Goal: Task Accomplishment & Management: Manage account settings

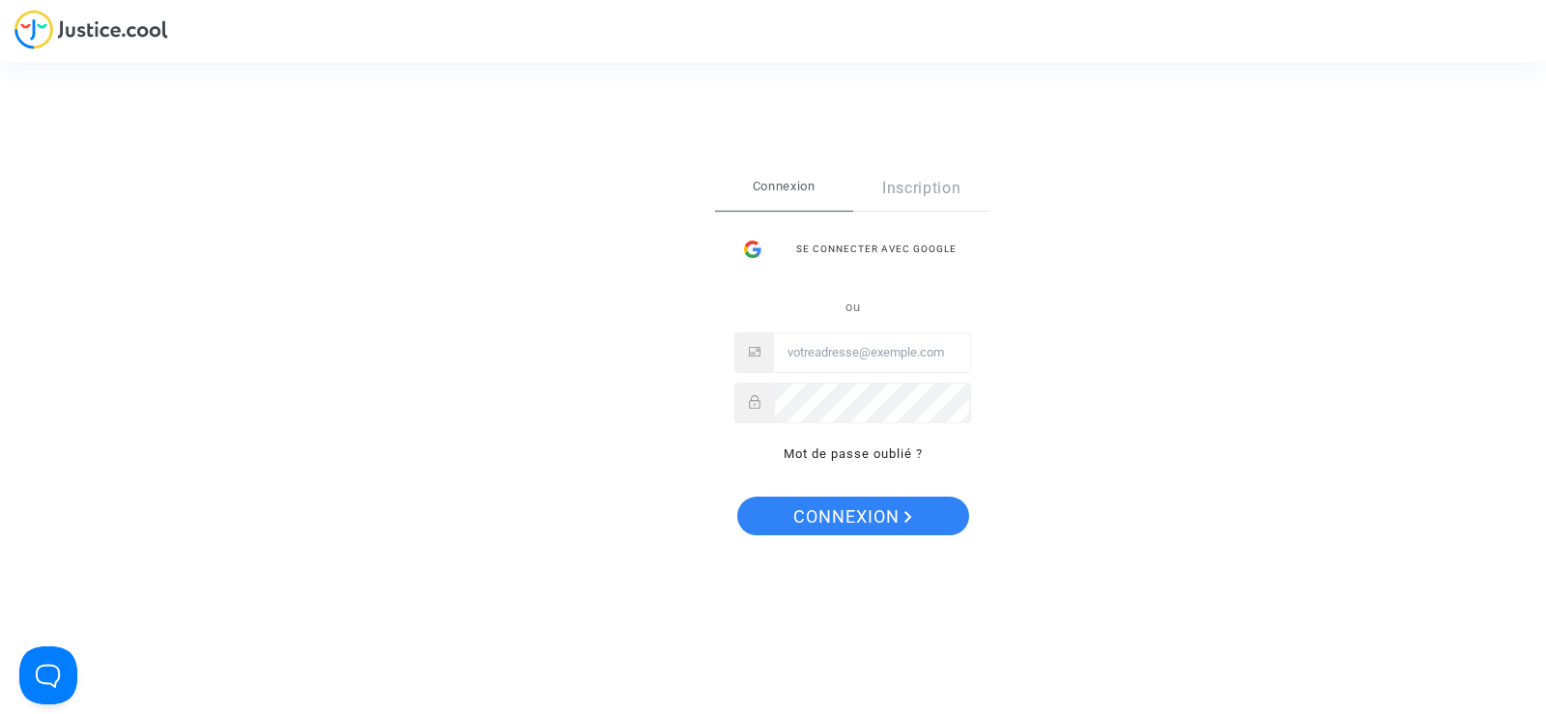
type input "[EMAIL_ADDRESS][DOMAIN_NAME]"
click at [868, 524] on span "Connexion" at bounding box center [852, 517] width 119 height 41
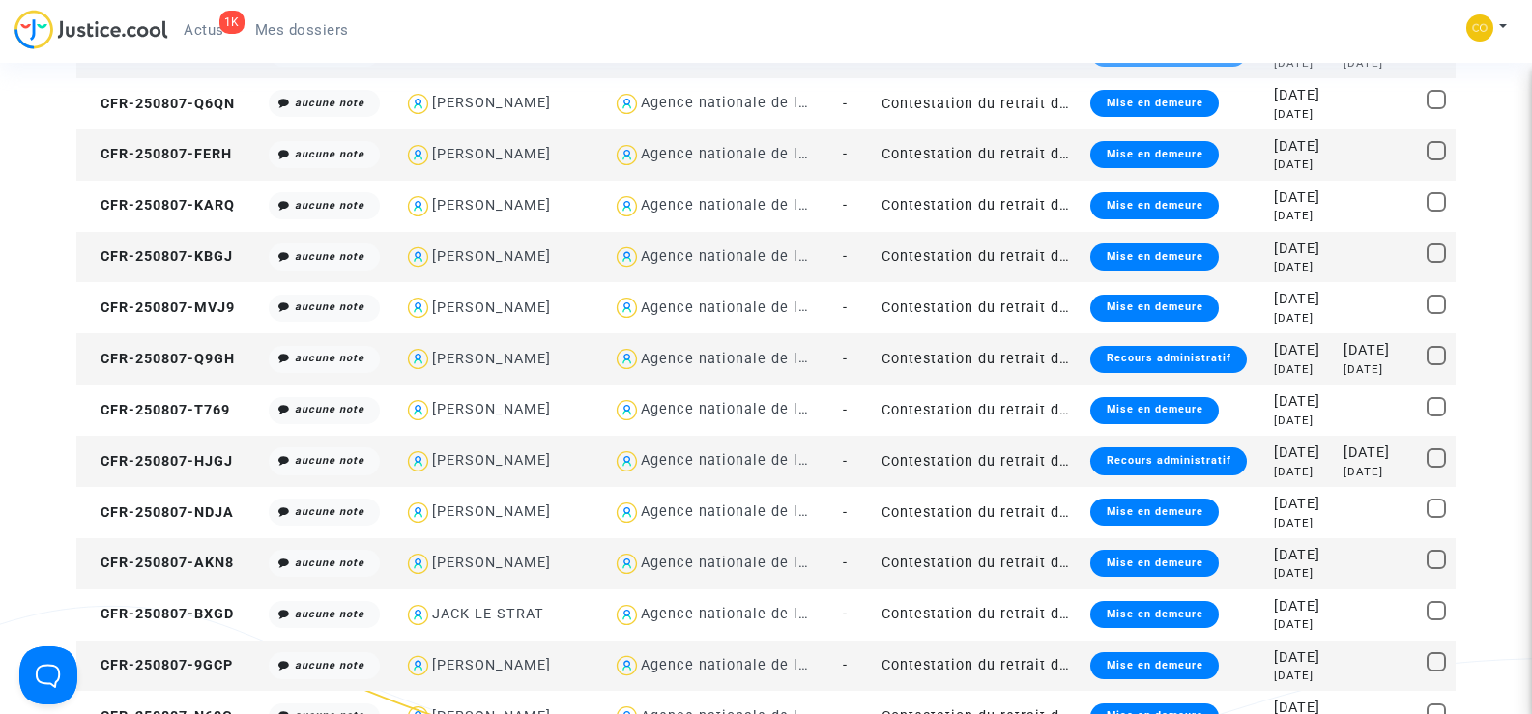
scroll to position [1643, 0]
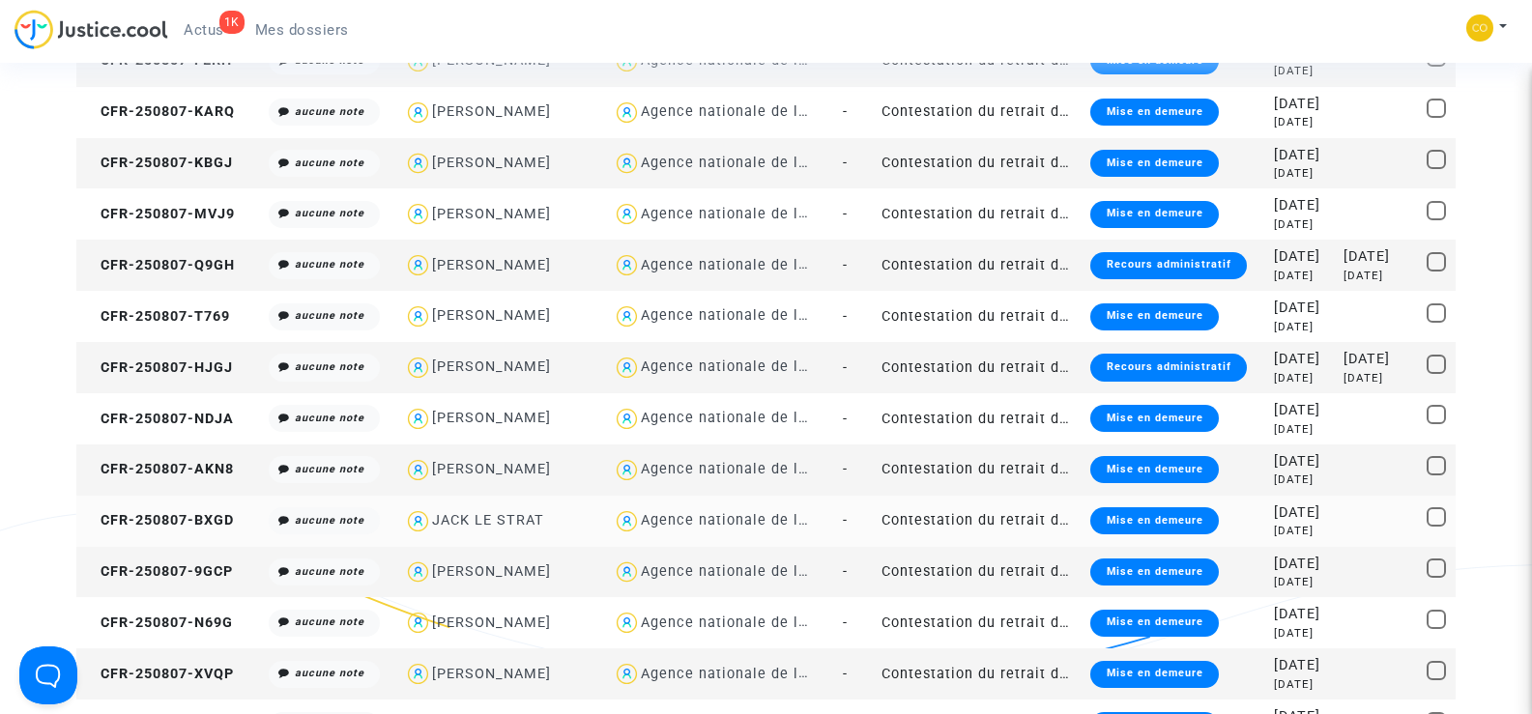
click at [579, 513] on div "JACK LE STRAT" at bounding box center [501, 521] width 195 height 28
type textarea "@"JACK LE STRAT" @"SOS MaPrimeRénov by Pitcher Avocat""
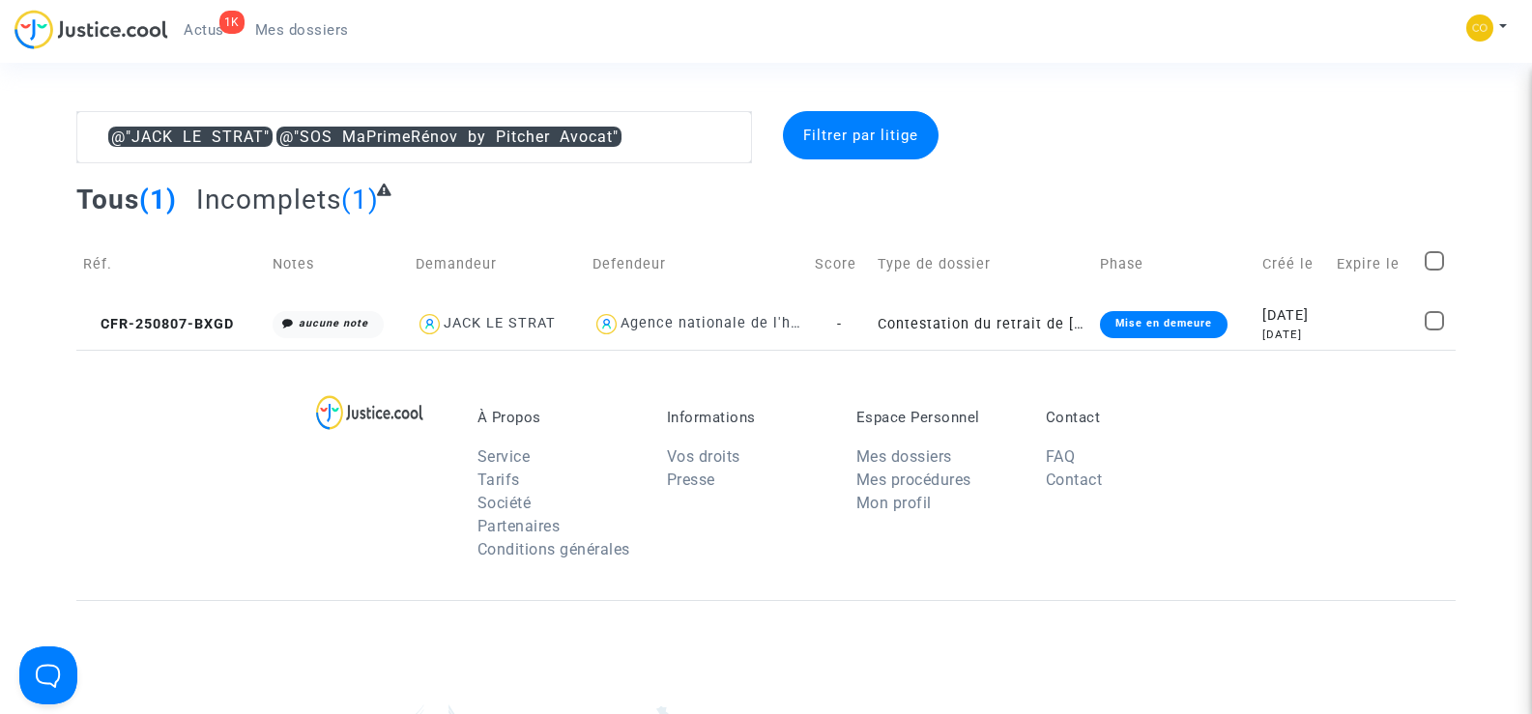
click at [293, 21] on span "Mes dossiers" at bounding box center [302, 29] width 94 height 17
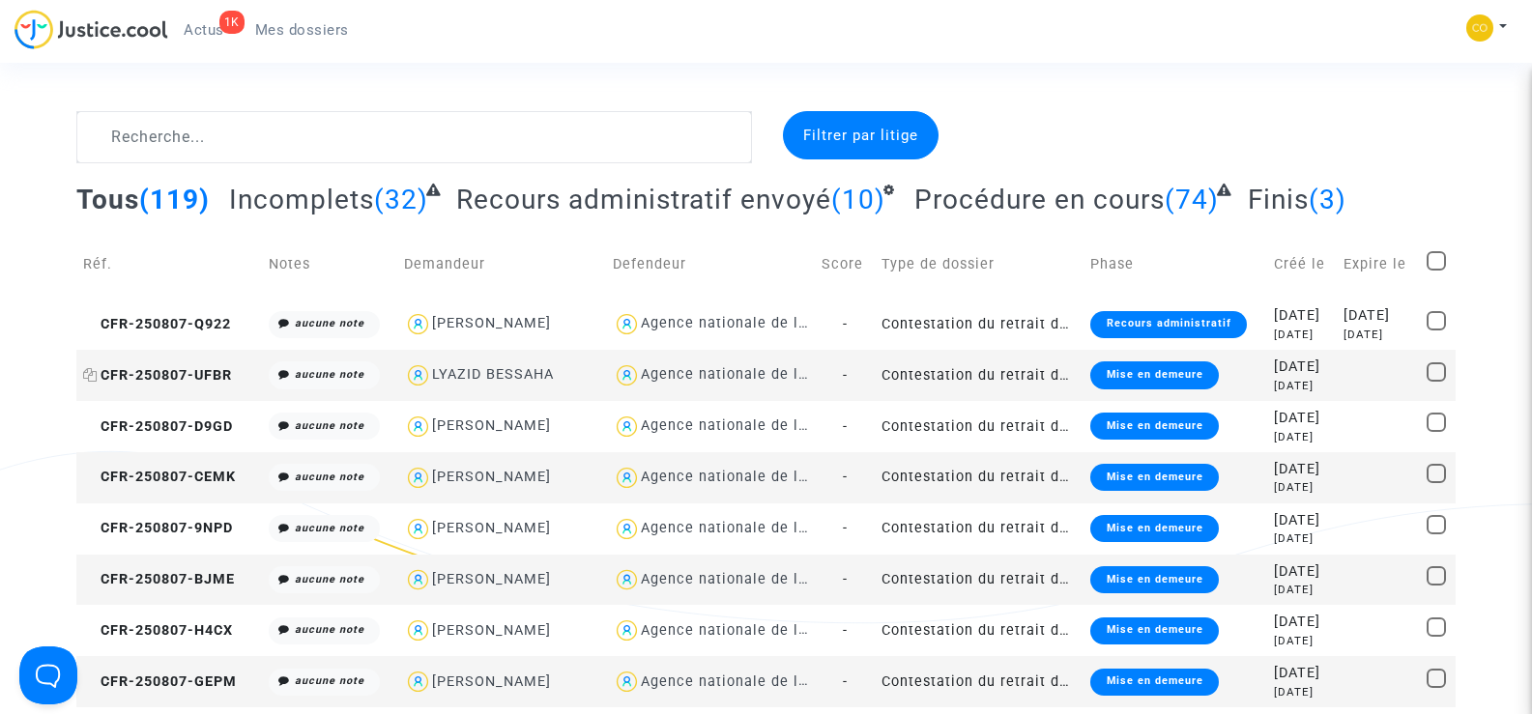
click at [176, 370] on span "CFR-250807-UFBR" at bounding box center [157, 375] width 149 height 16
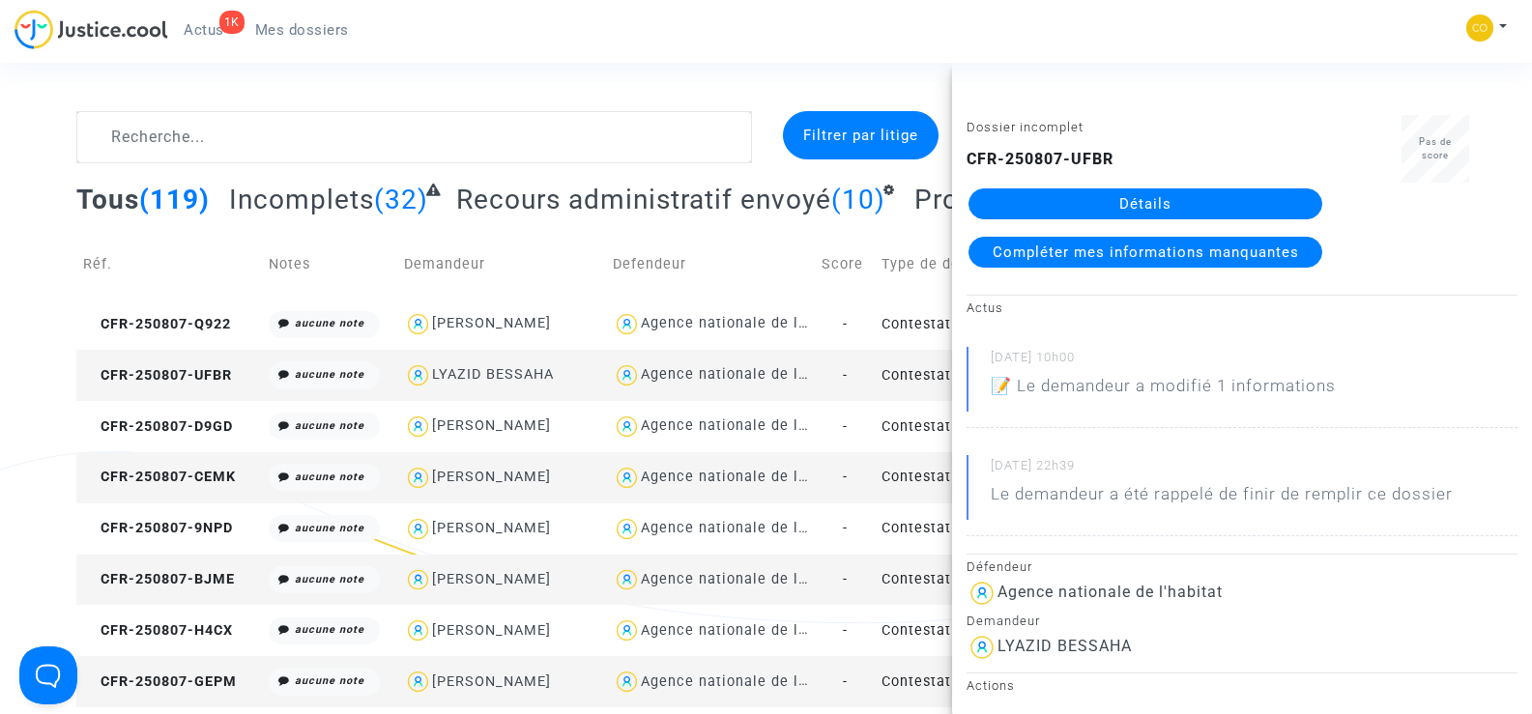
click at [1181, 205] on link "Détails" at bounding box center [1145, 203] width 354 height 31
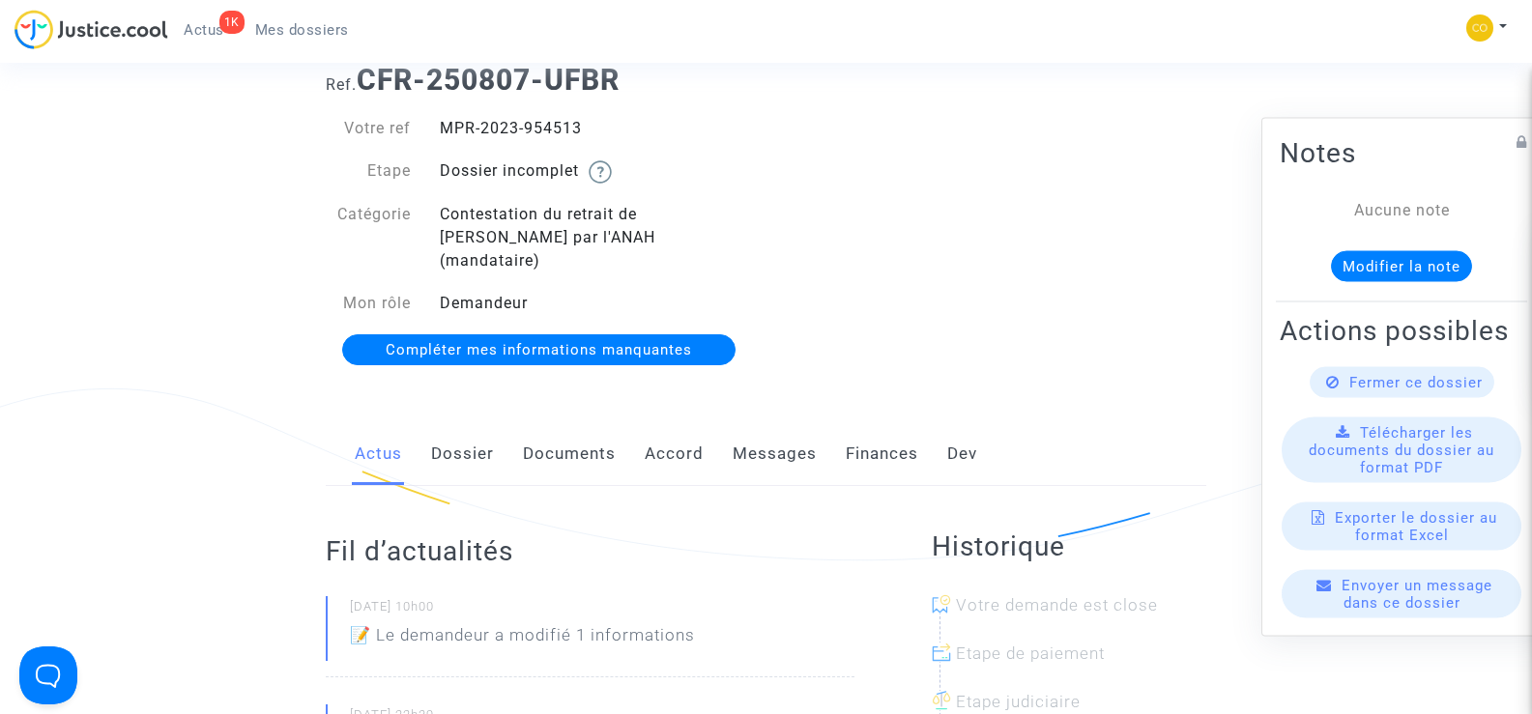
scroll to position [97, 0]
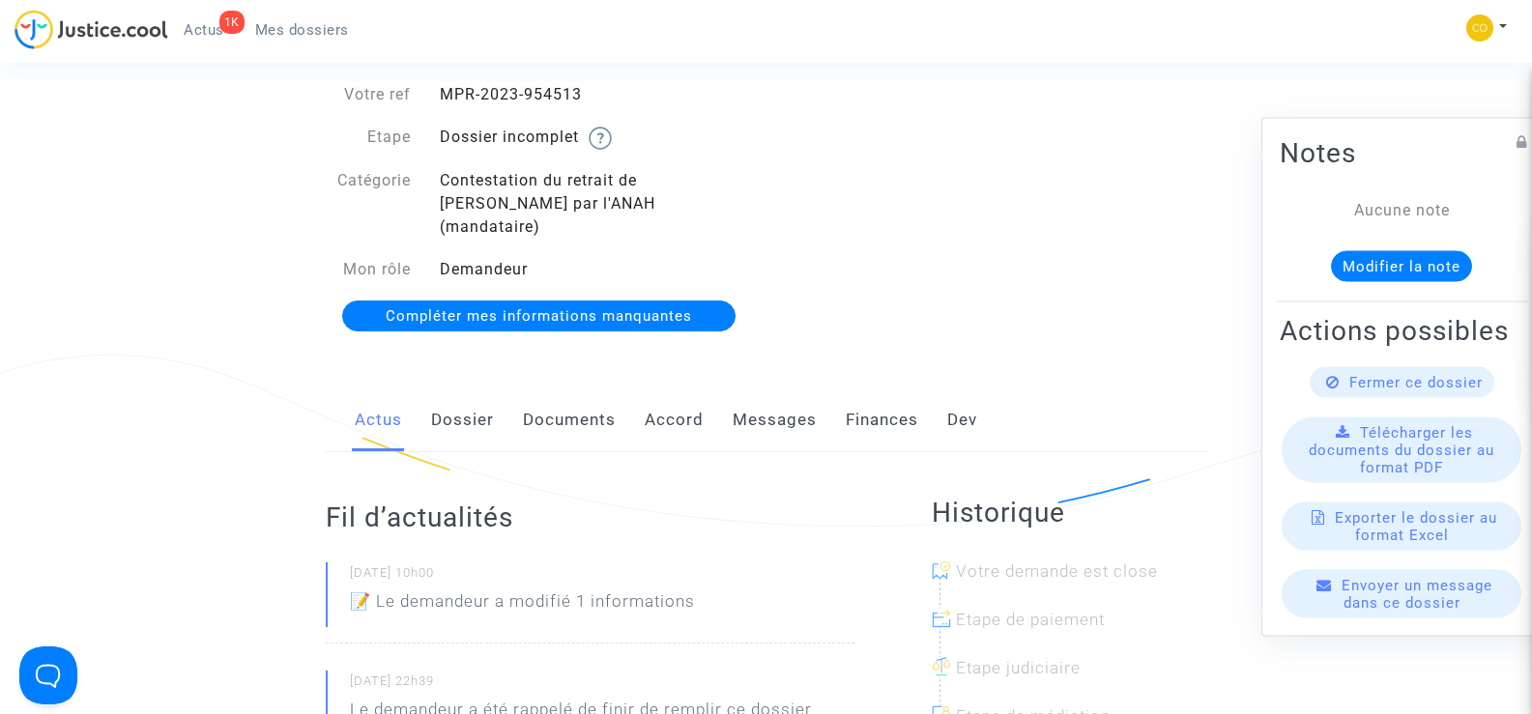
click at [328, 24] on span "Mes dossiers" at bounding box center [302, 29] width 94 height 17
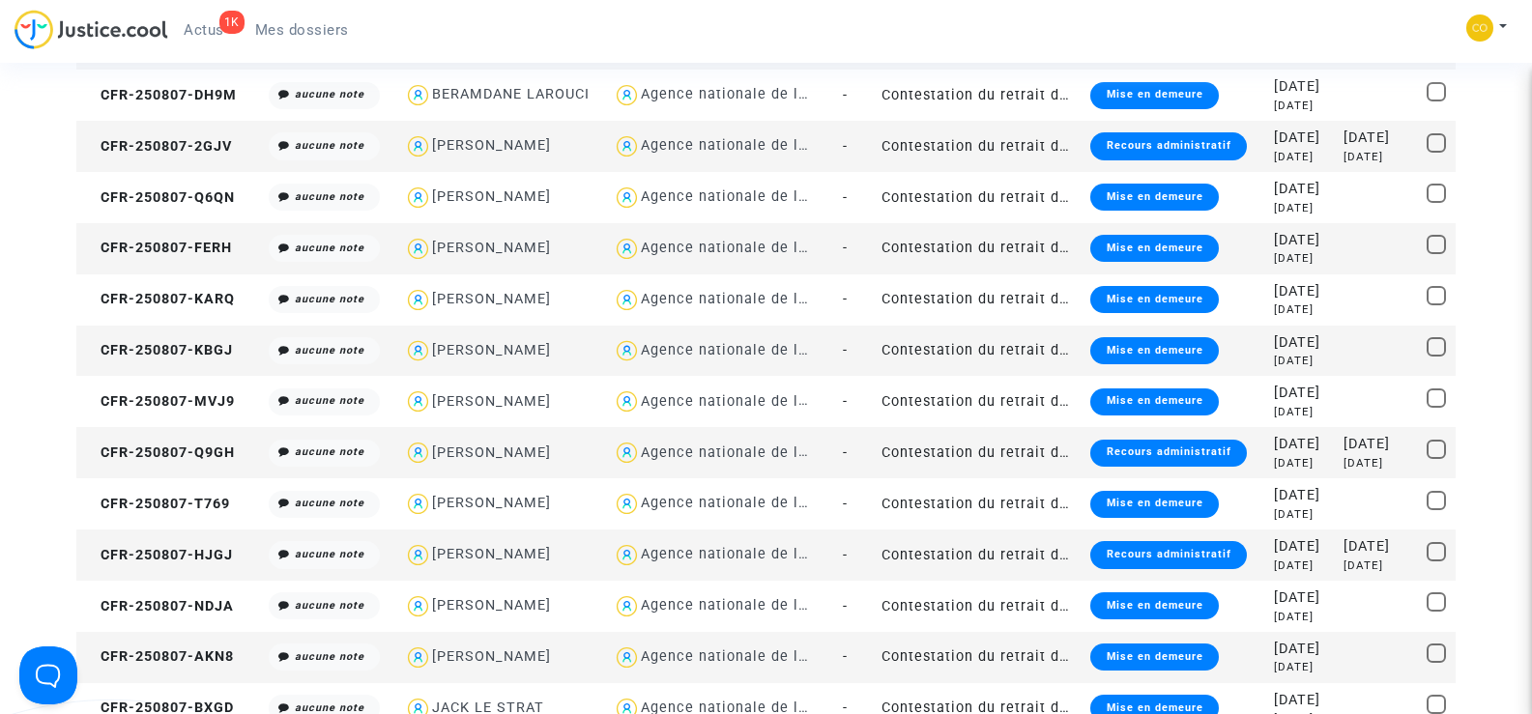
scroll to position [1933, 0]
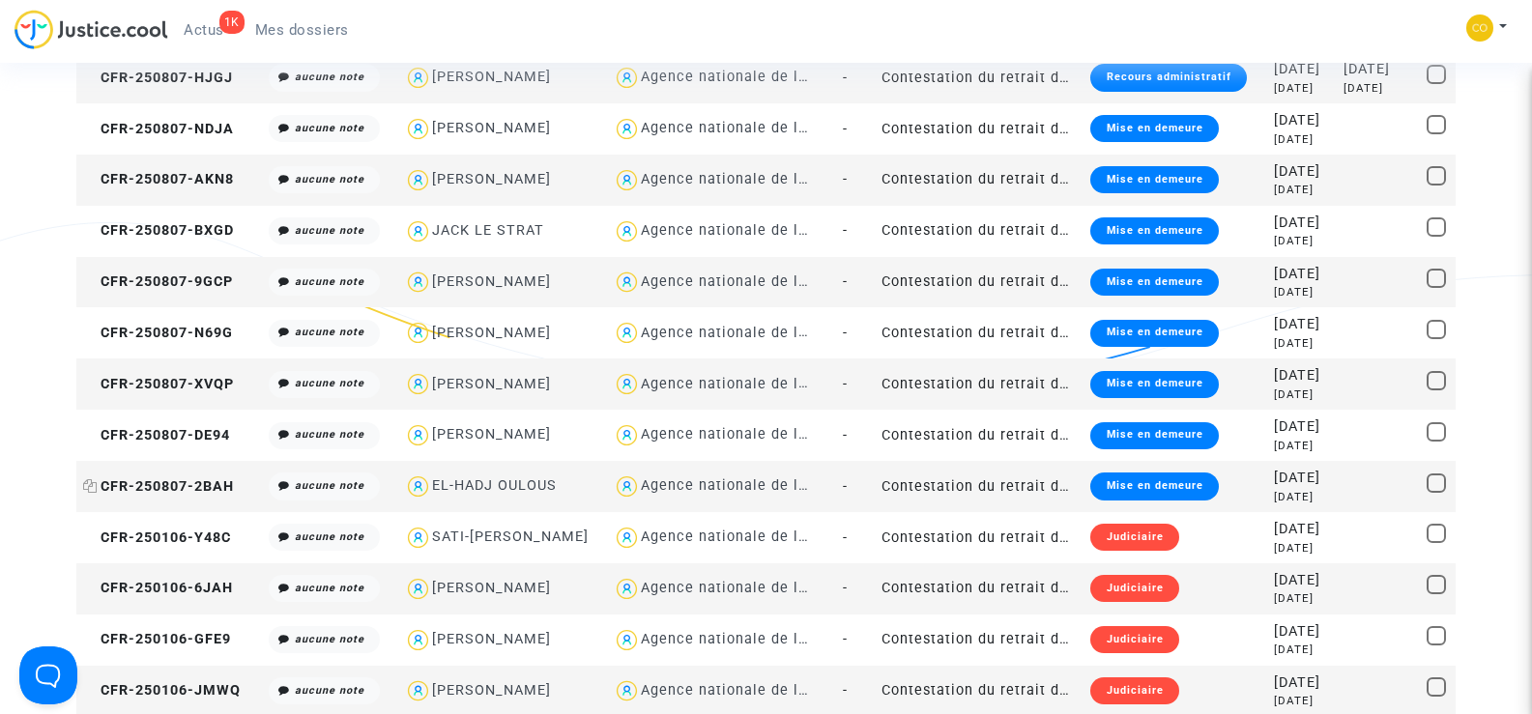
click at [184, 478] on span "CFR-250807-2BAH" at bounding box center [158, 486] width 151 height 16
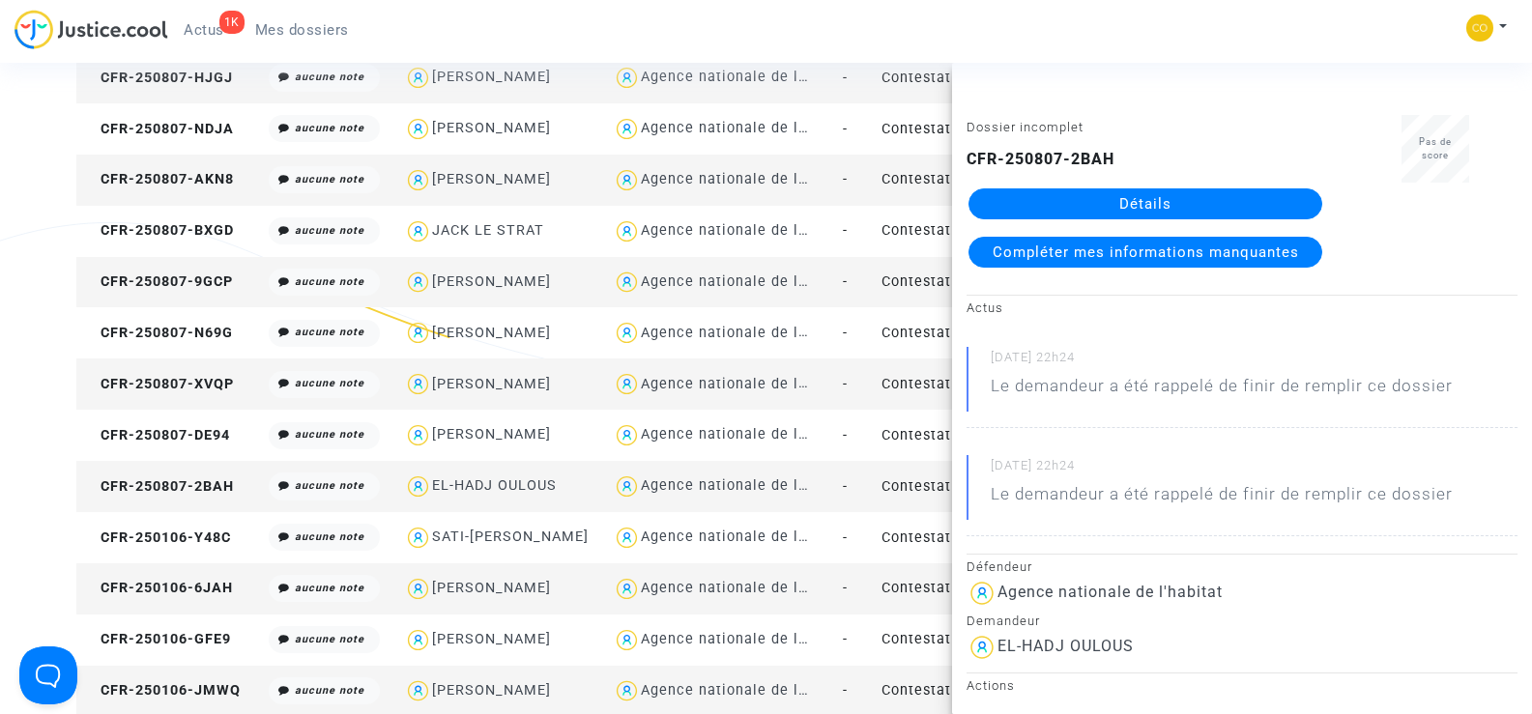
click at [1180, 211] on link "Détails" at bounding box center [1145, 203] width 354 height 31
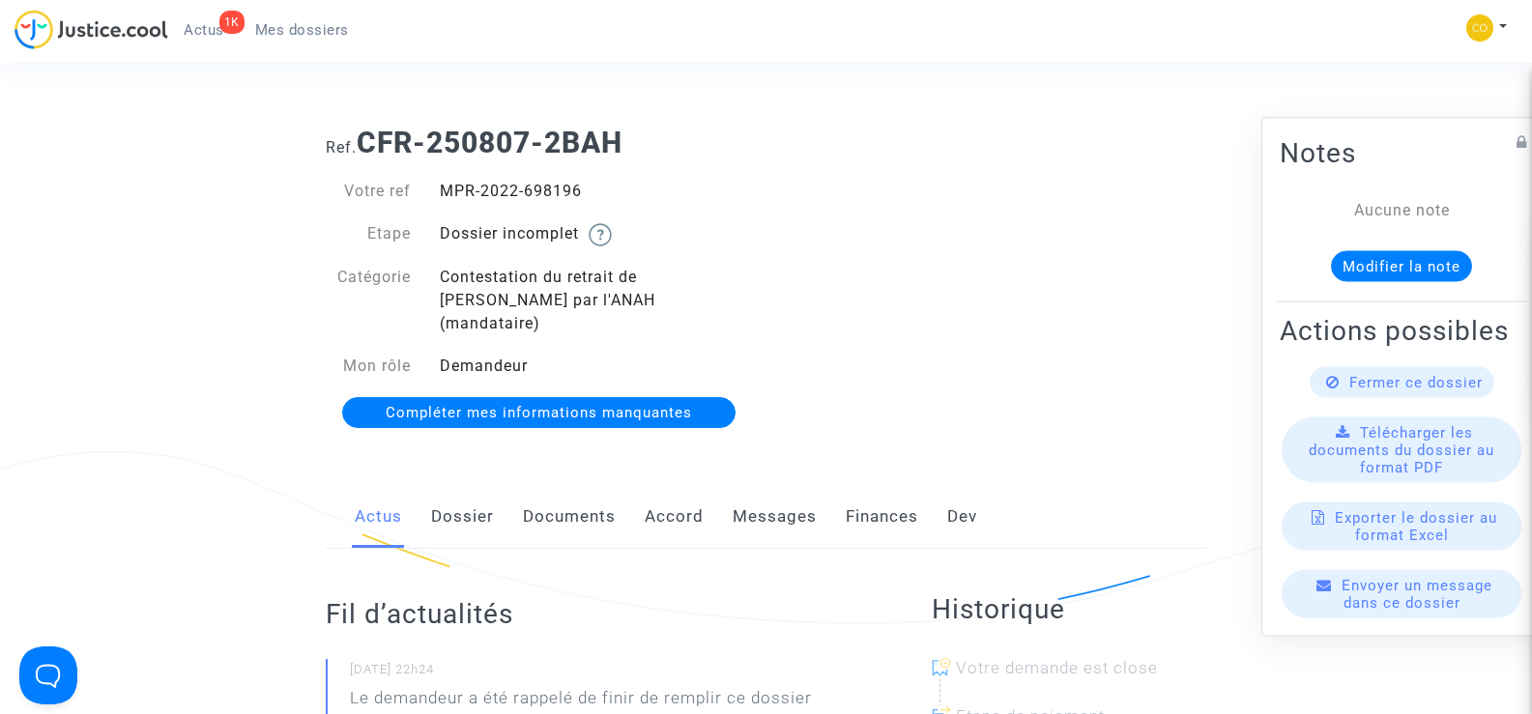
drag, startPoint x: 597, startPoint y: 196, endPoint x: 435, endPoint y: 194, distance: 162.4
click at [435, 194] on div "MPR-2022-698196" at bounding box center [595, 191] width 341 height 23
copy div "MPR-2022-698196"
click at [560, 496] on link "Documents" at bounding box center [569, 517] width 93 height 64
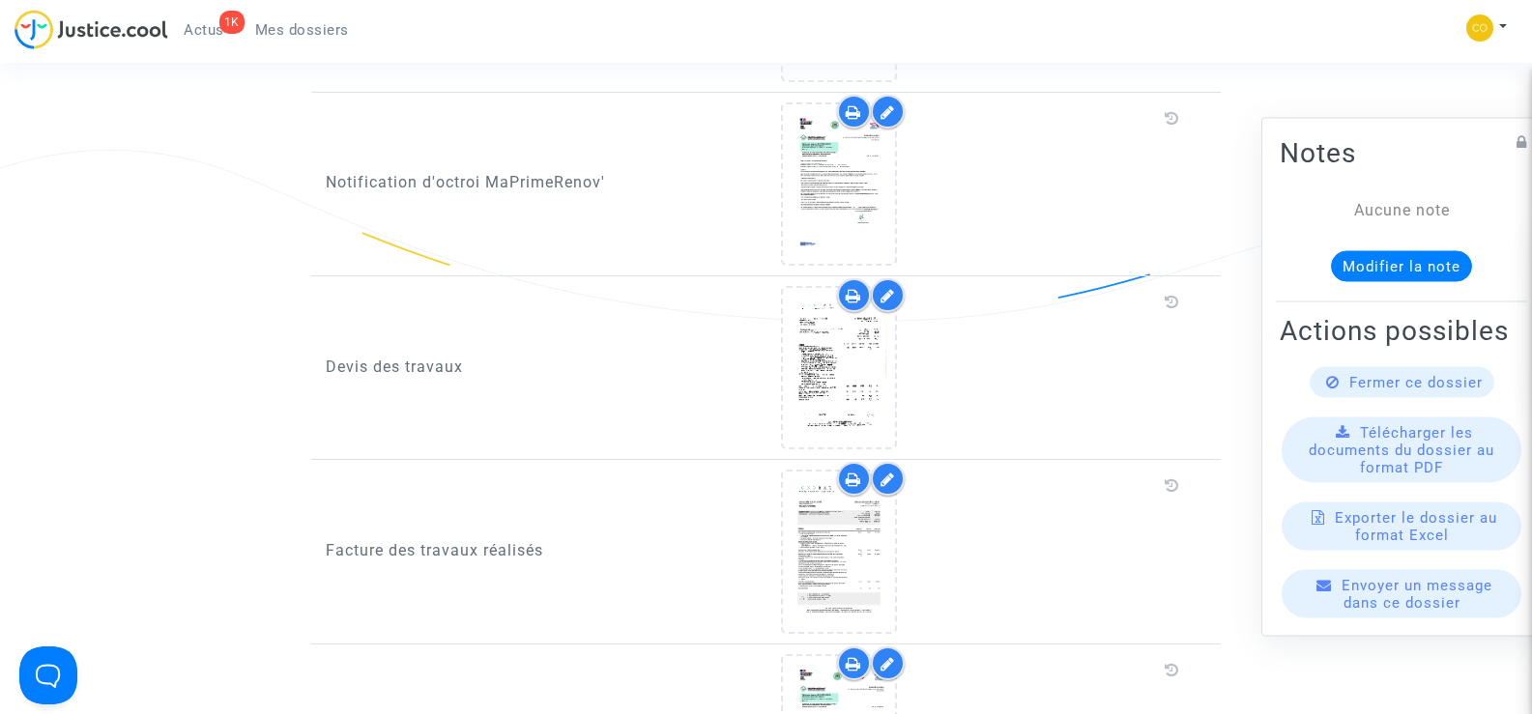
scroll to position [1160, 0]
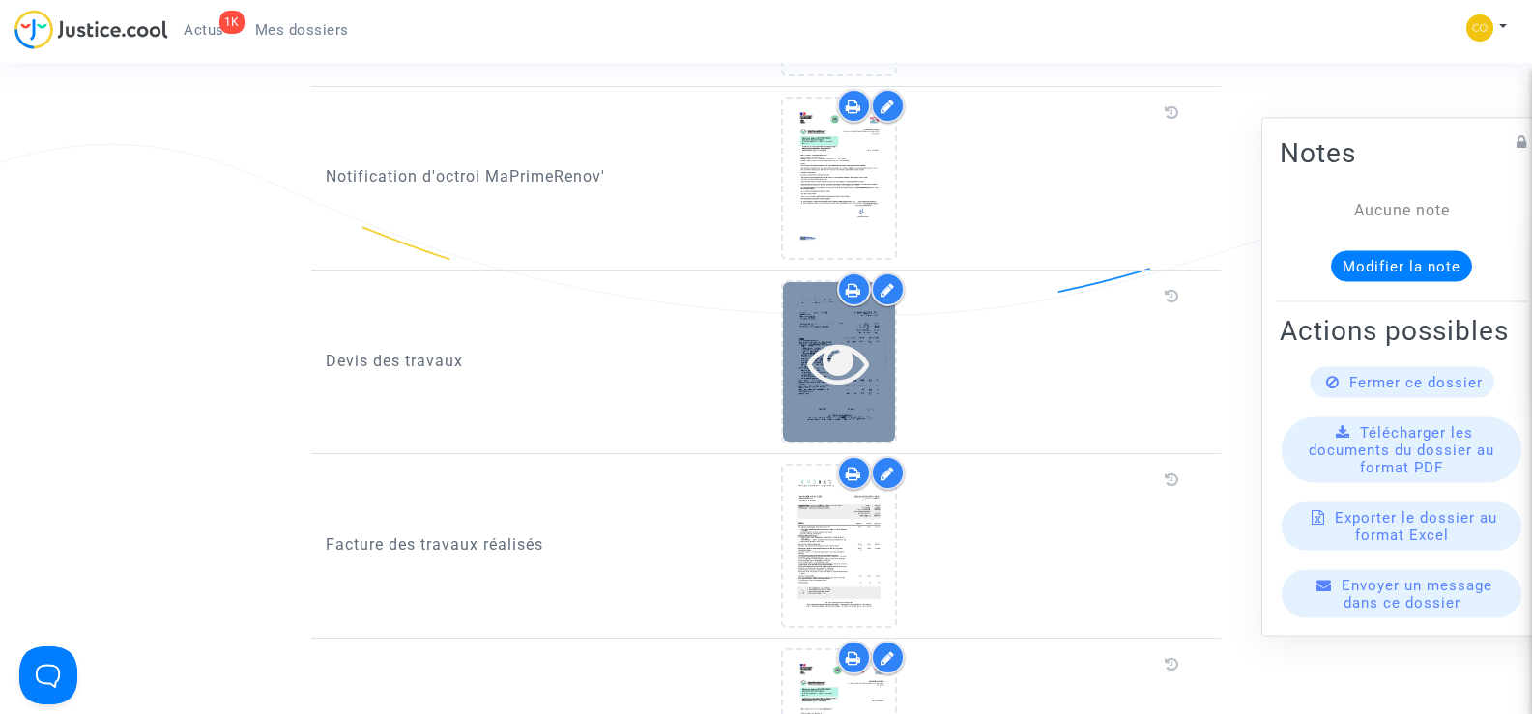
click at [856, 353] on icon at bounding box center [838, 362] width 63 height 62
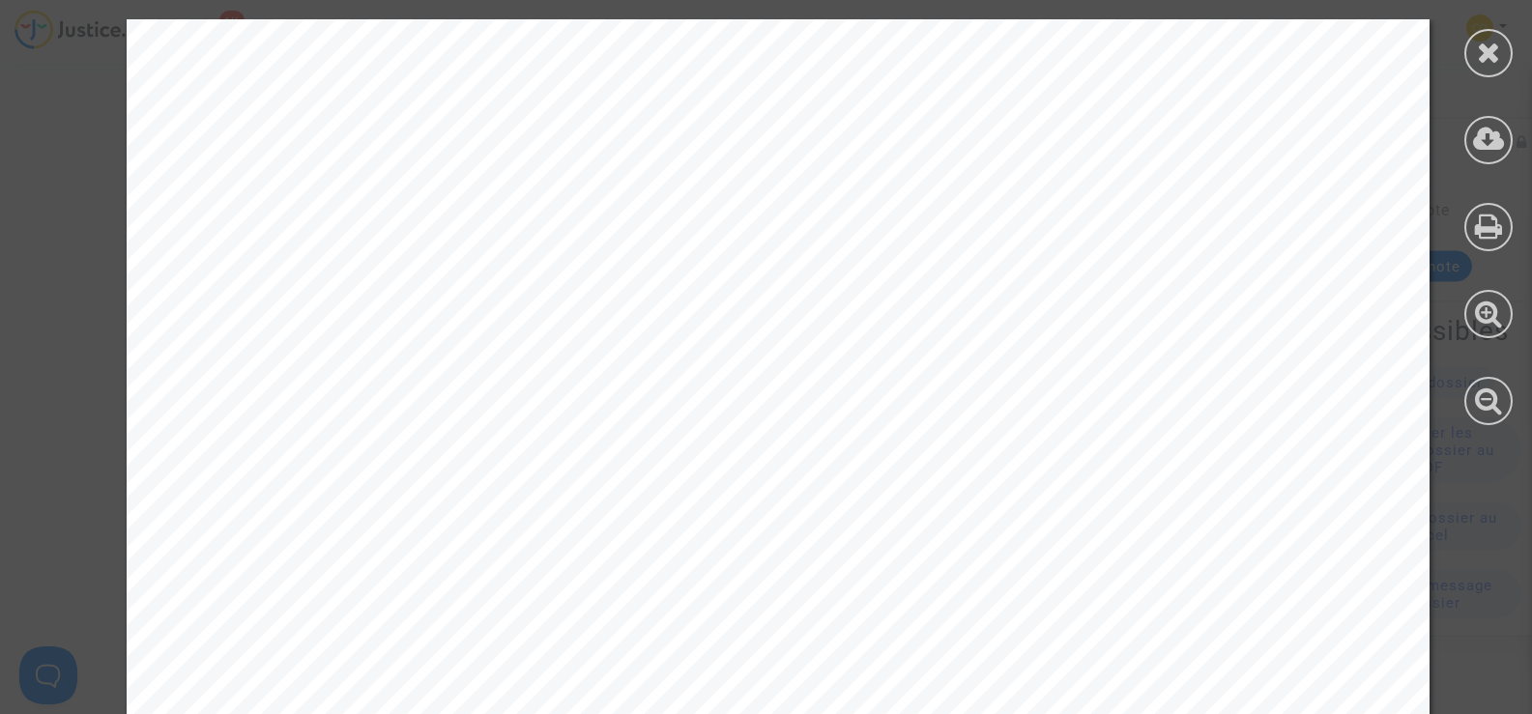
scroll to position [0, 0]
click at [1483, 51] on icon at bounding box center [1489, 52] width 24 height 29
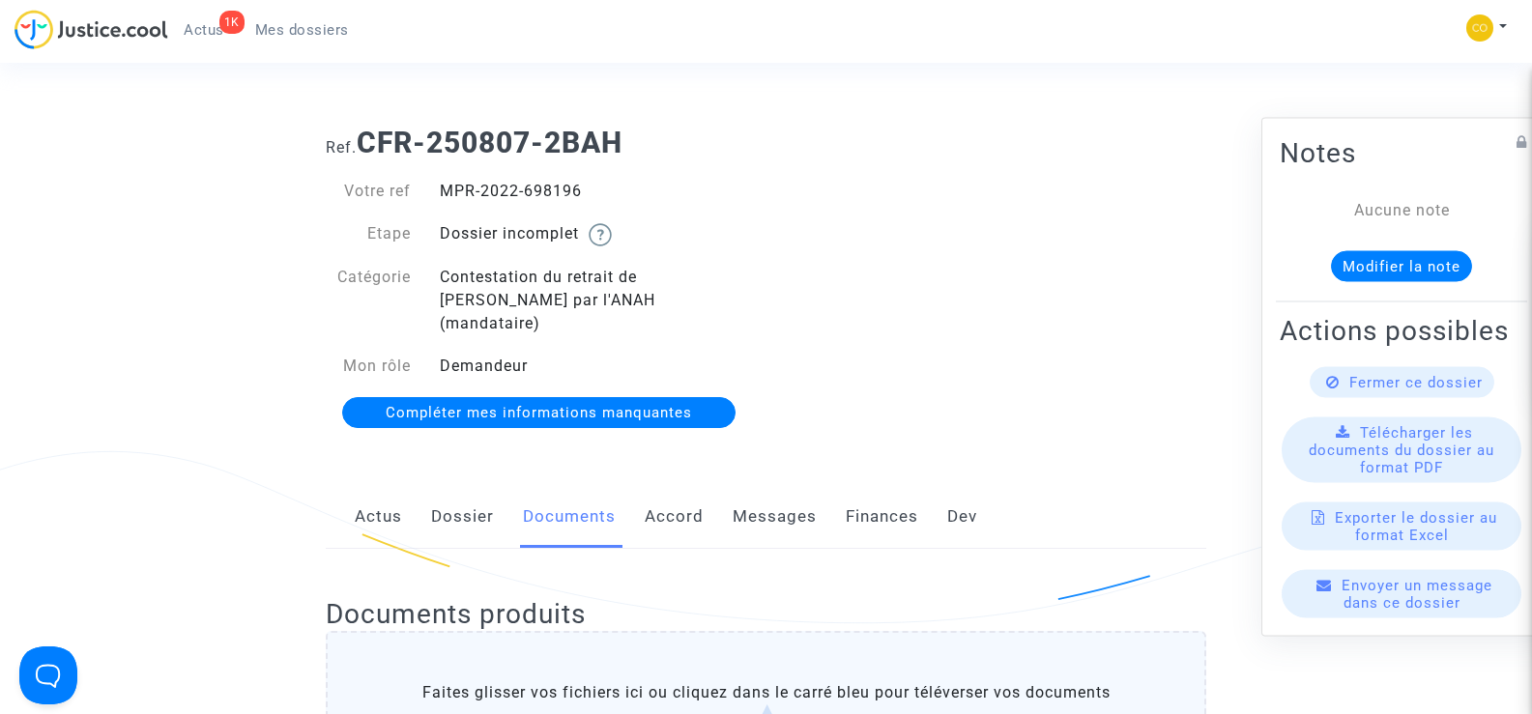
drag, startPoint x: 593, startPoint y: 195, endPoint x: 444, endPoint y: 192, distance: 149.8
click at [444, 192] on div "MPR-2022-698196" at bounding box center [595, 191] width 341 height 23
copy div "MPR-2022-698196"
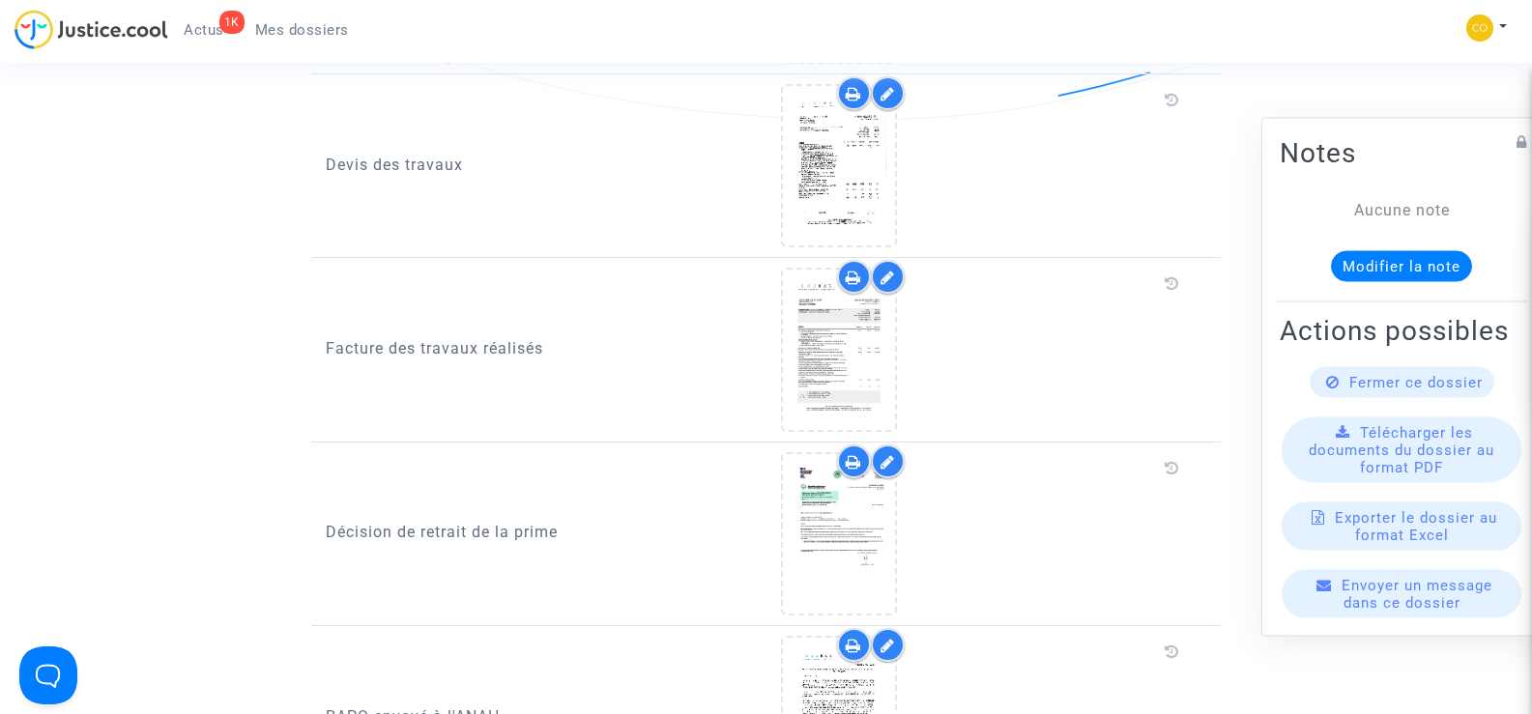
scroll to position [1449, 0]
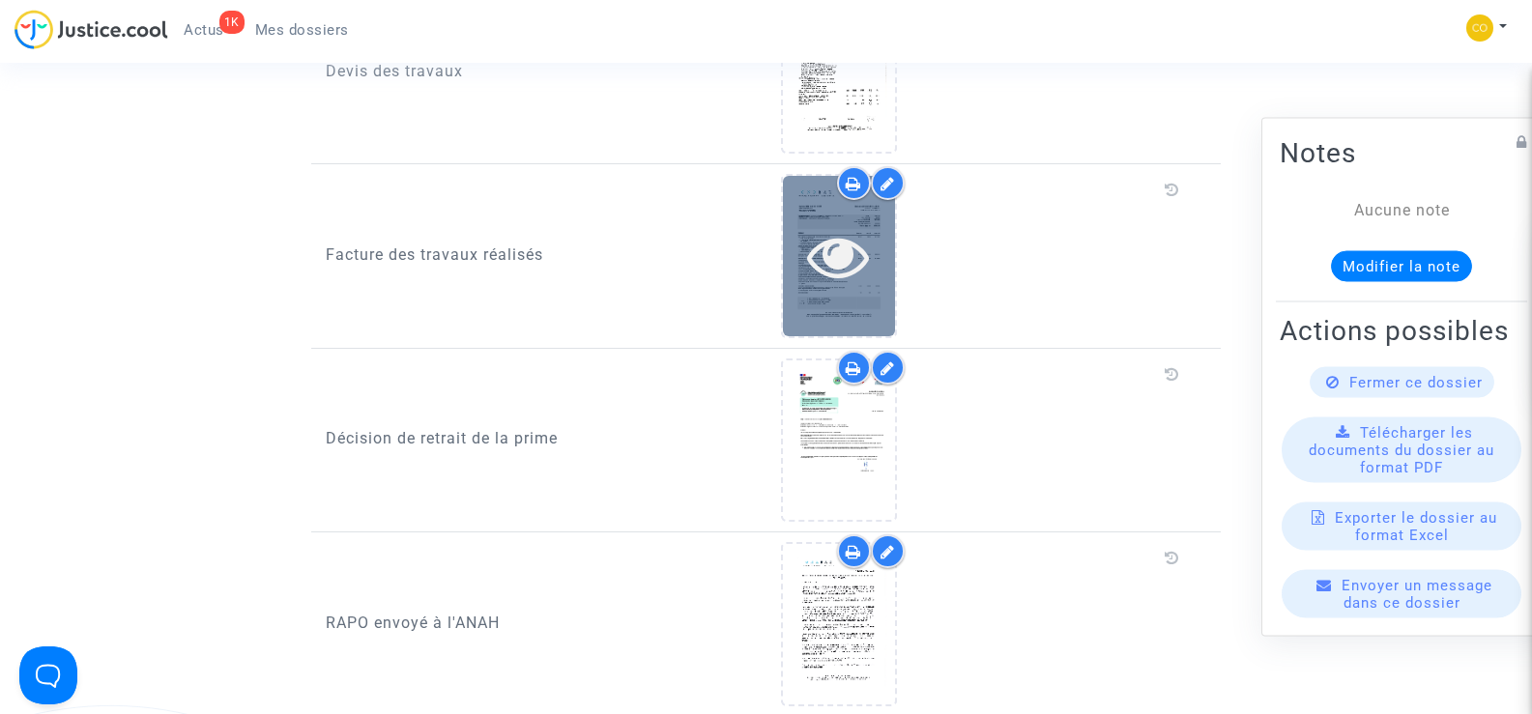
click at [846, 225] on icon at bounding box center [838, 256] width 63 height 62
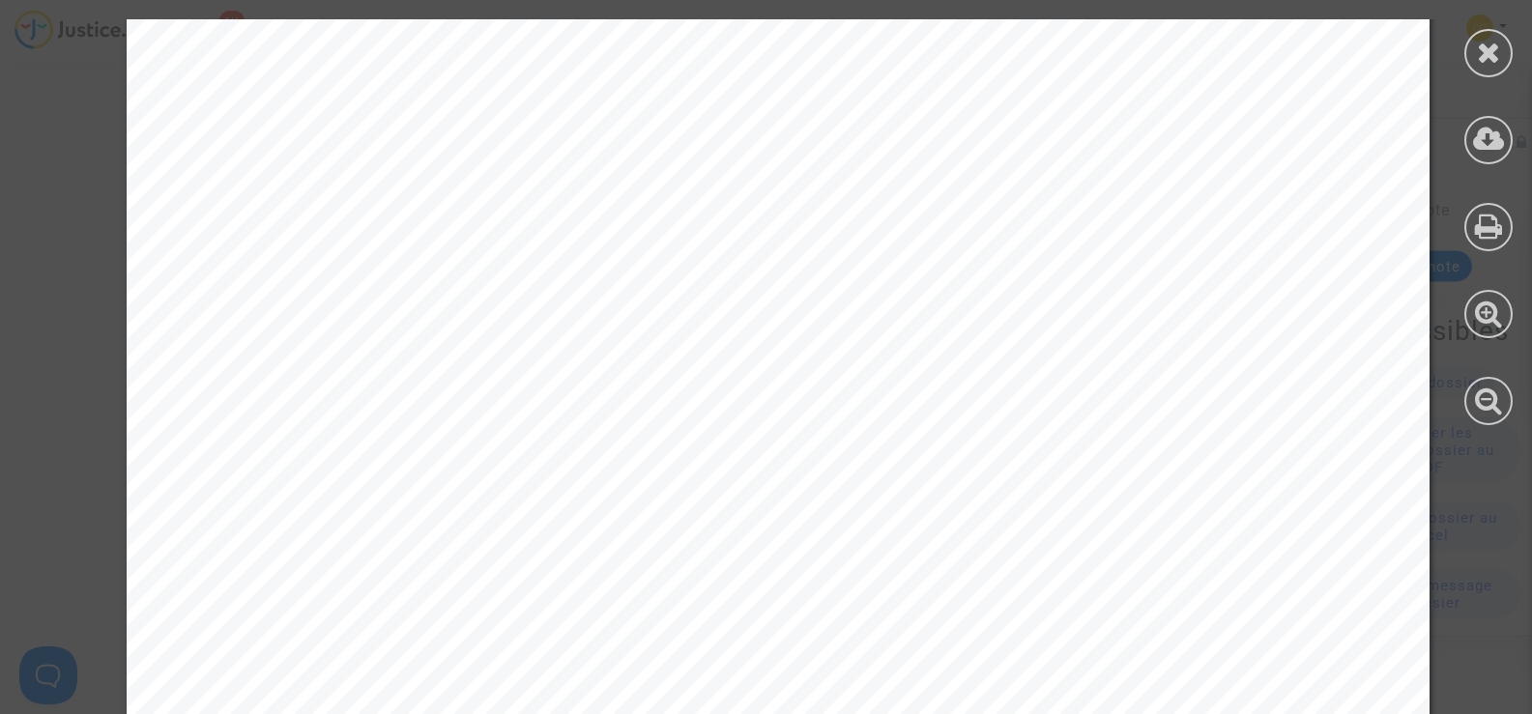
scroll to position [12290, 0]
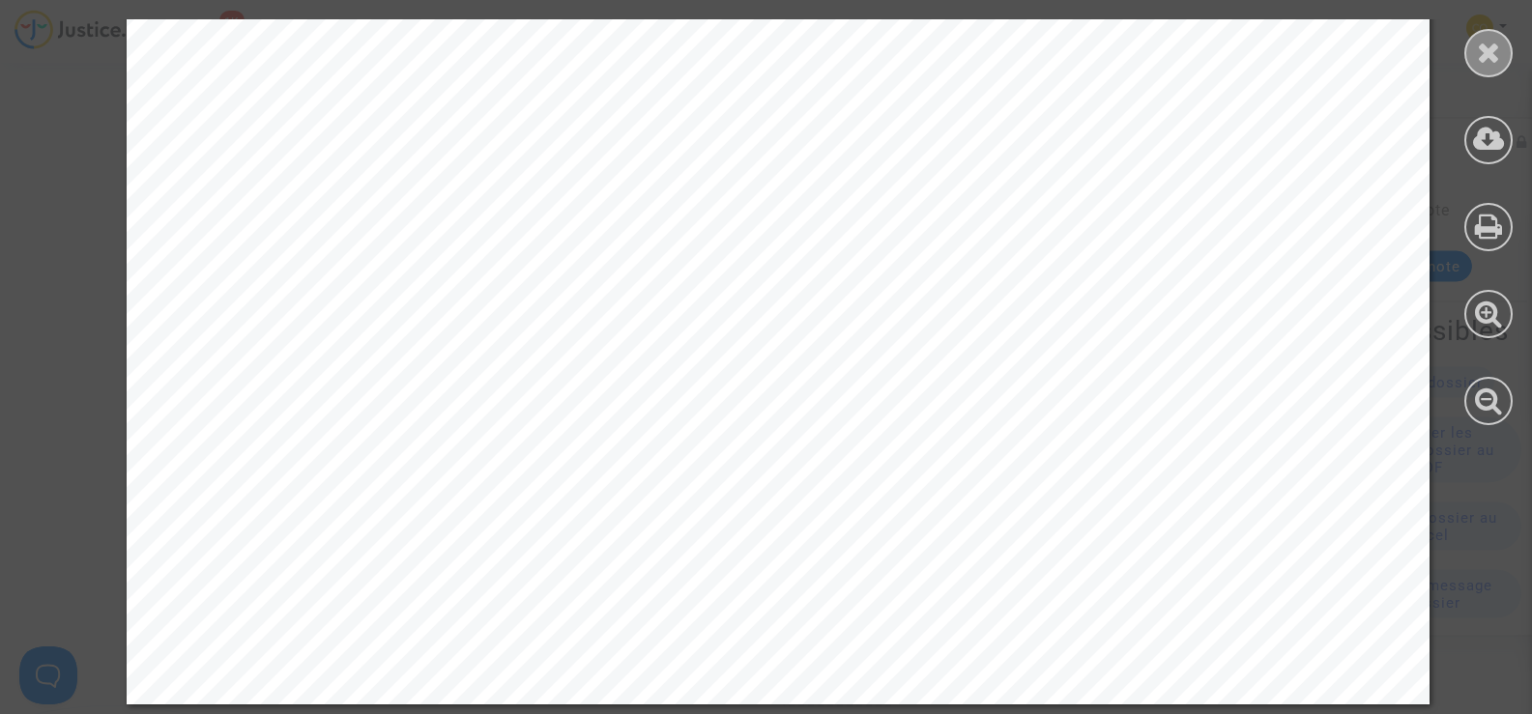
click at [1503, 49] on div at bounding box center [1488, 53] width 48 height 48
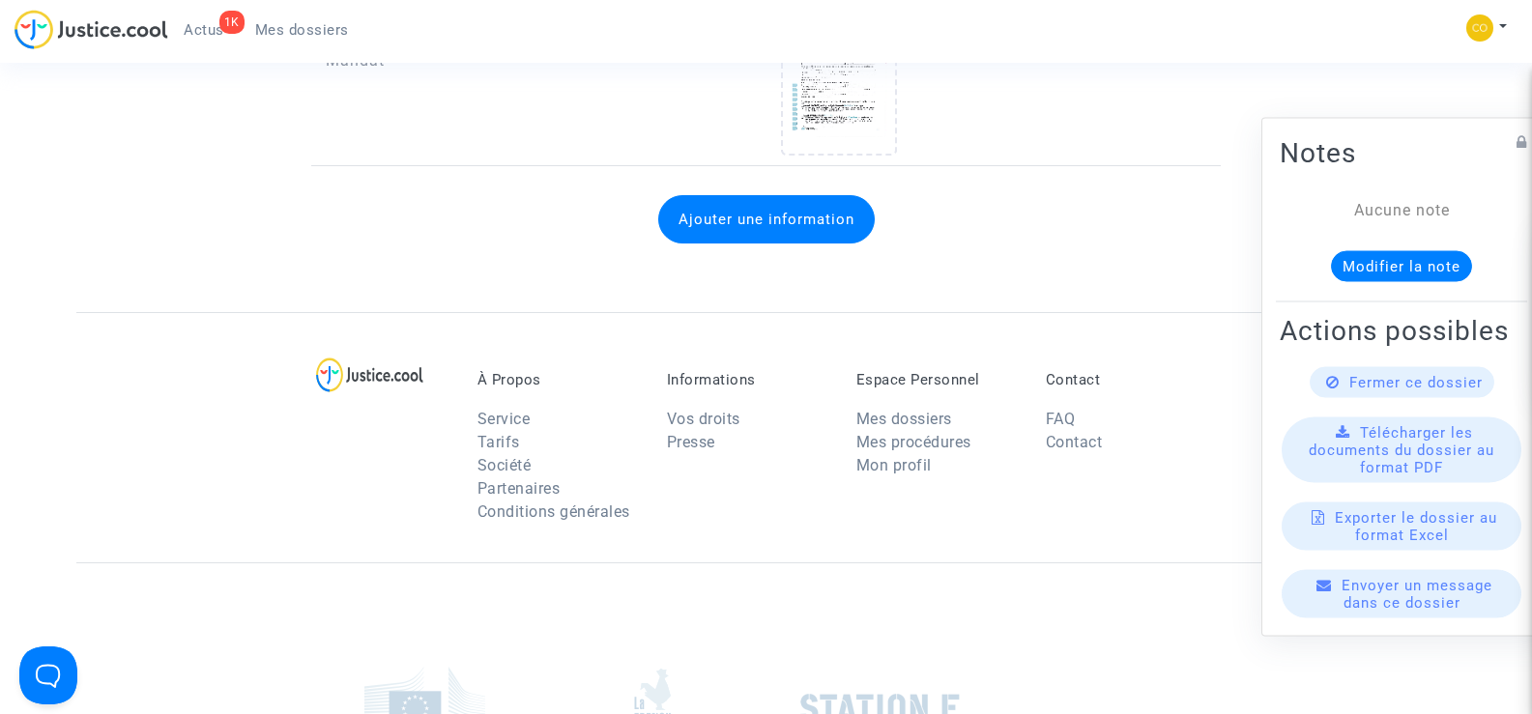
scroll to position [2609, 0]
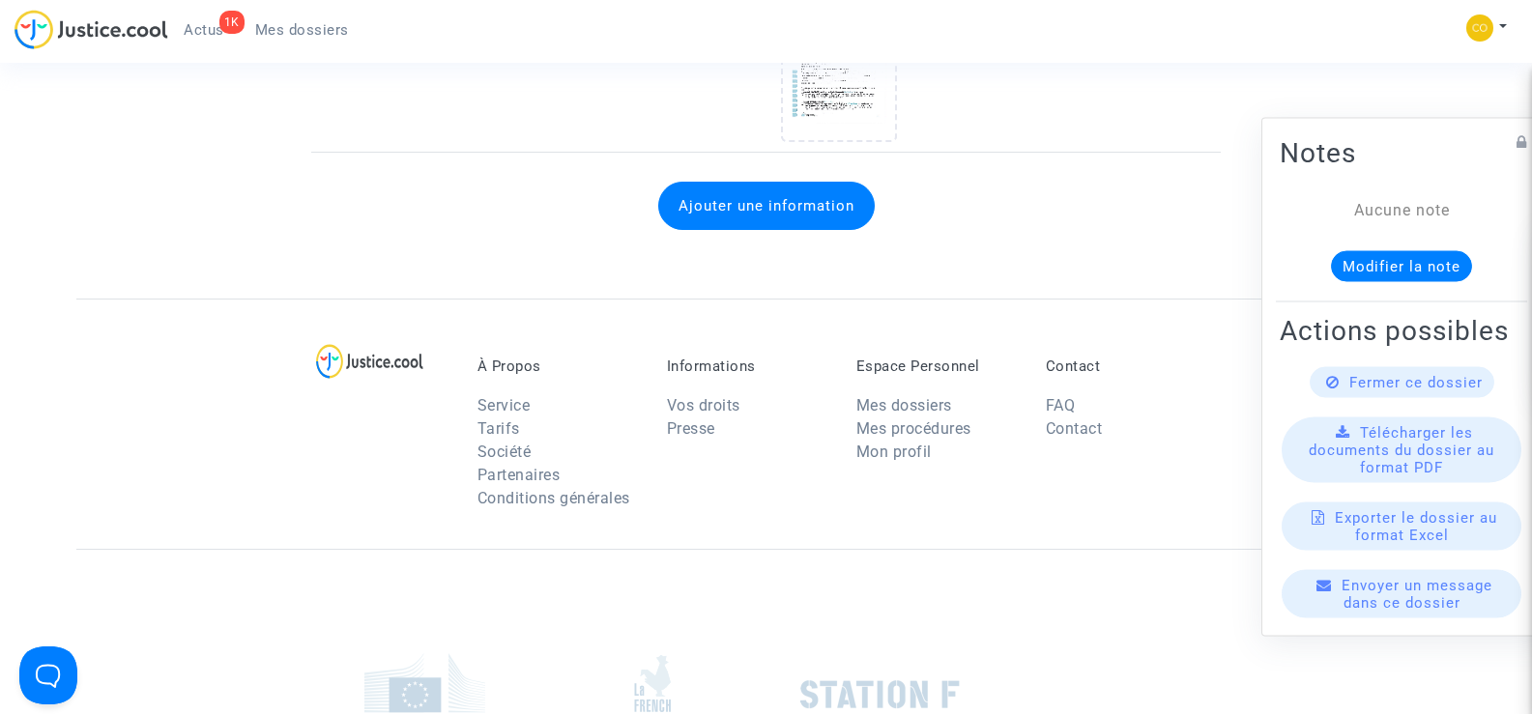
click at [306, 39] on link "Mes dossiers" at bounding box center [302, 29] width 125 height 29
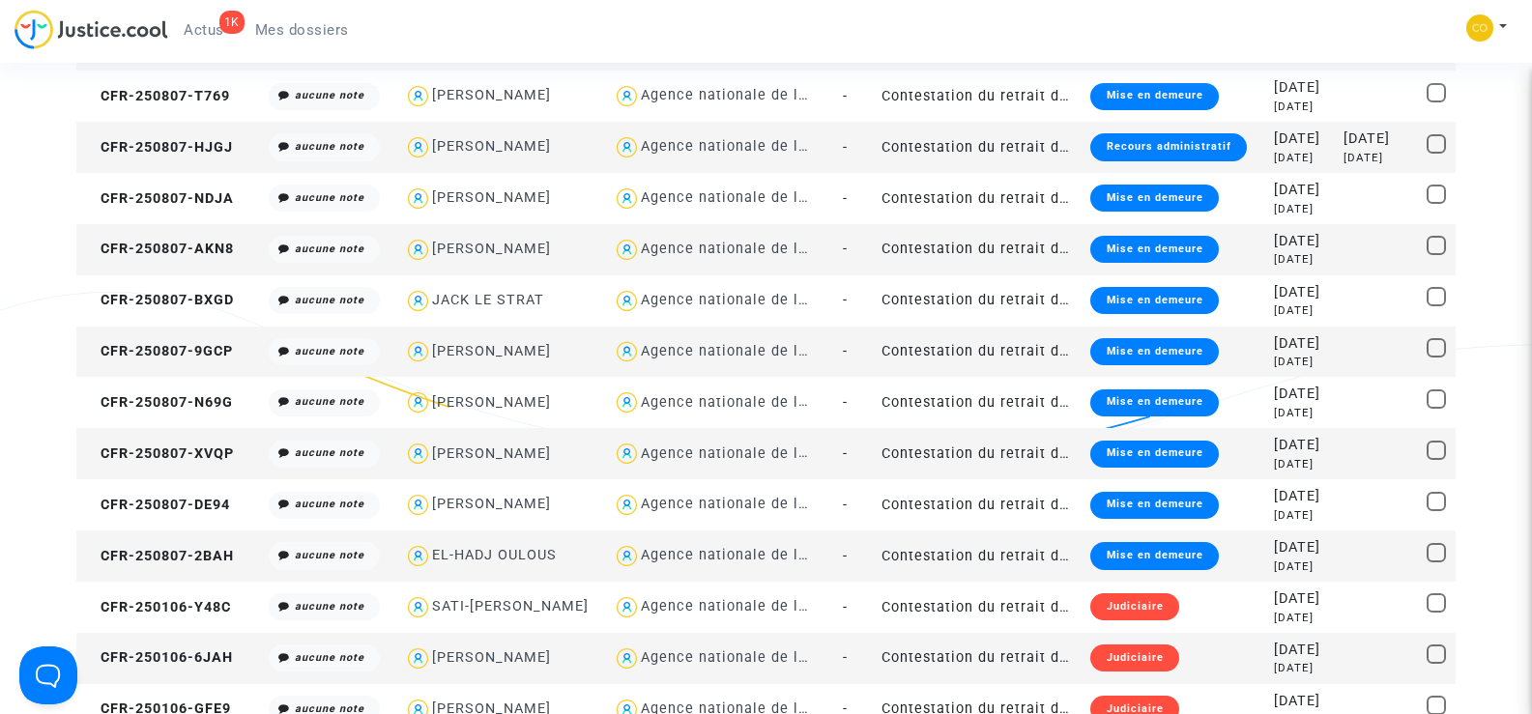
scroll to position [1836, 0]
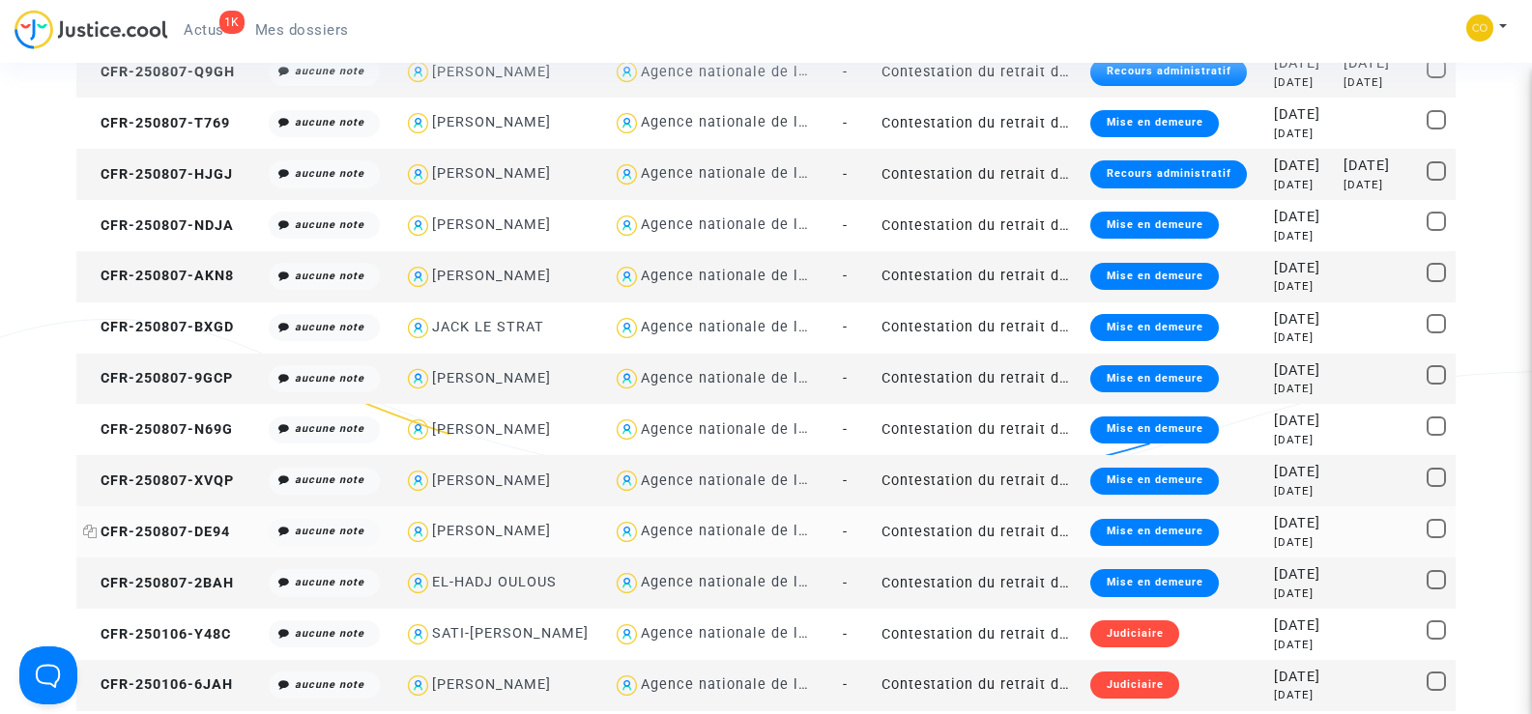
click at [175, 528] on span "CFR-250807-DE94" at bounding box center [156, 532] width 147 height 16
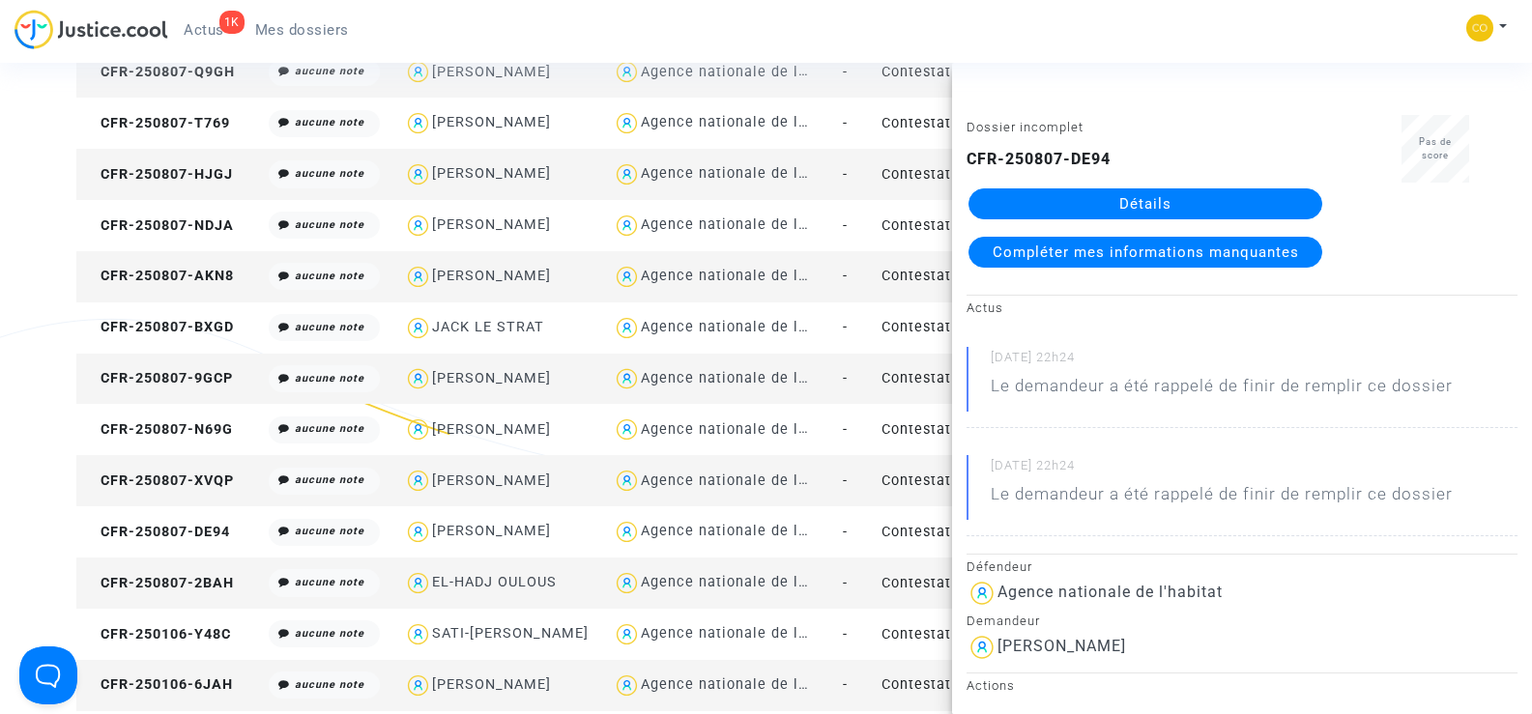
click at [1164, 204] on link "Détails" at bounding box center [1145, 203] width 354 height 31
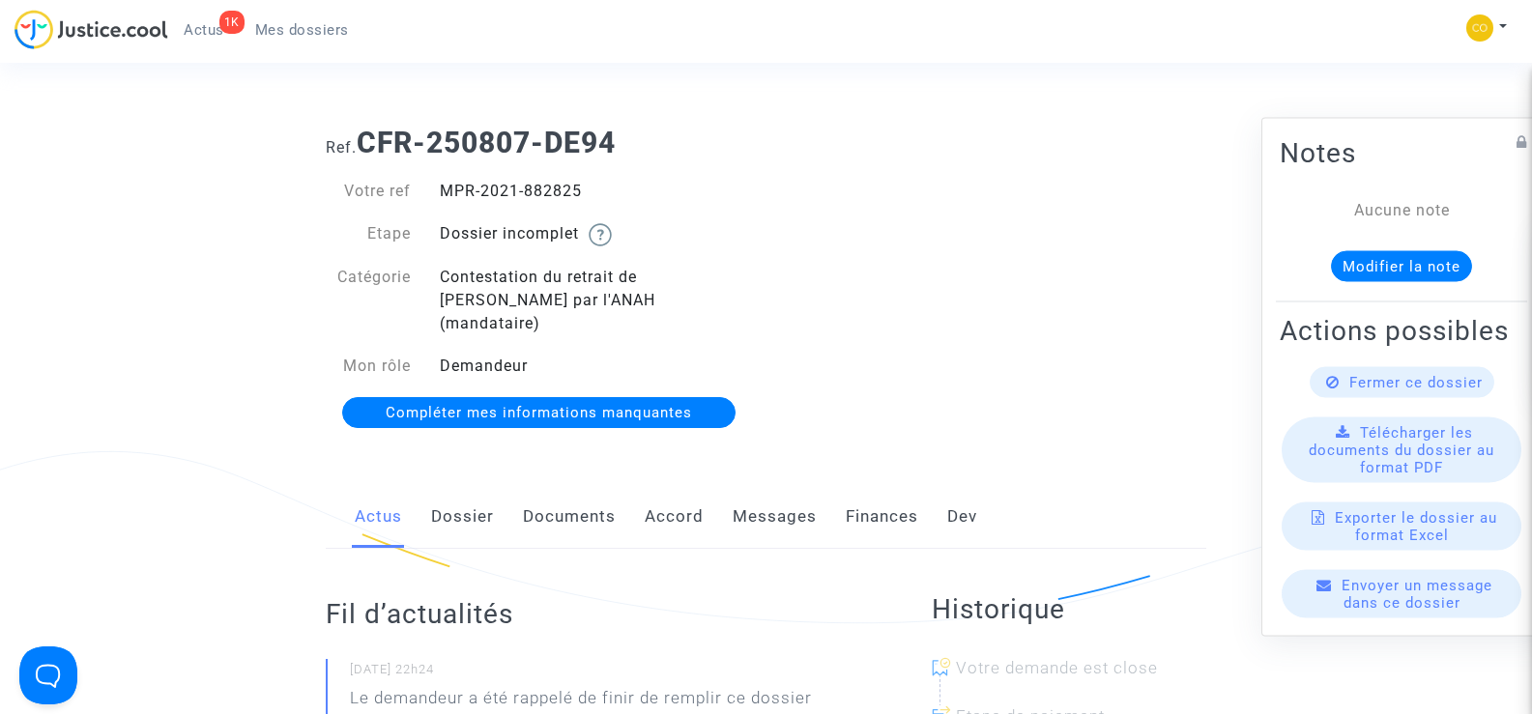
click at [570, 485] on link "Documents" at bounding box center [569, 517] width 93 height 64
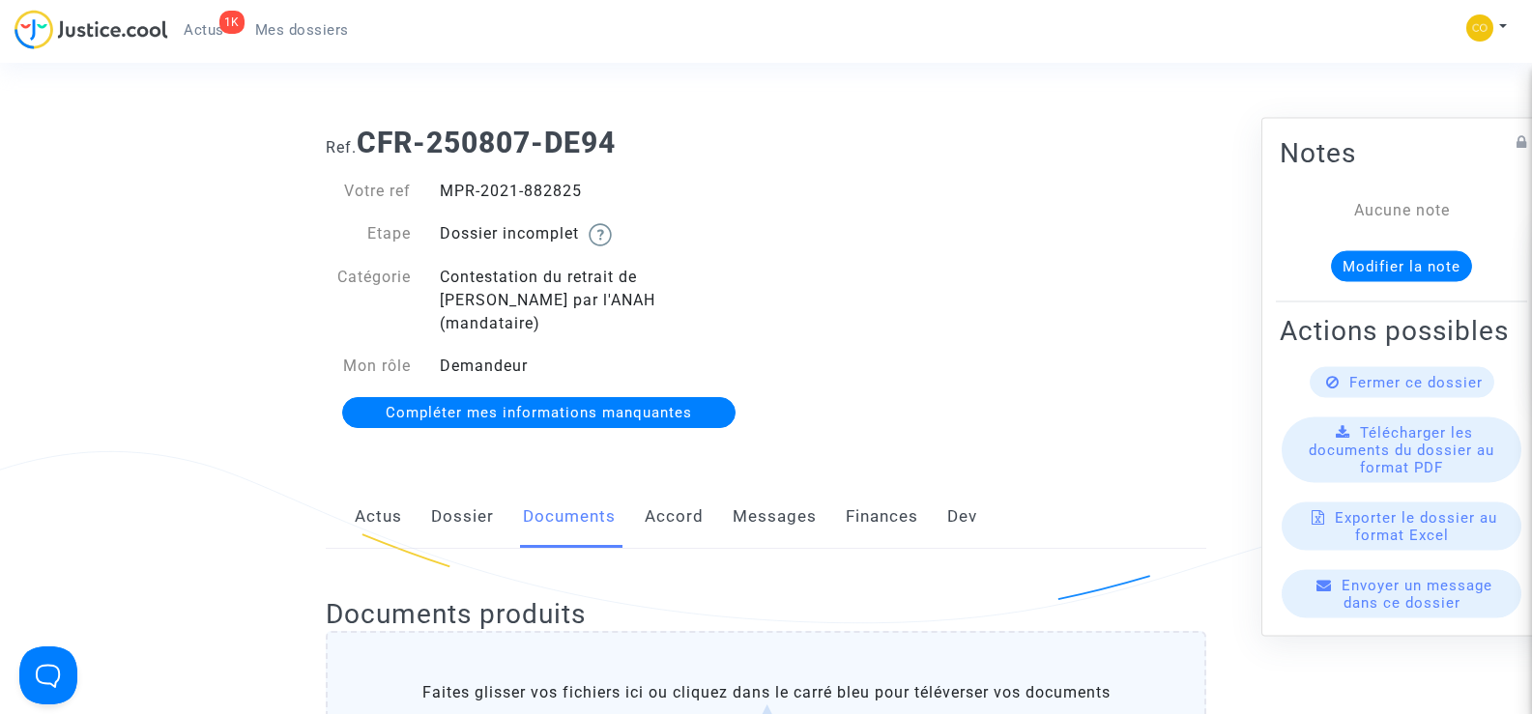
drag, startPoint x: 584, startPoint y: 192, endPoint x: 442, endPoint y: 192, distance: 142.0
click at [442, 192] on div "MPR-2021-882825" at bounding box center [595, 191] width 341 height 23
copy div "MPR-2021-882825"
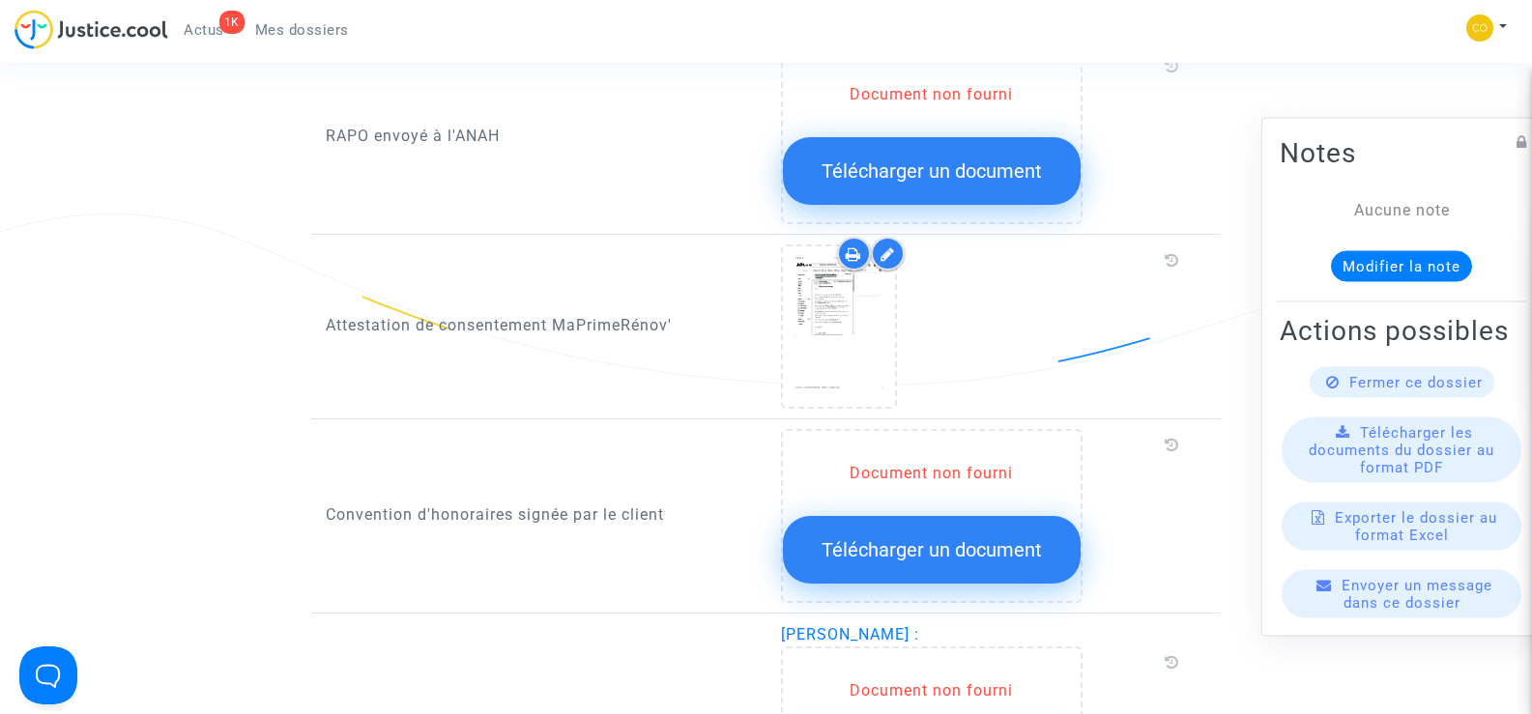
scroll to position [1739, 0]
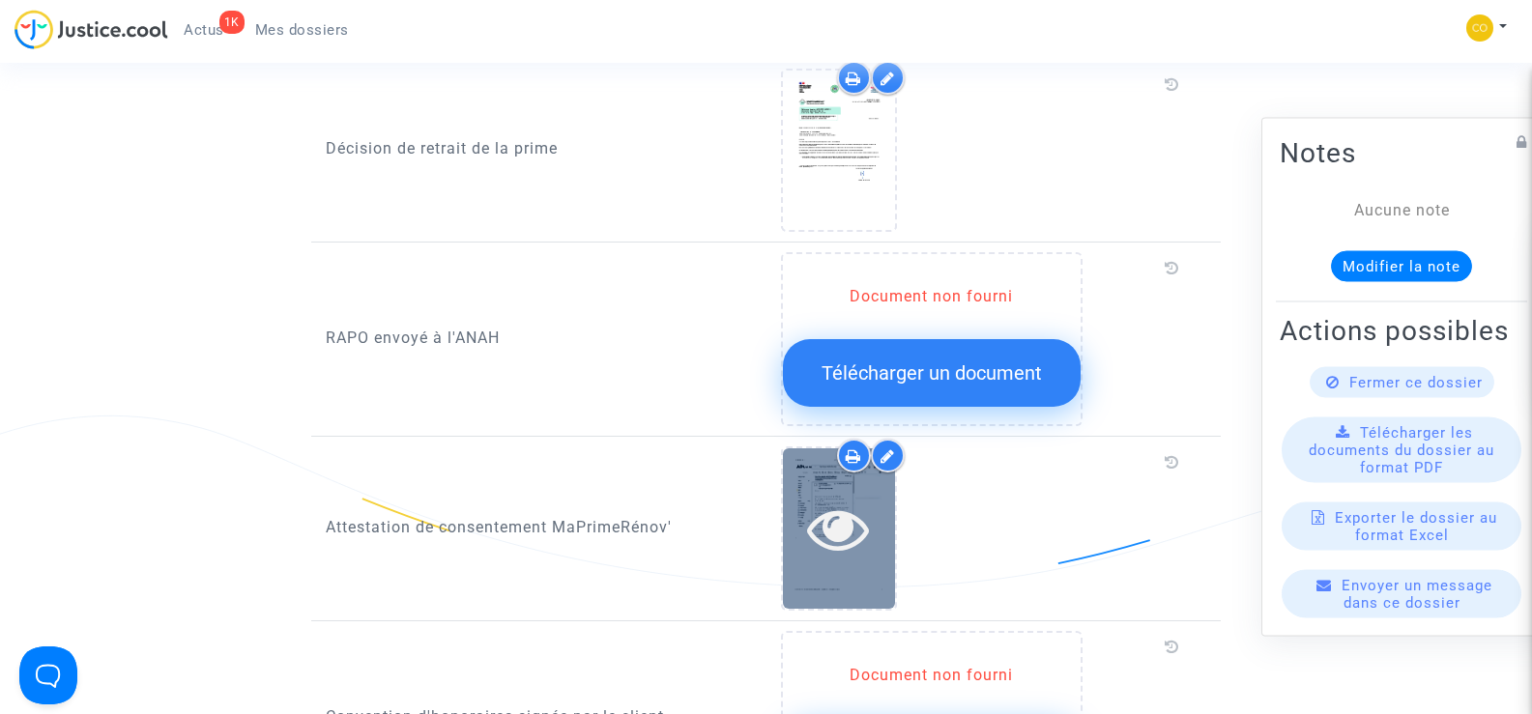
click at [859, 498] on icon at bounding box center [838, 529] width 63 height 62
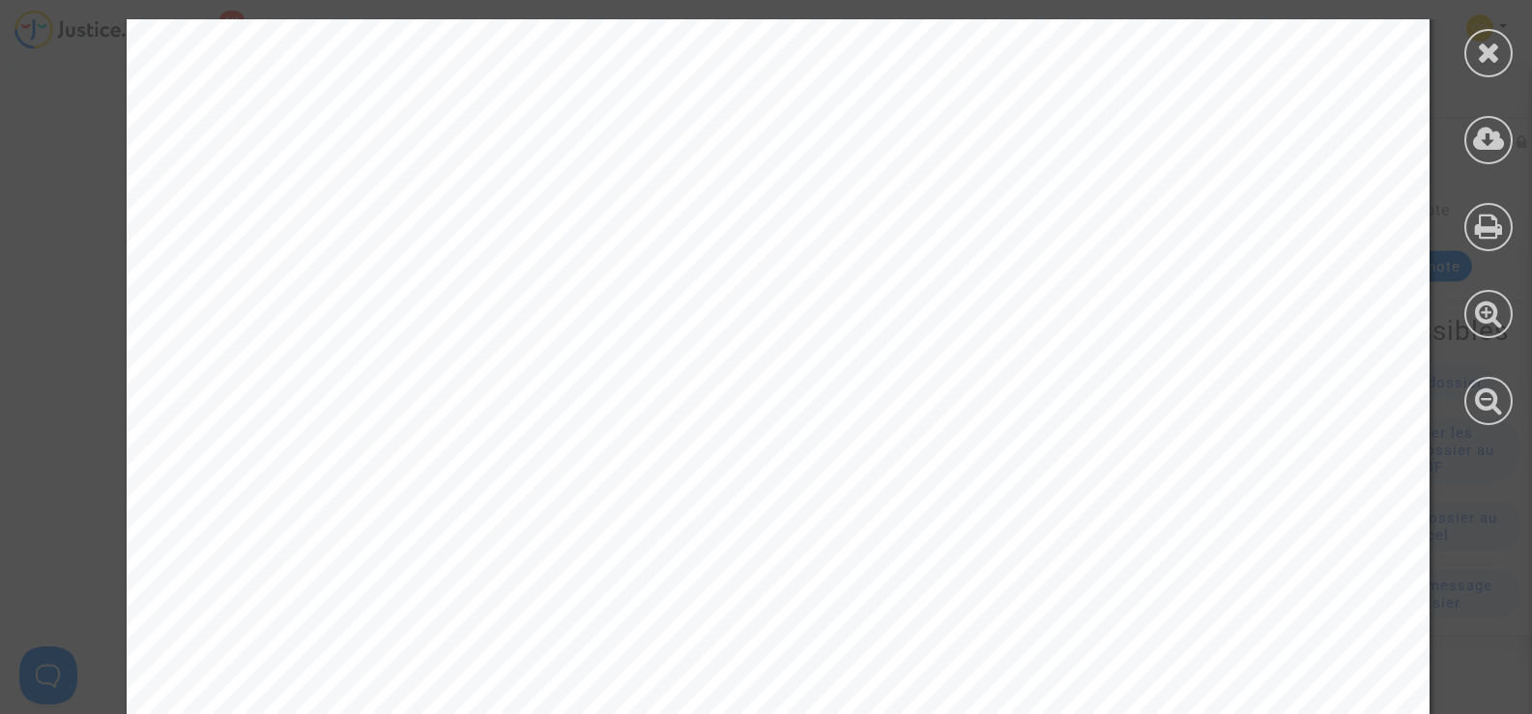
scroll to position [0, 0]
click at [1485, 56] on icon at bounding box center [1489, 52] width 24 height 29
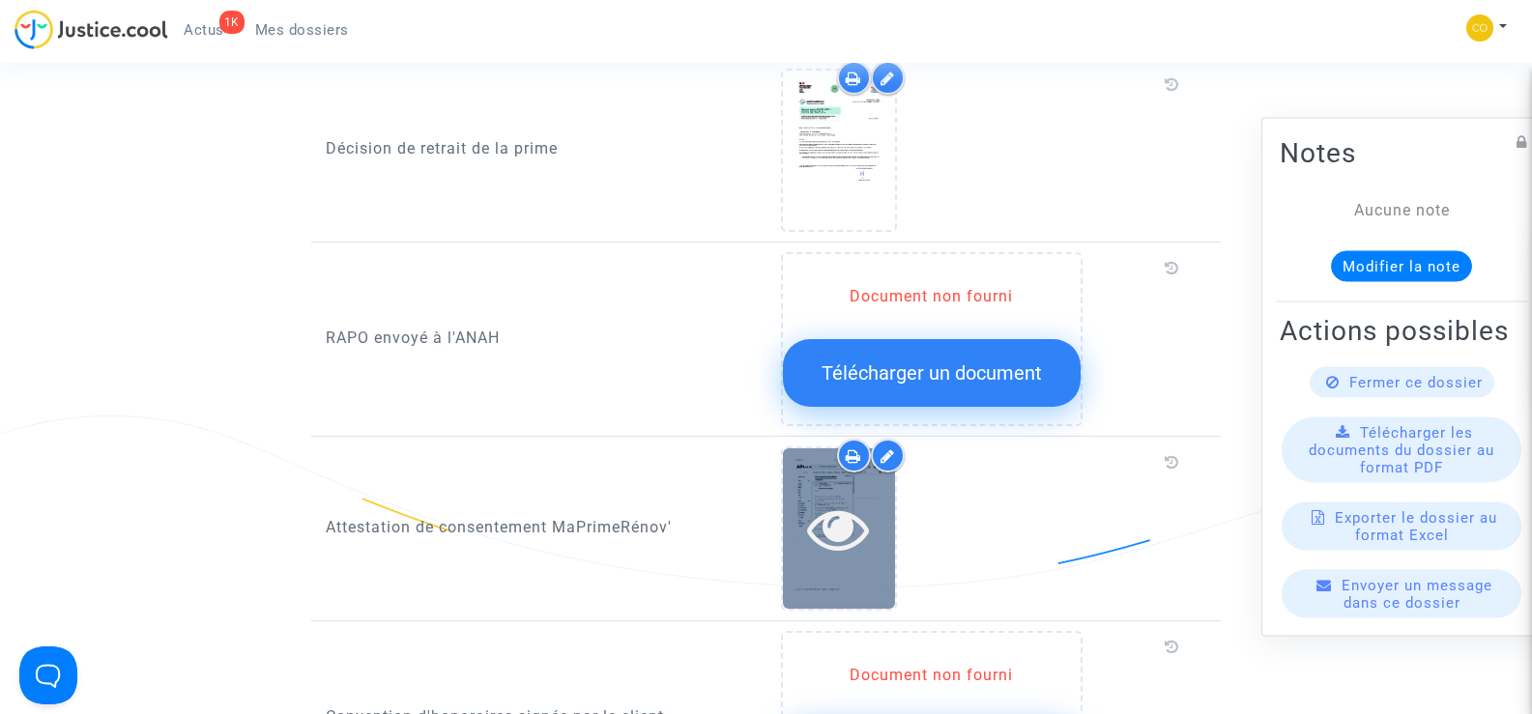
click at [789, 498] on div at bounding box center [839, 529] width 112 height 62
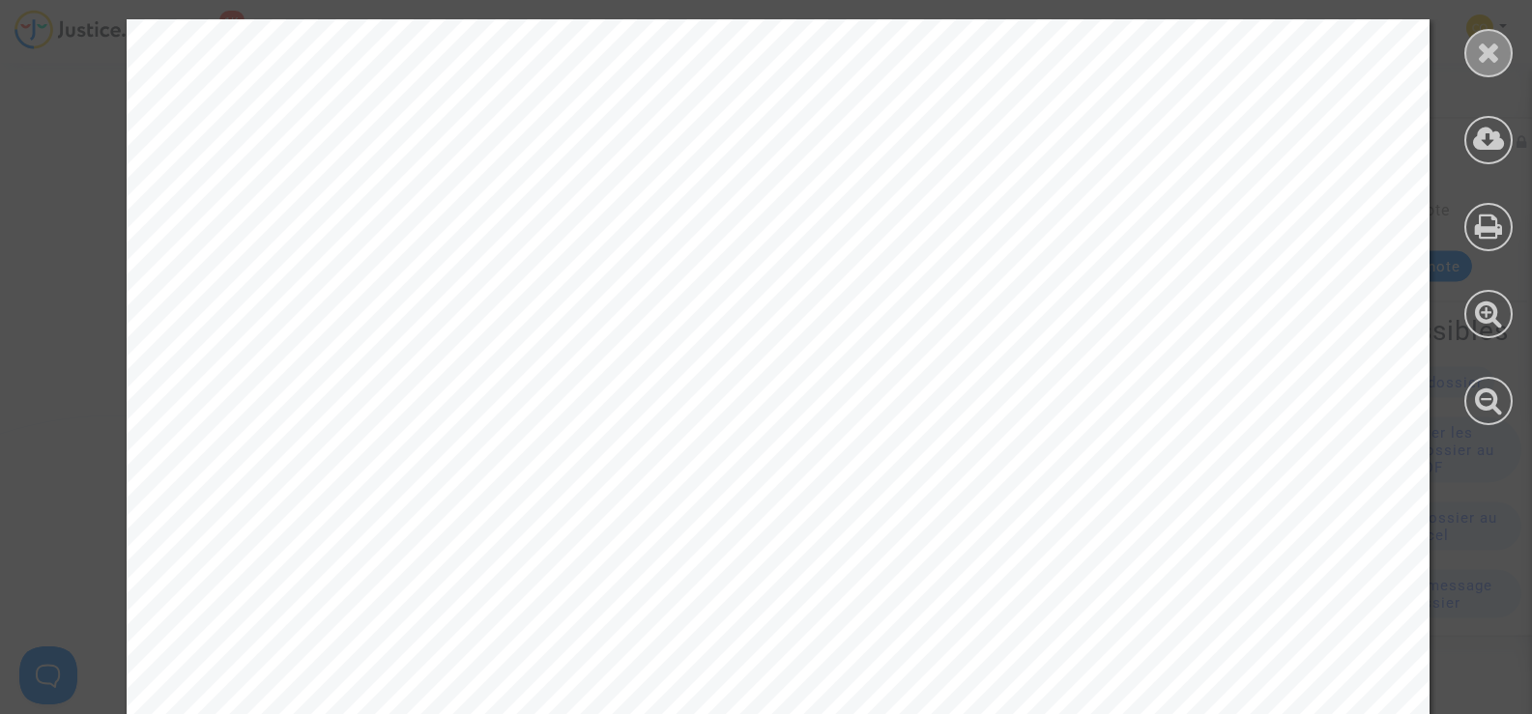
click at [1504, 50] on div at bounding box center [1488, 53] width 48 height 48
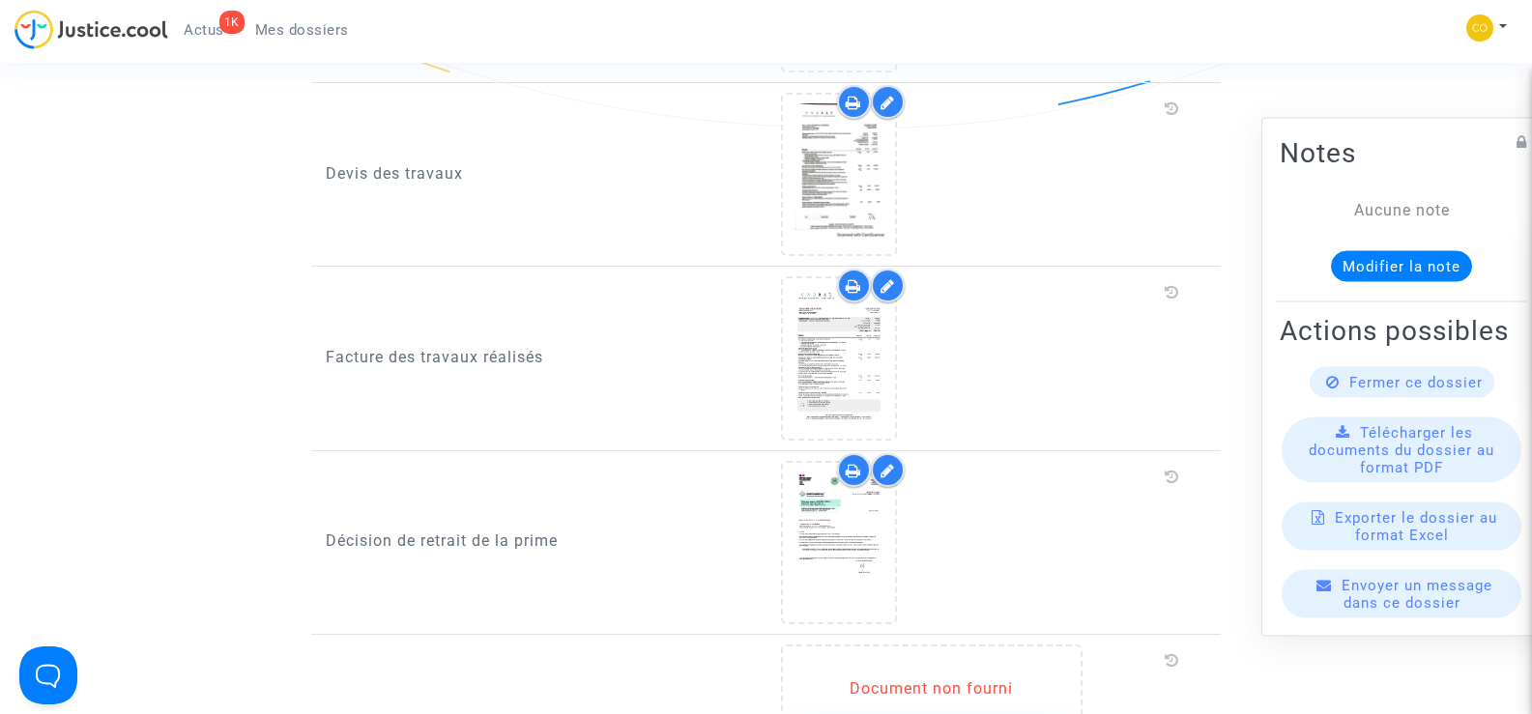
scroll to position [1256, 0]
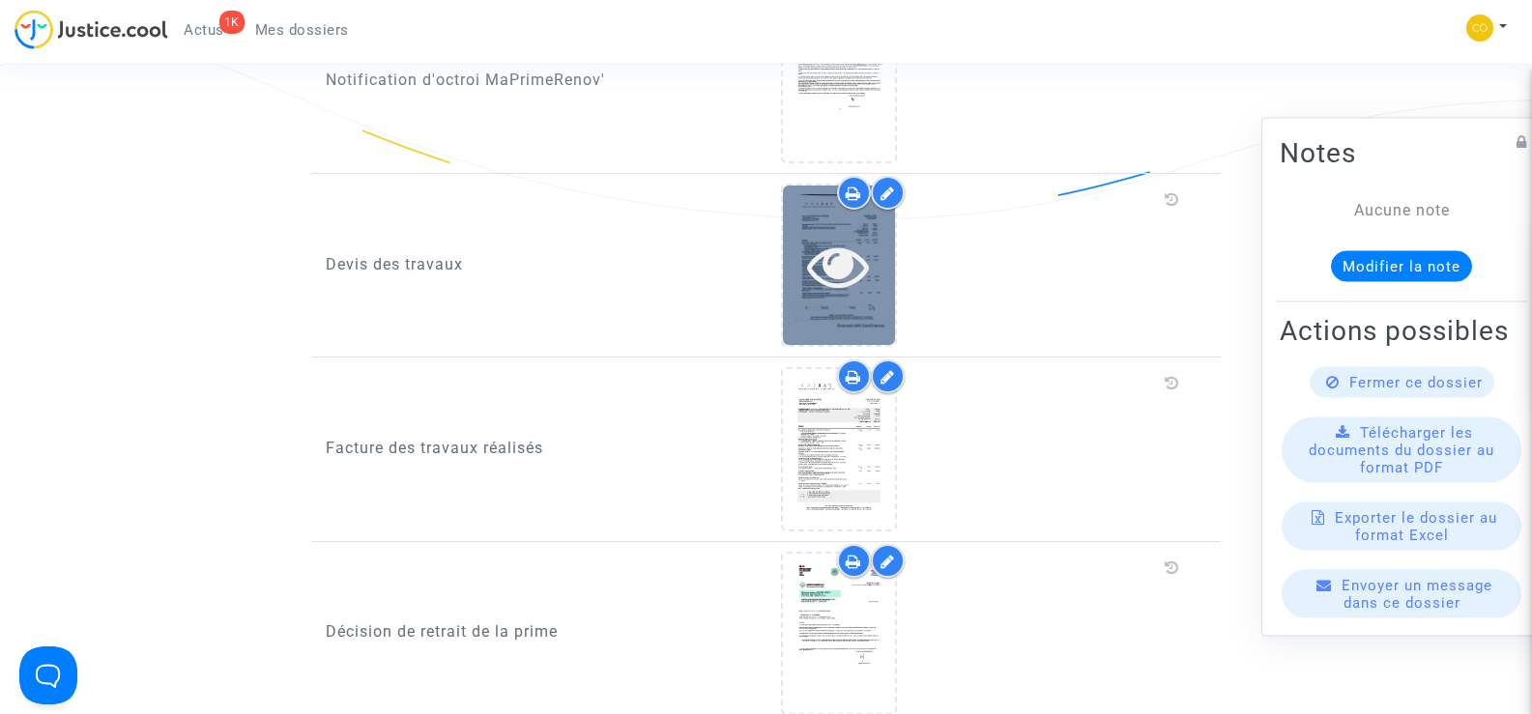
click at [827, 247] on icon at bounding box center [838, 266] width 63 height 62
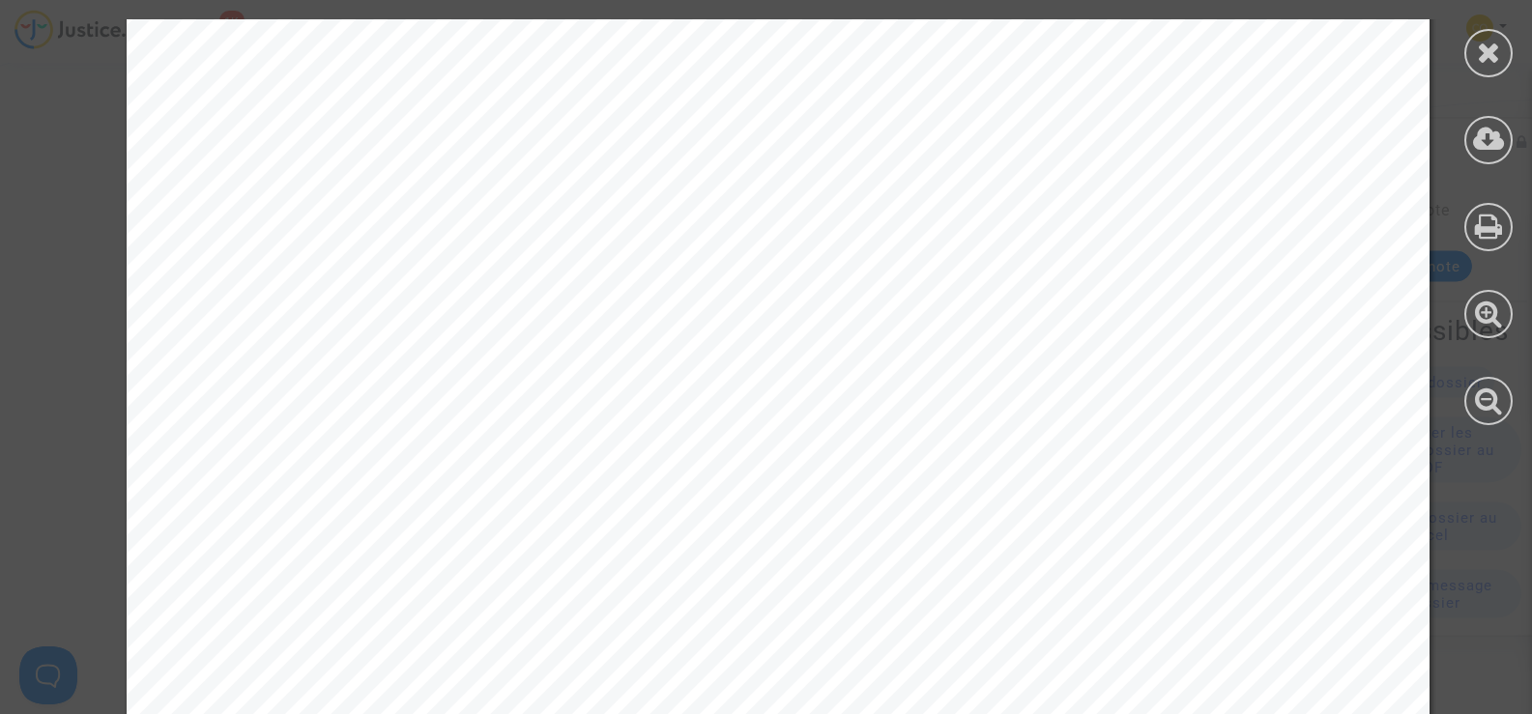
scroll to position [3026, 0]
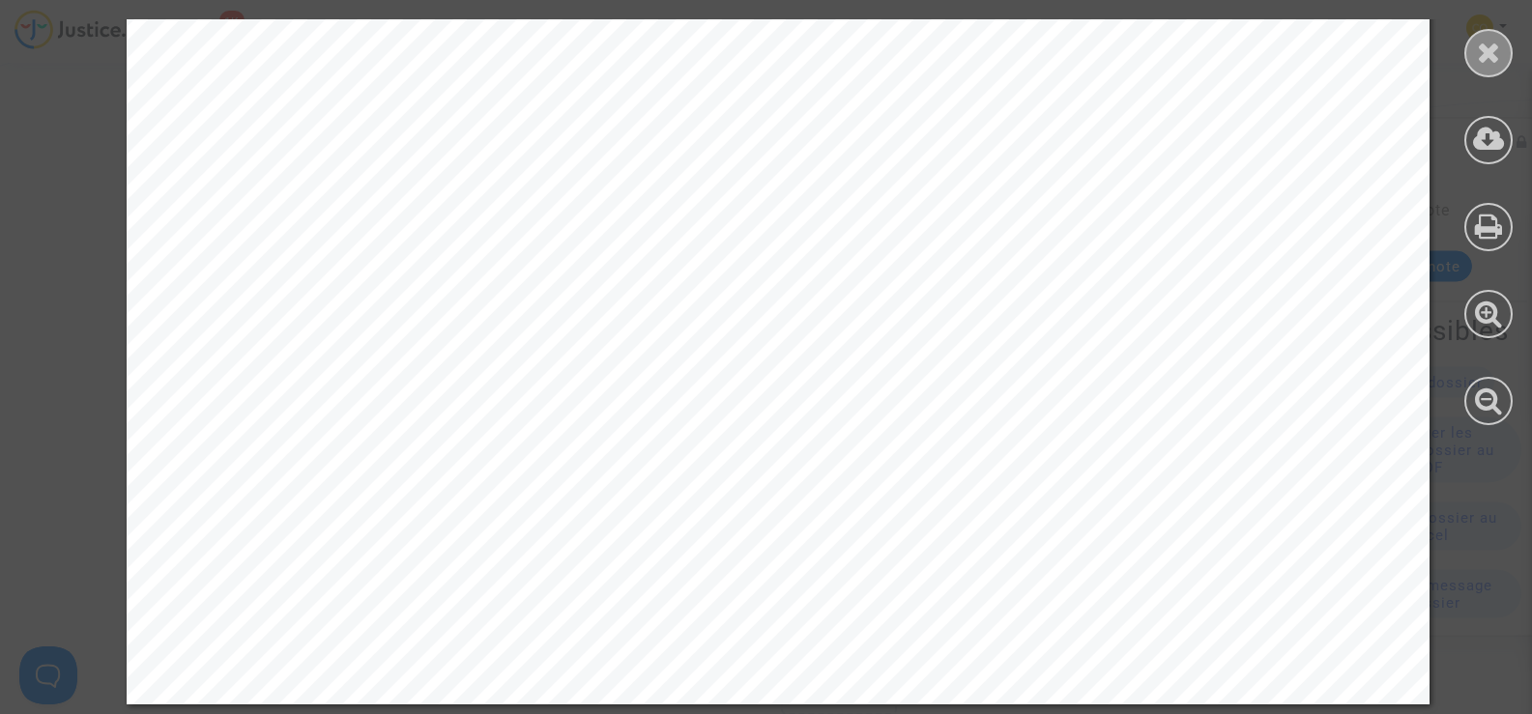
click at [1486, 42] on icon at bounding box center [1489, 52] width 24 height 29
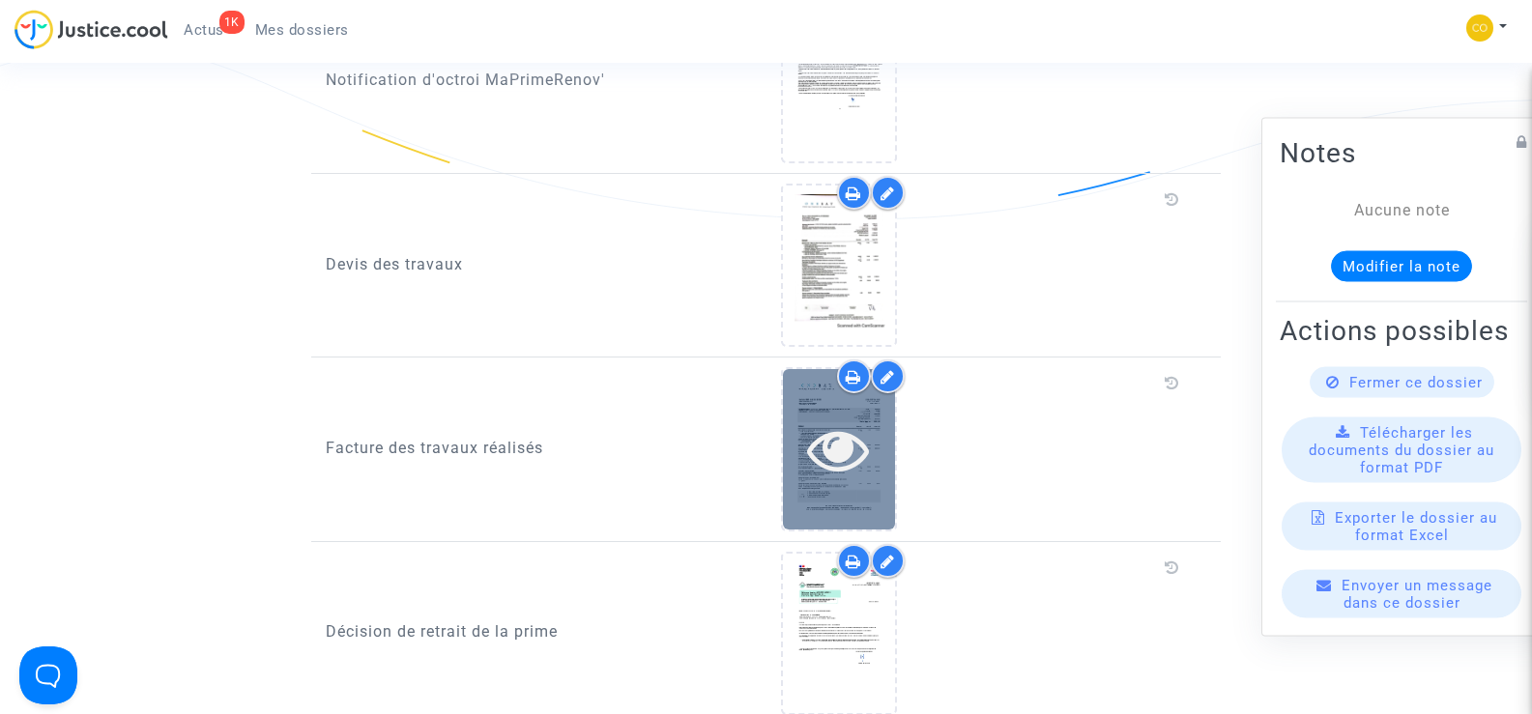
click at [830, 450] on icon at bounding box center [838, 449] width 63 height 62
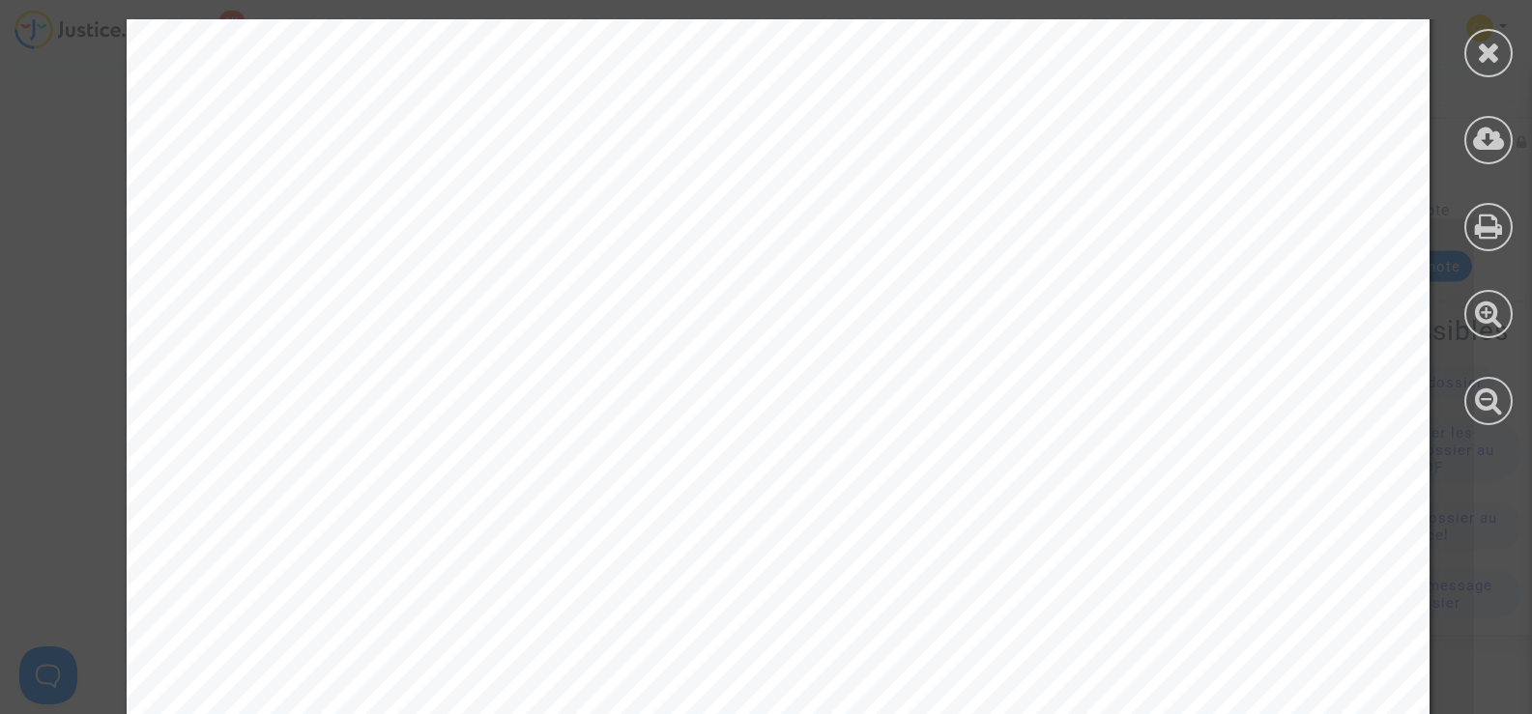
scroll to position [0, 0]
click at [1487, 62] on icon at bounding box center [1489, 52] width 24 height 29
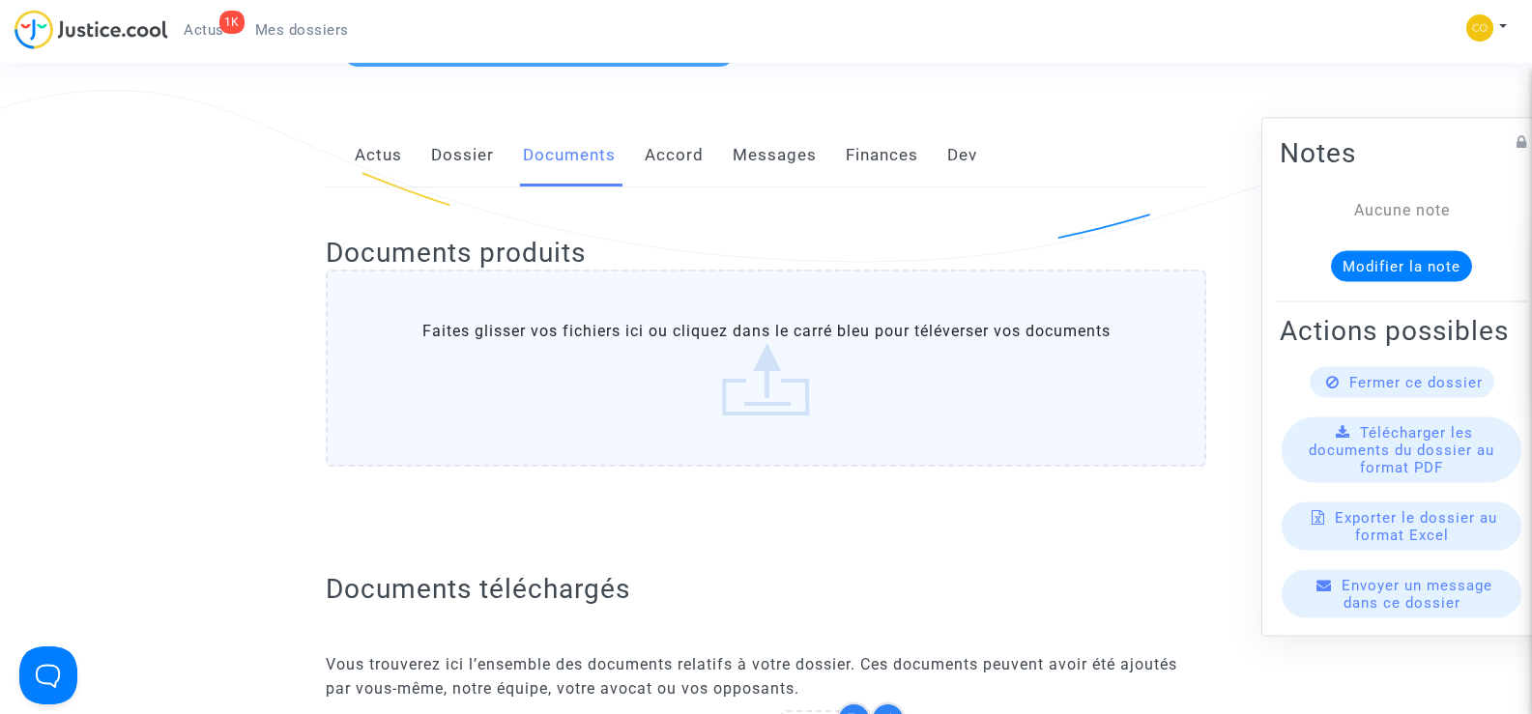
scroll to position [97, 0]
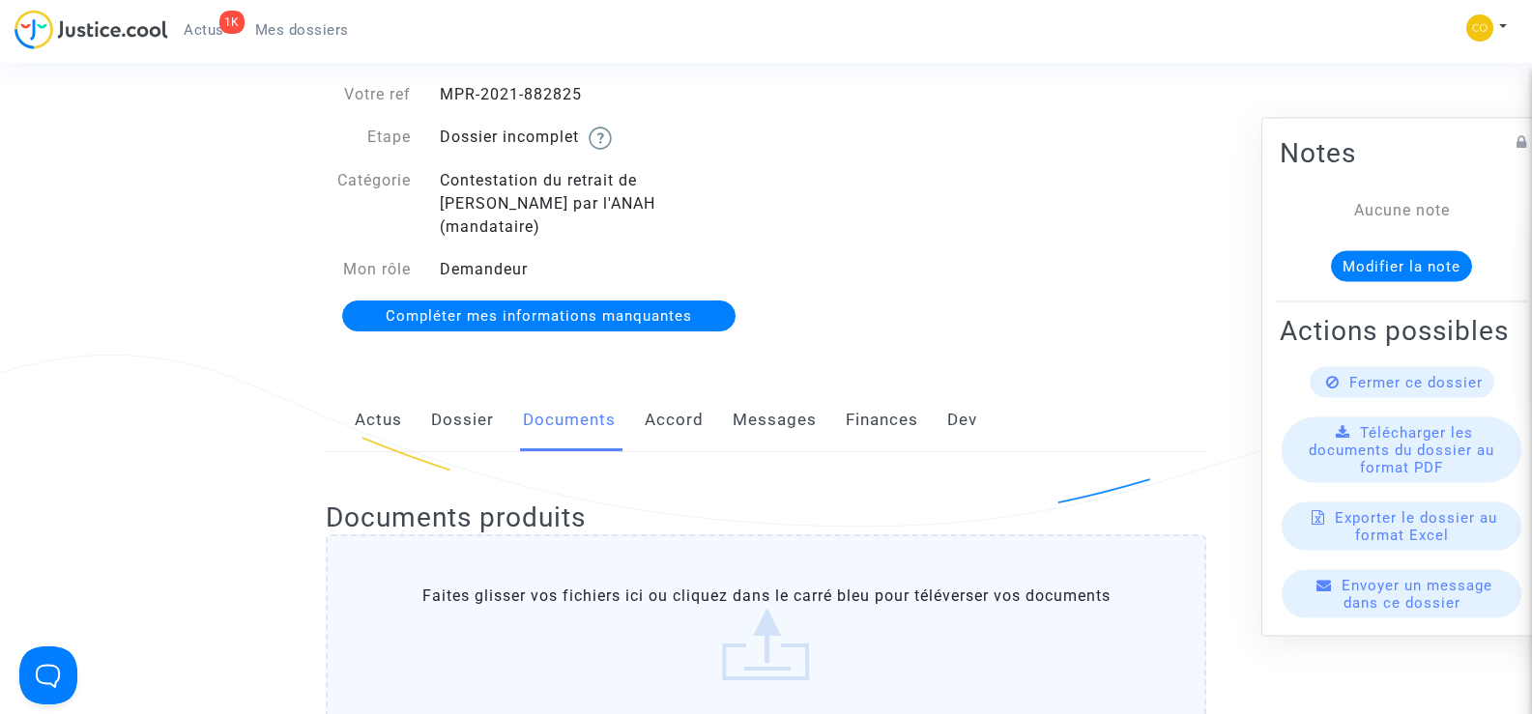
drag, startPoint x: 595, startPoint y: 92, endPoint x: 443, endPoint y: 89, distance: 152.7
click at [443, 89] on div "MPR-2021-882825" at bounding box center [595, 94] width 341 height 23
copy div "MPR-2021-882825"
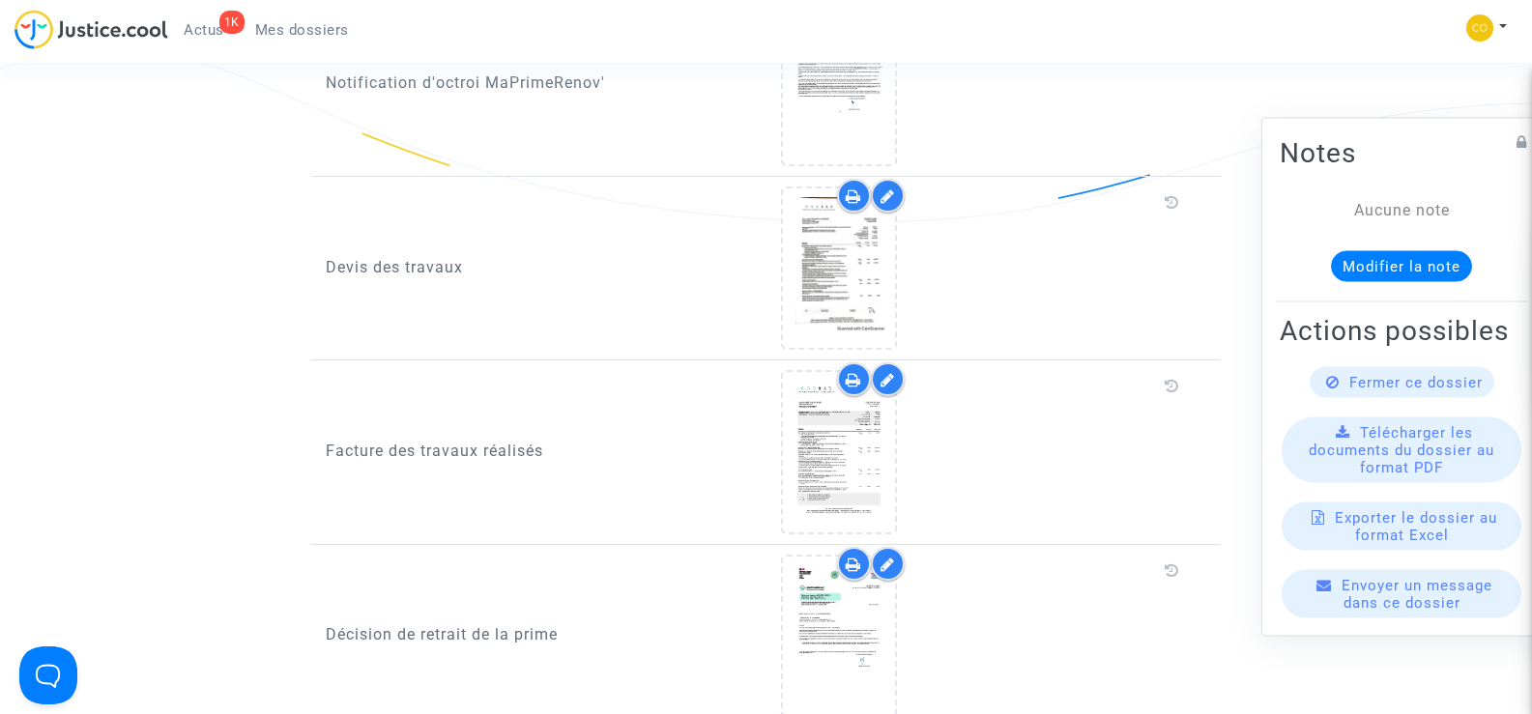
scroll to position [1160, 0]
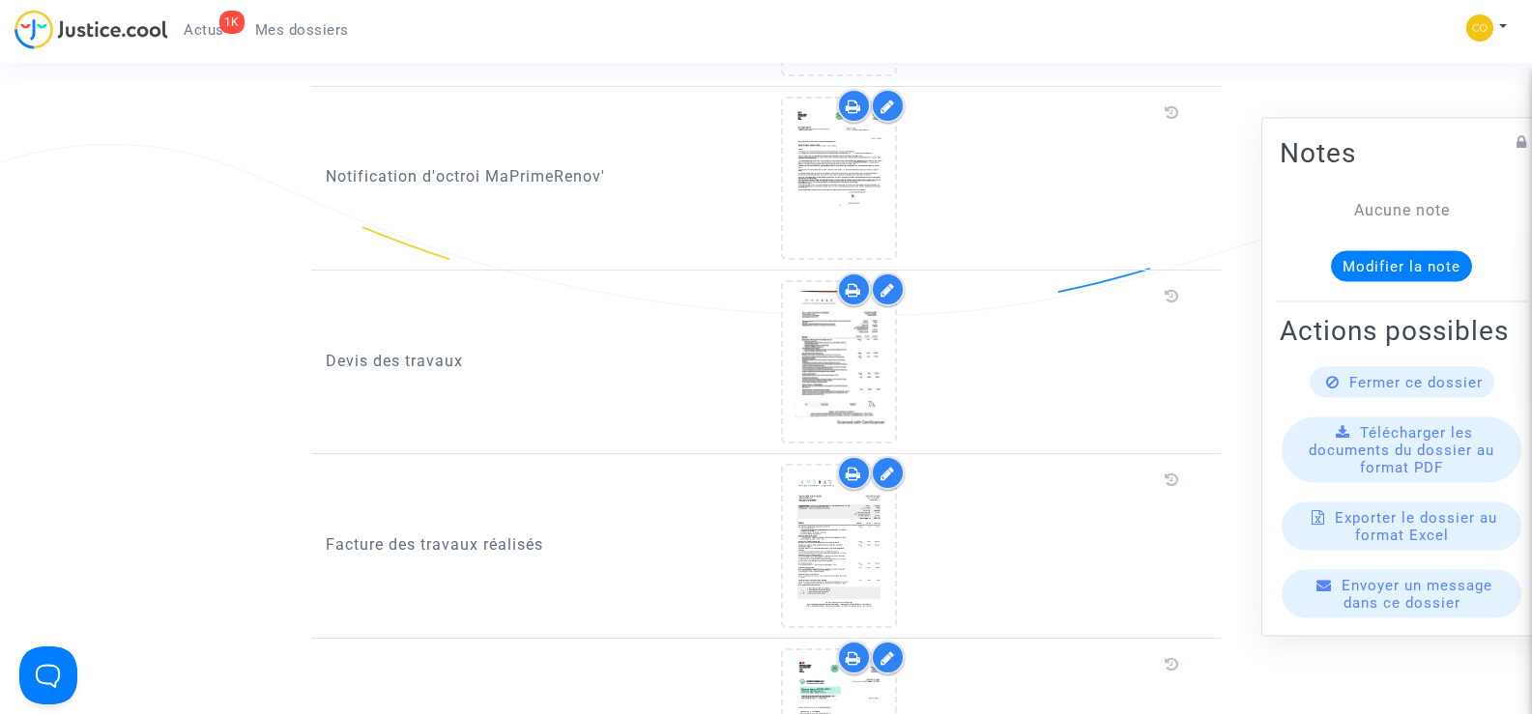
click at [311, 19] on link "Mes dossiers" at bounding box center [302, 29] width 125 height 29
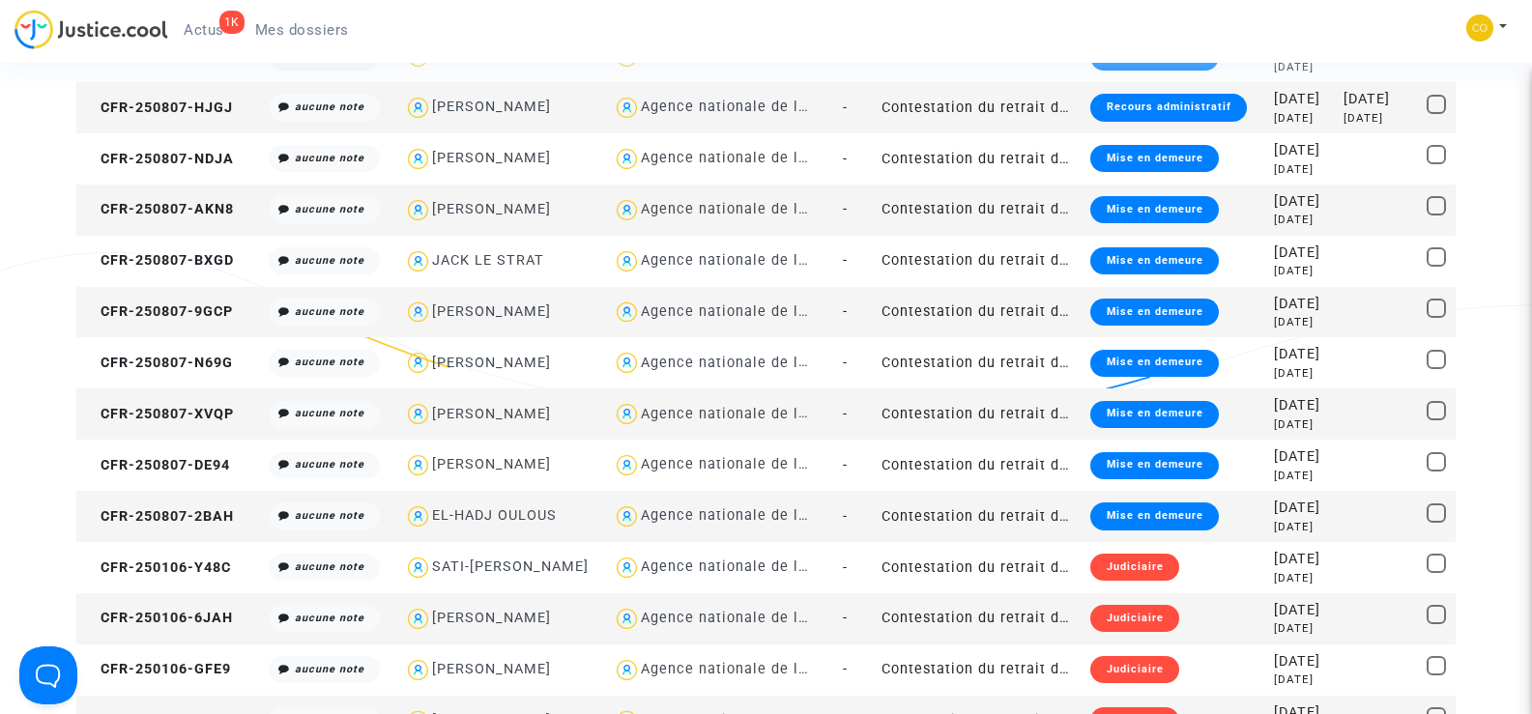
scroll to position [1933, 0]
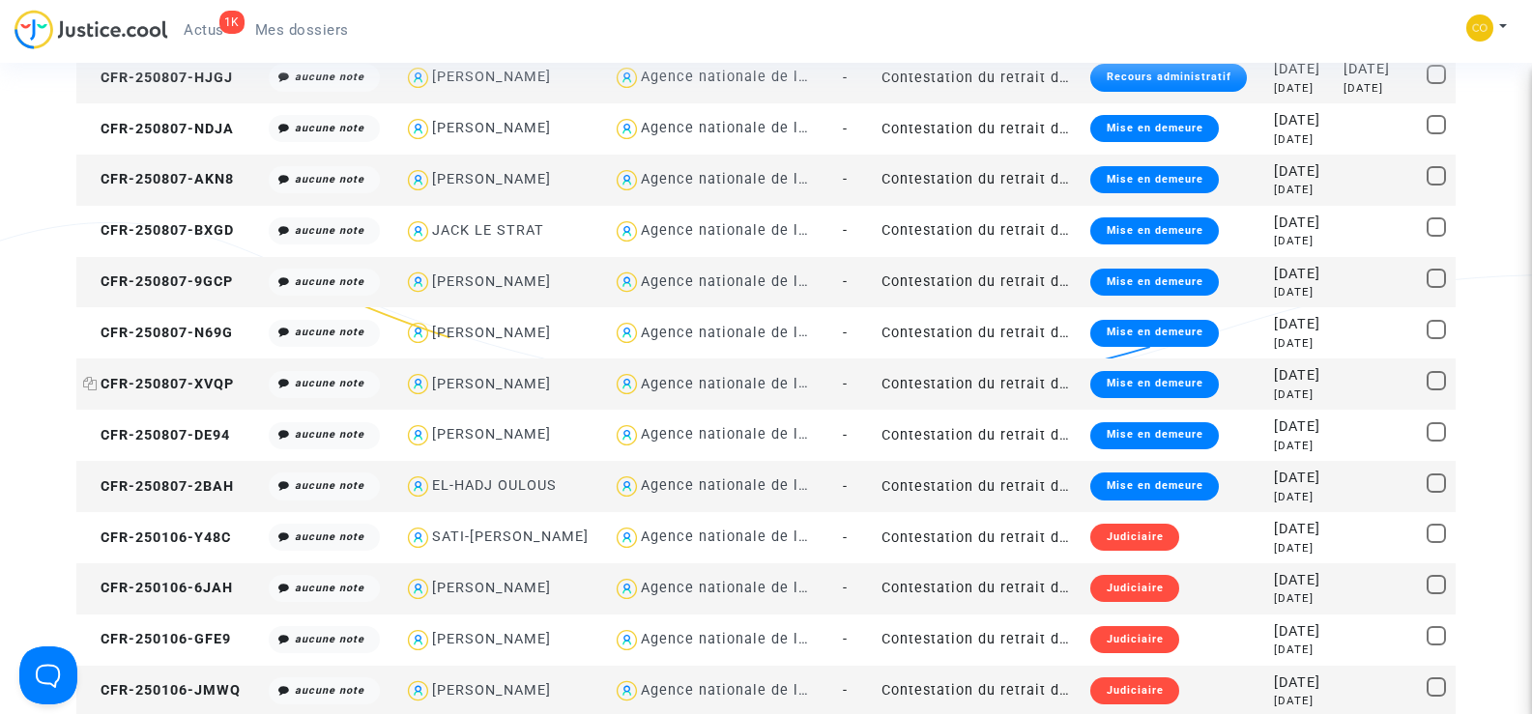
click at [175, 376] on copy "CFR-250807-XVQP" at bounding box center [158, 384] width 151 height 16
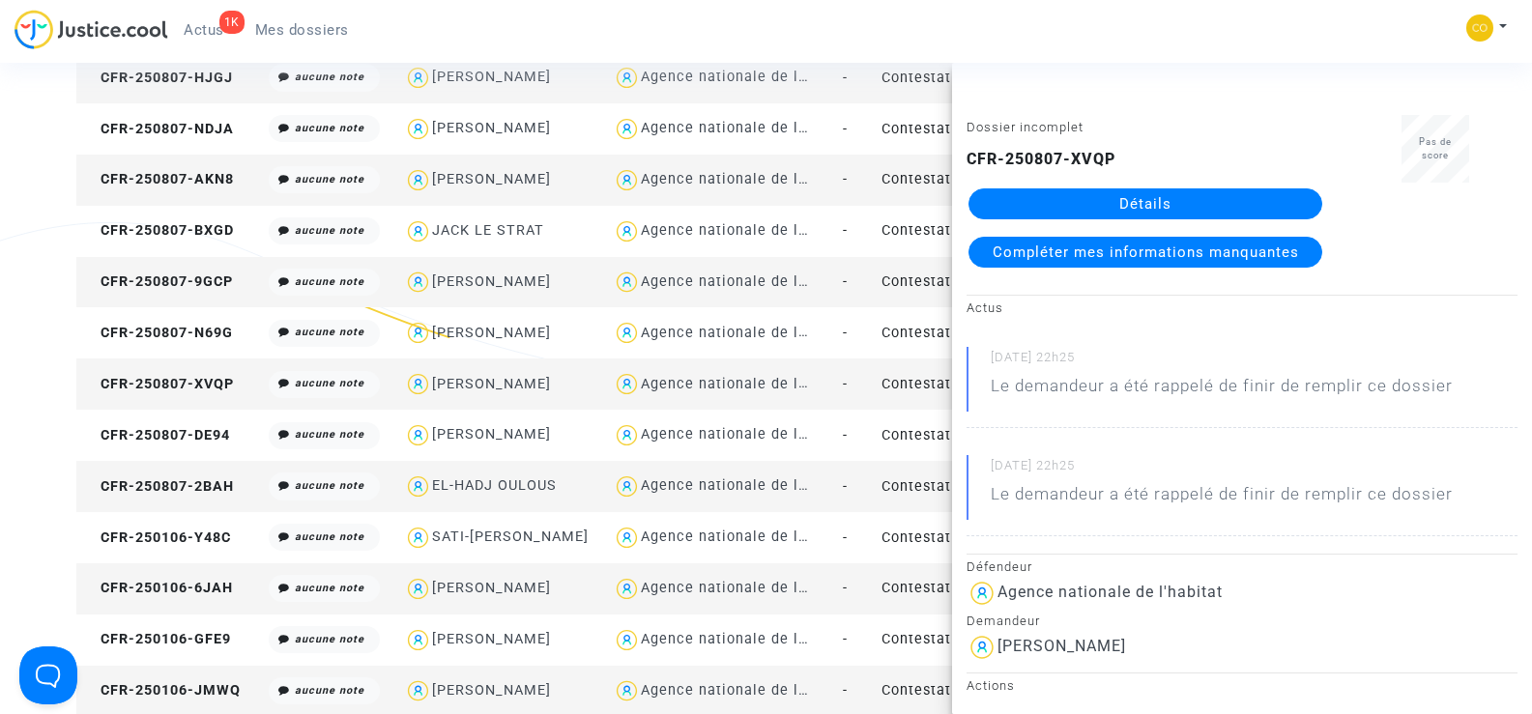
click at [1174, 194] on link "Détails" at bounding box center [1145, 203] width 354 height 31
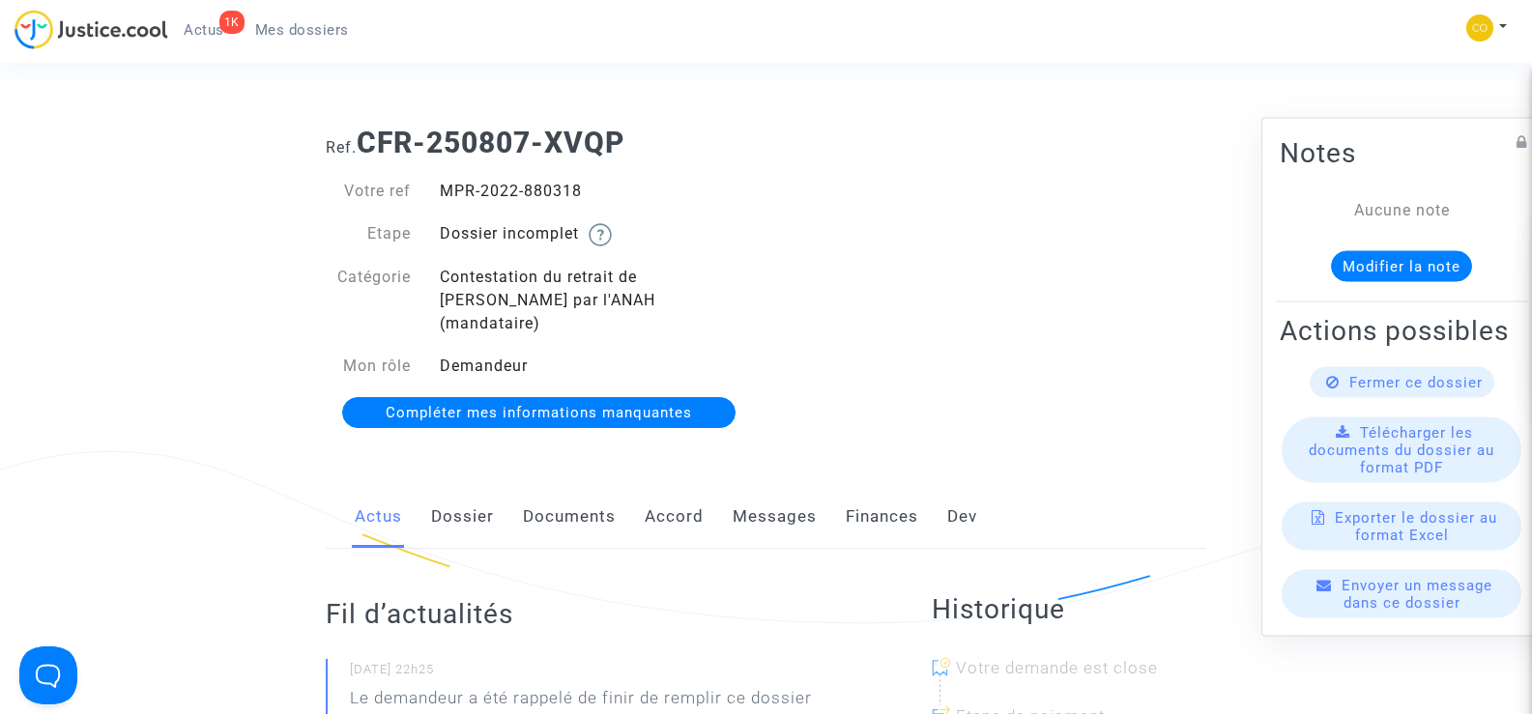
click at [588, 491] on link "Documents" at bounding box center [569, 517] width 93 height 64
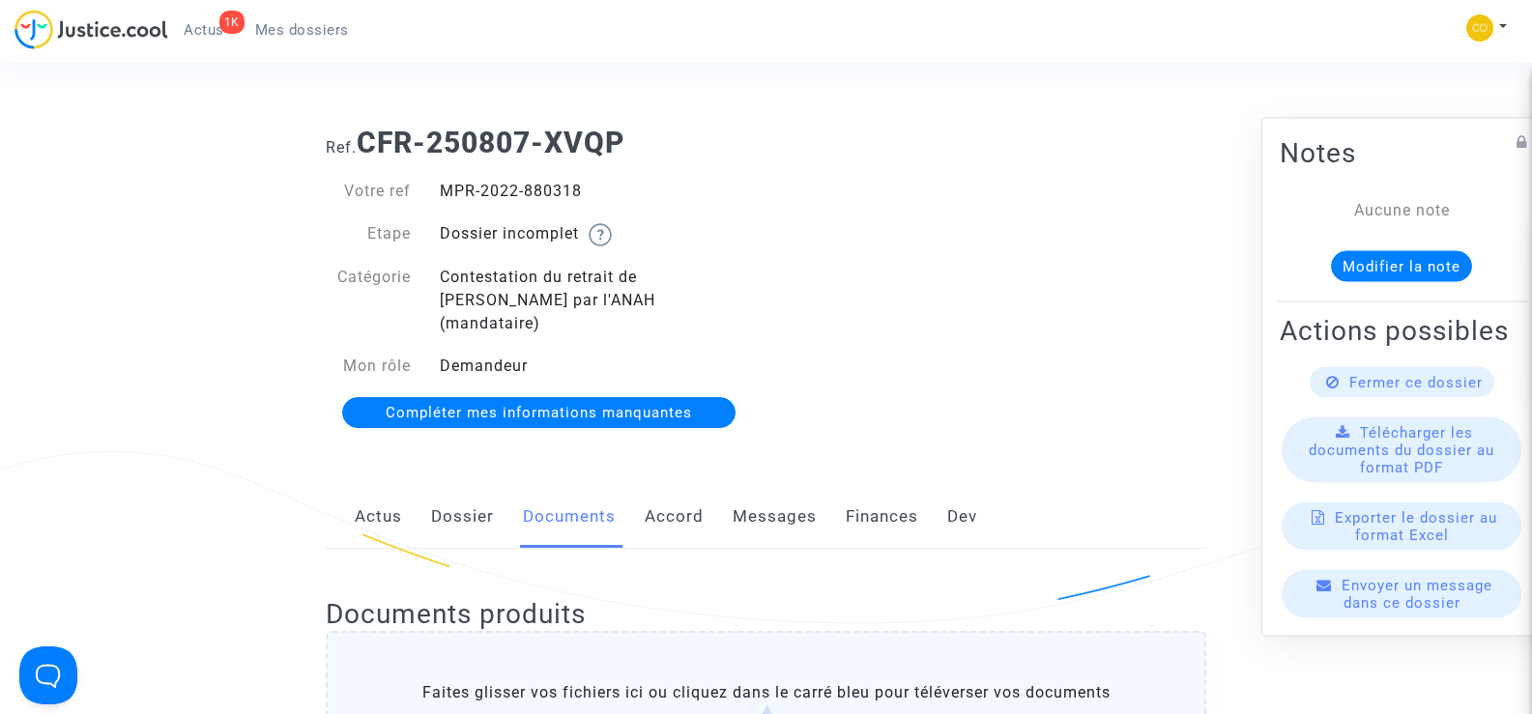
drag, startPoint x: 586, startPoint y: 190, endPoint x: 441, endPoint y: 190, distance: 144.9
click at [441, 190] on div "MPR-2022-880318" at bounding box center [595, 191] width 341 height 23
copy div "MPR-2022-880318"
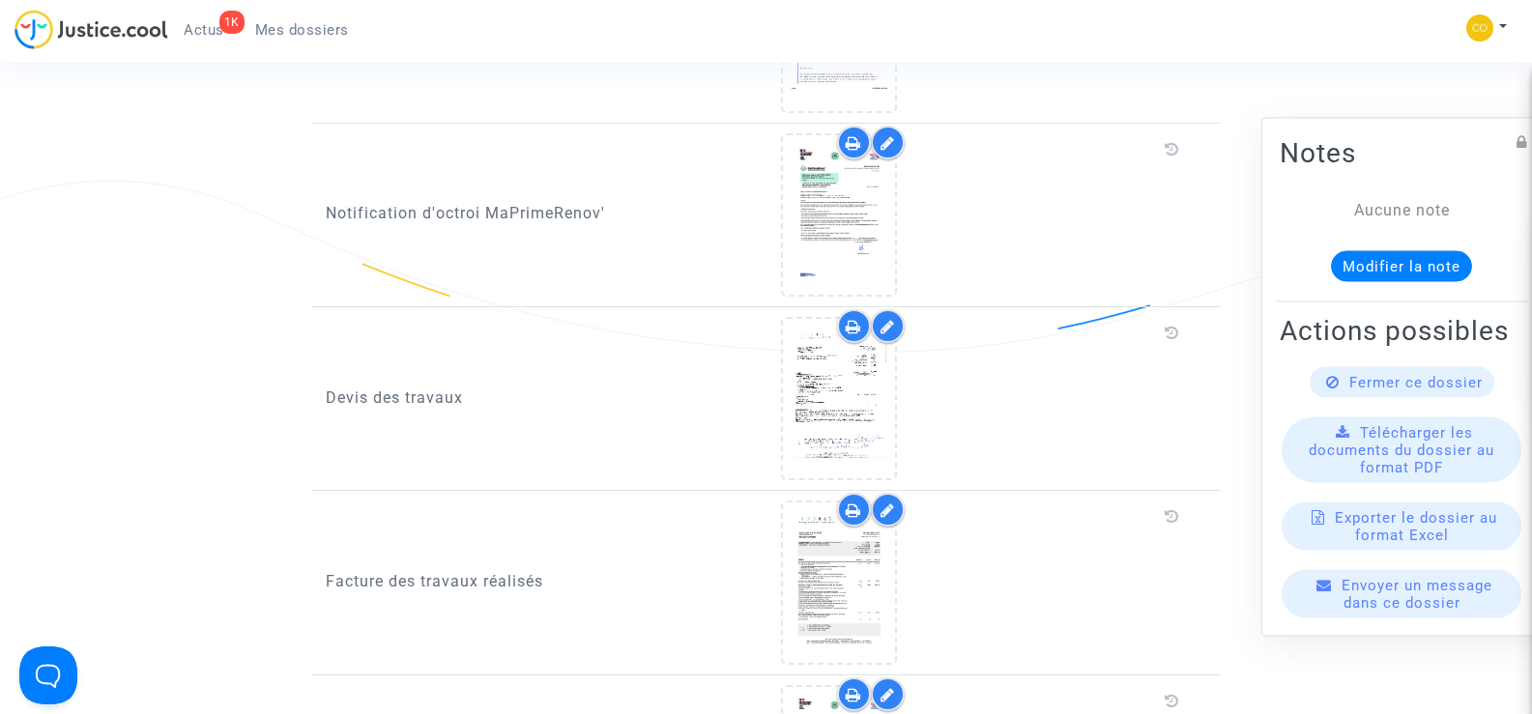
scroll to position [1160, 0]
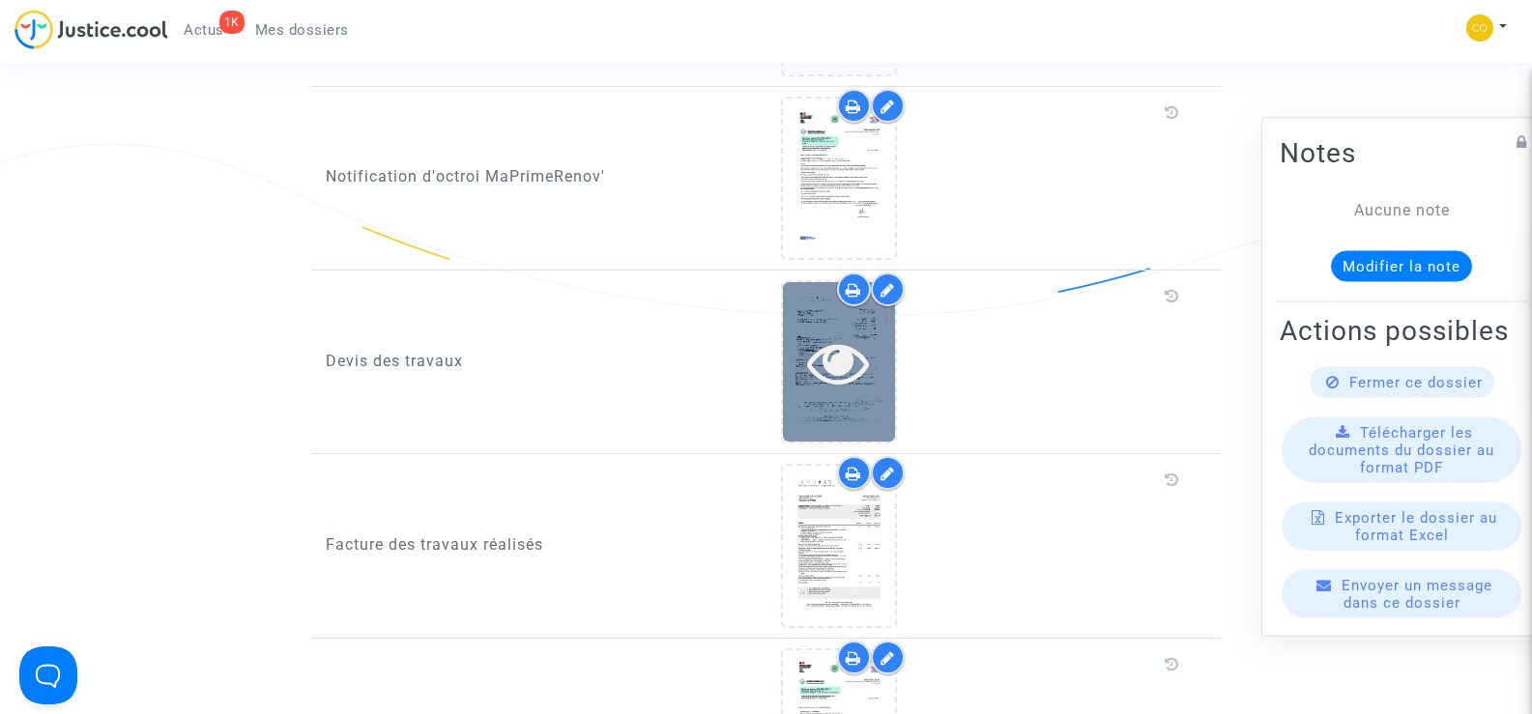
click at [870, 331] on div at bounding box center [839, 362] width 112 height 62
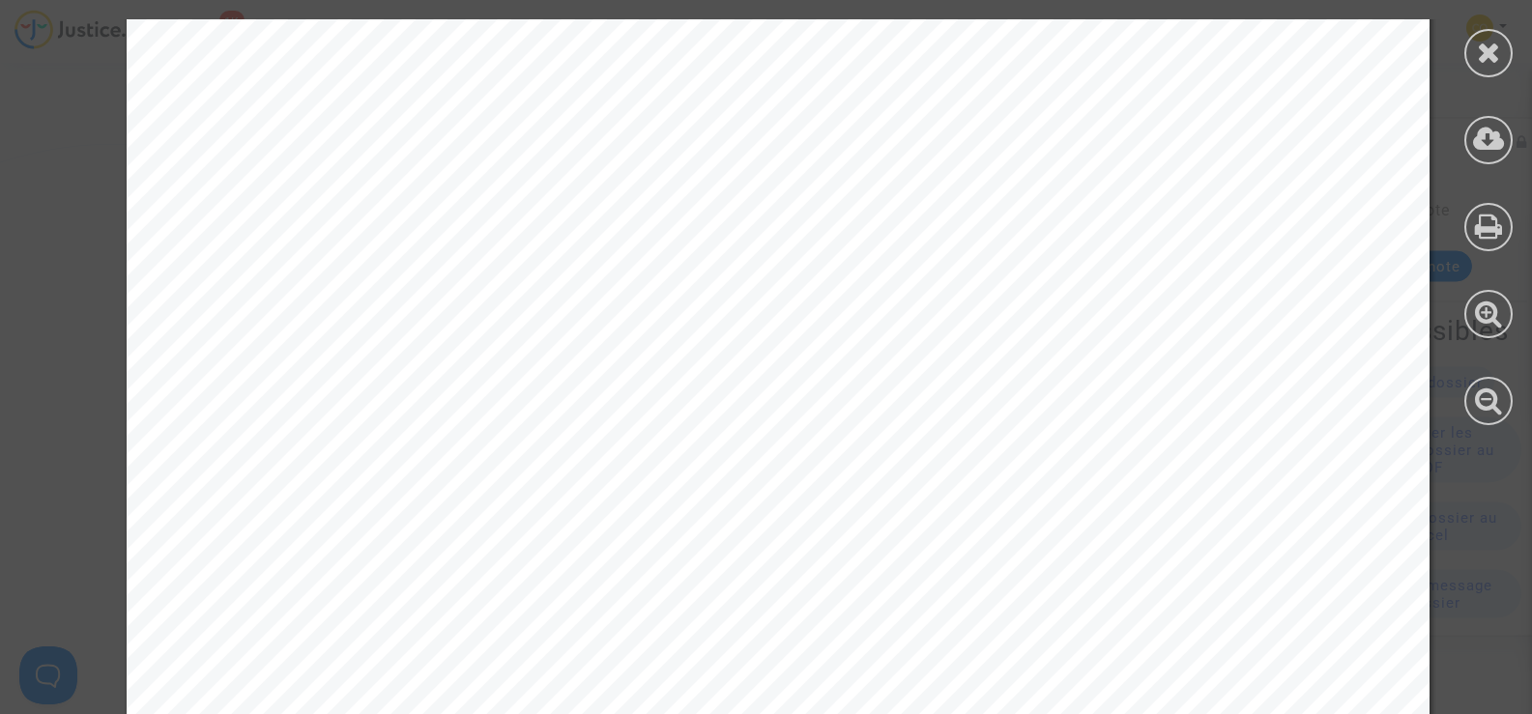
scroll to position [6733, 0]
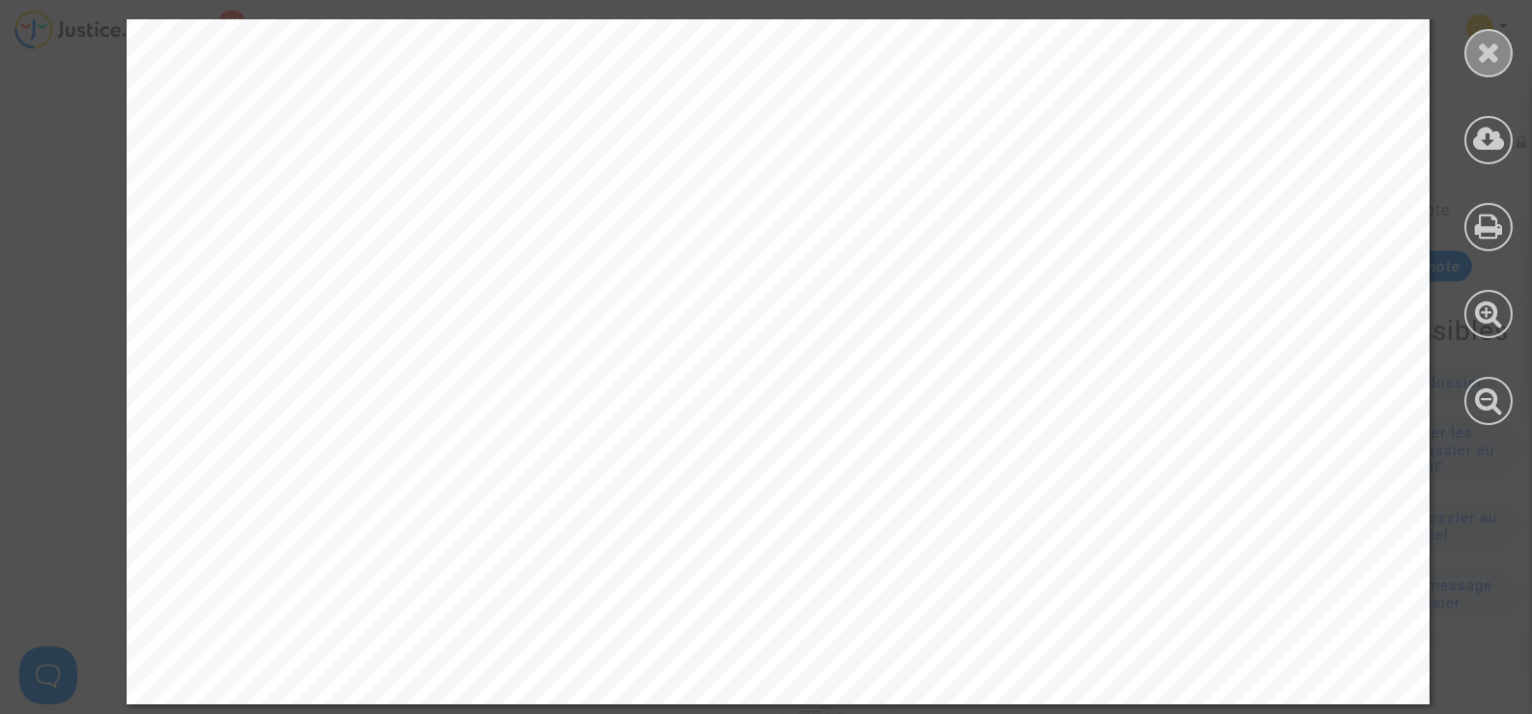
click at [1492, 40] on icon at bounding box center [1489, 52] width 24 height 29
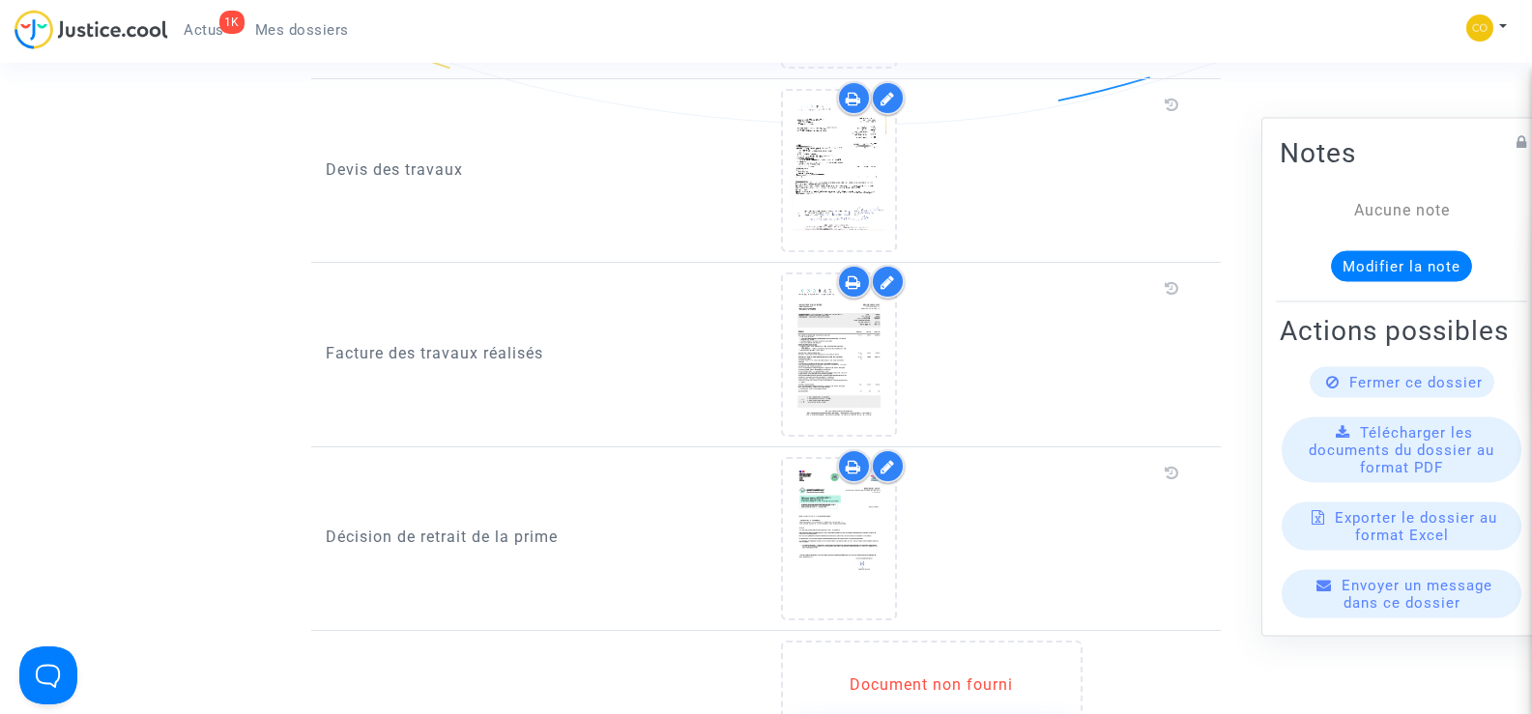
scroll to position [1353, 0]
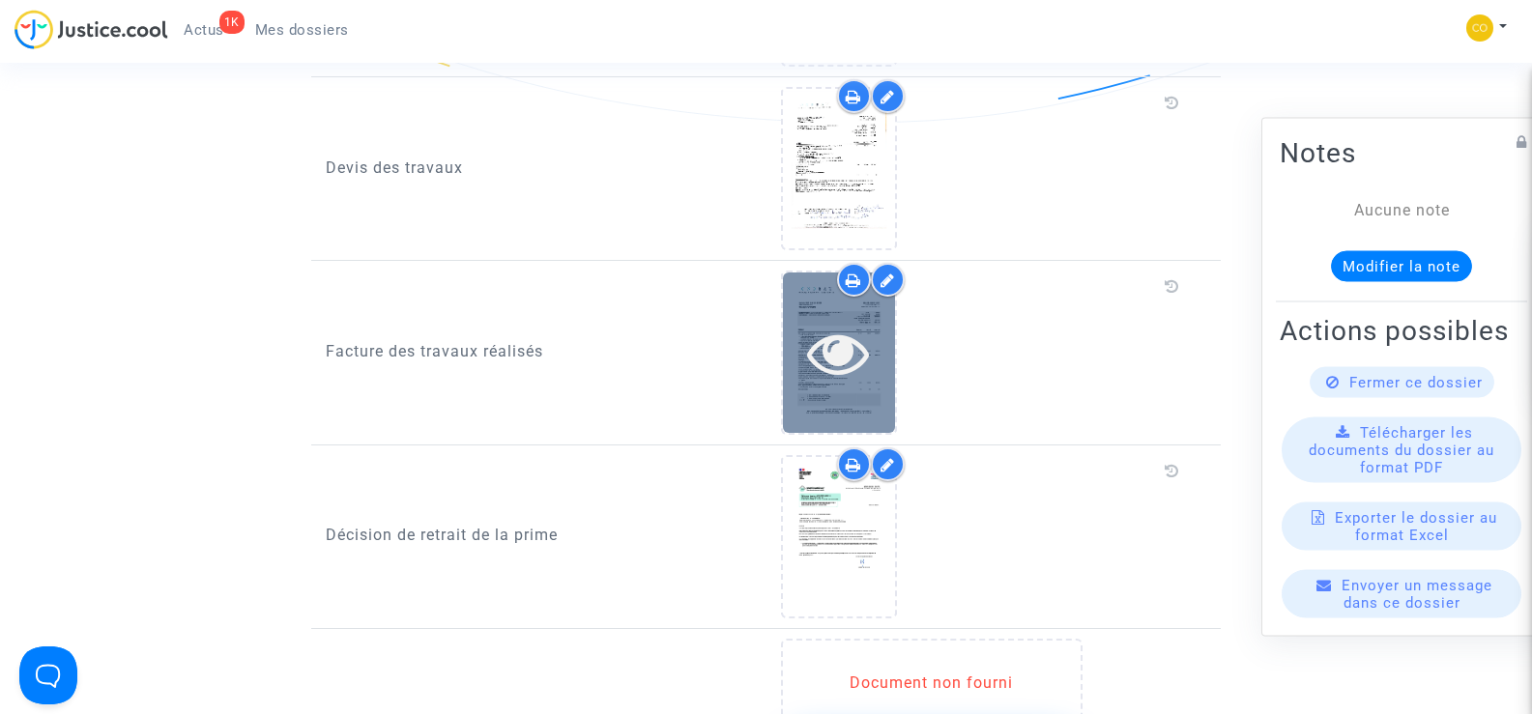
click at [847, 358] on icon at bounding box center [838, 353] width 63 height 62
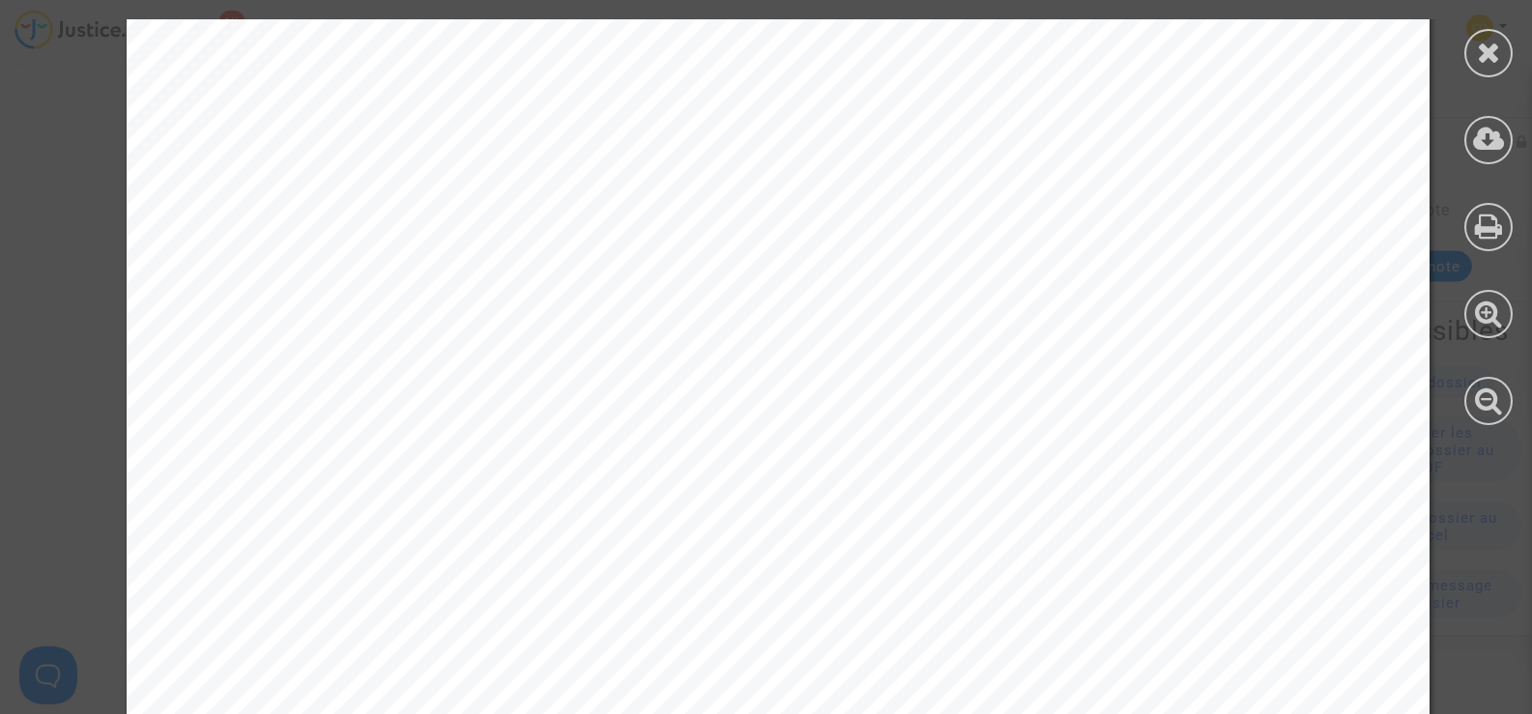
scroll to position [3025, 0]
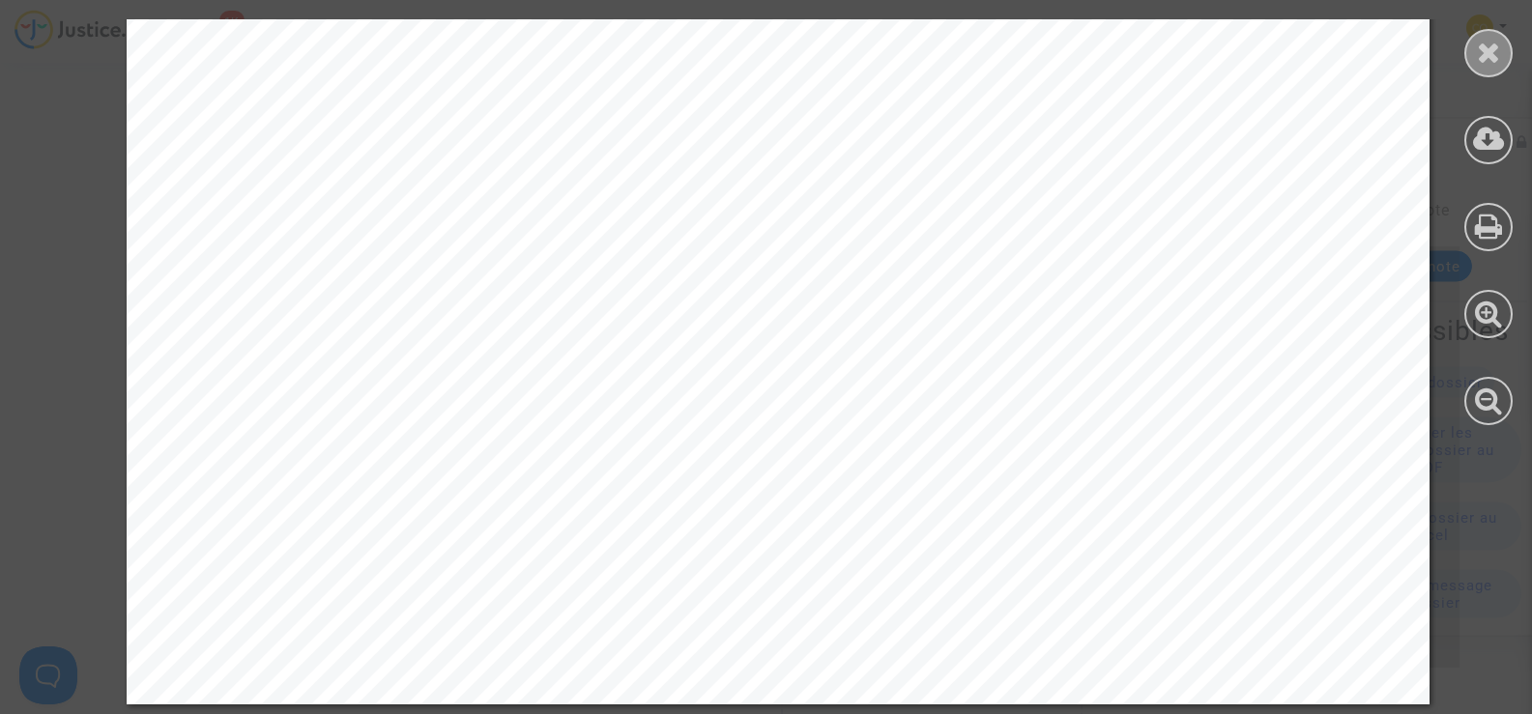
click at [1499, 60] on icon at bounding box center [1489, 52] width 24 height 29
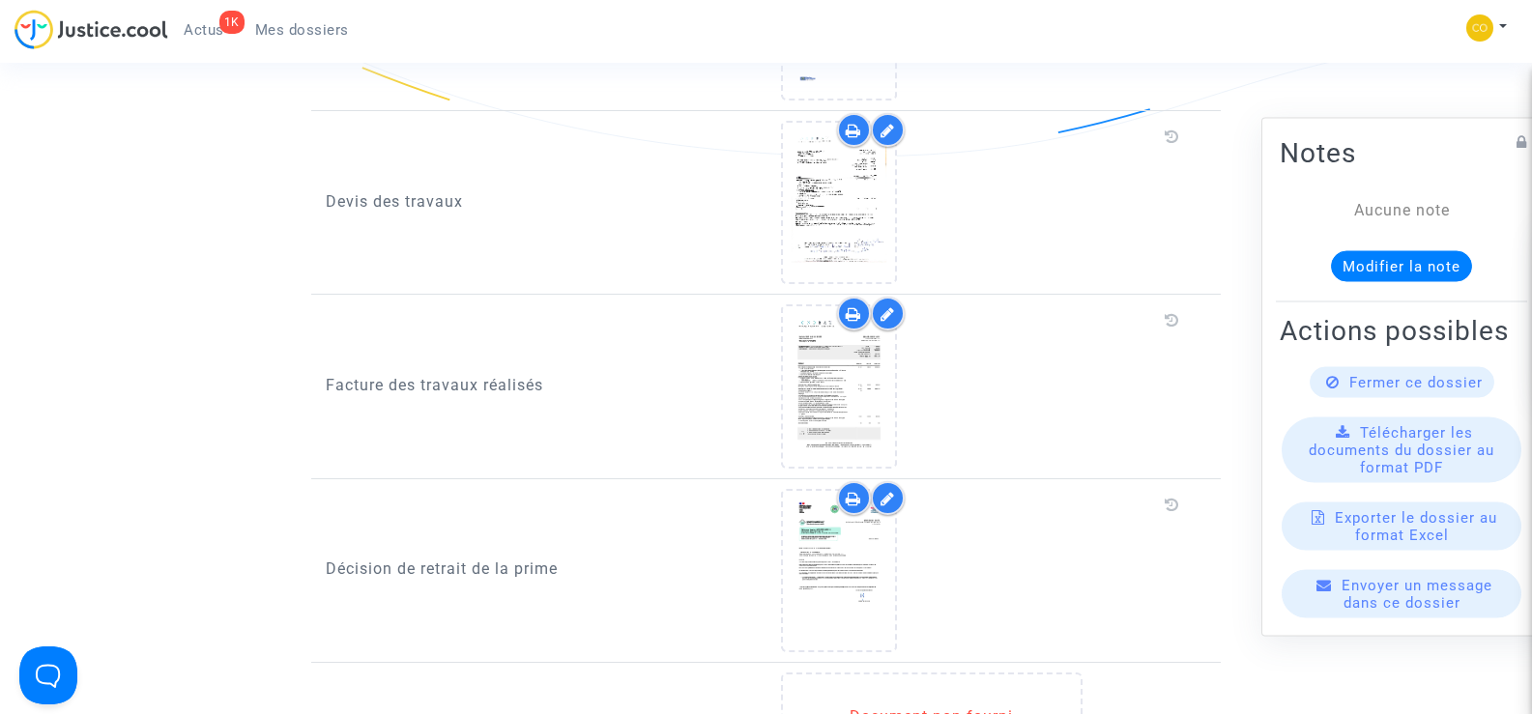
scroll to position [1353, 0]
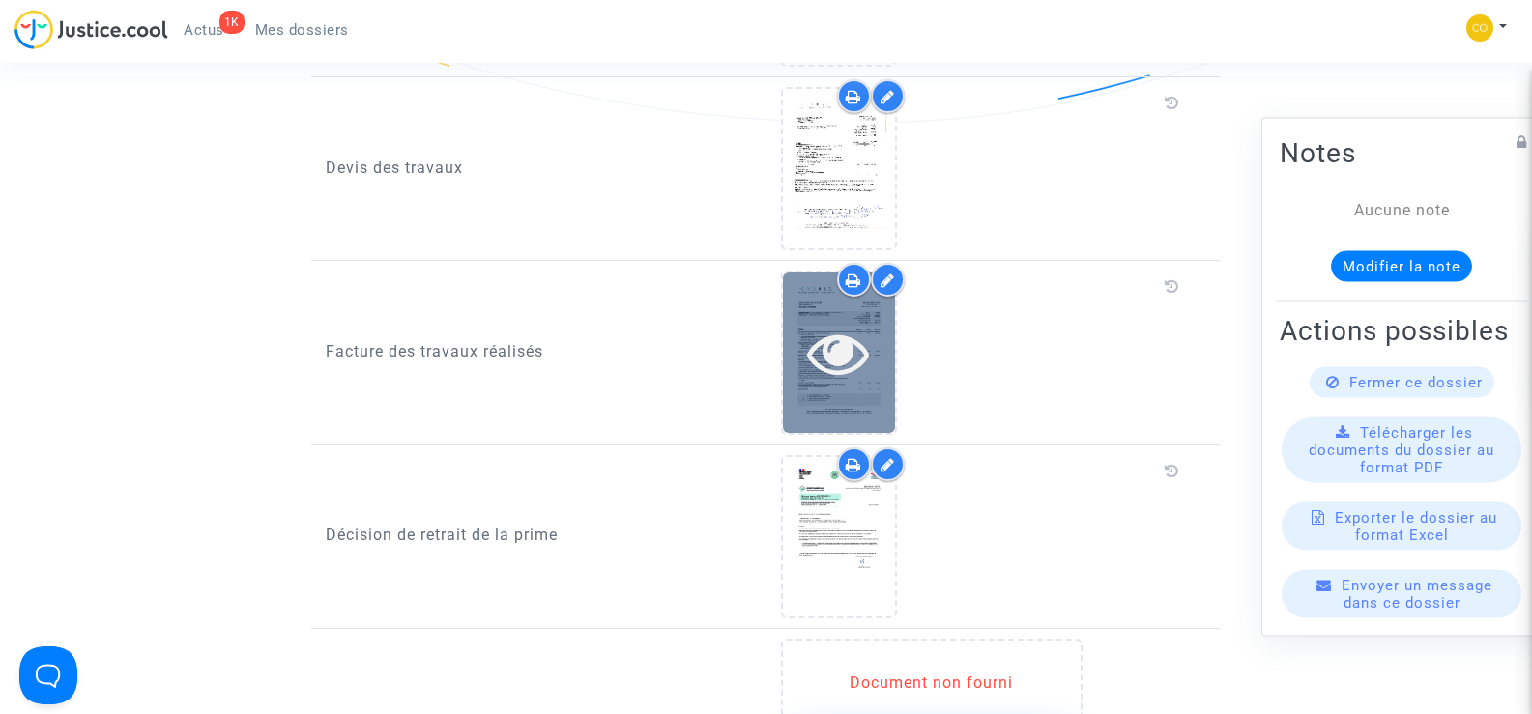
click at [882, 322] on div at bounding box center [839, 353] width 112 height 62
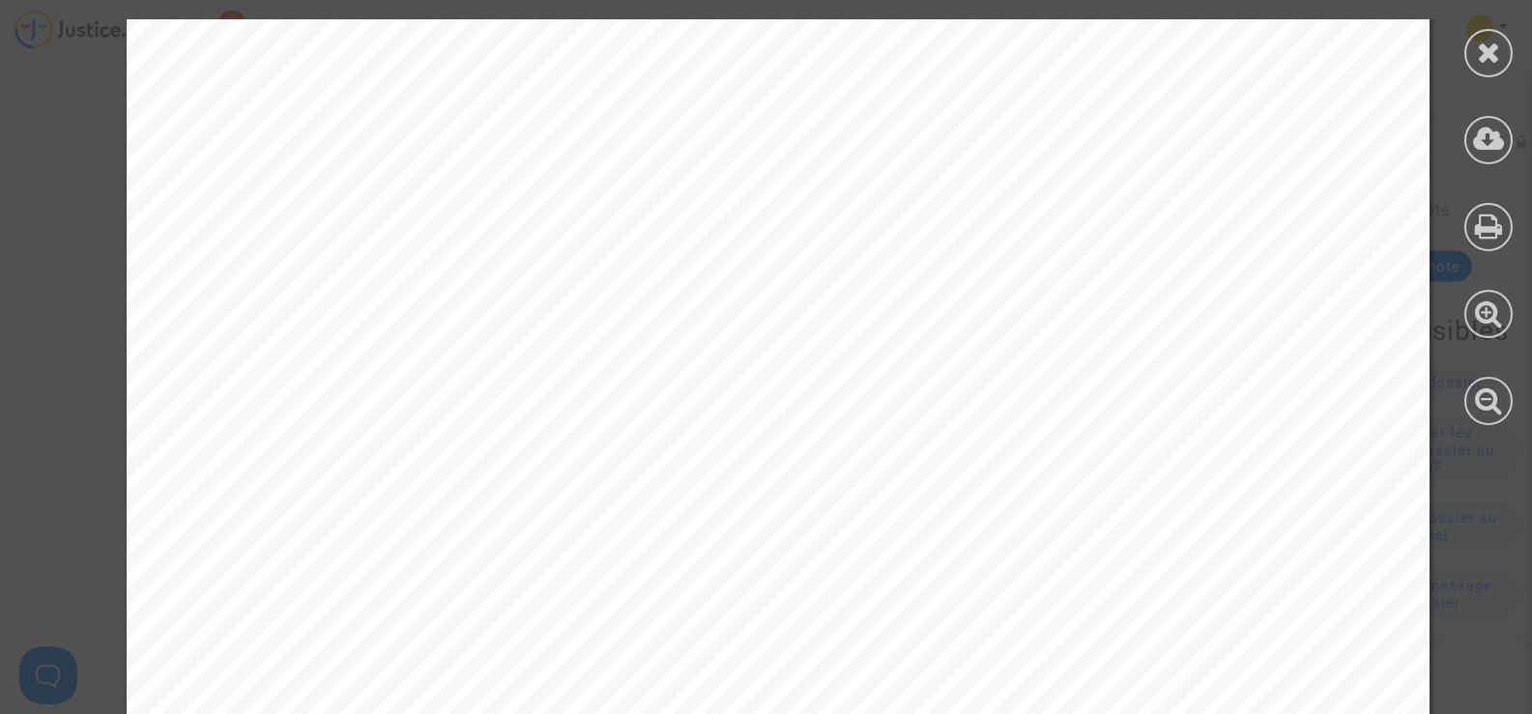
scroll to position [29, 0]
click at [1480, 50] on icon at bounding box center [1489, 52] width 24 height 29
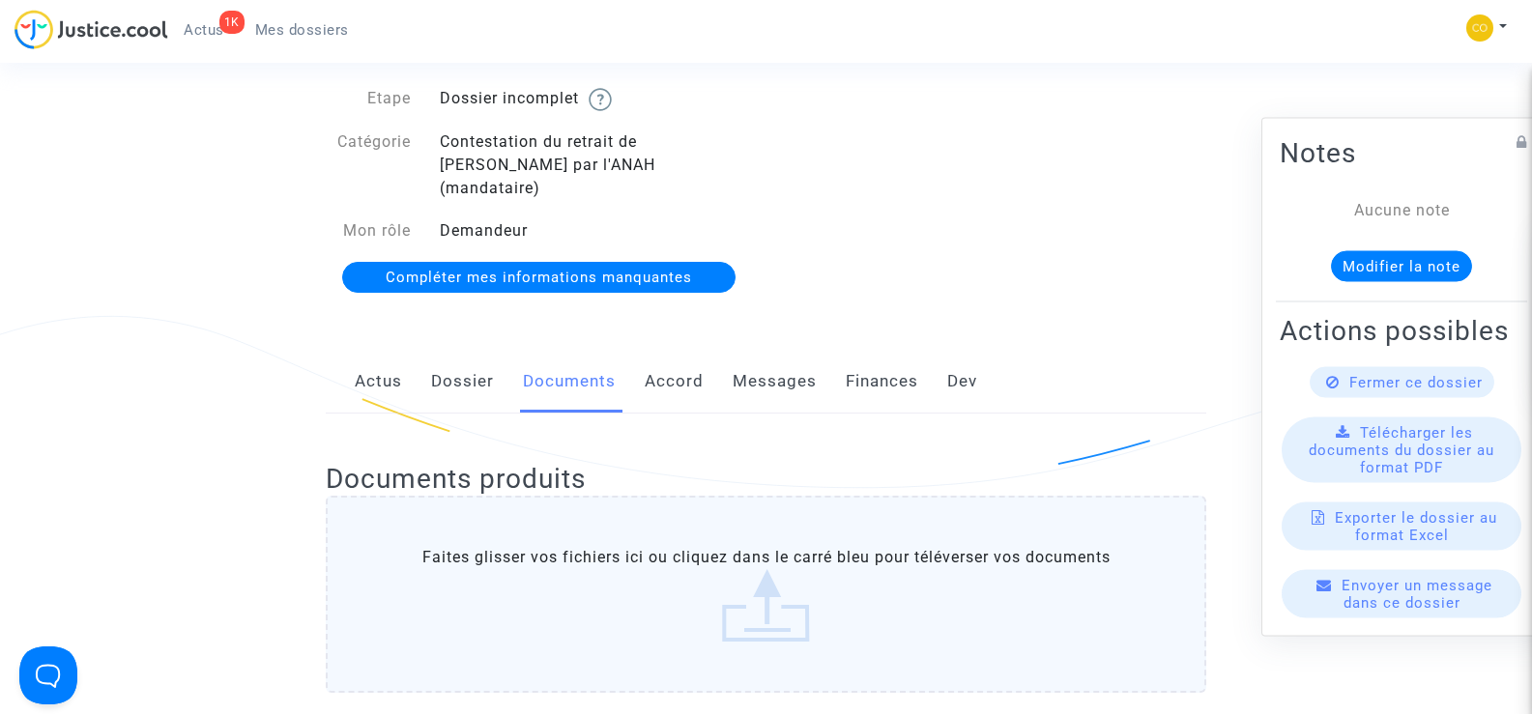
scroll to position [0, 0]
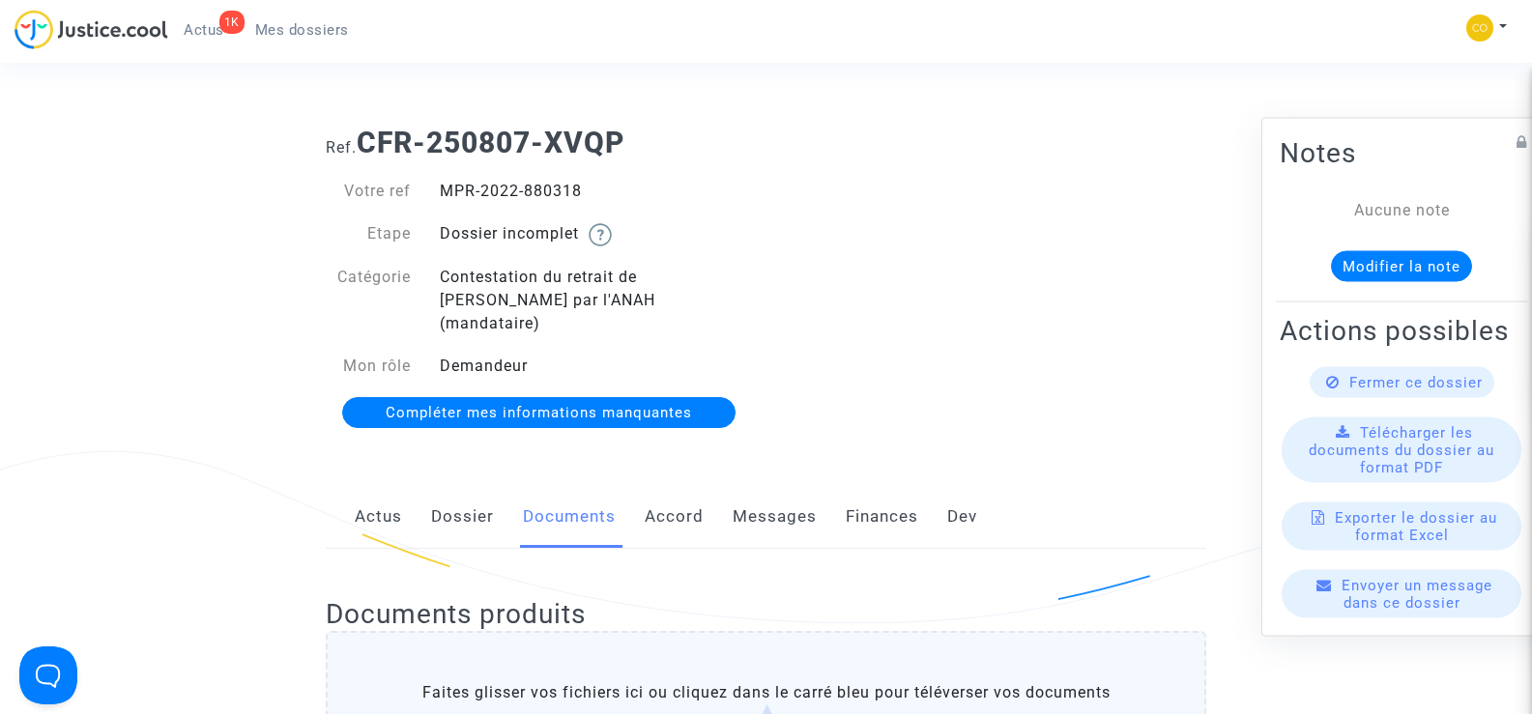
click at [295, 31] on span "Mes dossiers" at bounding box center [302, 29] width 94 height 17
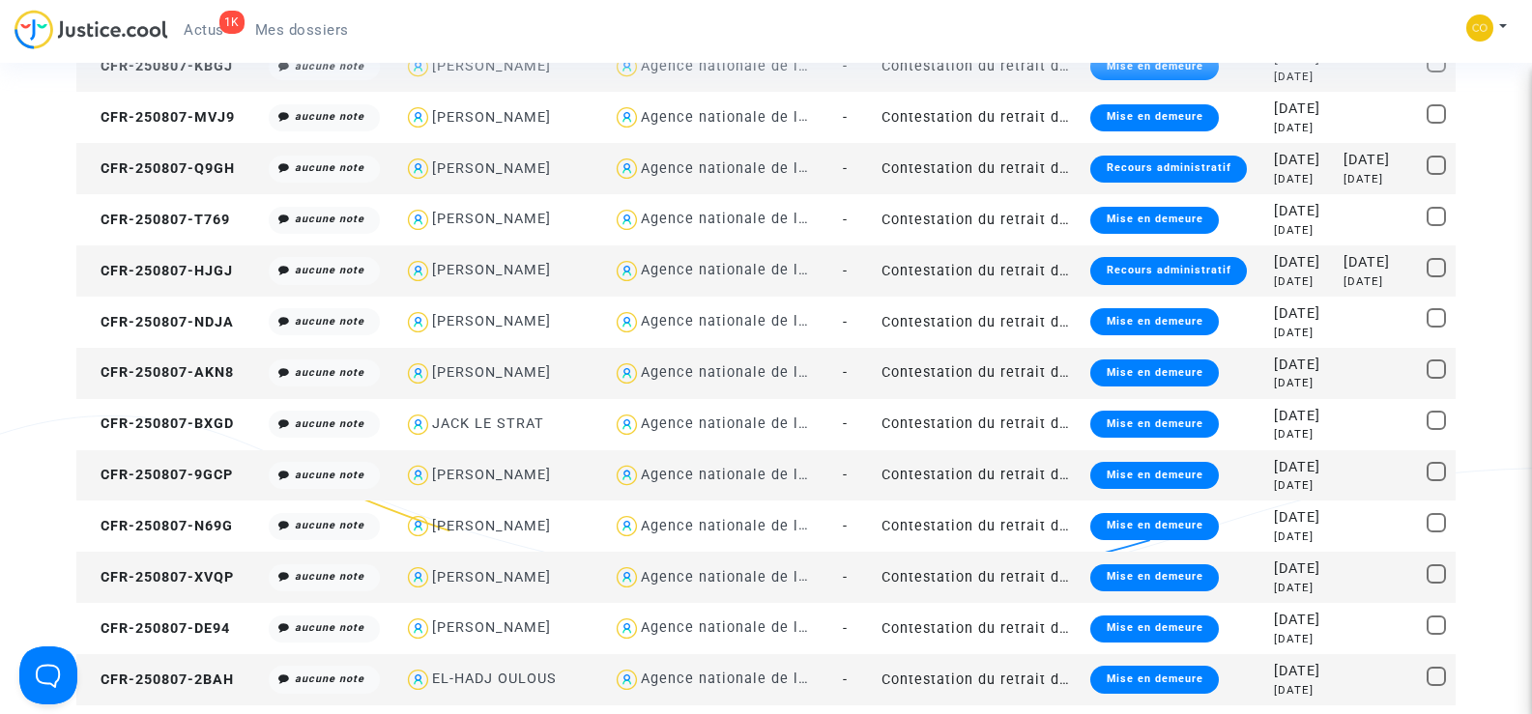
scroll to position [1933, 0]
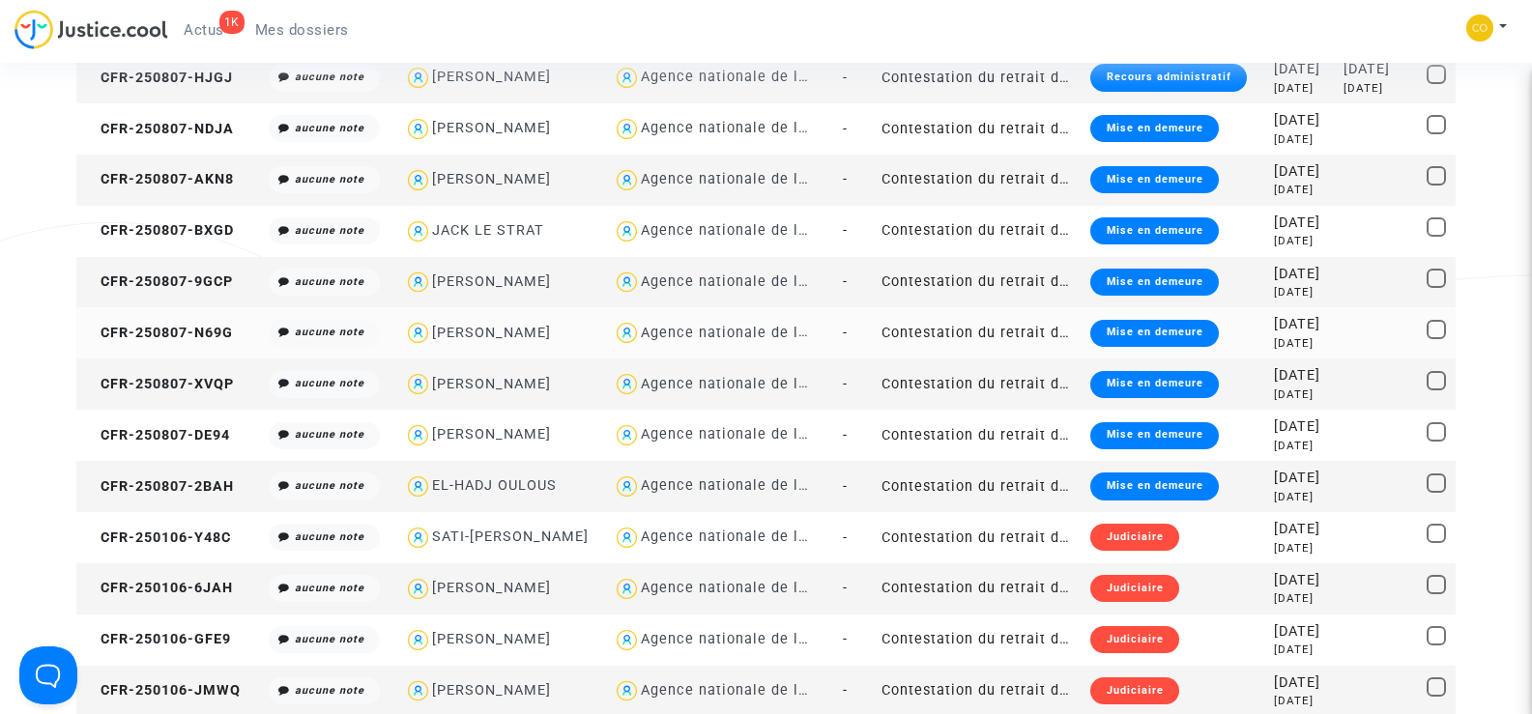
click at [184, 322] on td "CFR-250807-N69G" at bounding box center [168, 332] width 185 height 51
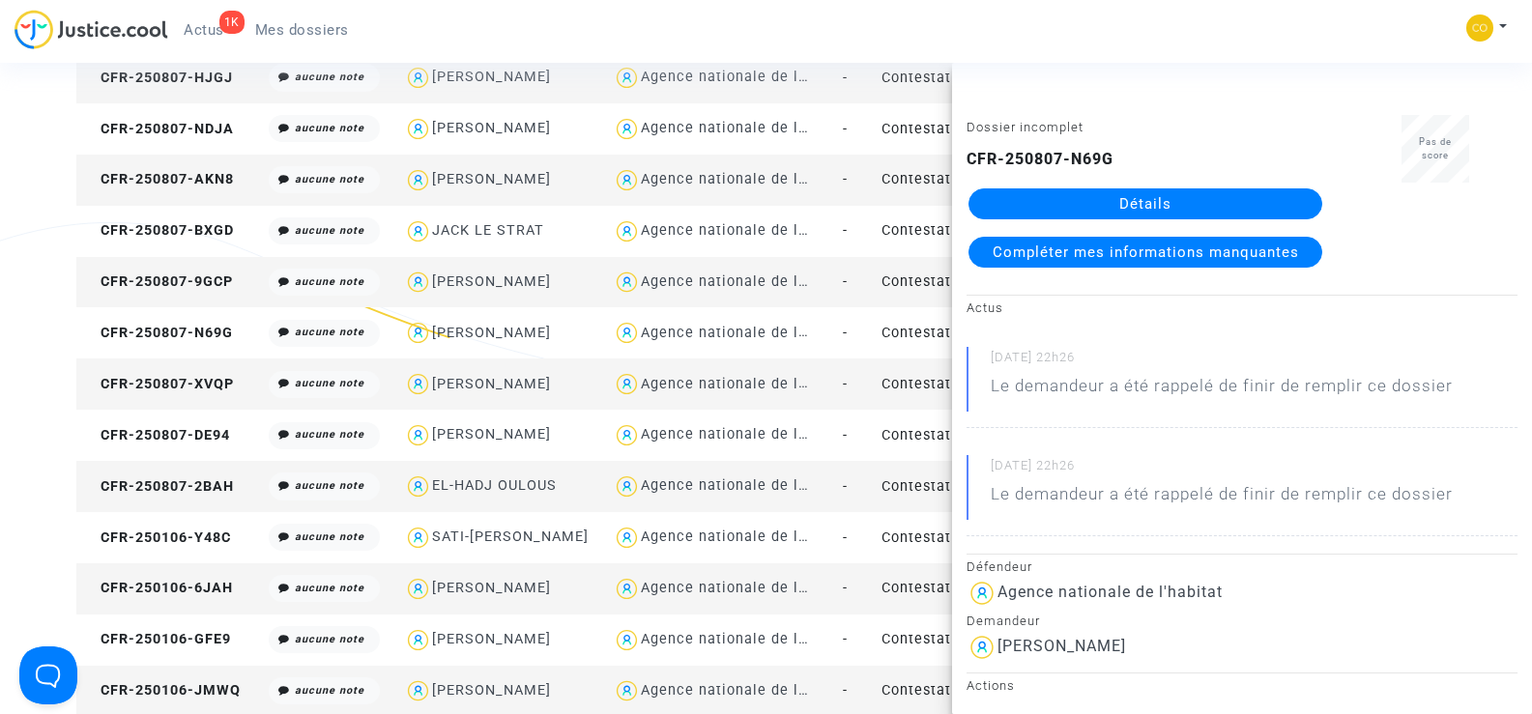
click at [1136, 198] on link "Détails" at bounding box center [1145, 203] width 354 height 31
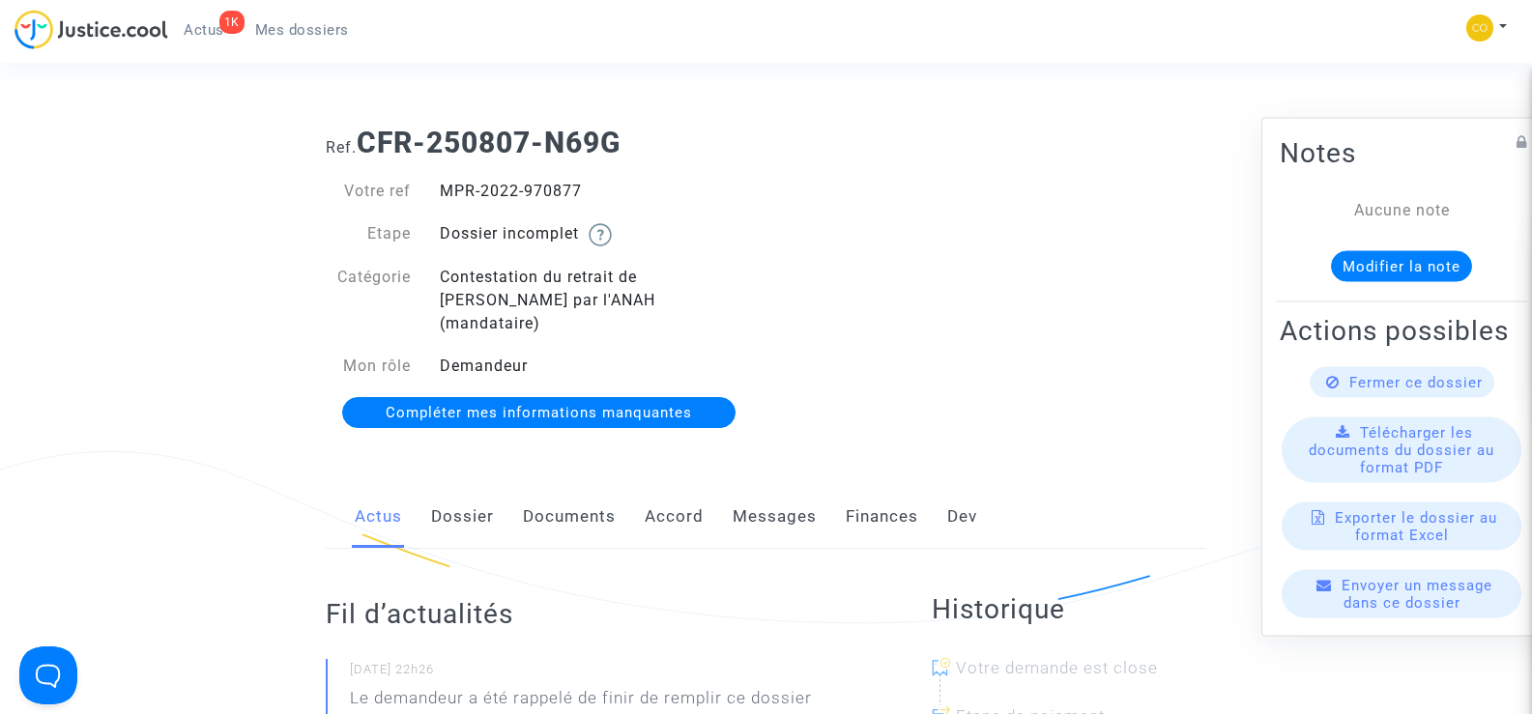
drag, startPoint x: 591, startPoint y: 188, endPoint x: 435, endPoint y: 175, distance: 157.1
click at [435, 175] on div "Votre ref MPR-2022-970877 Etape Dossier incomplet Catégorie Contestation du ret…" at bounding box center [538, 302] width 455 height 285
copy div "MPR-2022-970877"
click at [1080, 346] on div "Ref. CFR-250807-N69G Votre ref MPR-2022-970877 Etape Dossier incomplet Catégori…" at bounding box center [765, 278] width 909 height 334
click at [549, 488] on link "Documents" at bounding box center [569, 517] width 93 height 64
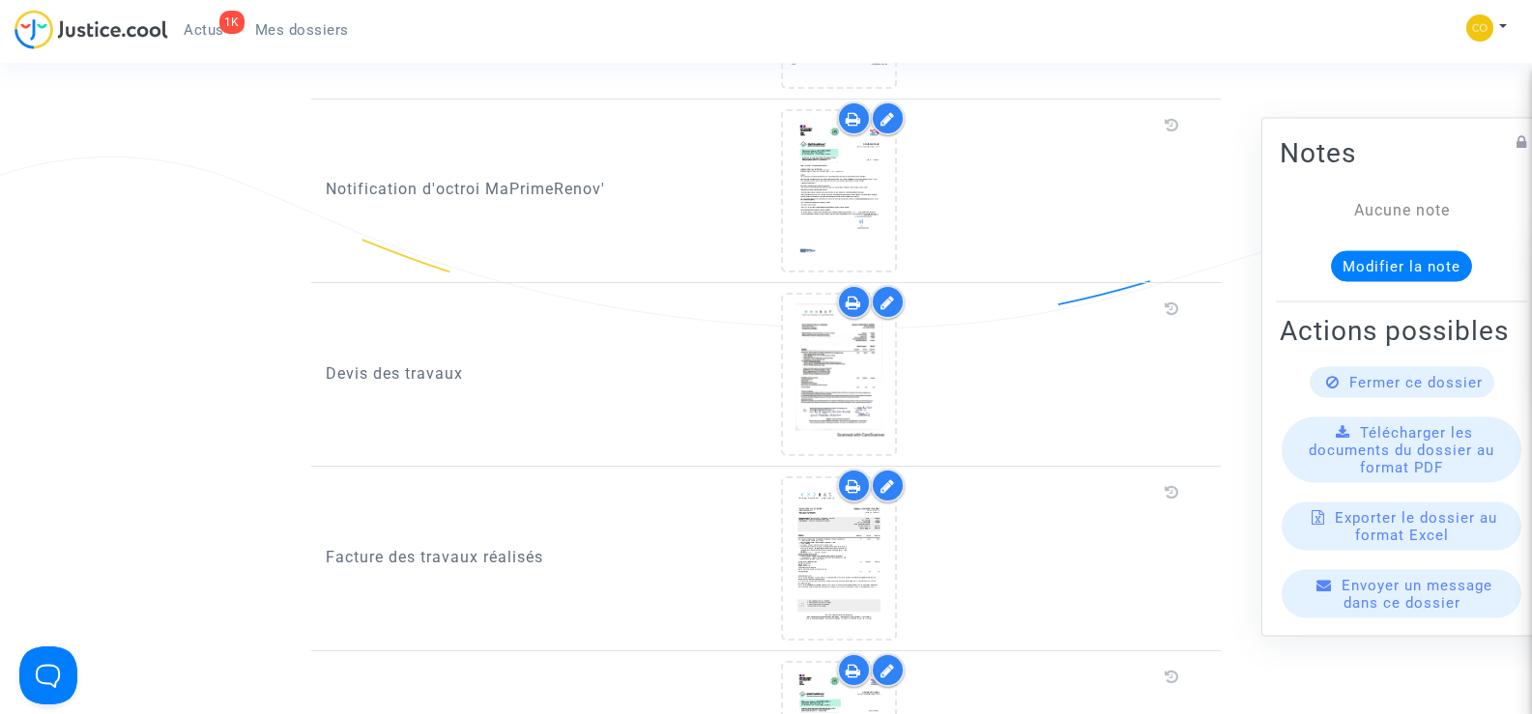
scroll to position [1256, 0]
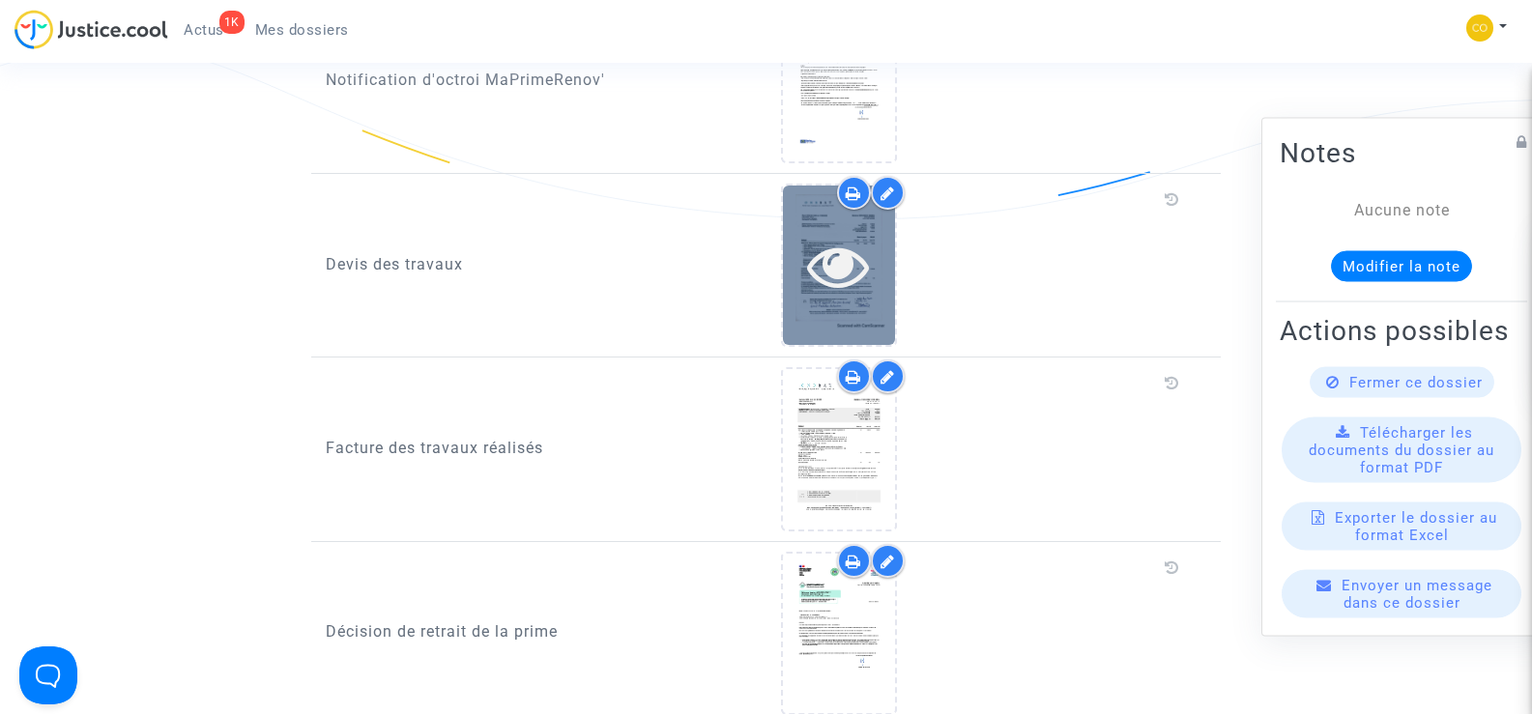
click at [881, 239] on div at bounding box center [839, 266] width 112 height 62
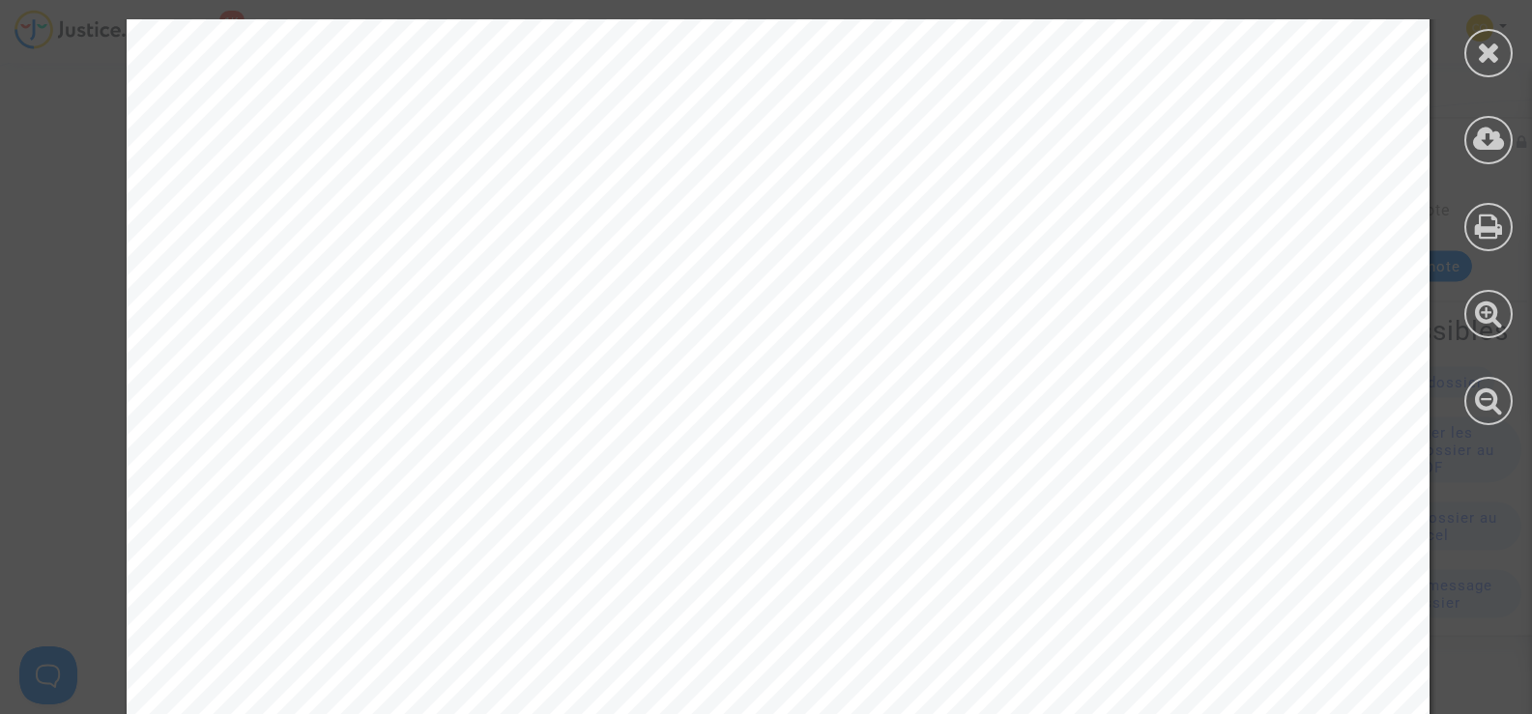
scroll to position [0, 0]
click at [1482, 62] on icon at bounding box center [1489, 52] width 24 height 29
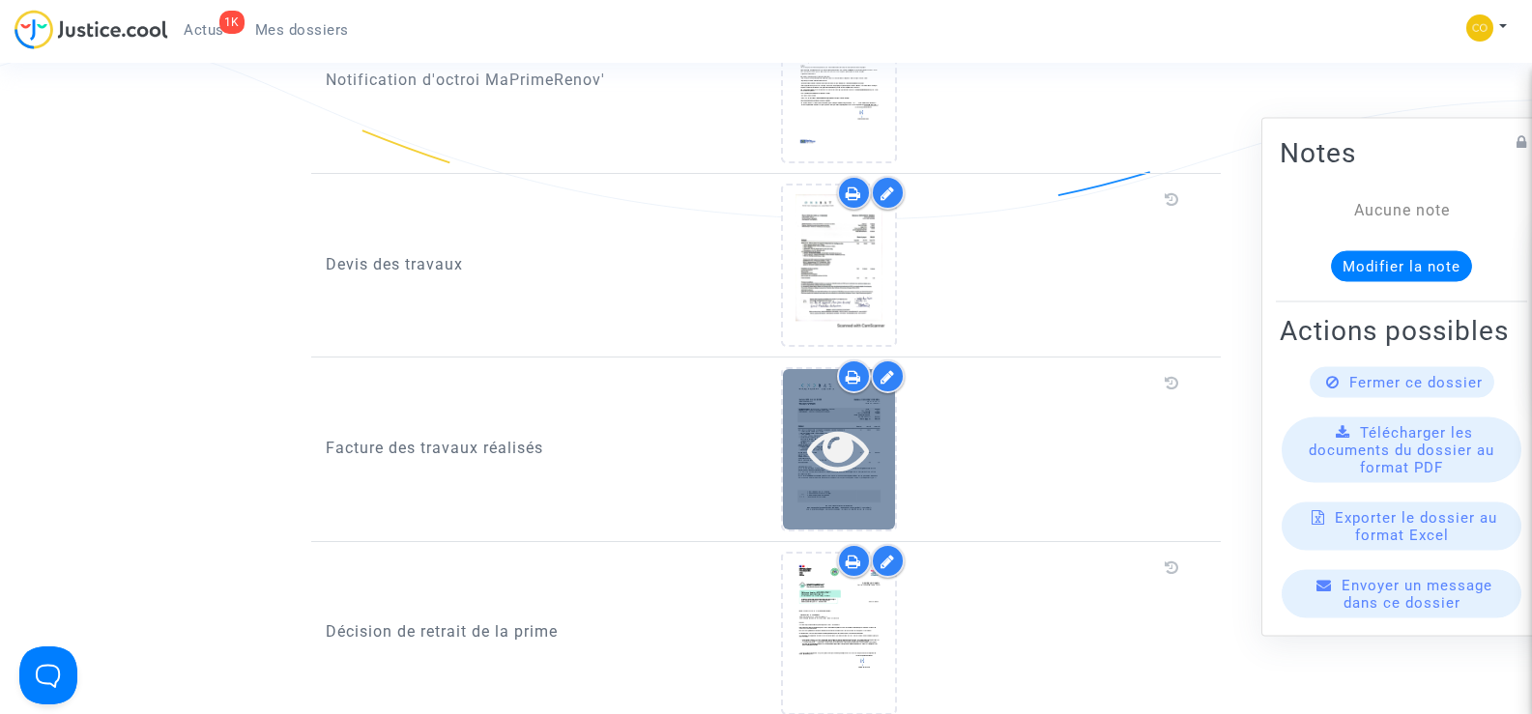
click at [821, 431] on icon at bounding box center [838, 449] width 63 height 62
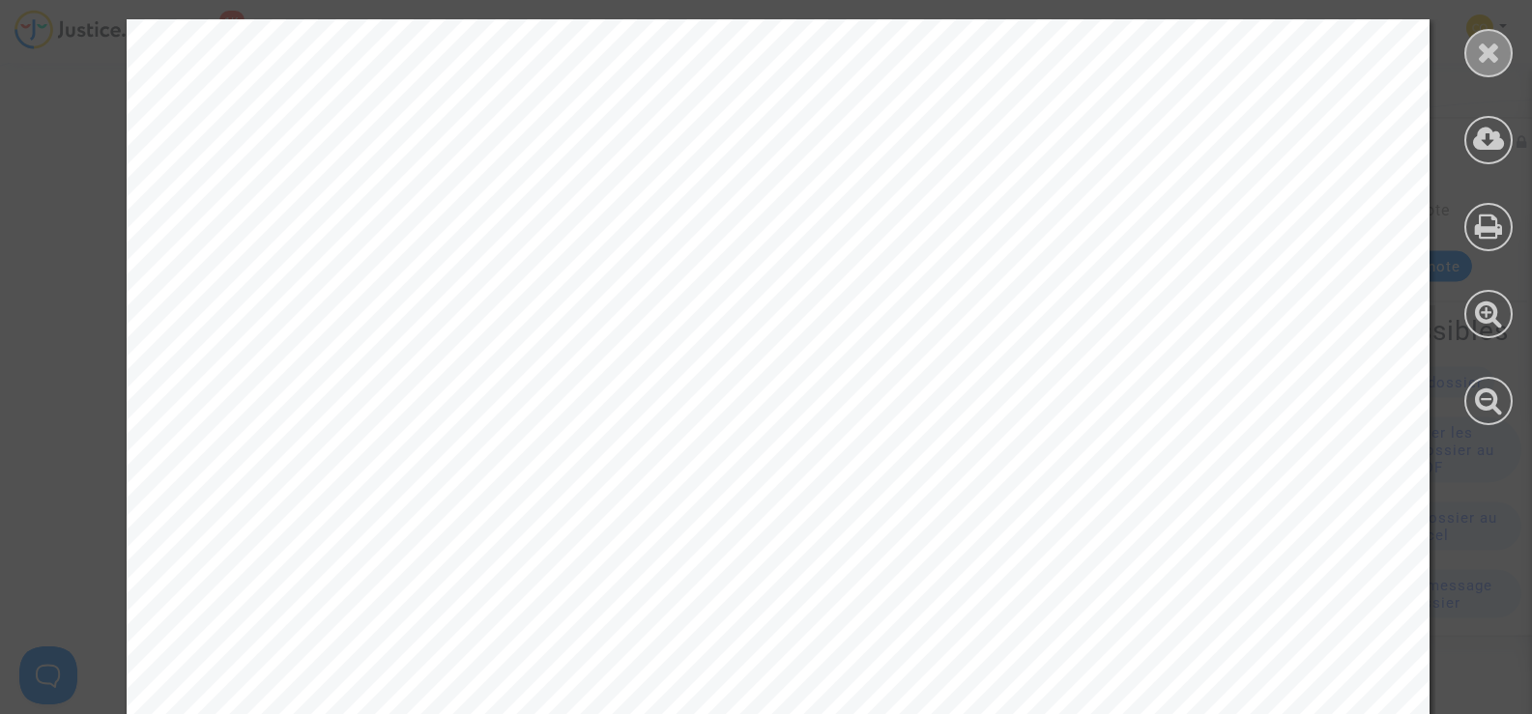
click at [1471, 57] on div at bounding box center [1488, 53] width 48 height 48
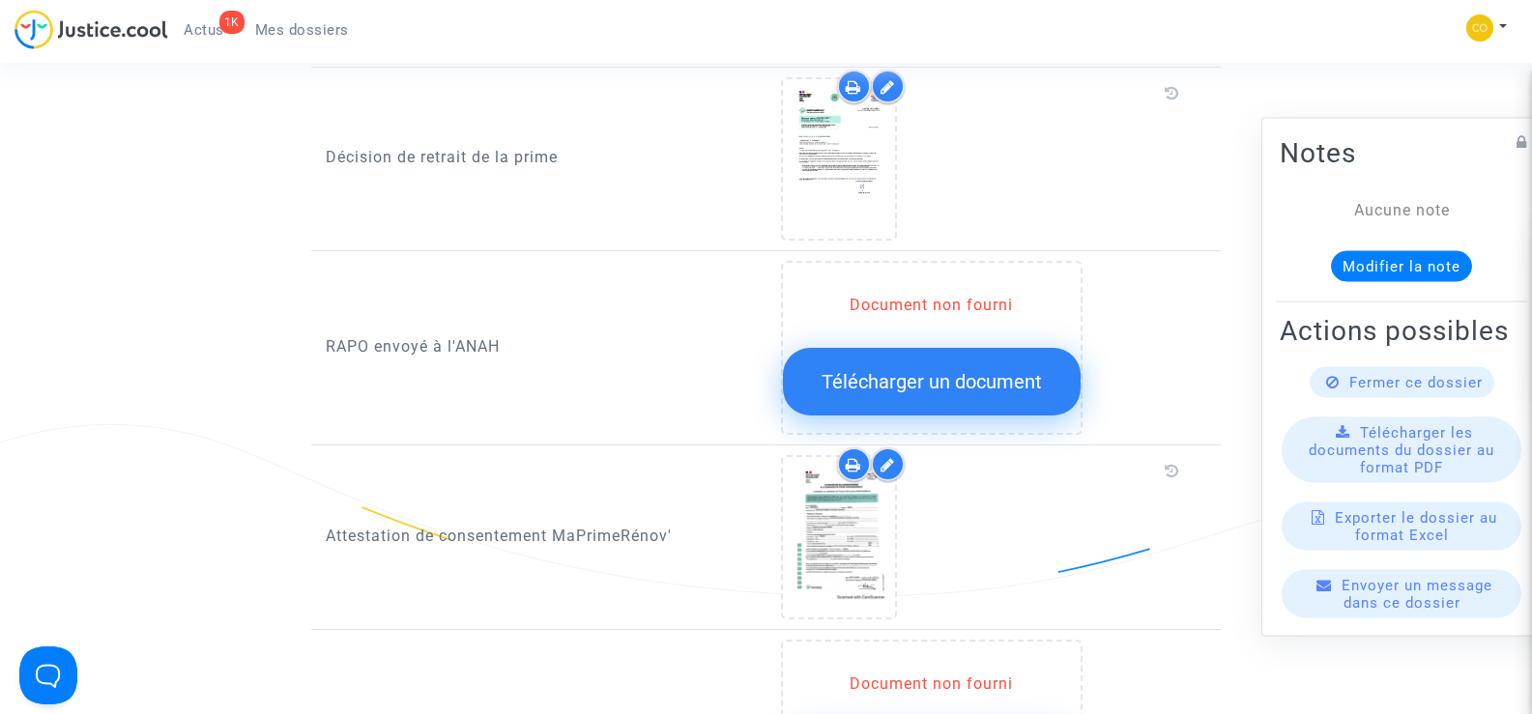
scroll to position [1739, 0]
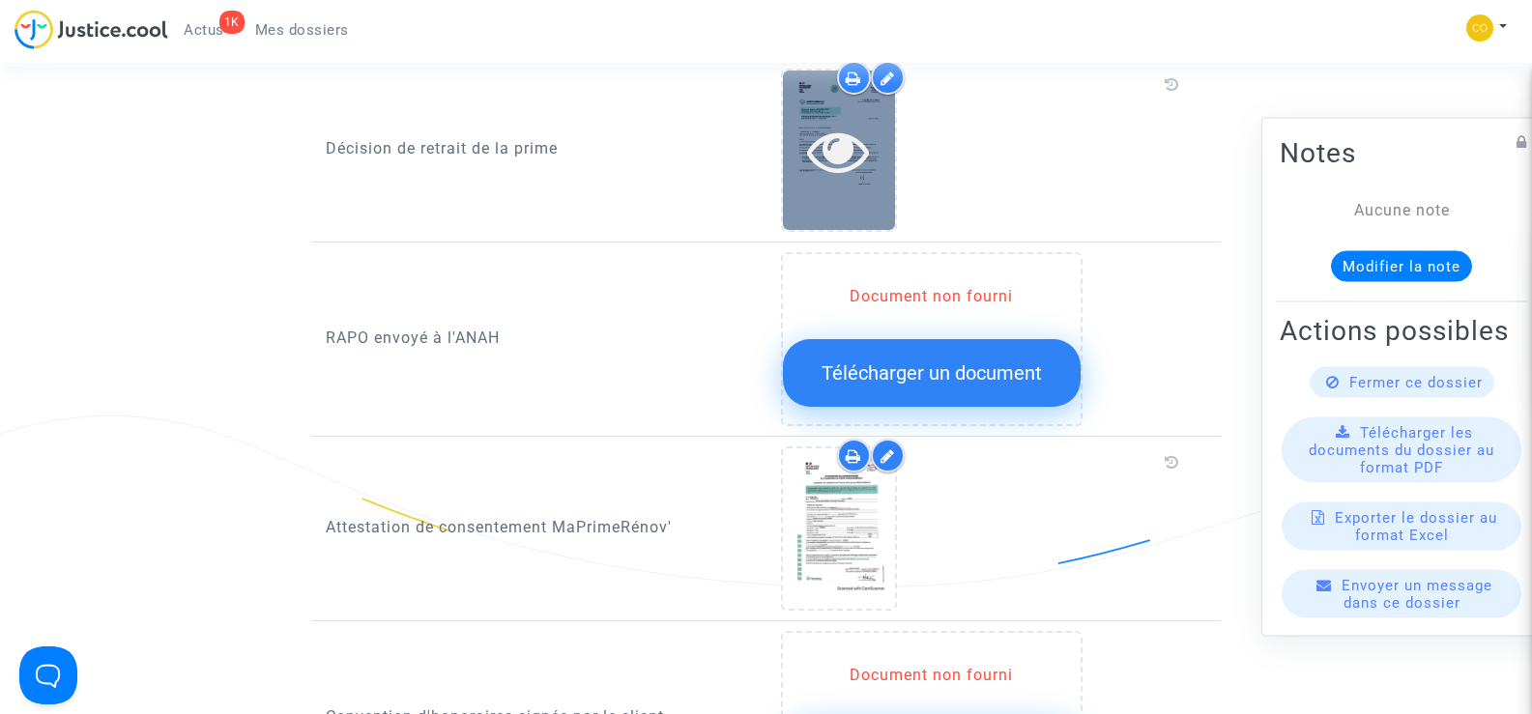
click at [833, 133] on icon at bounding box center [838, 151] width 63 height 62
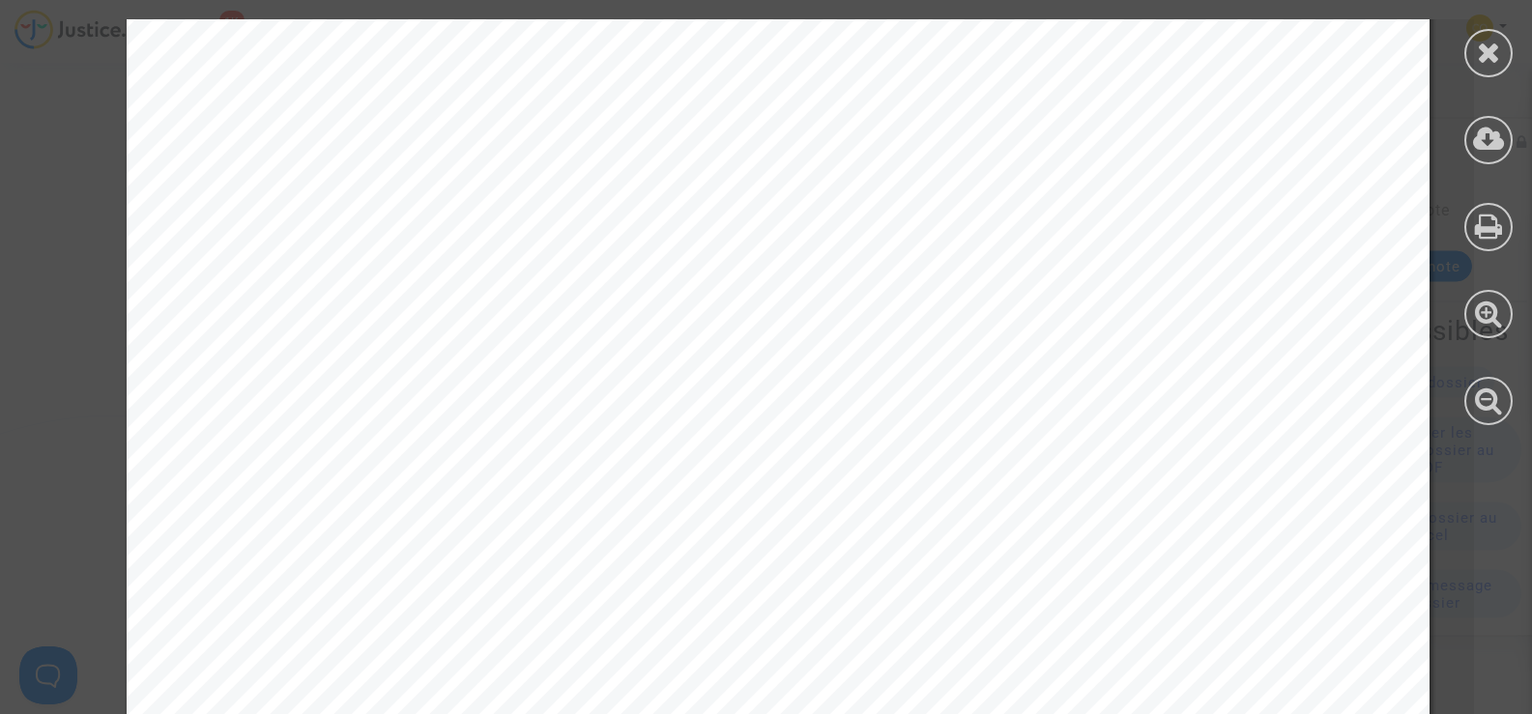
scroll to position [290, 0]
click at [1500, 36] on div at bounding box center [1488, 53] width 48 height 48
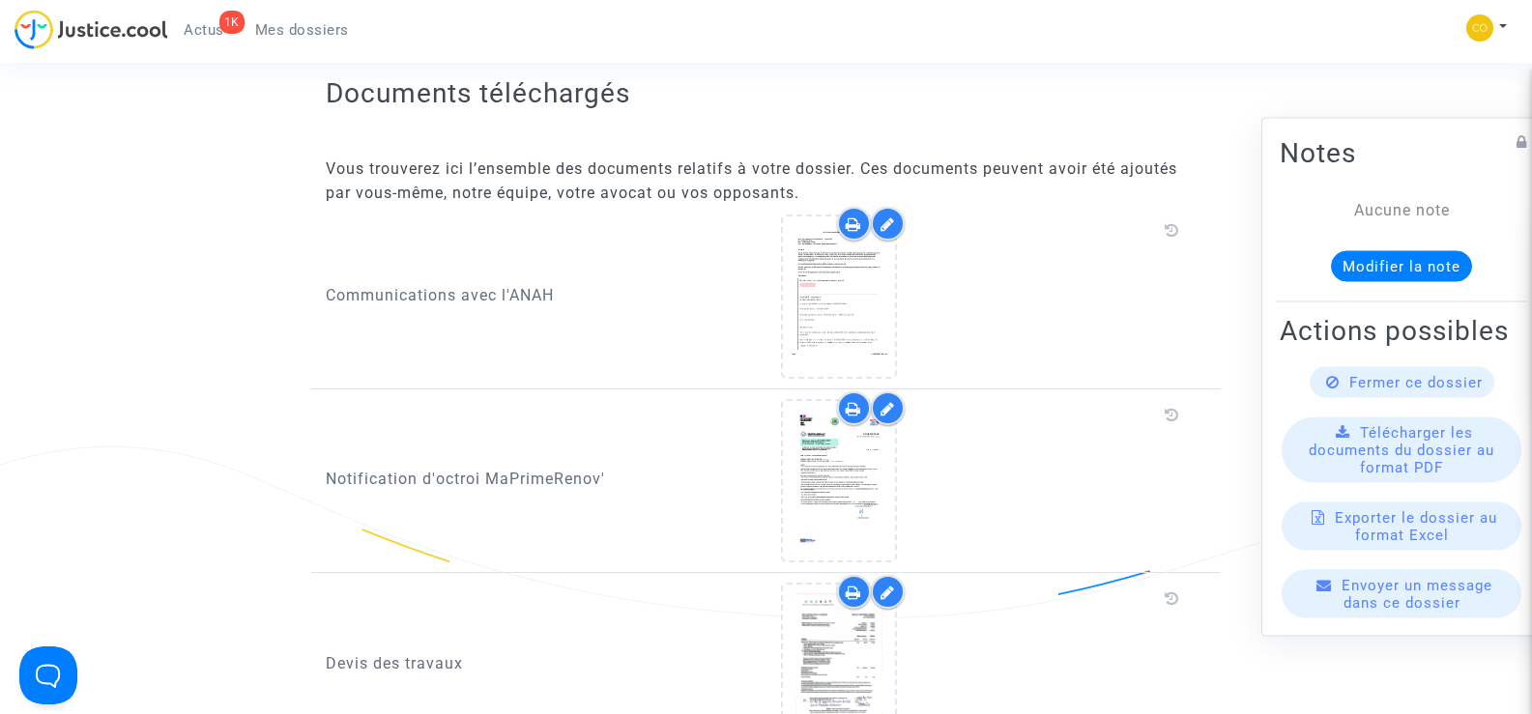
scroll to position [966, 0]
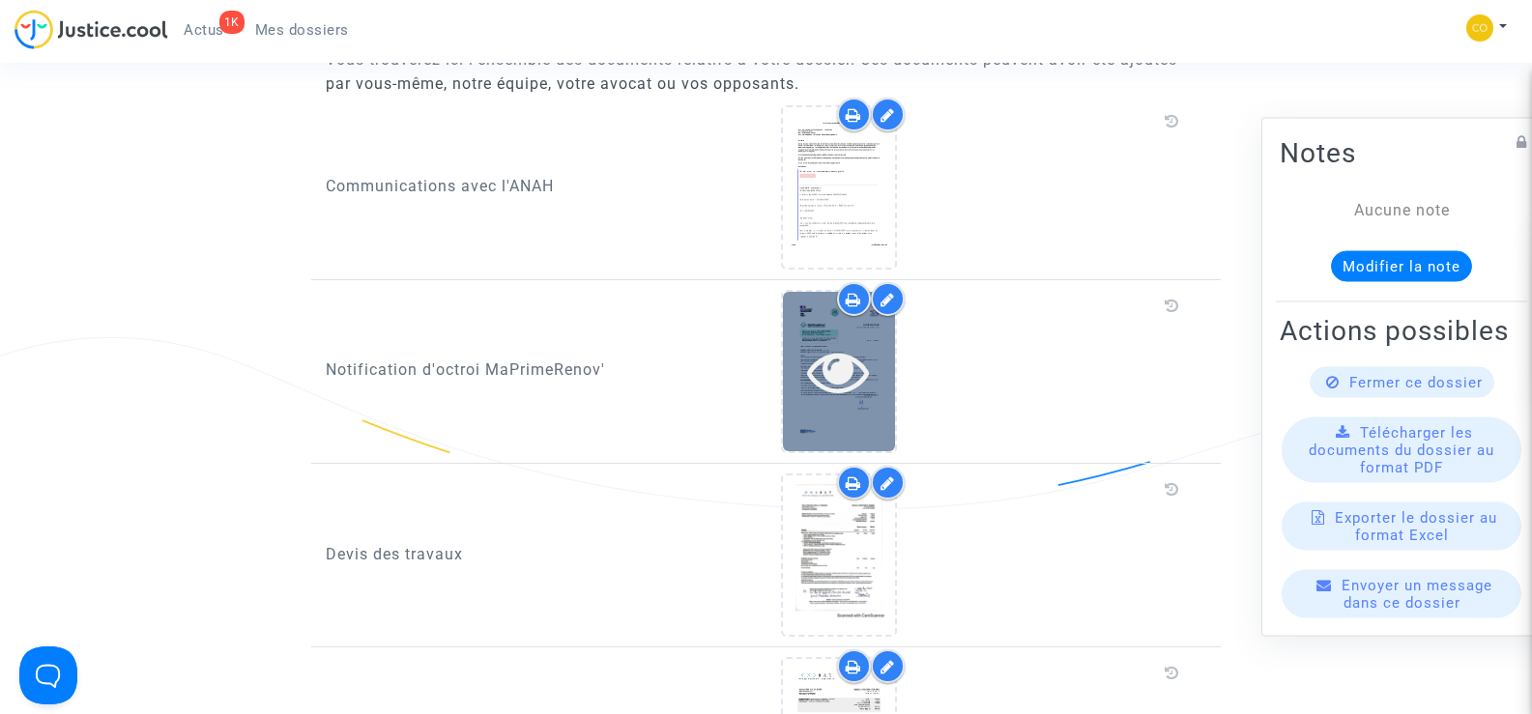
click at [877, 340] on div at bounding box center [839, 371] width 112 height 62
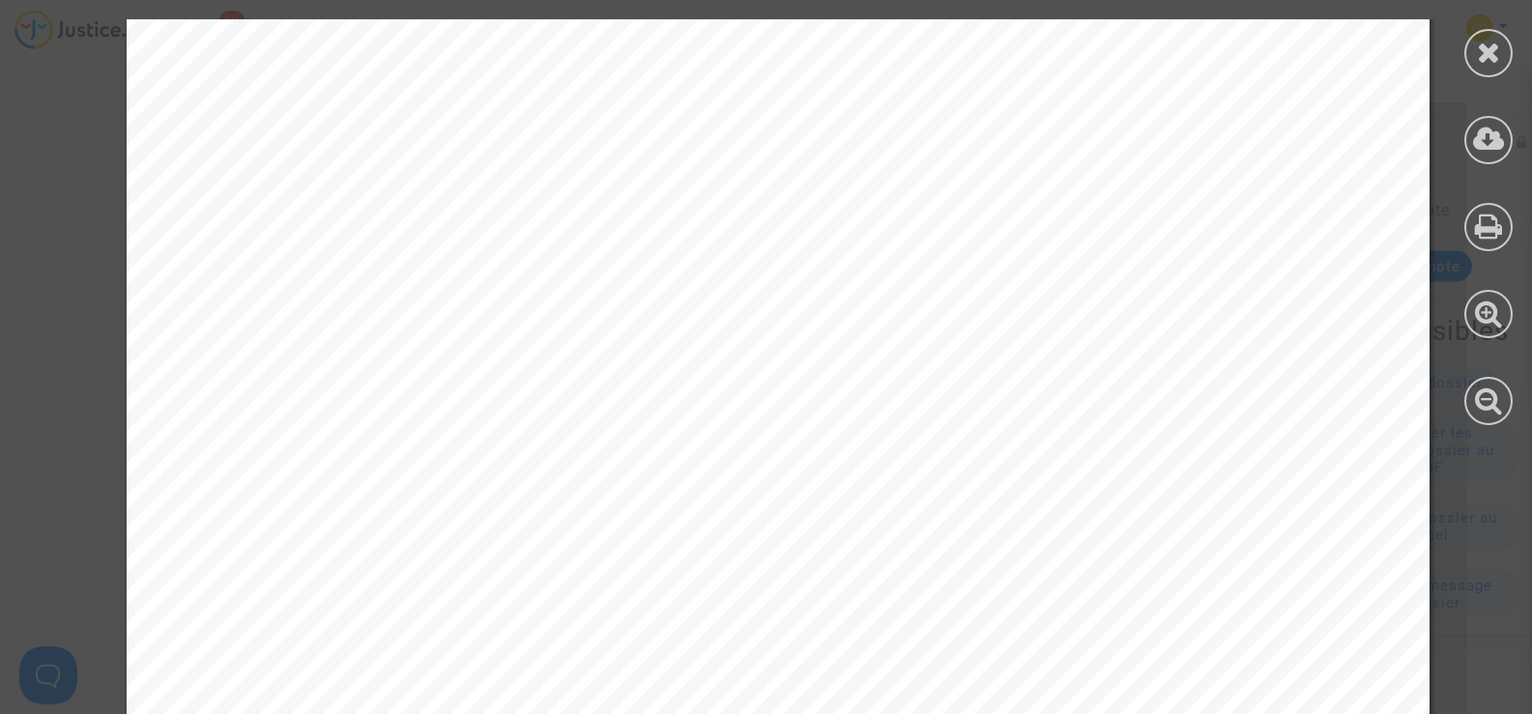
scroll to position [290, 0]
click at [1485, 51] on icon at bounding box center [1489, 52] width 24 height 29
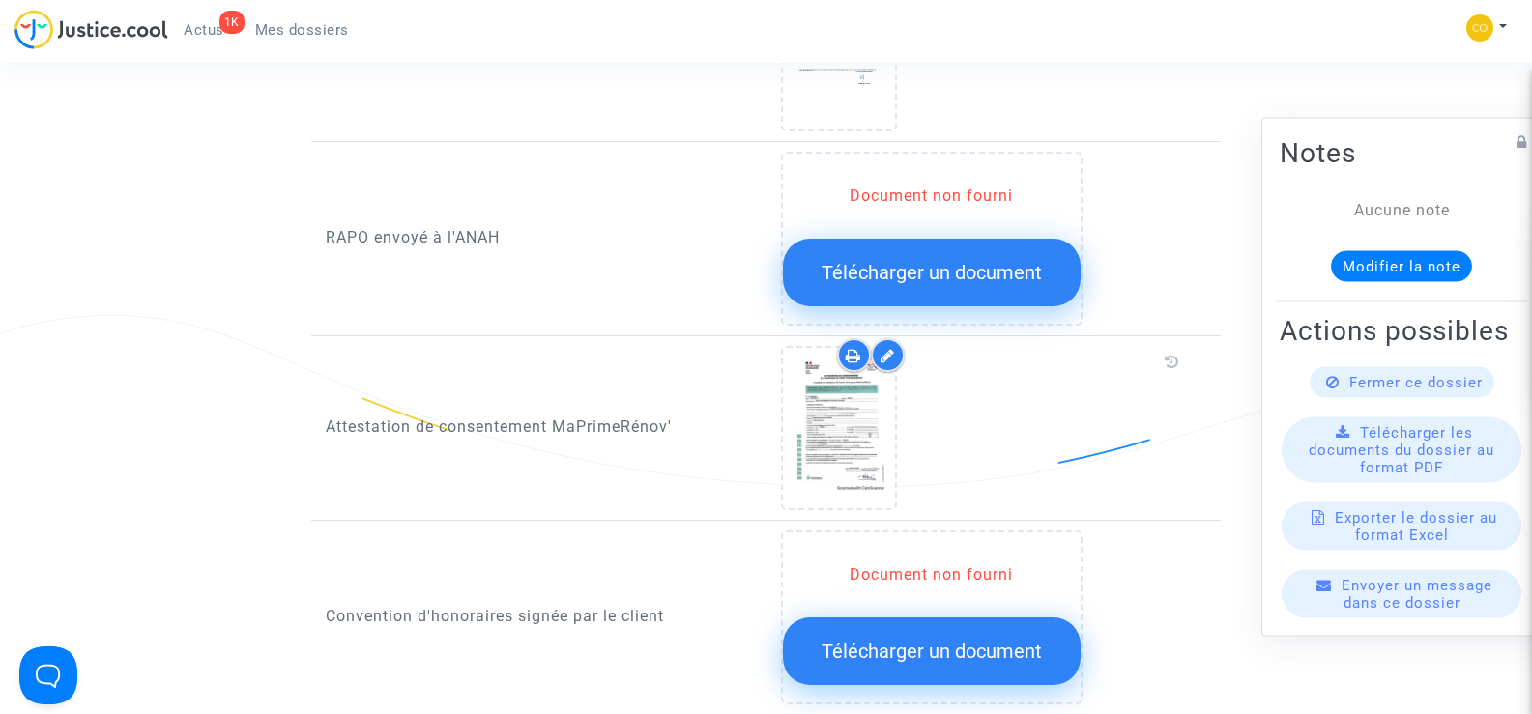
scroll to position [1933, 0]
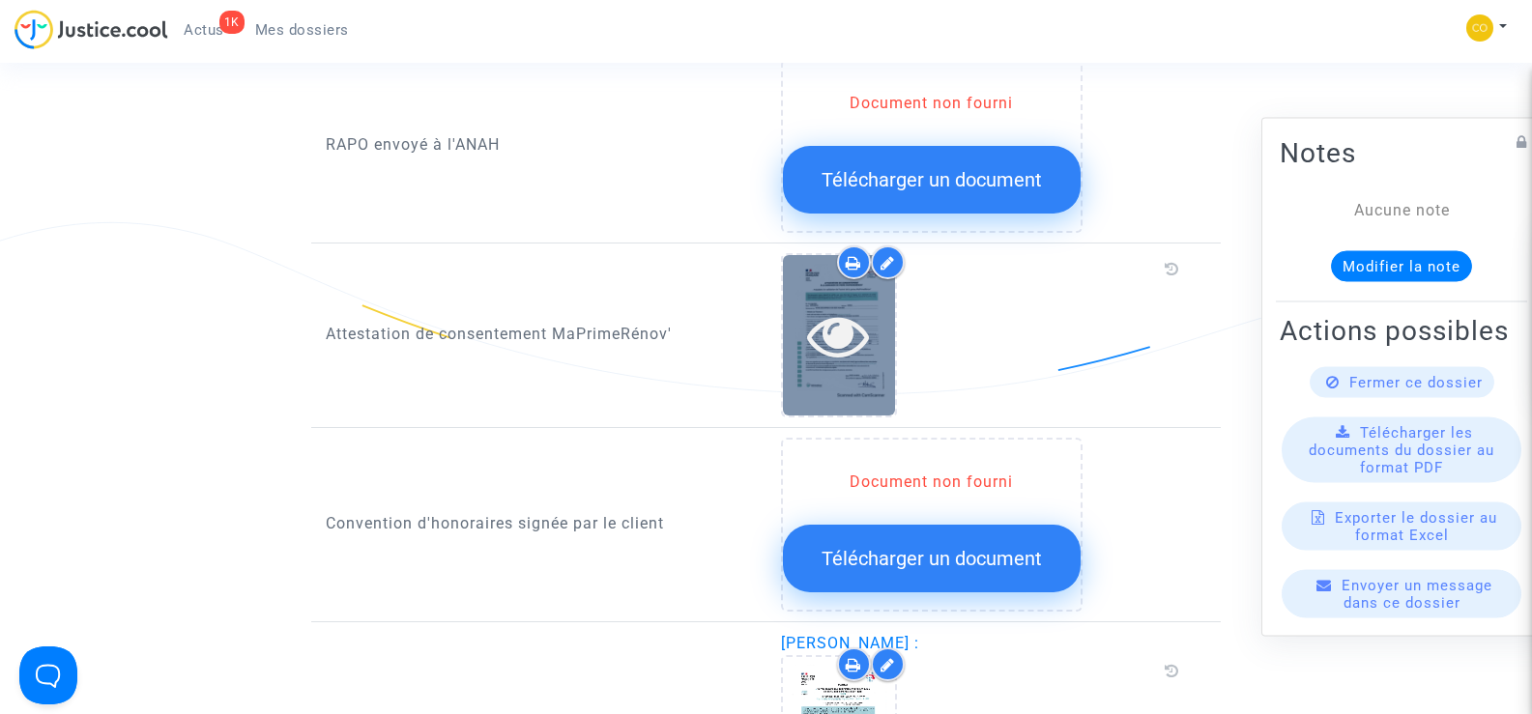
click at [873, 356] on div at bounding box center [839, 334] width 112 height 159
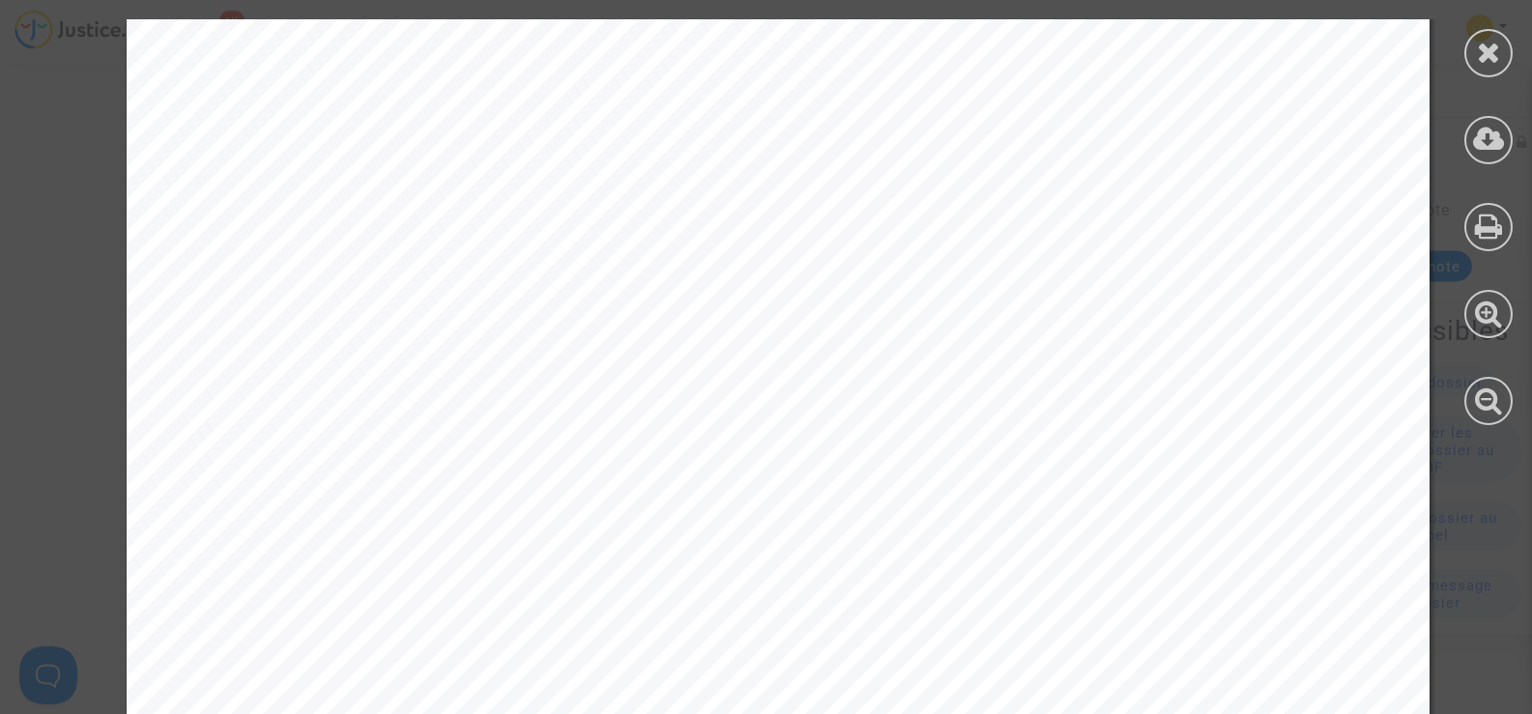
scroll to position [387, 0]
click at [1474, 50] on div at bounding box center [1488, 53] width 48 height 48
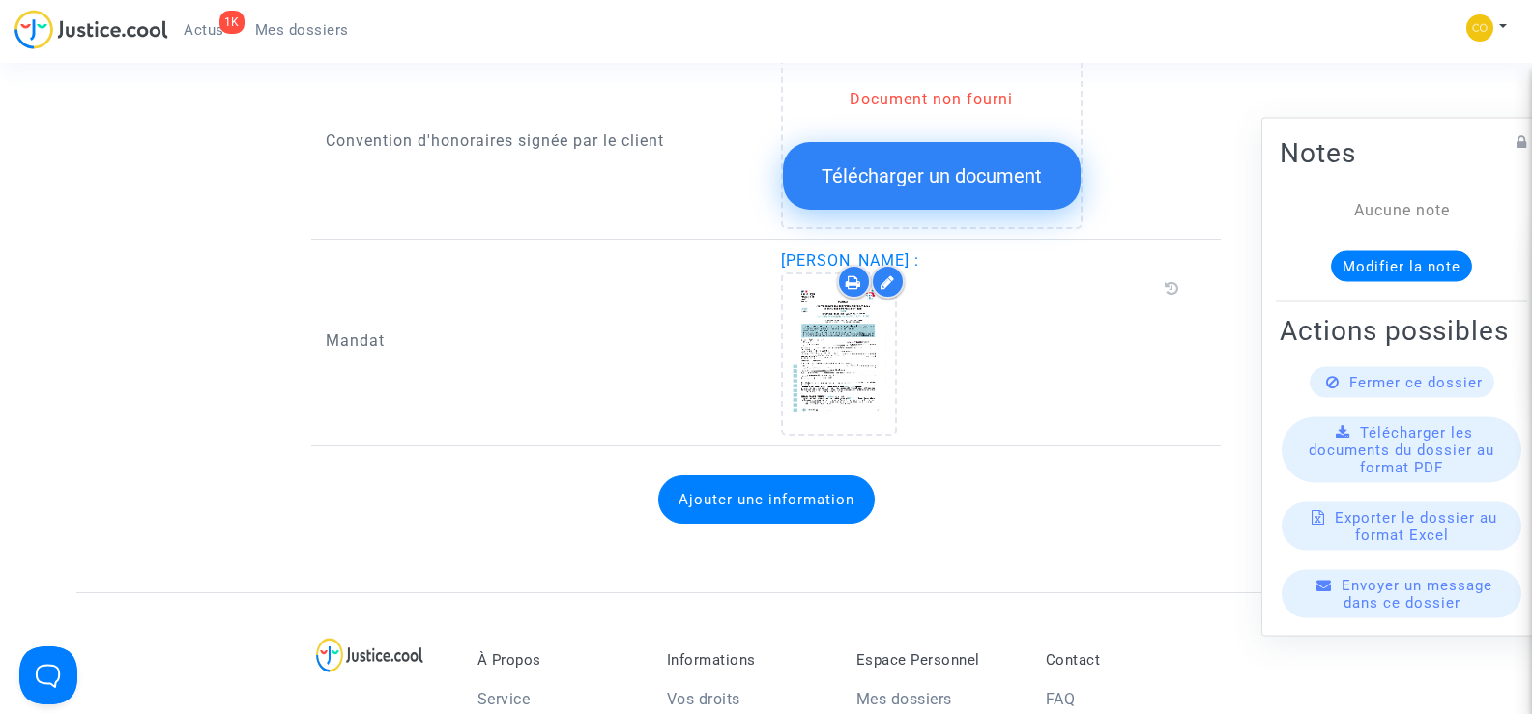
scroll to position [2319, 0]
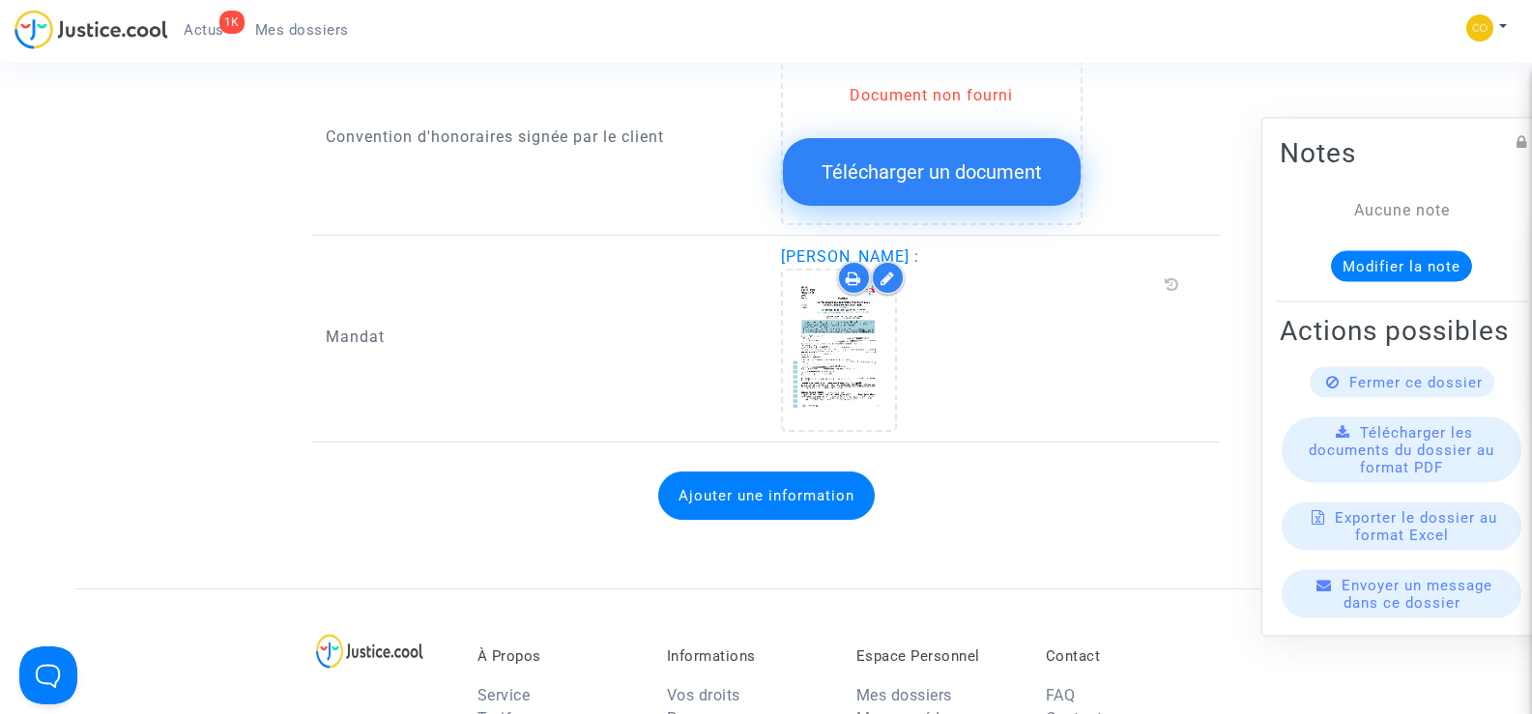
click at [297, 22] on span "Mes dossiers" at bounding box center [302, 29] width 94 height 17
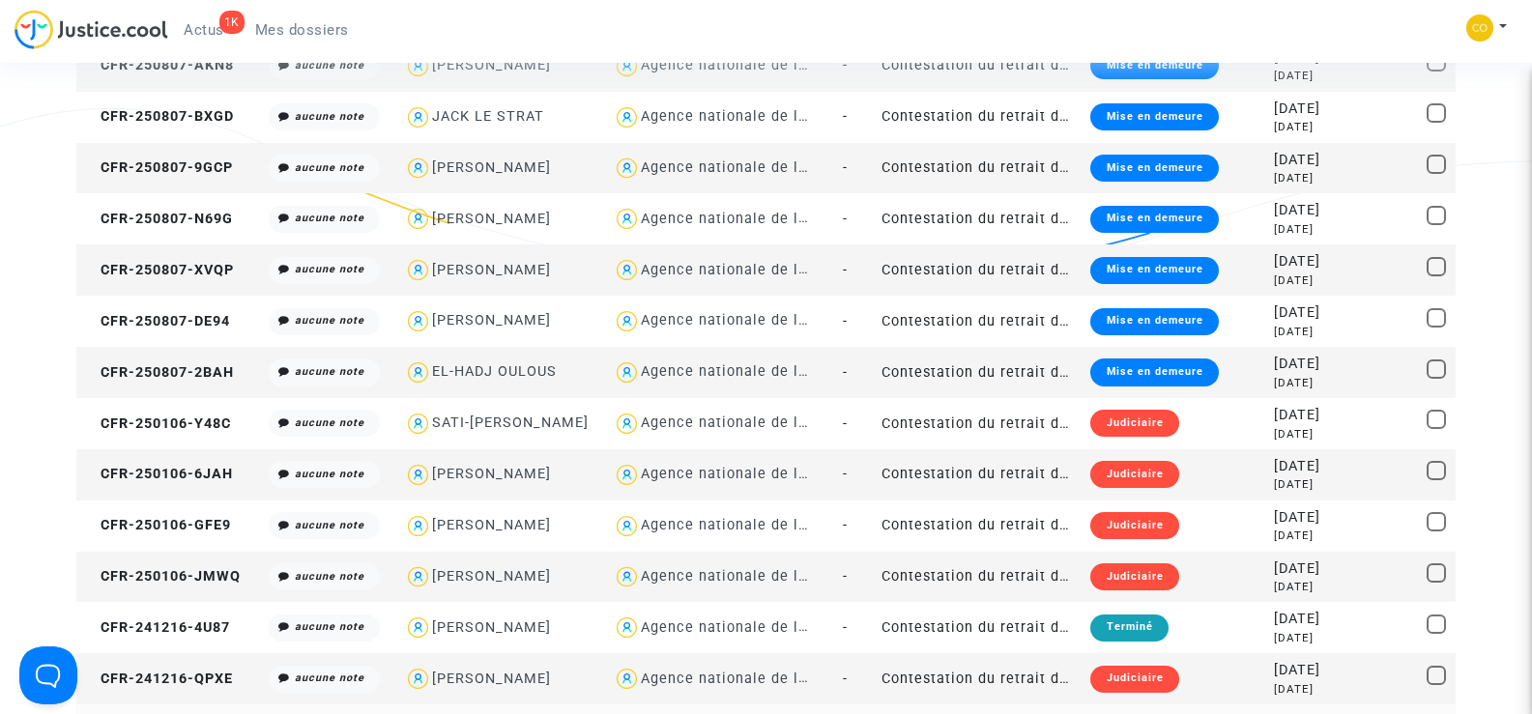
scroll to position [1933, 0]
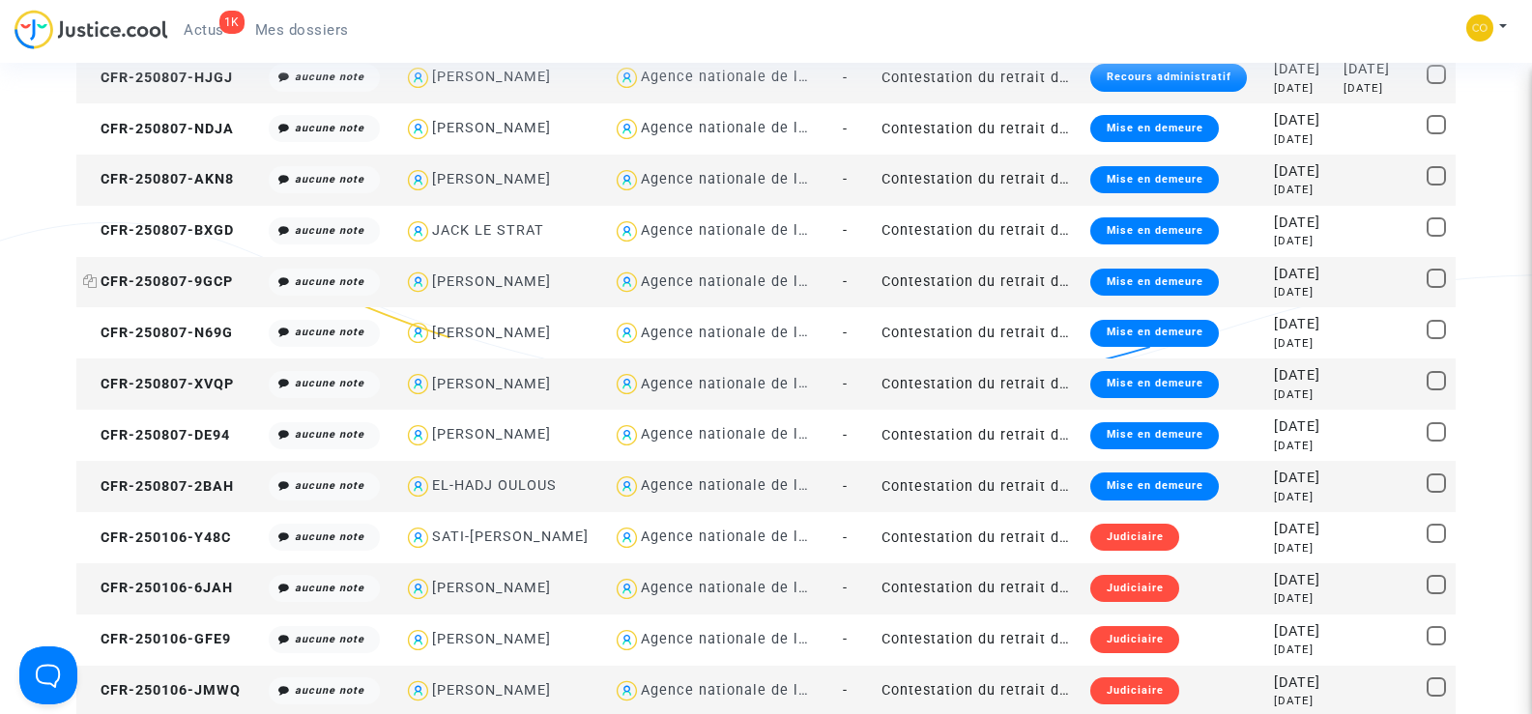
click at [173, 279] on span "CFR-250807-9GCP" at bounding box center [158, 281] width 150 height 16
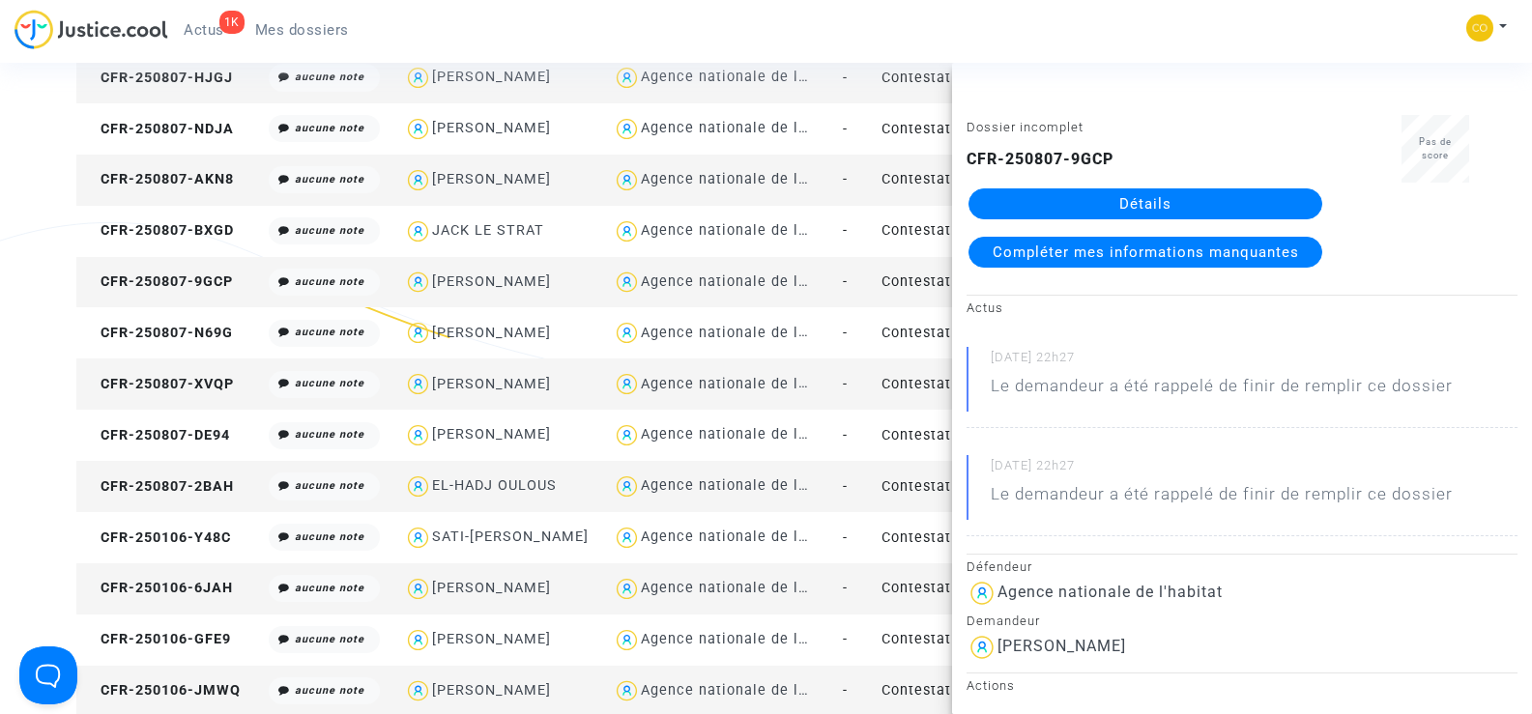
click at [1165, 209] on link "Détails" at bounding box center [1145, 203] width 354 height 31
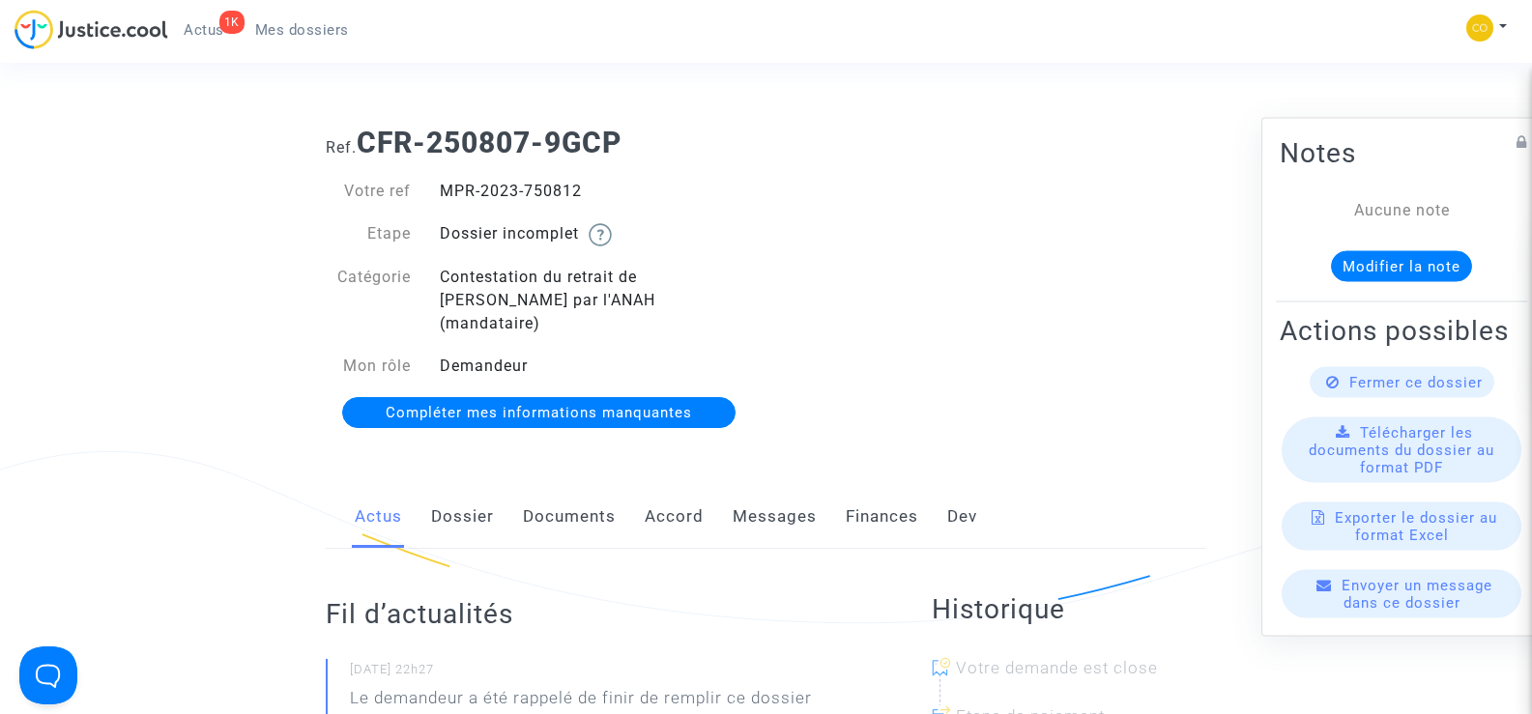
click at [607, 485] on link "Documents" at bounding box center [569, 517] width 93 height 64
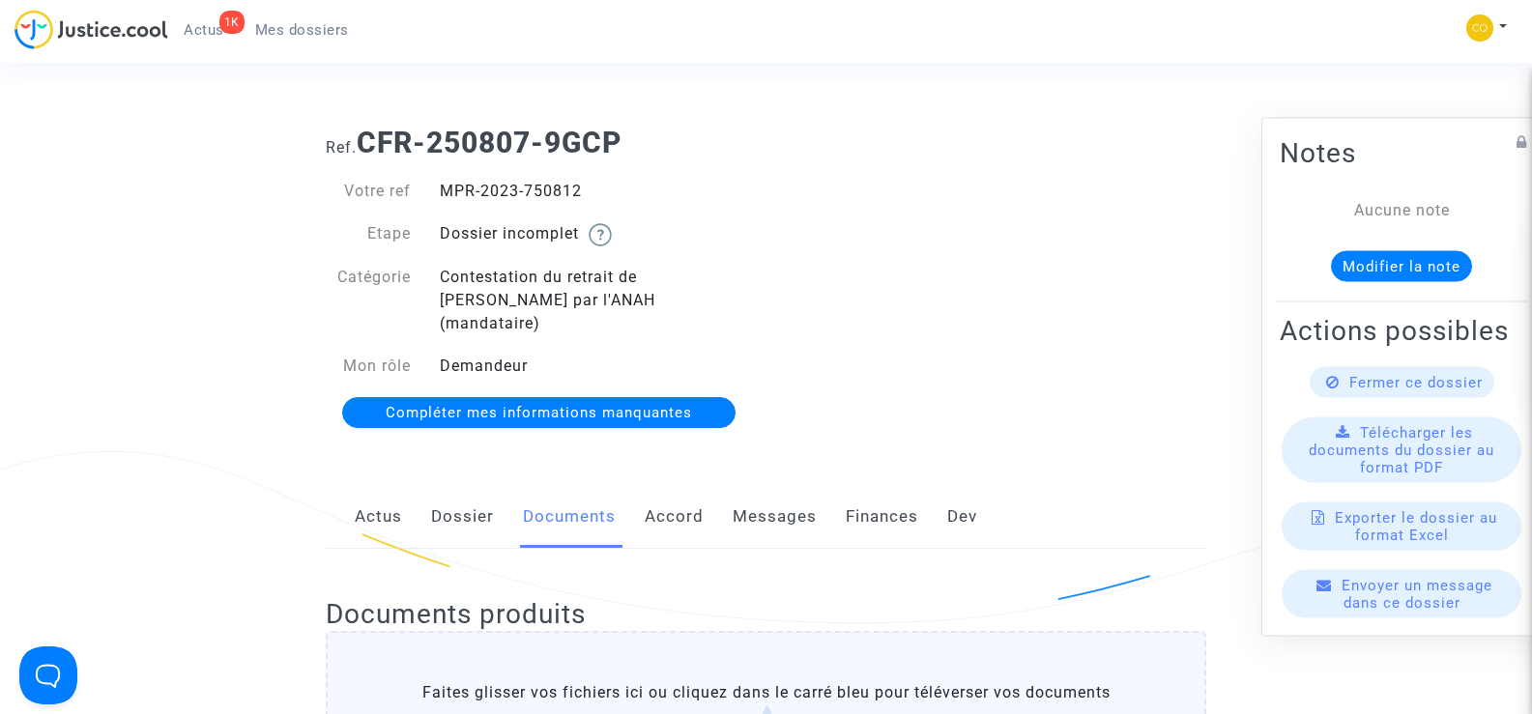
drag, startPoint x: 585, startPoint y: 189, endPoint x: 445, endPoint y: 186, distance: 140.2
click at [445, 186] on div "MPR-2023-750812" at bounding box center [595, 191] width 341 height 23
copy div "MPR-2023-750812"
click at [964, 331] on div "Ref. CFR-250807-9GCP Votre ref MPR-2023-750812 Etape Dossier incomplet Catégori…" at bounding box center [765, 278] width 909 height 334
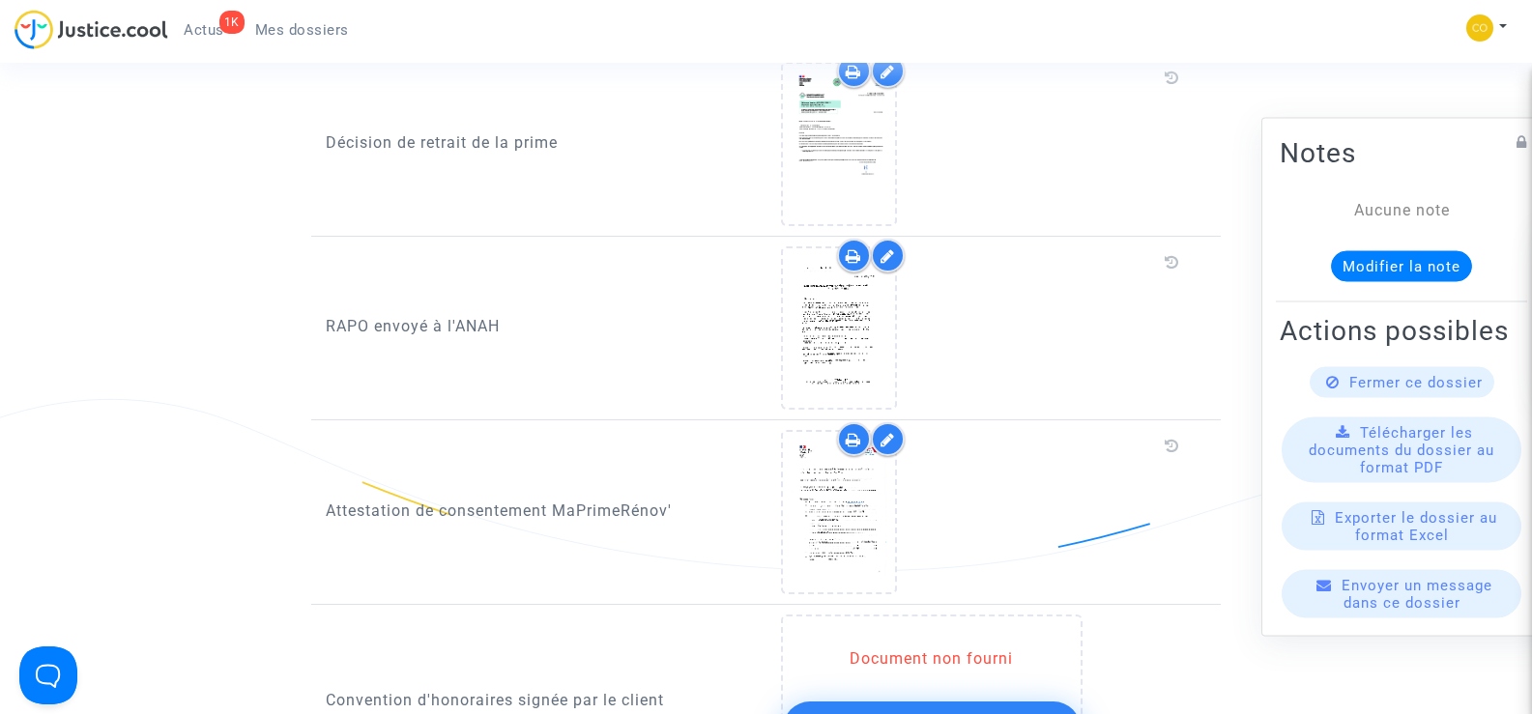
scroll to position [1933, 0]
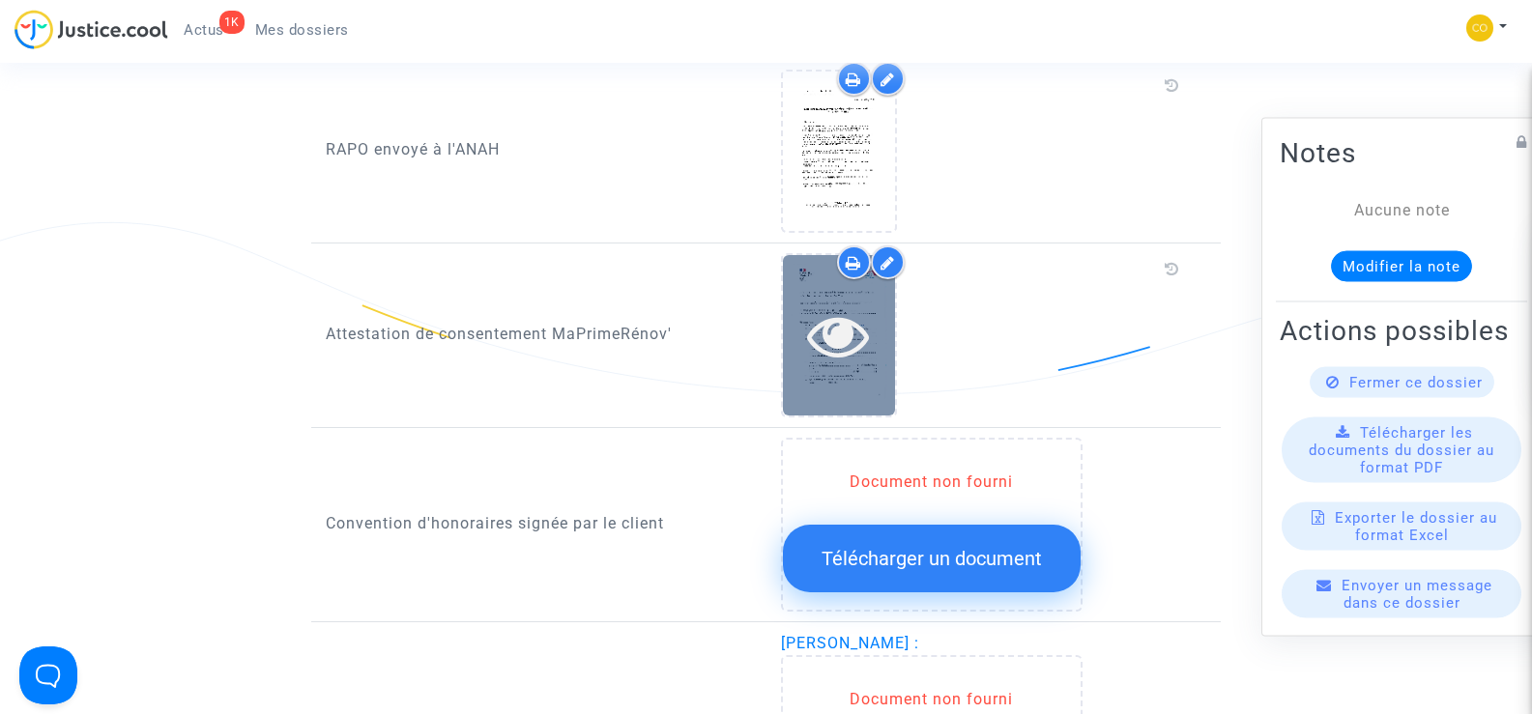
click at [828, 341] on icon at bounding box center [838, 335] width 63 height 62
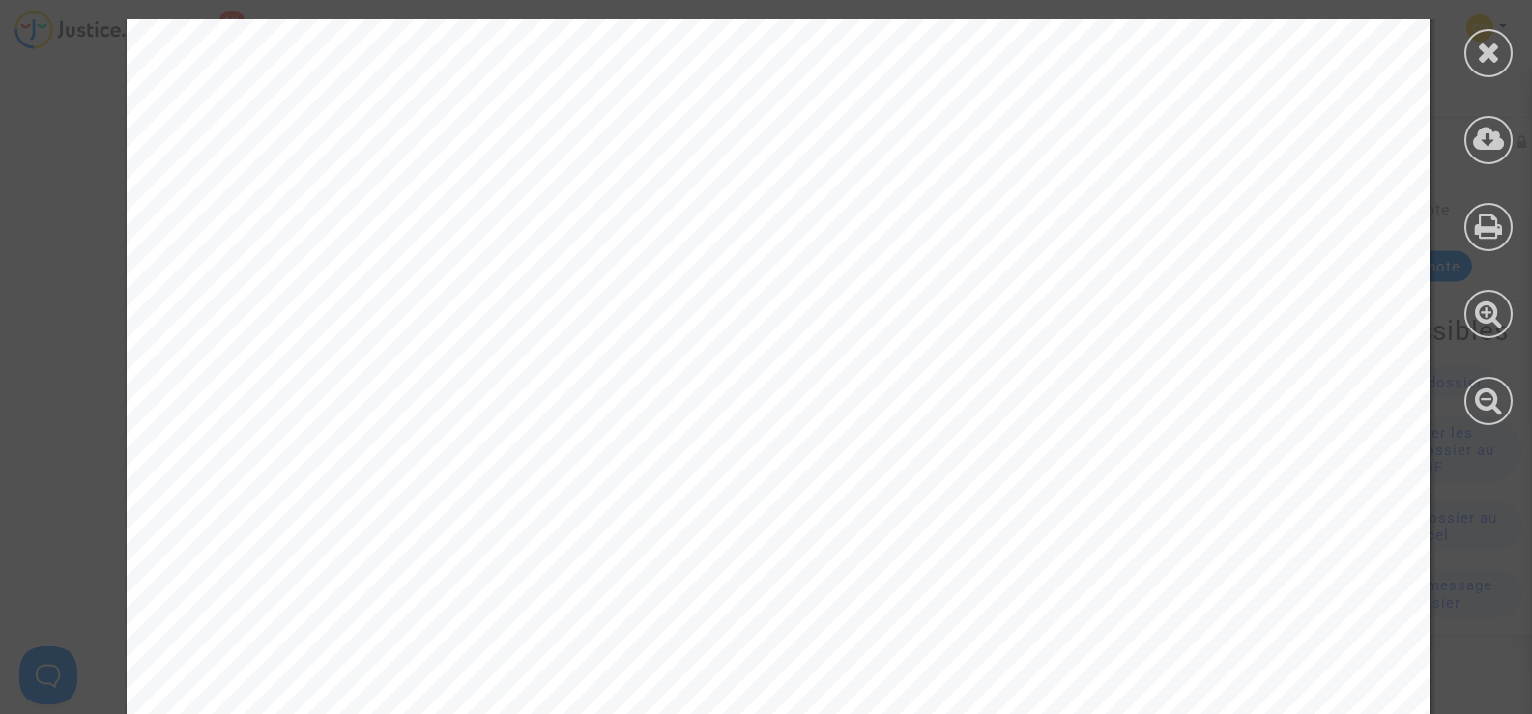
scroll to position [580, 0]
click at [1497, 53] on icon at bounding box center [1489, 52] width 24 height 29
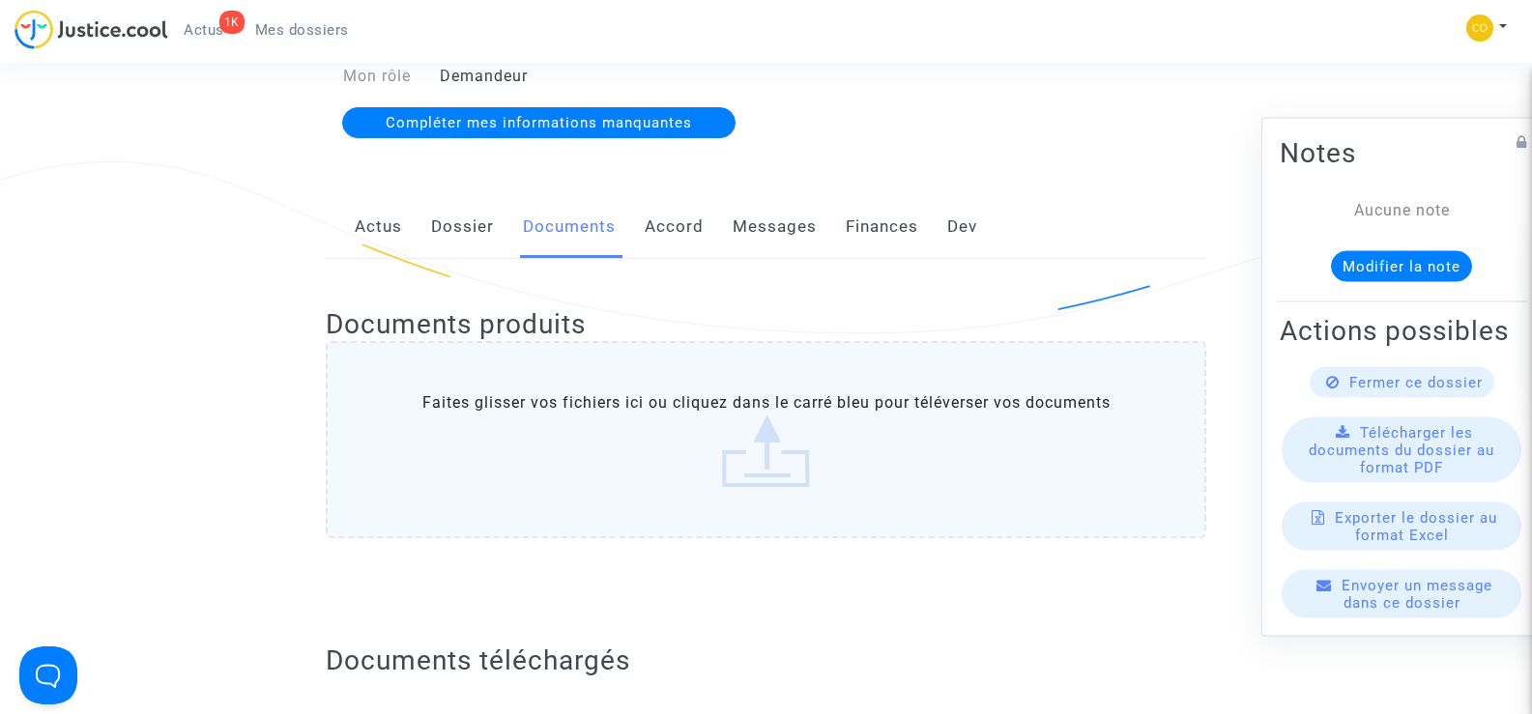
scroll to position [0, 0]
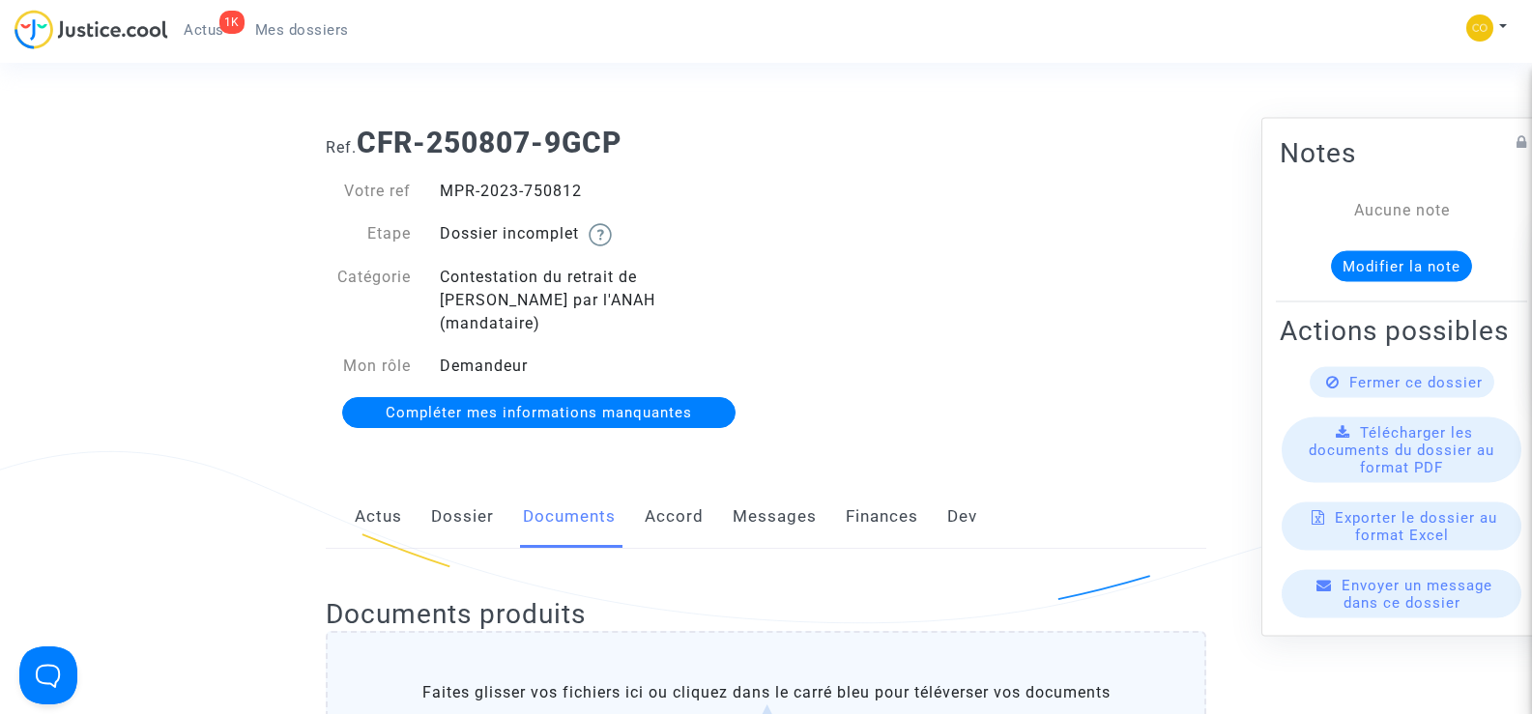
drag, startPoint x: 612, startPoint y: 186, endPoint x: 446, endPoint y: 187, distance: 165.3
click at [446, 187] on div "MPR-2023-750812" at bounding box center [595, 191] width 341 height 23
copy div "MPR-2023-750812"
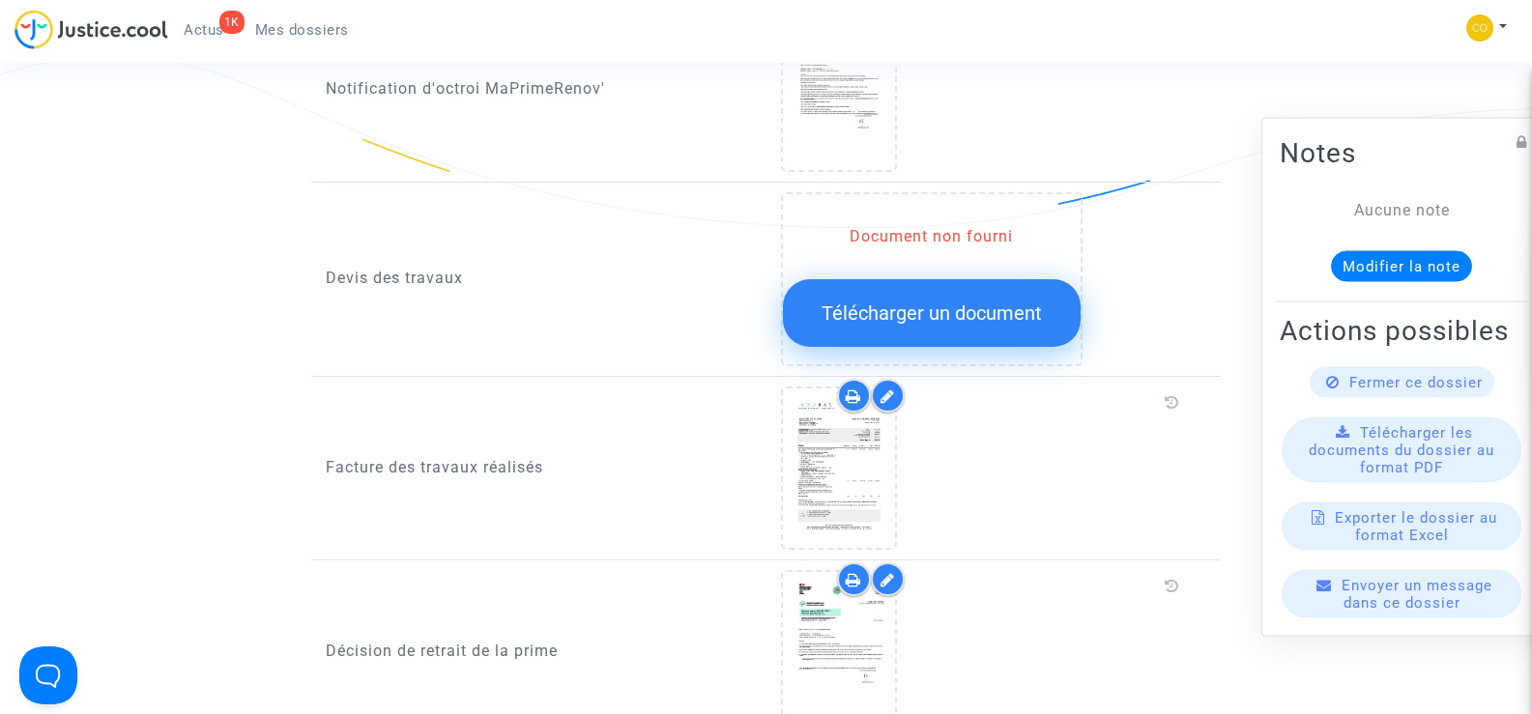
scroll to position [1256, 0]
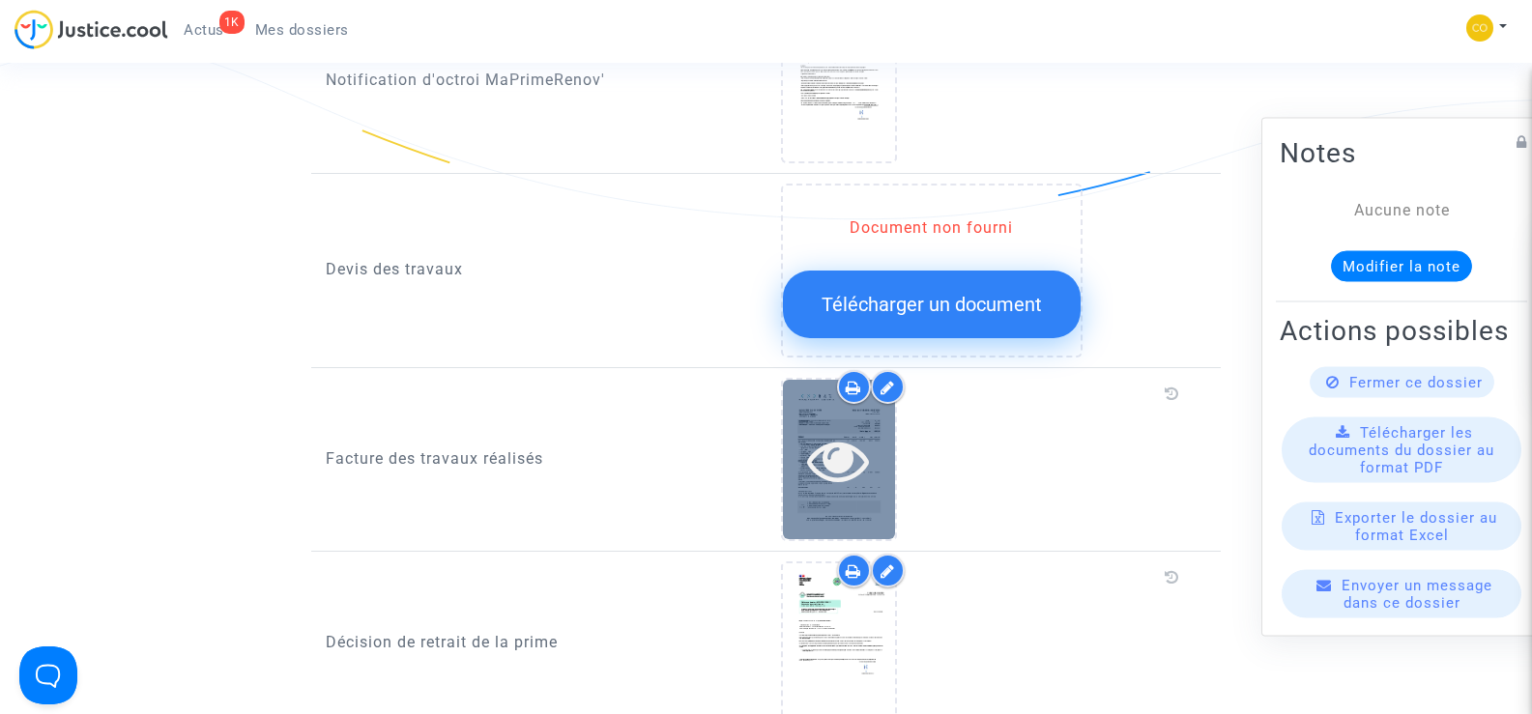
click at [825, 480] on div at bounding box center [839, 459] width 112 height 159
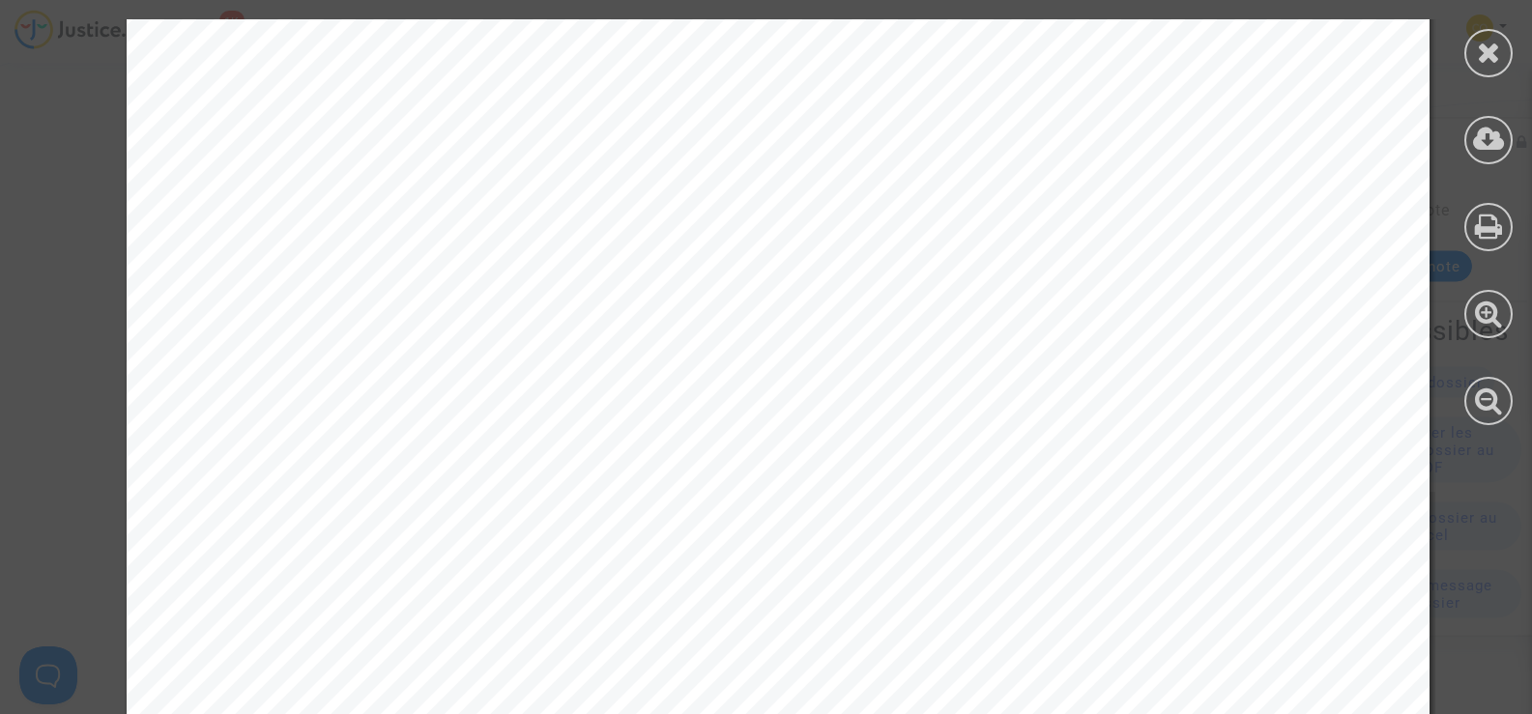
scroll to position [6729, 0]
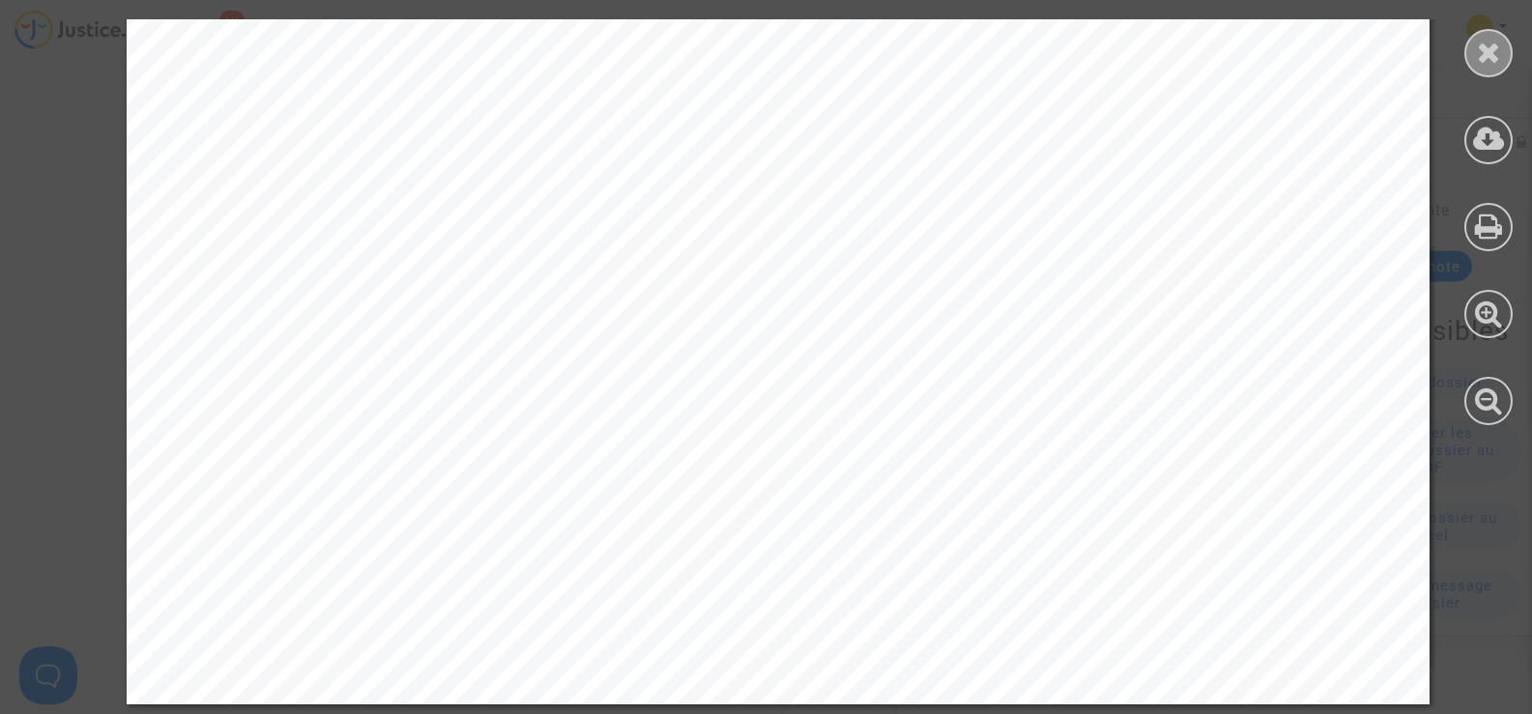
click at [1481, 45] on icon at bounding box center [1489, 52] width 24 height 29
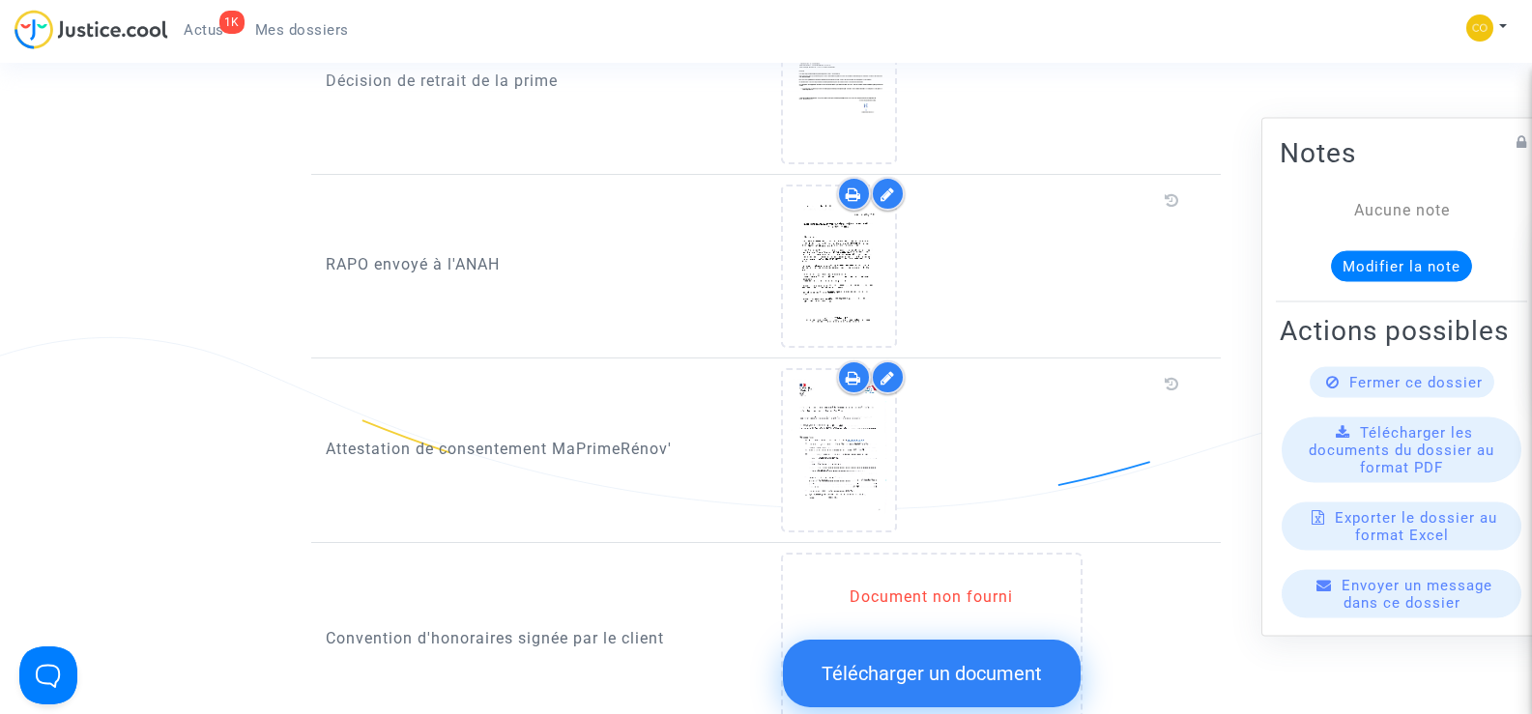
scroll to position [1836, 0]
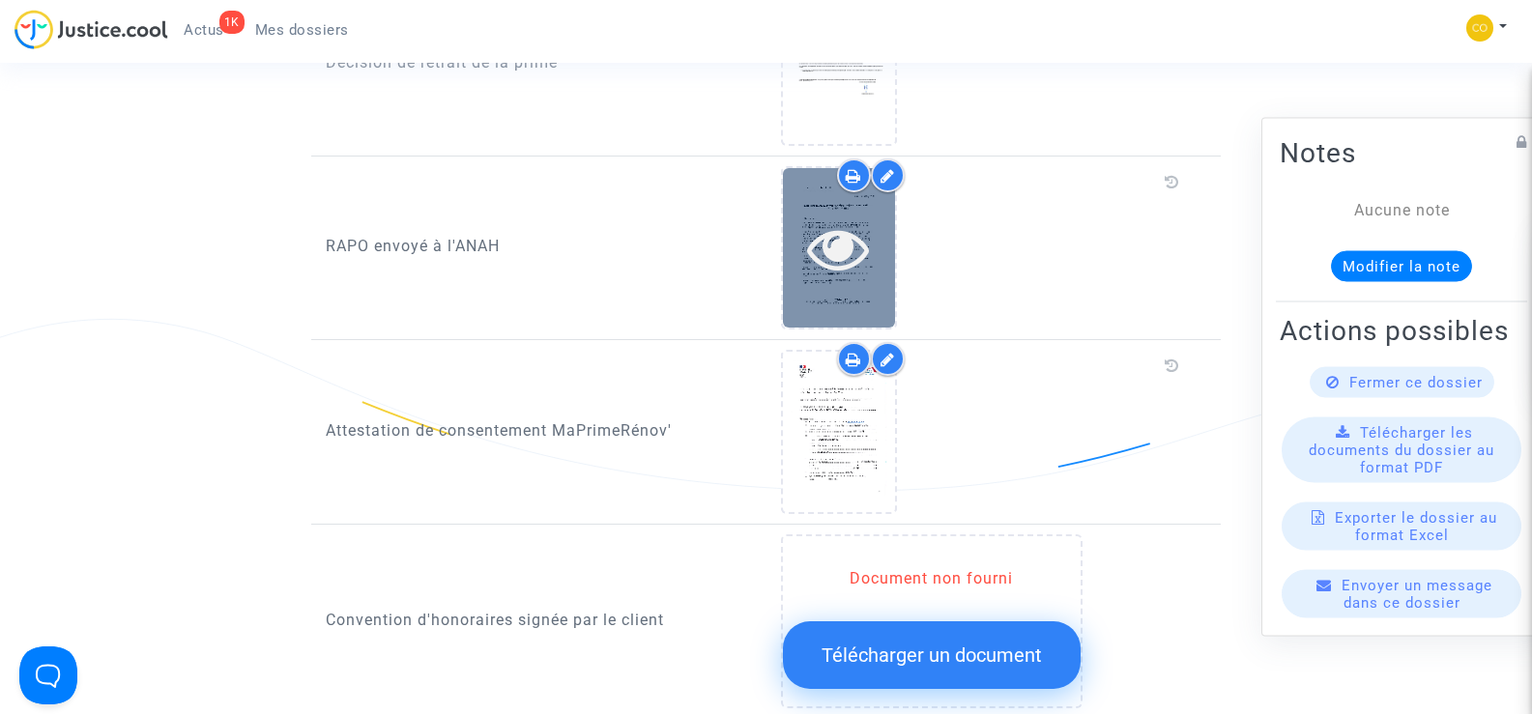
click at [839, 217] on icon at bounding box center [838, 248] width 63 height 62
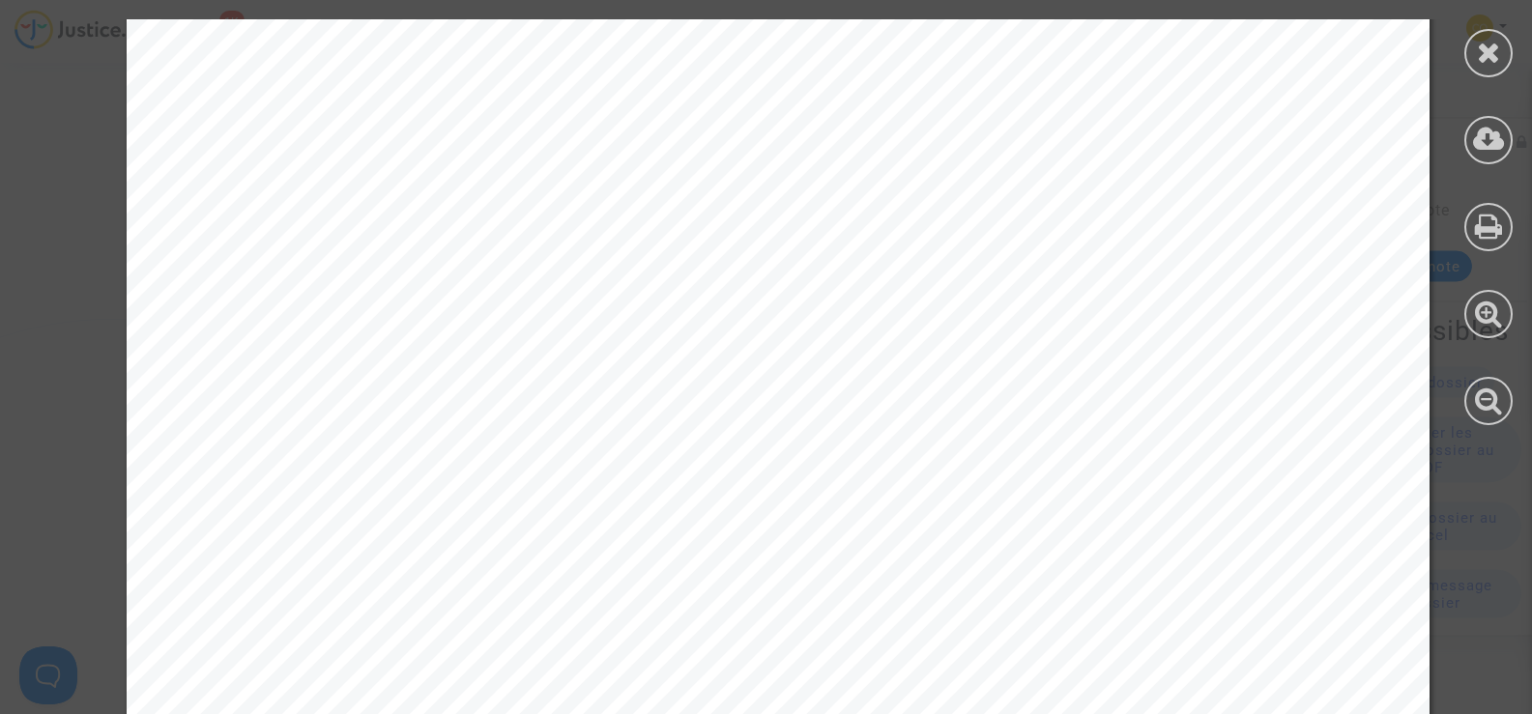
scroll to position [110, 0]
click at [1491, 50] on icon at bounding box center [1489, 52] width 24 height 29
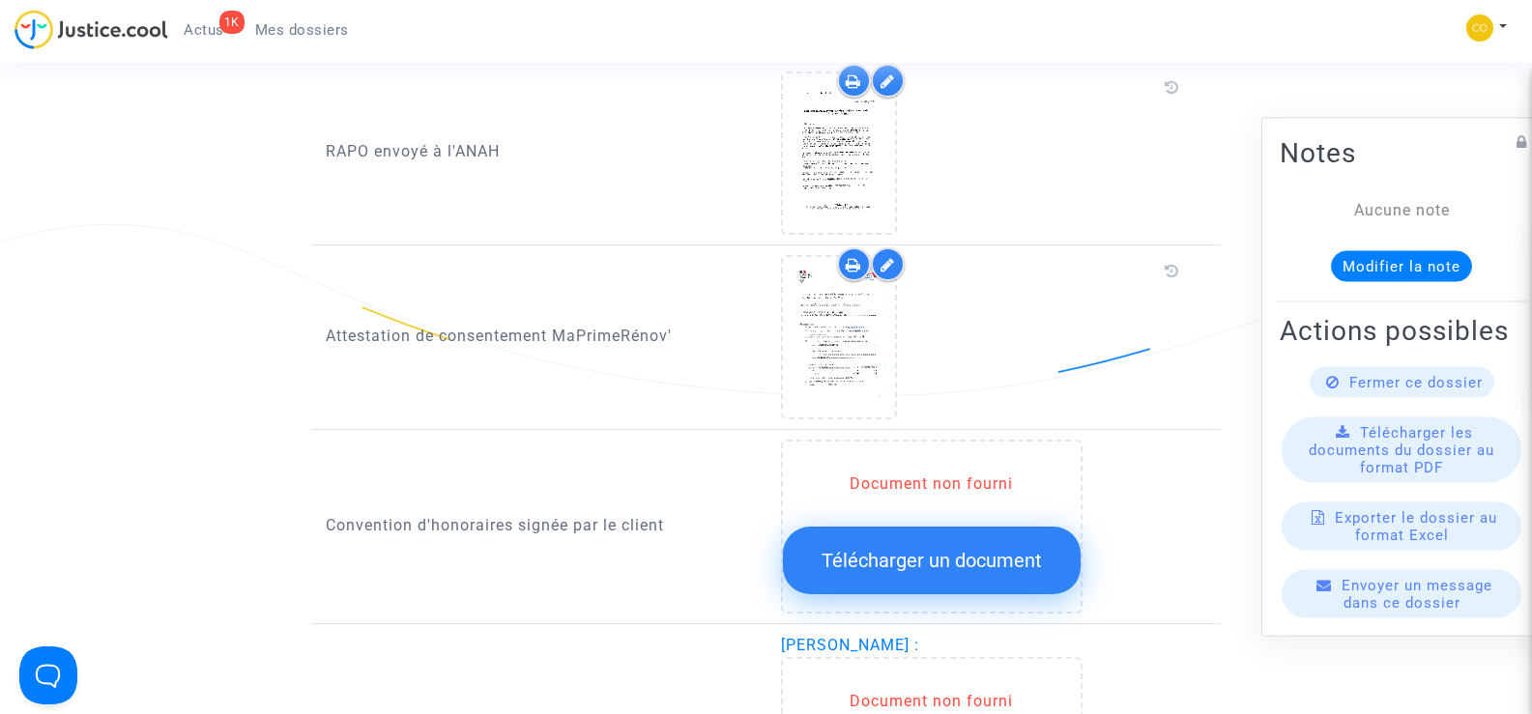
scroll to position [1933, 0]
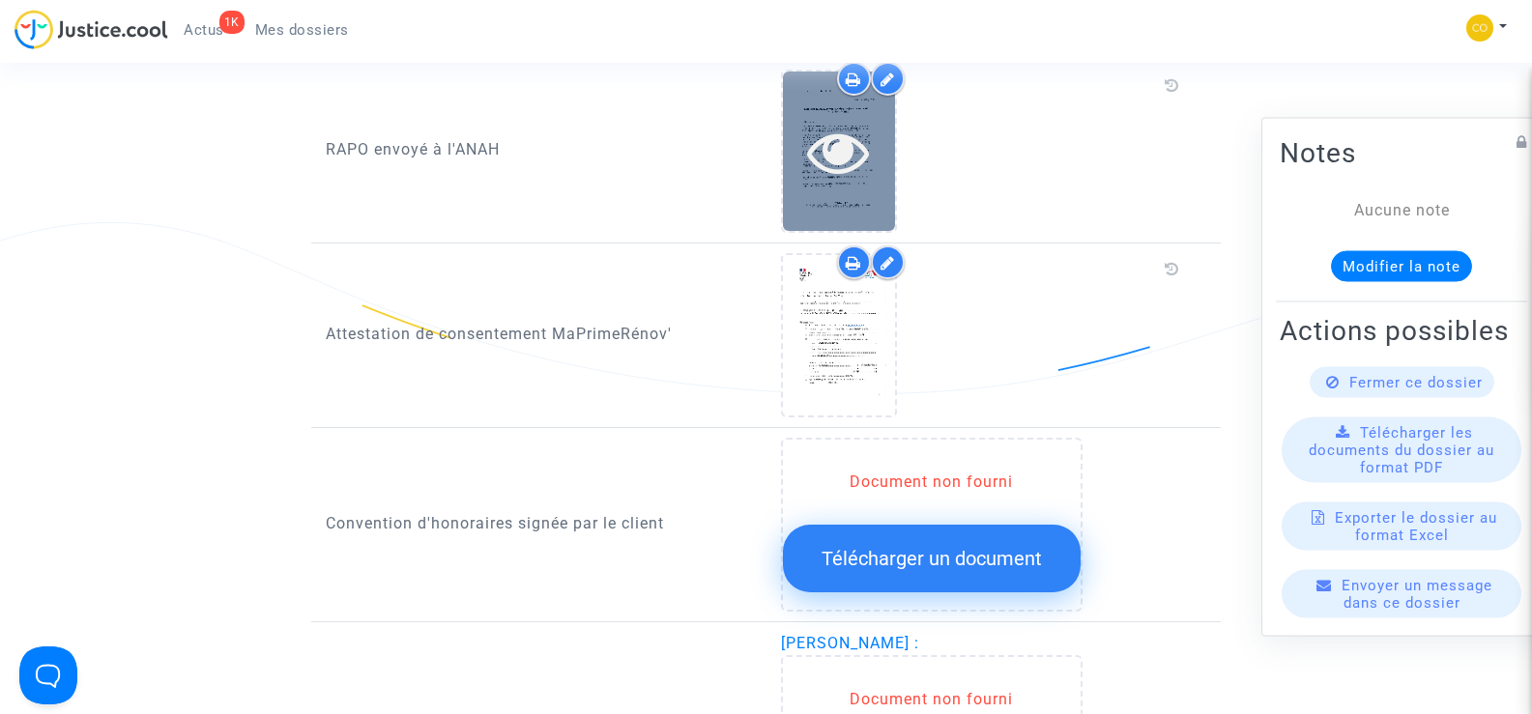
click at [814, 154] on icon at bounding box center [838, 152] width 63 height 62
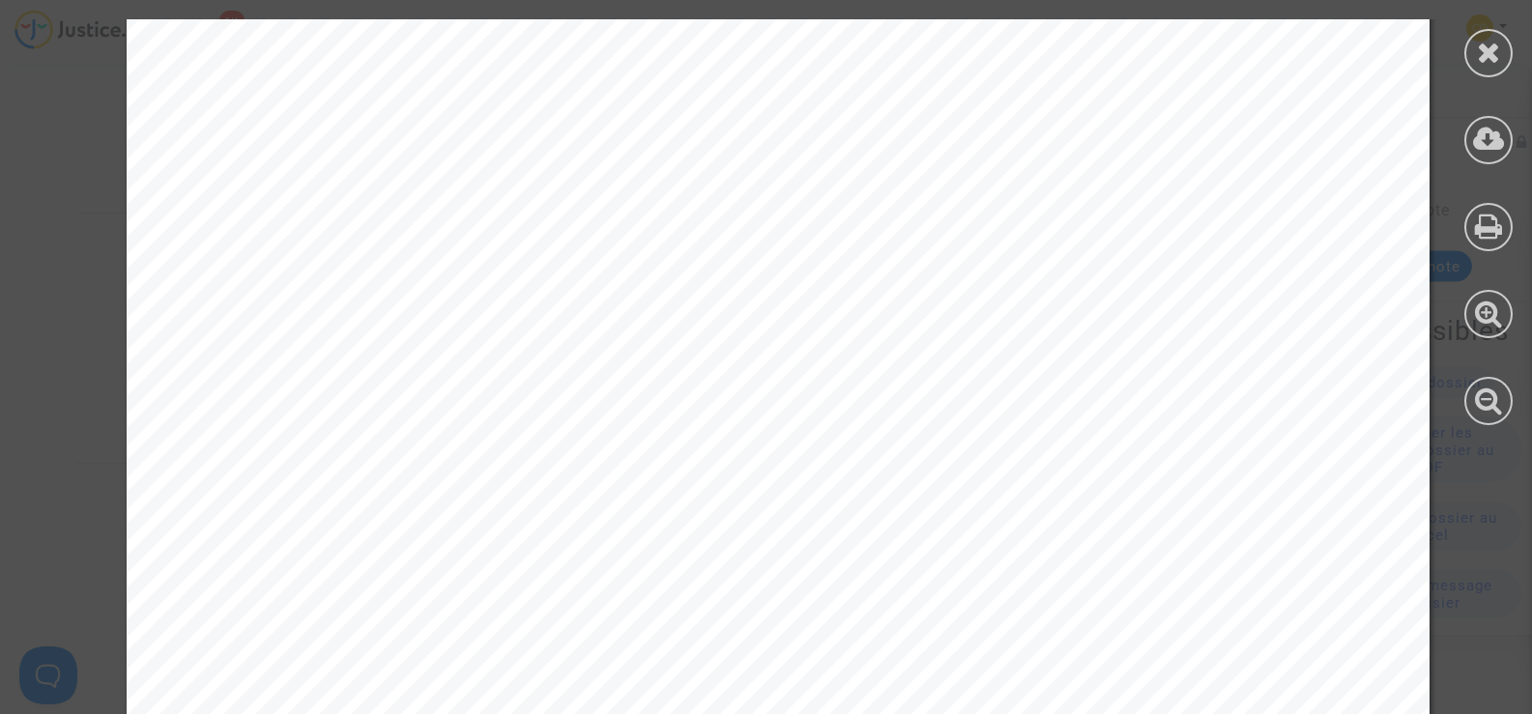
scroll to position [787, 0]
click at [1477, 59] on icon at bounding box center [1489, 52] width 24 height 29
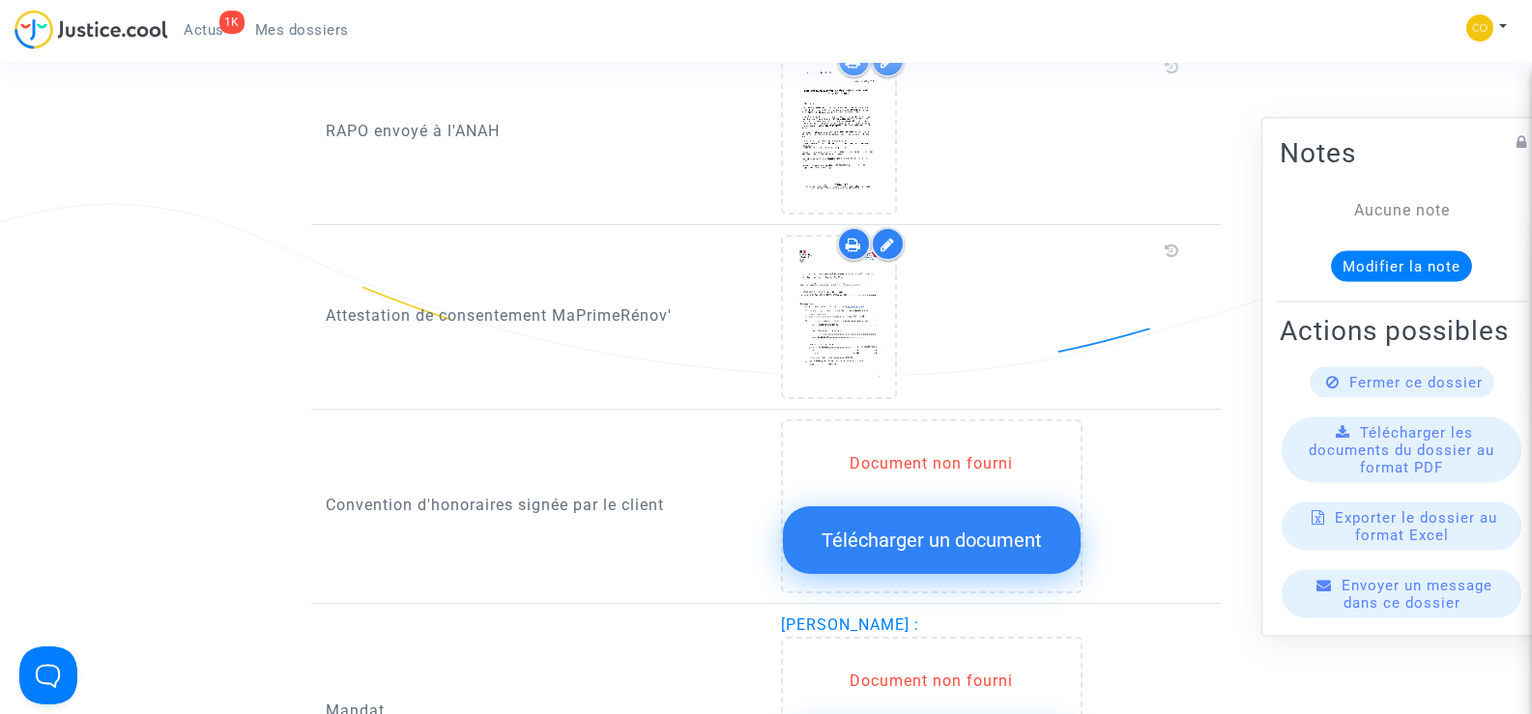
scroll to position [1836, 0]
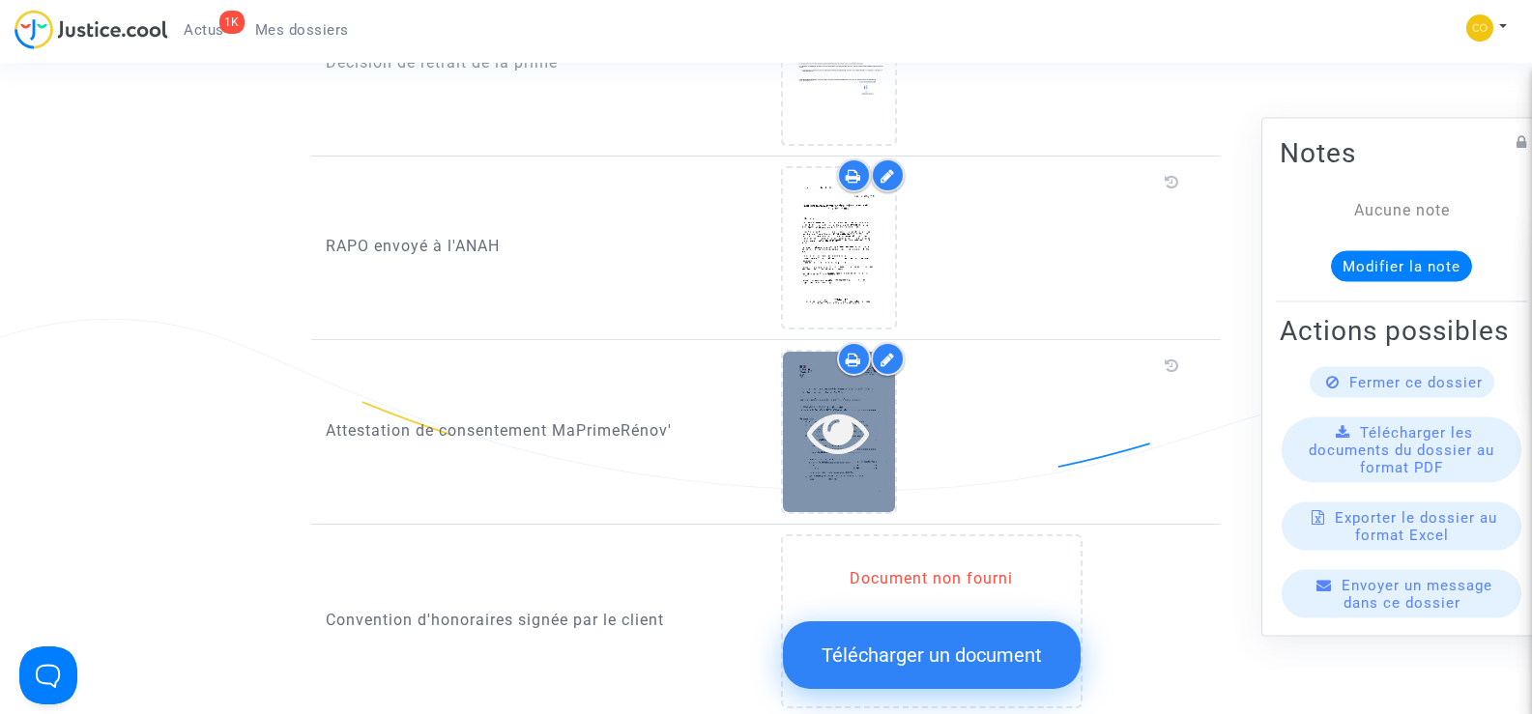
click at [880, 465] on div at bounding box center [839, 431] width 112 height 159
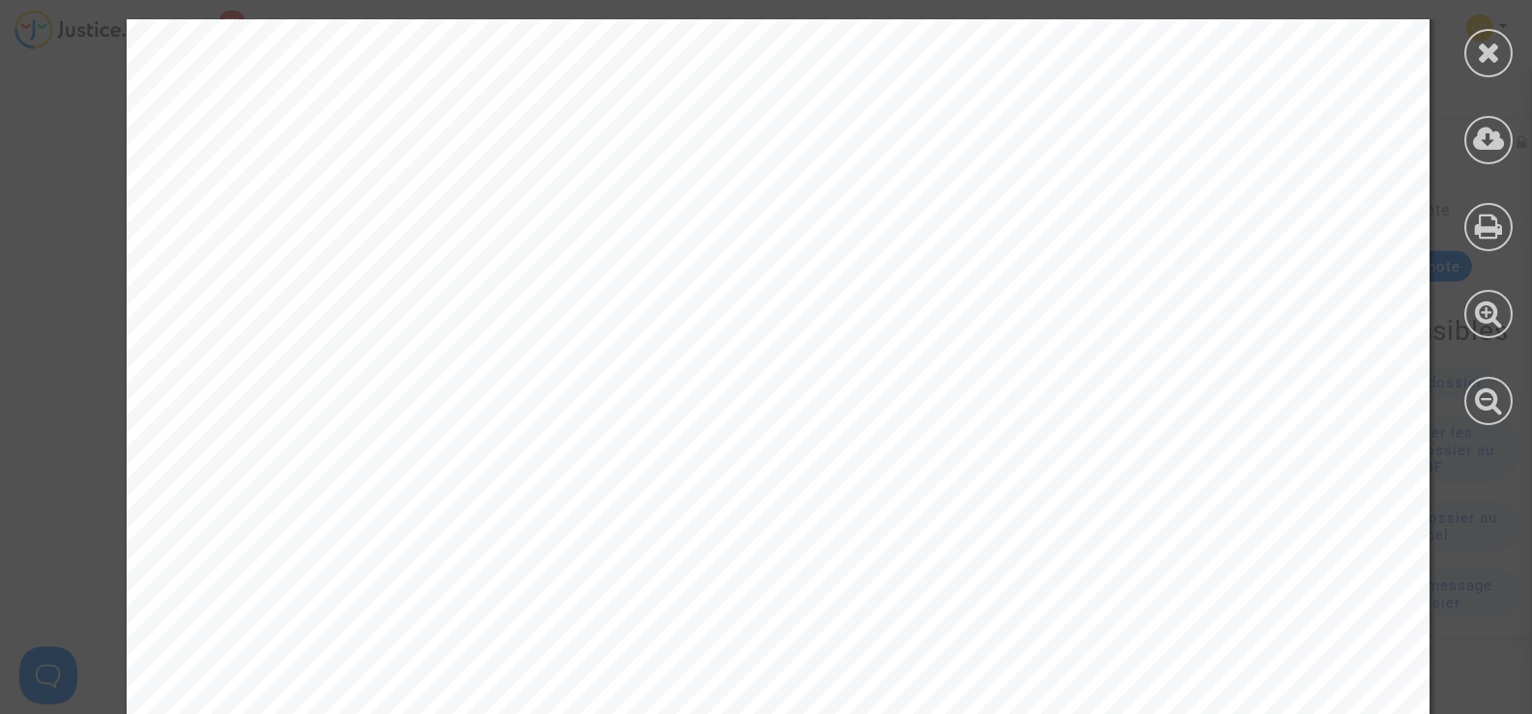
scroll to position [1770, 0]
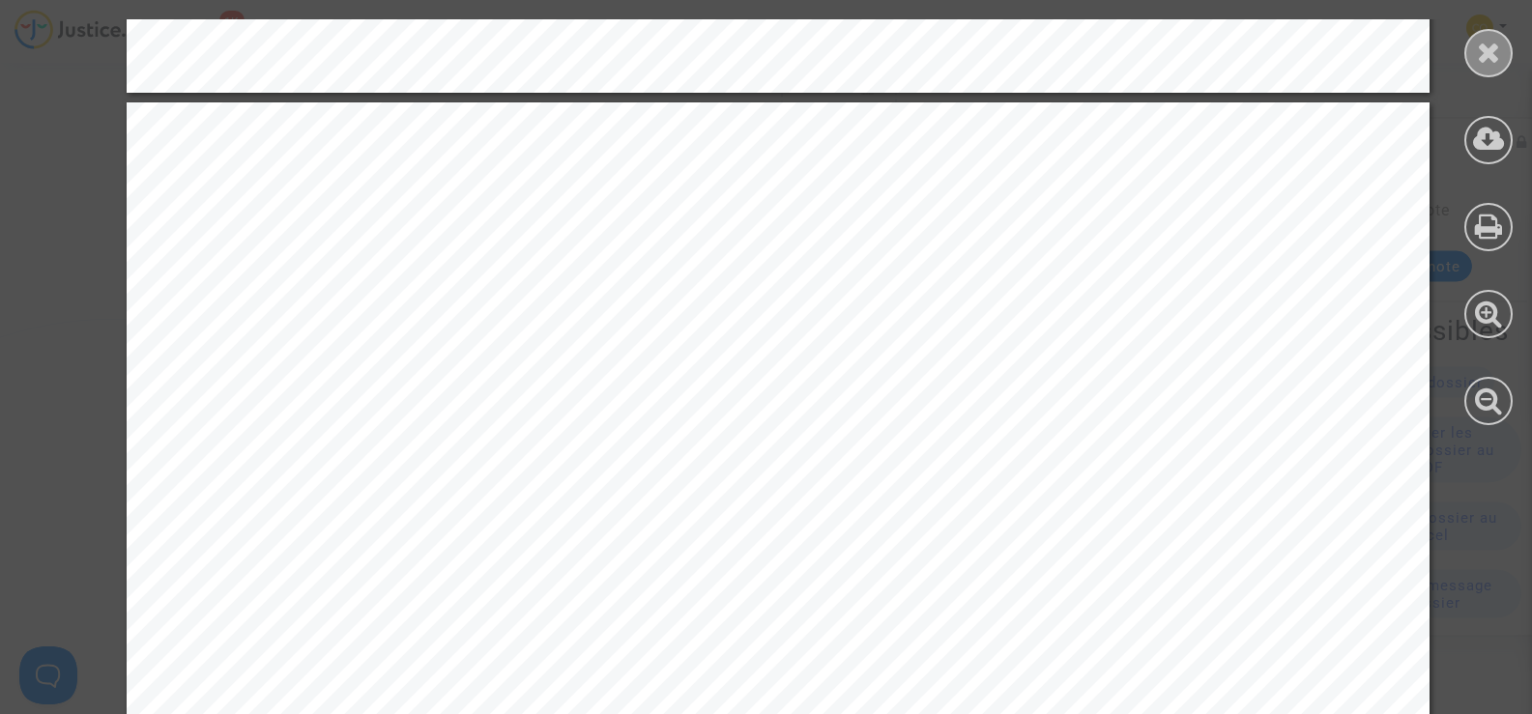
click at [1500, 46] on icon at bounding box center [1489, 52] width 24 height 29
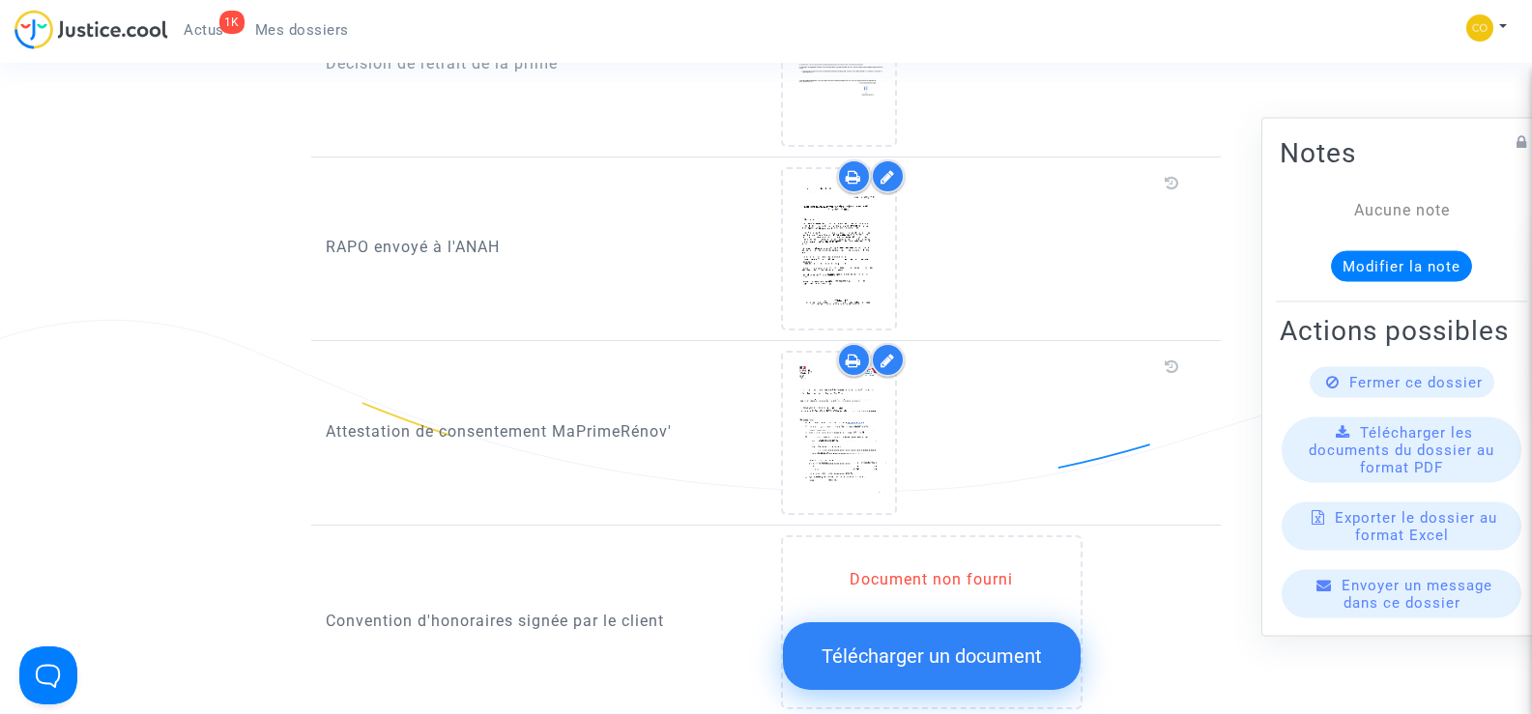
scroll to position [1836, 0]
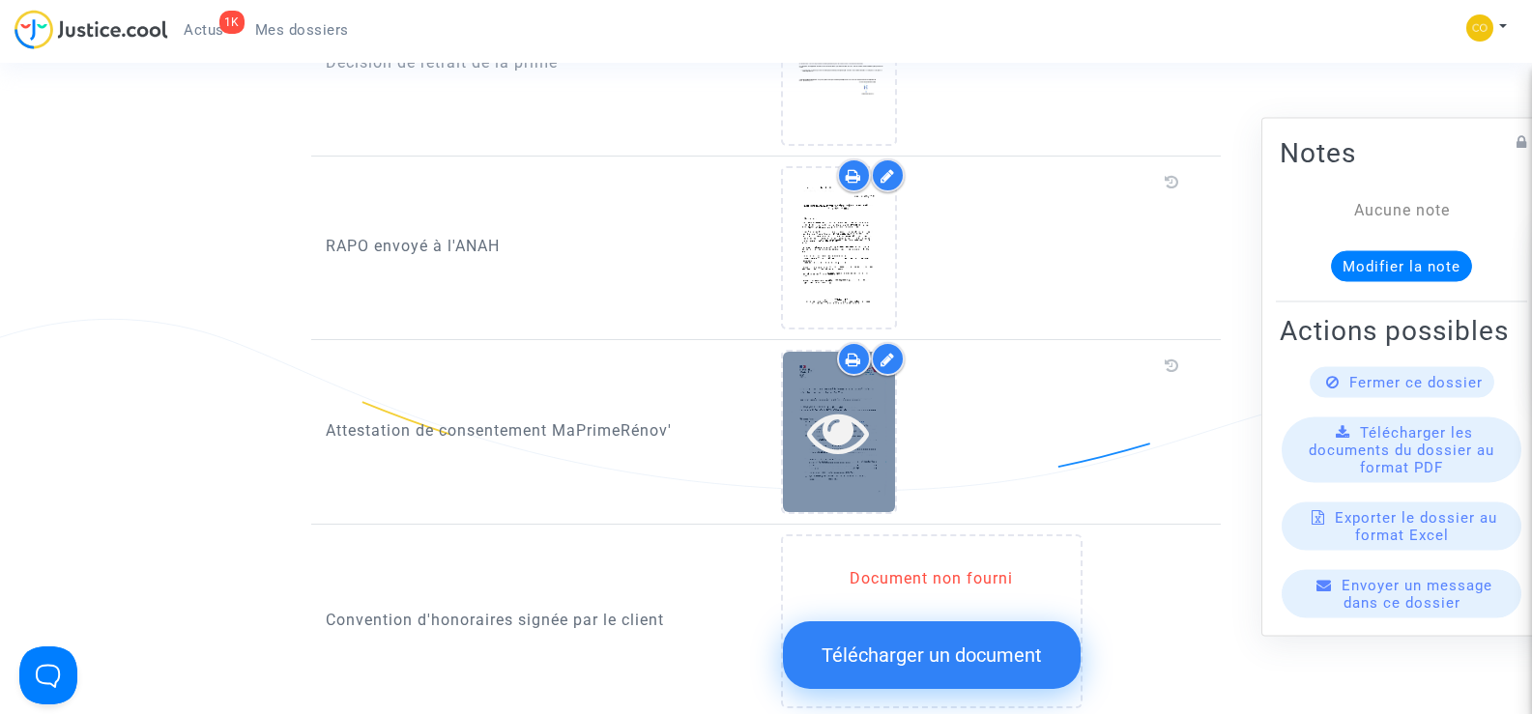
click at [821, 437] on icon at bounding box center [838, 432] width 63 height 62
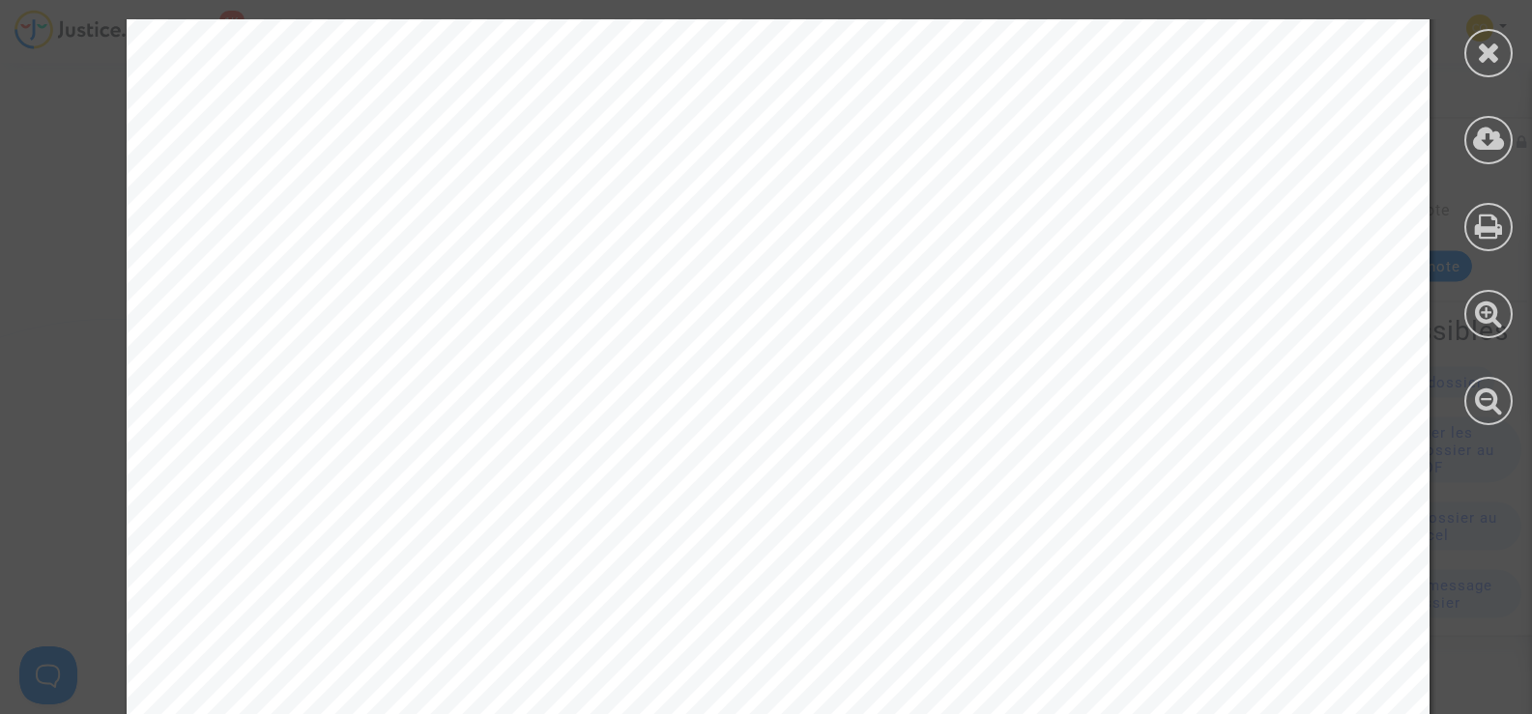
scroll to position [3026, 0]
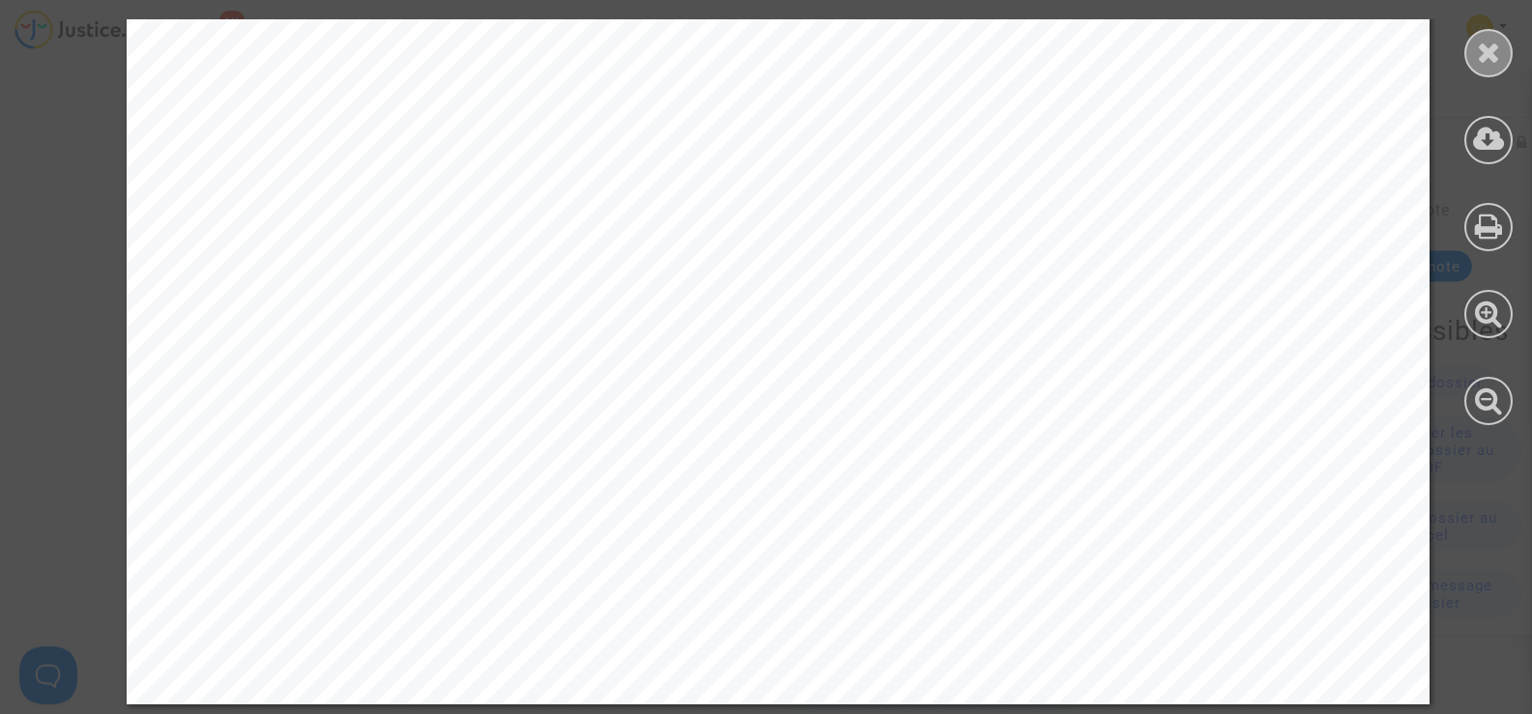
click at [1507, 52] on div at bounding box center [1488, 53] width 48 height 48
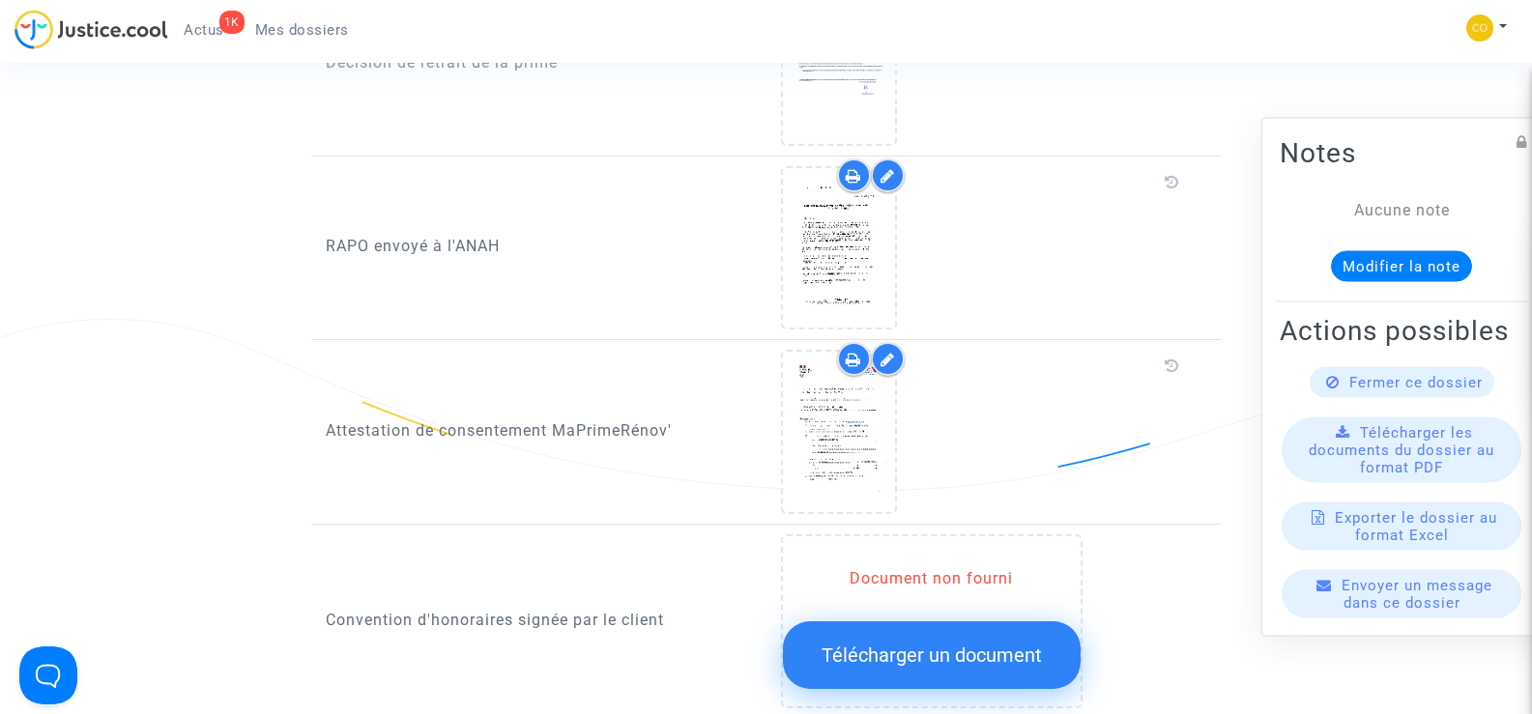
click at [883, 352] on icon at bounding box center [887, 359] width 14 height 15
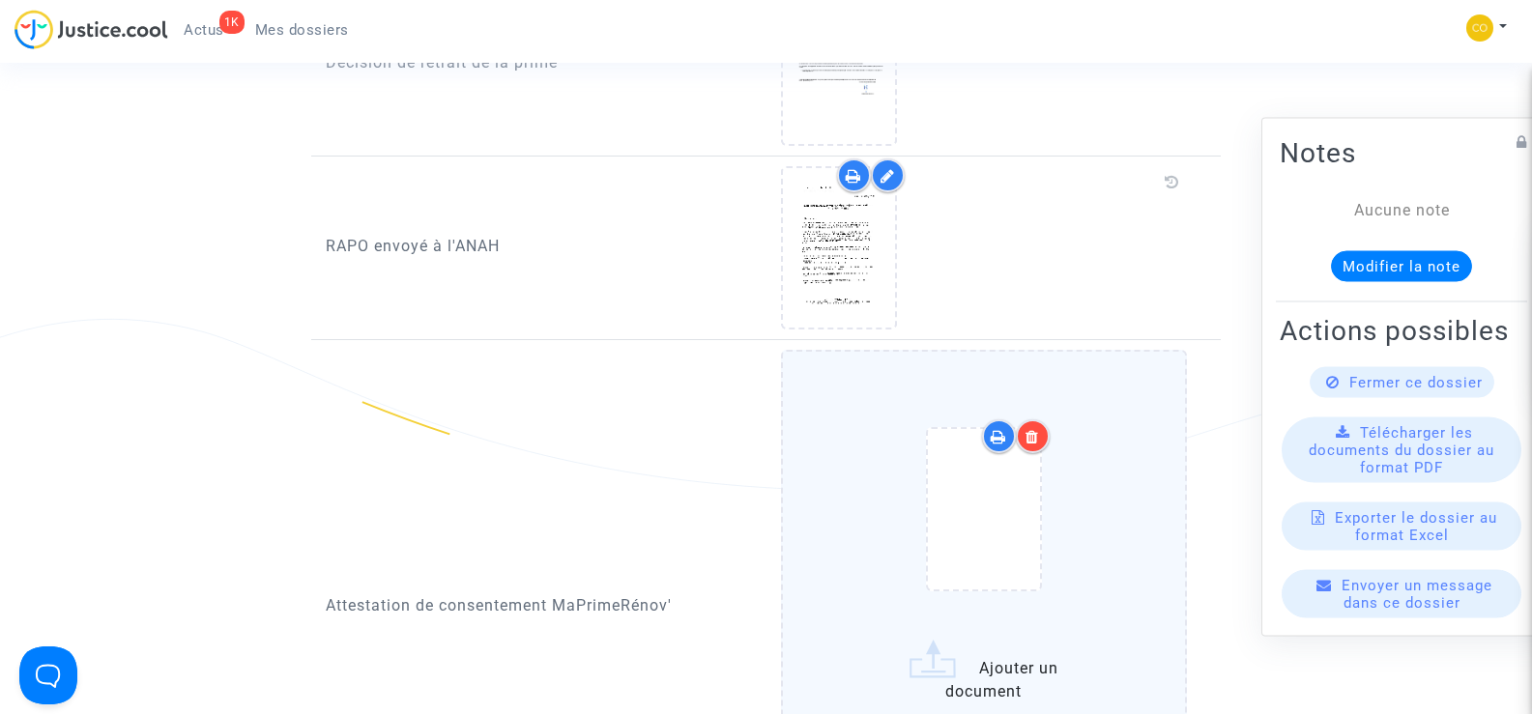
click at [1045, 419] on div at bounding box center [1033, 436] width 34 height 34
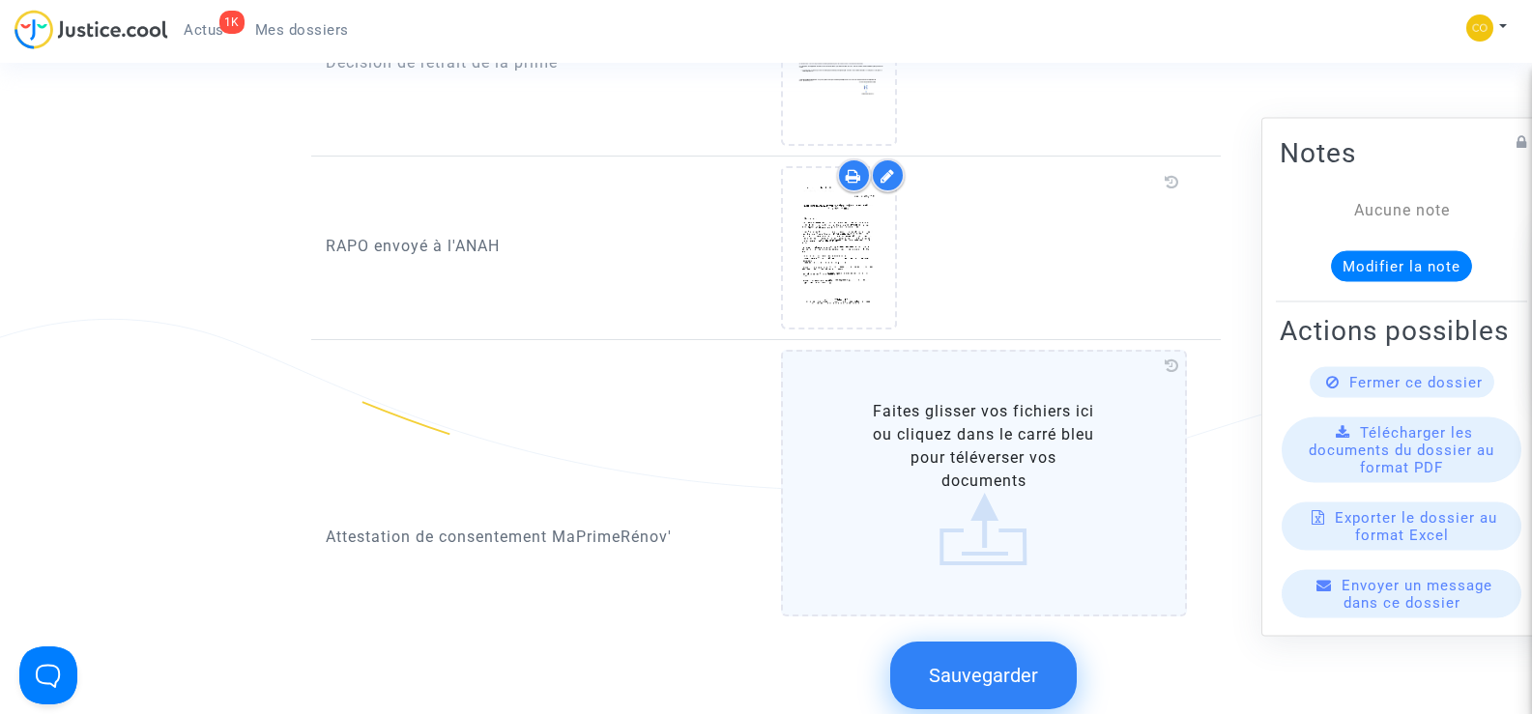
click at [992, 497] on label "Faites glisser vos fichiers ici ou cliquez dans le carré bleu pour téléverser v…" at bounding box center [984, 483] width 407 height 267
click at [0, 0] on input "Faites glisser vos fichiers ici ou cliquez dans le carré bleu pour téléverser v…" at bounding box center [0, 0] width 0 height 0
click at [953, 518] on label "Faites glisser vos fichiers ici ou cliquez dans le carré bleu pour téléverser v…" at bounding box center [984, 483] width 407 height 267
click at [0, 0] on input "Faites glisser vos fichiers ici ou cliquez dans le carré bleu pour téléverser v…" at bounding box center [0, 0] width 0 height 0
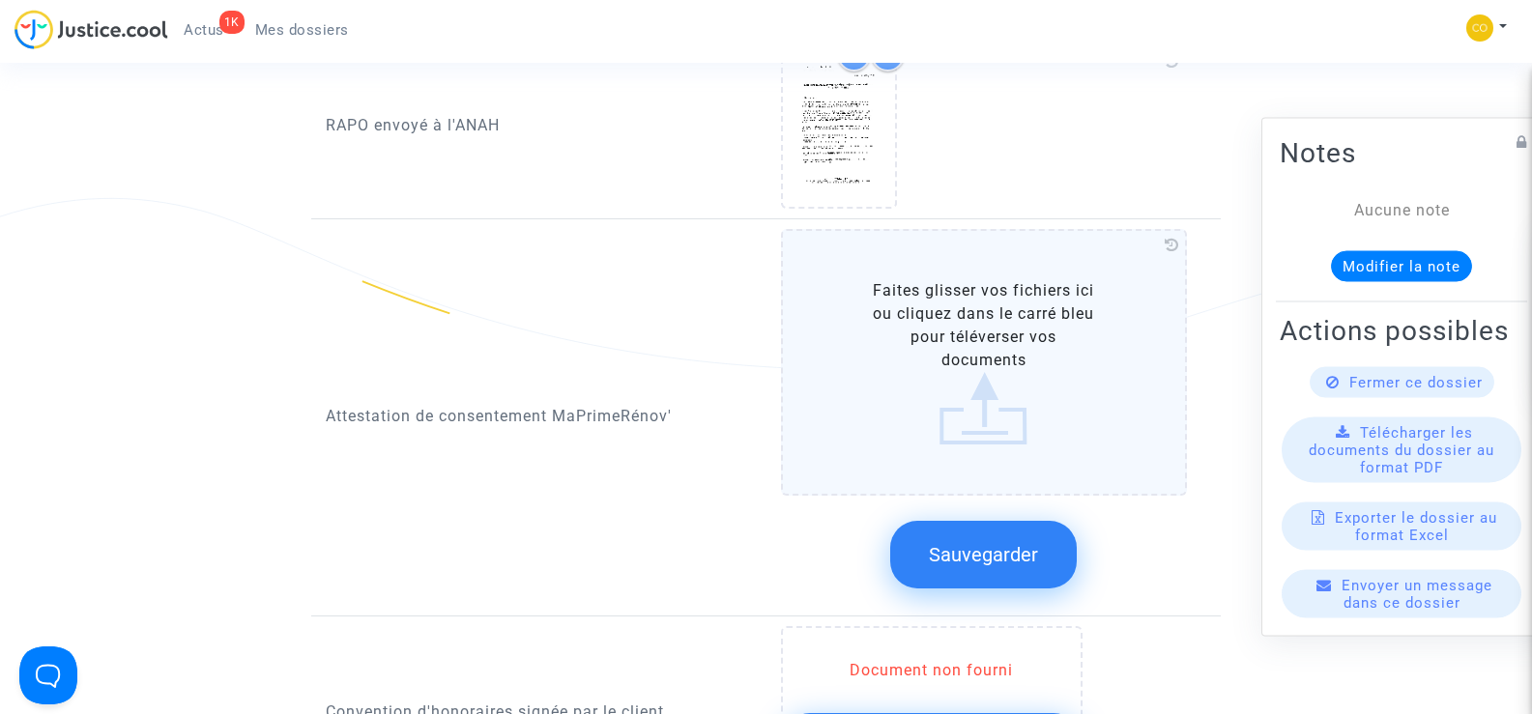
scroll to position [2126, 0]
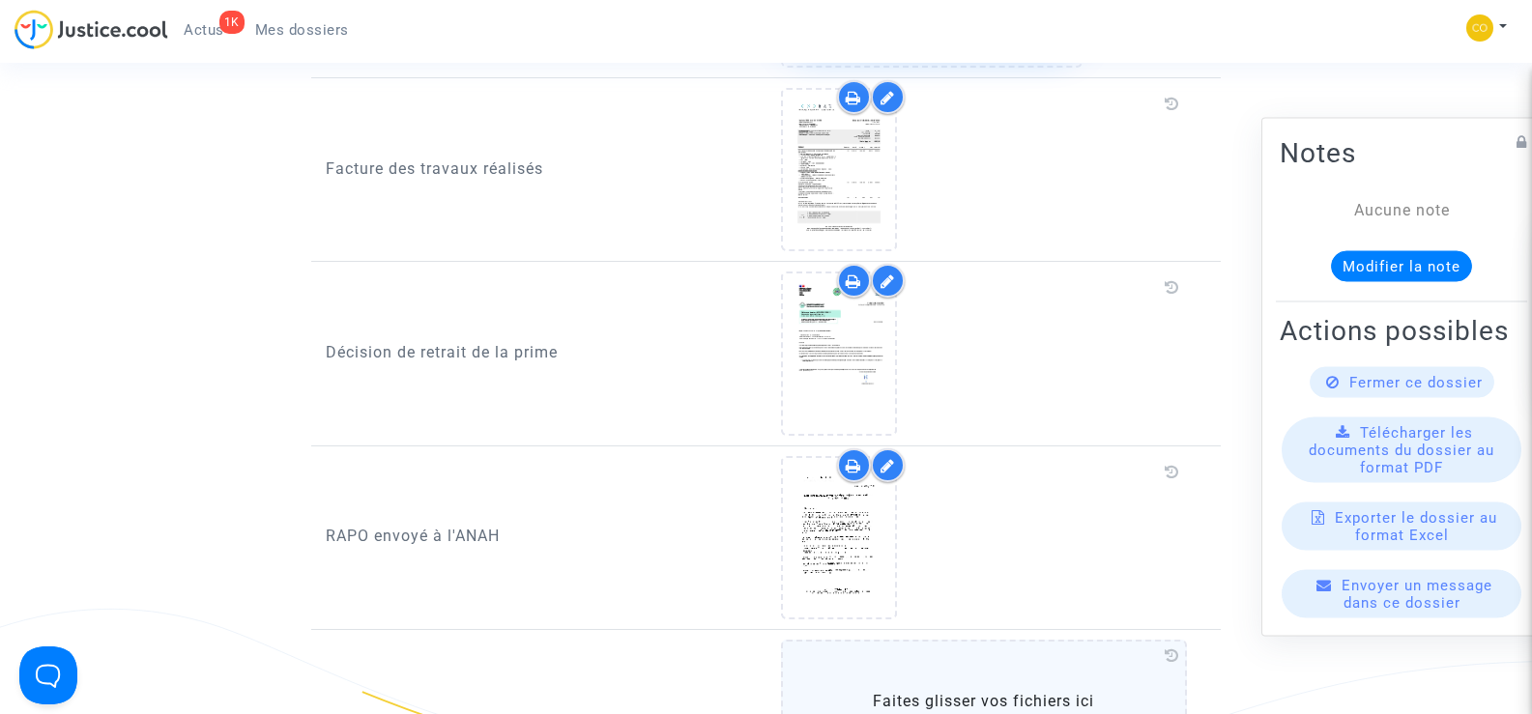
click at [294, 22] on span "Mes dossiers" at bounding box center [302, 29] width 94 height 17
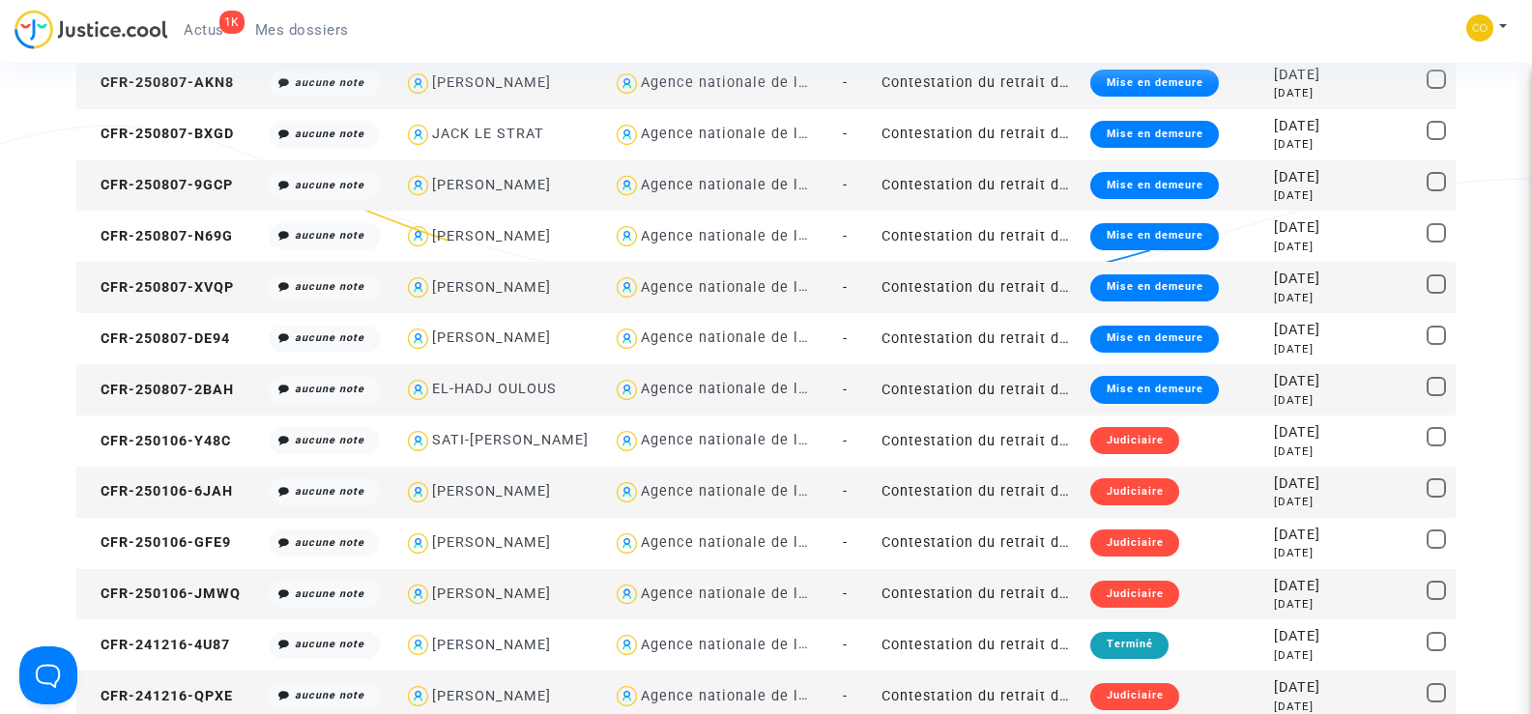
scroll to position [1836, 0]
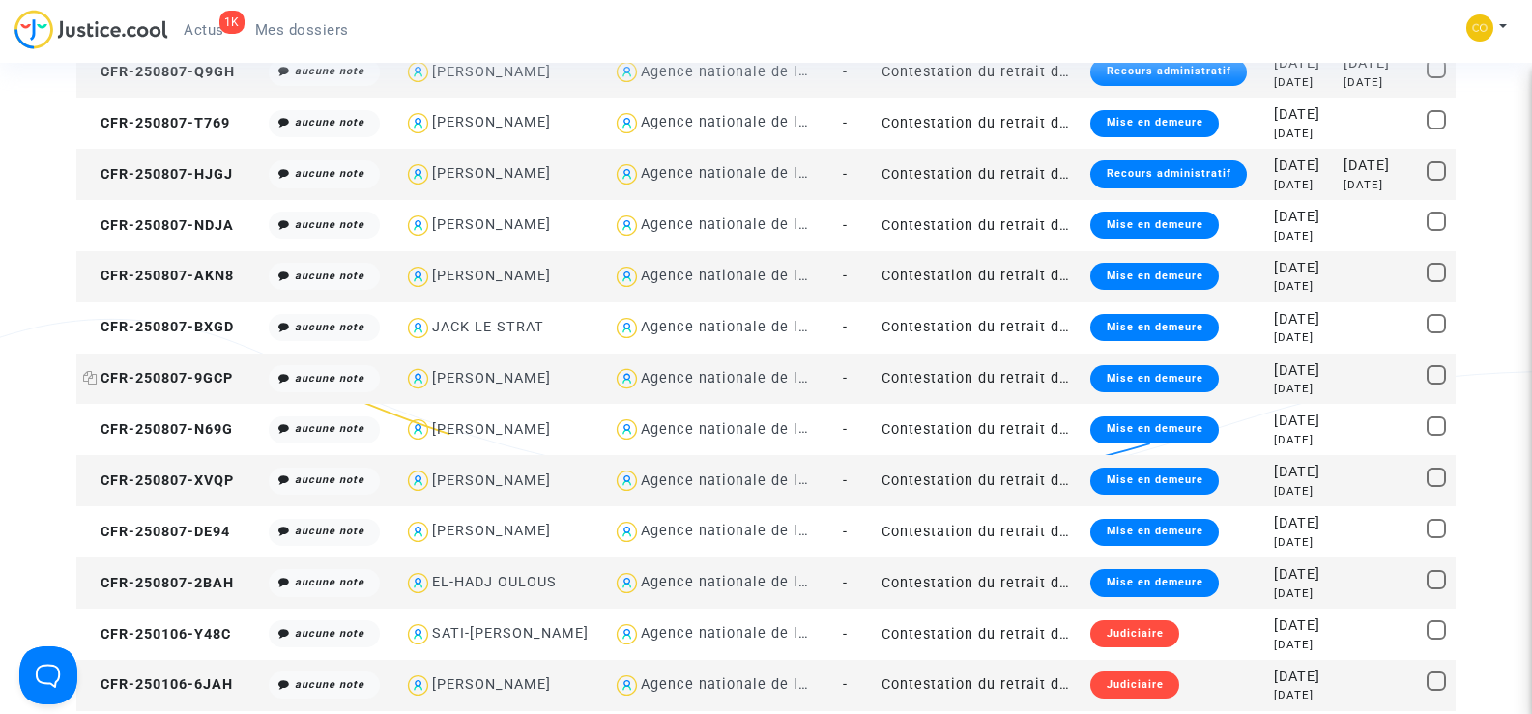
click at [211, 383] on span "CFR-250807-9GCP" at bounding box center [158, 378] width 150 height 16
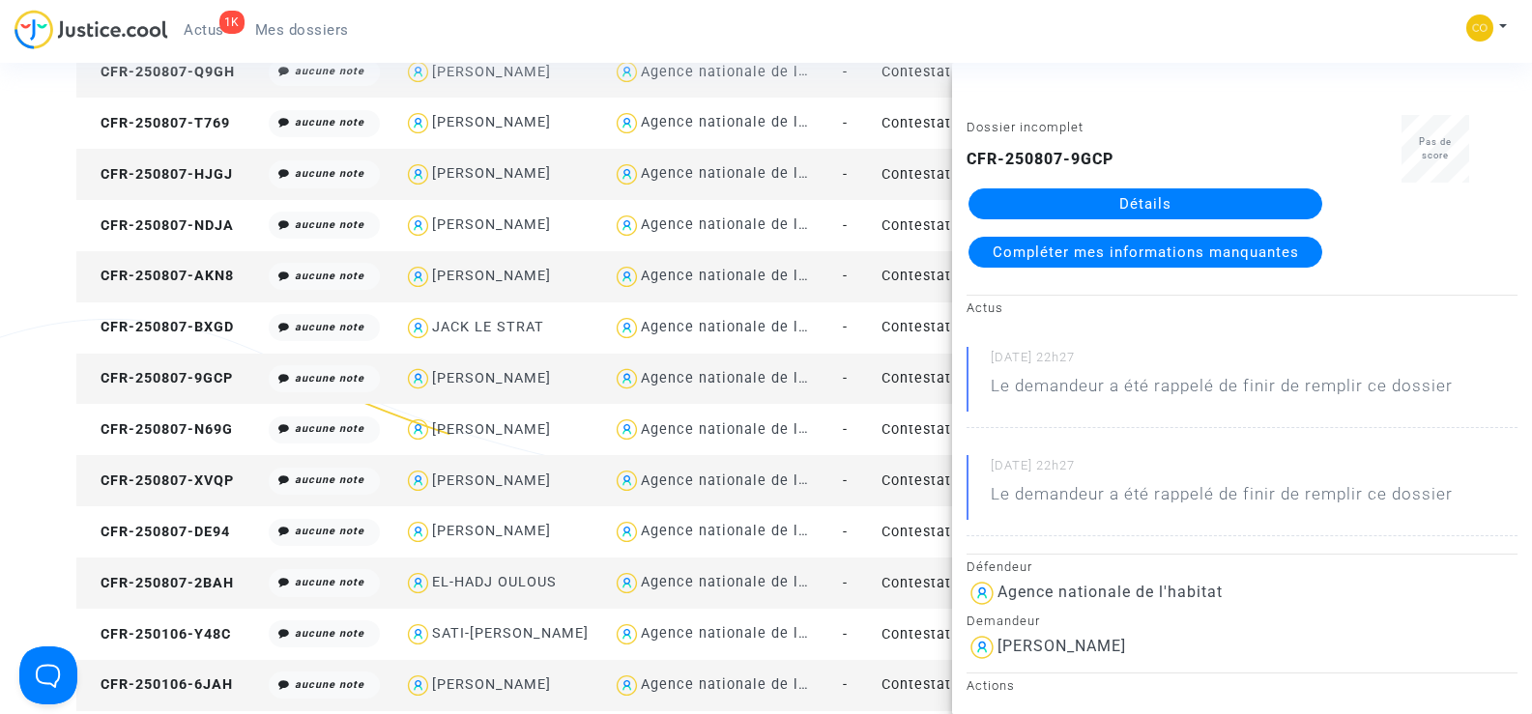
click at [1204, 212] on link "Détails" at bounding box center [1145, 203] width 354 height 31
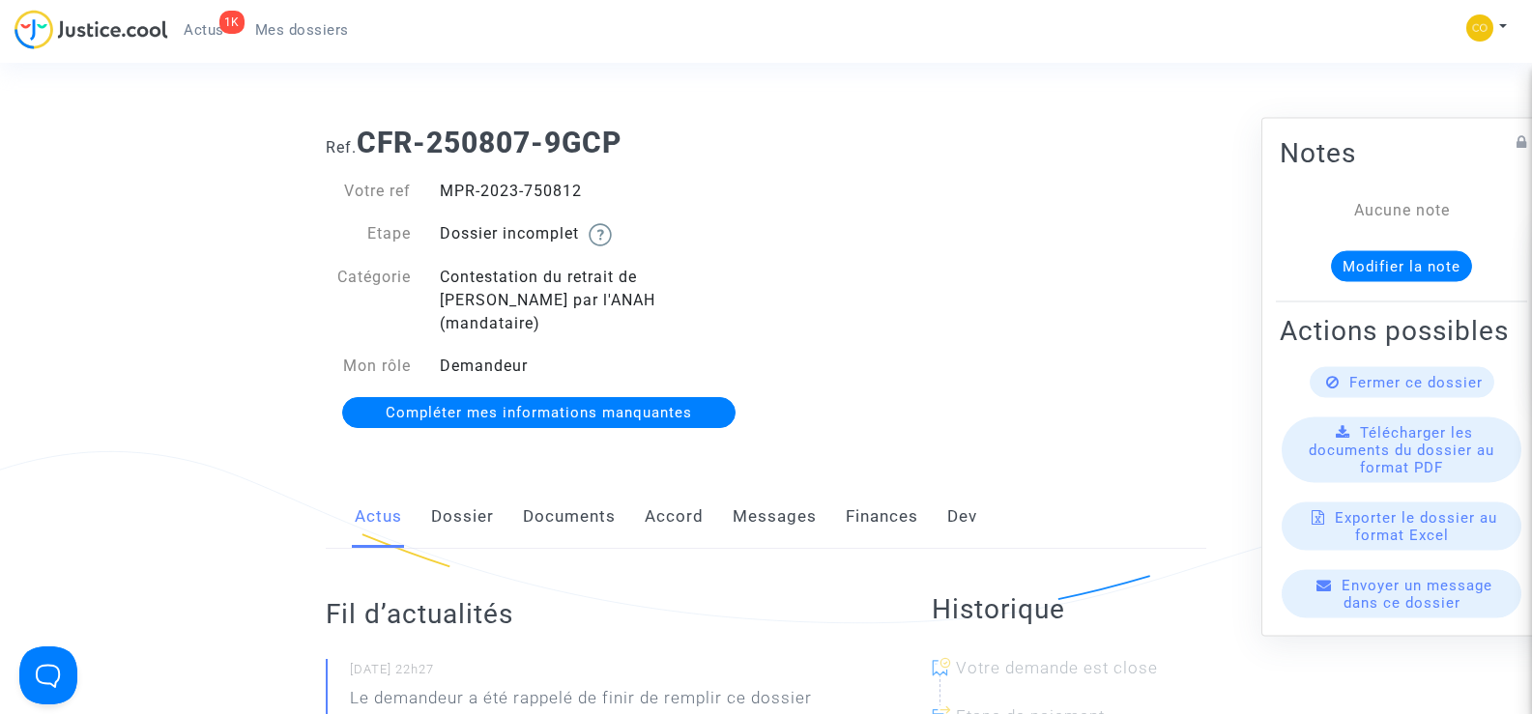
click at [584, 489] on link "Documents" at bounding box center [569, 517] width 93 height 64
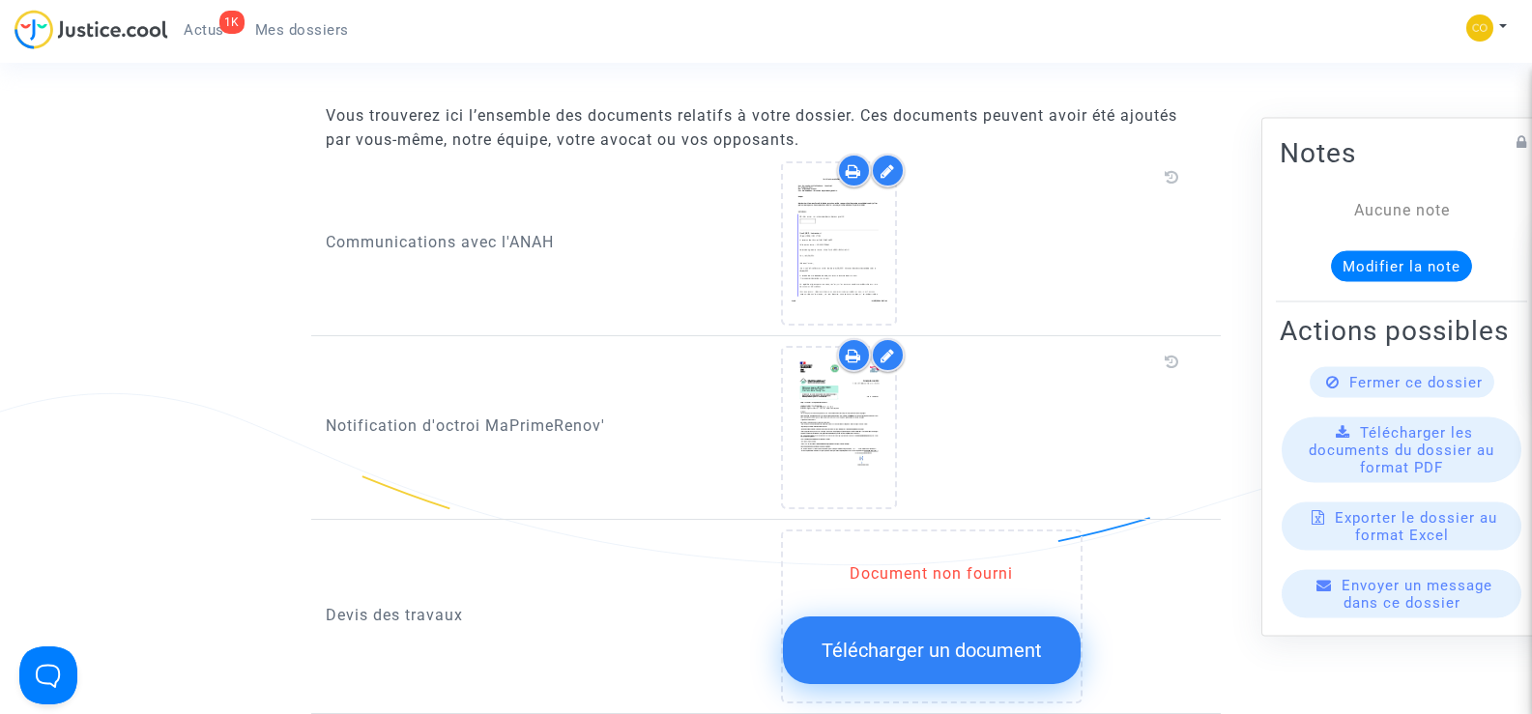
scroll to position [870, 0]
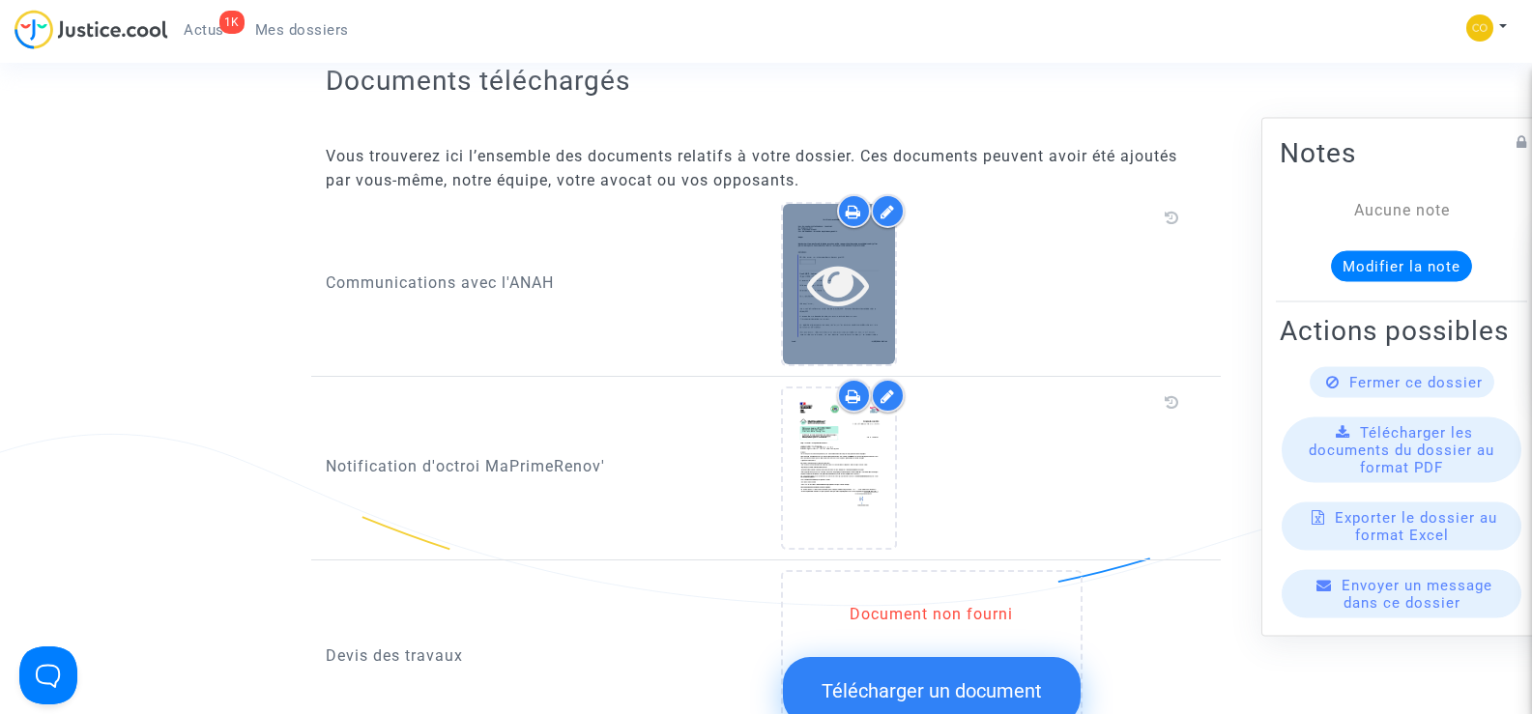
click at [843, 290] on icon at bounding box center [838, 284] width 63 height 62
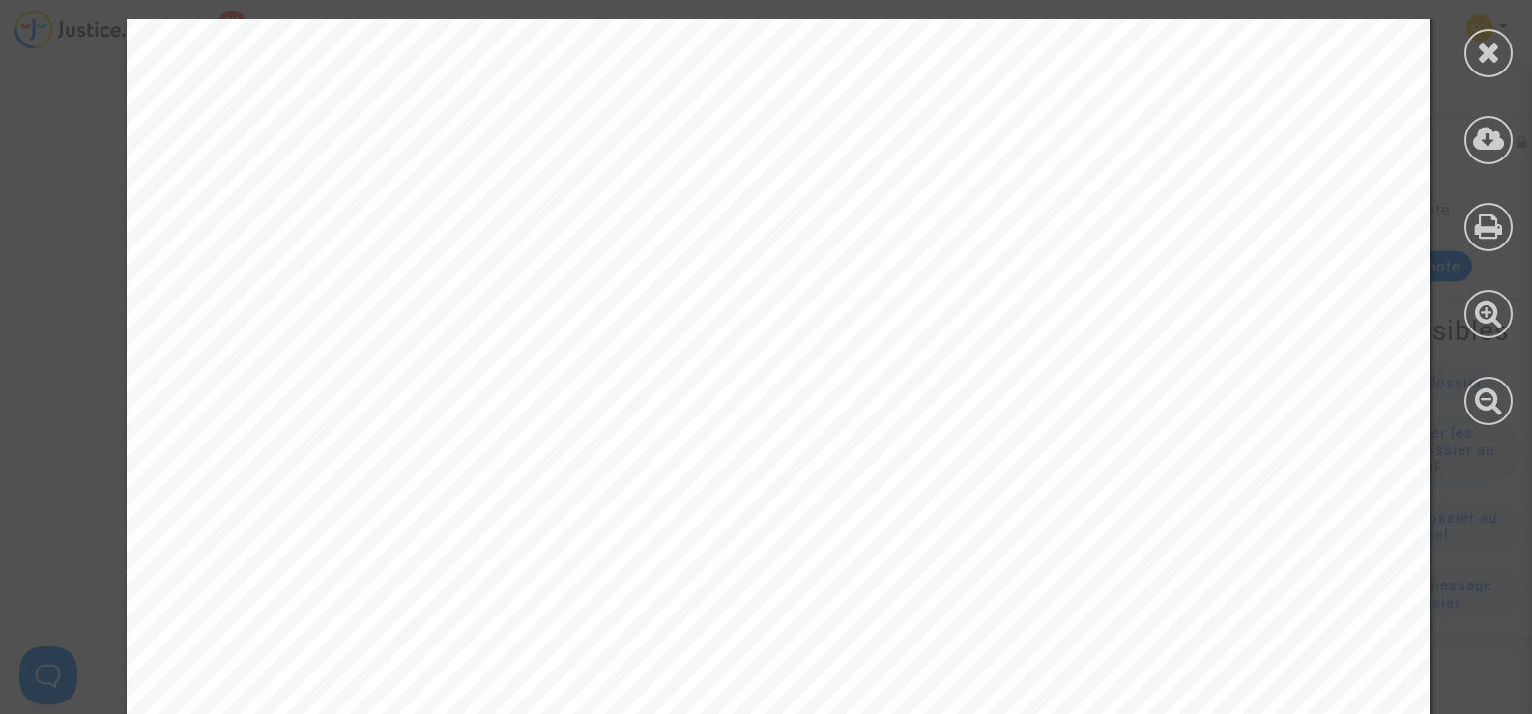
scroll to position [483, 0]
click at [1469, 47] on div at bounding box center [1488, 53] width 48 height 48
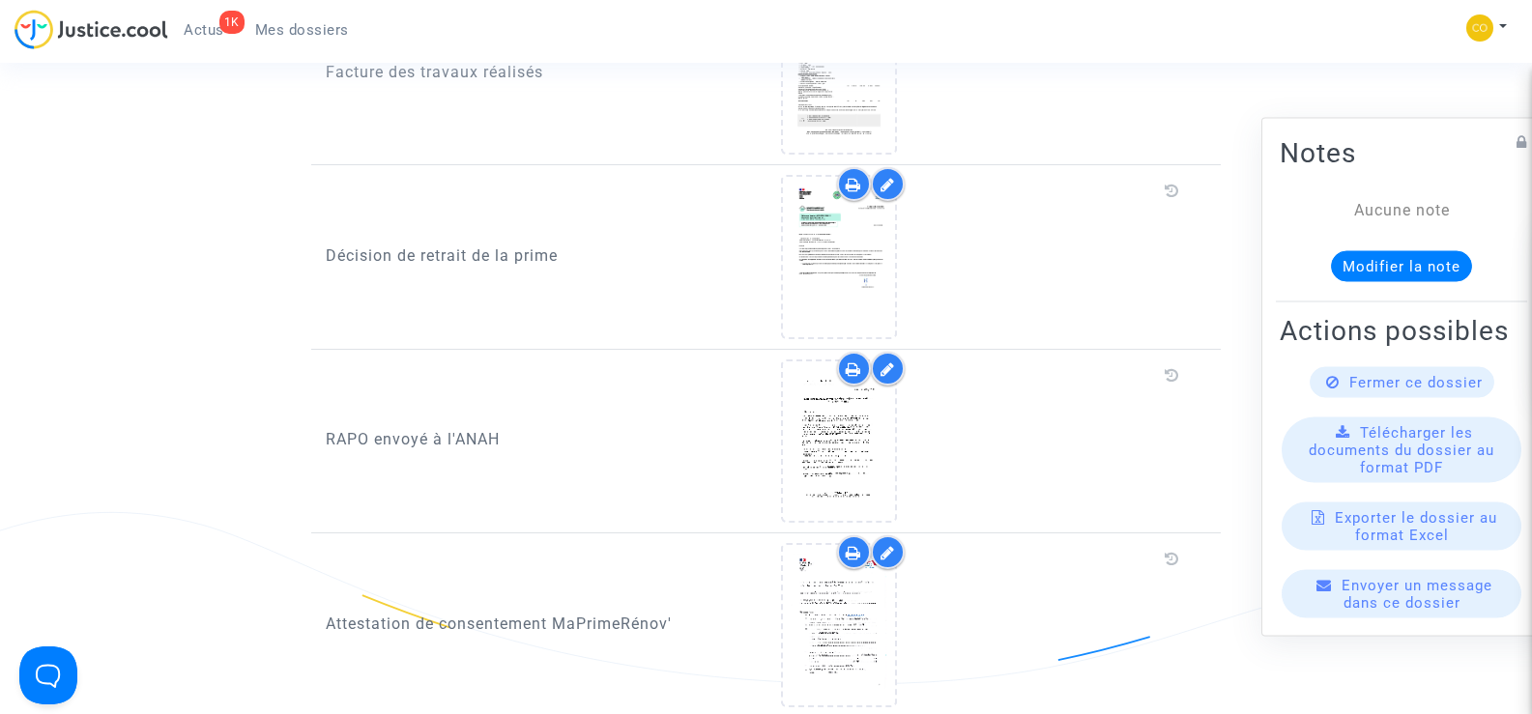
scroll to position [1739, 0]
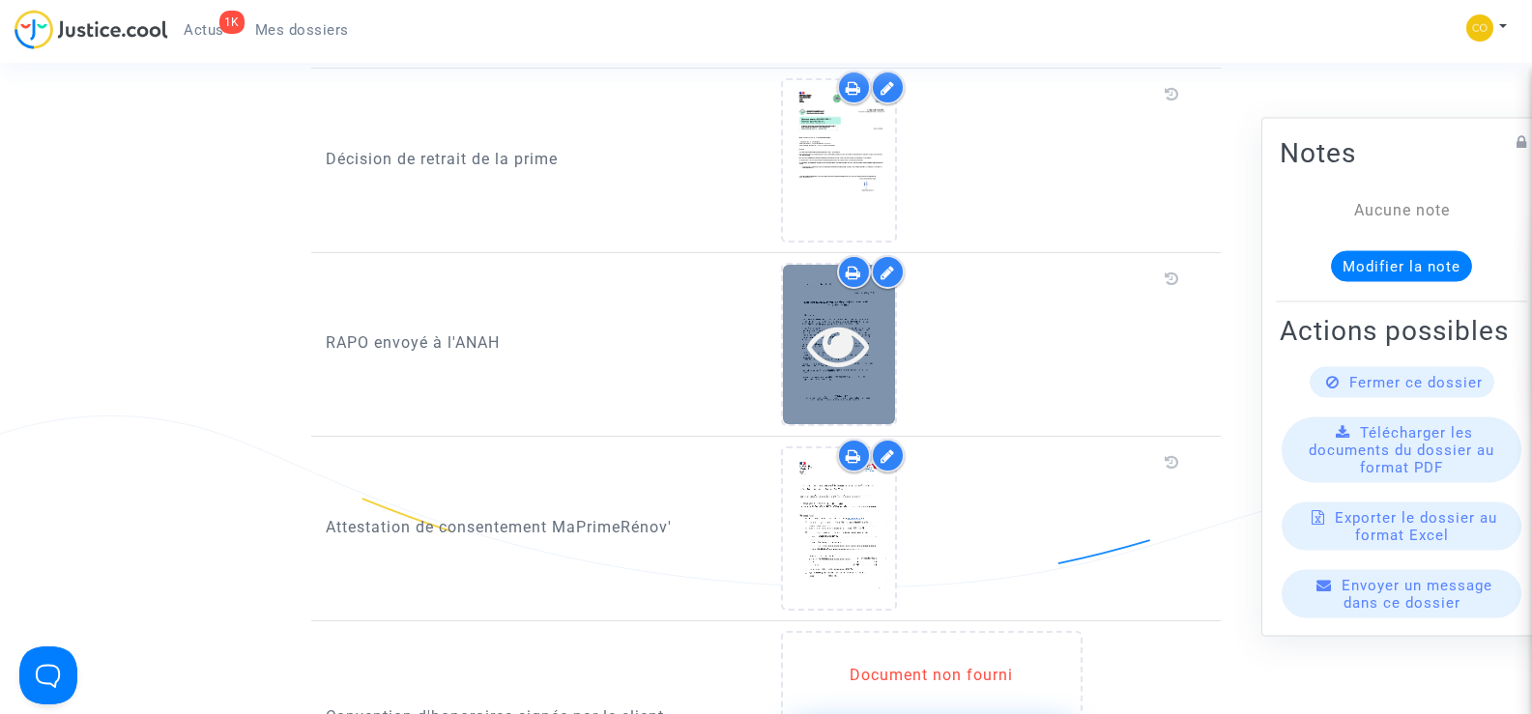
click at [847, 329] on icon at bounding box center [838, 345] width 63 height 62
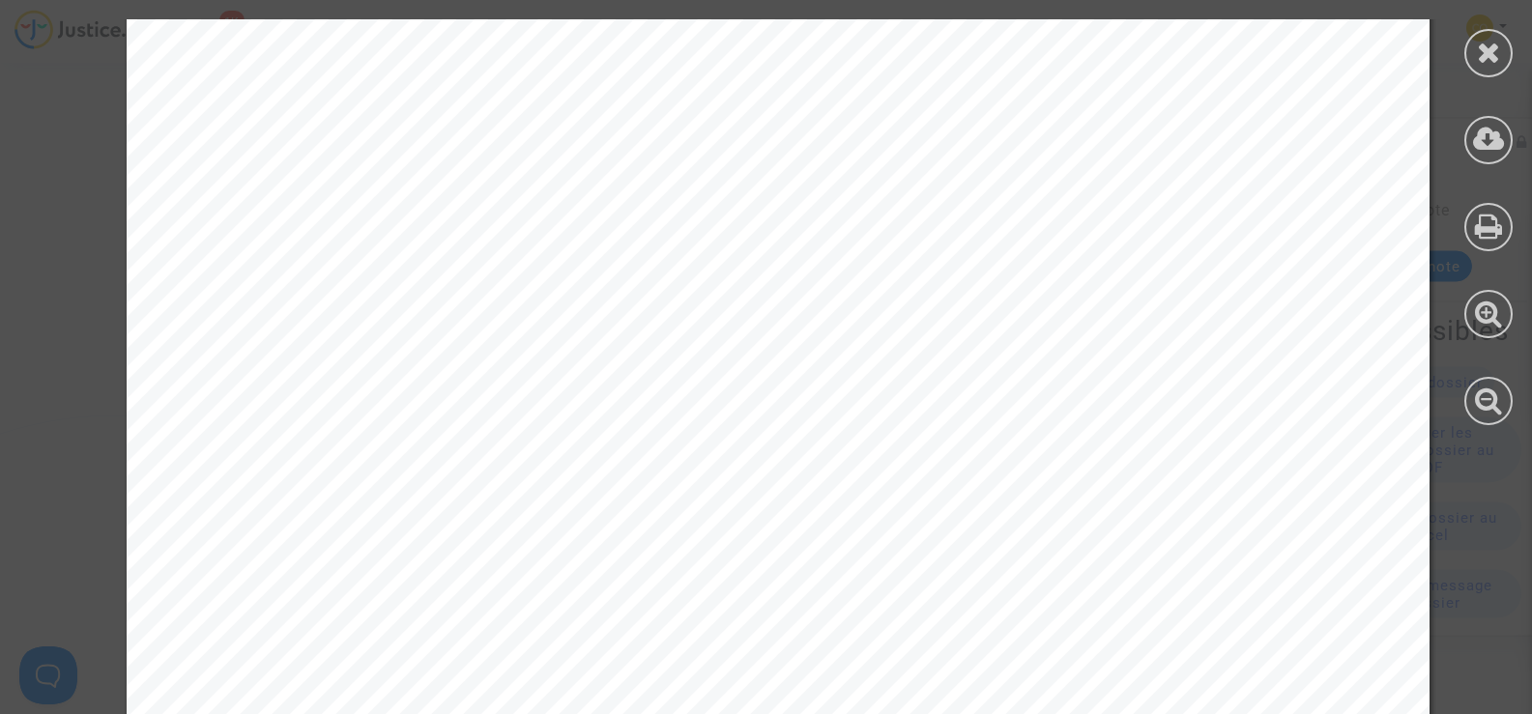
scroll to position [1173, 0]
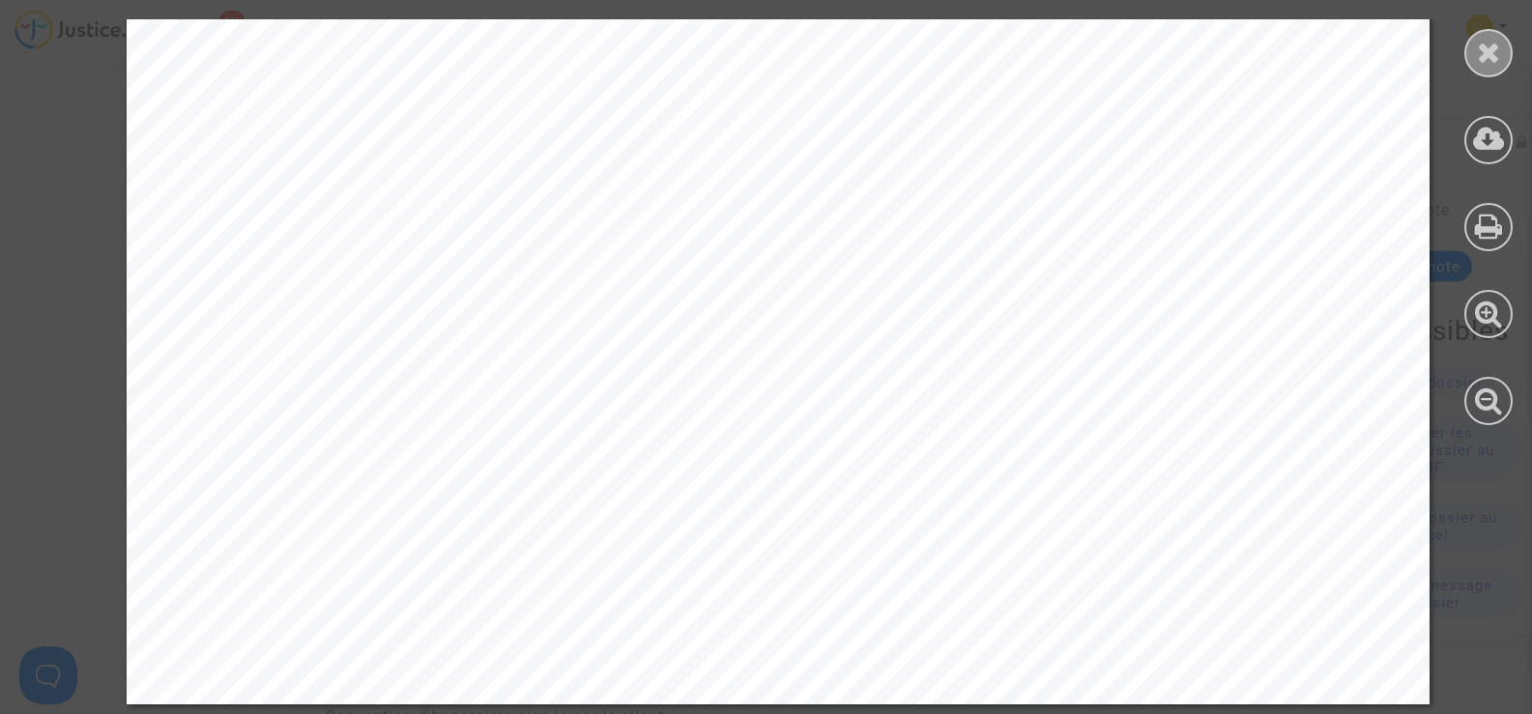
click at [1496, 55] on icon at bounding box center [1489, 52] width 24 height 29
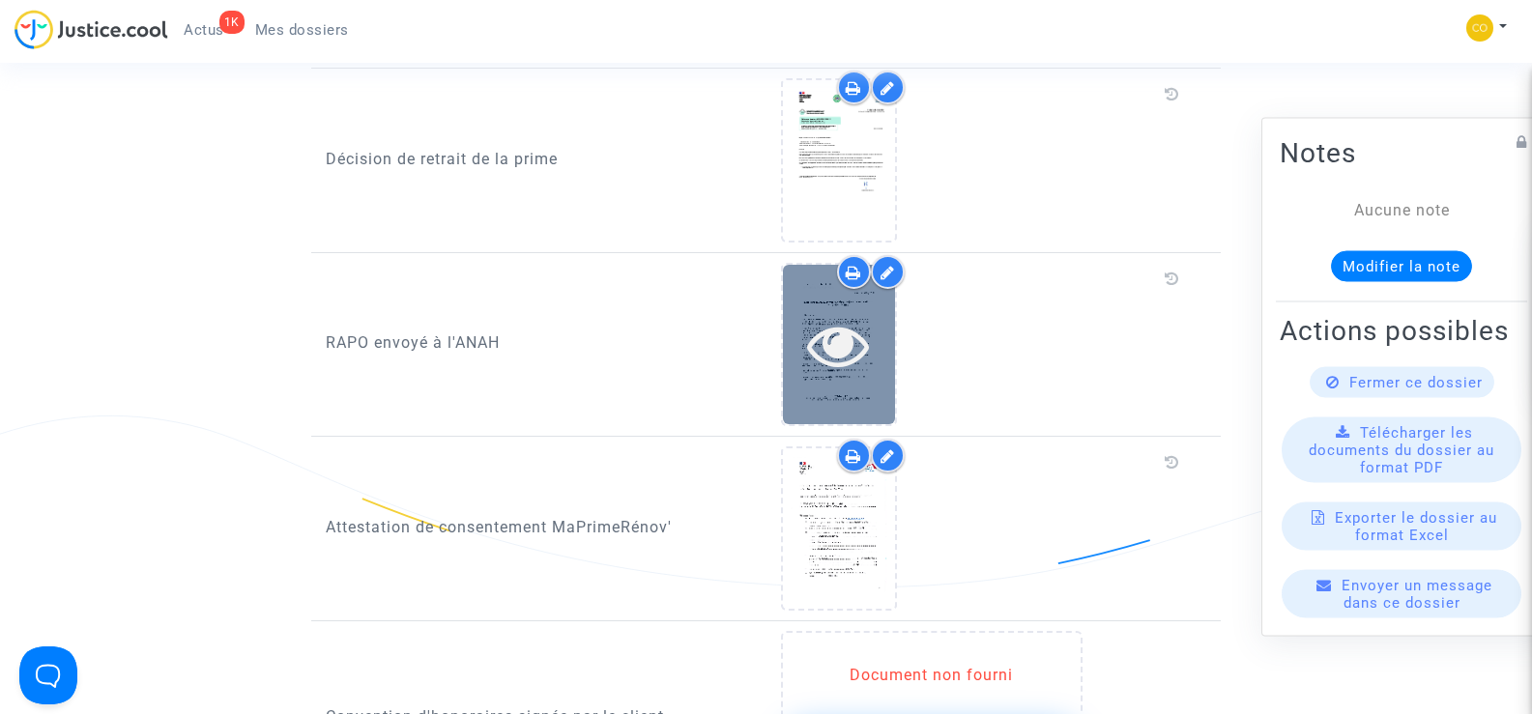
click at [815, 337] on icon at bounding box center [838, 345] width 63 height 62
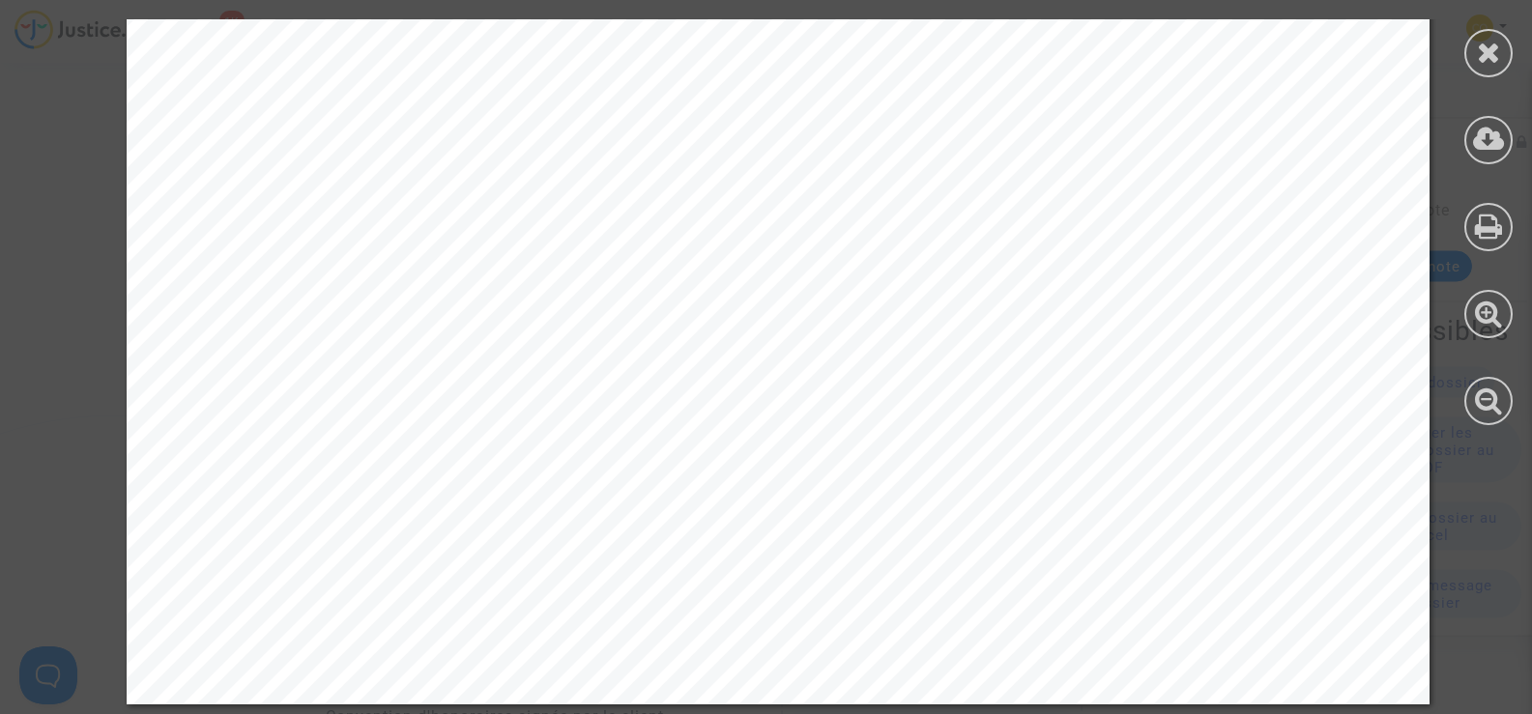
scroll to position [787, 0]
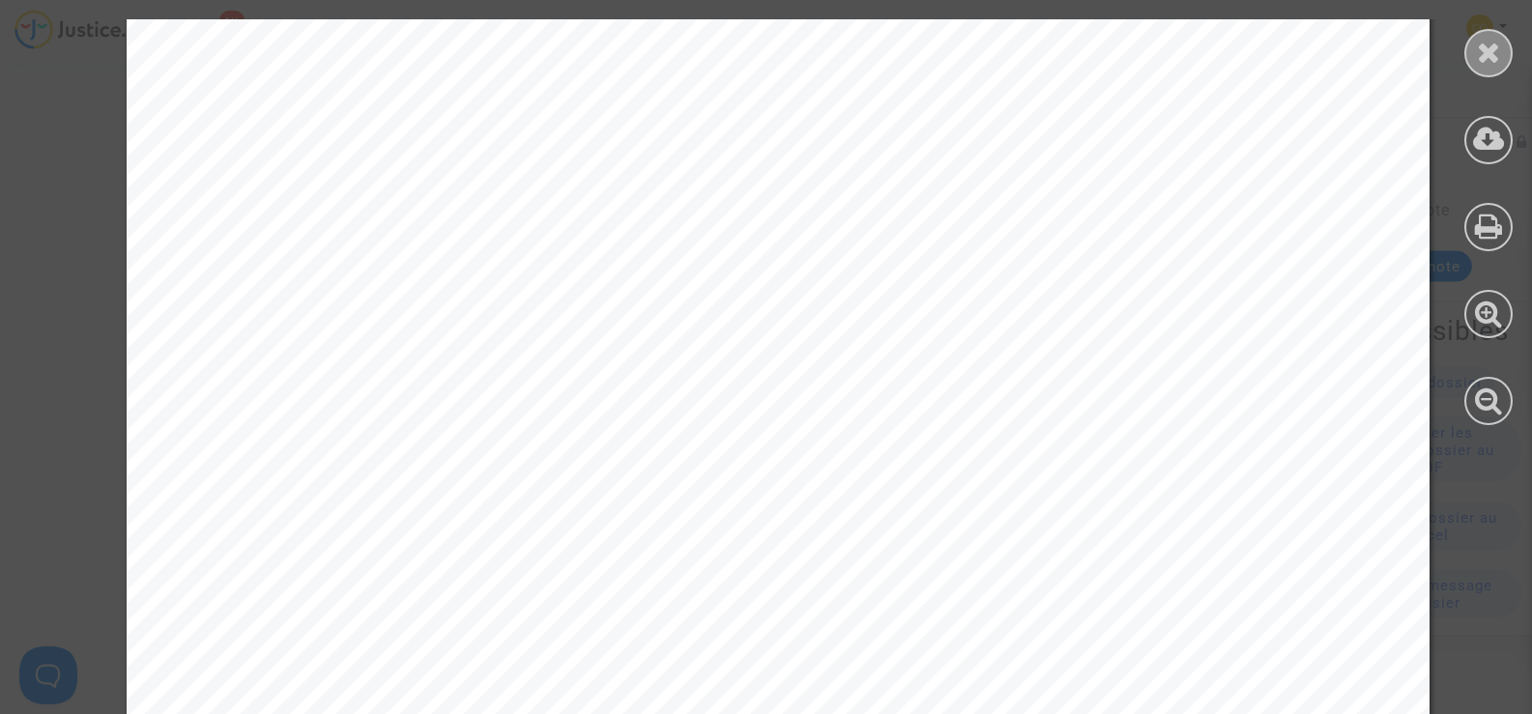
click at [1501, 43] on div at bounding box center [1488, 53] width 48 height 48
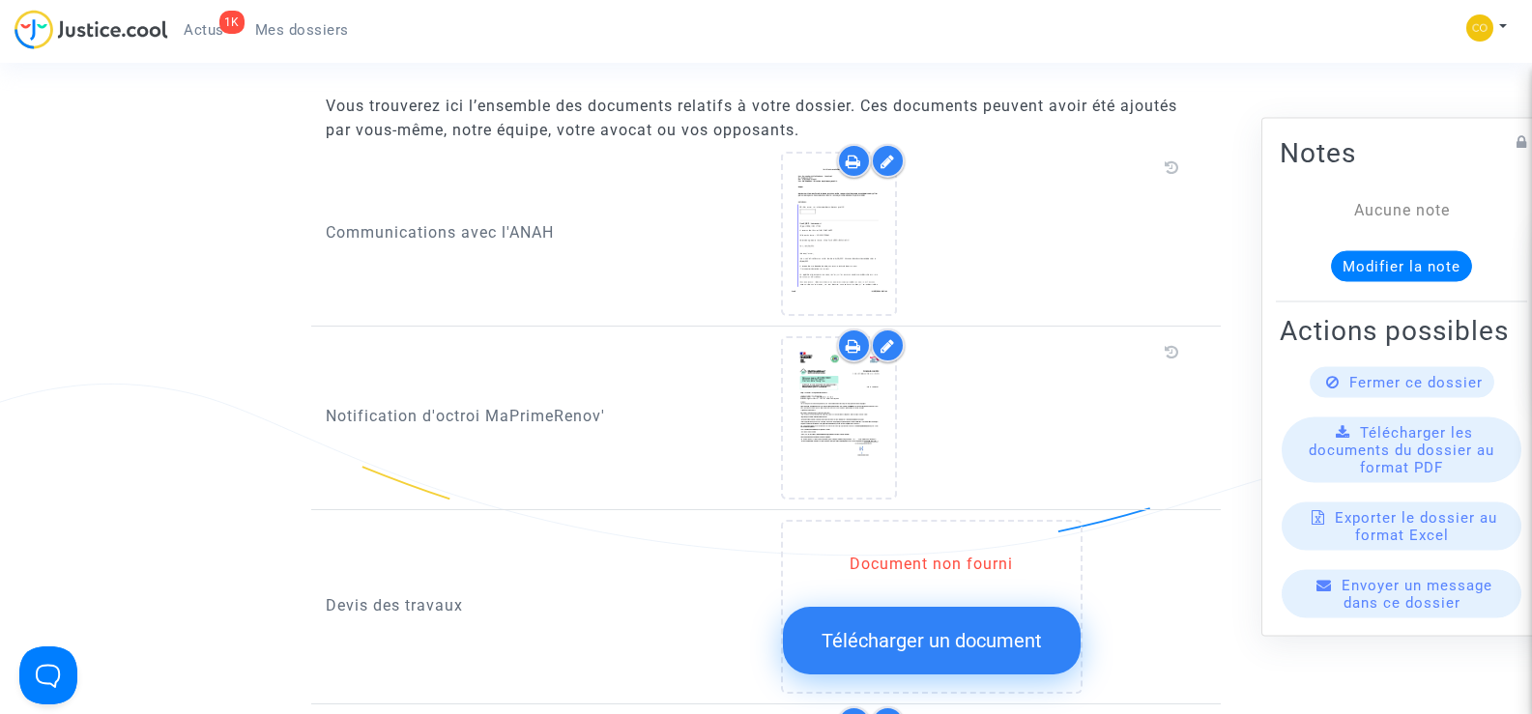
scroll to position [870, 0]
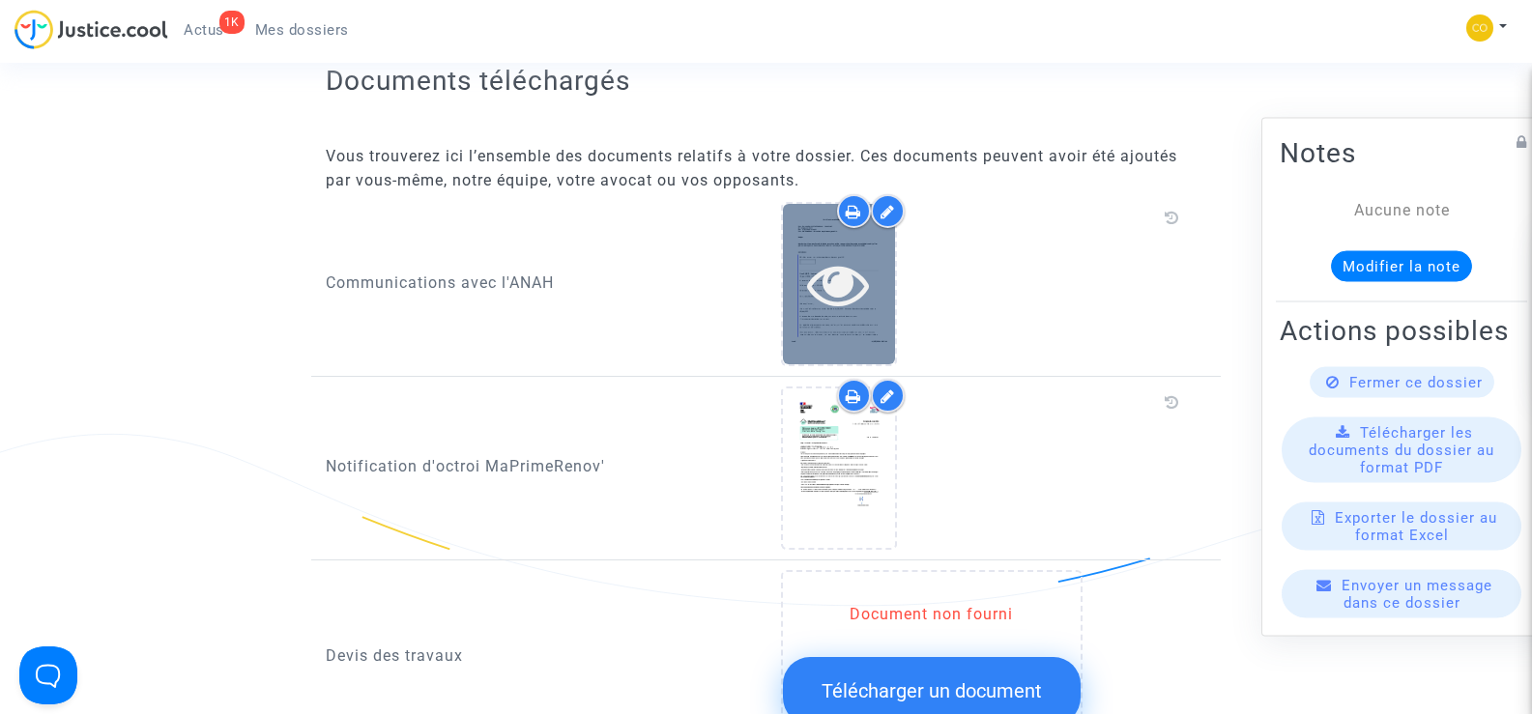
click at [886, 281] on div at bounding box center [839, 284] width 112 height 62
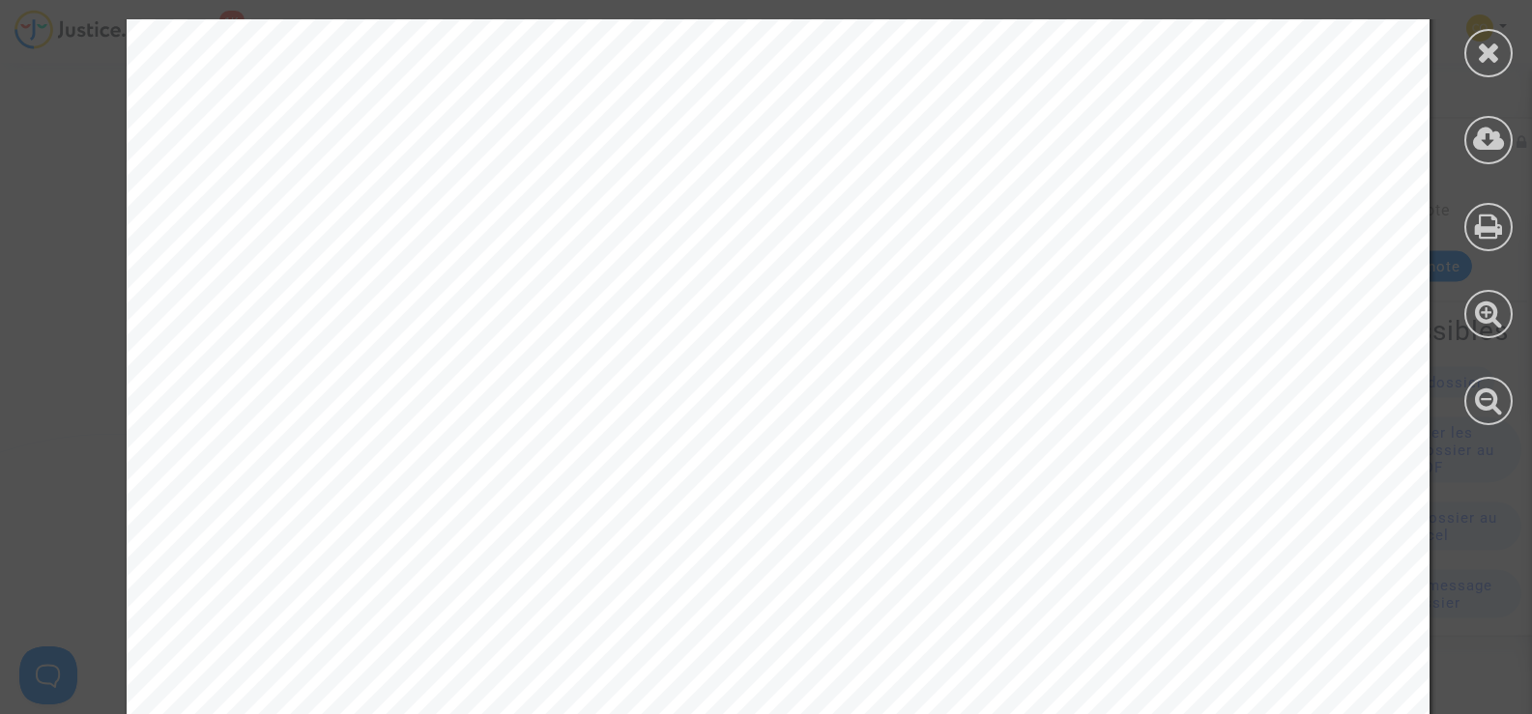
scroll to position [97, 0]
click at [1487, 44] on icon at bounding box center [1489, 52] width 24 height 29
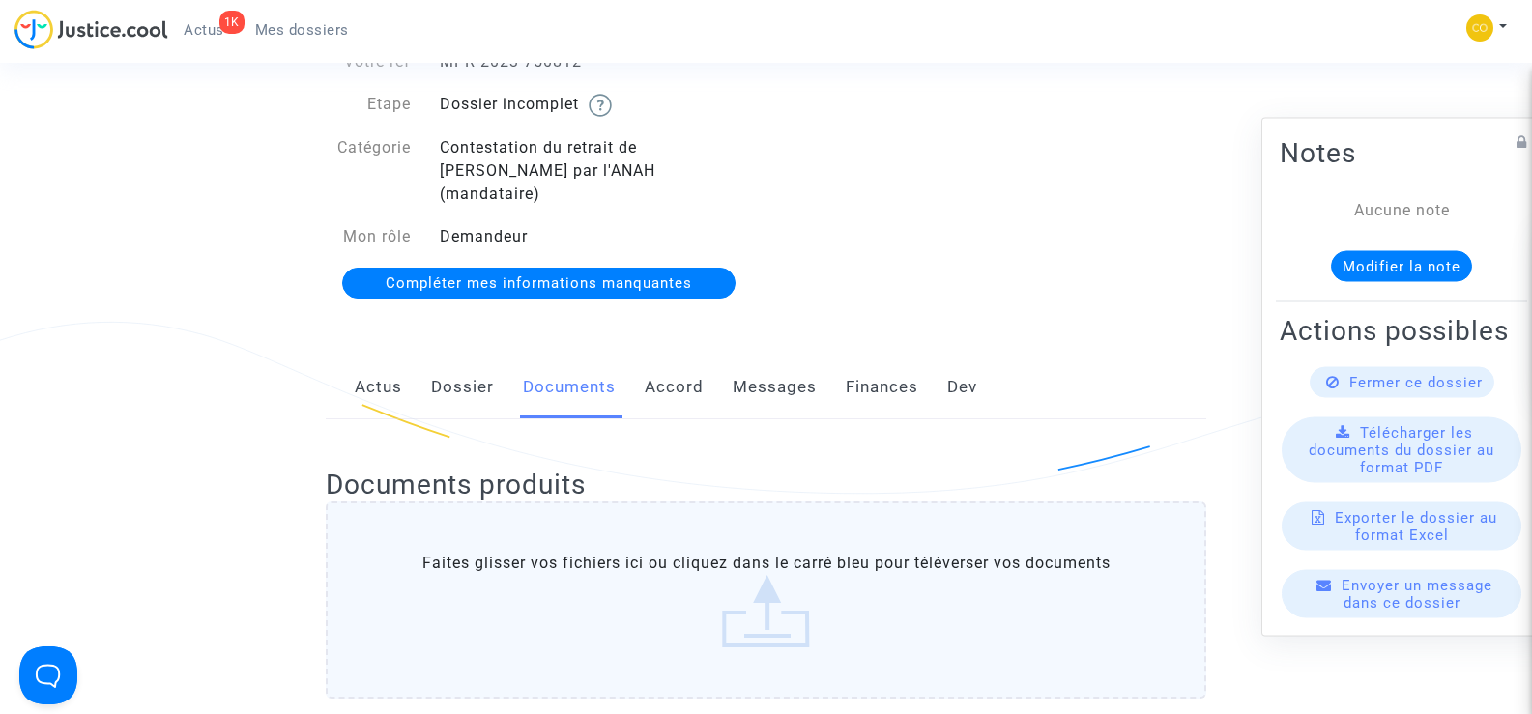
scroll to position [0, 0]
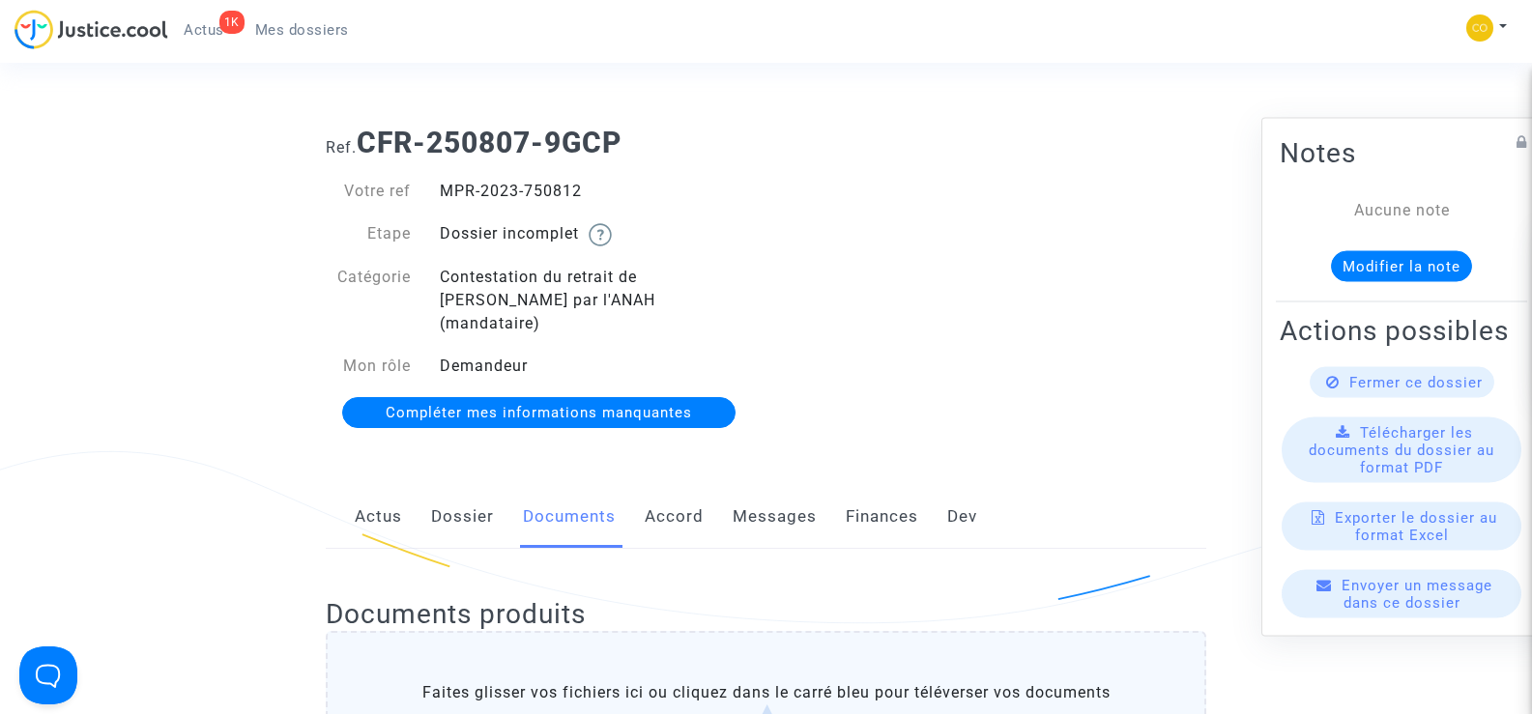
click at [421, 199] on div "Votre ref" at bounding box center [368, 191] width 114 height 23
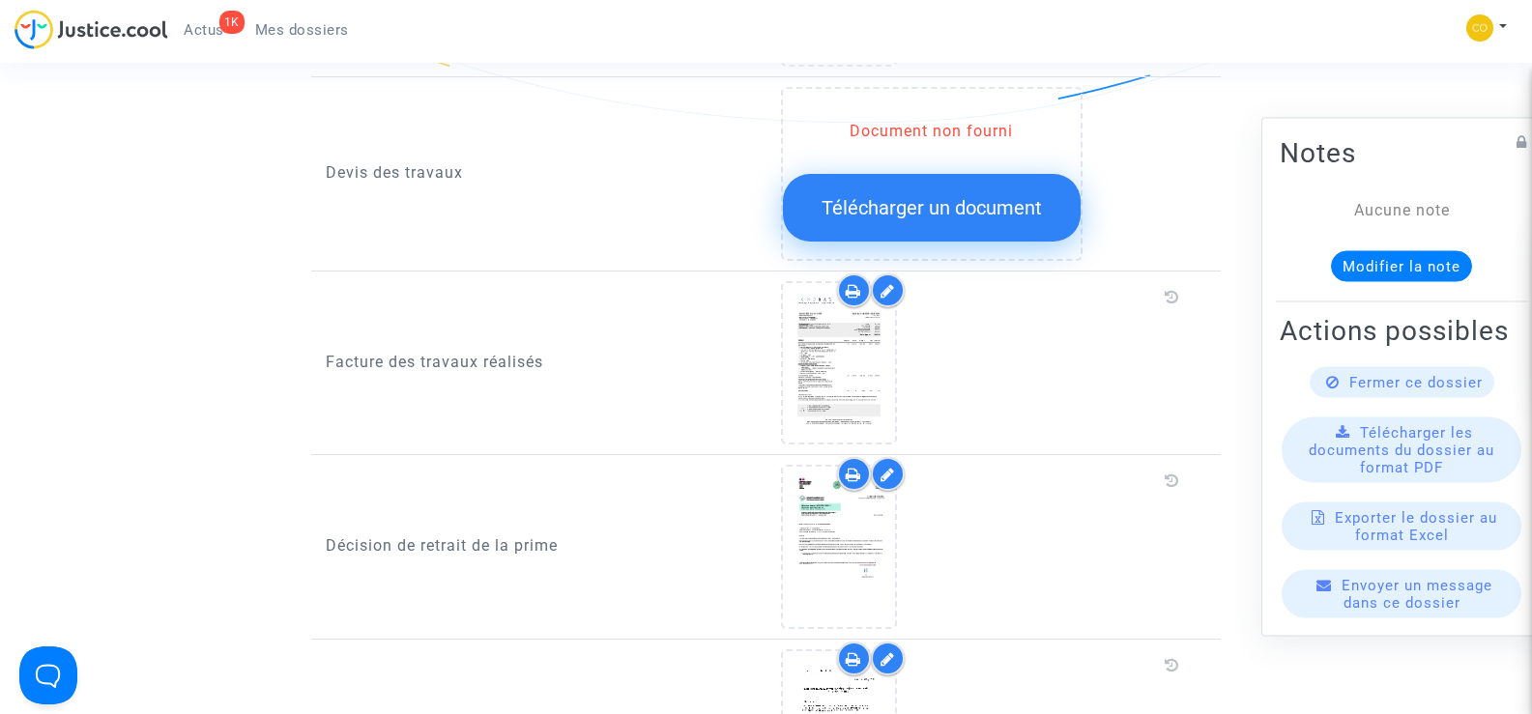
scroll to position [1643, 0]
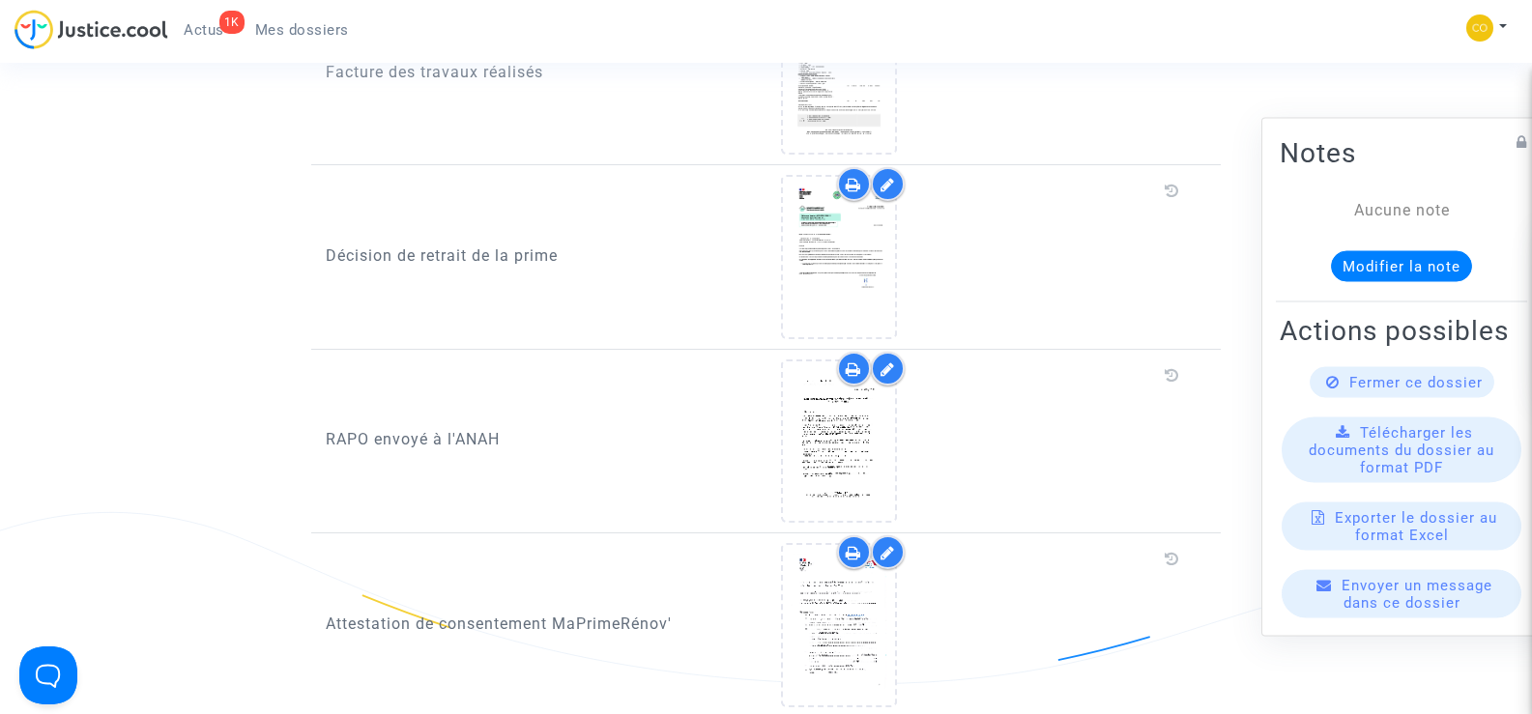
click at [890, 354] on div at bounding box center [888, 369] width 34 height 34
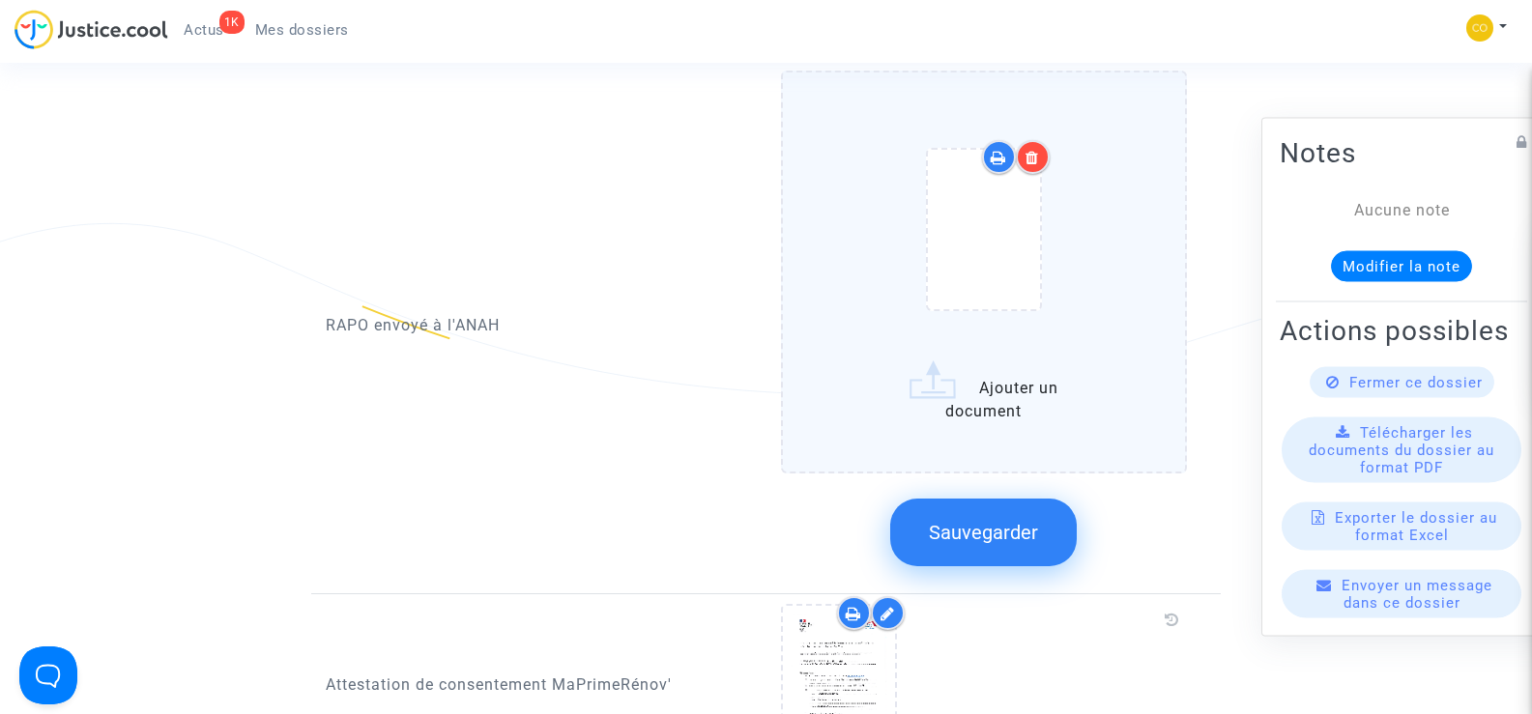
scroll to position [1933, 0]
click at [1021, 382] on label "Ajouter un document" at bounding box center [984, 271] width 407 height 403
click at [0, 0] on input "Ajouter un document" at bounding box center [0, 0] width 0 height 0
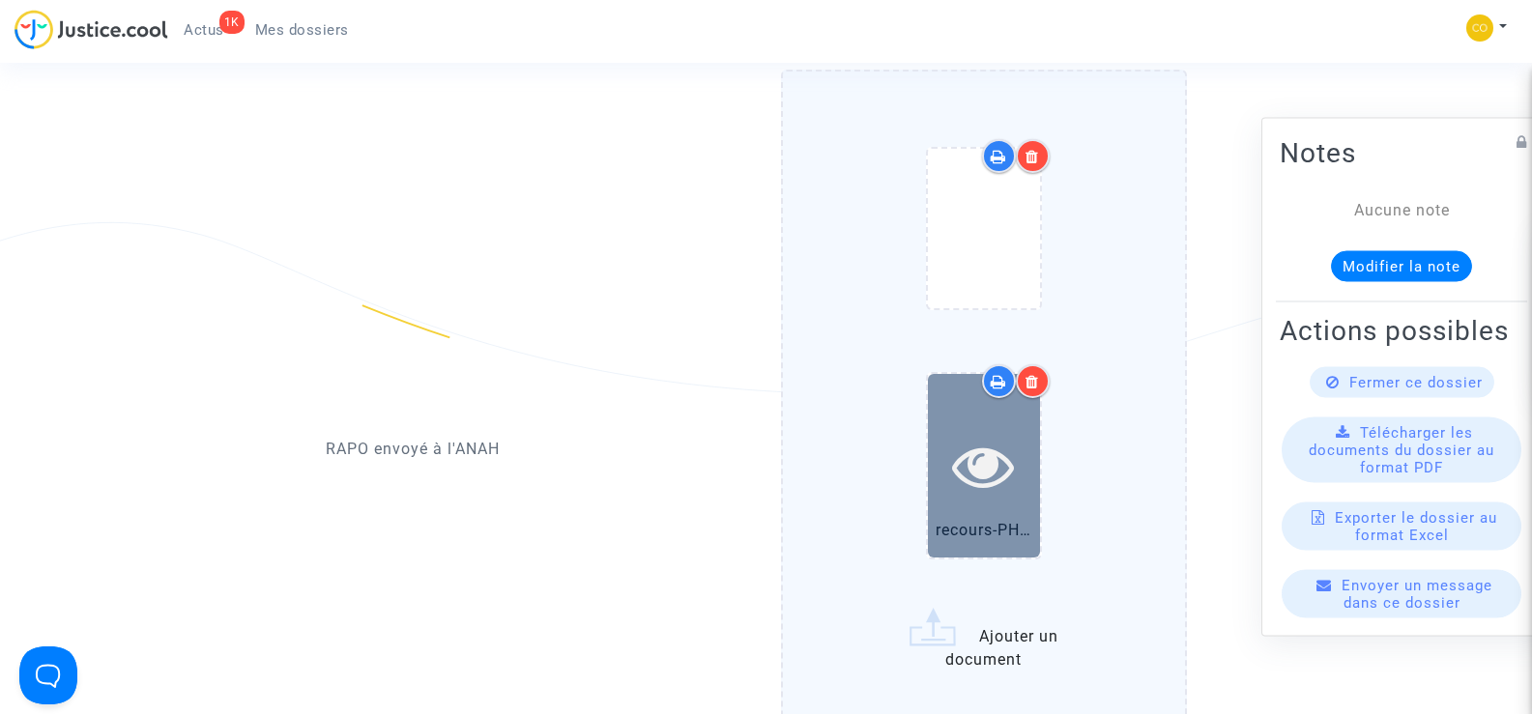
click at [988, 453] on icon at bounding box center [983, 466] width 63 height 62
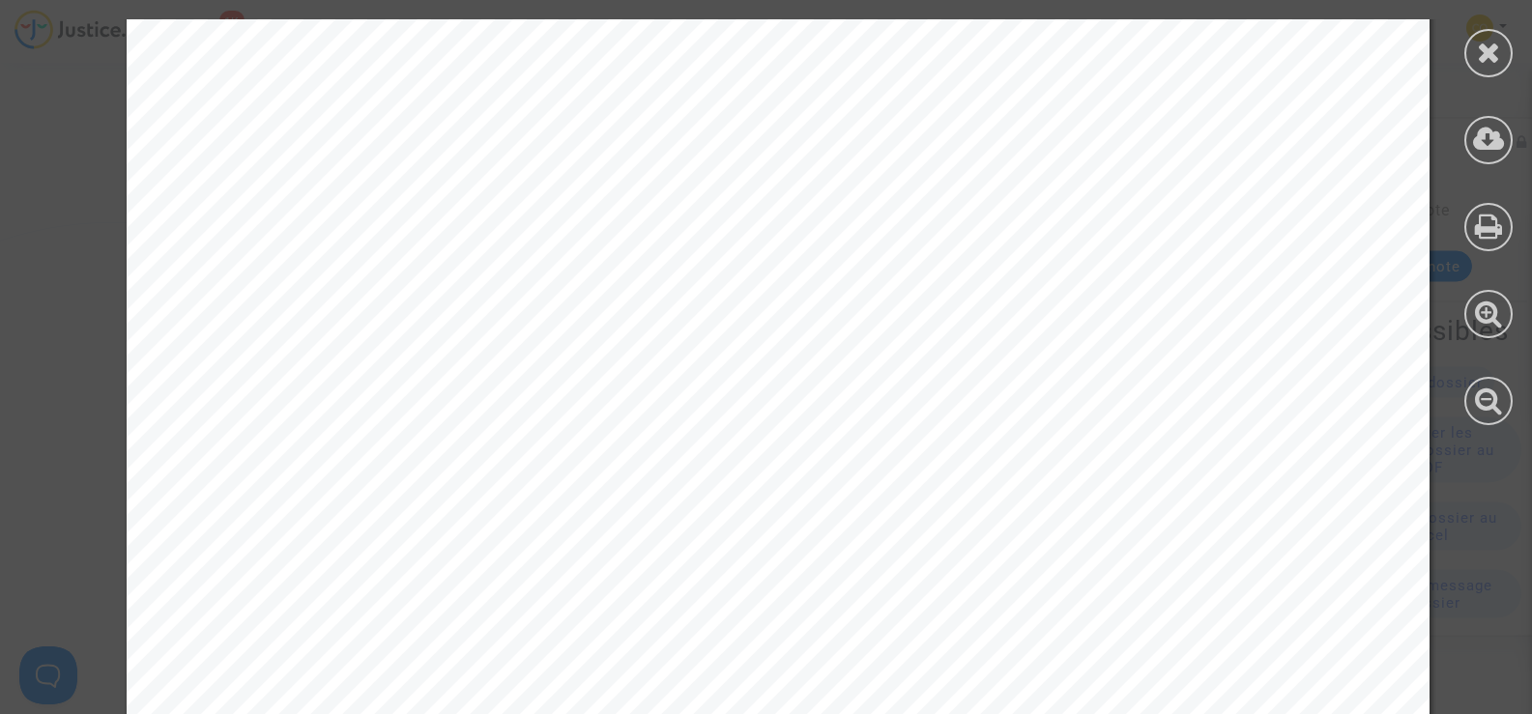
scroll to position [4348, 0]
click at [1496, 46] on icon at bounding box center [1489, 52] width 24 height 29
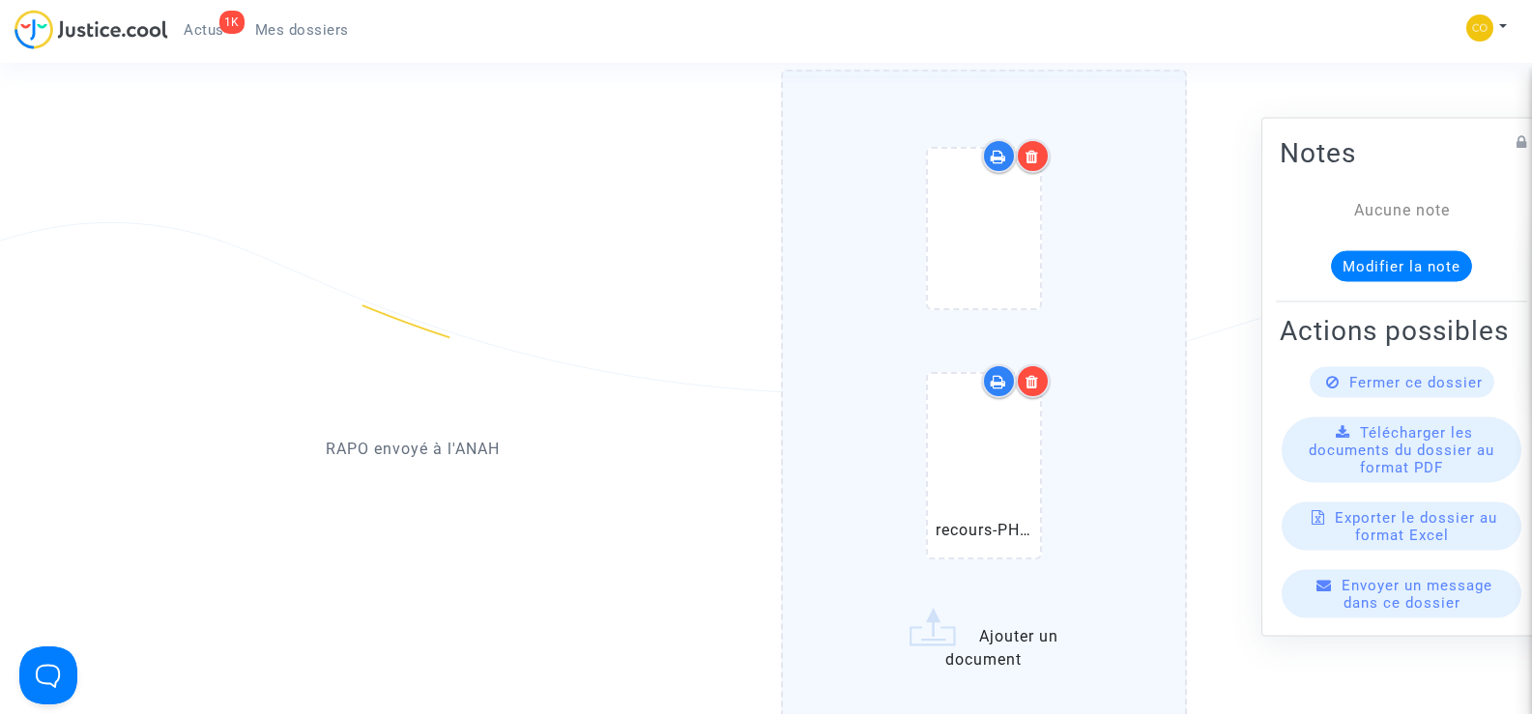
click at [1041, 139] on div at bounding box center [1033, 156] width 34 height 34
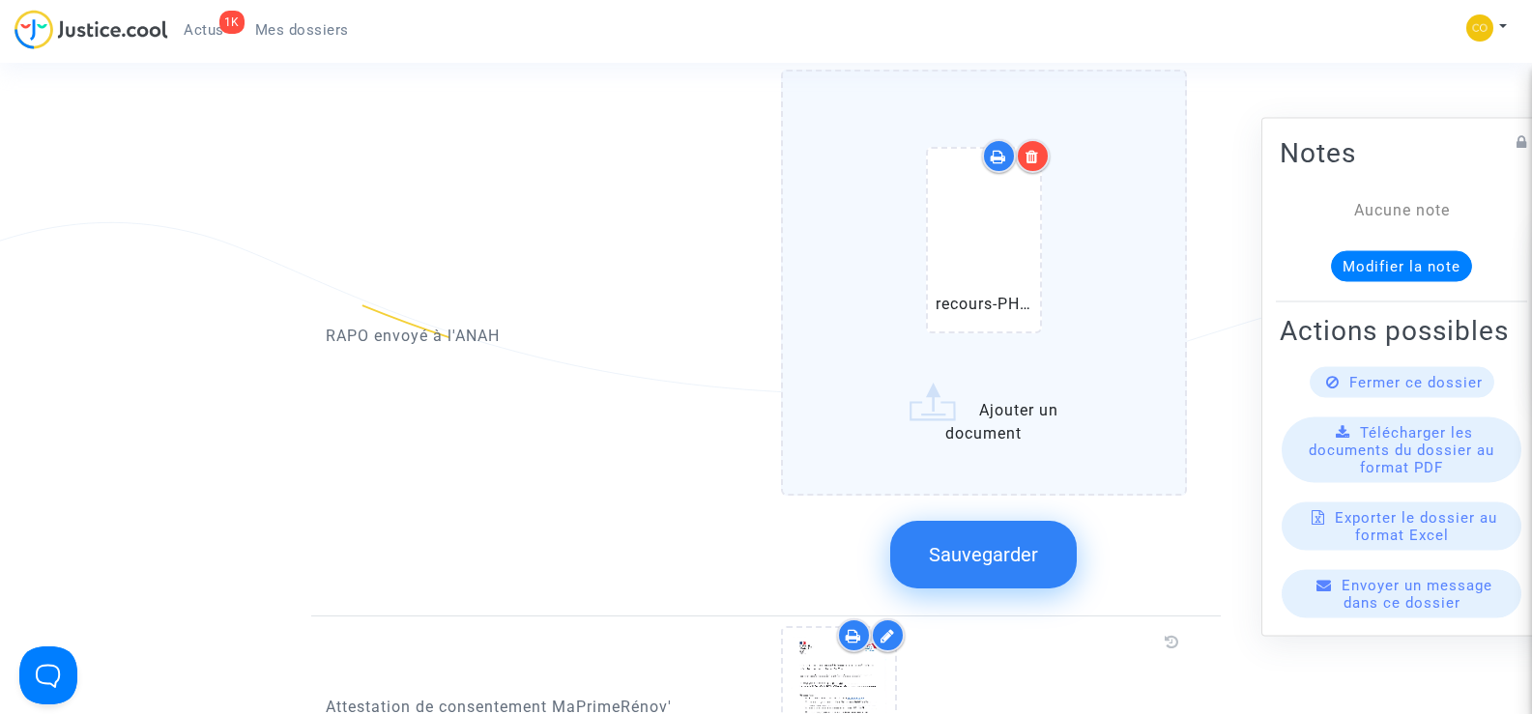
click at [996, 543] on span "Sauvegarder" at bounding box center [983, 554] width 109 height 23
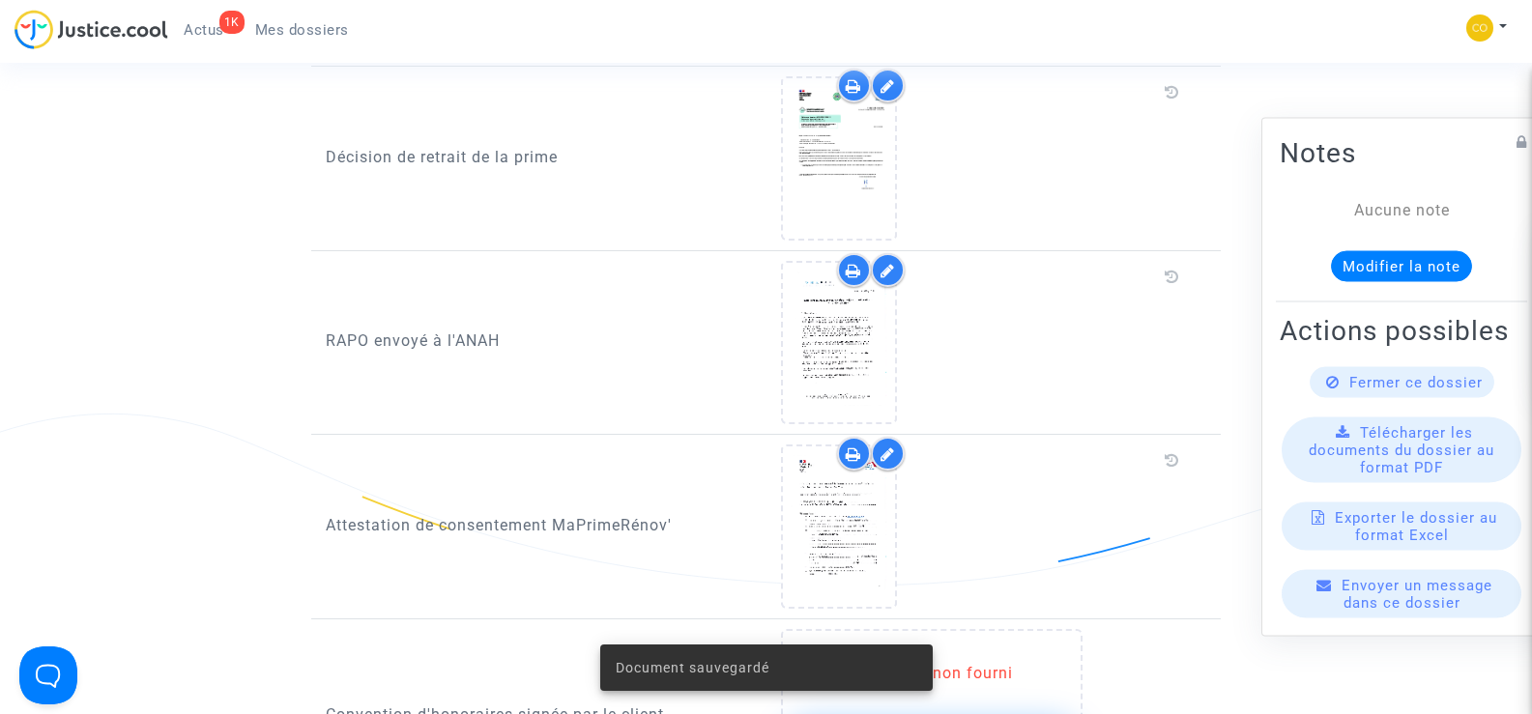
scroll to position [1739, 0]
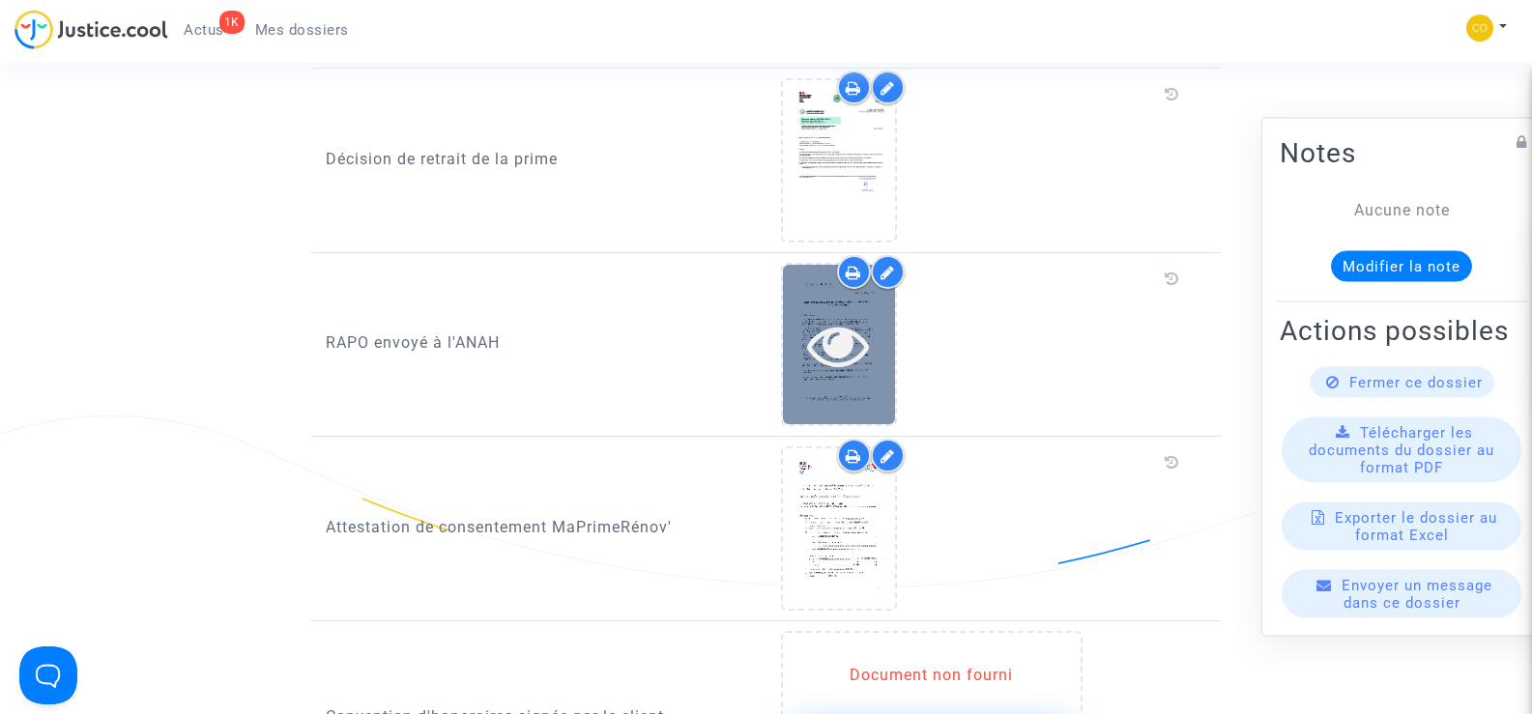
click at [852, 344] on icon at bounding box center [838, 345] width 63 height 62
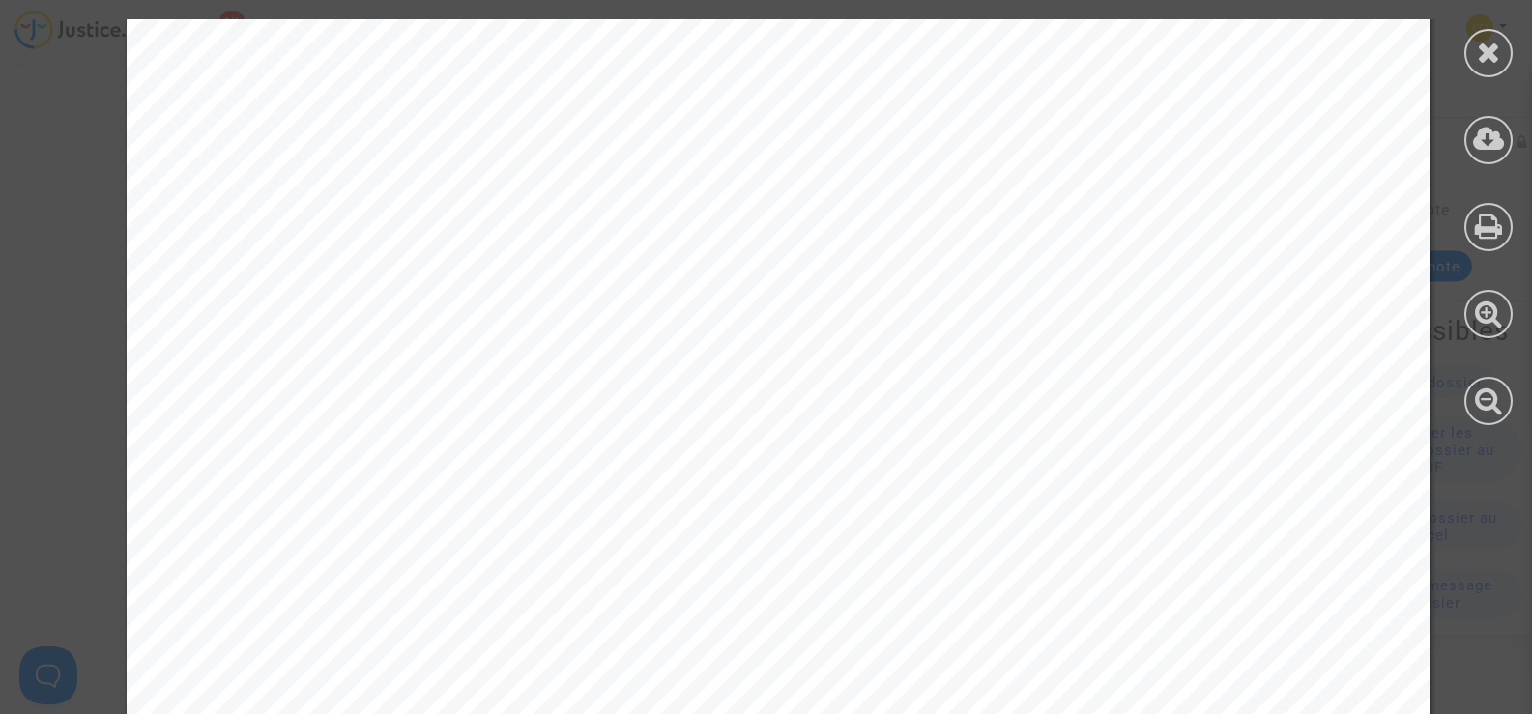
scroll to position [6378, 0]
click at [1485, 43] on icon at bounding box center [1489, 52] width 24 height 29
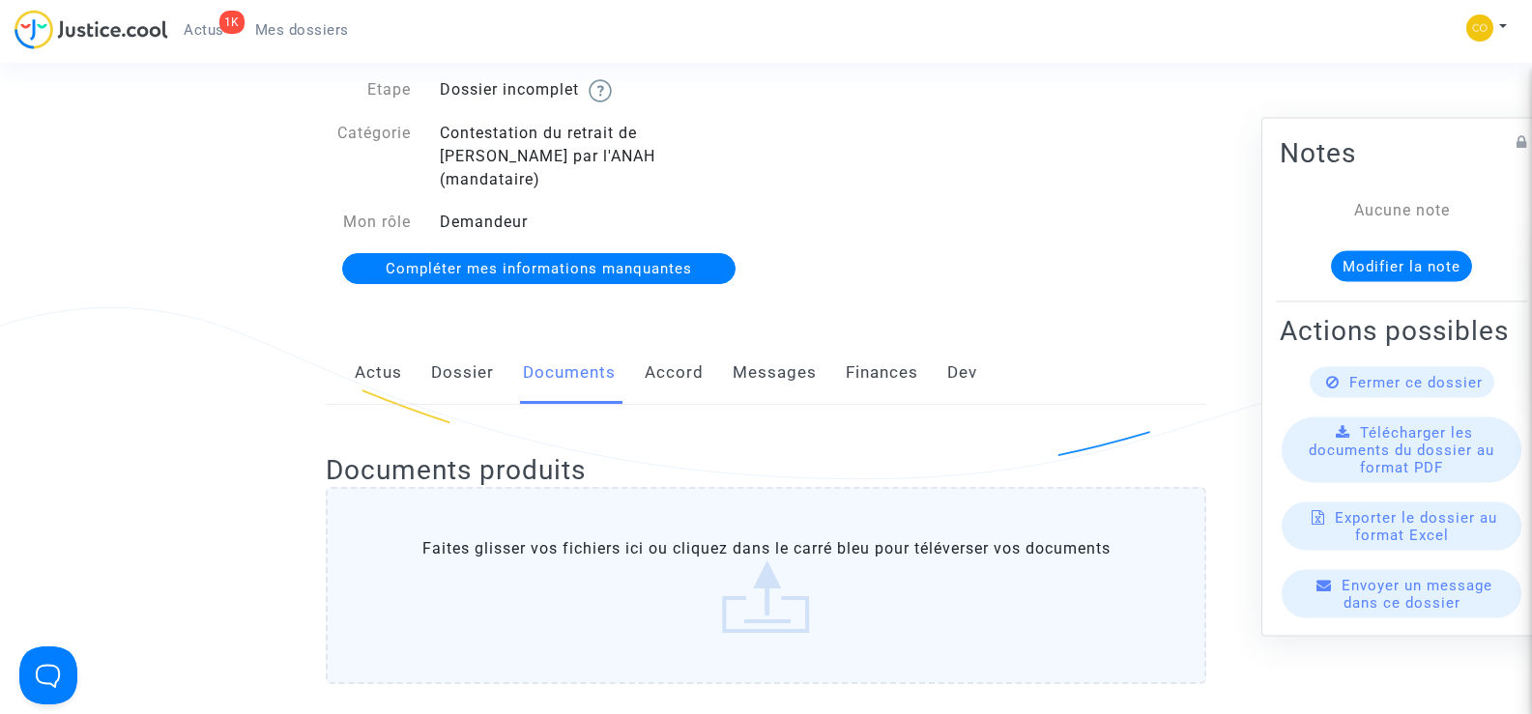
scroll to position [0, 0]
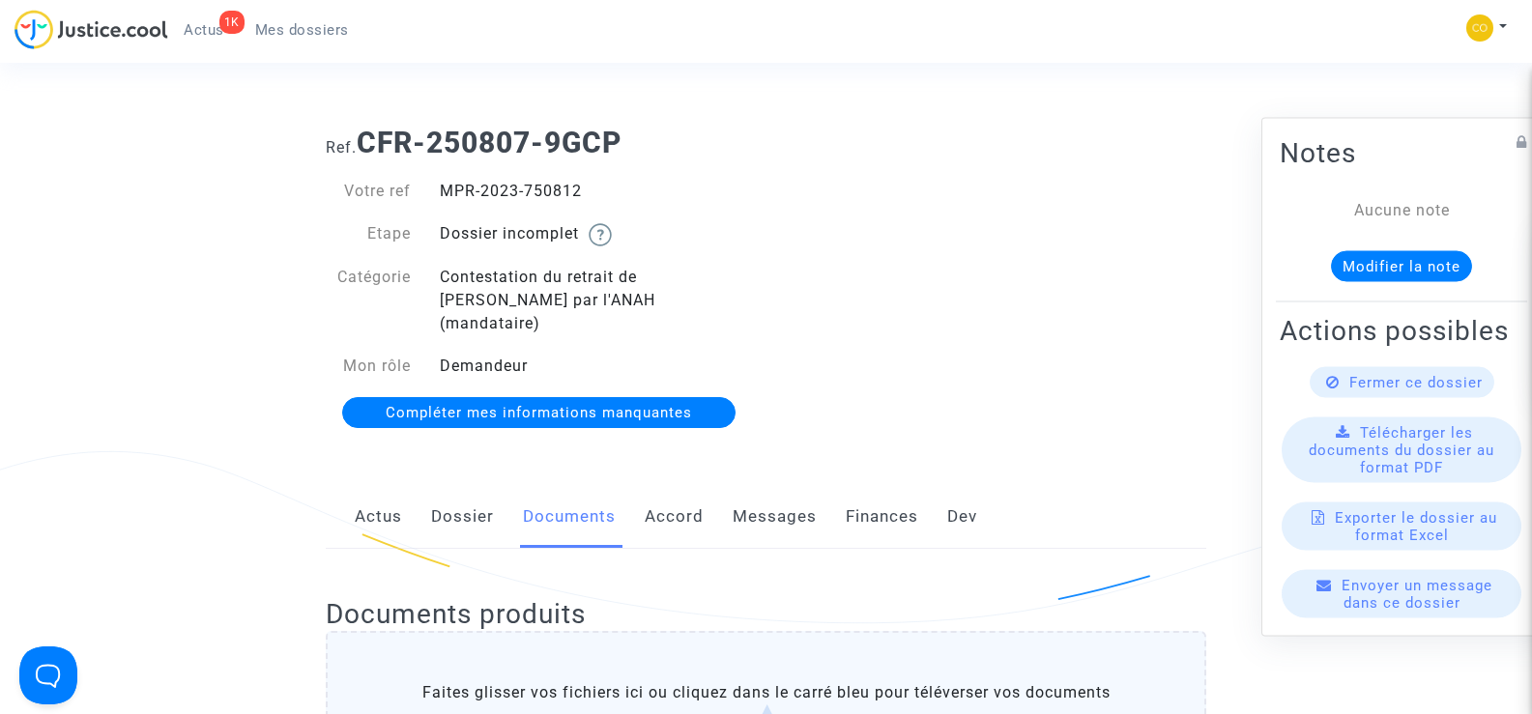
click at [281, 26] on span "Mes dossiers" at bounding box center [302, 29] width 94 height 17
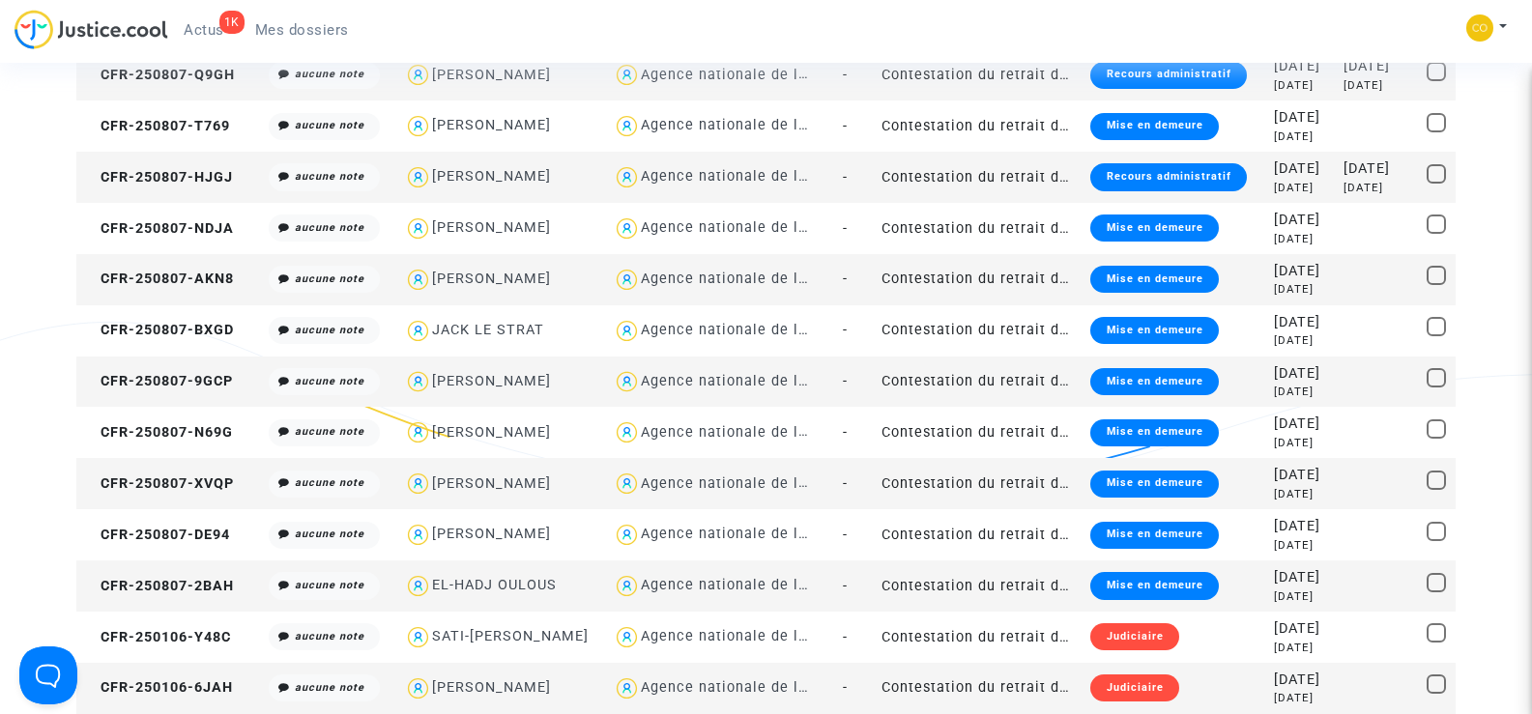
scroll to position [1933, 0]
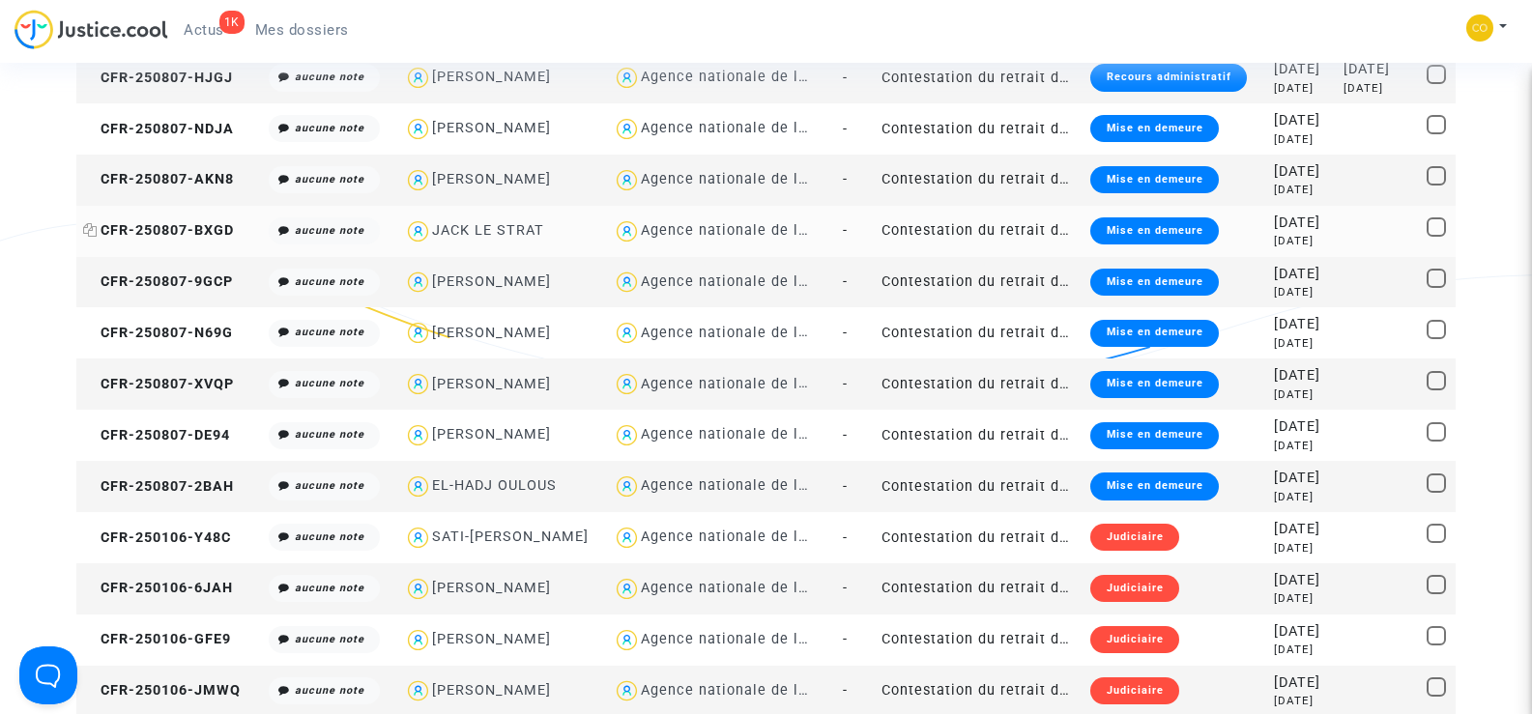
click at [173, 230] on span "CFR-250807-BXGD" at bounding box center [158, 230] width 151 height 16
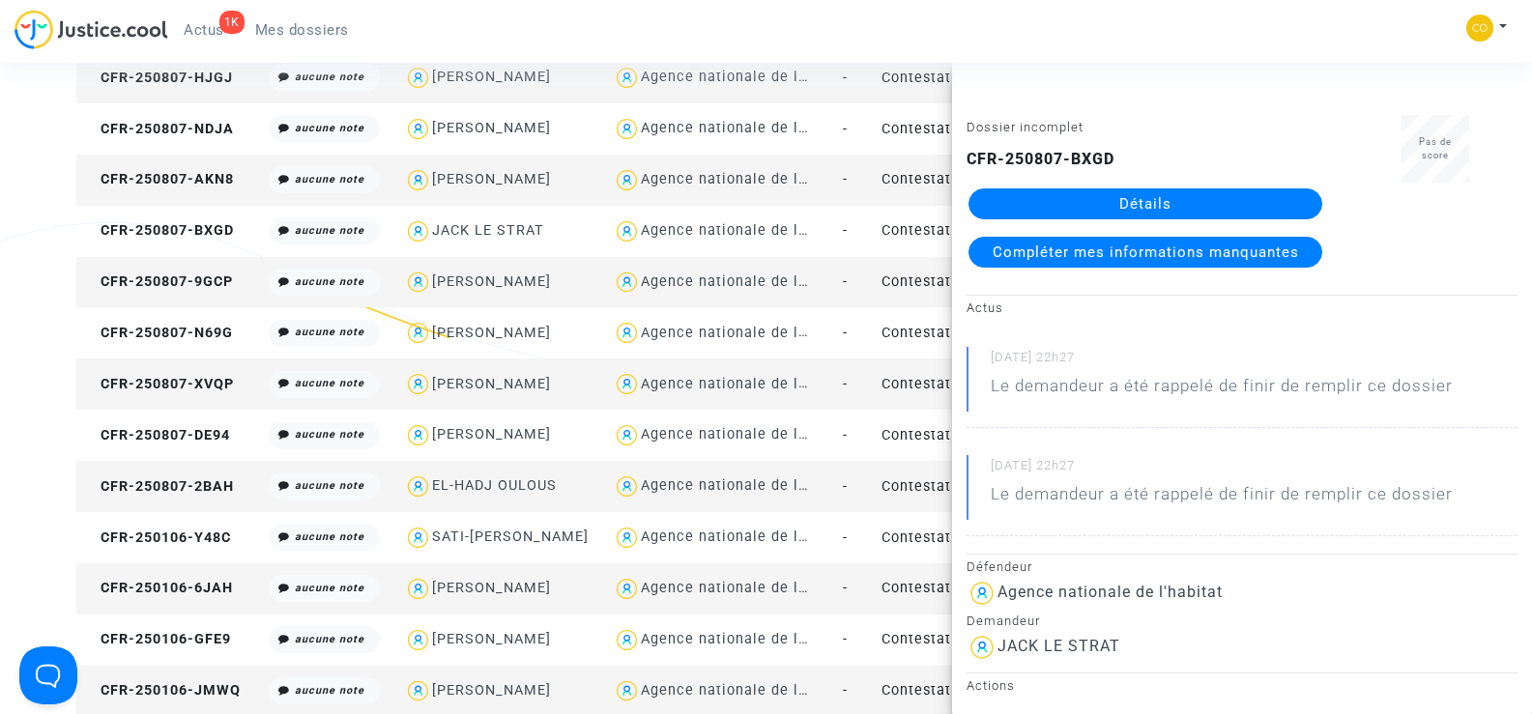
click at [1175, 193] on link "Détails" at bounding box center [1145, 203] width 354 height 31
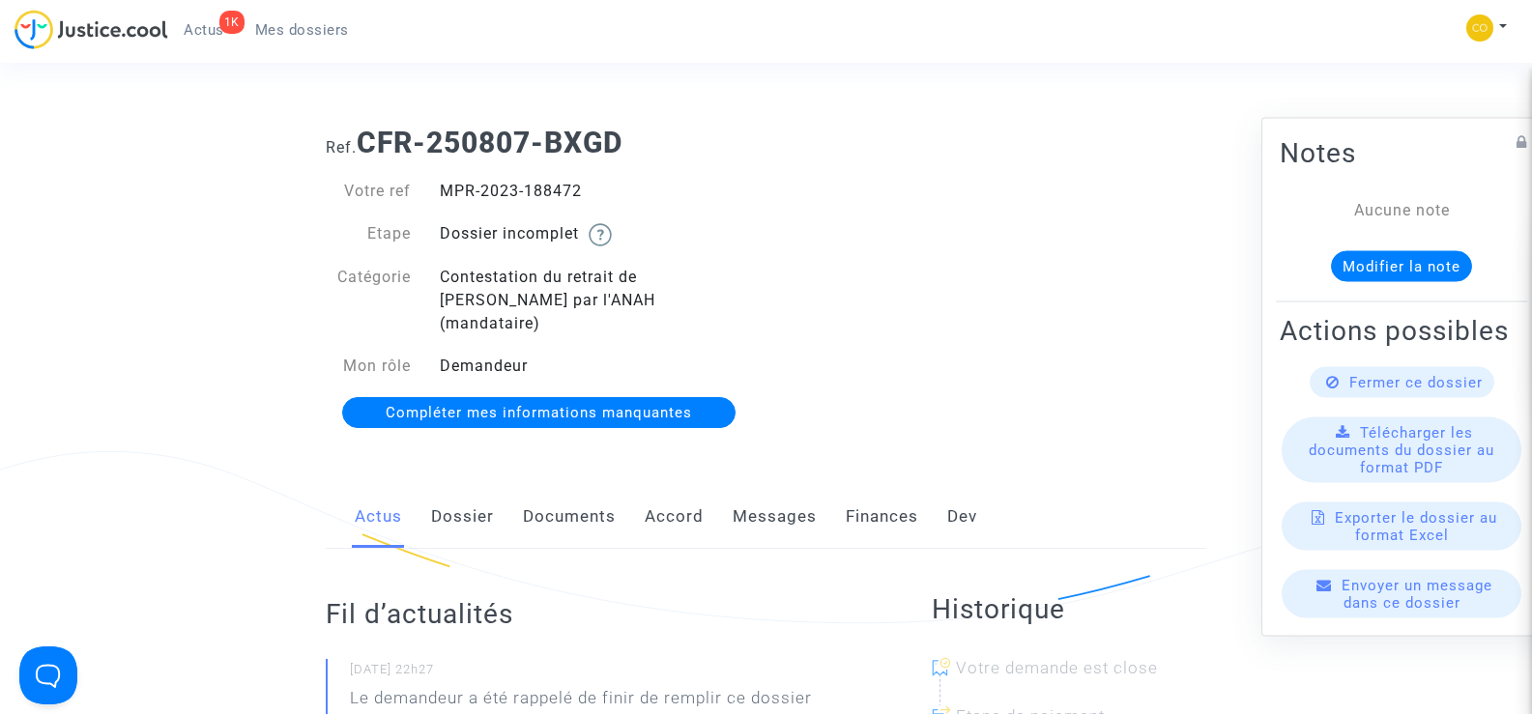
drag, startPoint x: 602, startPoint y: 201, endPoint x: 441, endPoint y: 195, distance: 161.5
click at [441, 195] on div "MPR-2023-188472" at bounding box center [595, 191] width 341 height 23
copy div "MPR-2023-188472"
click at [562, 499] on link "Documents" at bounding box center [569, 517] width 93 height 64
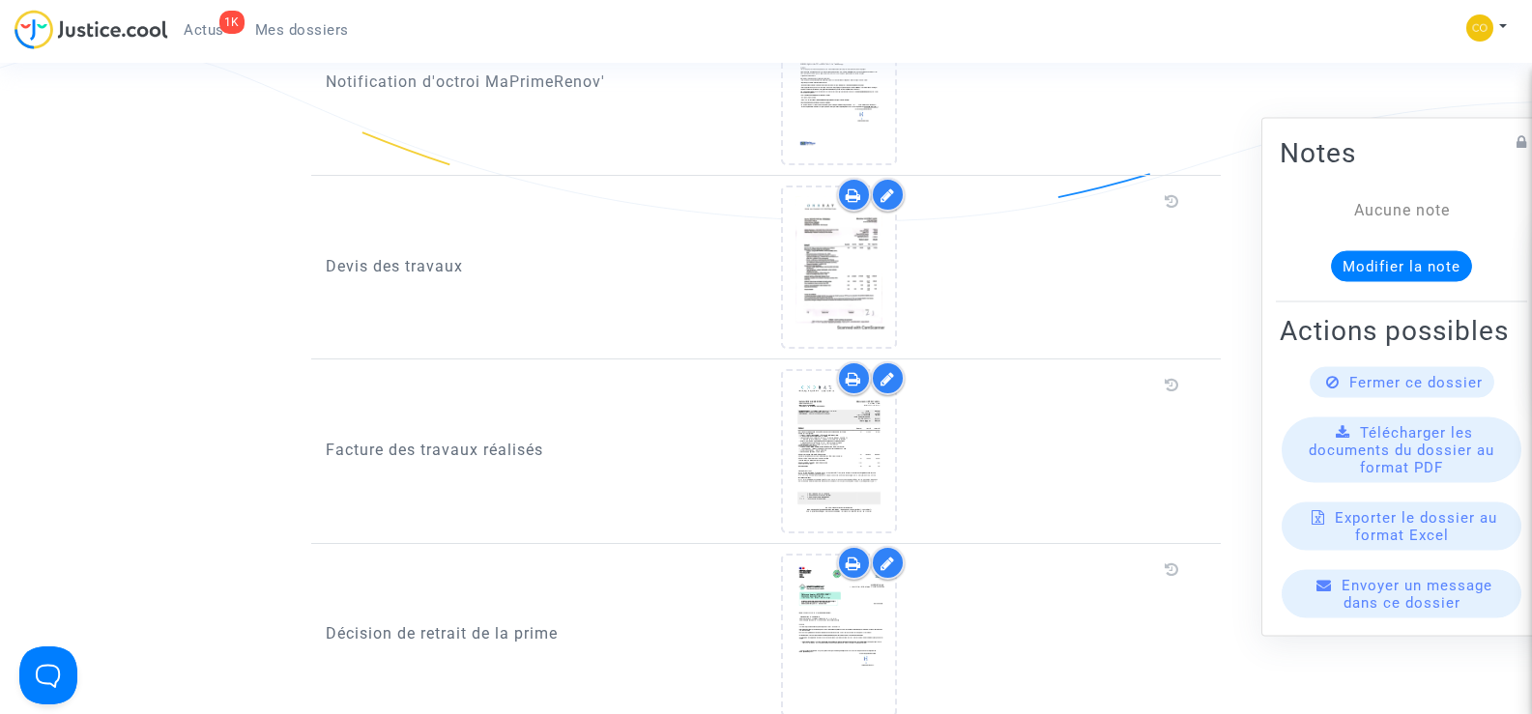
scroll to position [1256, 0]
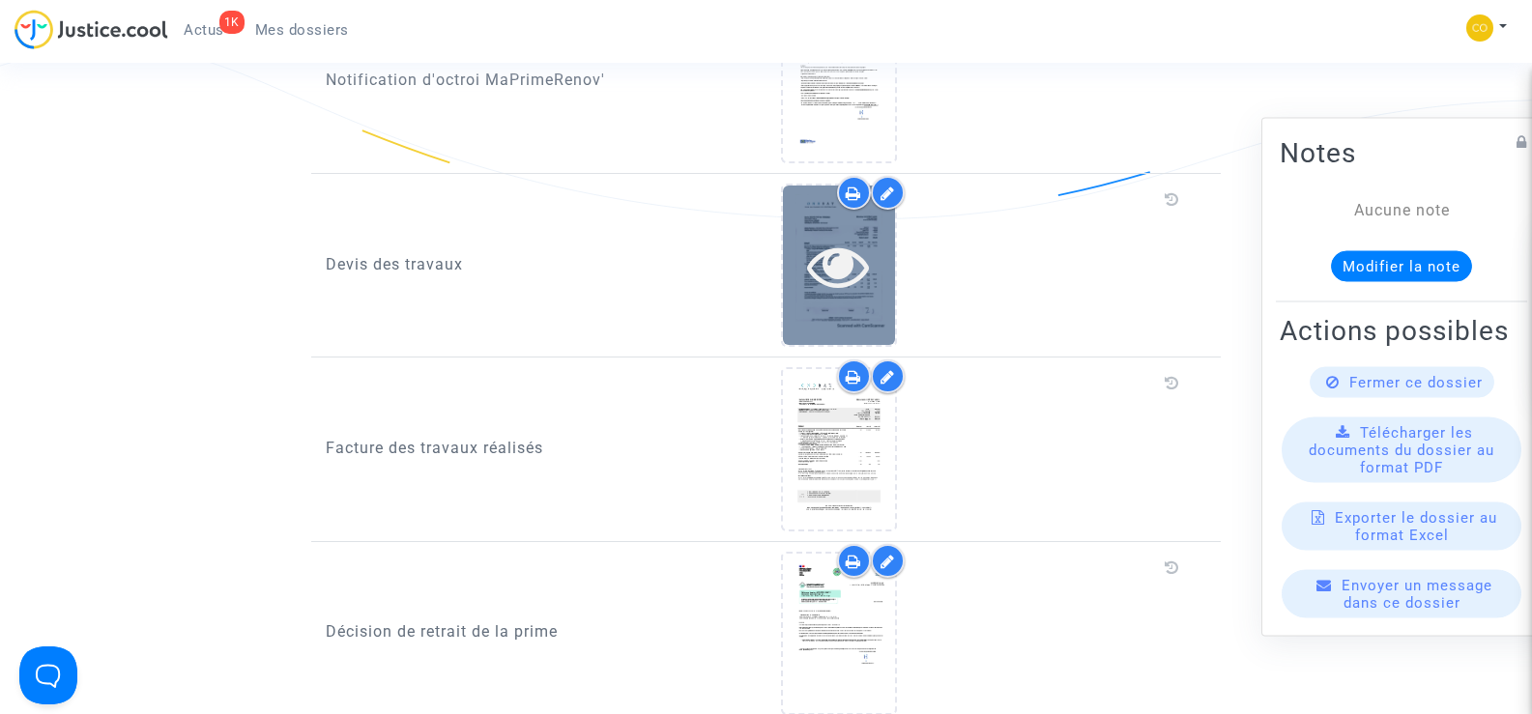
click at [861, 263] on icon at bounding box center [838, 266] width 63 height 62
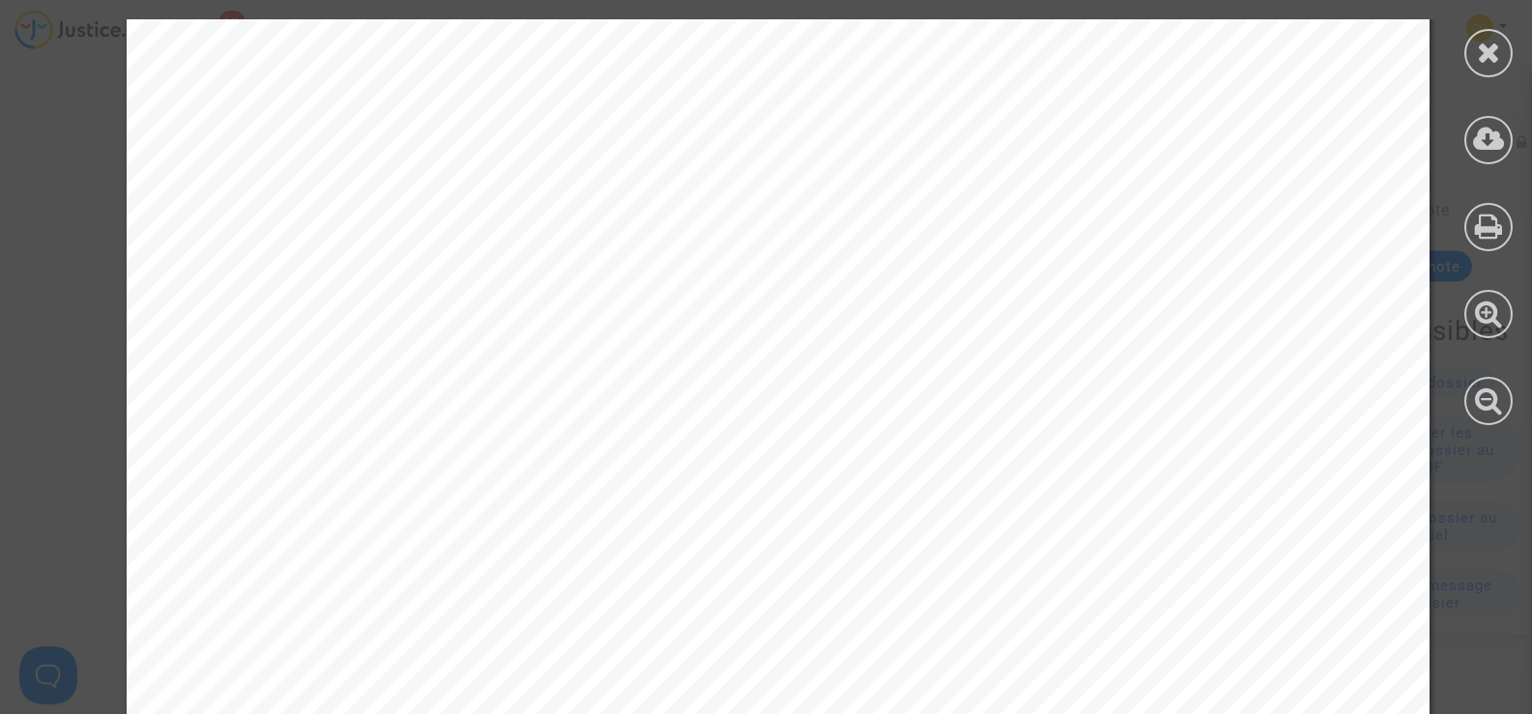
scroll to position [3026, 0]
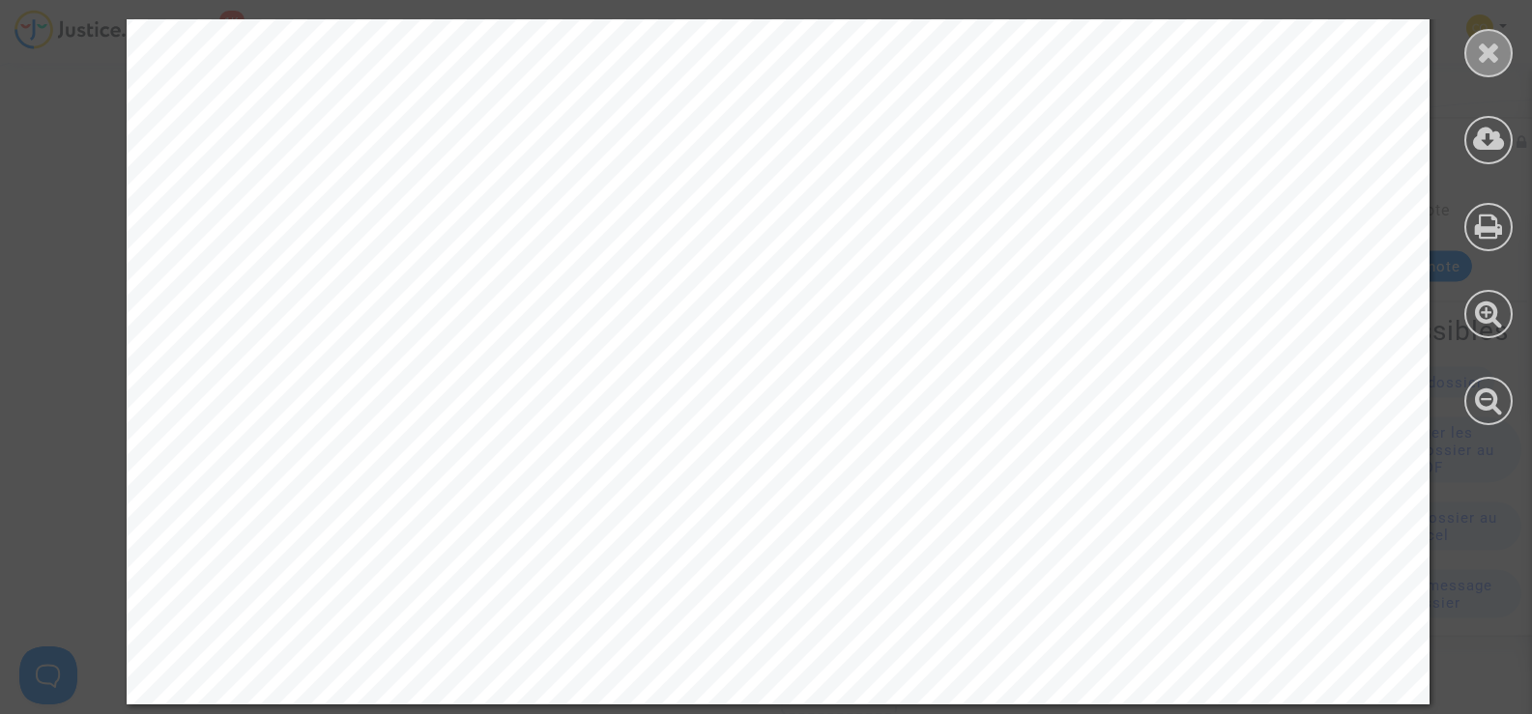
click at [1481, 53] on icon at bounding box center [1489, 52] width 24 height 29
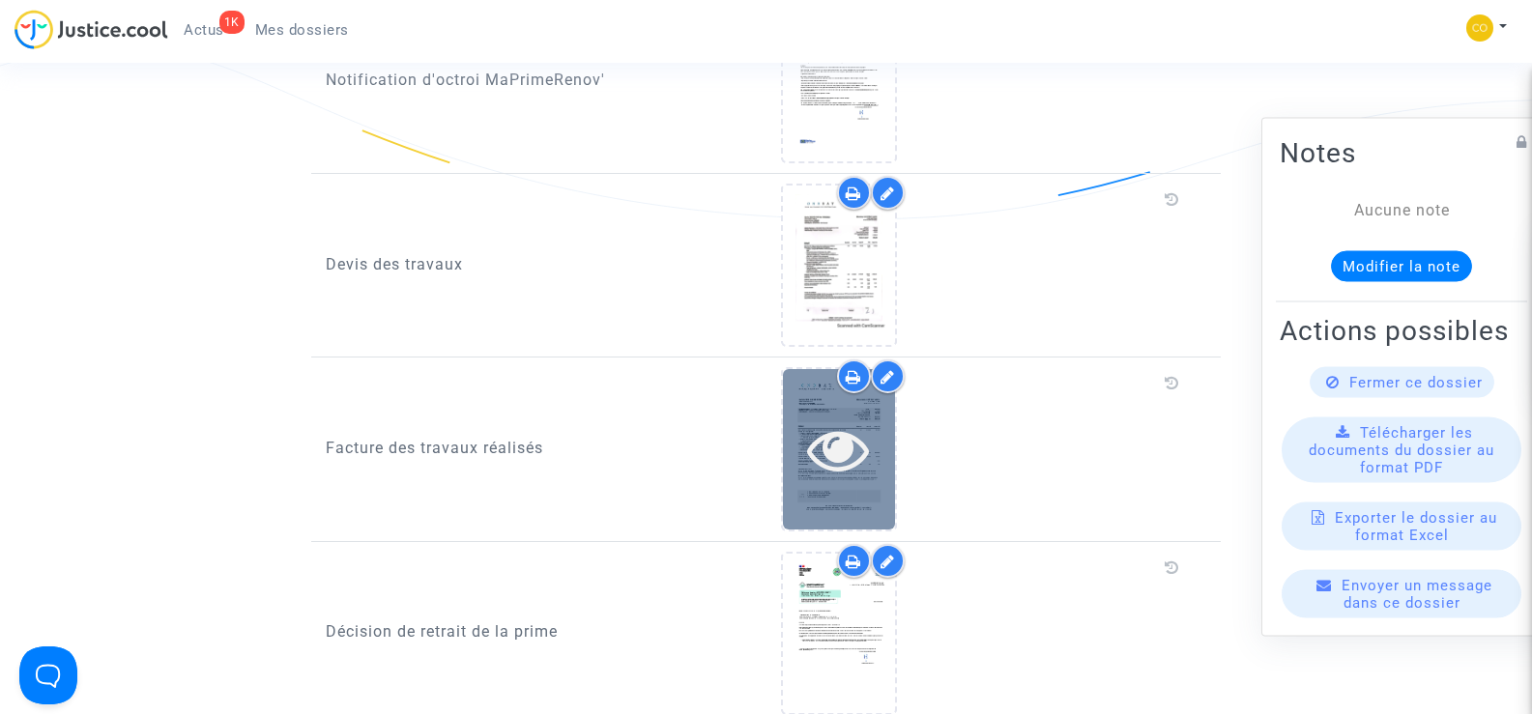
click at [838, 452] on icon at bounding box center [838, 449] width 63 height 62
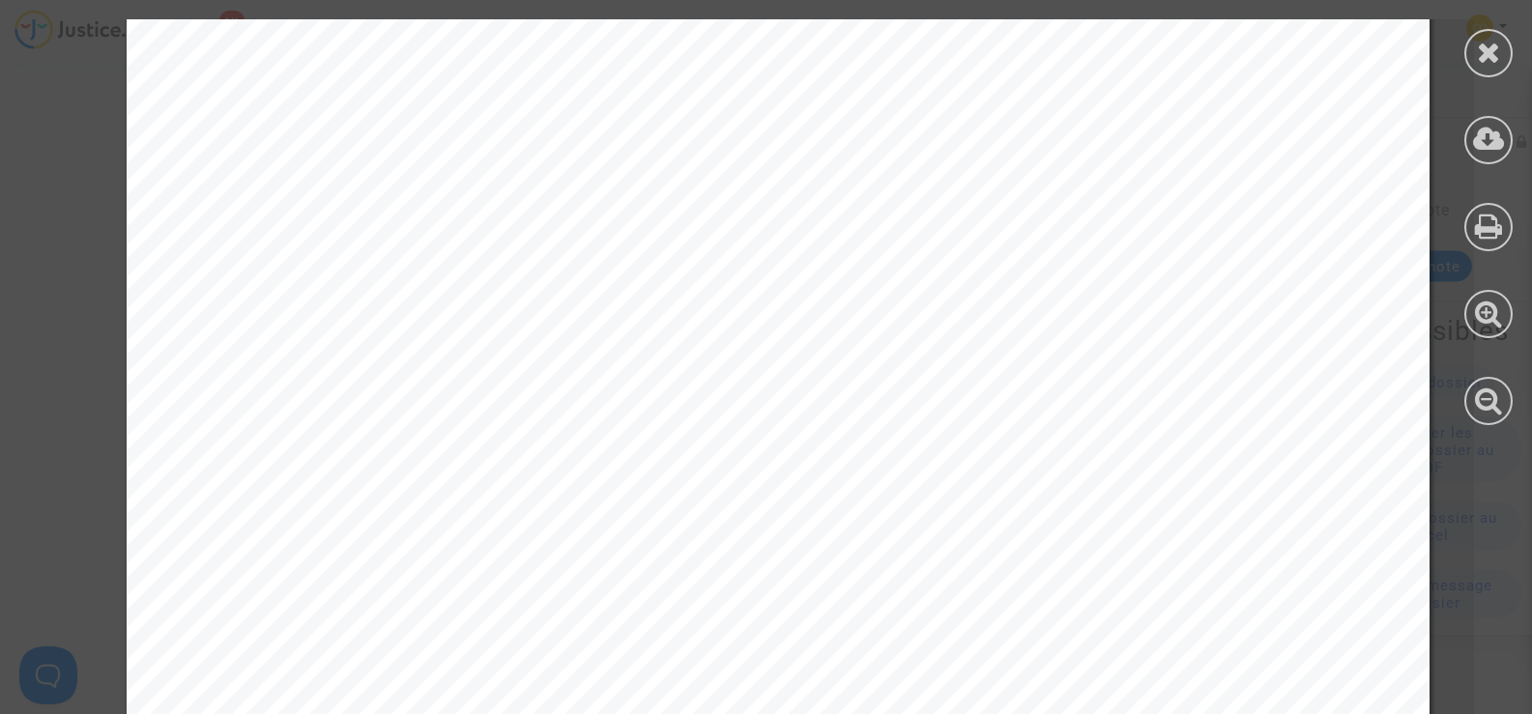
scroll to position [387, 0]
click at [1465, 61] on div at bounding box center [1488, 53] width 48 height 48
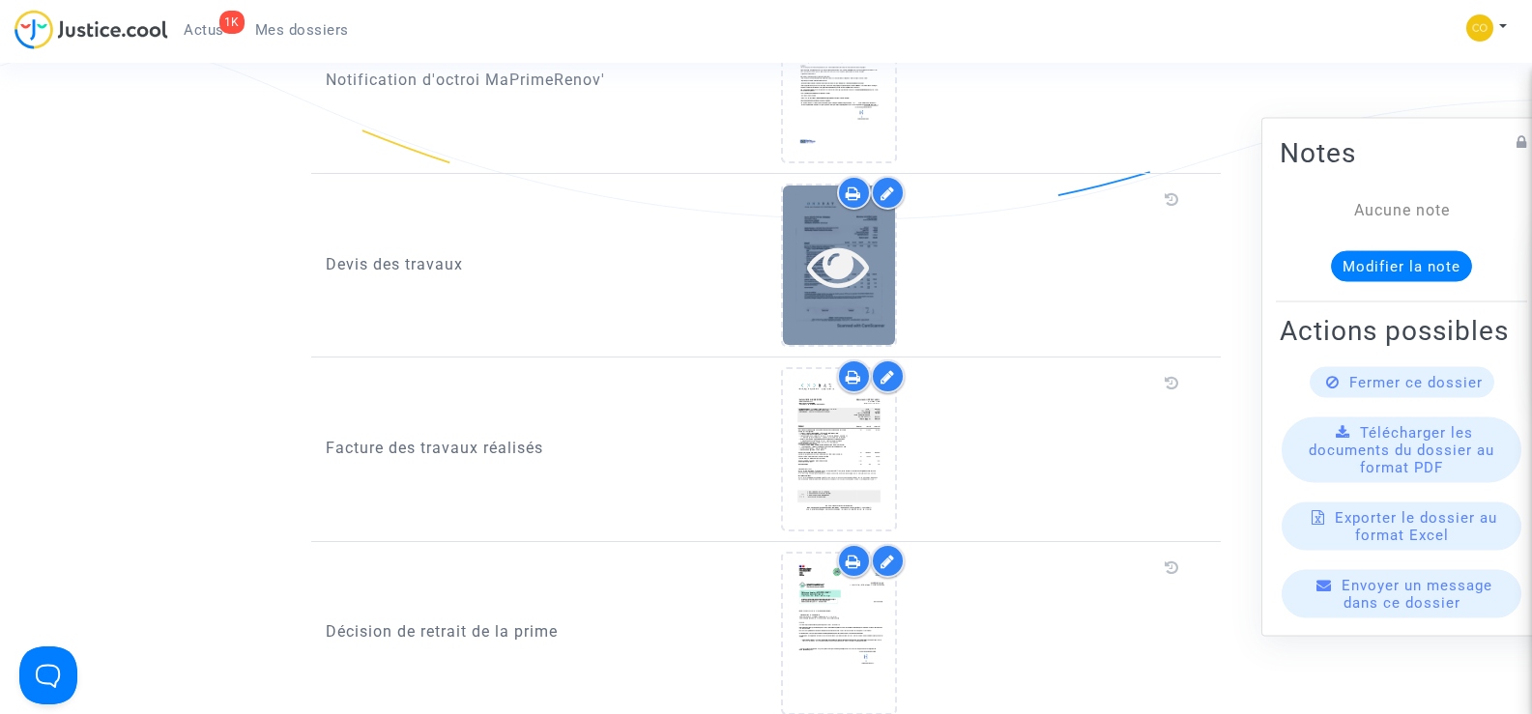
click at [894, 259] on div at bounding box center [839, 266] width 112 height 62
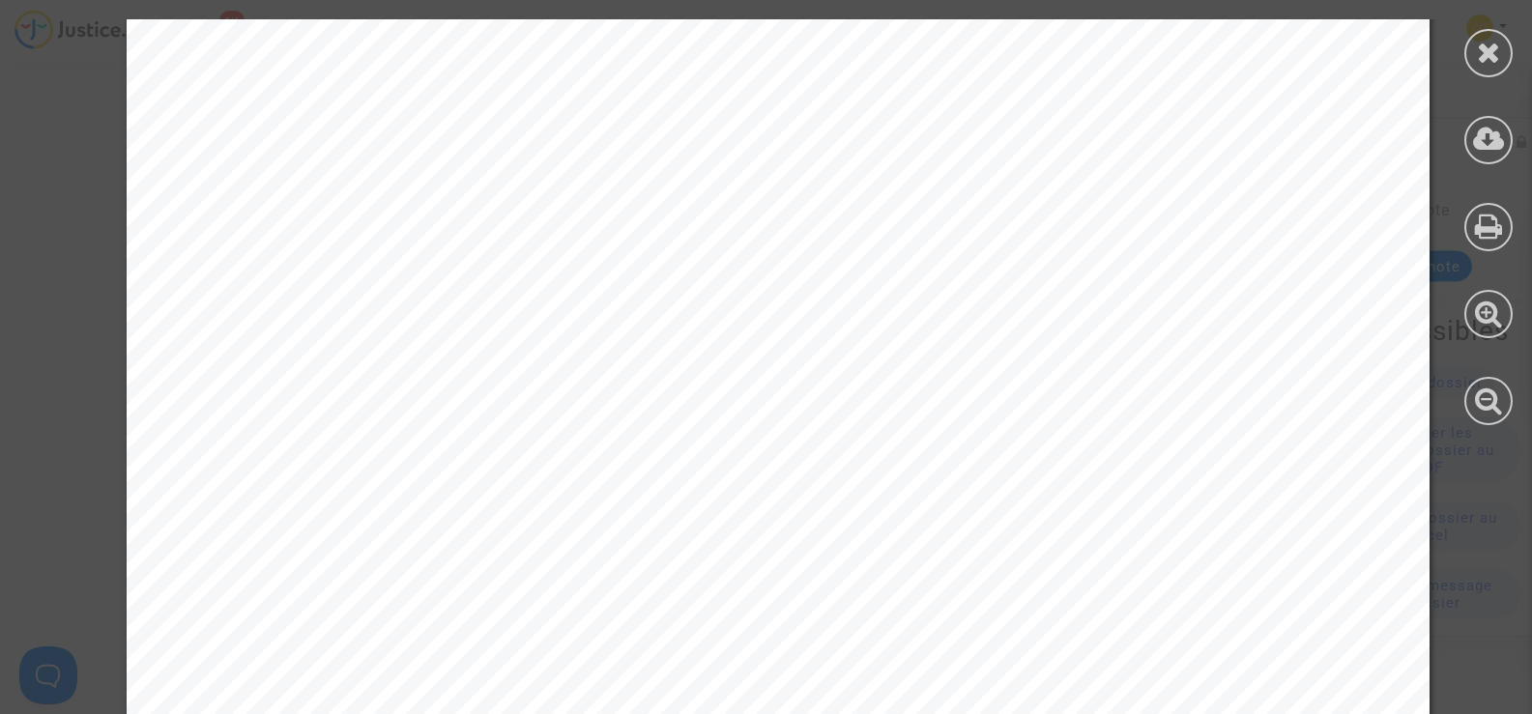
scroll to position [483, 0]
click at [1493, 63] on icon at bounding box center [1489, 52] width 24 height 29
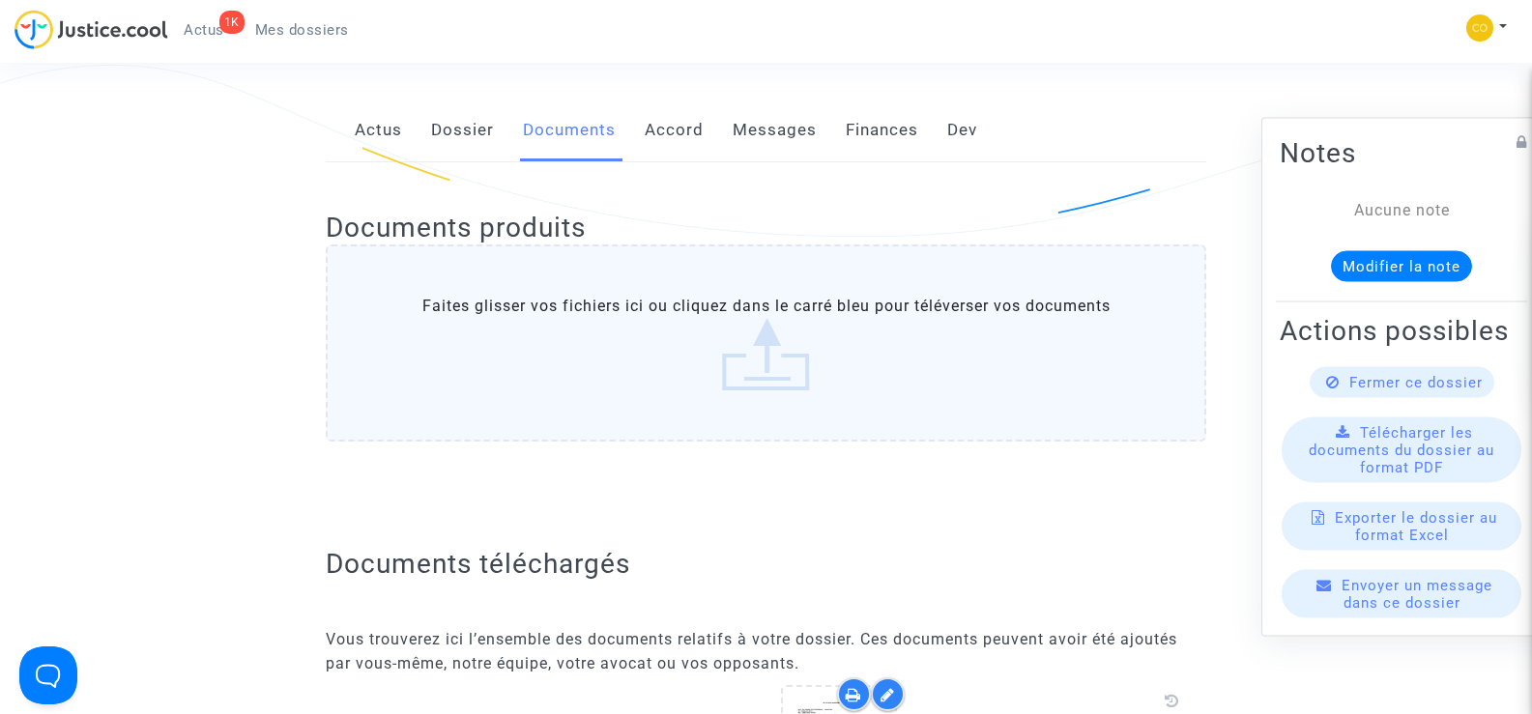
scroll to position [773, 0]
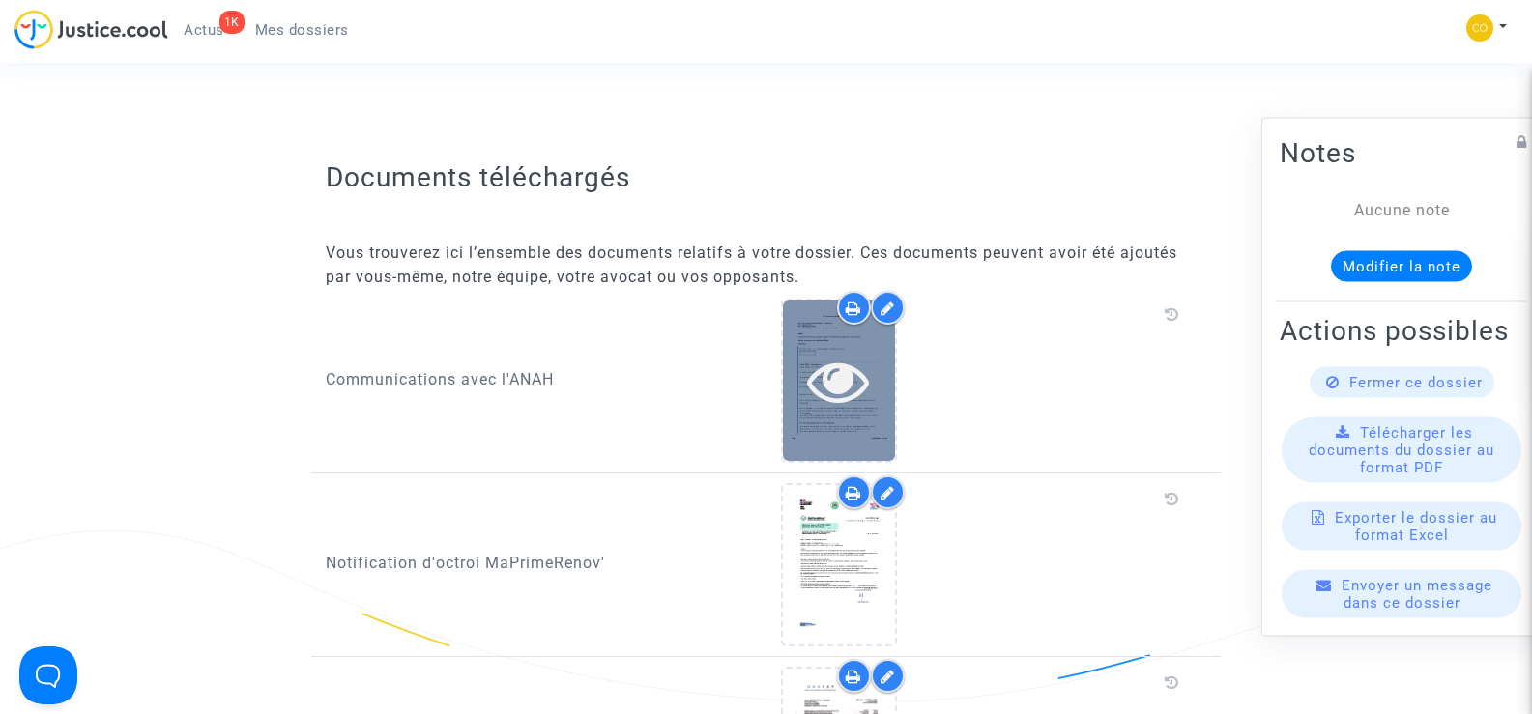
click at [825, 363] on icon at bounding box center [838, 381] width 63 height 62
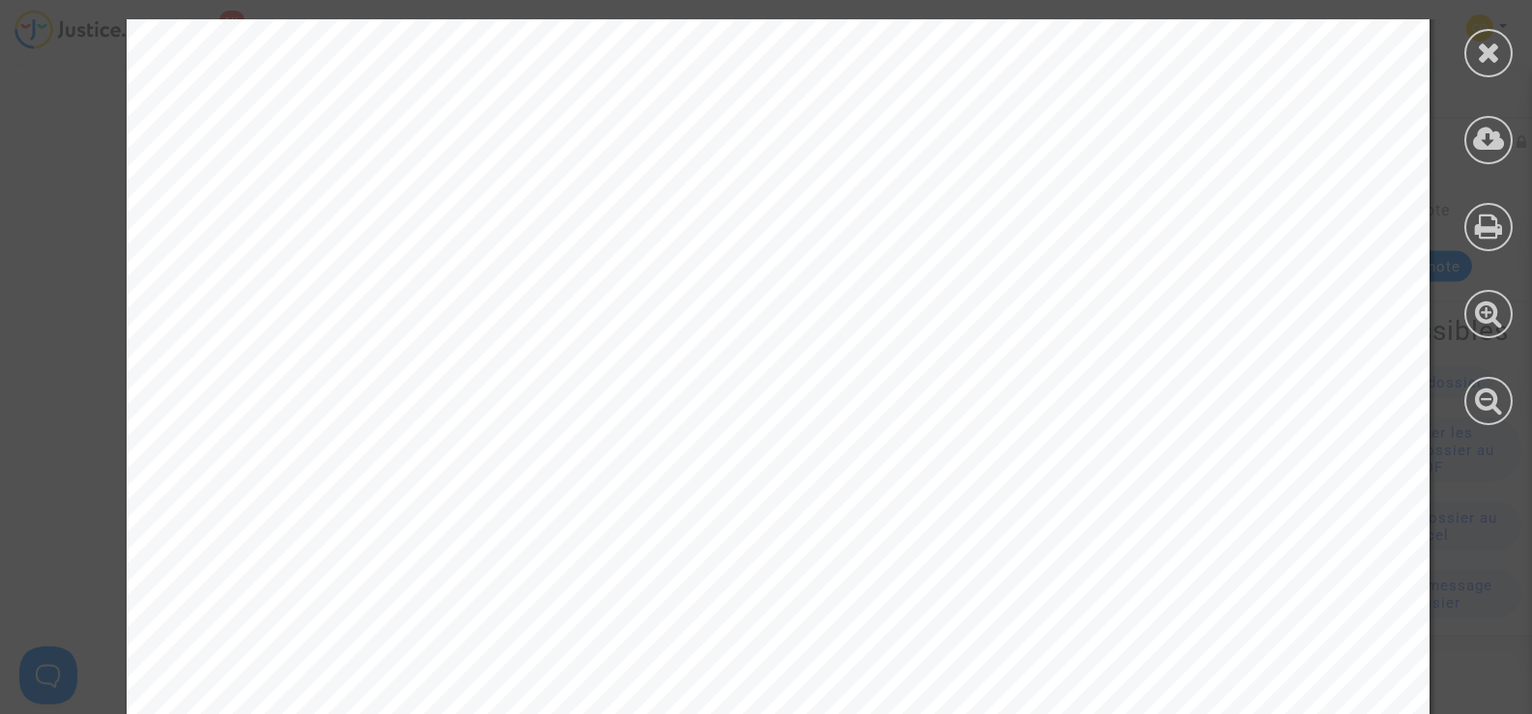
scroll to position [483, 0]
click at [1490, 48] on icon at bounding box center [1489, 52] width 24 height 29
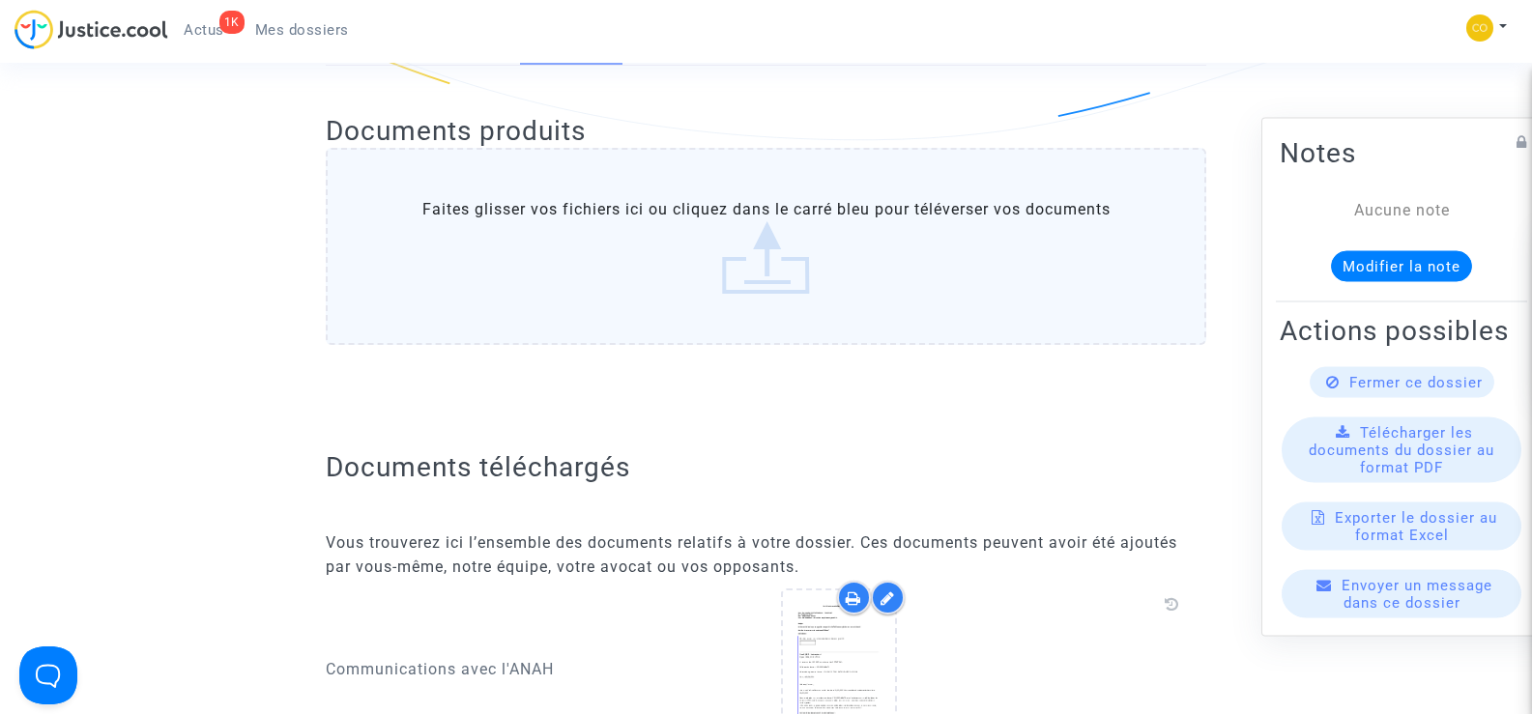
scroll to position [0, 0]
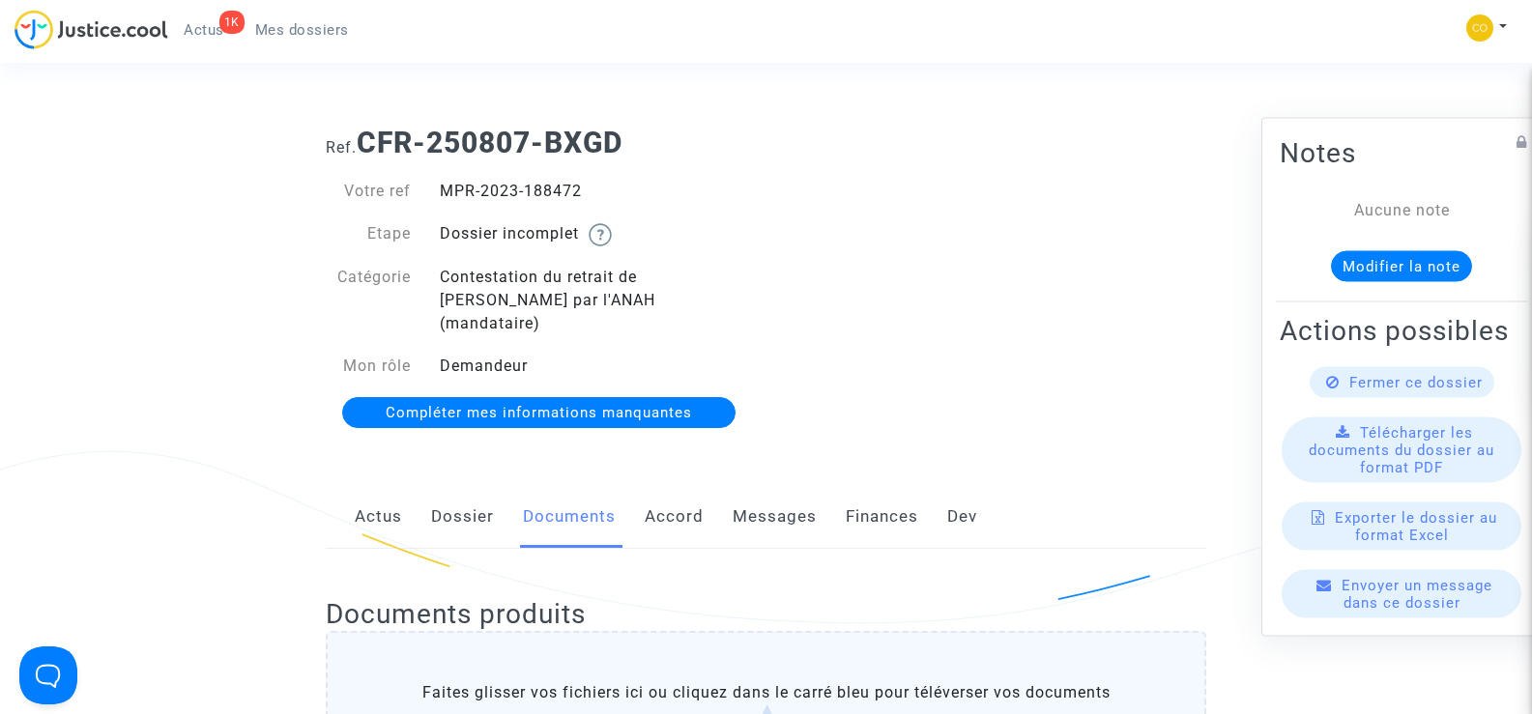
drag, startPoint x: 588, startPoint y: 190, endPoint x: 436, endPoint y: 201, distance: 153.0
click at [436, 201] on div "MPR-2023-188472" at bounding box center [595, 191] width 341 height 23
copy div "MPR-2023-188472"
click at [1047, 369] on div "Ref. CFR-250807-BXGD Votre ref MPR-2023-188472 Etape Dossier incomplet Catégori…" at bounding box center [765, 278] width 909 height 334
click at [278, 30] on span "Mes dossiers" at bounding box center [302, 29] width 94 height 17
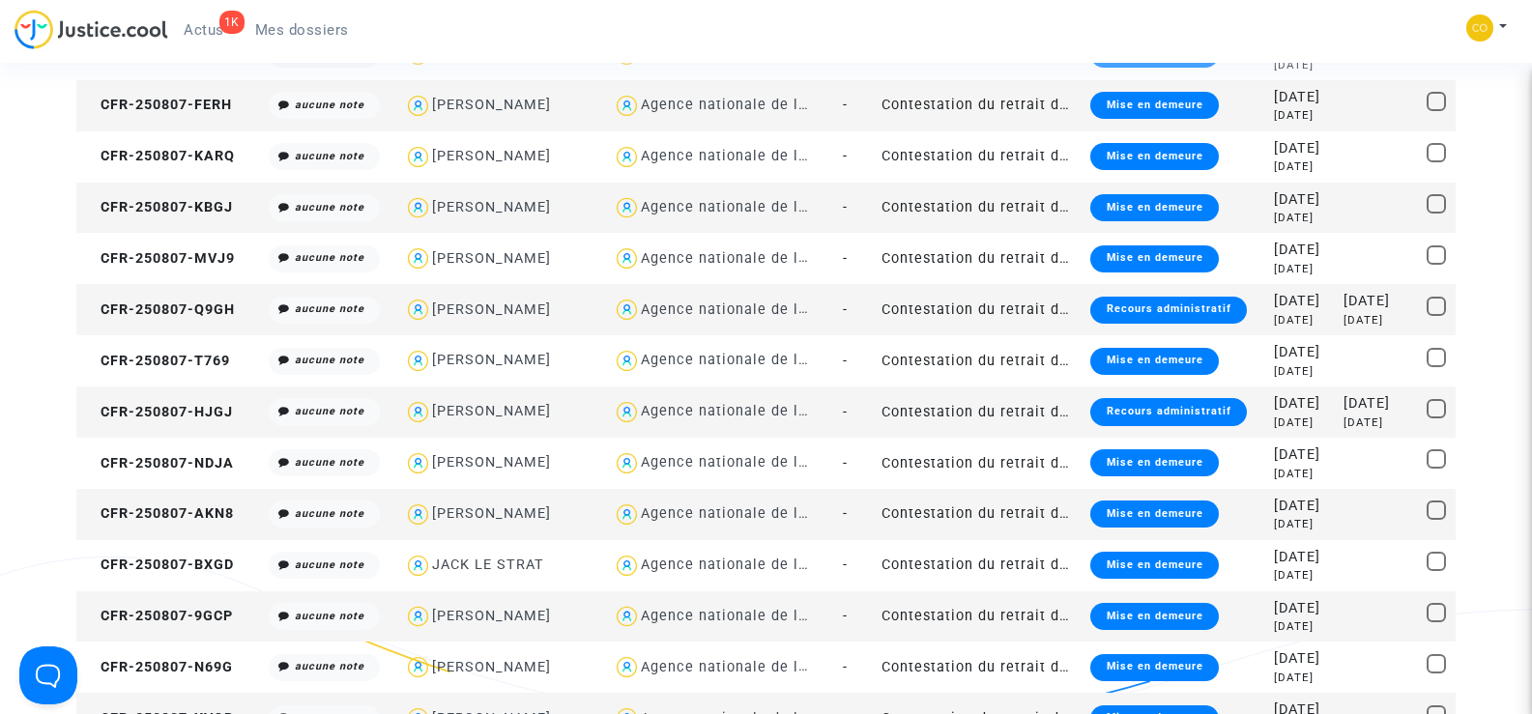
scroll to position [1643, 0]
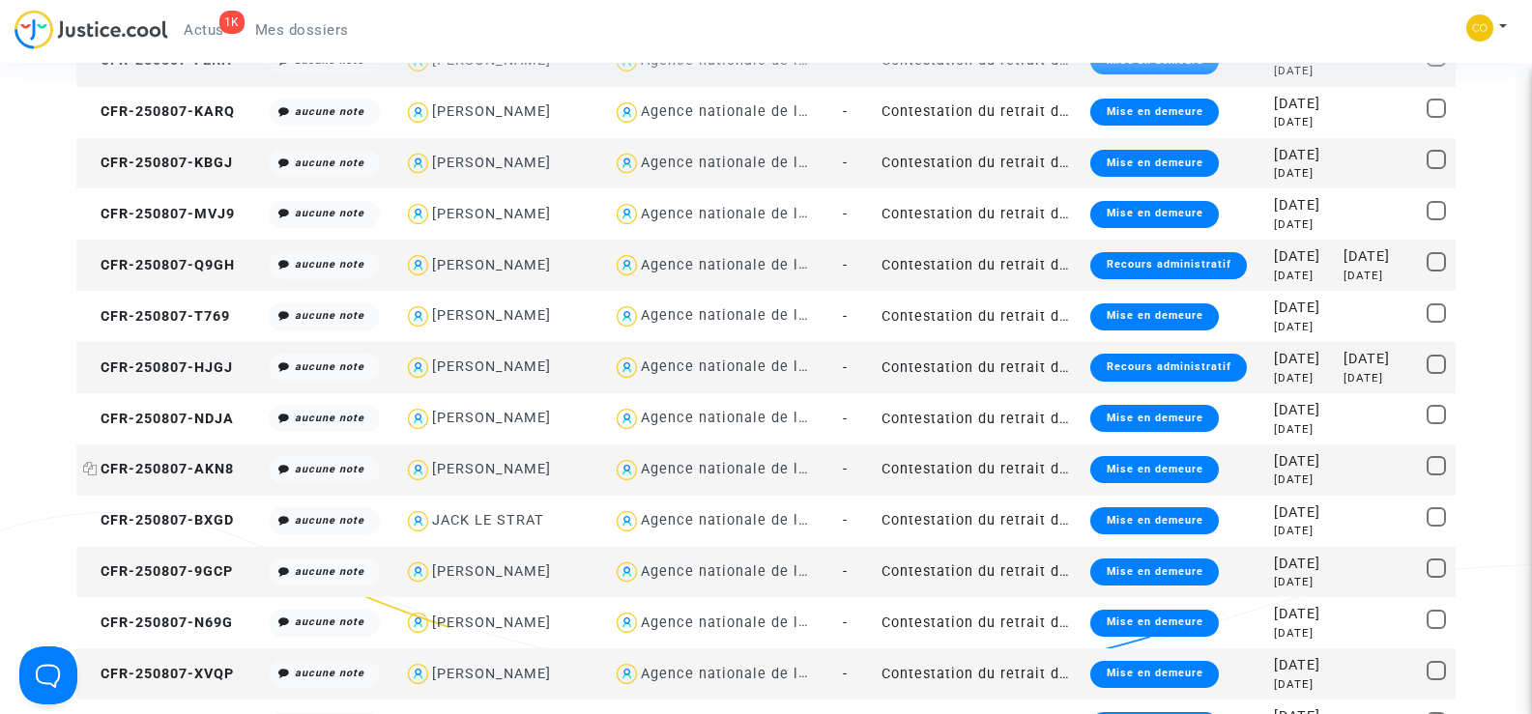
click at [196, 464] on span "CFR-250807-AKN8" at bounding box center [158, 469] width 151 height 16
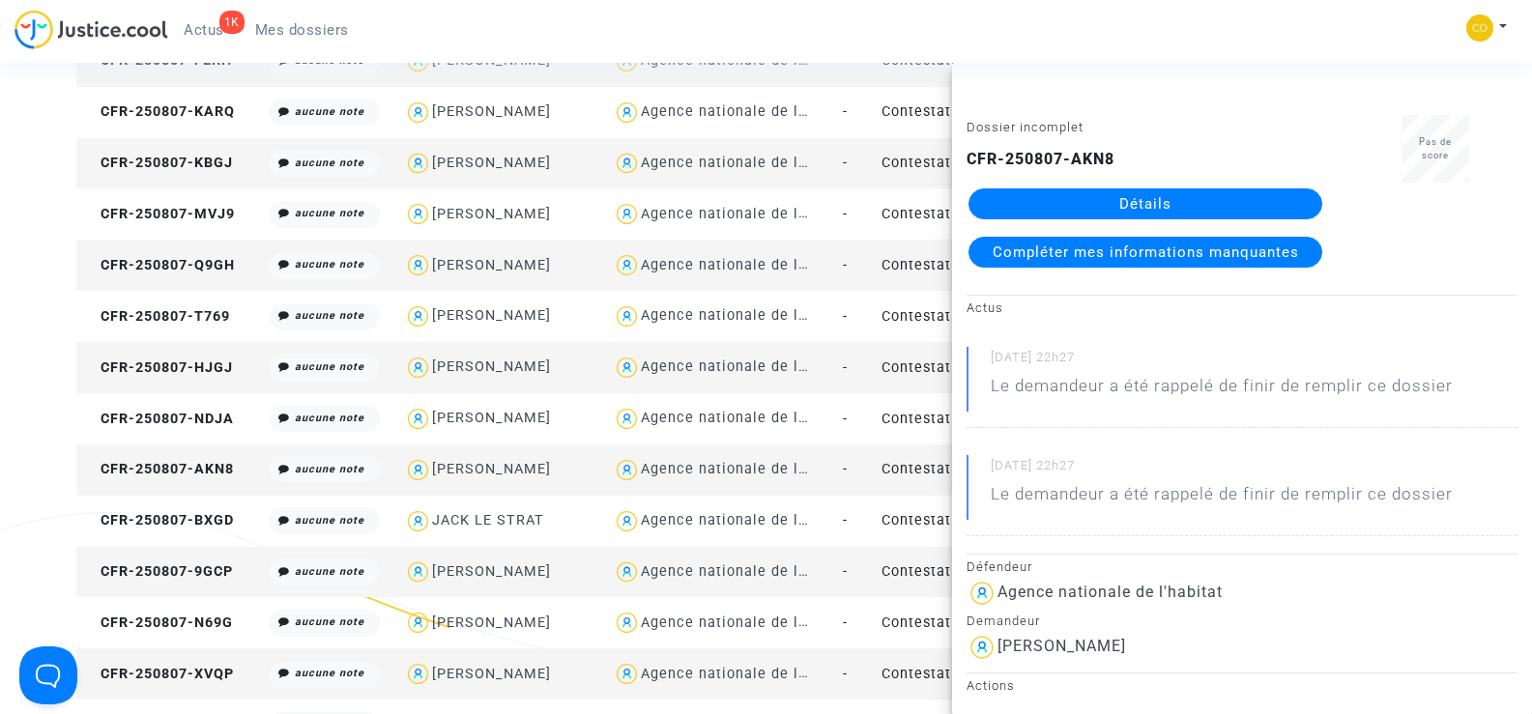
click at [1154, 211] on link "Détails" at bounding box center [1145, 203] width 354 height 31
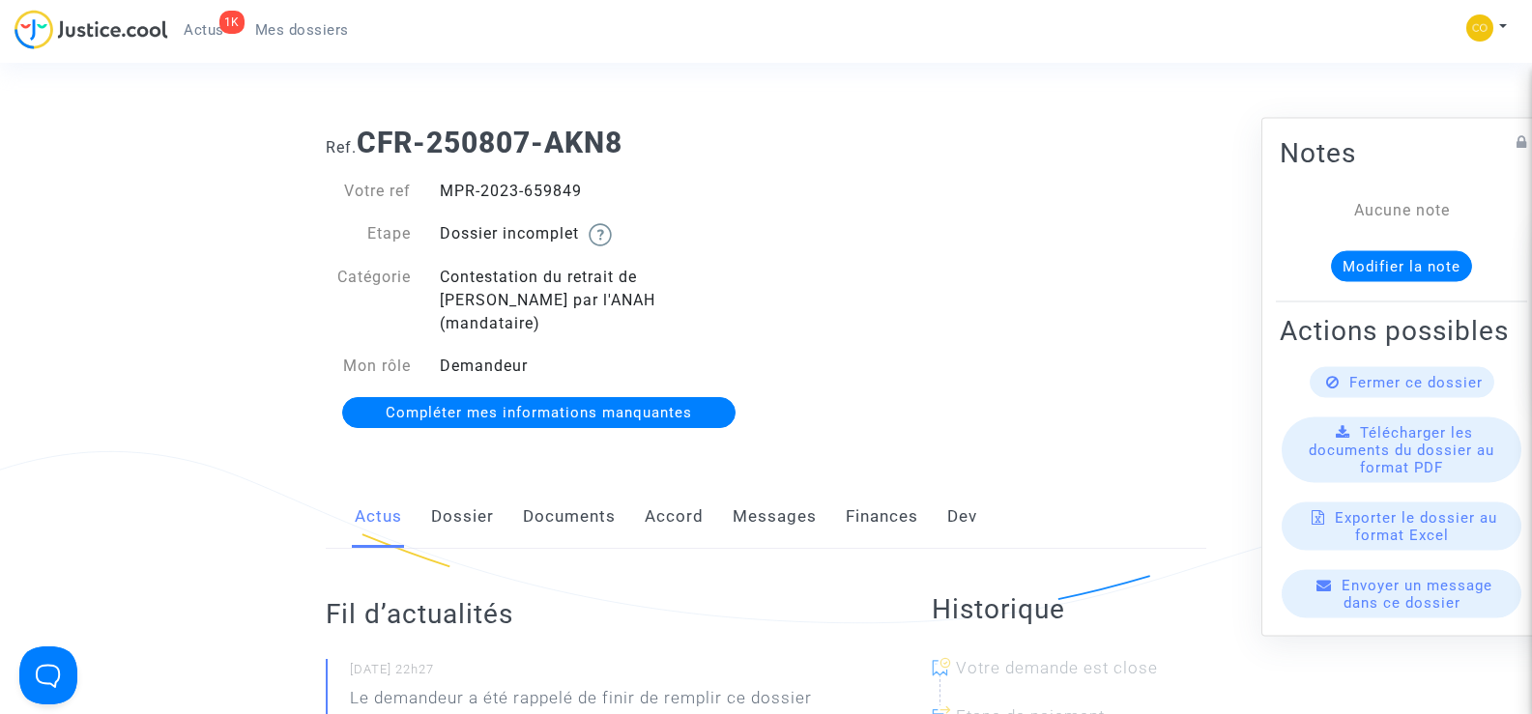
click at [563, 486] on link "Documents" at bounding box center [569, 517] width 93 height 64
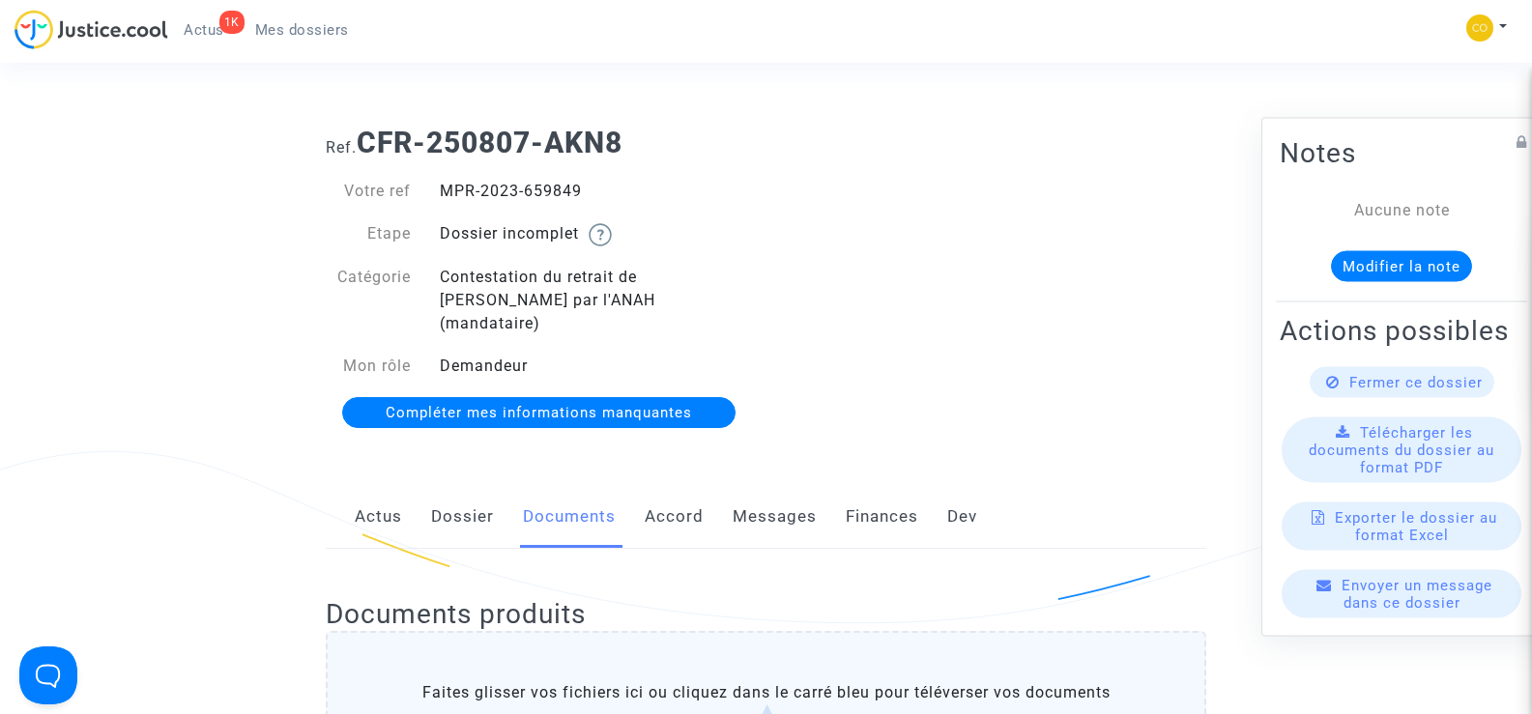
drag, startPoint x: 588, startPoint y: 184, endPoint x: 431, endPoint y: 187, distance: 157.6
click at [431, 187] on div "MPR-2023-659849" at bounding box center [595, 191] width 341 height 23
click at [1022, 289] on div "Ref. CFR-250807-AKN8 Votre ref MPR-2023-659849 Etape Dossier incomplet Catégori…" at bounding box center [765, 278] width 909 height 334
click at [304, 29] on span "Mes dossiers" at bounding box center [302, 29] width 94 height 17
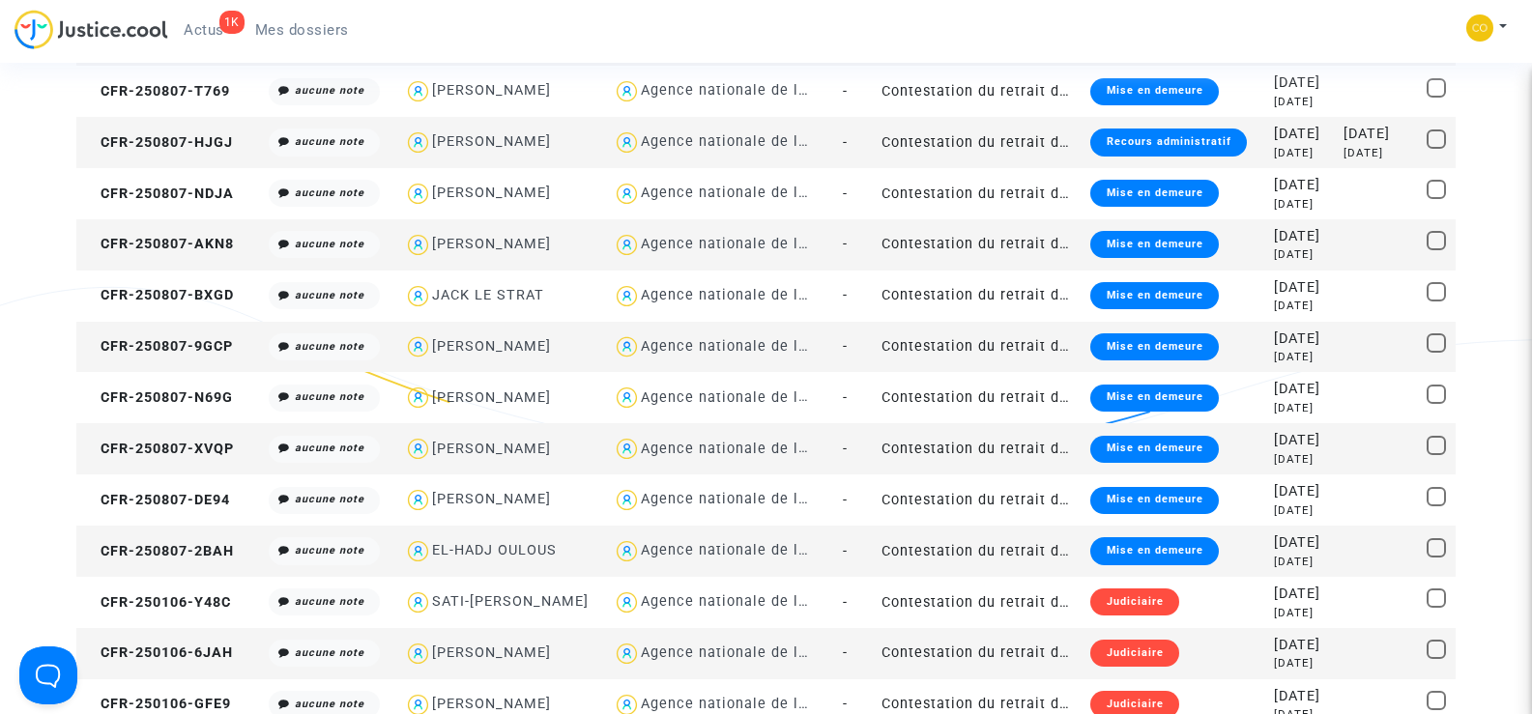
scroll to position [2029, 0]
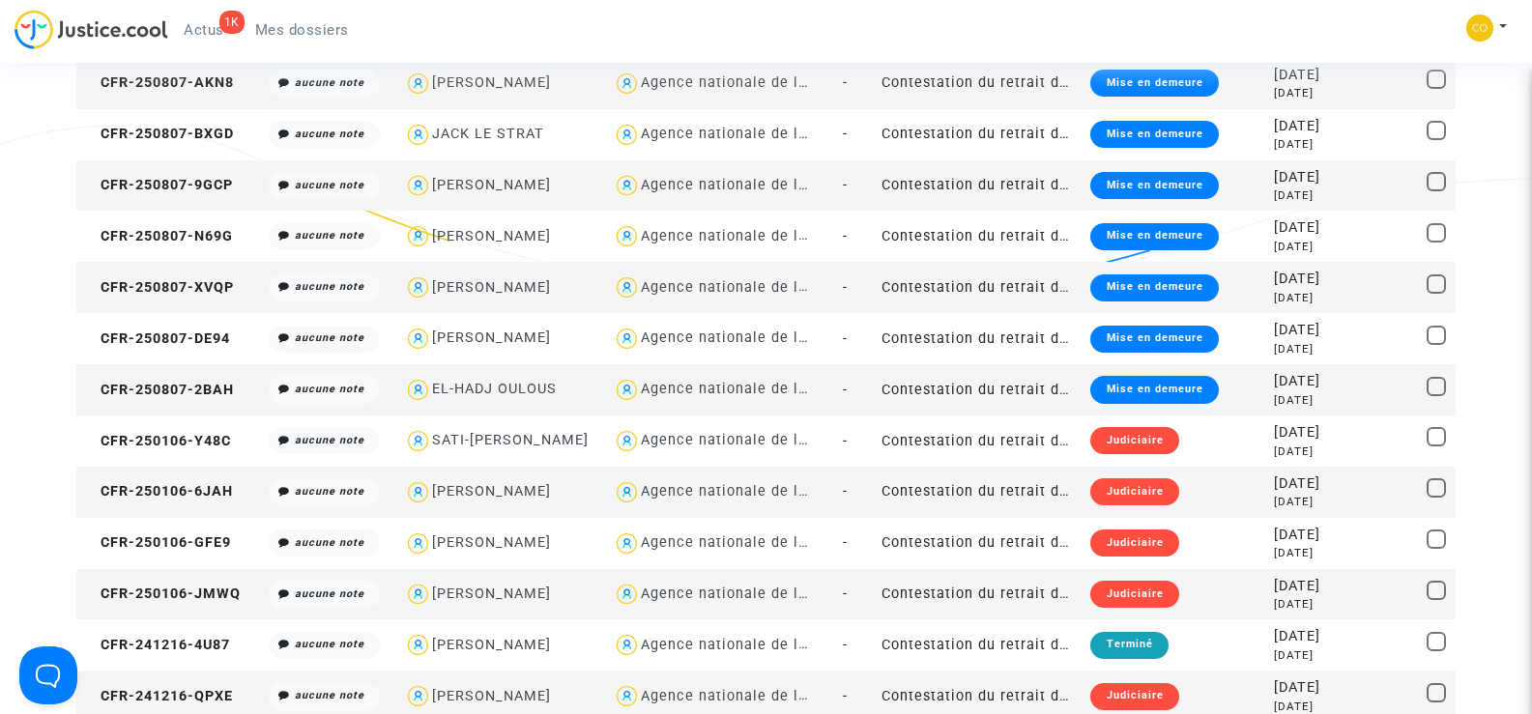
click at [493, 189] on div "GIA NGUYEN PHAM" at bounding box center [491, 185] width 119 height 16
type textarea "@"GIA NGUYEN PHAM" @"SOS MaPrimeRénov by Pitcher Avocat""
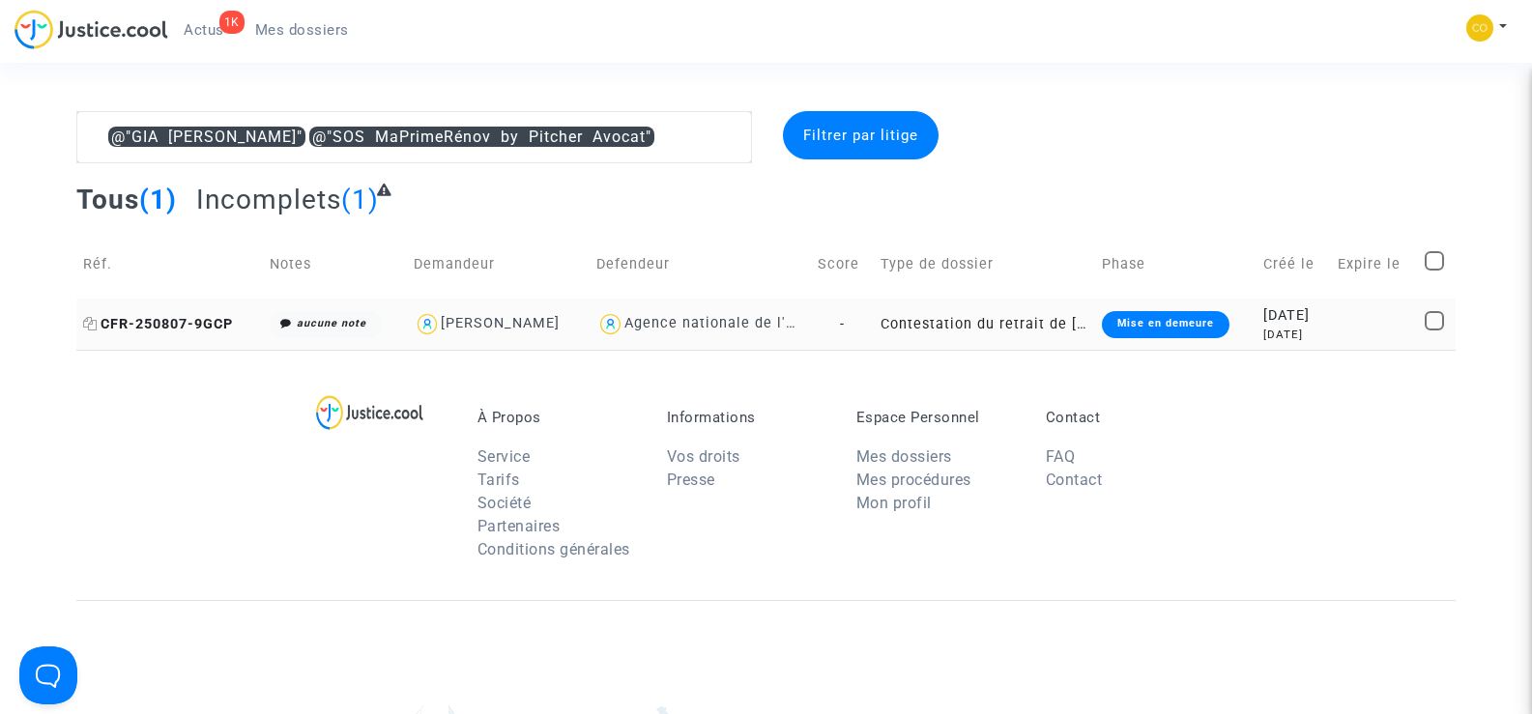
click at [166, 322] on span "CFR-250807-9GCP" at bounding box center [158, 324] width 150 height 16
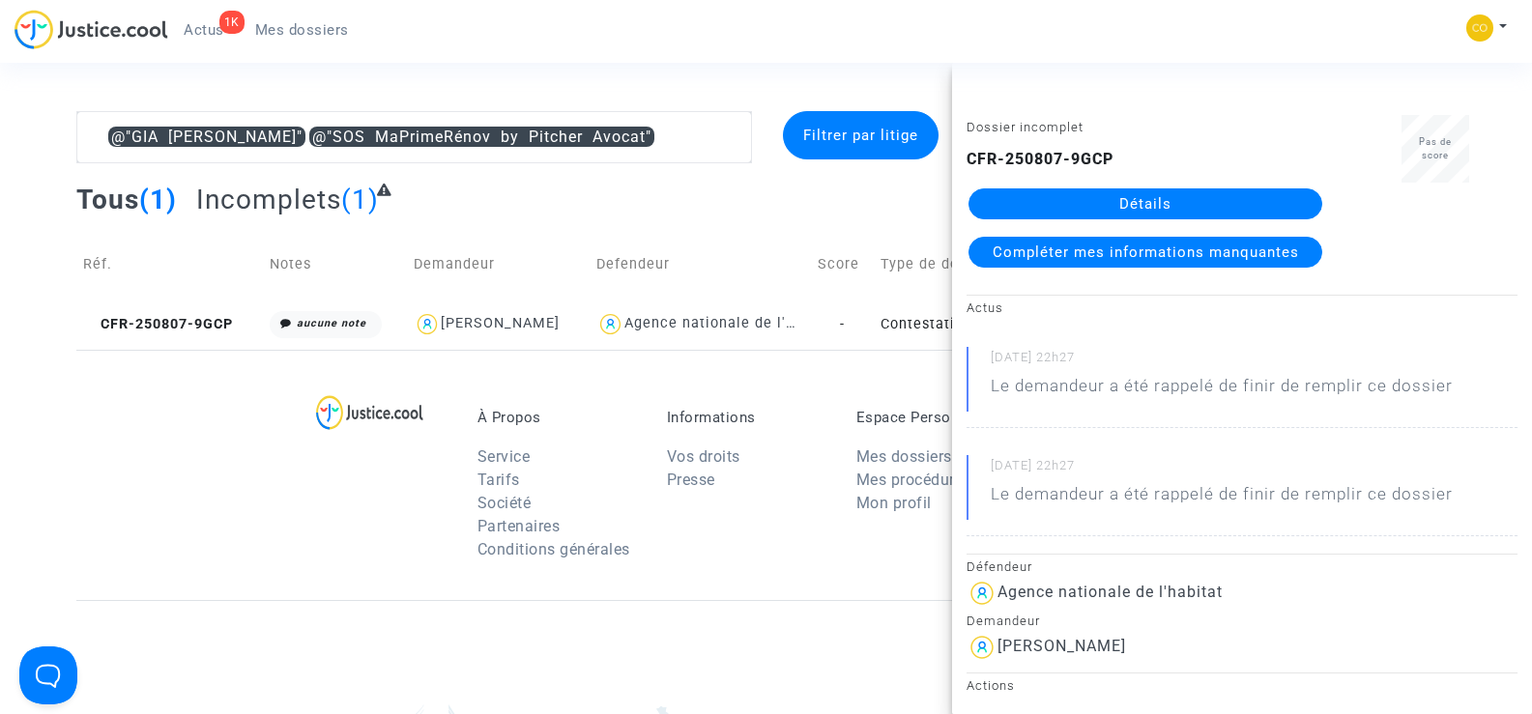
click at [1154, 200] on link "Détails" at bounding box center [1145, 203] width 354 height 31
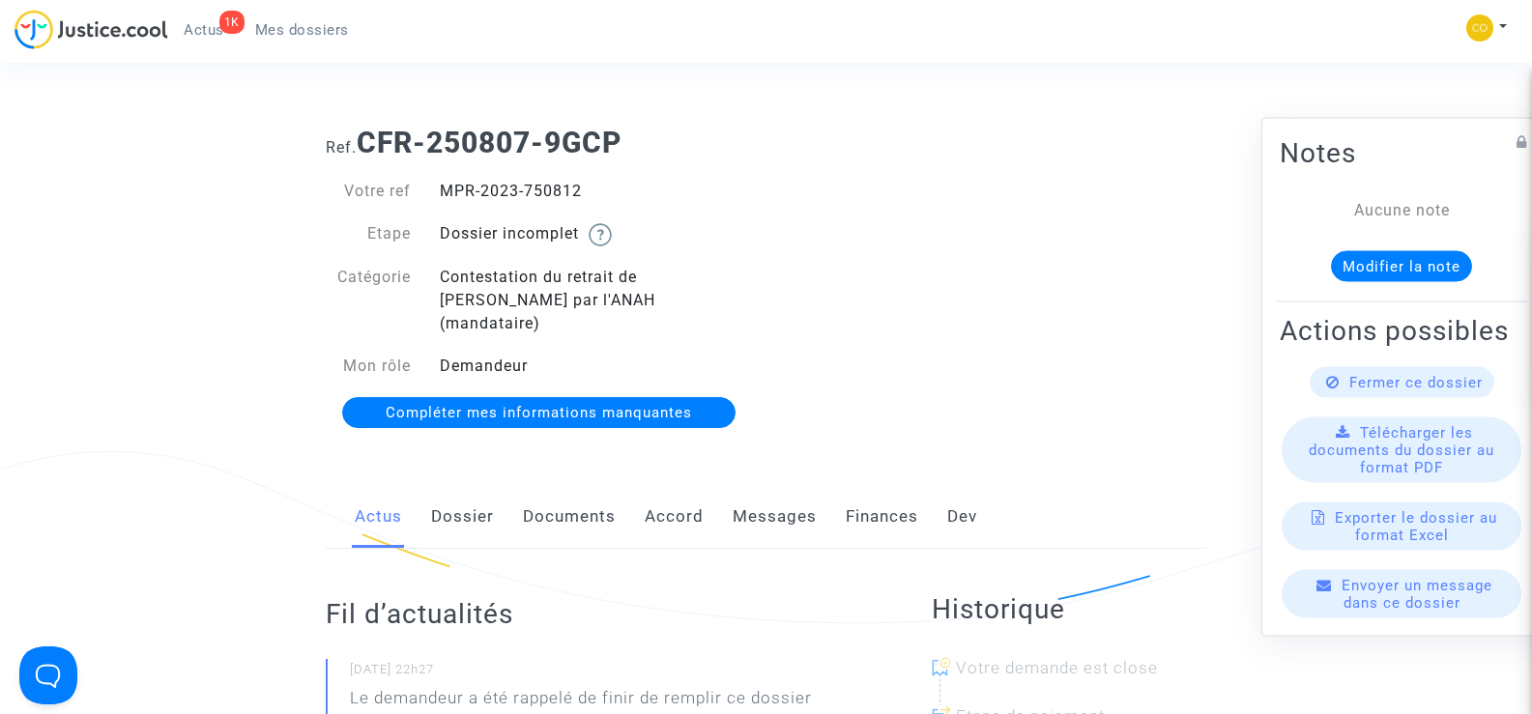
drag, startPoint x: 594, startPoint y: 187, endPoint x: 437, endPoint y: 183, distance: 157.6
click at [437, 183] on div "MPR-2023-750812" at bounding box center [595, 191] width 341 height 23
click at [749, 163] on div "Votre ref MPR-2023-750812 Etape Dossier incomplet Catégorie Contestation du ret…" at bounding box center [538, 302] width 455 height 285
drag, startPoint x: 586, startPoint y: 189, endPoint x: 434, endPoint y: 178, distance: 152.2
click at [434, 178] on div "Votre ref MPR-2023-750812 Etape Dossier incomplet Catégorie Contestation du ret…" at bounding box center [538, 302] width 455 height 285
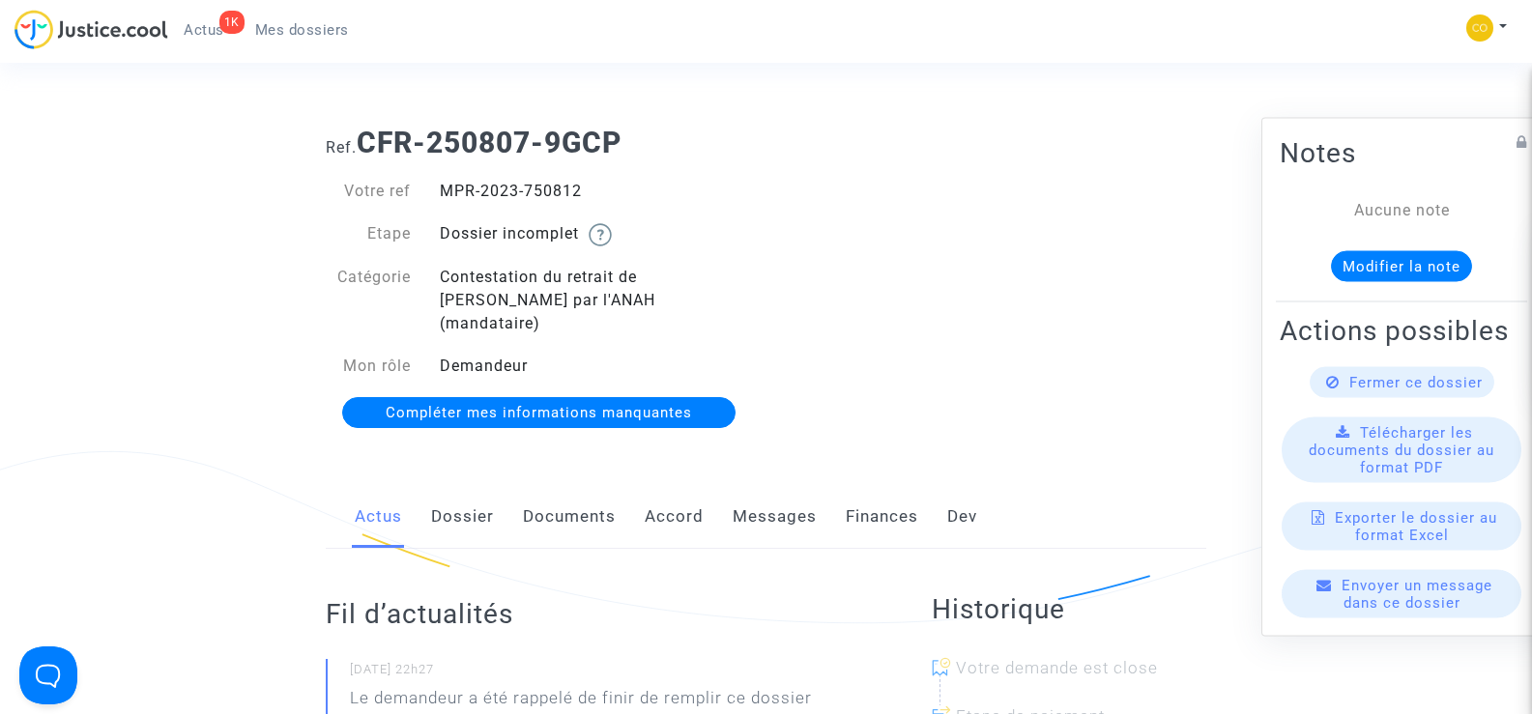
click at [932, 380] on div "Ref. CFR-250807-9GCP Votre ref MPR-2023-750812 Etape Dossier incomplet Catégori…" at bounding box center [765, 278] width 909 height 334
click at [991, 319] on div "Ref. CFR-250807-9GCP Votre ref MPR-2023-750812 Etape Dossier incomplet Catégori…" at bounding box center [765, 278] width 909 height 334
drag, startPoint x: 606, startPoint y: 188, endPoint x: 436, endPoint y: 188, distance: 170.1
click at [436, 188] on div "MPR-2023-750812" at bounding box center [595, 191] width 341 height 23
click at [1029, 330] on div "Ref. CFR-250807-9GCP Votre ref MPR-2023-750812 Etape Dossier incomplet Catégori…" at bounding box center [765, 278] width 909 height 334
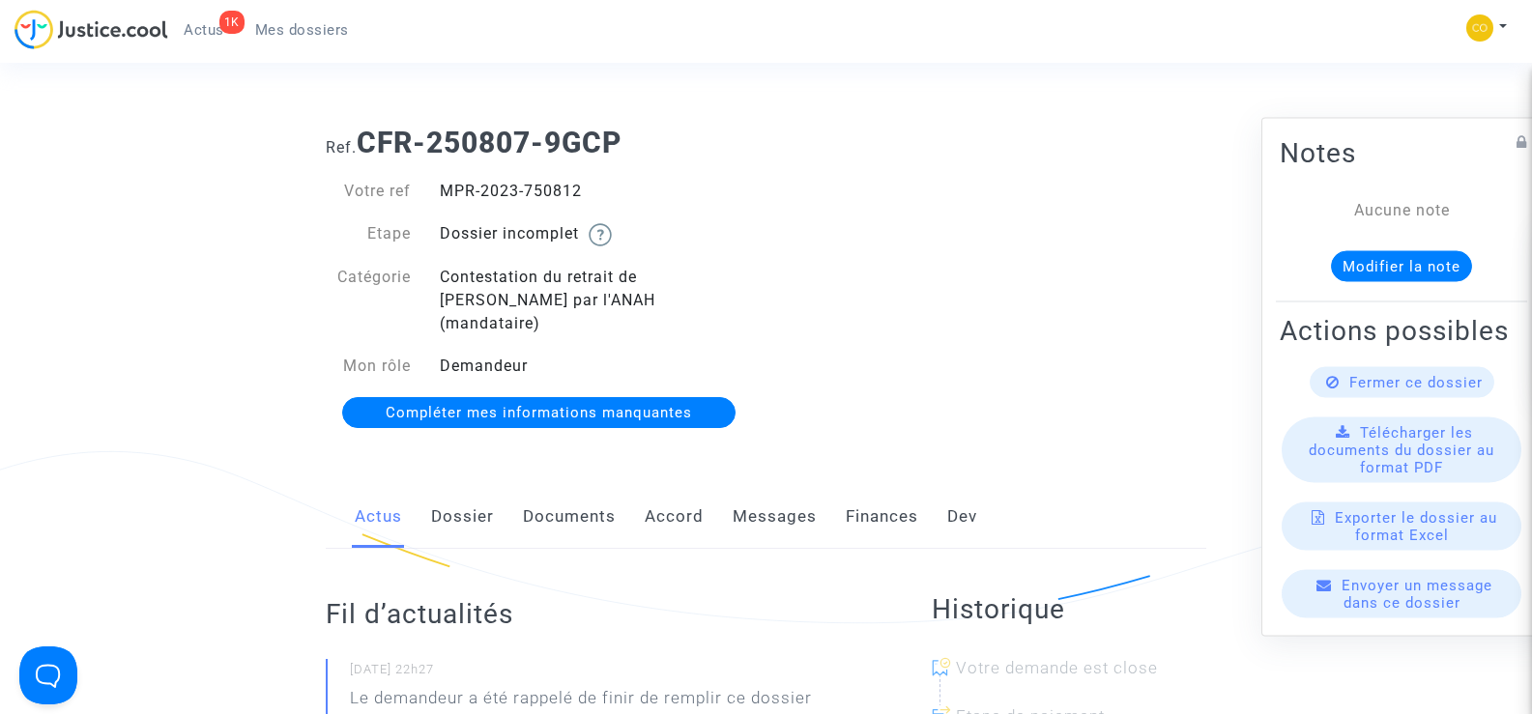
click at [299, 25] on span "Mes dossiers" at bounding box center [302, 29] width 94 height 17
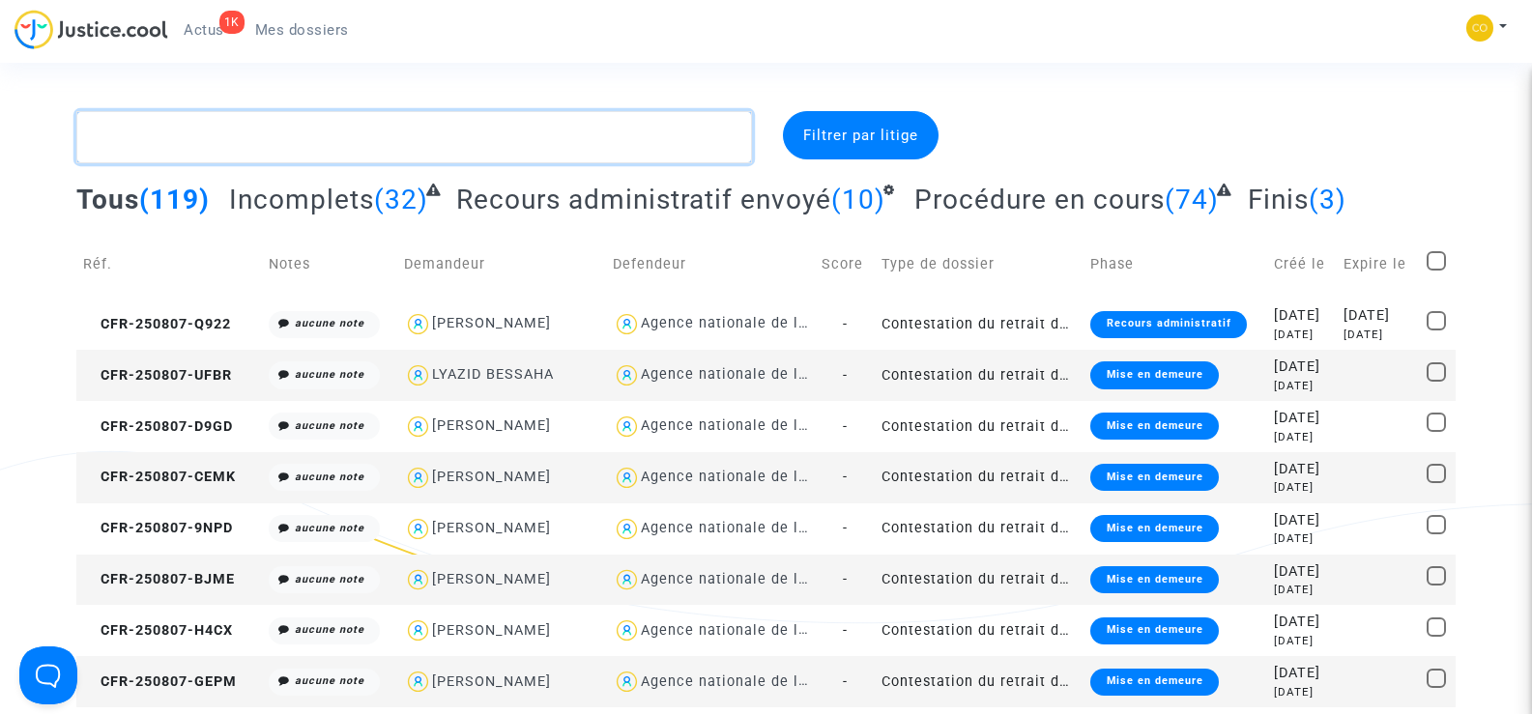
click at [204, 137] on textarea at bounding box center [413, 137] width 674 height 52
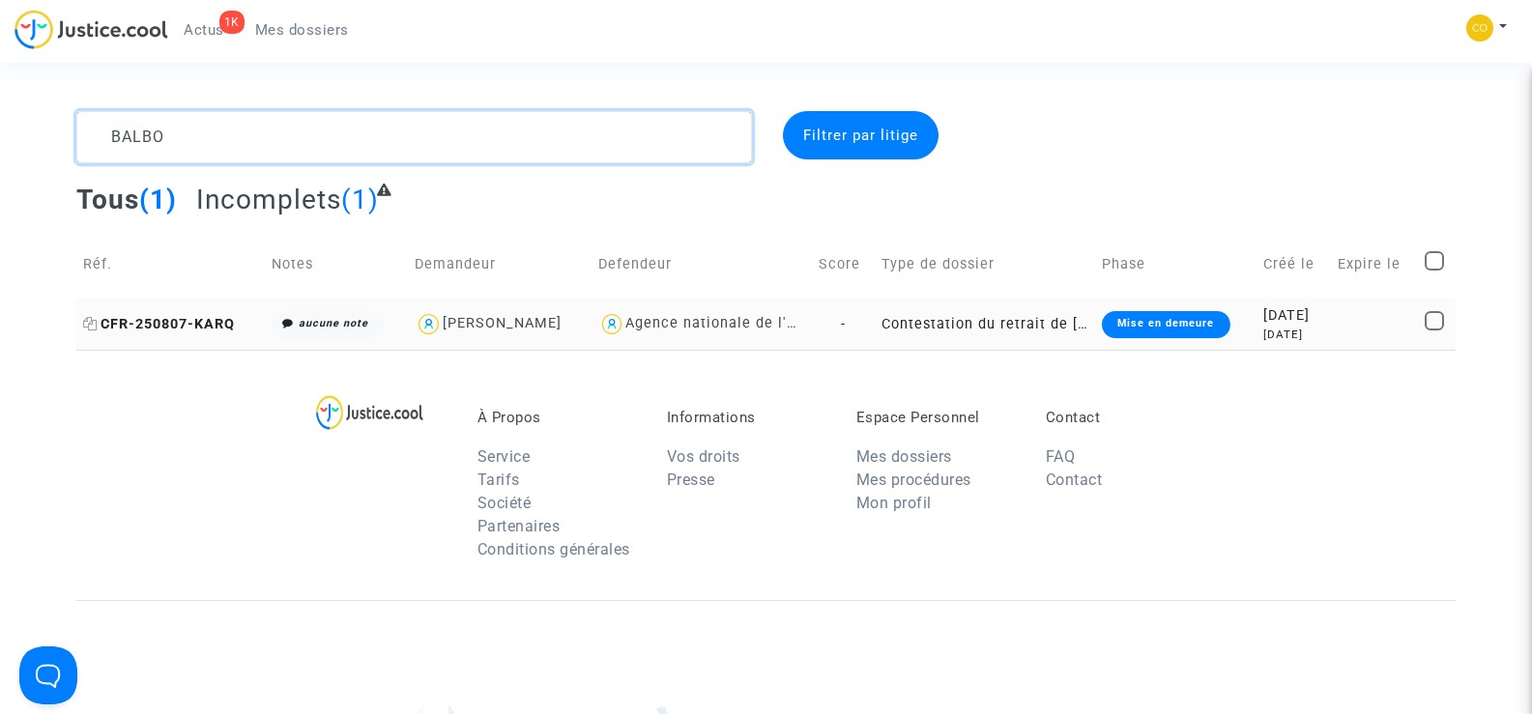
type textarea "BALBO"
click at [170, 329] on span "CFR-250807-KARQ" at bounding box center [159, 324] width 152 height 16
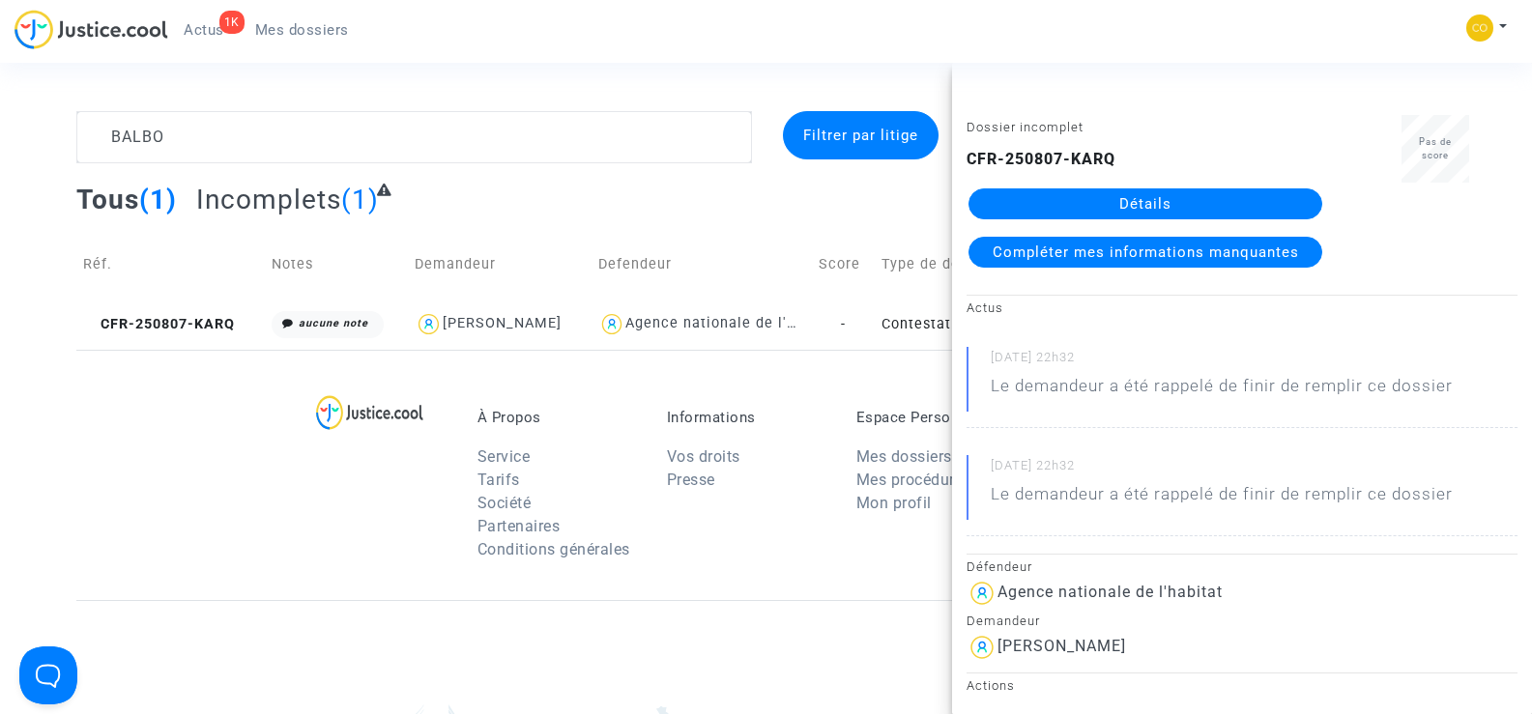
click at [1208, 199] on link "Détails" at bounding box center [1145, 203] width 354 height 31
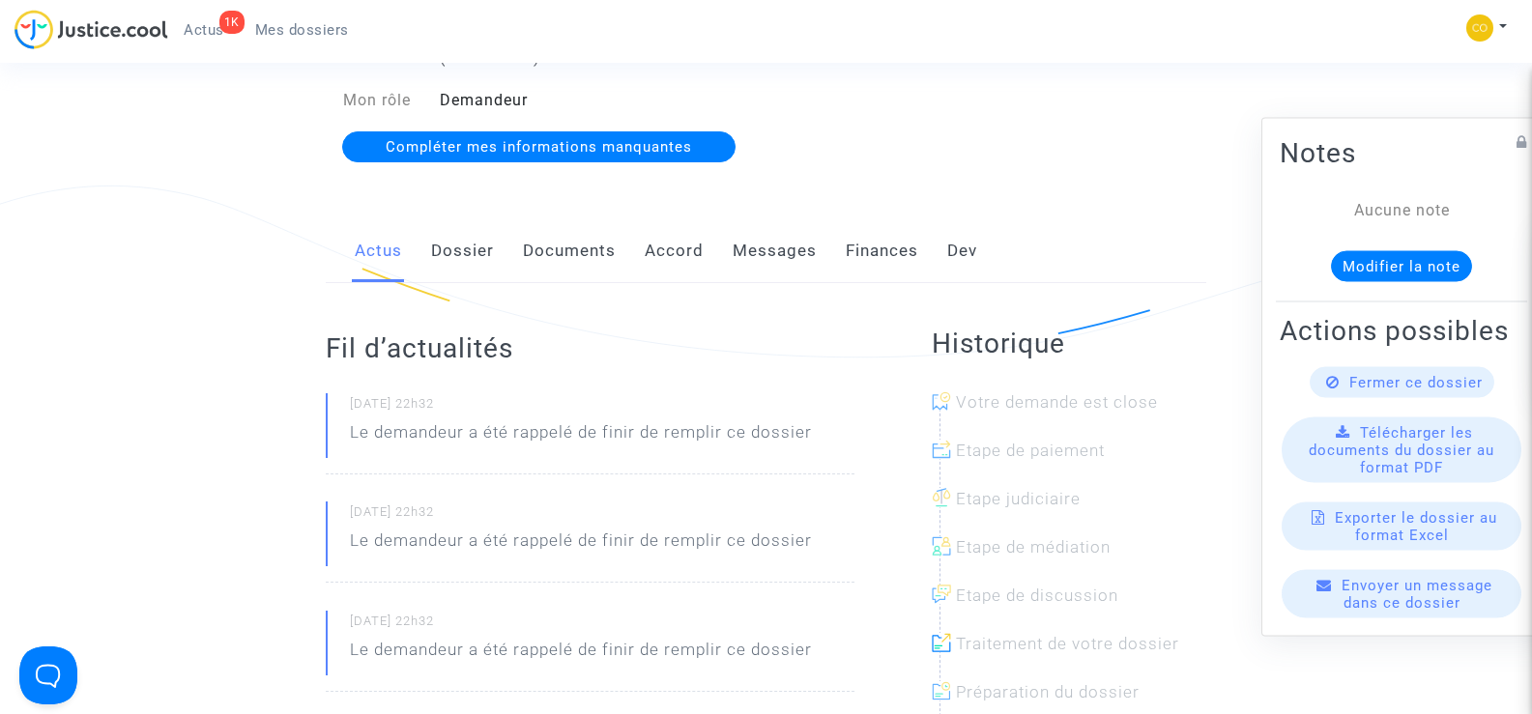
scroll to position [290, 0]
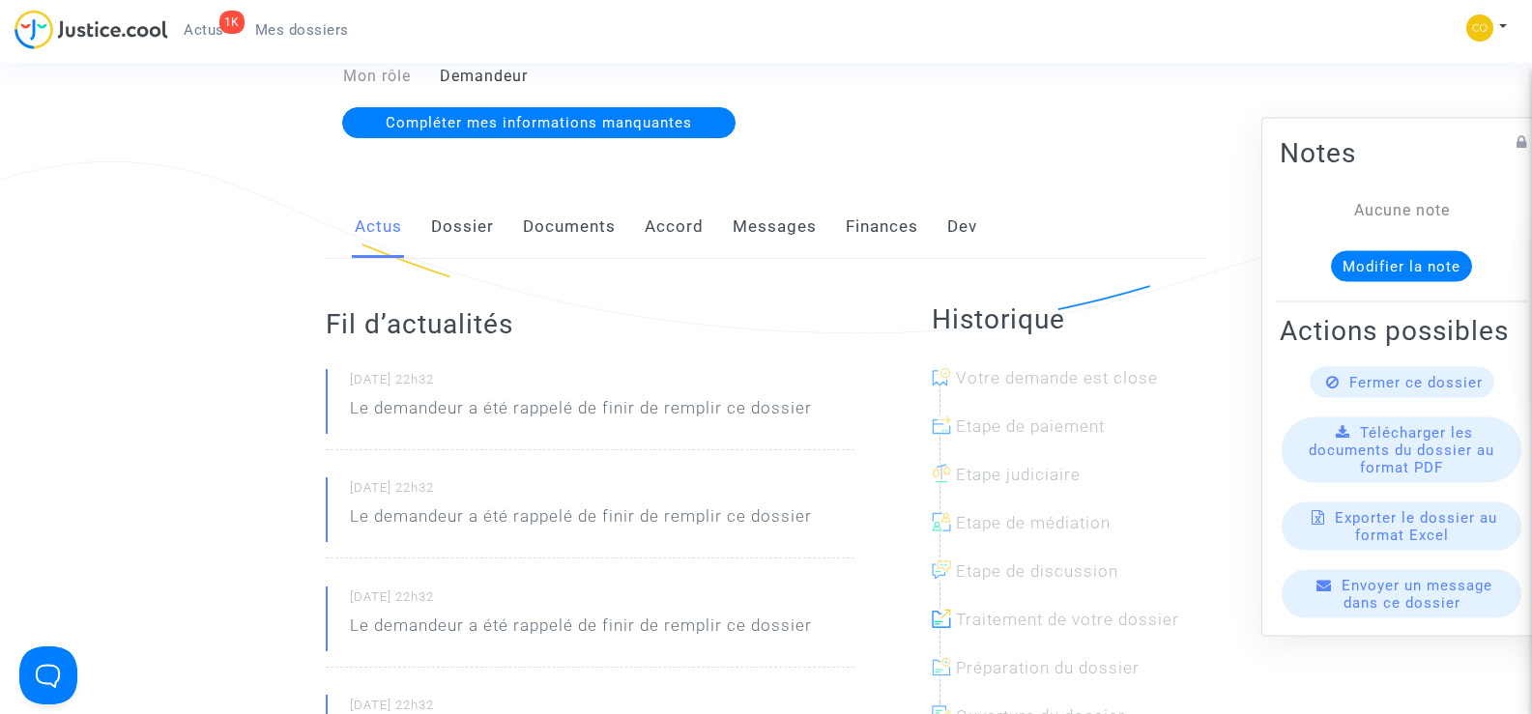
drag, startPoint x: 568, startPoint y: 202, endPoint x: 1054, endPoint y: 79, distance: 501.3
click at [571, 202] on link "Documents" at bounding box center [569, 227] width 93 height 64
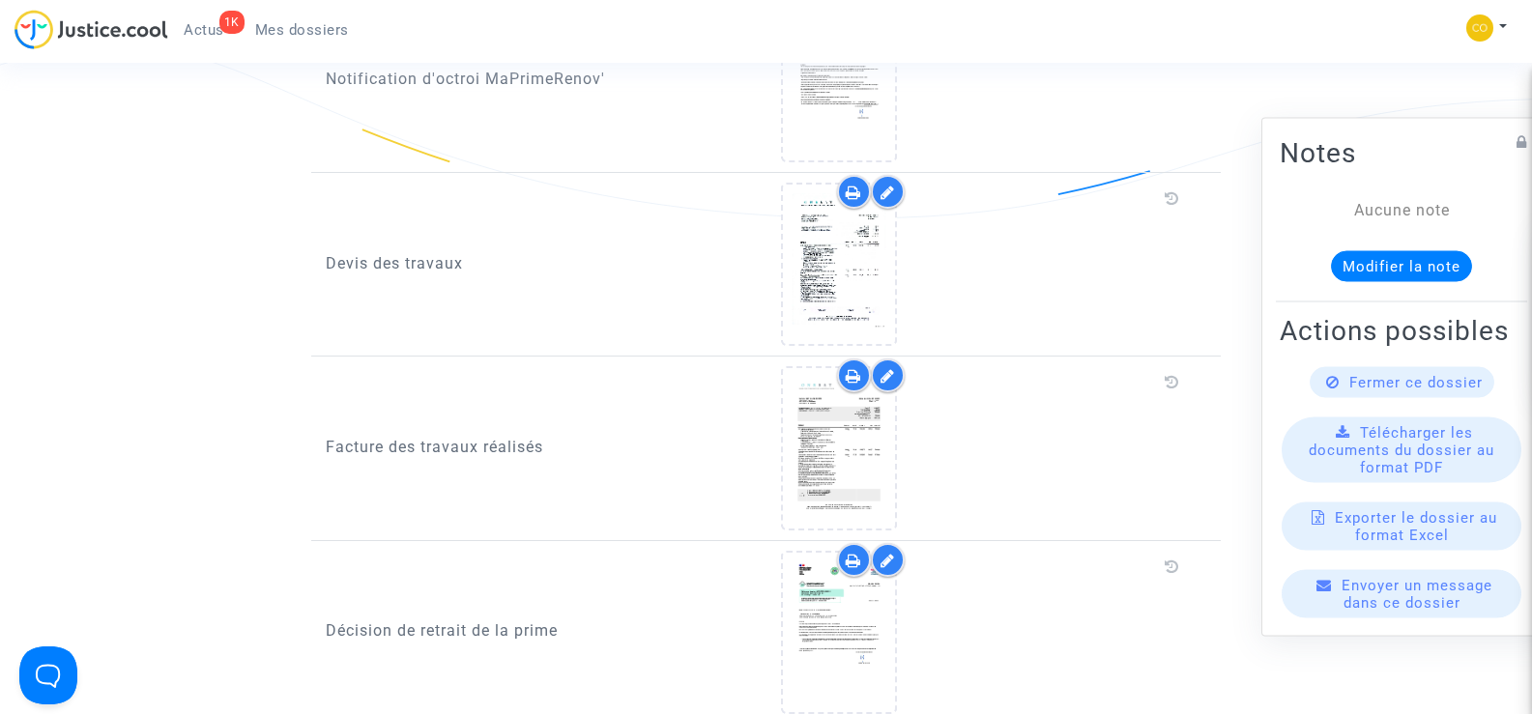
scroll to position [1256, 0]
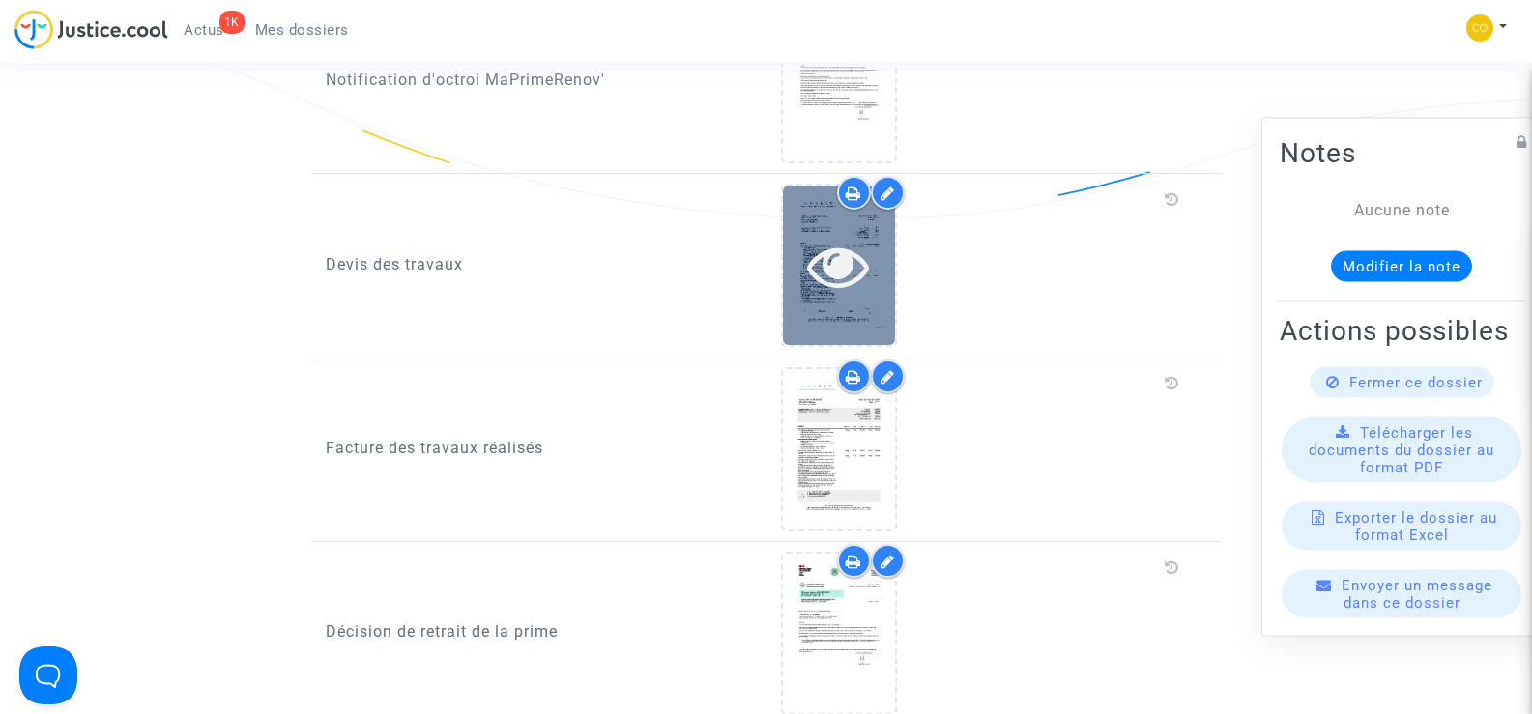
click at [839, 252] on icon at bounding box center [838, 266] width 63 height 62
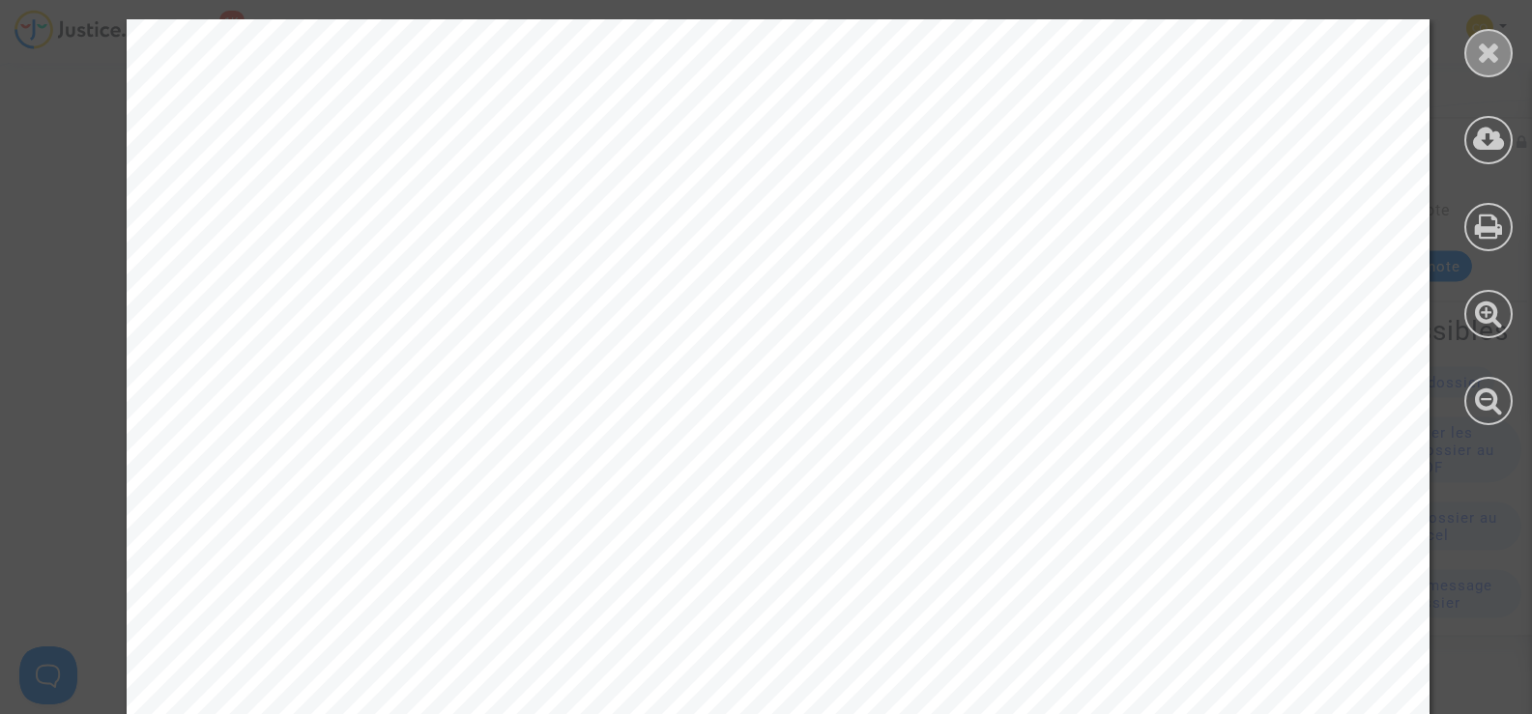
click at [1474, 52] on div at bounding box center [1488, 53] width 48 height 48
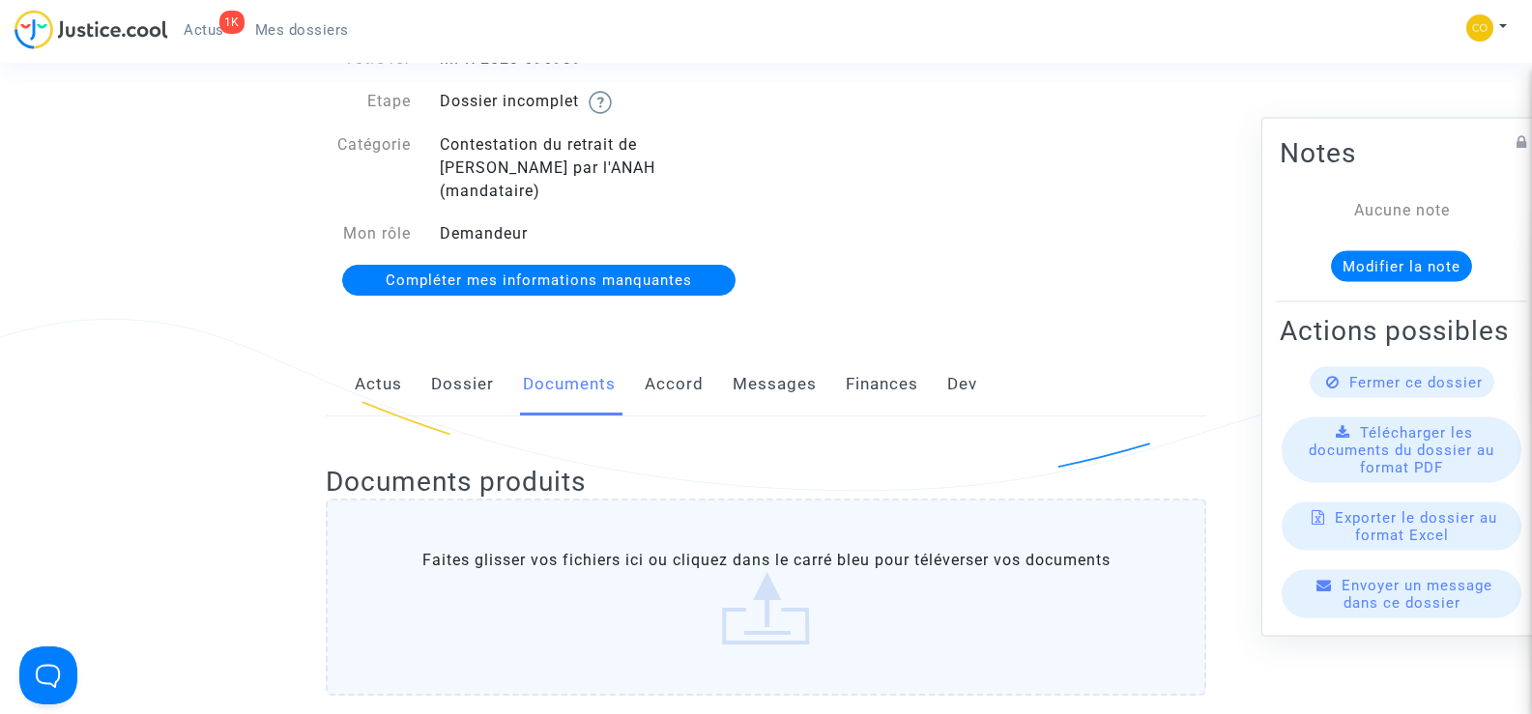
scroll to position [0, 0]
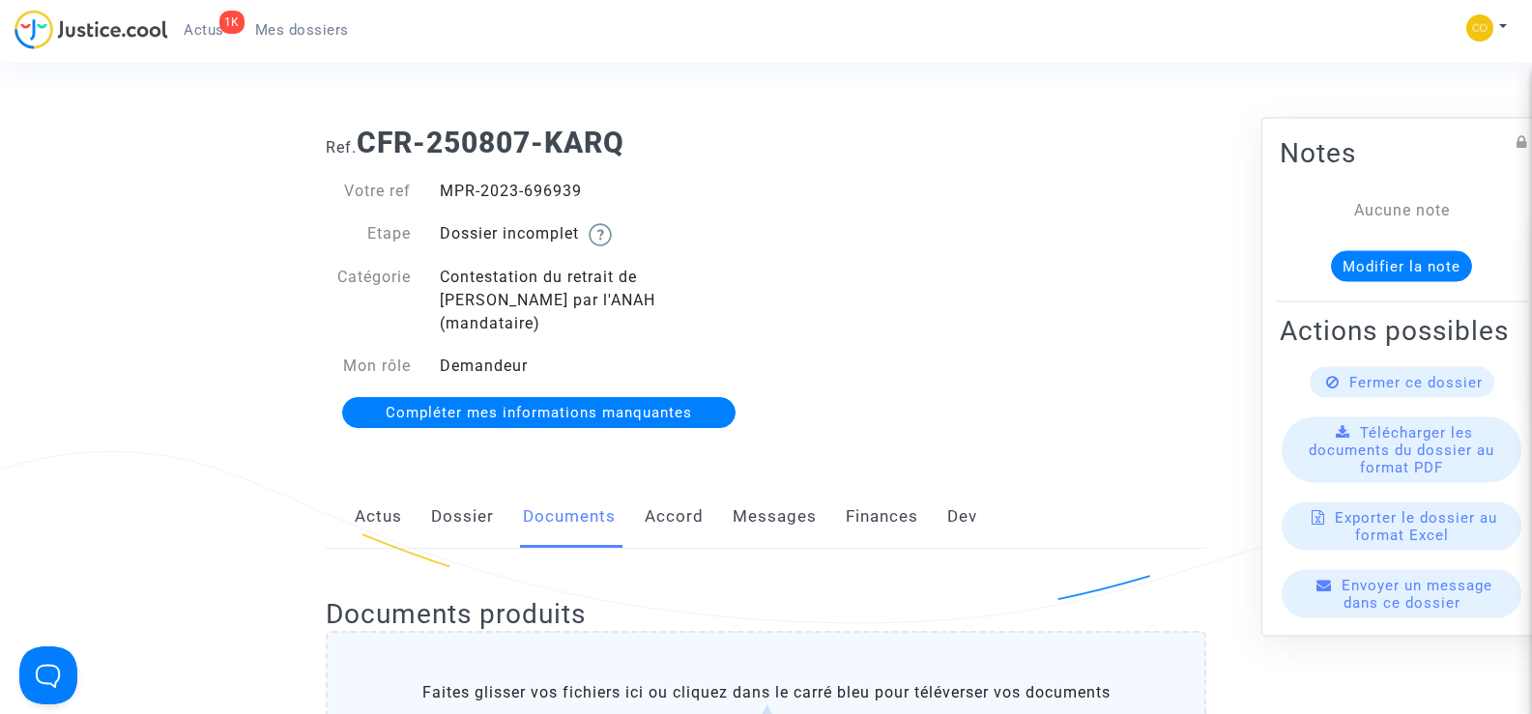
drag, startPoint x: 587, startPoint y: 184, endPoint x: 470, endPoint y: 181, distance: 117.0
click at [470, 181] on div "MPR-2023-696939" at bounding box center [595, 191] width 341 height 23
click at [1001, 257] on div "Ref. CFR-250807-KARQ Votre ref MPR-2023-696939 Etape Dossier incomplet Catégori…" at bounding box center [765, 278] width 909 height 334
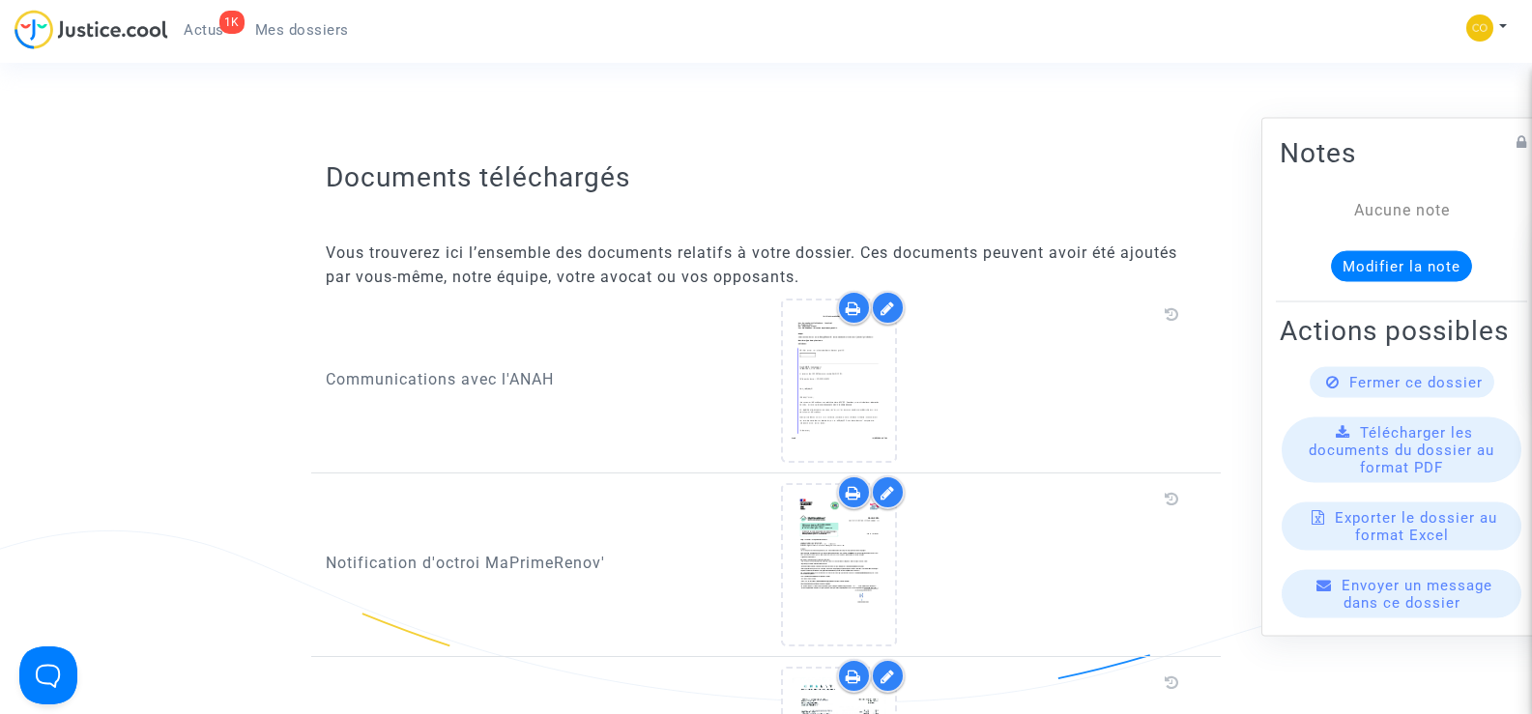
scroll to position [966, 0]
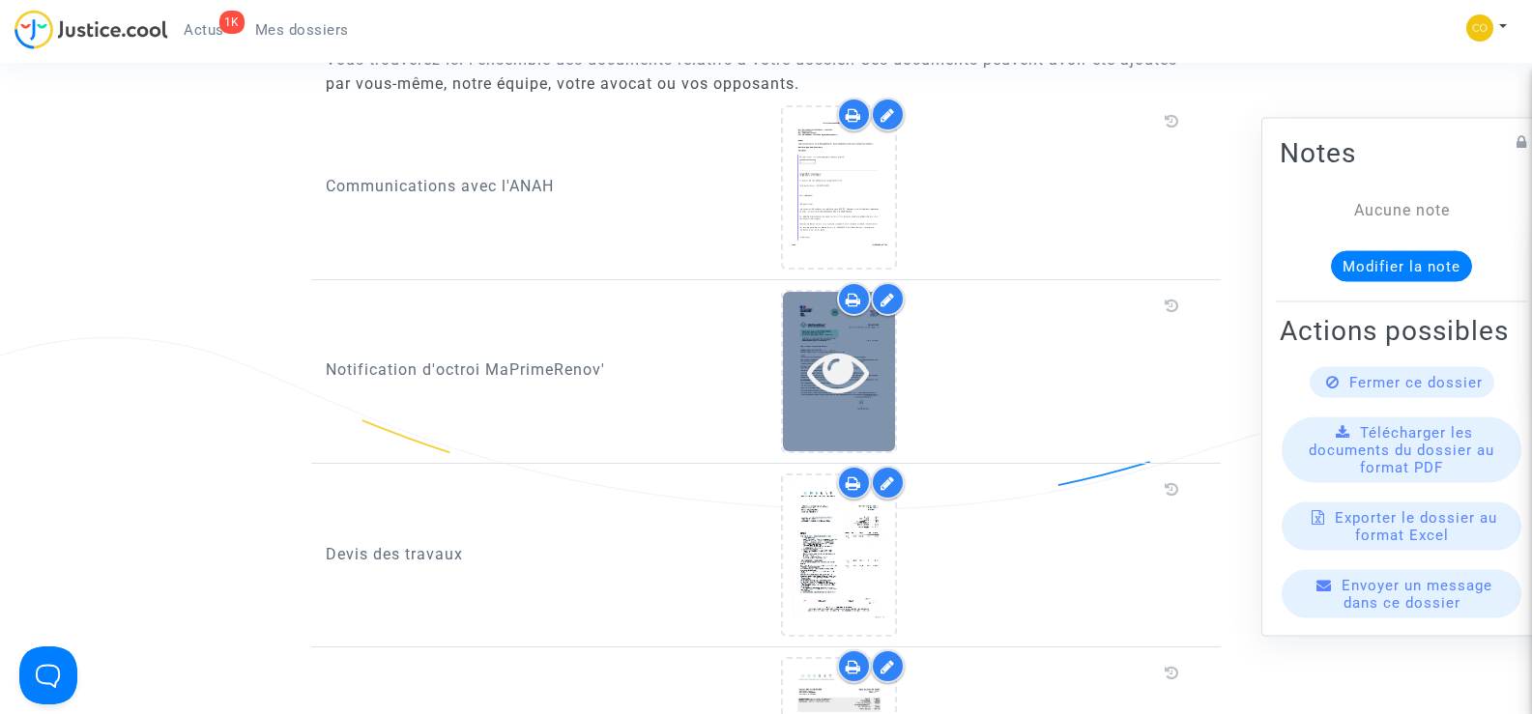
click at [796, 340] on div at bounding box center [839, 371] width 112 height 62
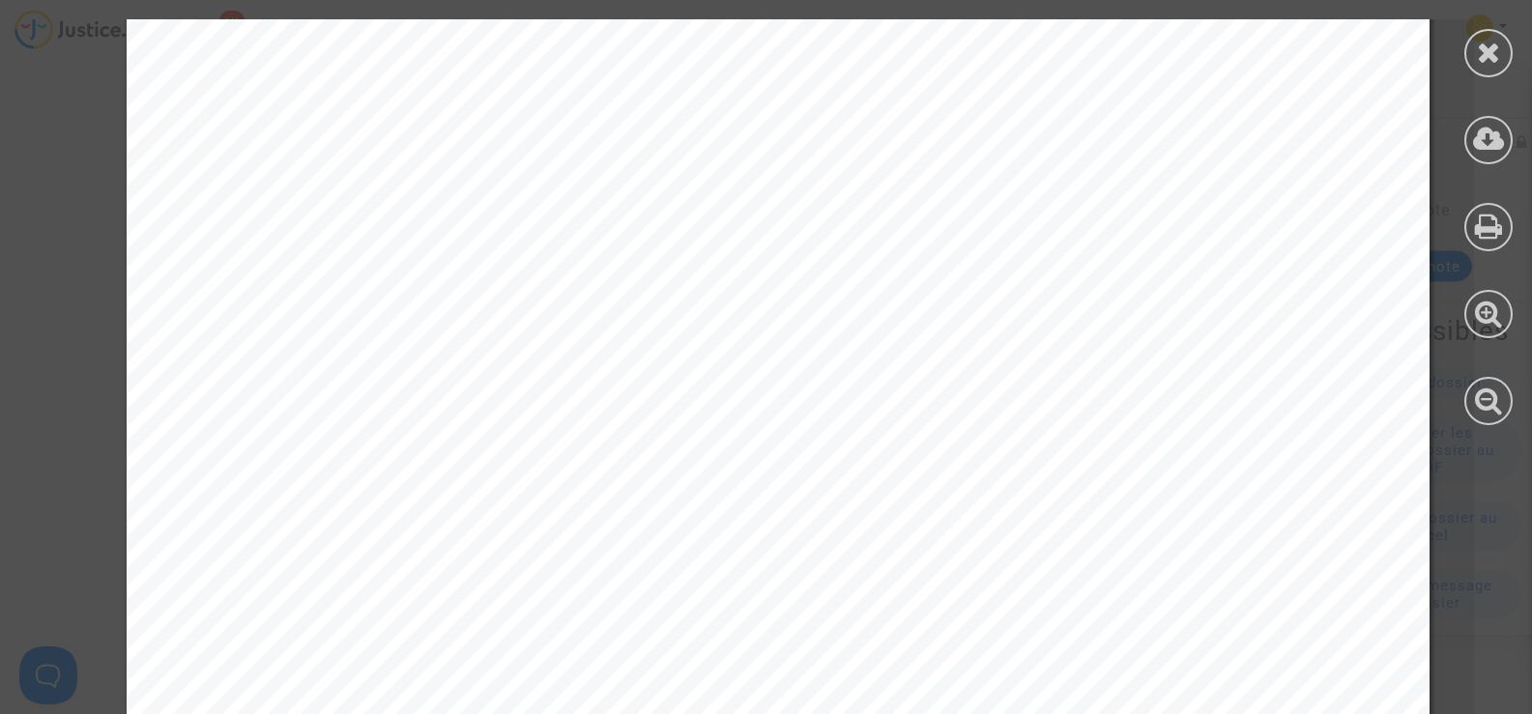
scroll to position [387, 0]
click at [1493, 49] on icon at bounding box center [1489, 52] width 24 height 29
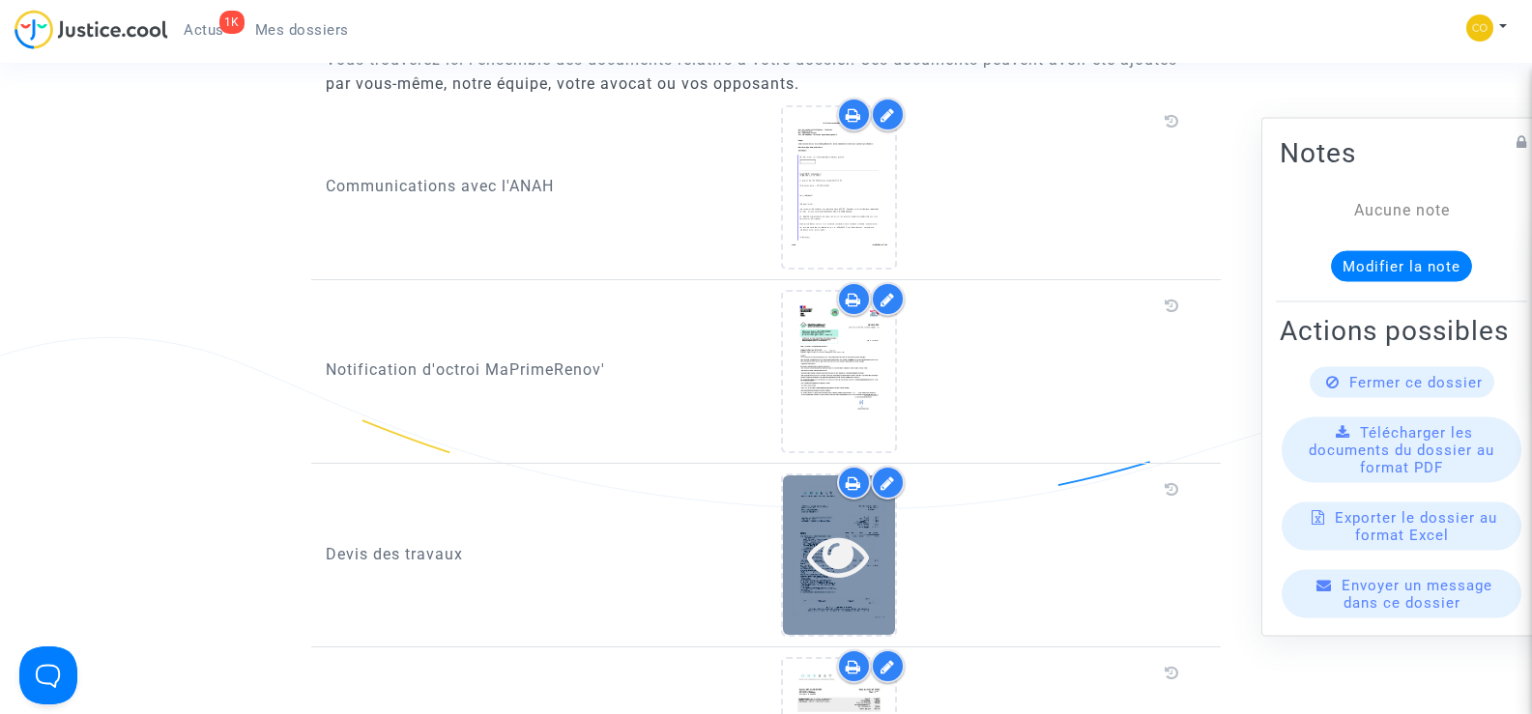
click at [851, 531] on icon at bounding box center [838, 556] width 63 height 62
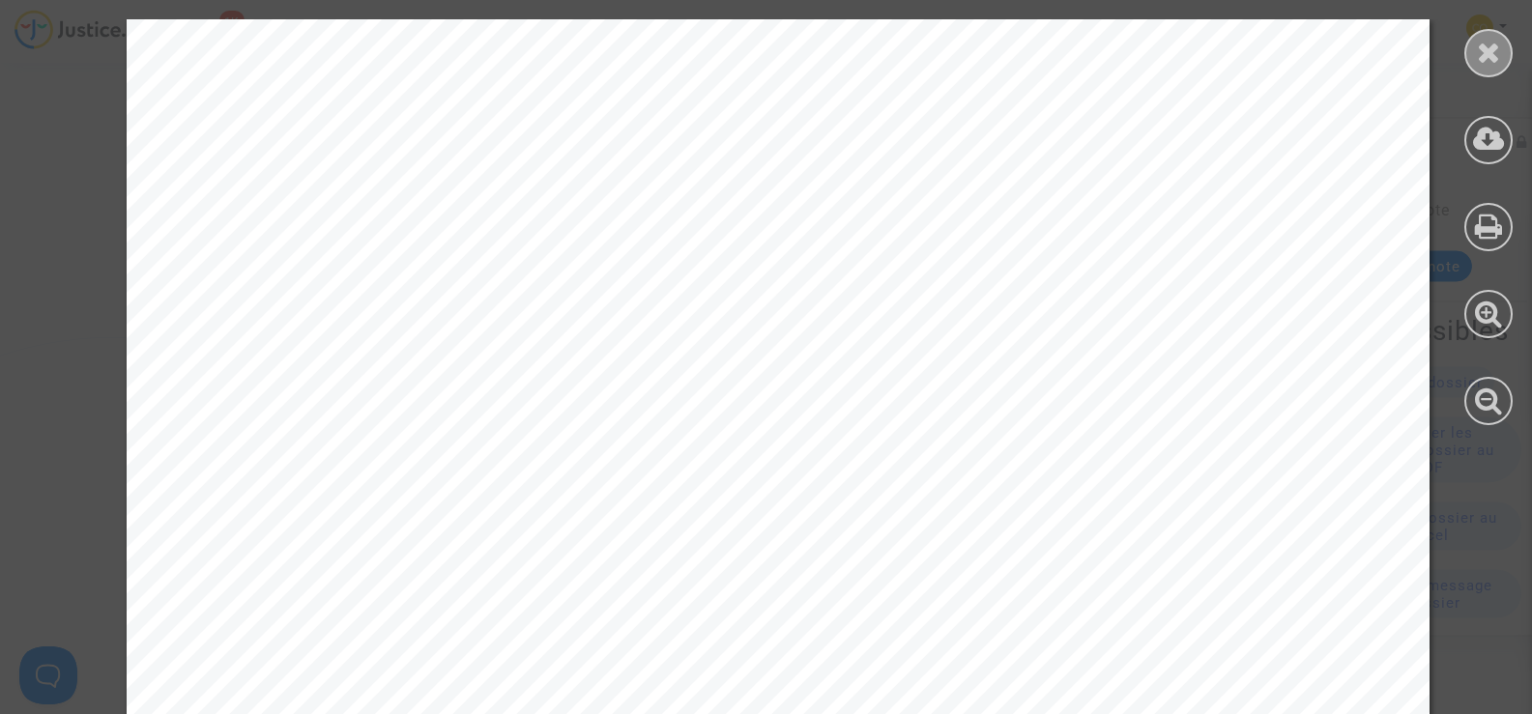
click at [1494, 67] on div at bounding box center [1488, 53] width 48 height 48
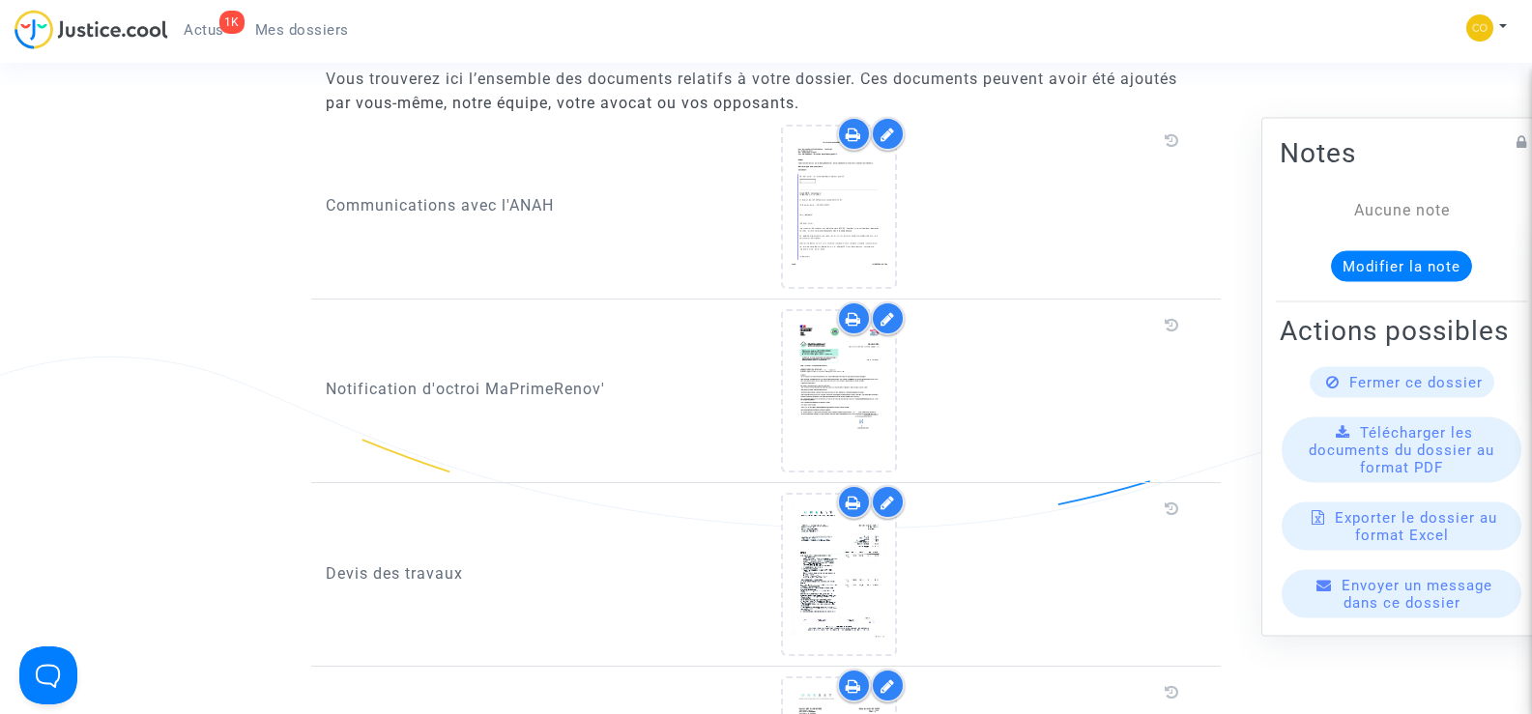
scroll to position [966, 0]
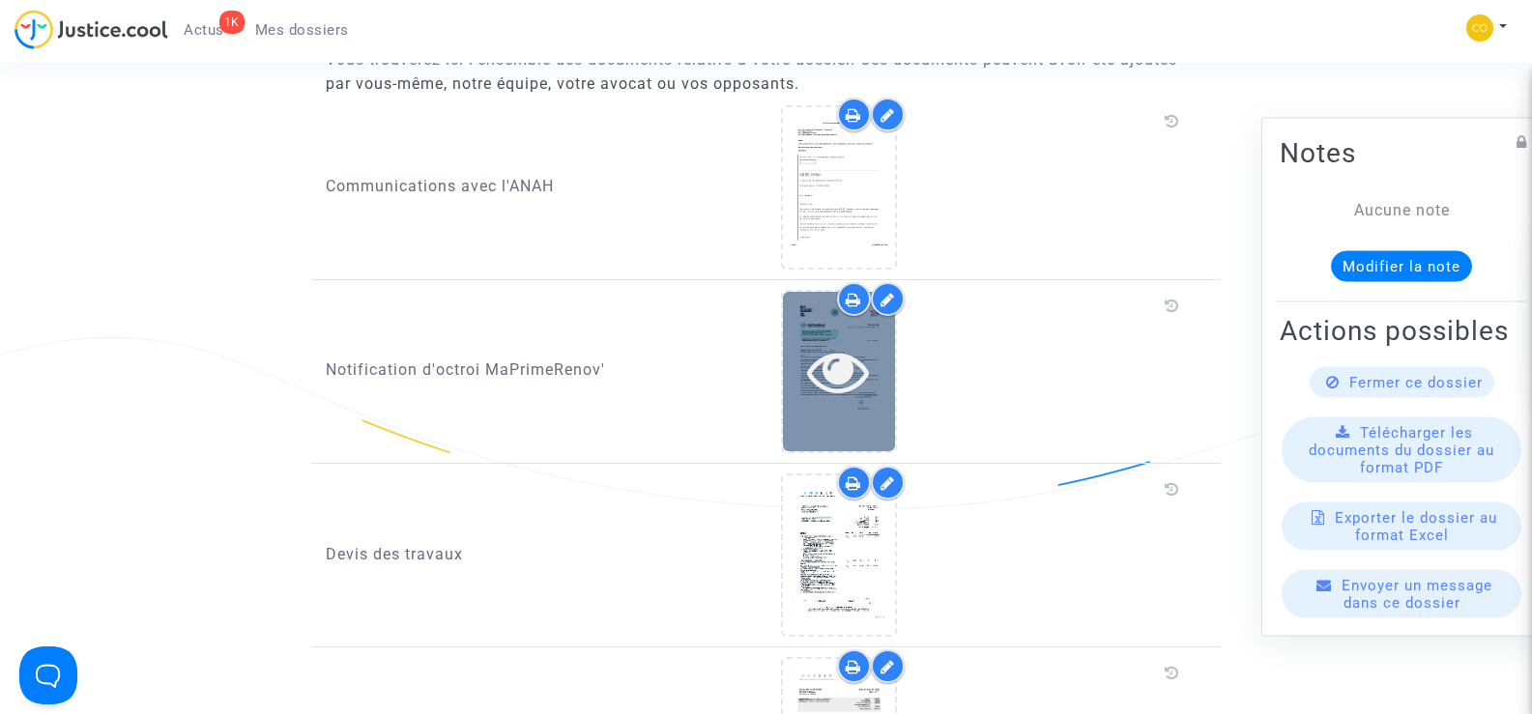
click at [828, 363] on icon at bounding box center [838, 371] width 63 height 62
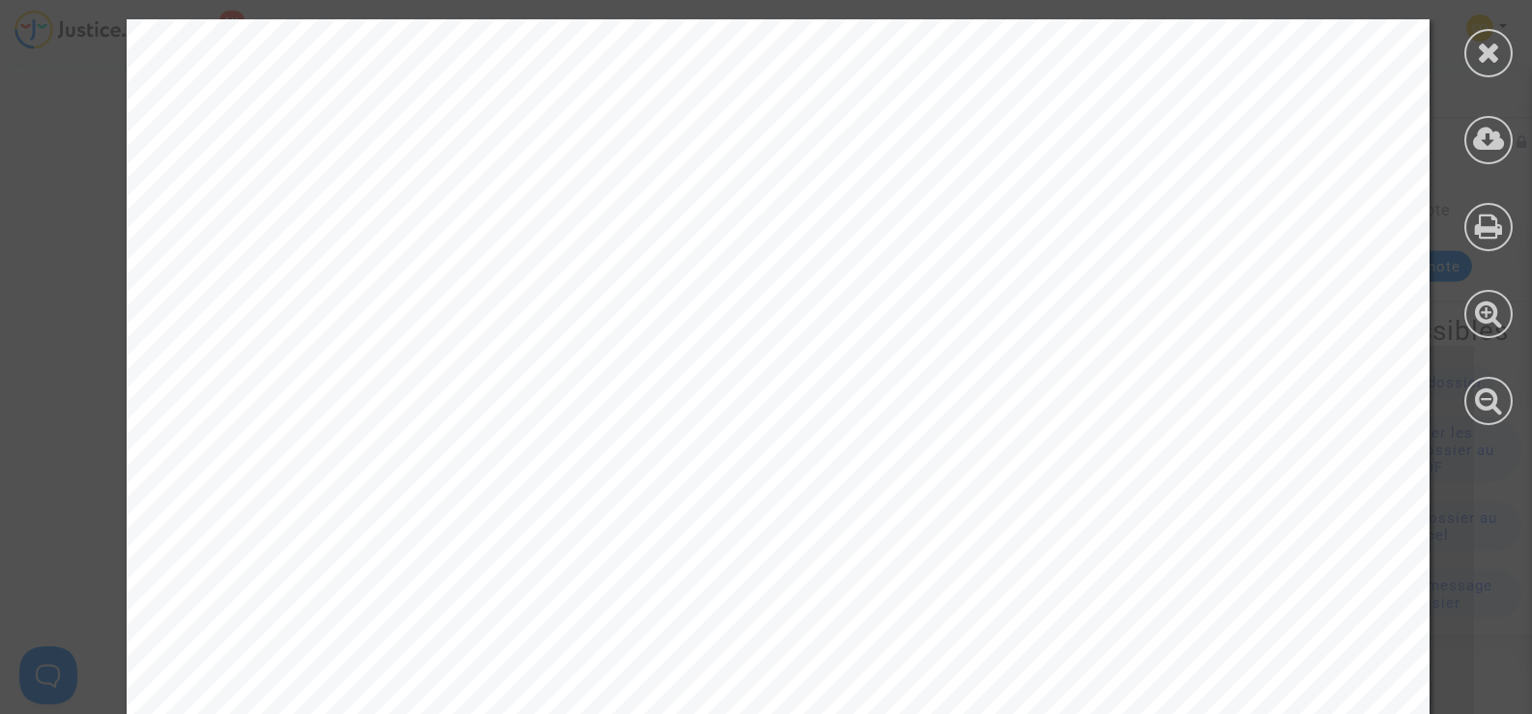
drag, startPoint x: 1320, startPoint y: 385, endPoint x: 902, endPoint y: 380, distance: 418.4
click at [914, 380] on span "80 RUE DU FBG DES POSTES 59000 LILLE" at bounding box center [1021, 385] width 215 height 20
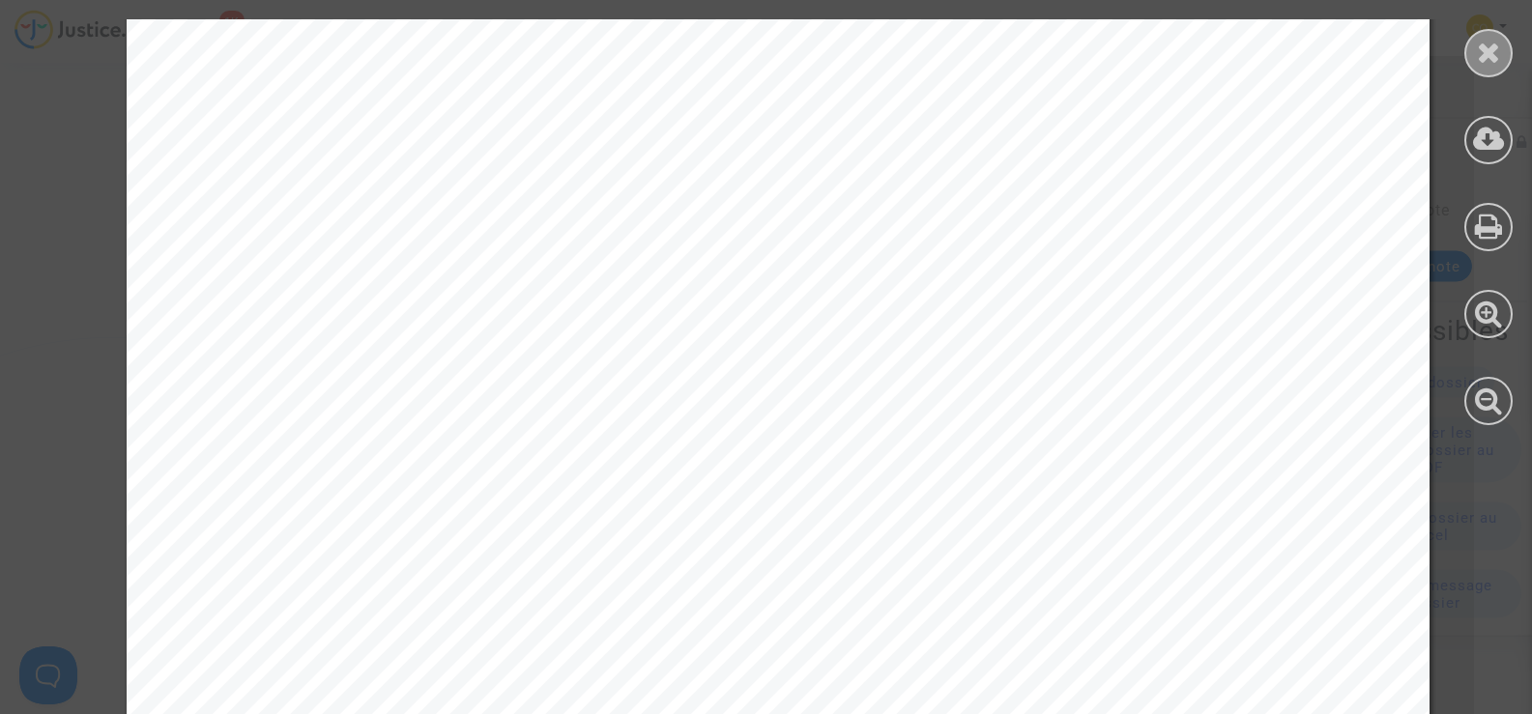
click at [1477, 72] on div at bounding box center [1488, 53] width 48 height 48
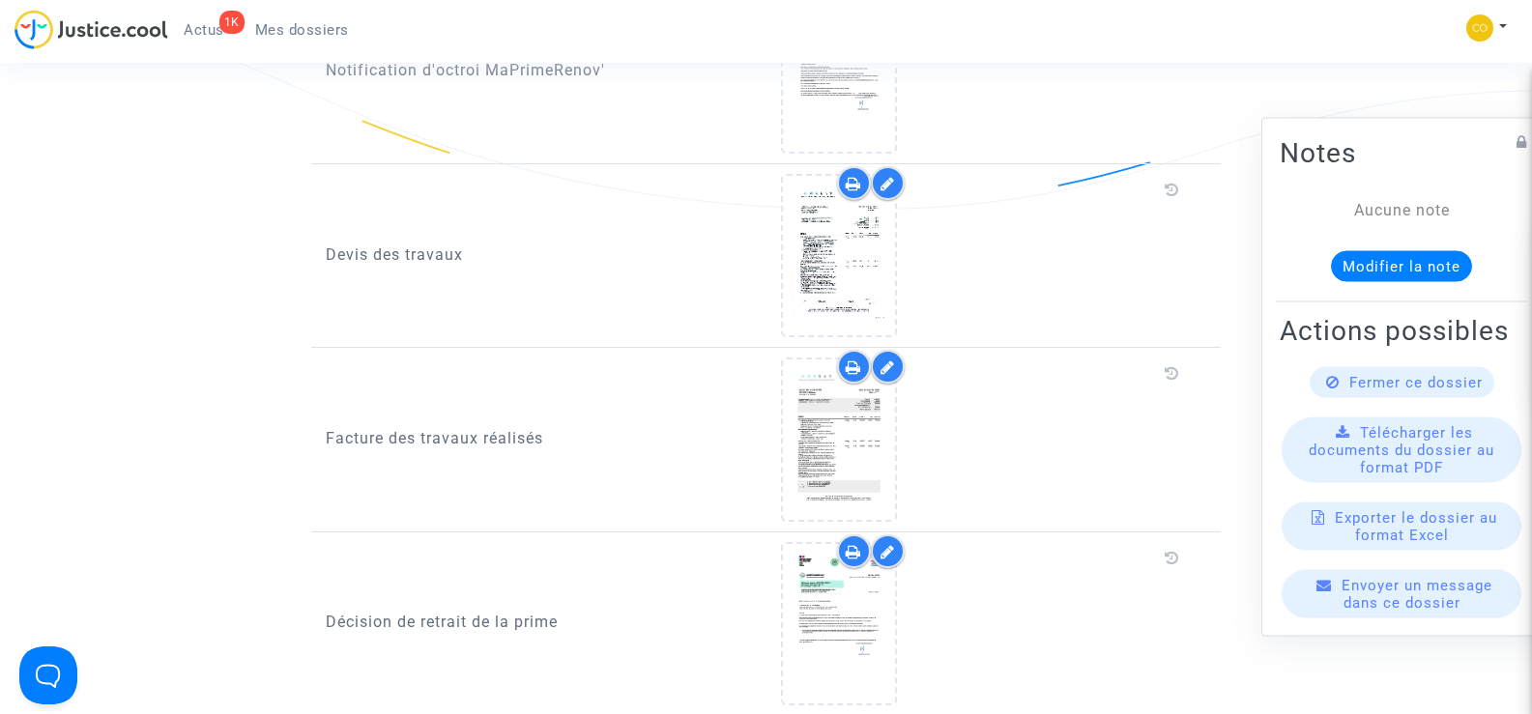
scroll to position [1449, 0]
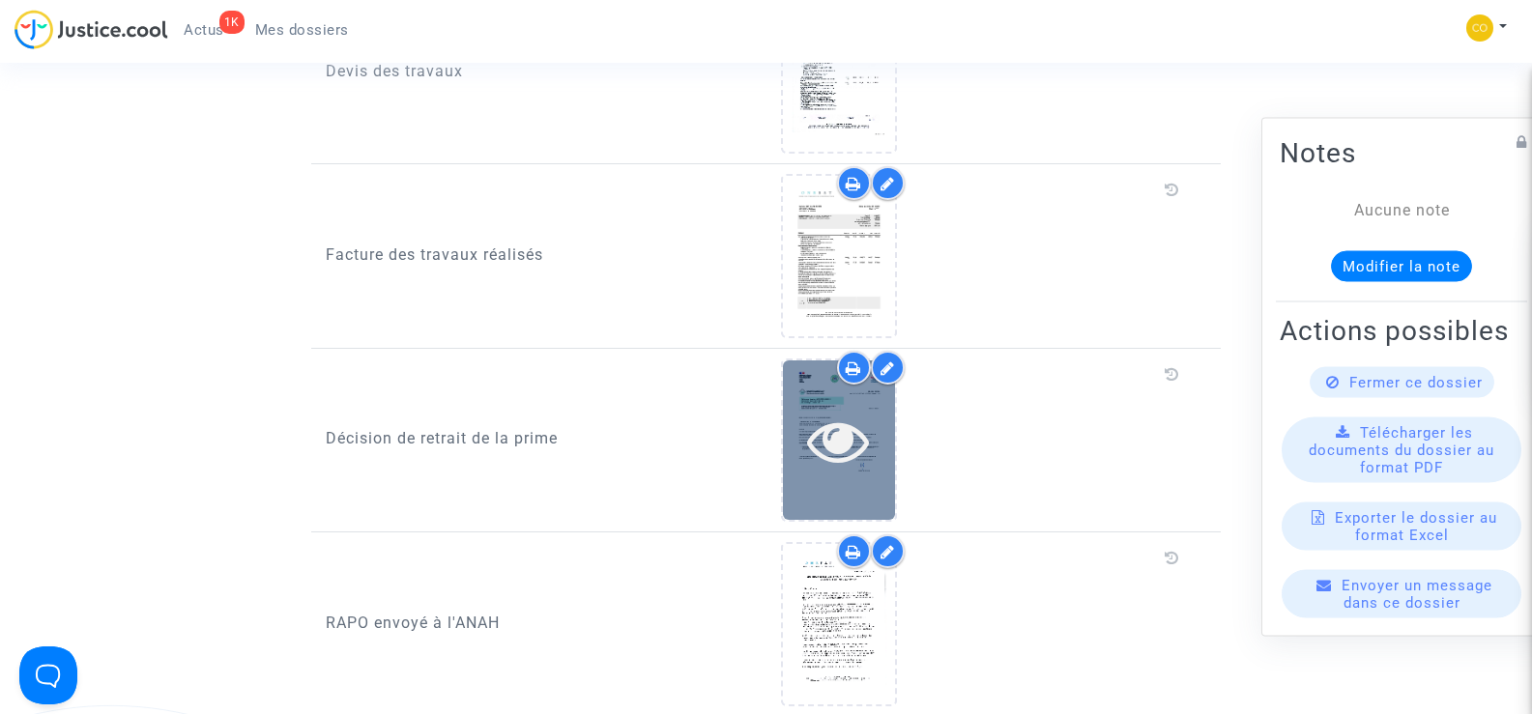
click at [857, 423] on icon at bounding box center [838, 441] width 63 height 62
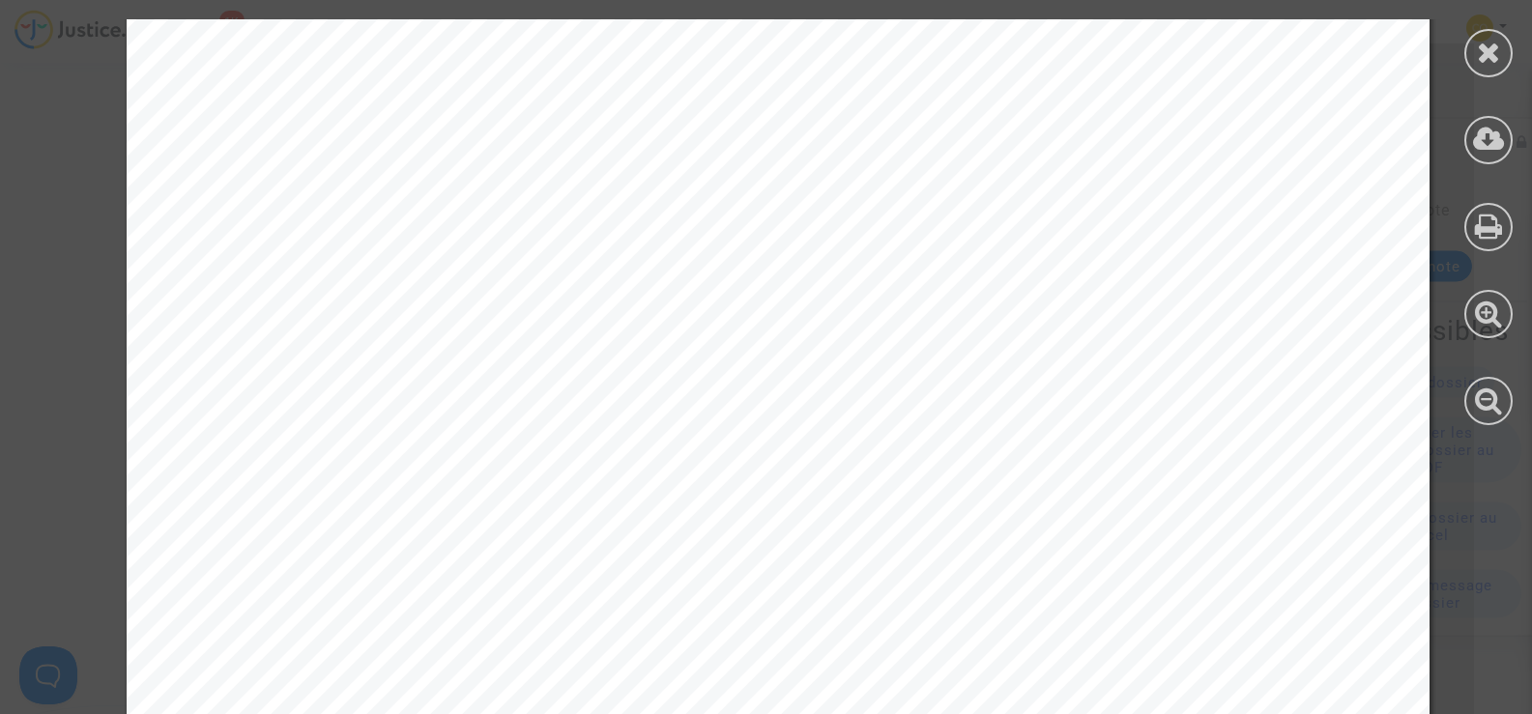
scroll to position [387, 0]
drag, startPoint x: 665, startPoint y: 410, endPoint x: 459, endPoint y: 408, distance: 205.8
click at [459, 408] on span "Adresse du logement à rénover : 22 rue linbergh, 59000 Lille" at bounding box center [529, 404] width 582 height 15
click at [878, 539] on div "BALBO ENZO 80 RUE DU FBG DES POSTES 59000 LILLE Référence dossier :MPR-2023-696…" at bounding box center [778, 362] width 1303 height 1844
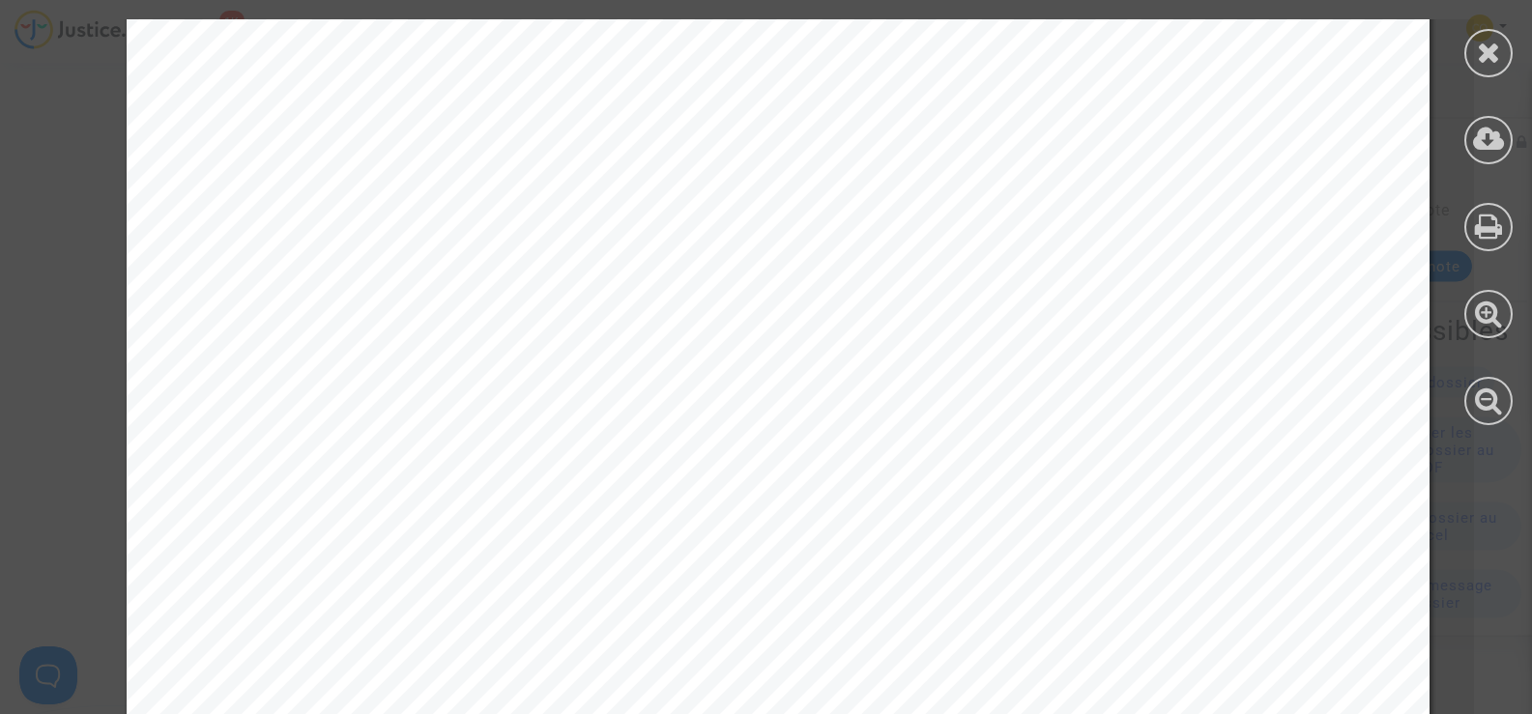
click at [436, 288] on div "BALBO ENZO 80 RUE DU FBG DES POSTES 59000 LILLE Référence dossier :MPR-2023-696…" at bounding box center [778, 362] width 1303 height 1844
click at [1500, 43] on icon at bounding box center [1489, 52] width 24 height 29
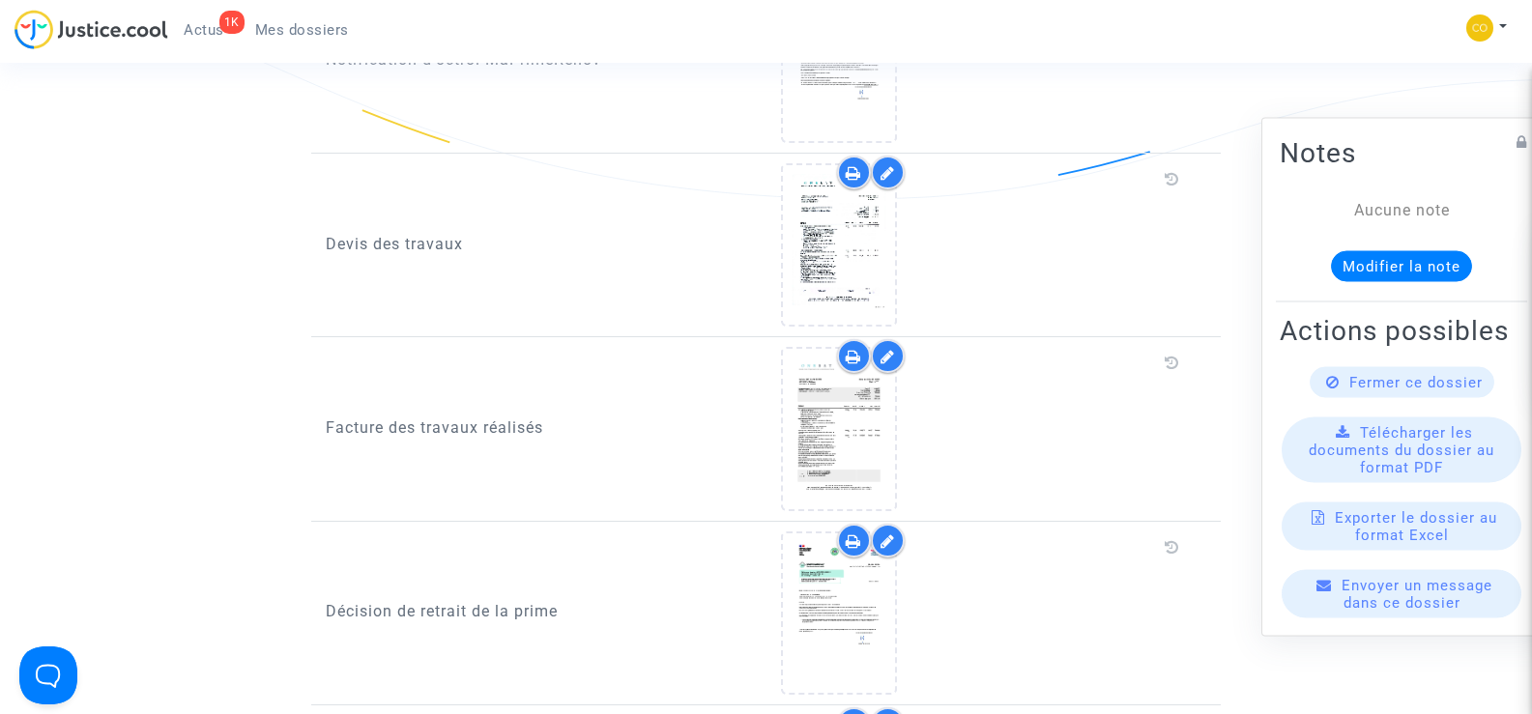
scroll to position [1256, 0]
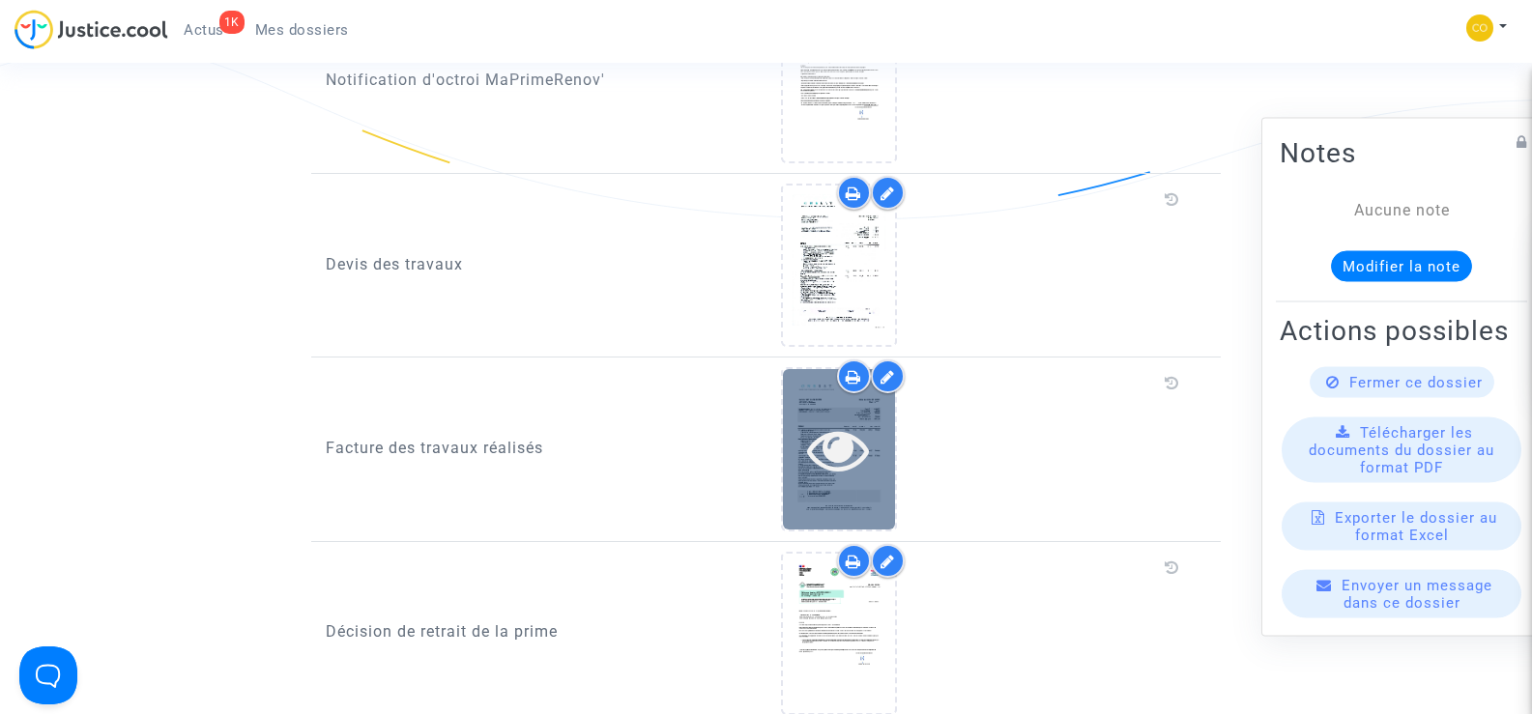
click at [873, 431] on div at bounding box center [839, 449] width 112 height 62
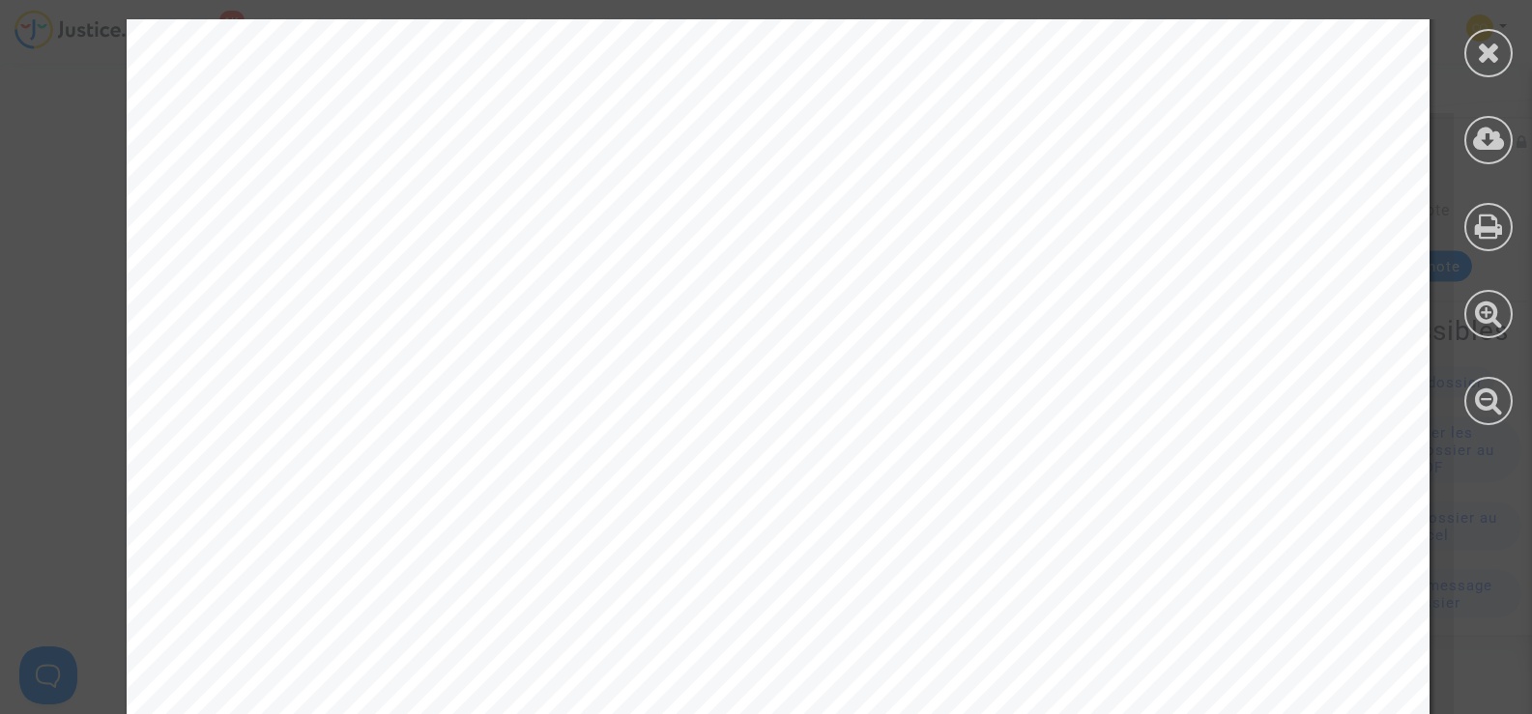
scroll to position [193, 0]
click at [1488, 53] on icon at bounding box center [1489, 52] width 24 height 29
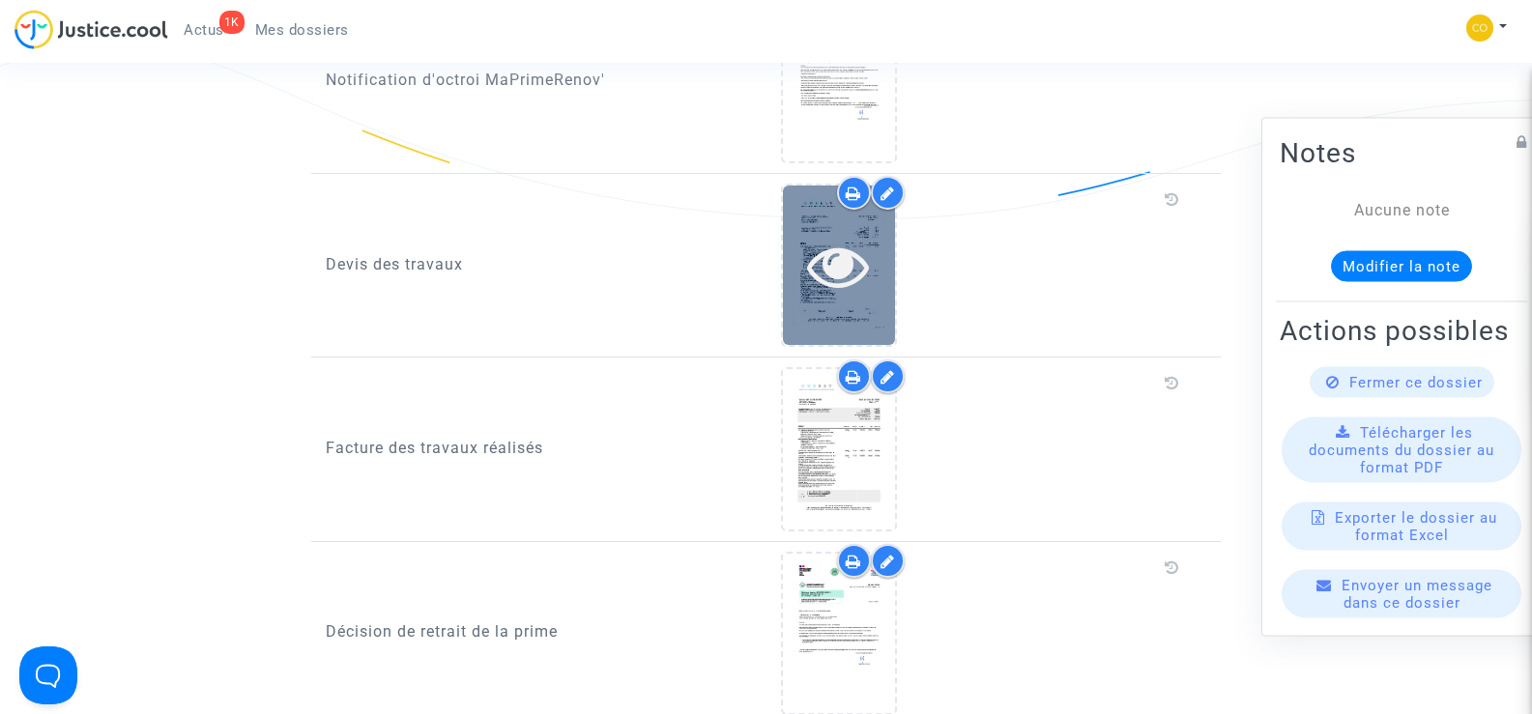
click at [862, 235] on icon at bounding box center [838, 266] width 63 height 62
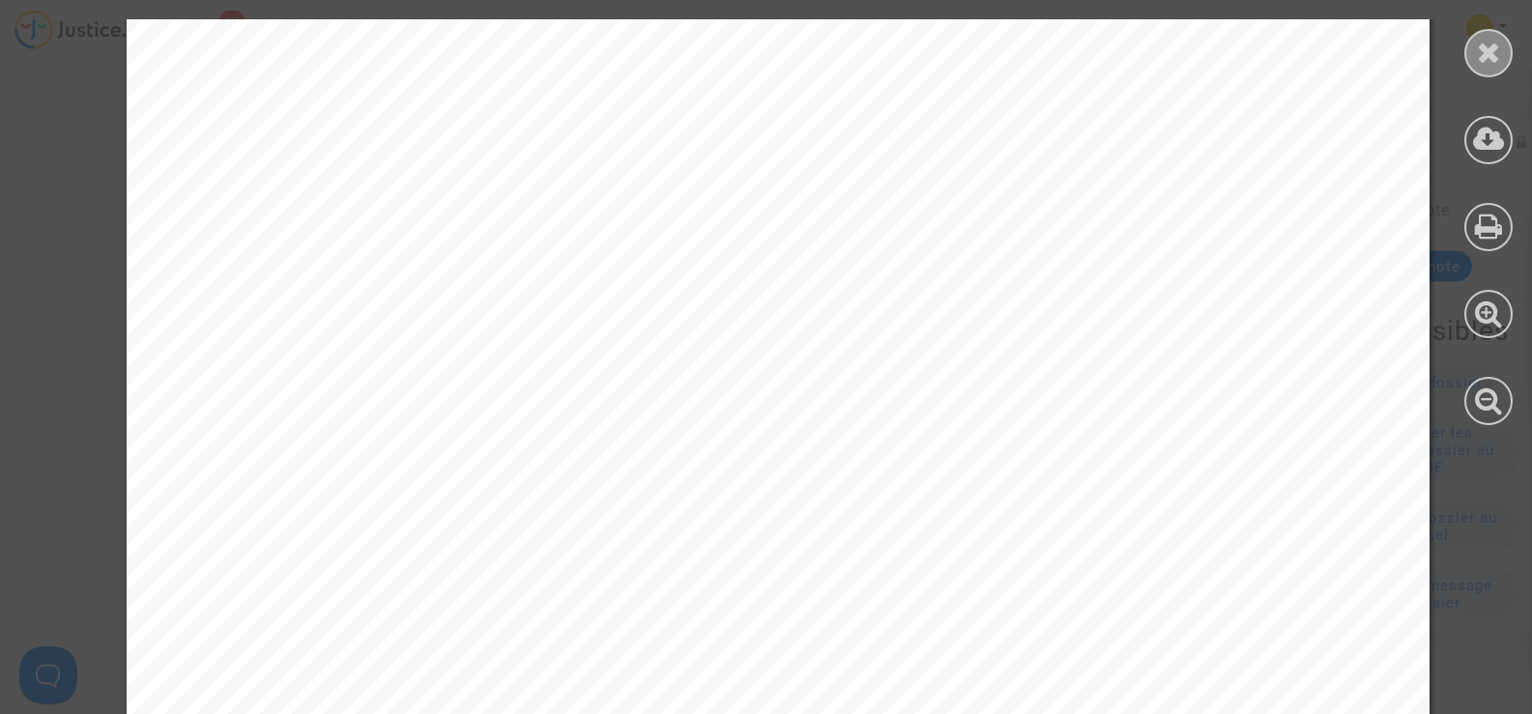
click at [1497, 47] on icon at bounding box center [1489, 52] width 24 height 29
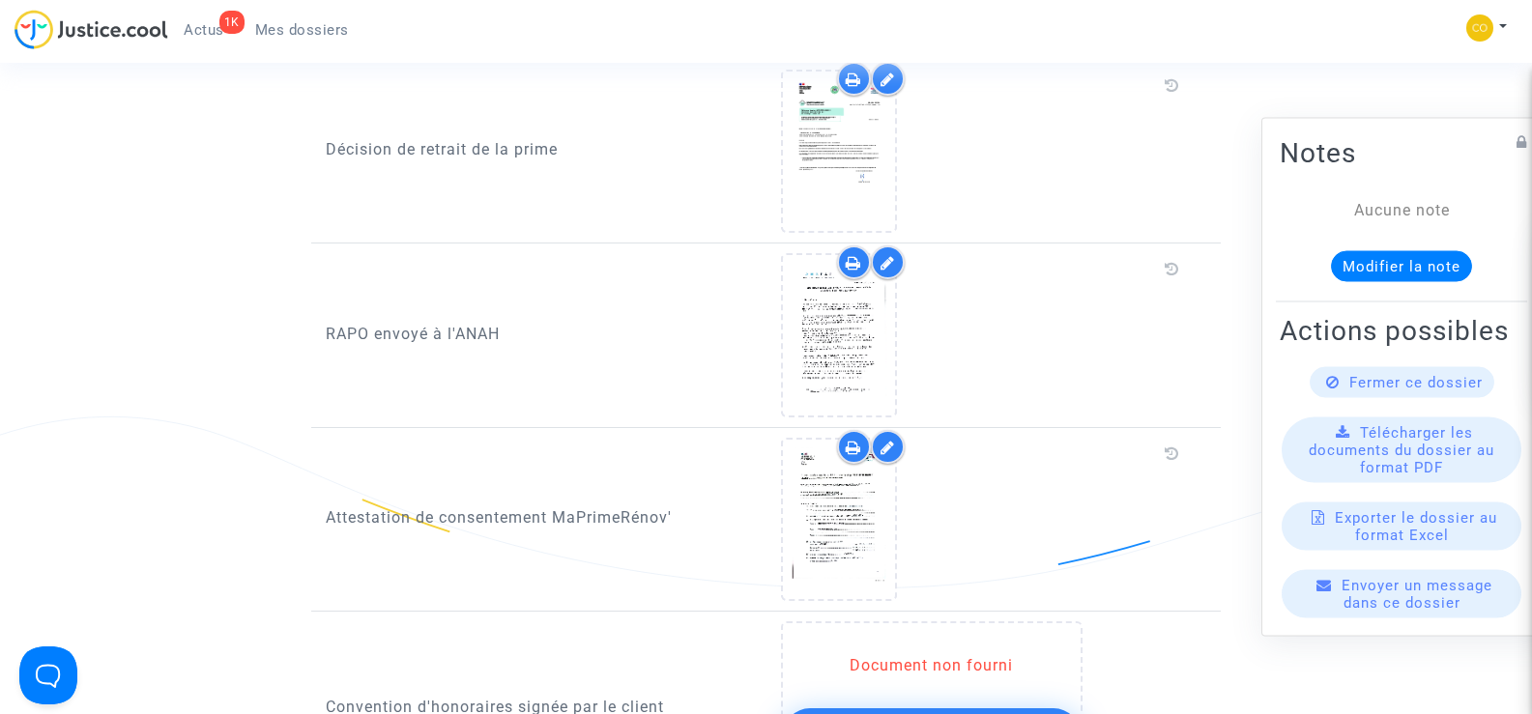
scroll to position [1739, 0]
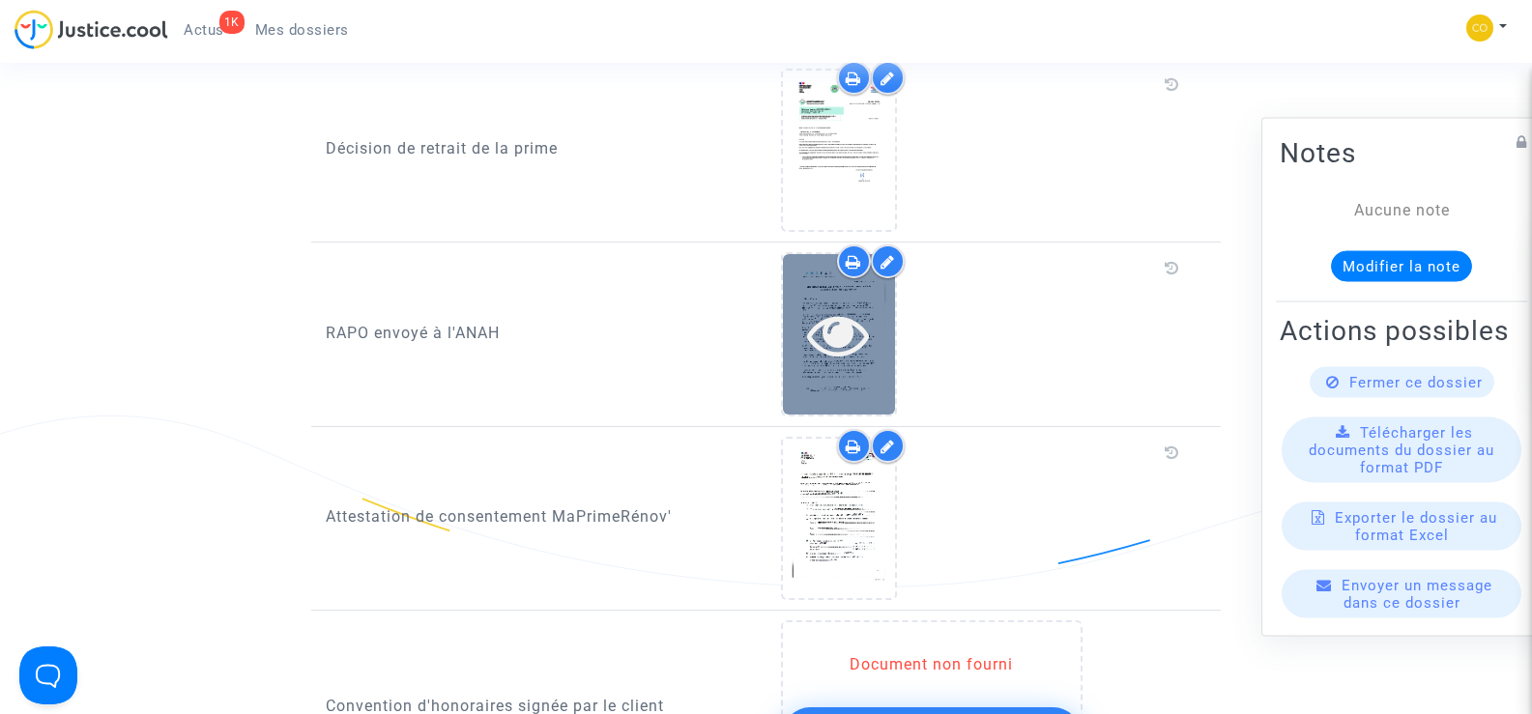
click at [804, 321] on div at bounding box center [839, 334] width 112 height 62
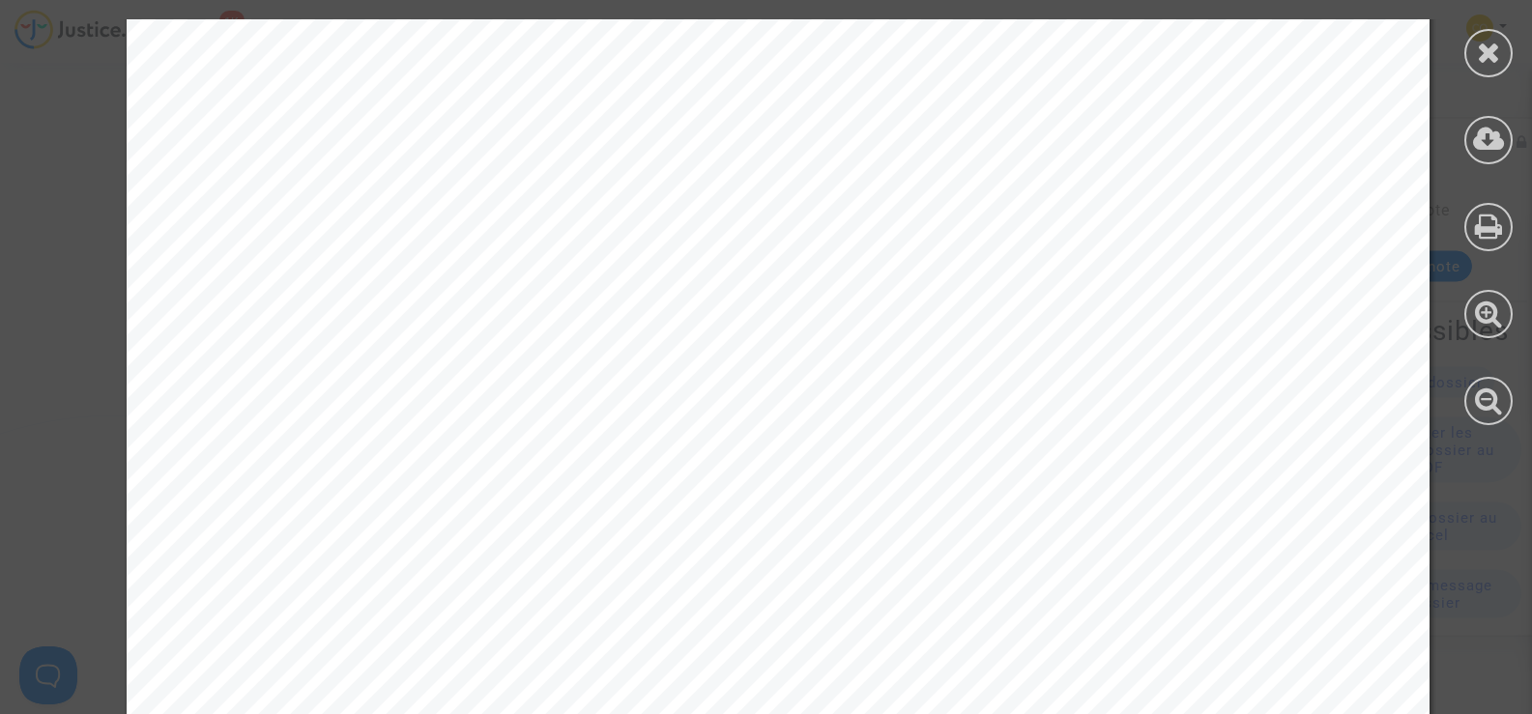
scroll to position [290, 0]
click at [1484, 67] on div at bounding box center [1488, 53] width 48 height 48
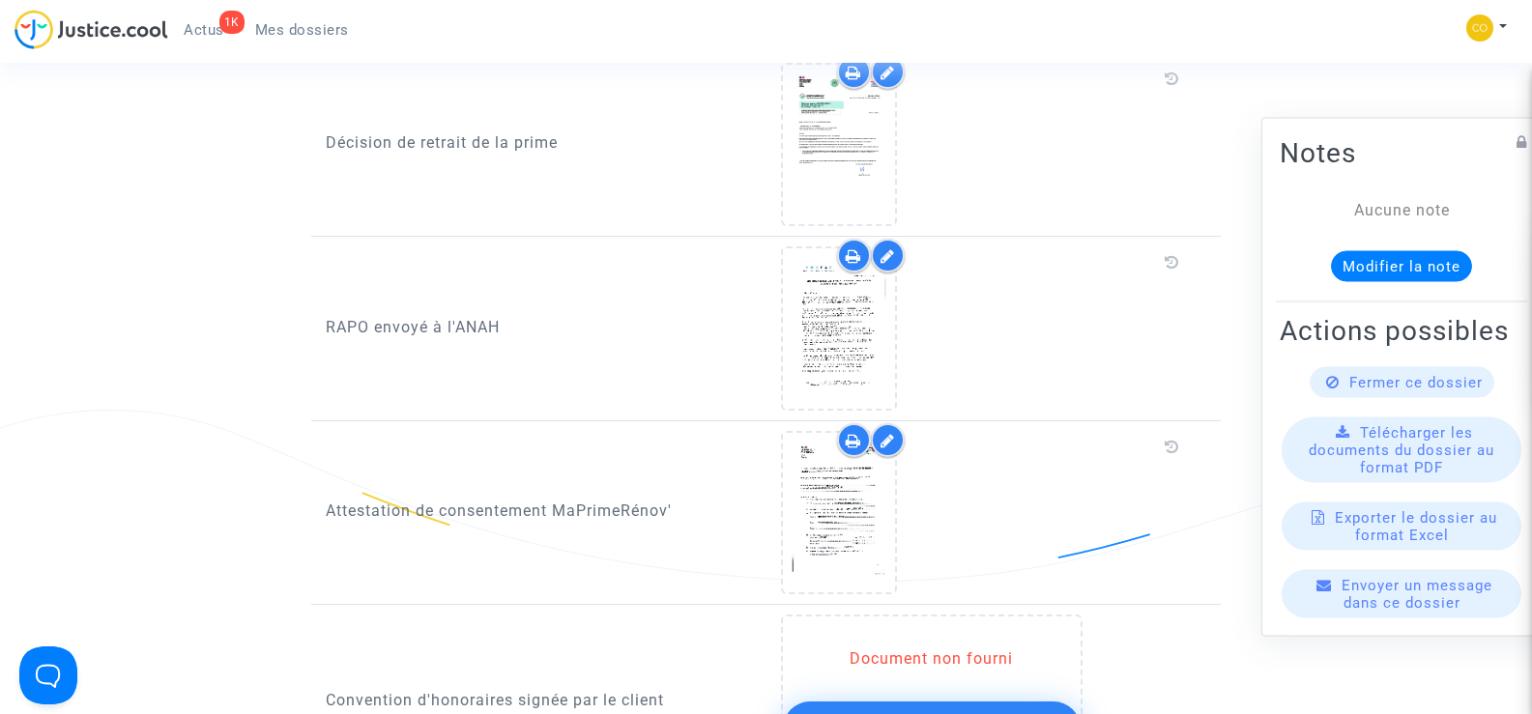
scroll to position [1836, 0]
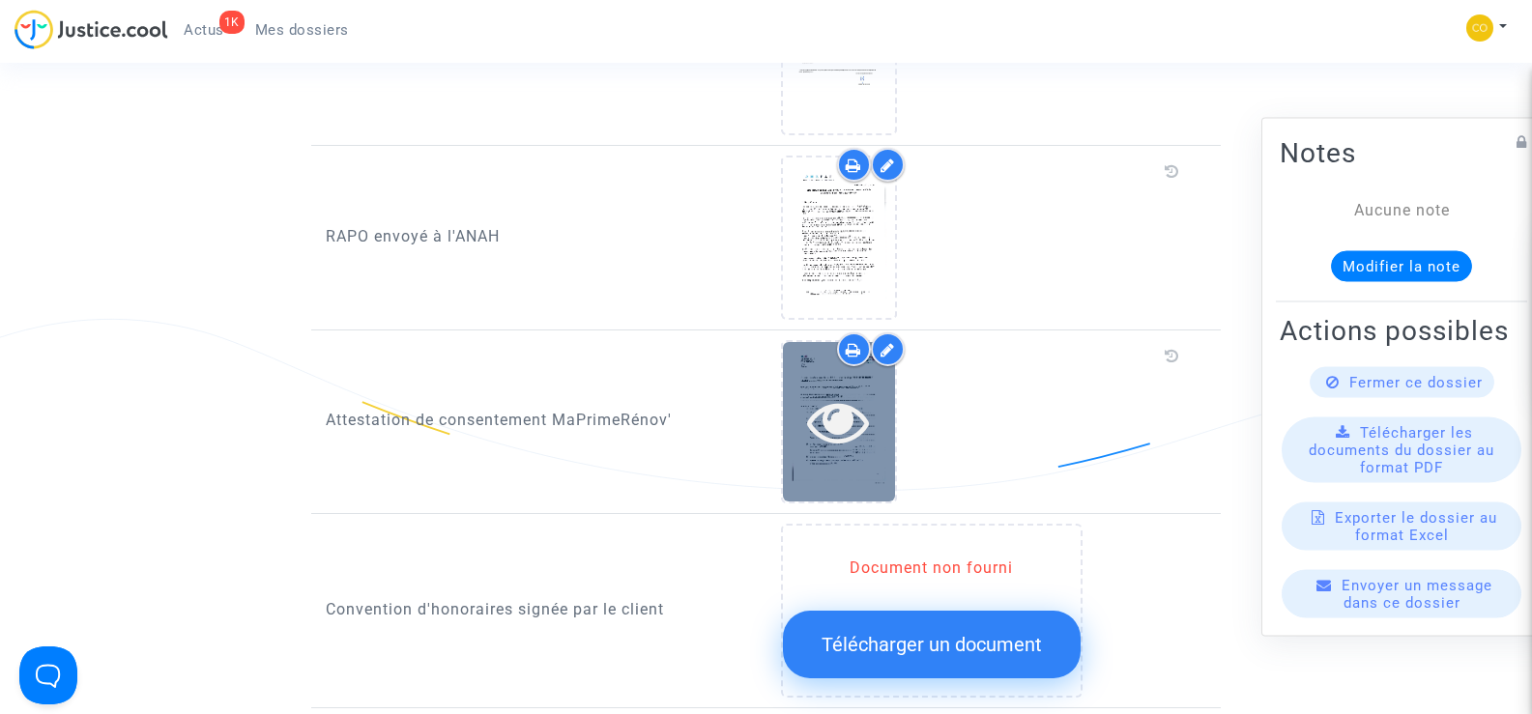
click at [832, 390] on icon at bounding box center [838, 421] width 63 height 62
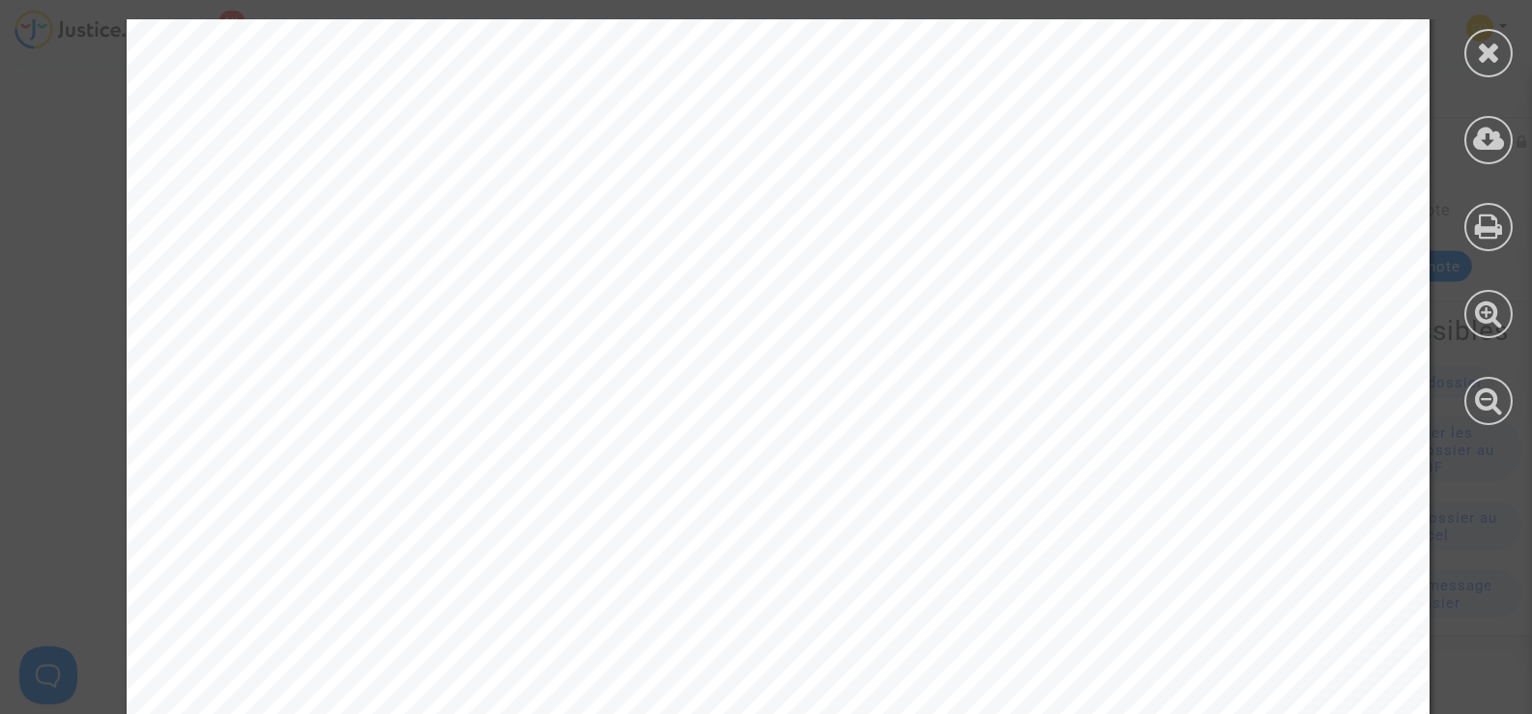
scroll to position [483, 0]
click at [1494, 48] on icon at bounding box center [1489, 52] width 24 height 29
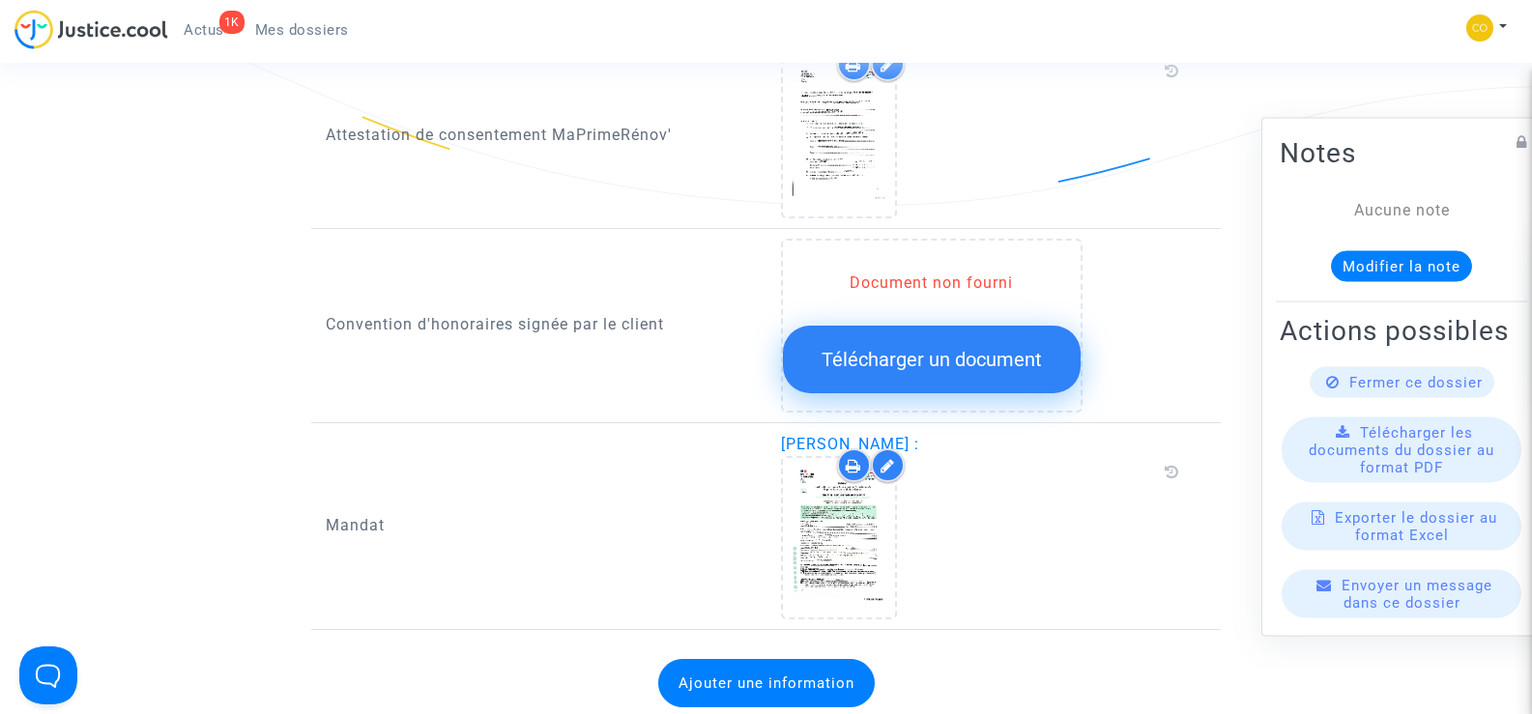
scroll to position [2126, 0]
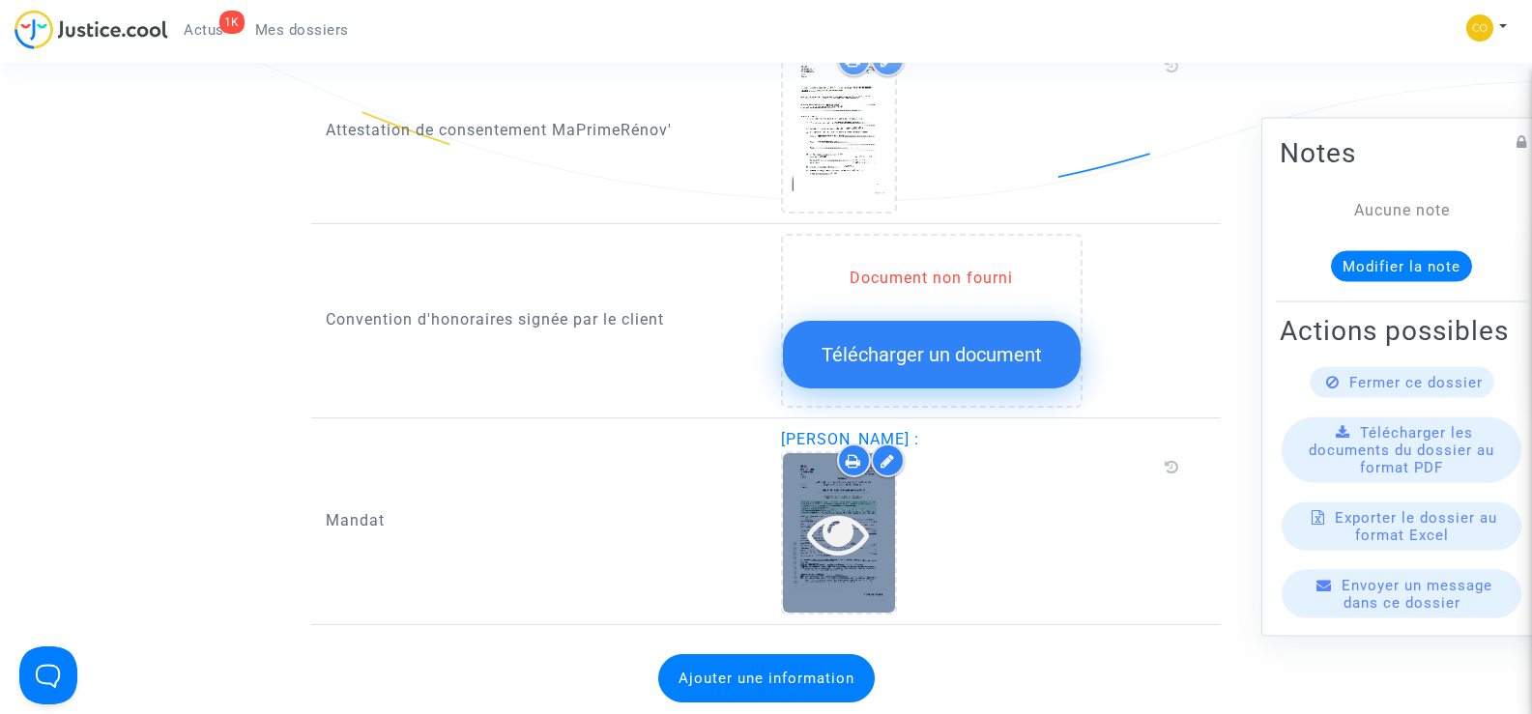
click at [837, 516] on icon at bounding box center [838, 533] width 63 height 62
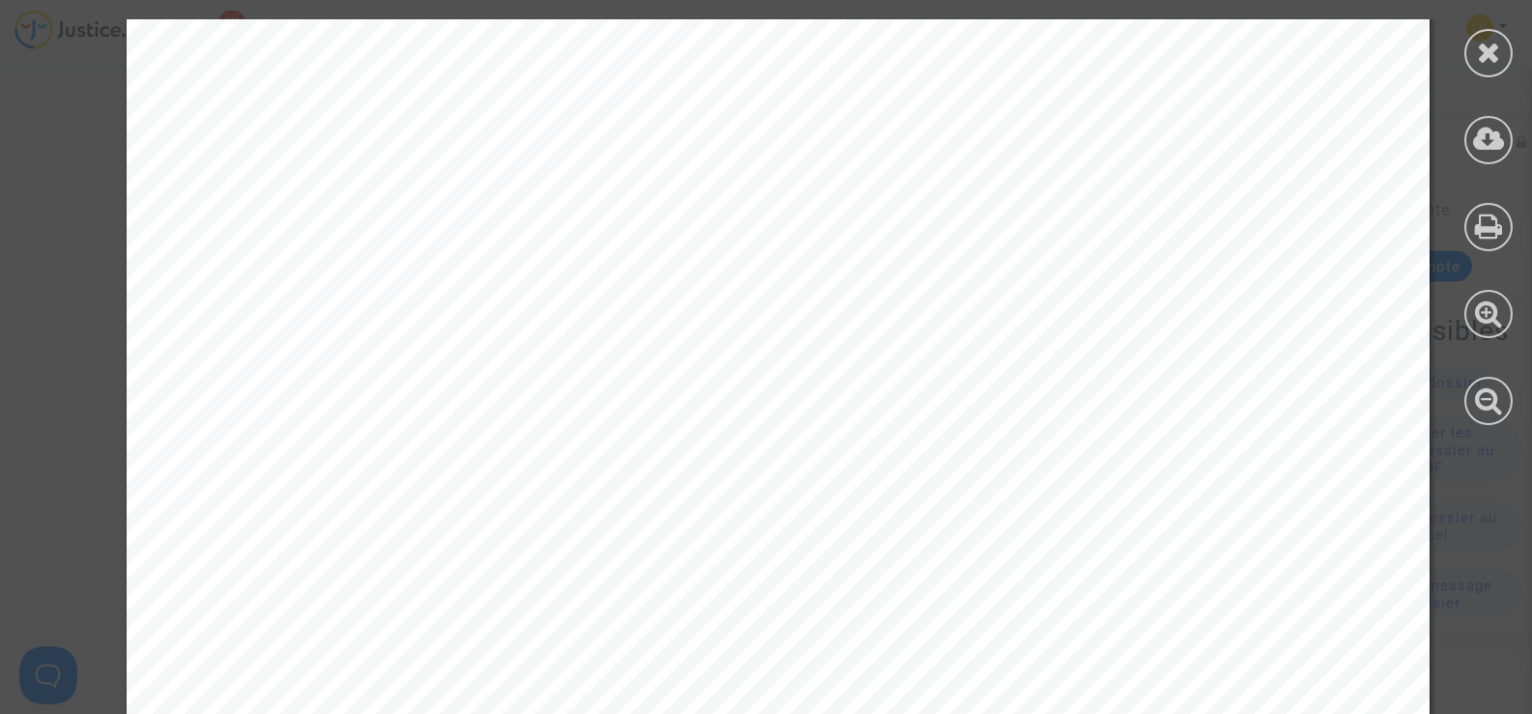
scroll to position [290, 0]
click at [1482, 52] on icon at bounding box center [1489, 52] width 24 height 29
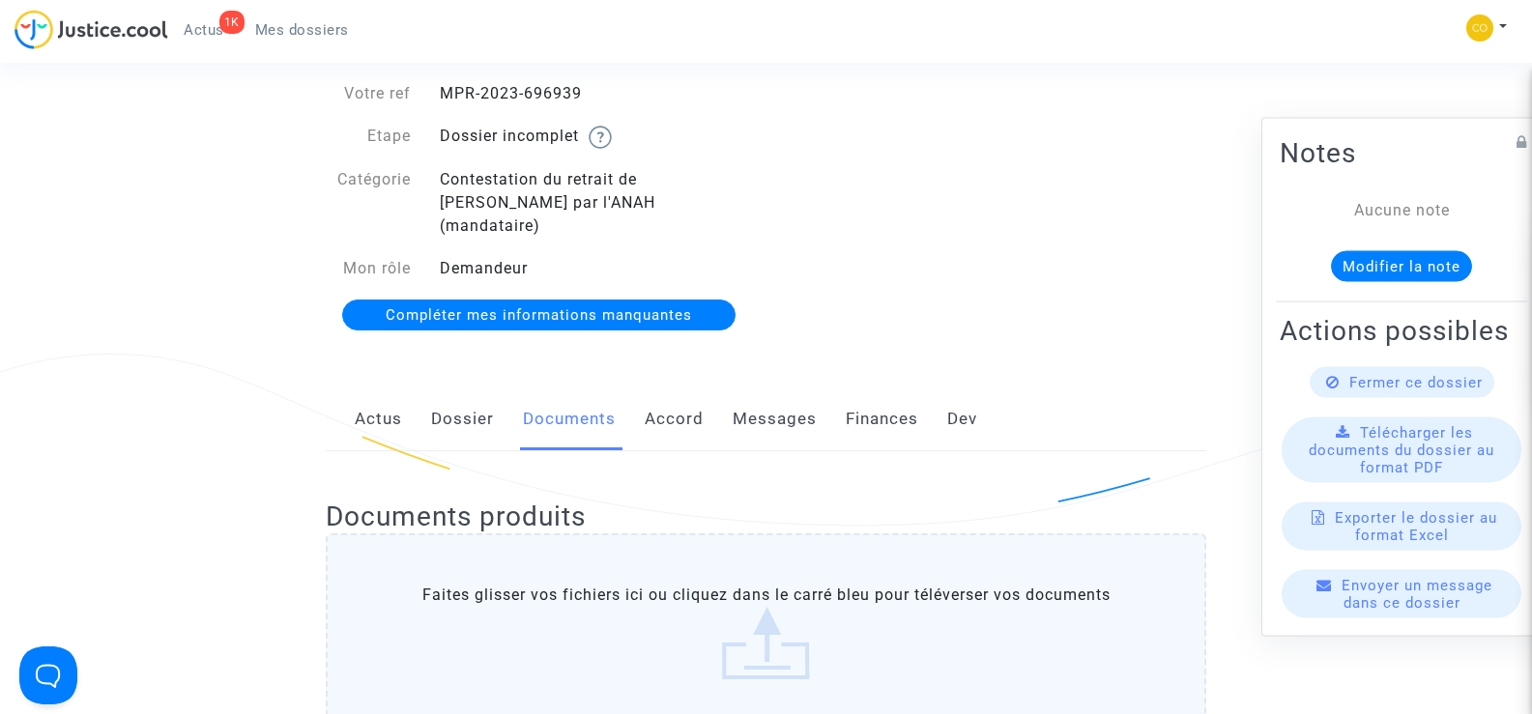
scroll to position [0, 0]
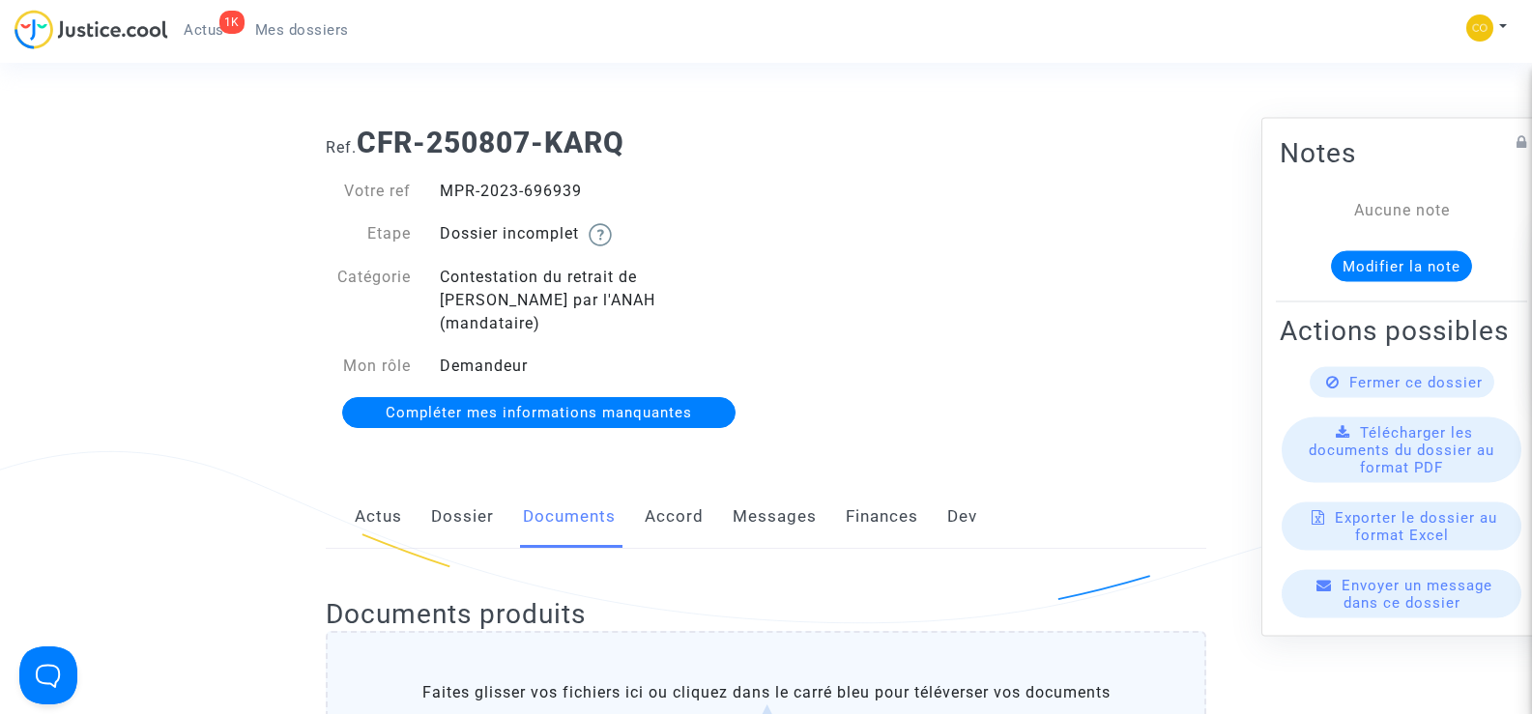
drag, startPoint x: 589, startPoint y: 189, endPoint x: 442, endPoint y: 187, distance: 147.9
click at [442, 187] on div "MPR-2023-696939" at bounding box center [595, 191] width 341 height 23
click at [1050, 271] on div "Ref. CFR-250807-KARQ Votre ref MPR-2023-696939 Etape Dossier incomplet Catégori…" at bounding box center [765, 278] width 909 height 334
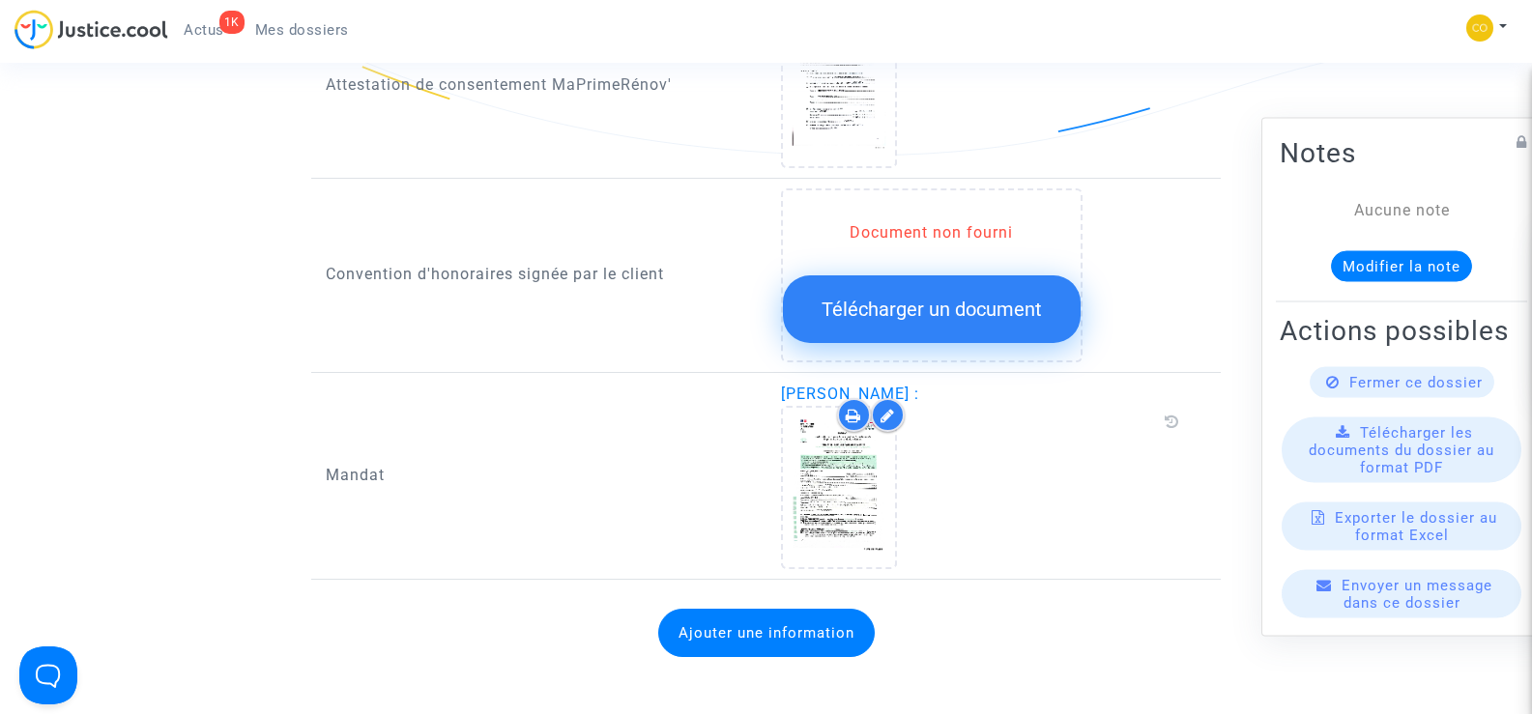
scroll to position [2223, 0]
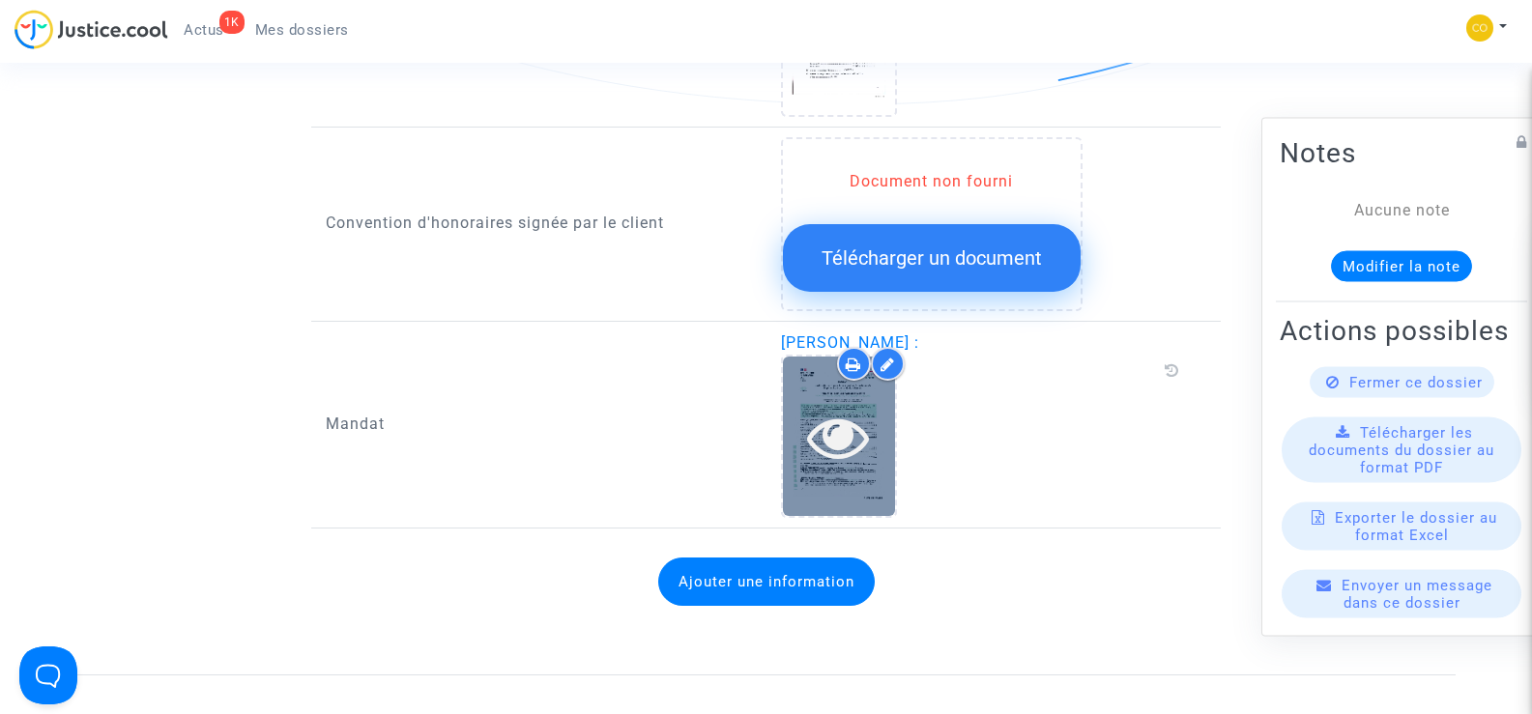
click at [852, 413] on icon at bounding box center [838, 437] width 63 height 62
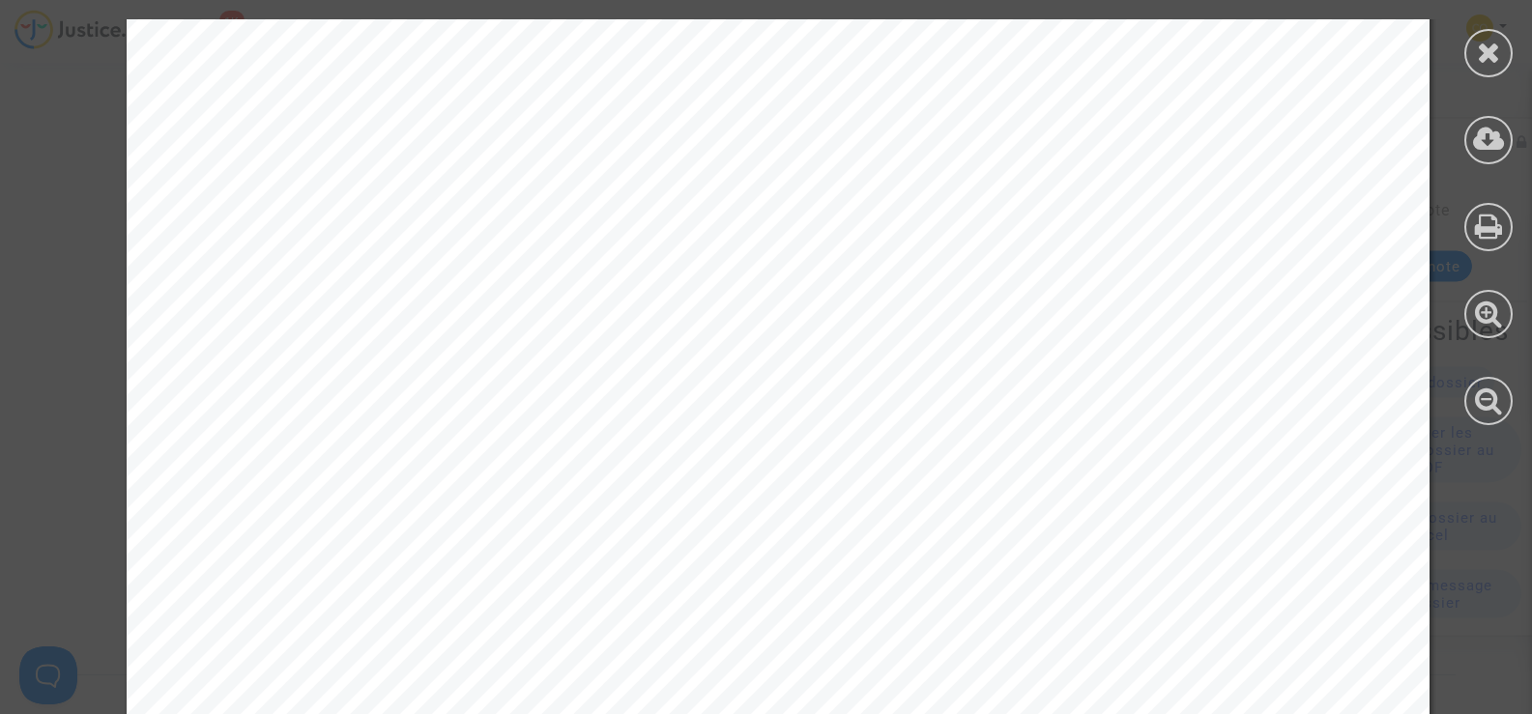
scroll to position [514, 0]
click at [1501, 63] on div at bounding box center [1488, 53] width 48 height 48
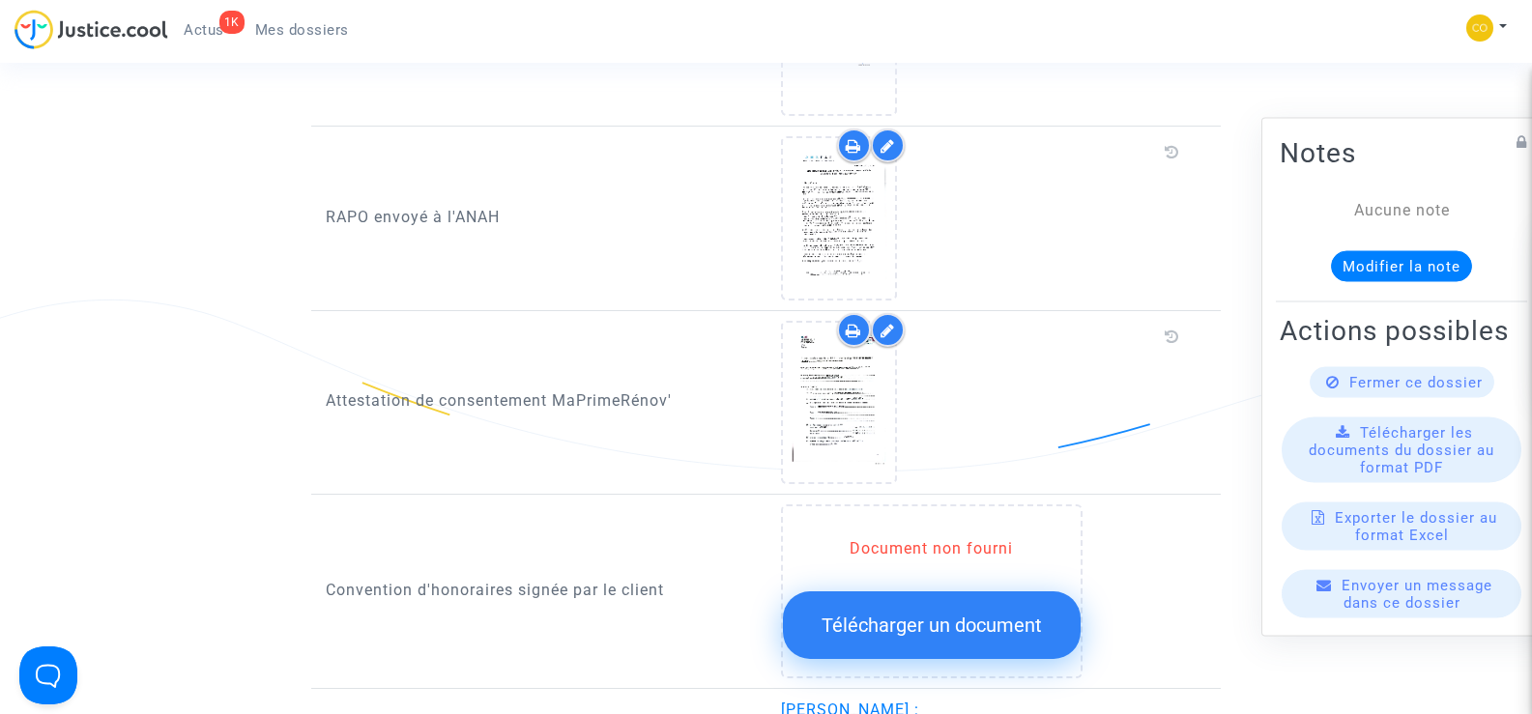
scroll to position [1836, 0]
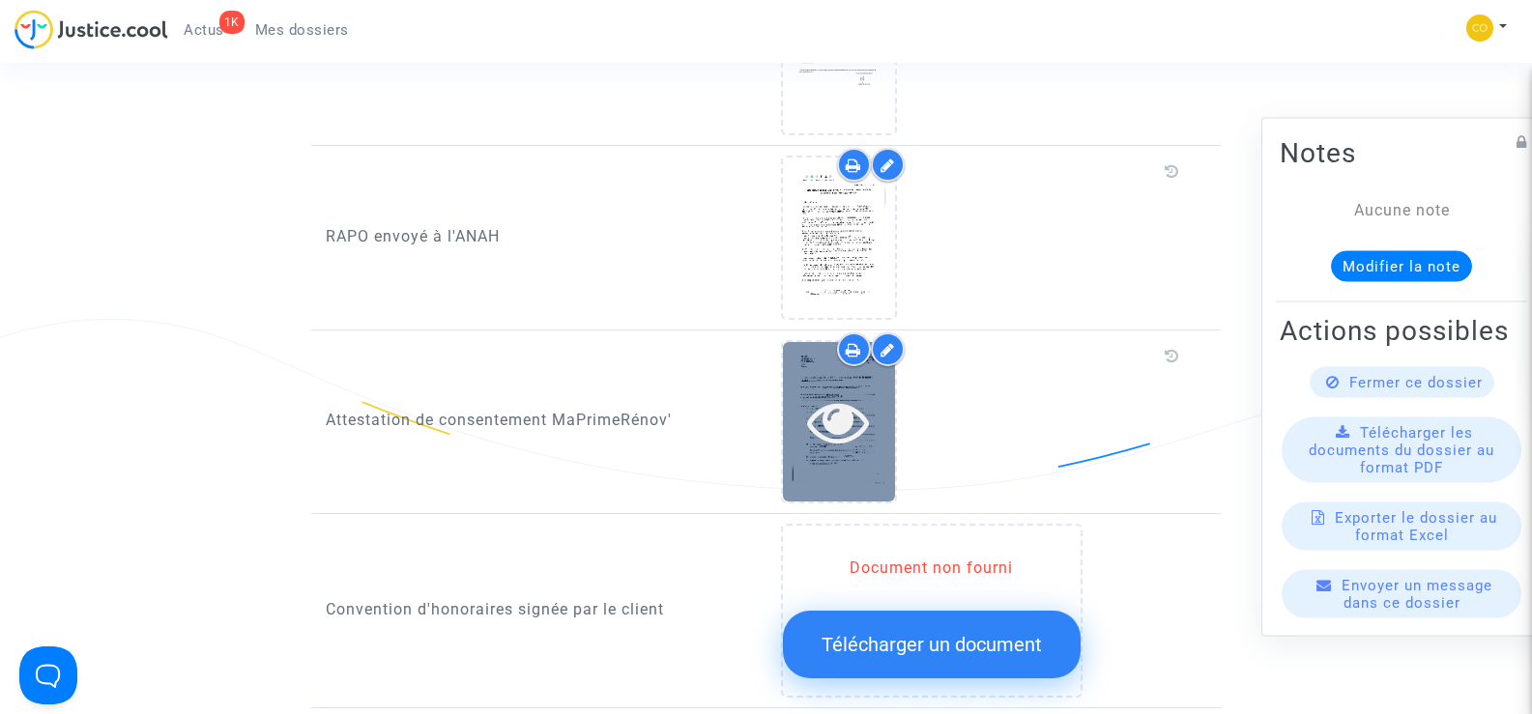
click at [880, 423] on div at bounding box center [839, 421] width 112 height 62
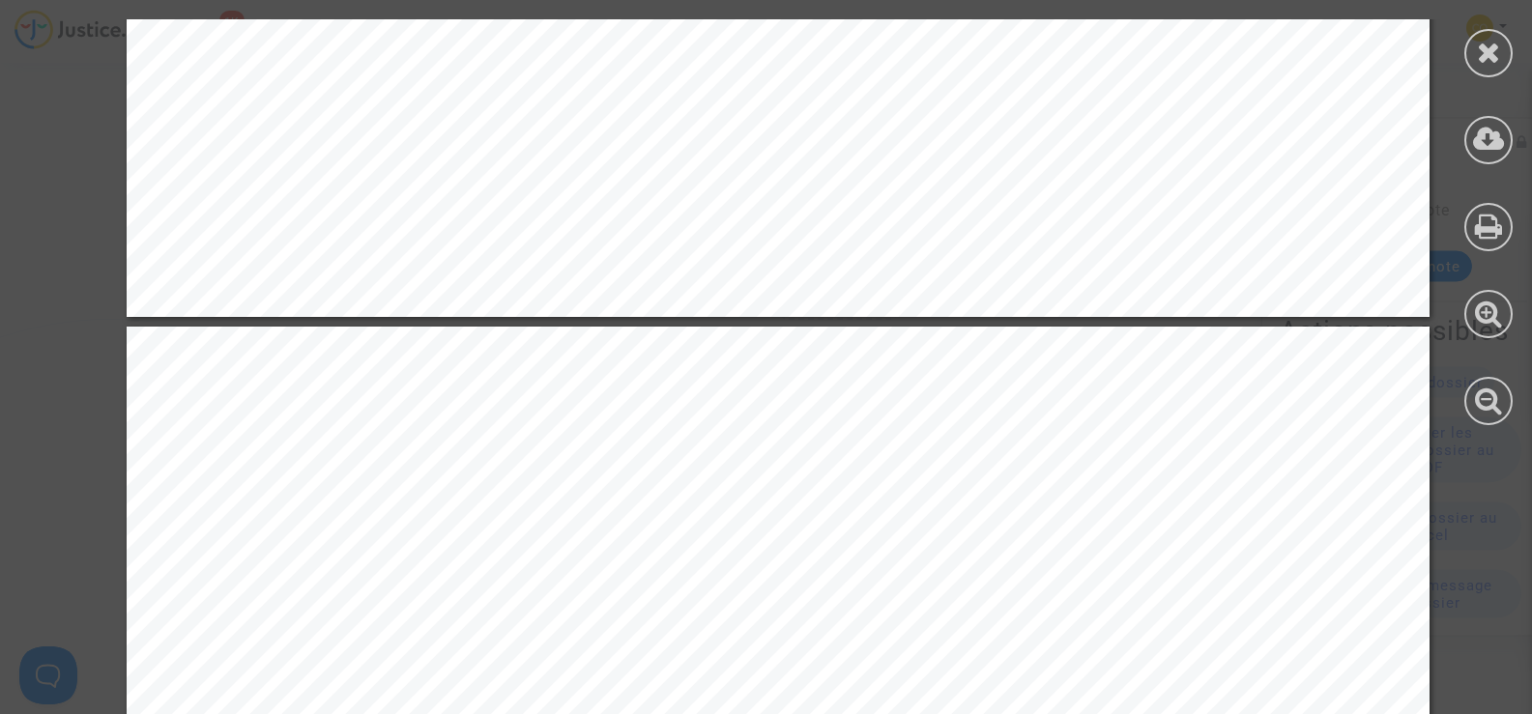
scroll to position [1933, 0]
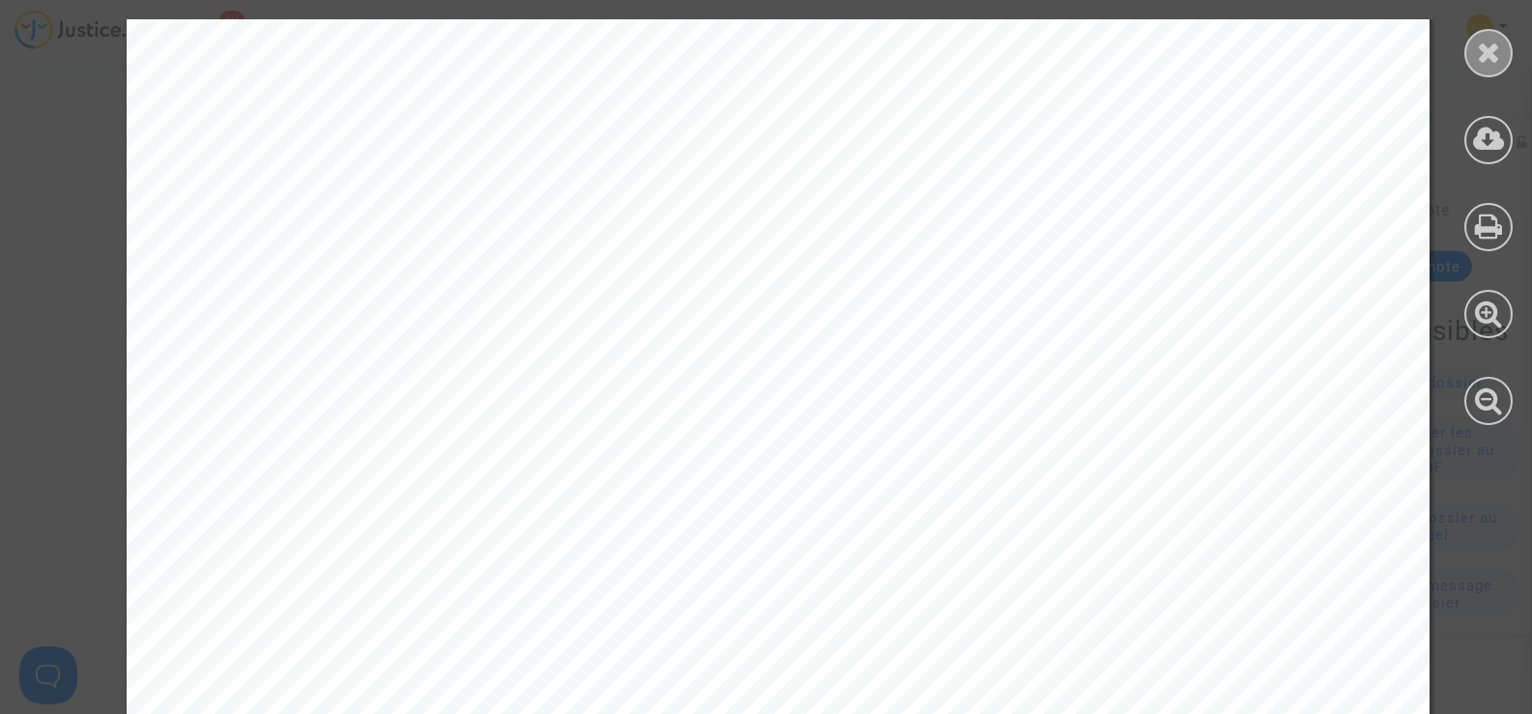
click at [1488, 50] on icon at bounding box center [1489, 52] width 24 height 29
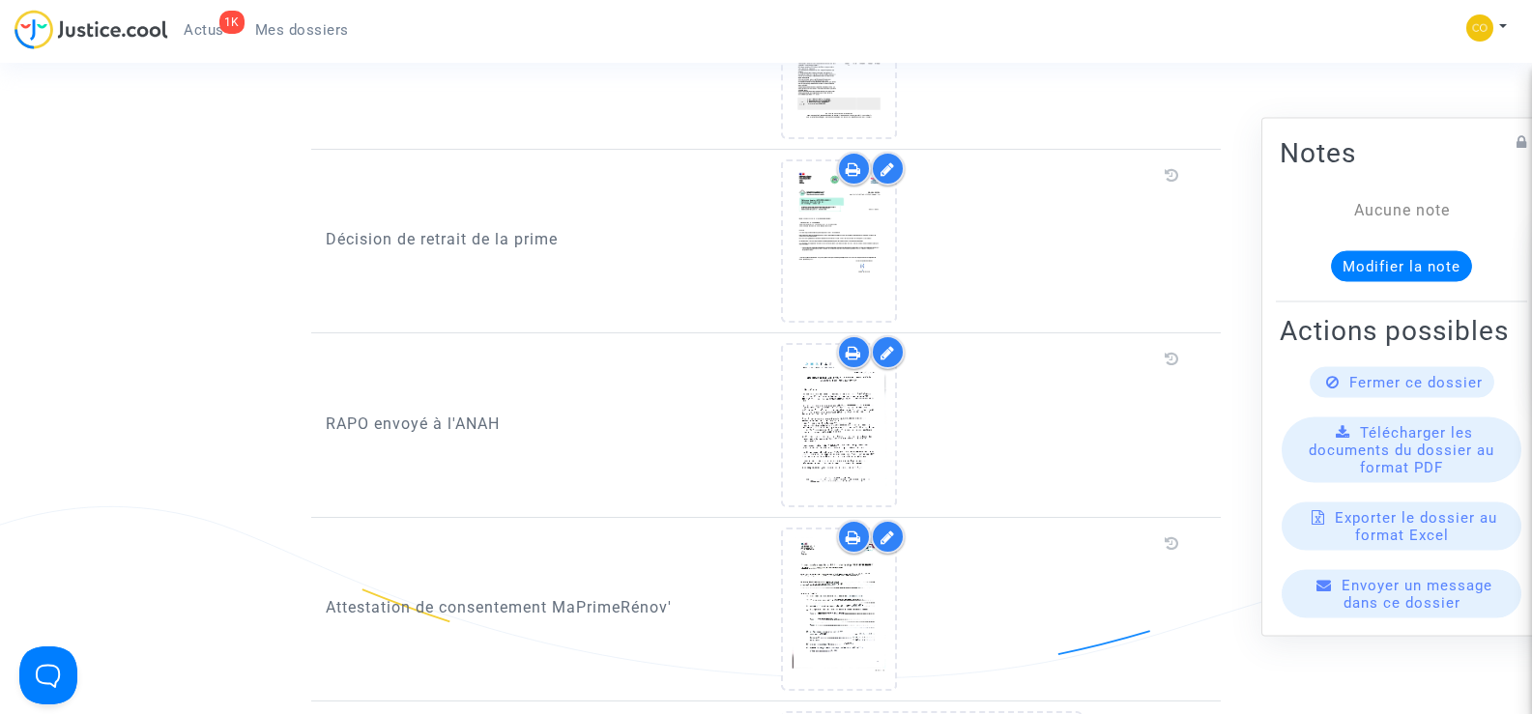
scroll to position [1643, 0]
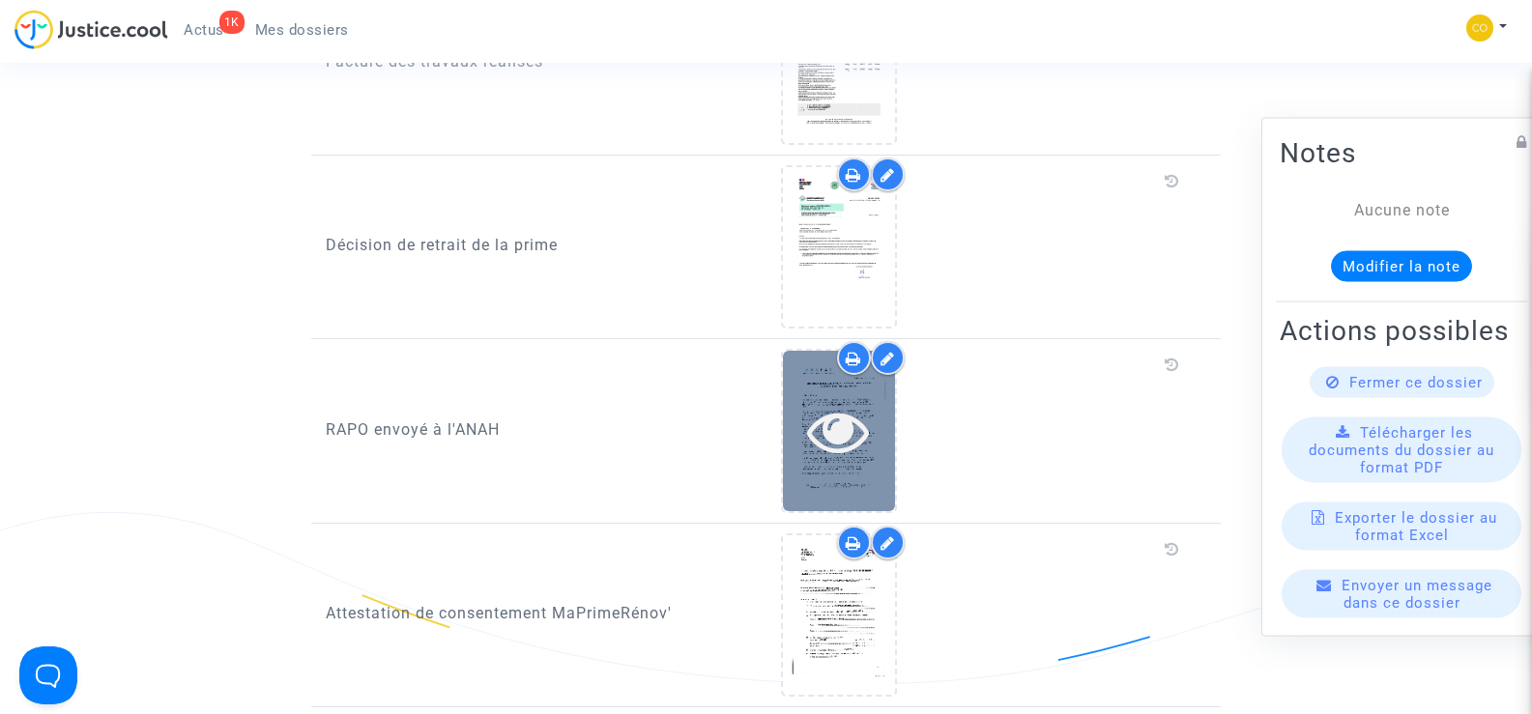
click at [820, 436] on icon at bounding box center [838, 431] width 63 height 62
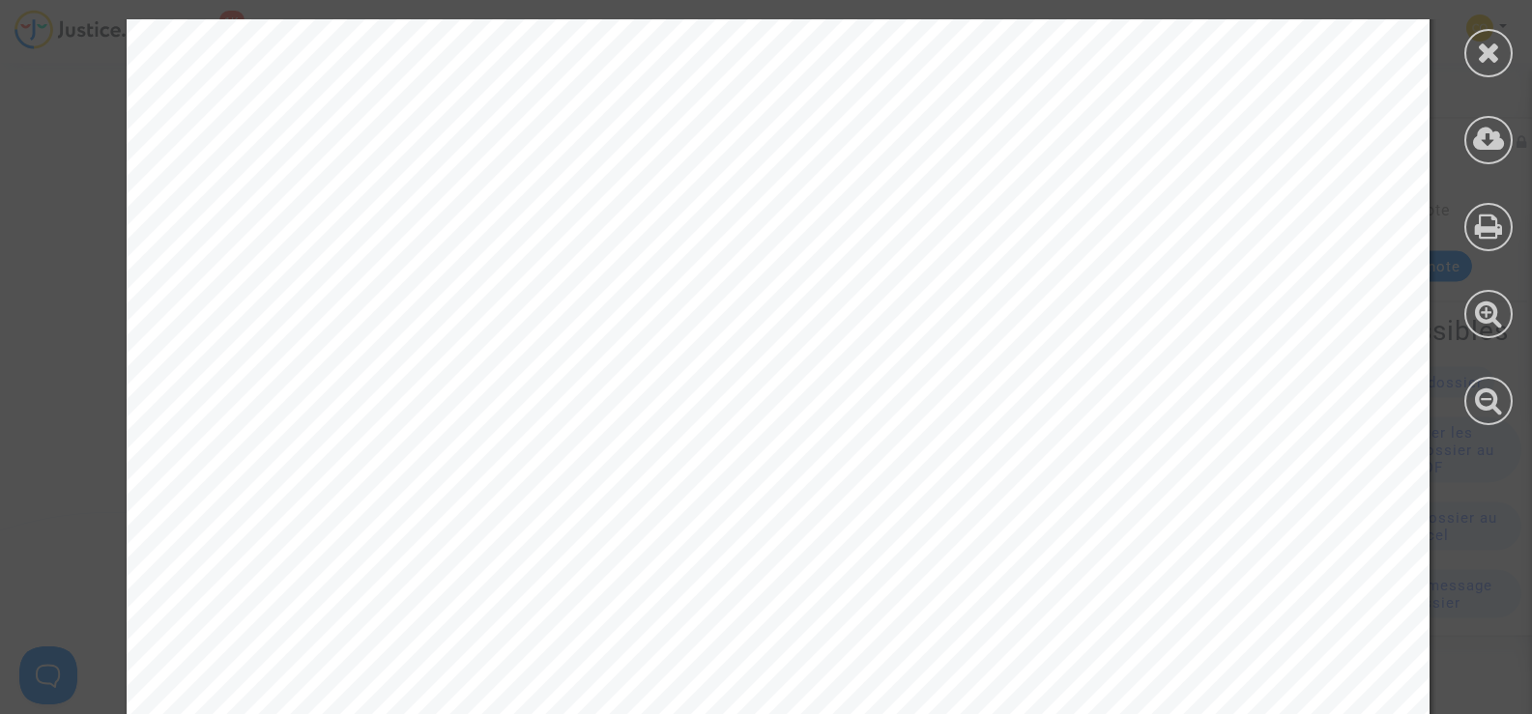
scroll to position [12293, 0]
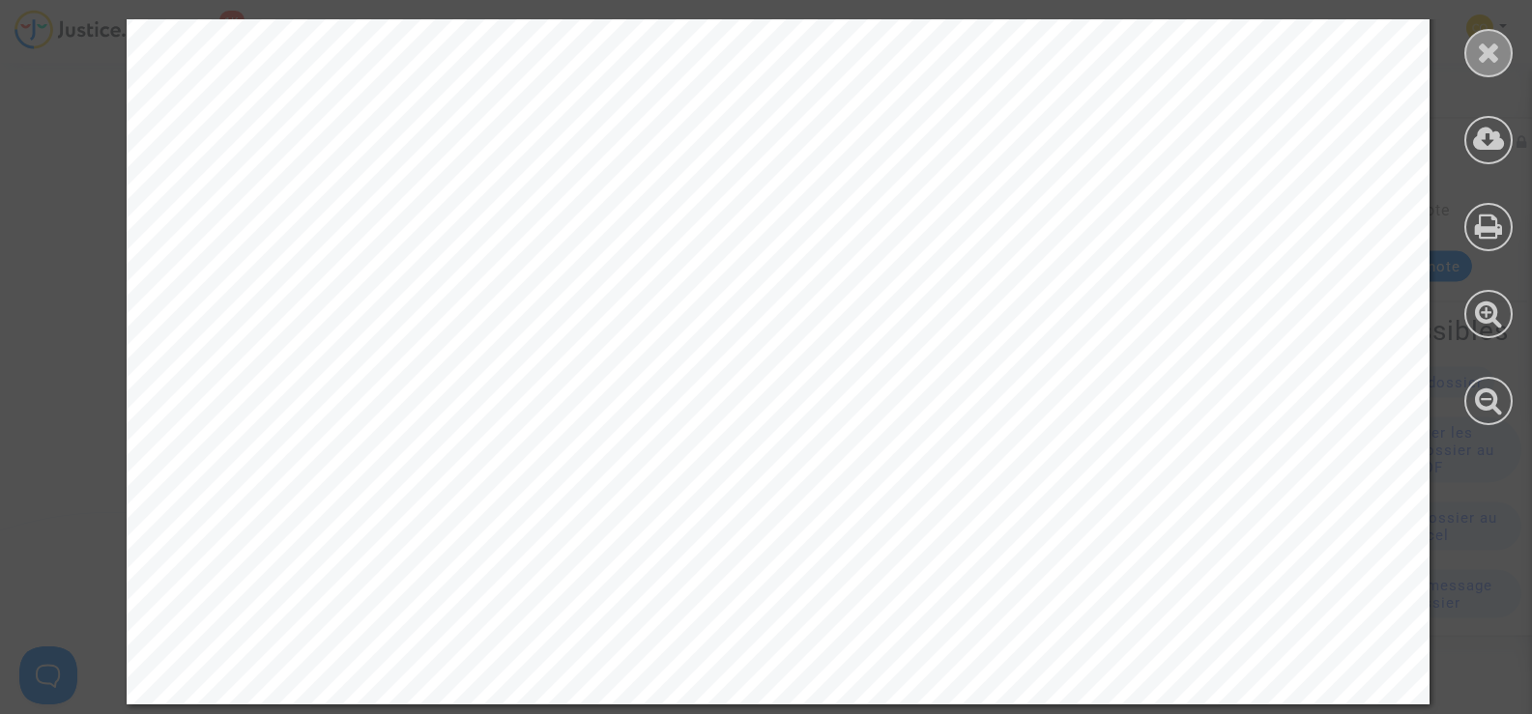
click at [1489, 54] on icon at bounding box center [1489, 52] width 24 height 29
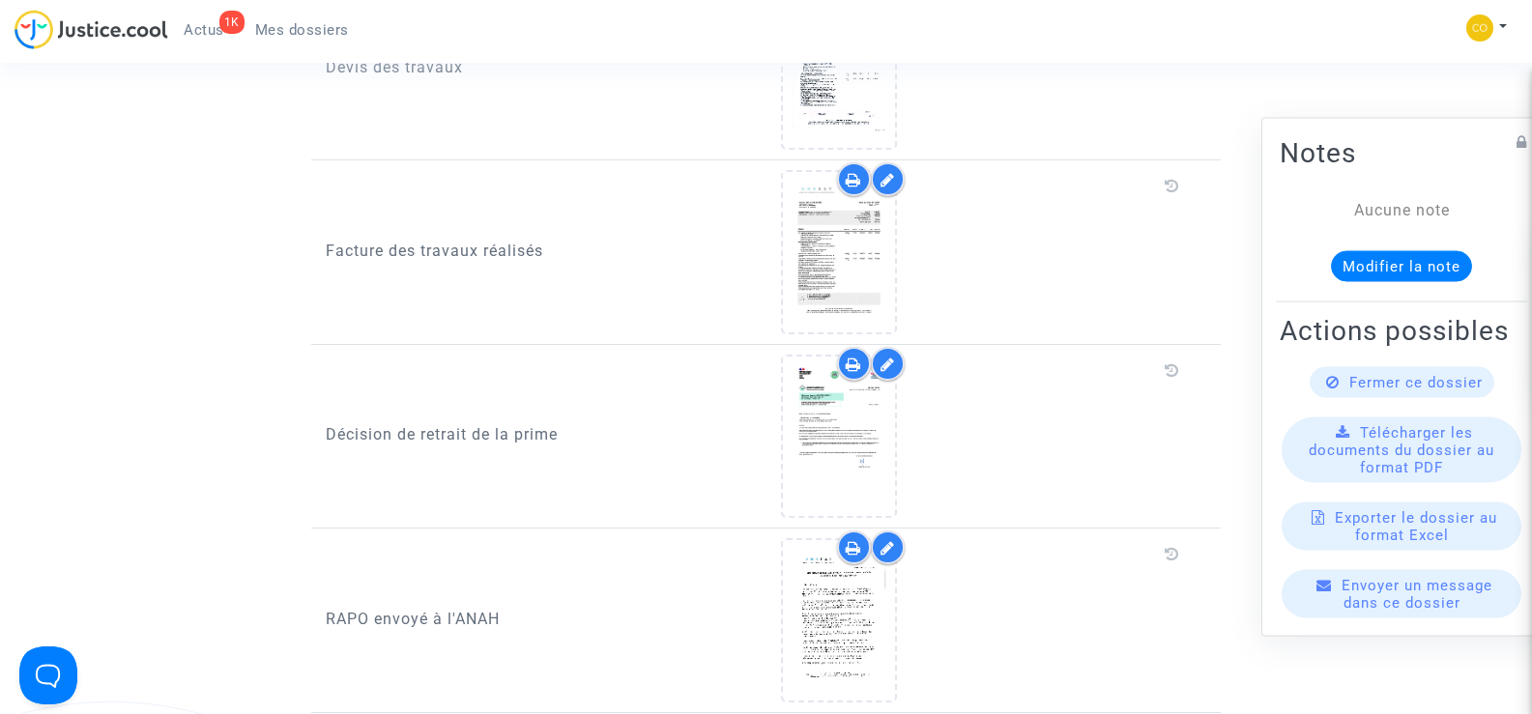
scroll to position [1449, 0]
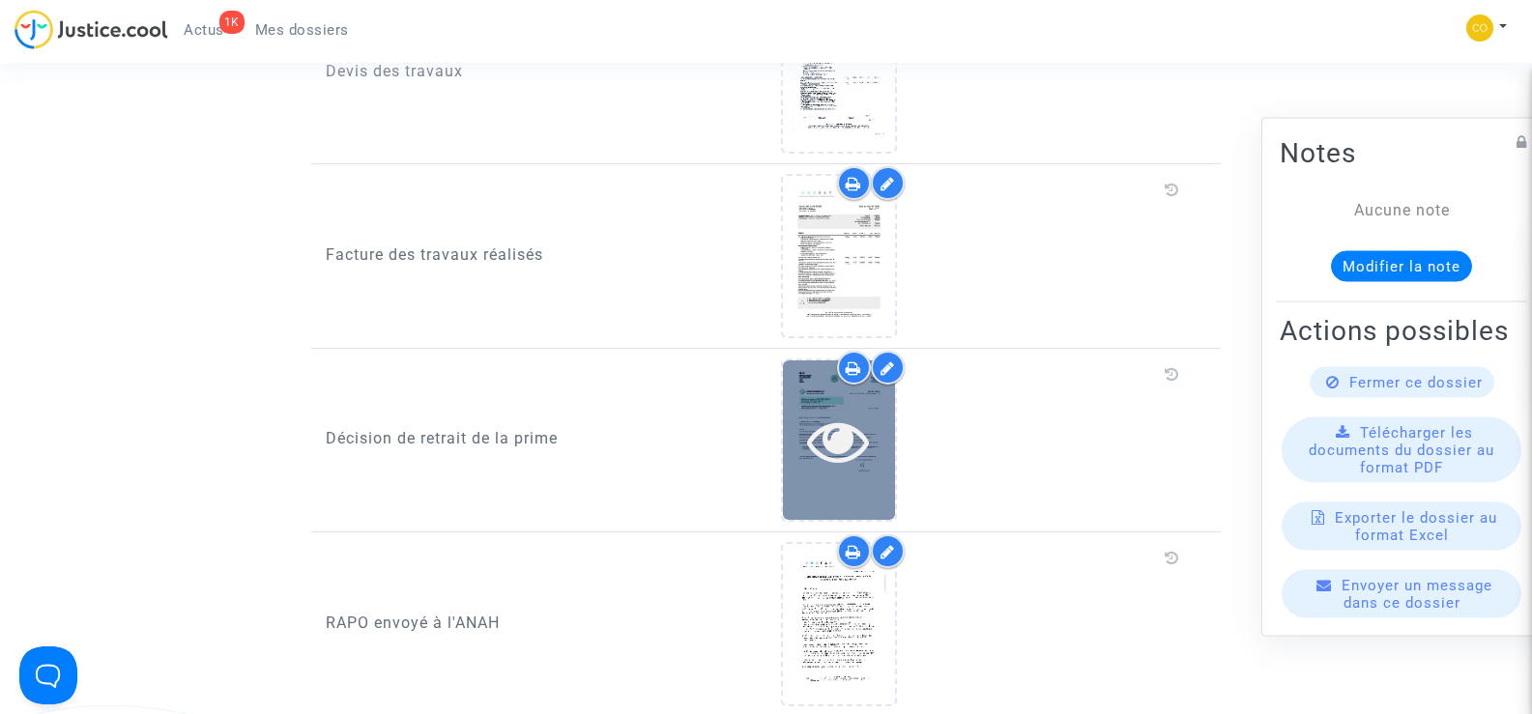
click at [821, 438] on icon at bounding box center [838, 441] width 63 height 62
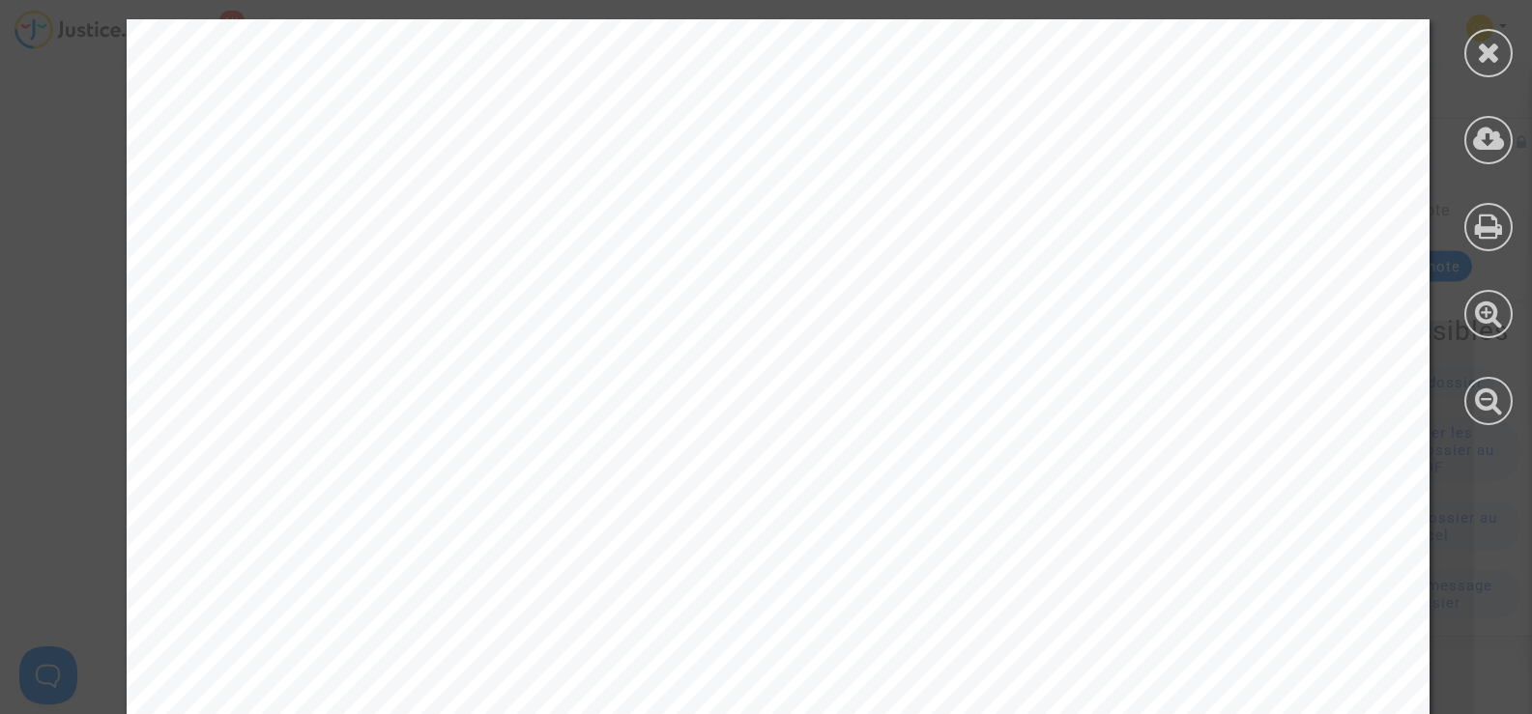
scroll to position [193, 0]
click at [1482, 41] on icon at bounding box center [1489, 52] width 24 height 29
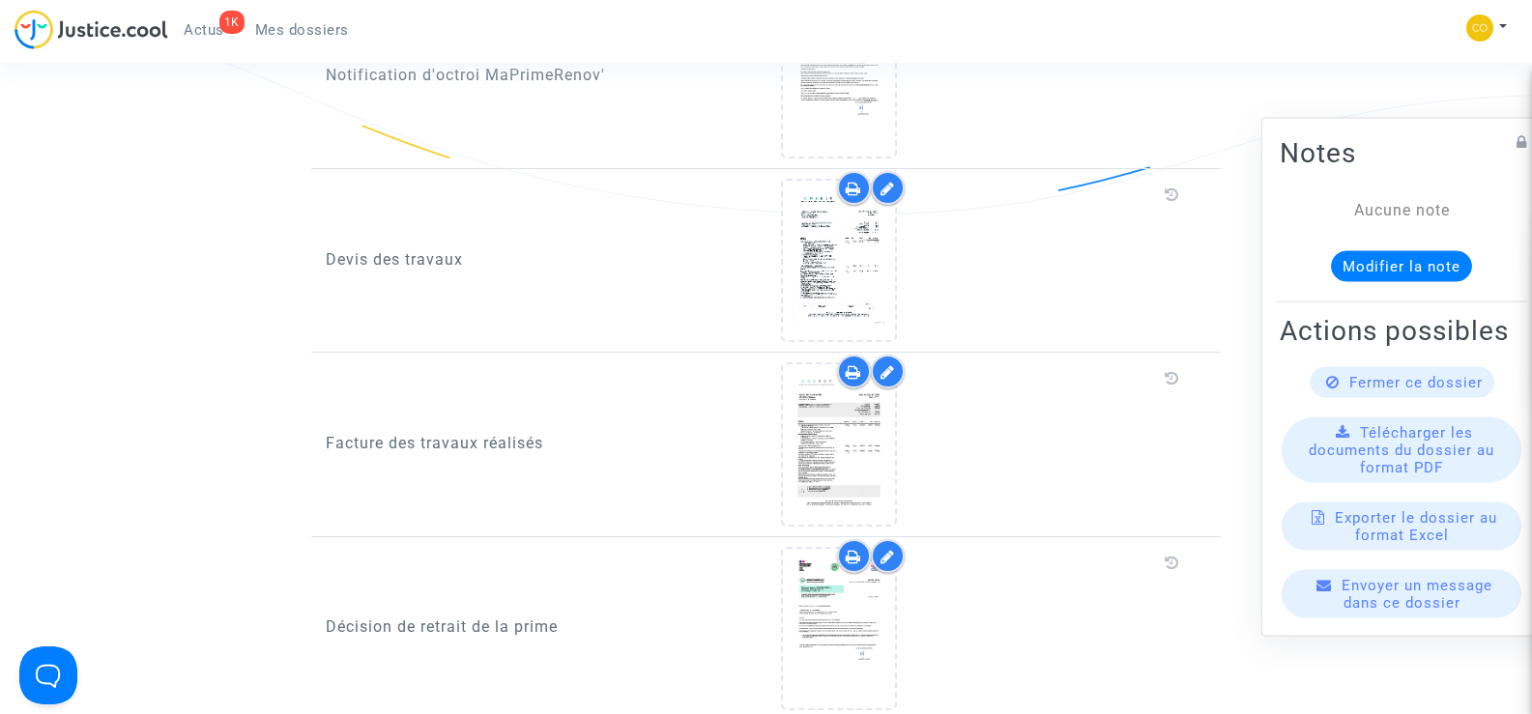
scroll to position [1256, 0]
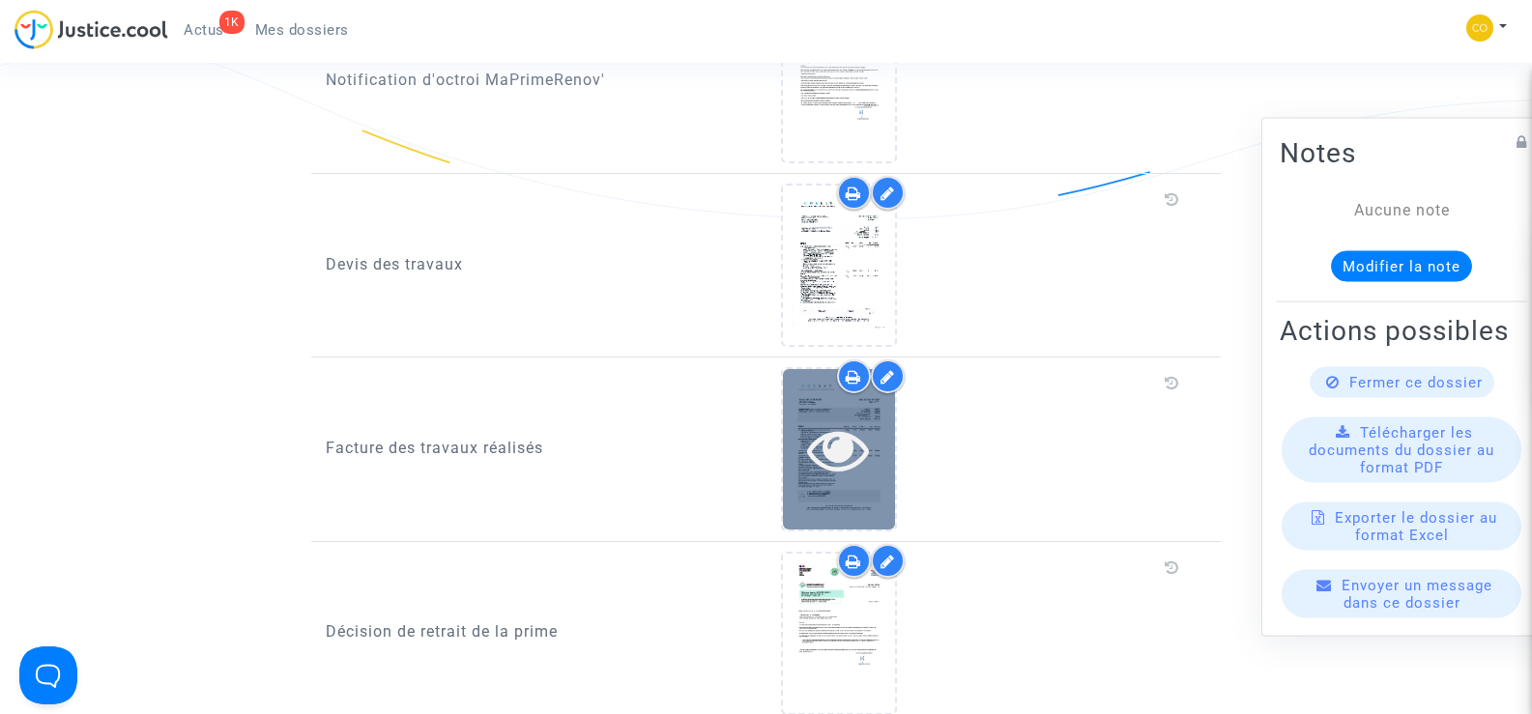
click at [876, 459] on div at bounding box center [839, 448] width 112 height 159
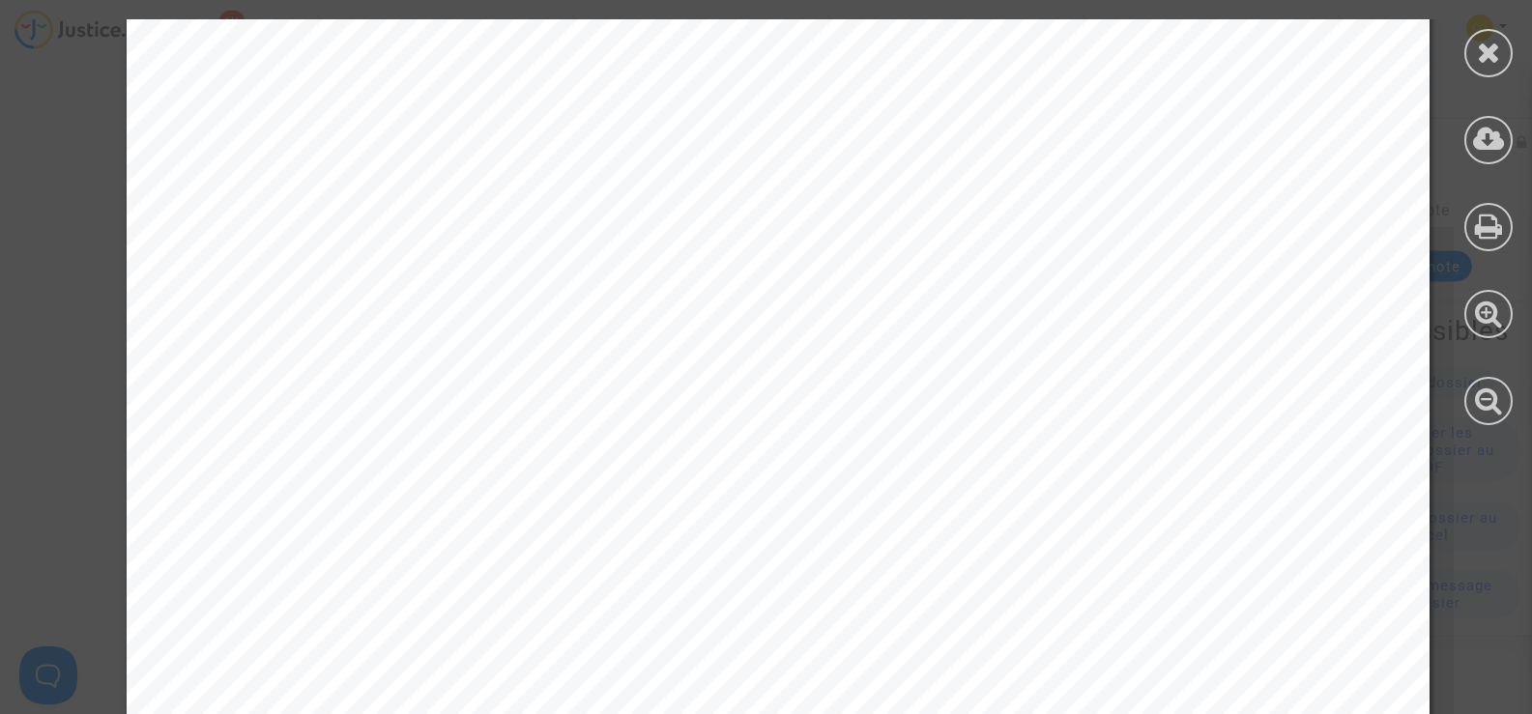
scroll to position [3738, 0]
click at [1505, 41] on div at bounding box center [1488, 53] width 48 height 48
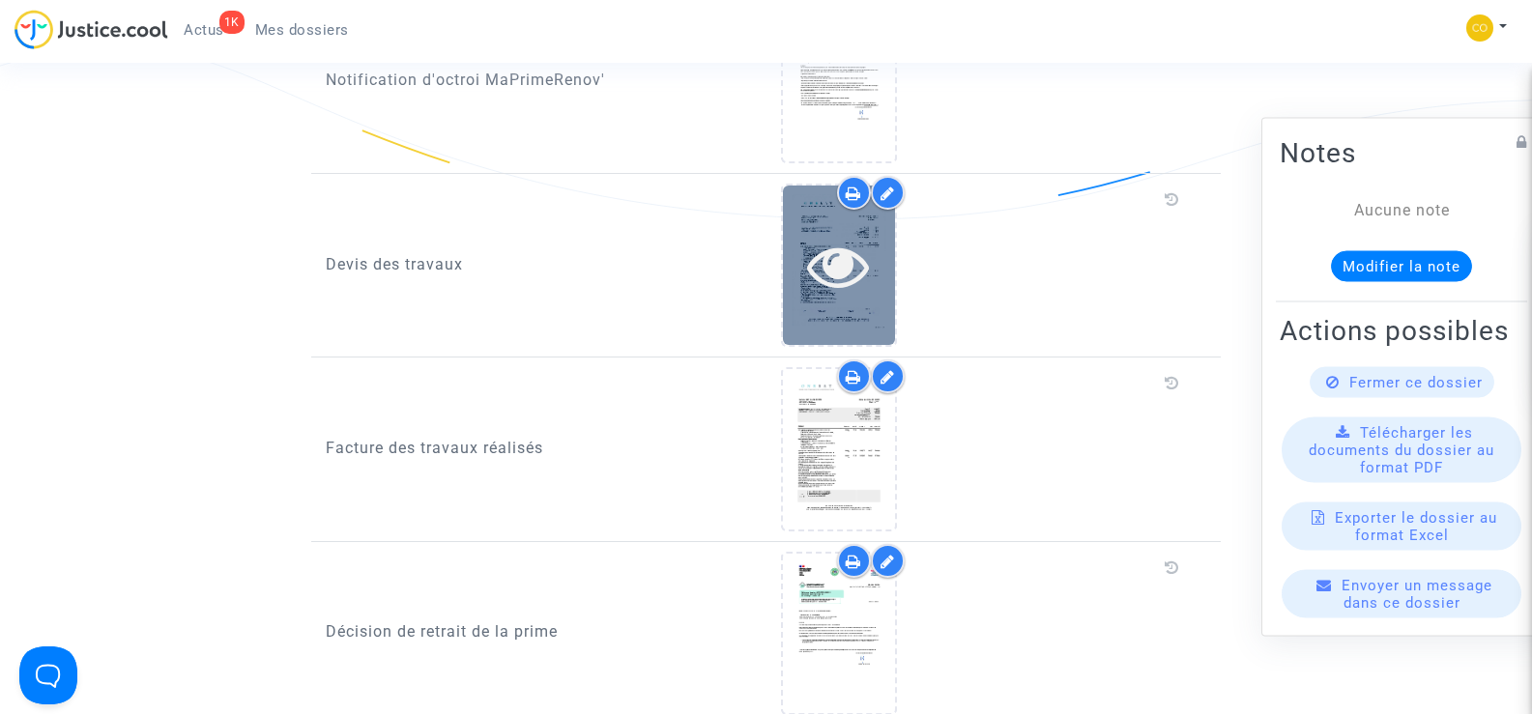
click at [802, 243] on div at bounding box center [839, 266] width 112 height 62
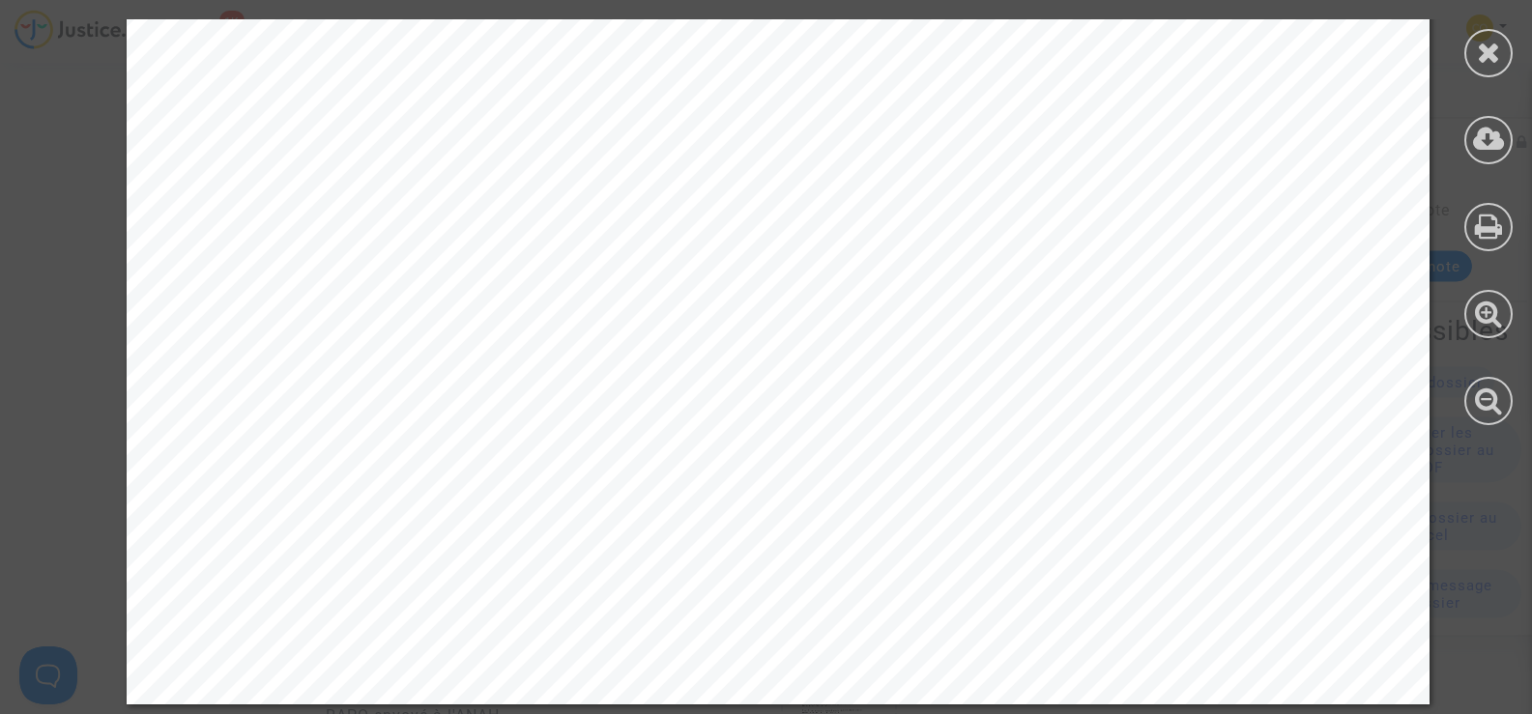
scroll to position [1643, 0]
click at [1500, 52] on icon at bounding box center [1489, 52] width 24 height 29
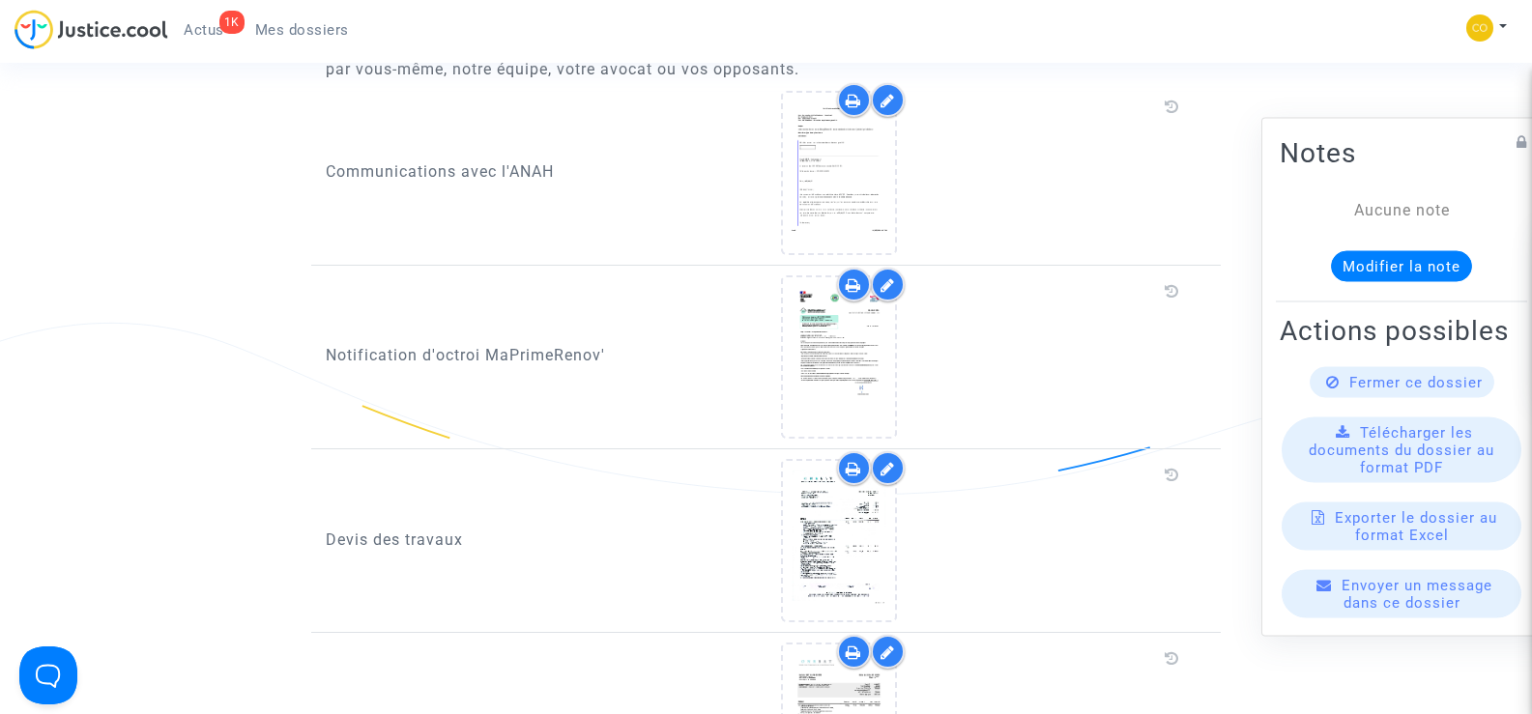
scroll to position [870, 0]
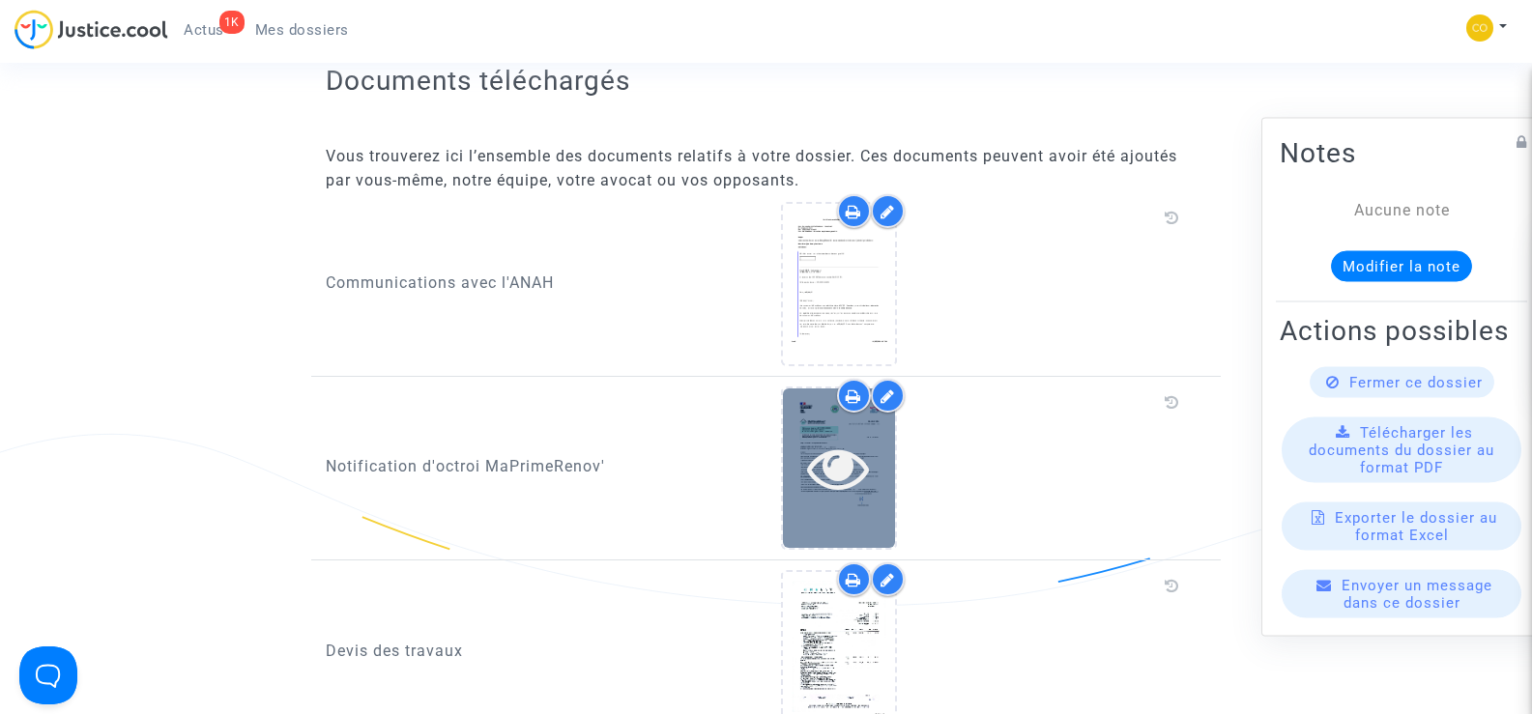
click at [831, 438] on icon at bounding box center [838, 468] width 63 height 62
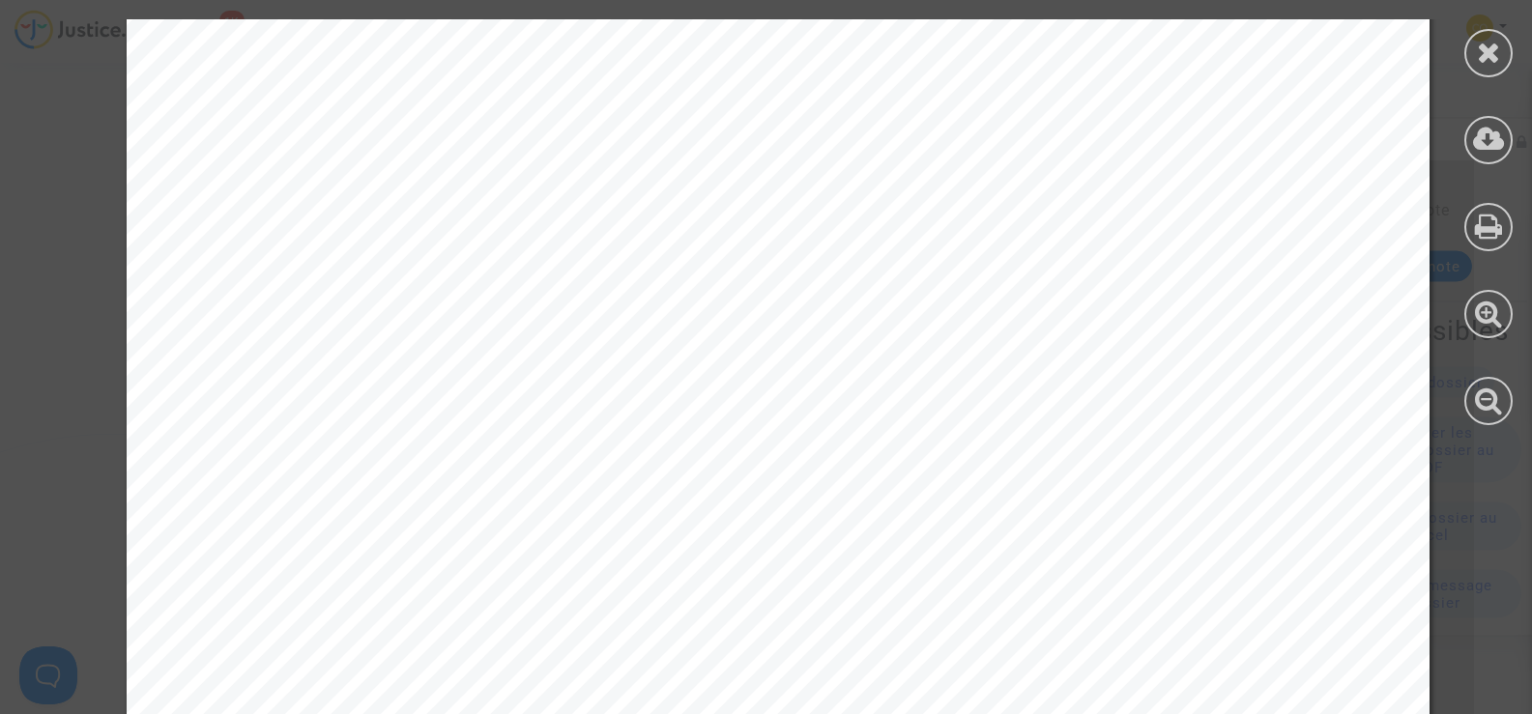
scroll to position [193, 0]
click at [1479, 51] on icon at bounding box center [1489, 52] width 24 height 29
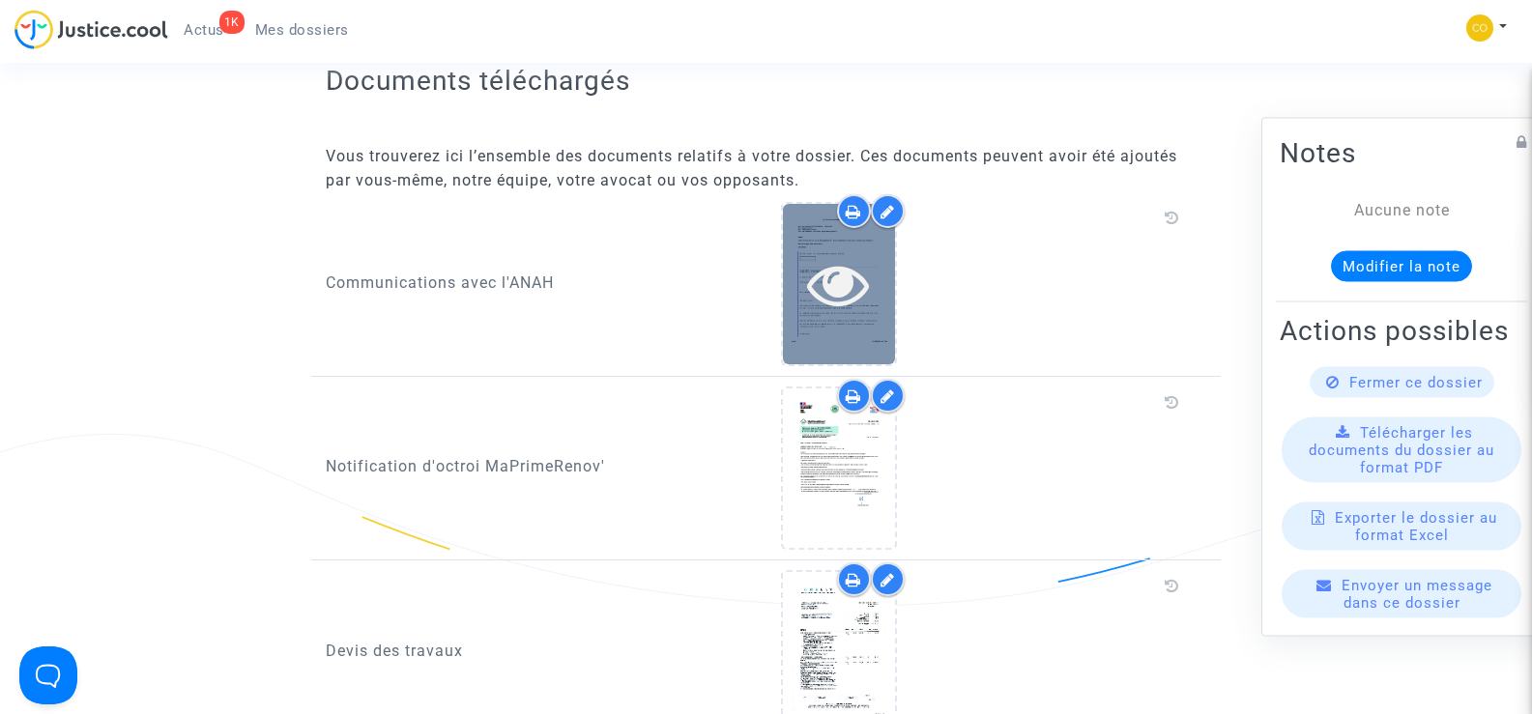
click at [852, 258] on icon at bounding box center [838, 284] width 63 height 62
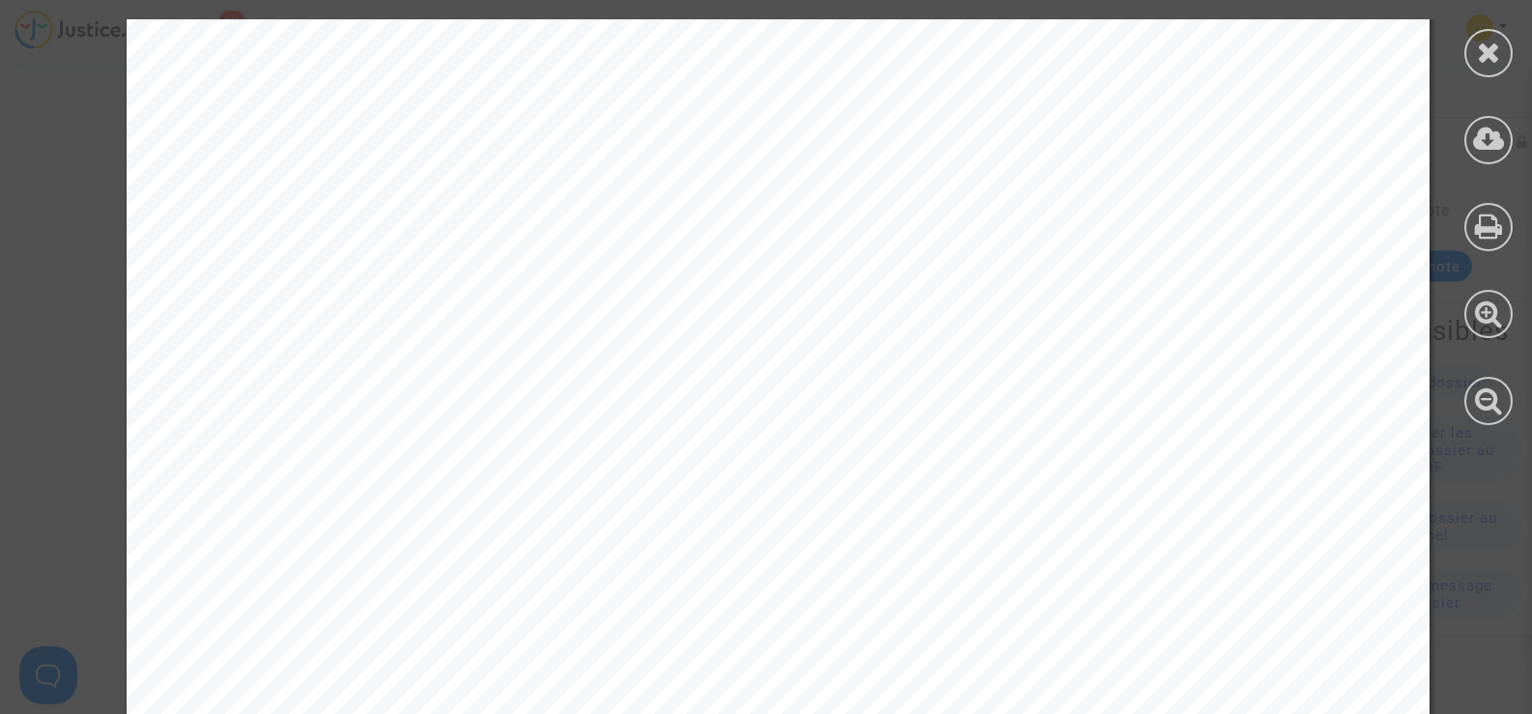
scroll to position [3026, 0]
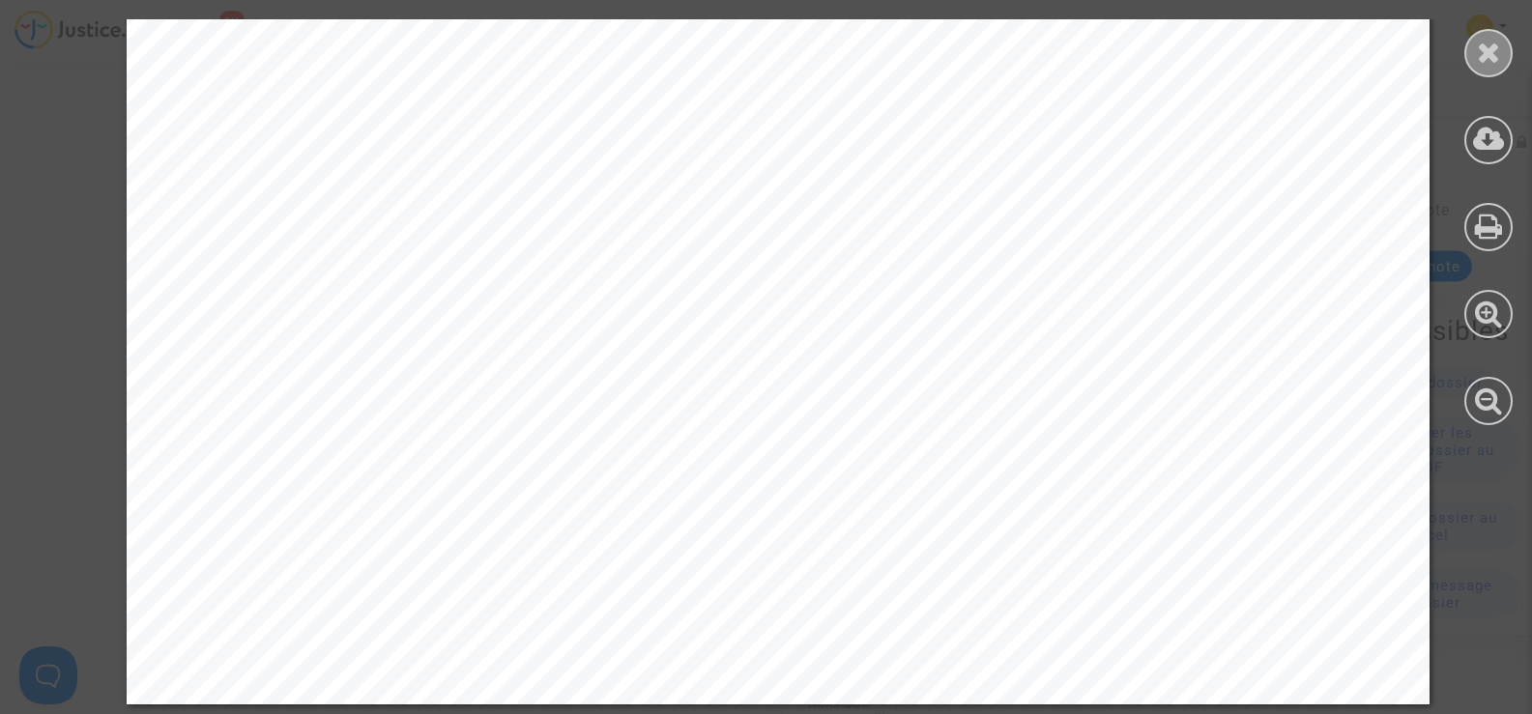
click at [1487, 60] on icon at bounding box center [1489, 52] width 24 height 29
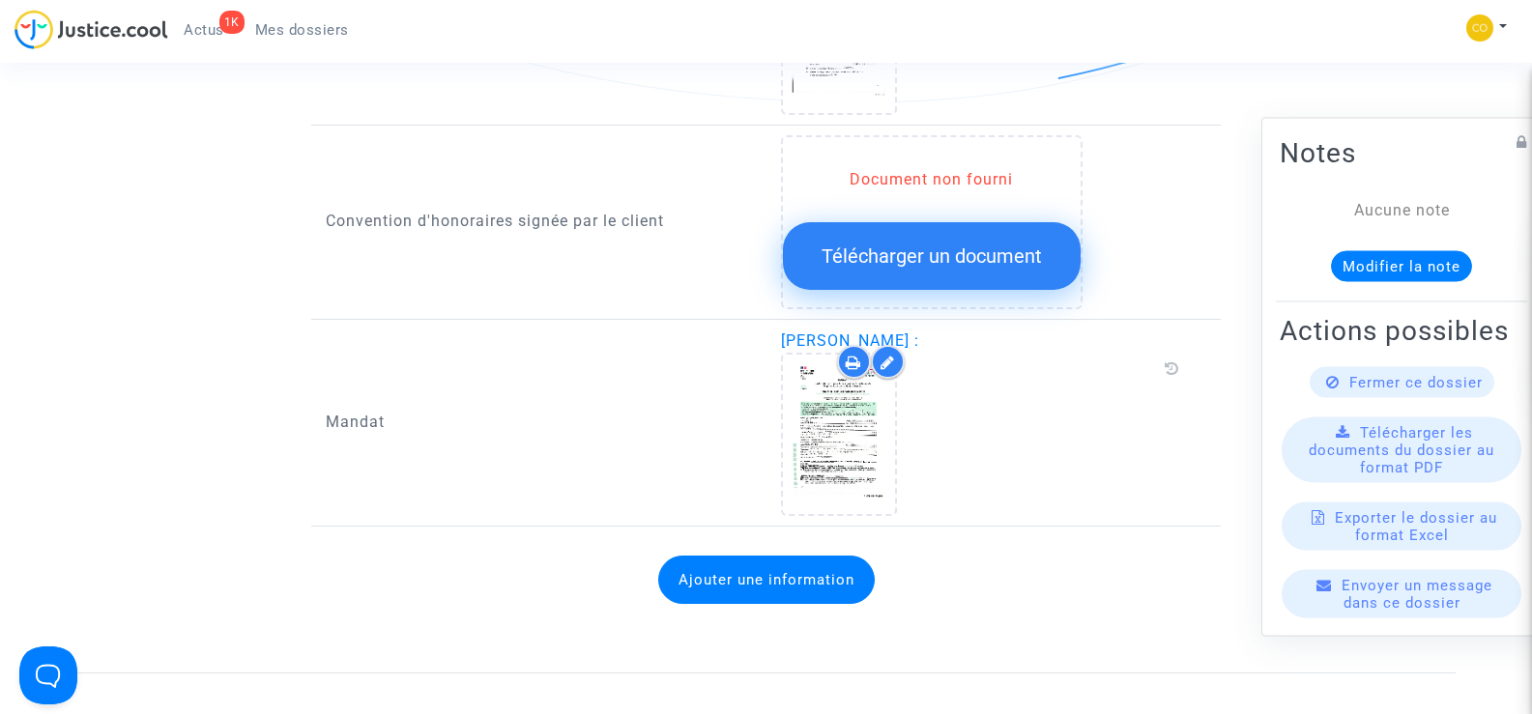
scroll to position [2319, 0]
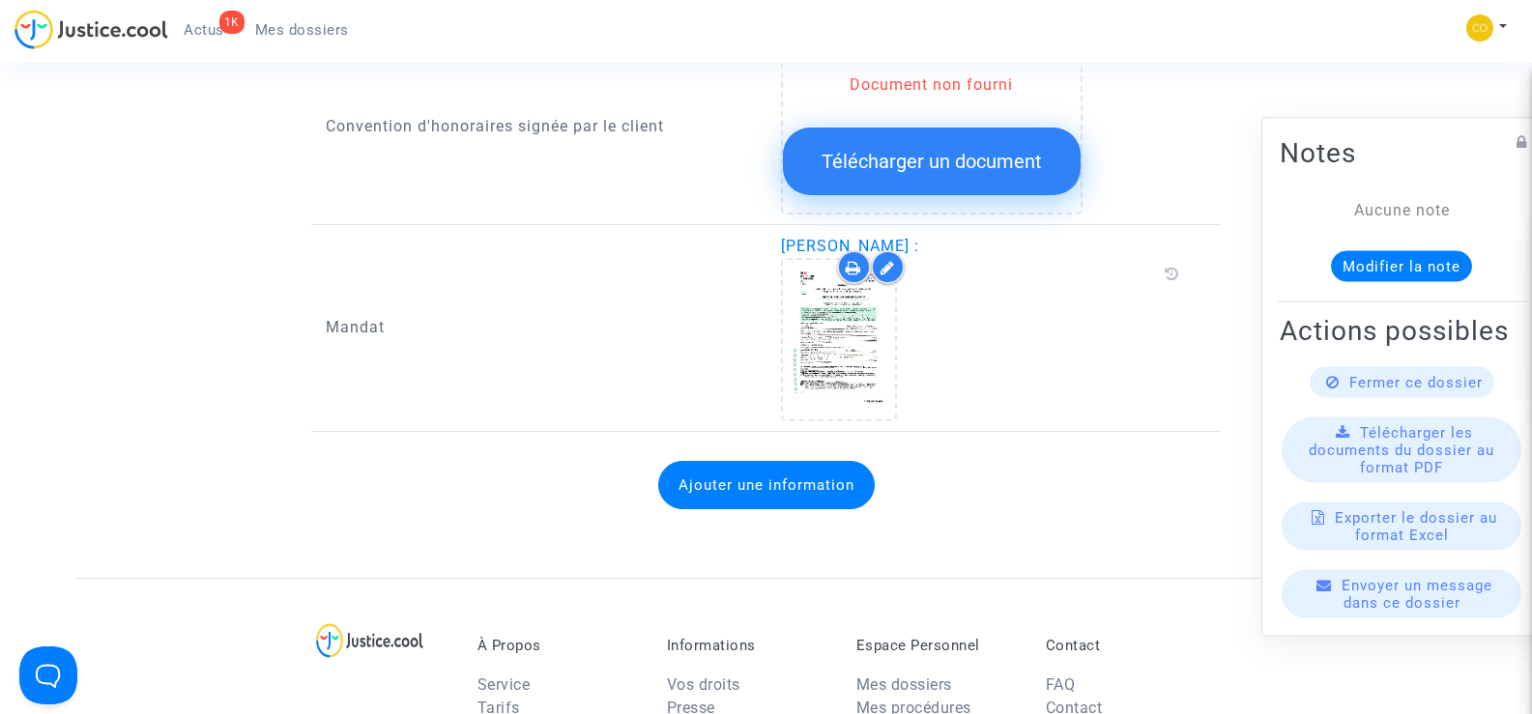
click at [1091, 322] on div at bounding box center [984, 339] width 407 height 163
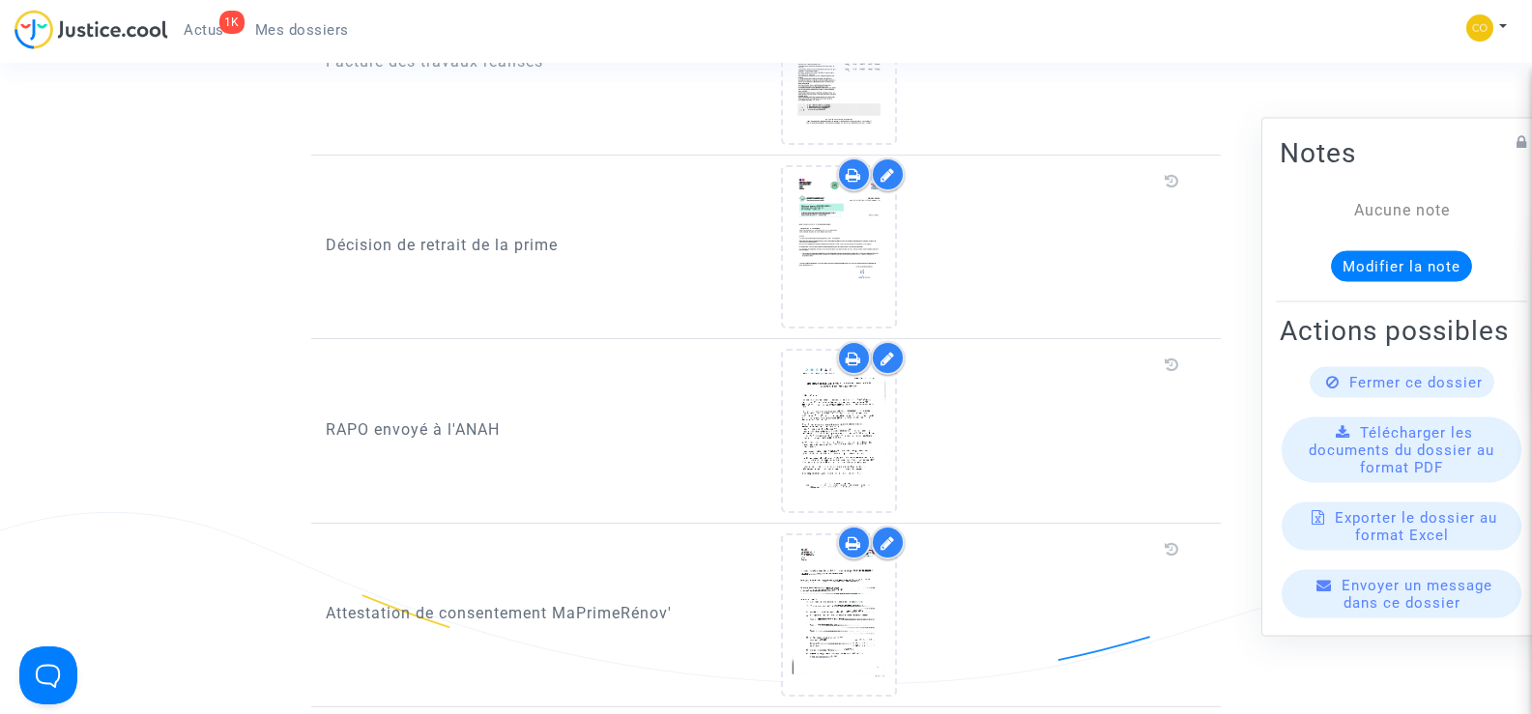
scroll to position [1546, 0]
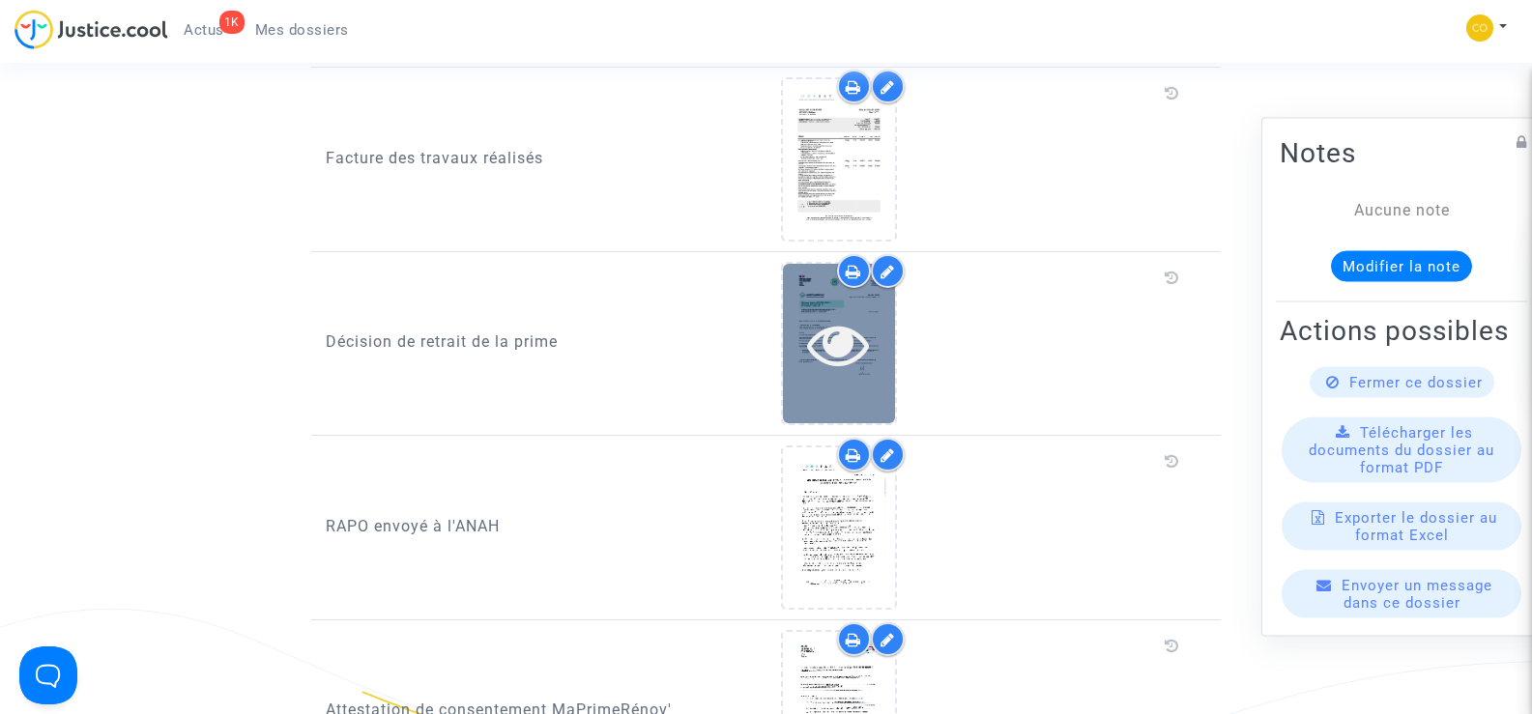
click at [849, 317] on icon at bounding box center [838, 344] width 63 height 62
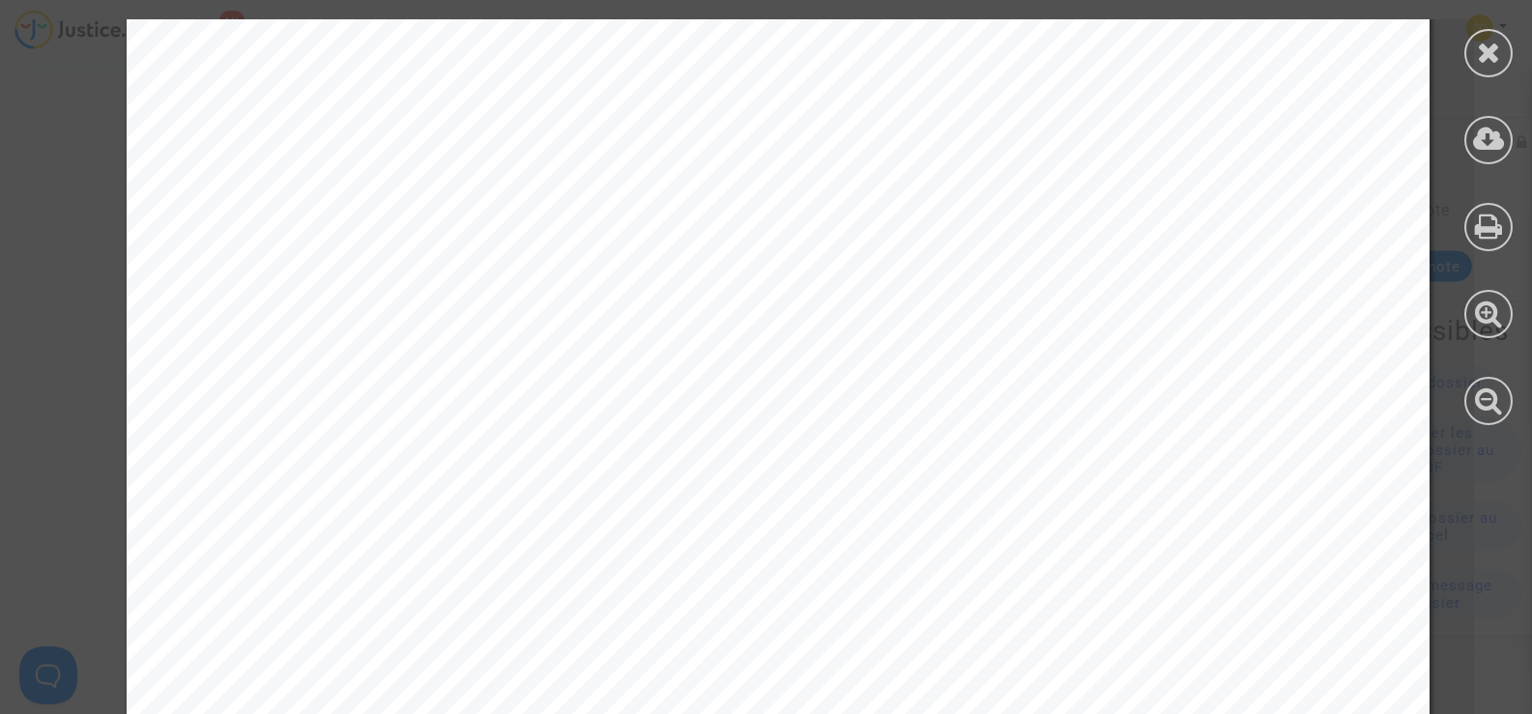
scroll to position [580, 0]
click at [1505, 55] on div at bounding box center [1488, 53] width 48 height 48
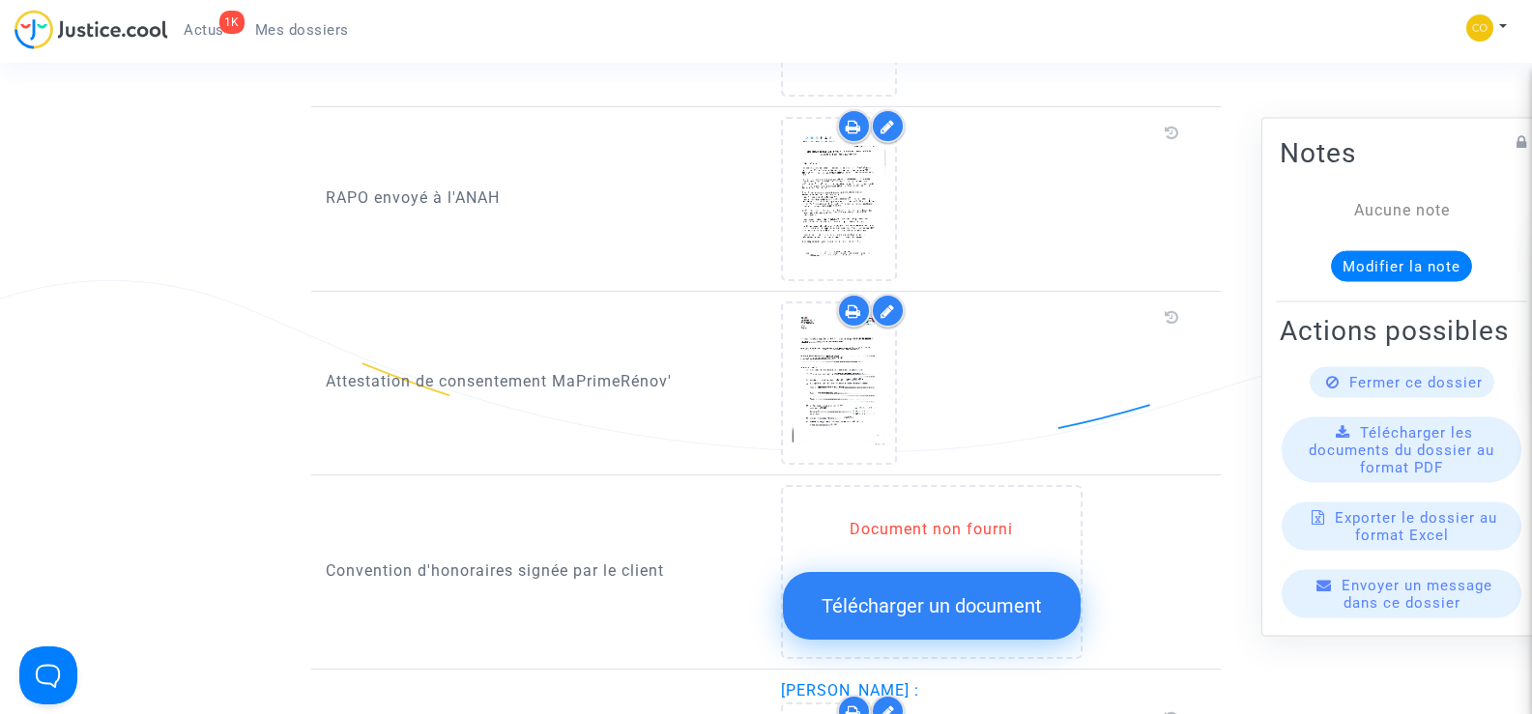
scroll to position [1836, 0]
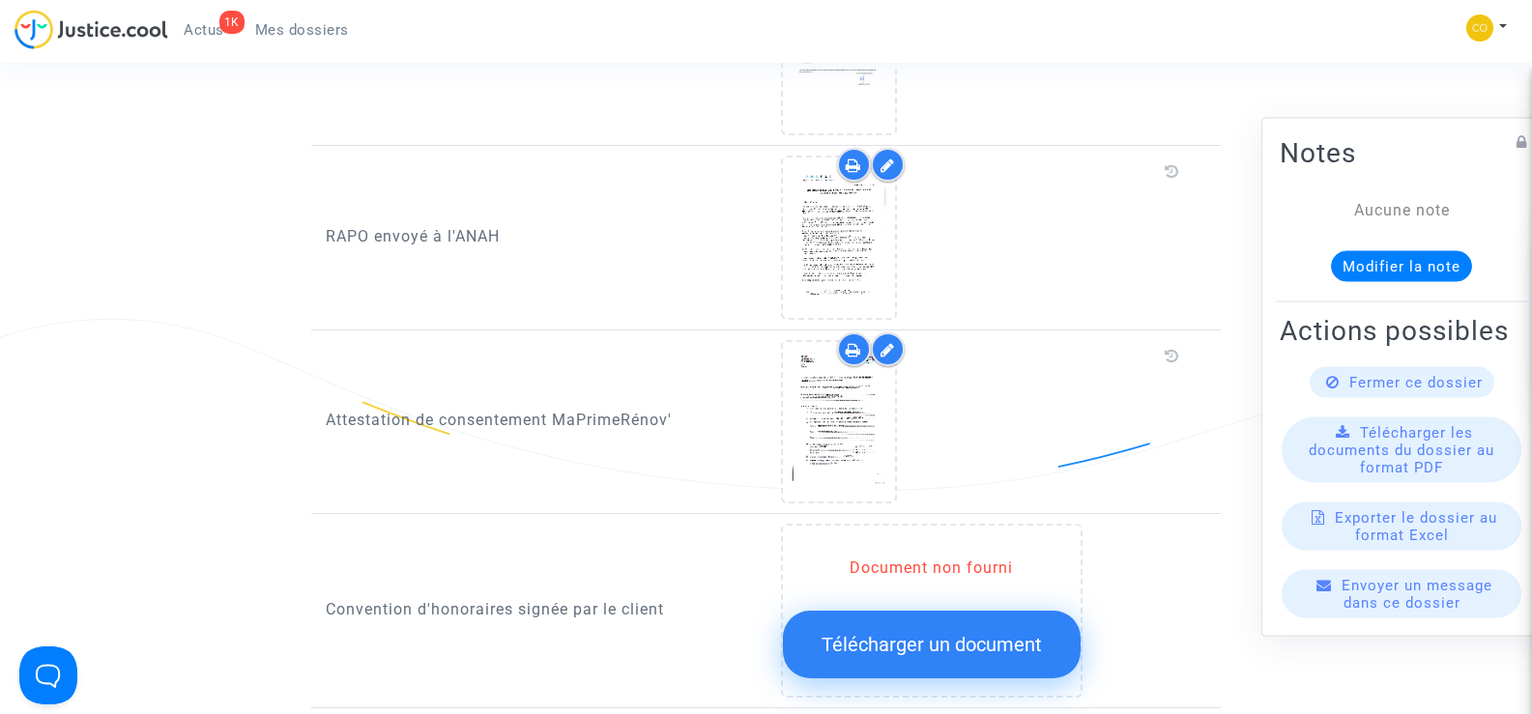
click at [315, 26] on span "Mes dossiers" at bounding box center [302, 29] width 94 height 17
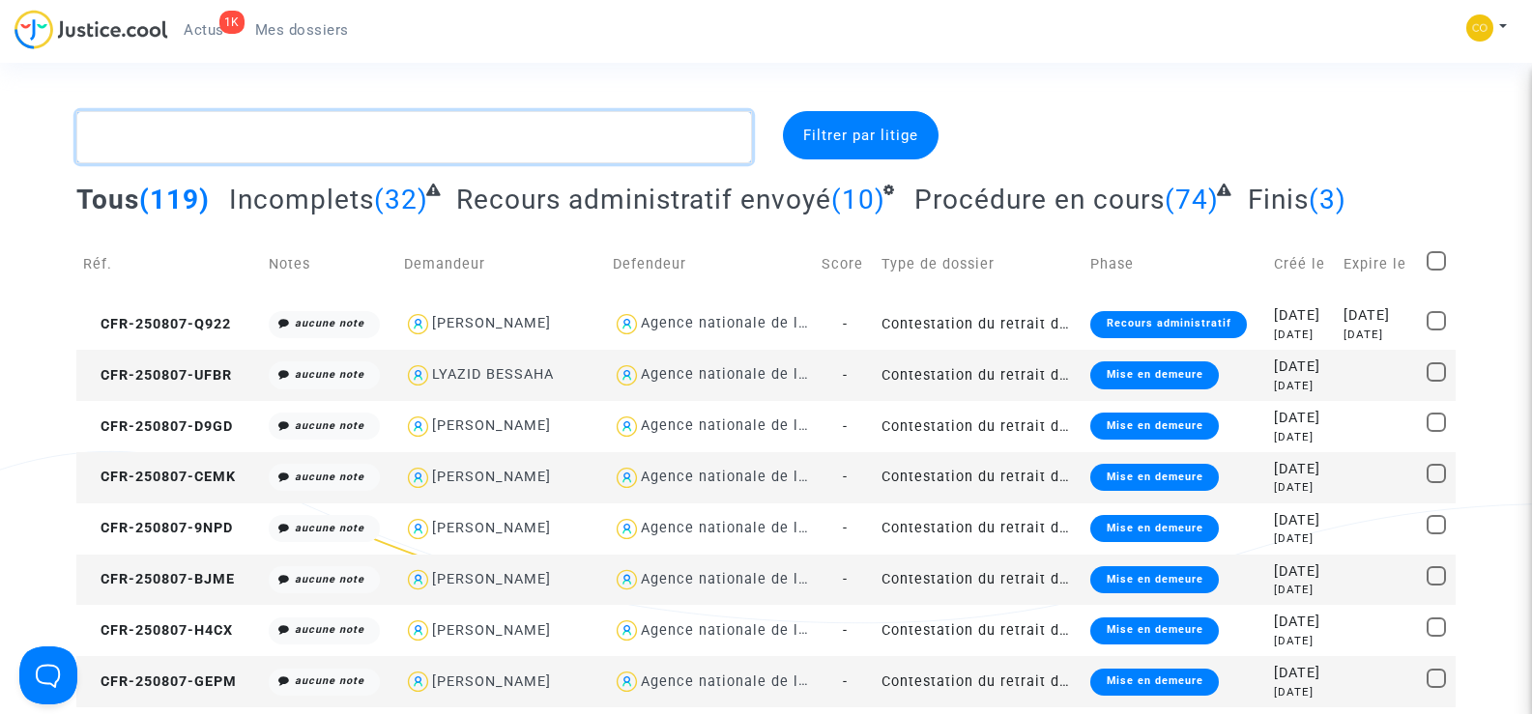
click at [158, 142] on textarea at bounding box center [413, 137] width 674 height 52
paste textarea "HAYRETTIN KAR"
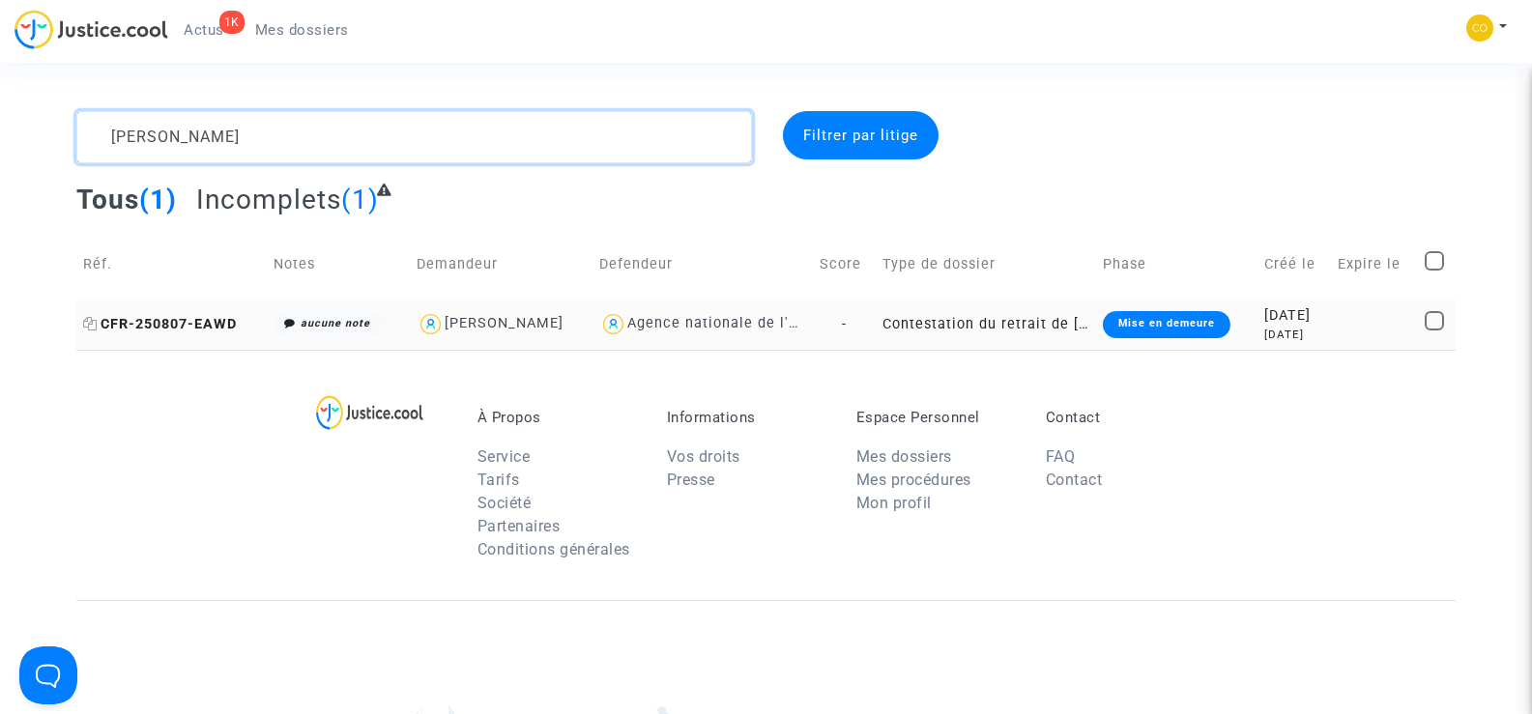
type textarea "HAYRETTIN KAR"
click at [163, 323] on span "CFR-250807-EAWD" at bounding box center [160, 324] width 154 height 16
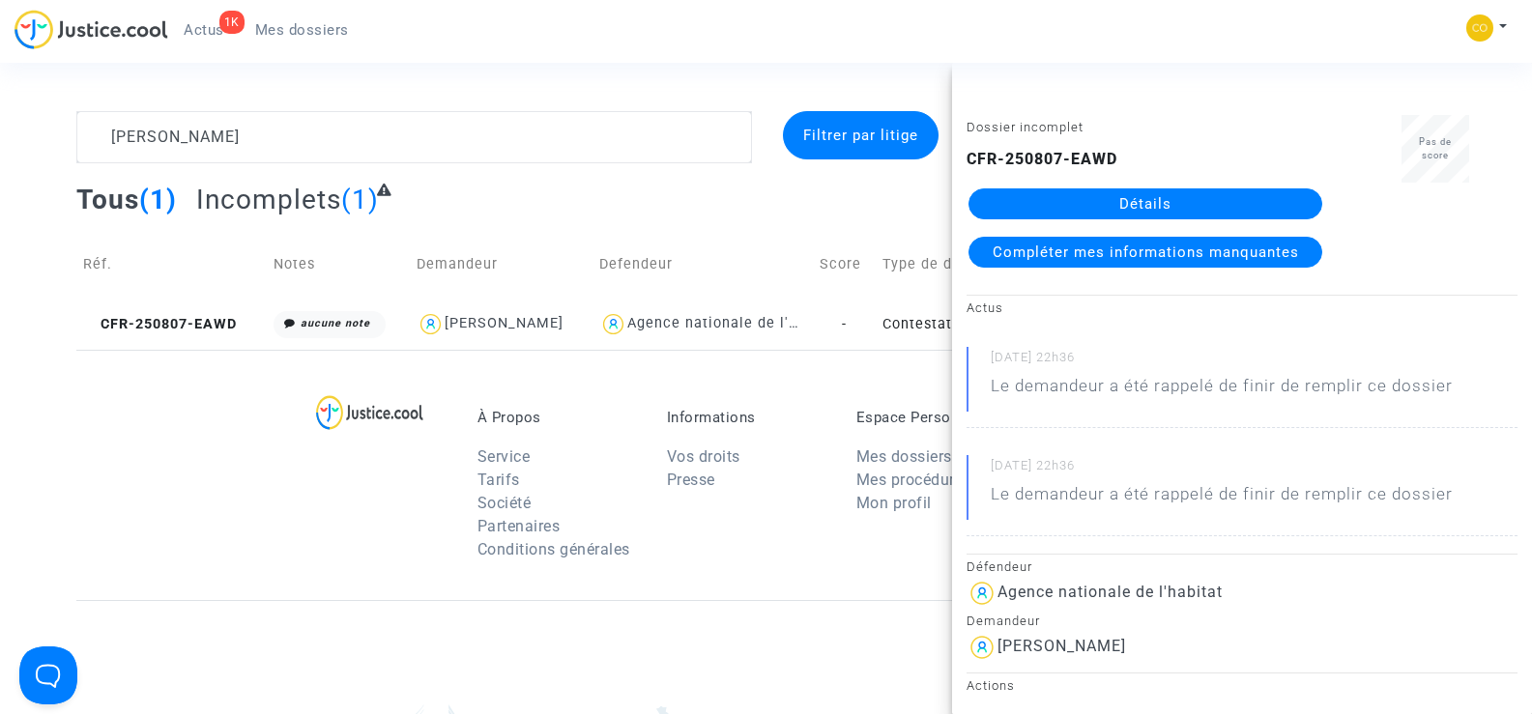
click at [1165, 208] on link "Détails" at bounding box center [1145, 203] width 354 height 31
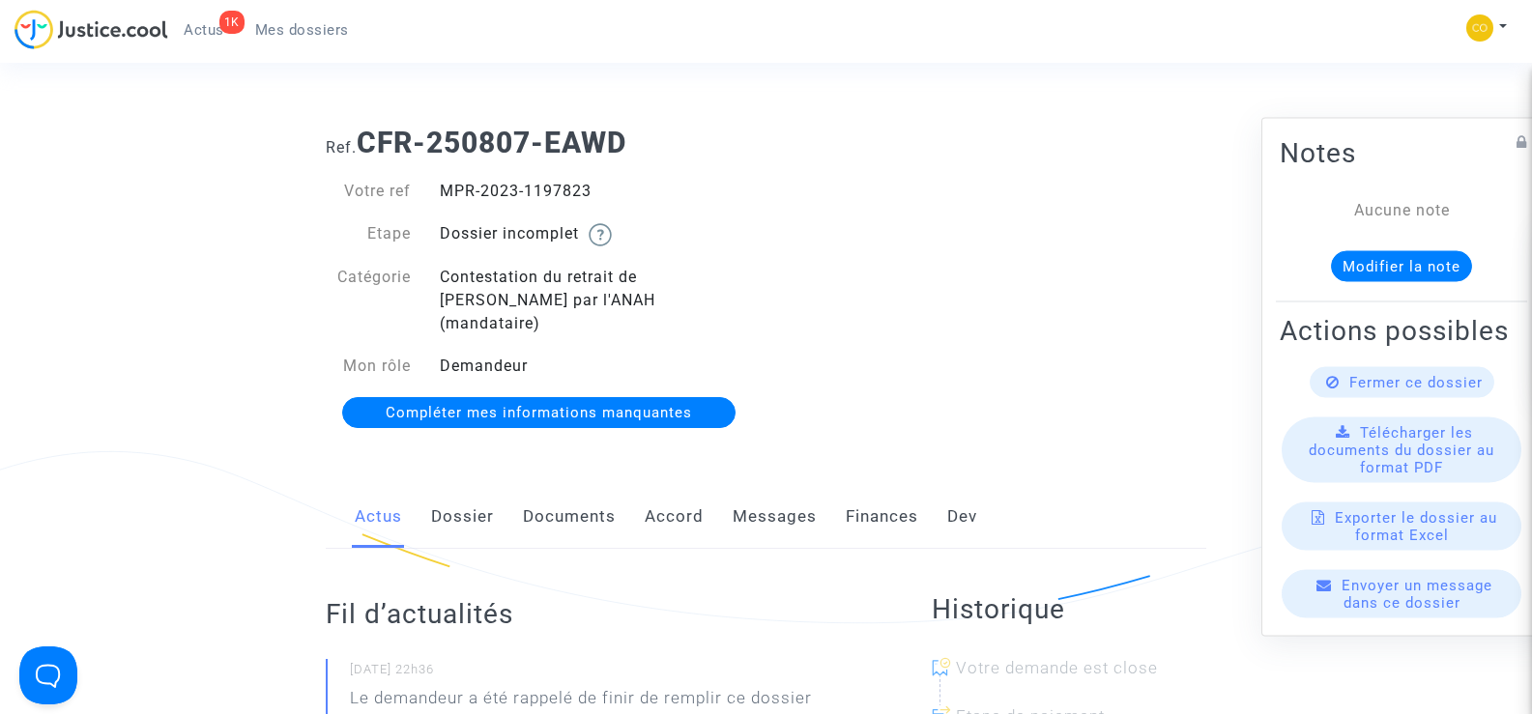
click at [575, 496] on link "Documents" at bounding box center [569, 517] width 93 height 64
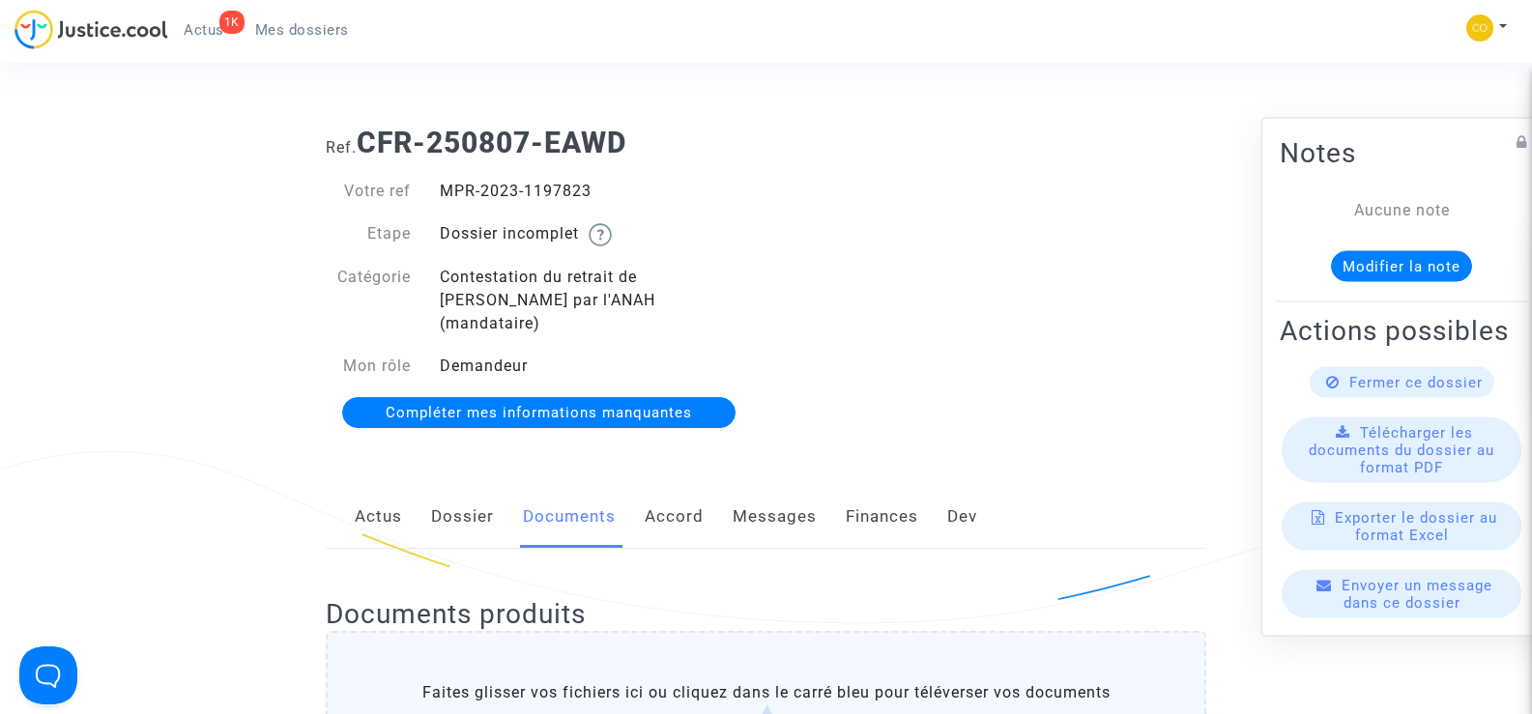
drag, startPoint x: 603, startPoint y: 194, endPoint x: 441, endPoint y: 176, distance: 163.4
click at [437, 176] on div "Votre ref MPR-2023-1197823 Etape Dossier incomplet Catégorie Contestation du re…" at bounding box center [538, 302] width 455 height 285
click at [1098, 421] on div "Ref. CFR-250807-EAWD Votre ref MPR-2023-1197823 Etape Dossier incomplet Catégor…" at bounding box center [765, 278] width 909 height 334
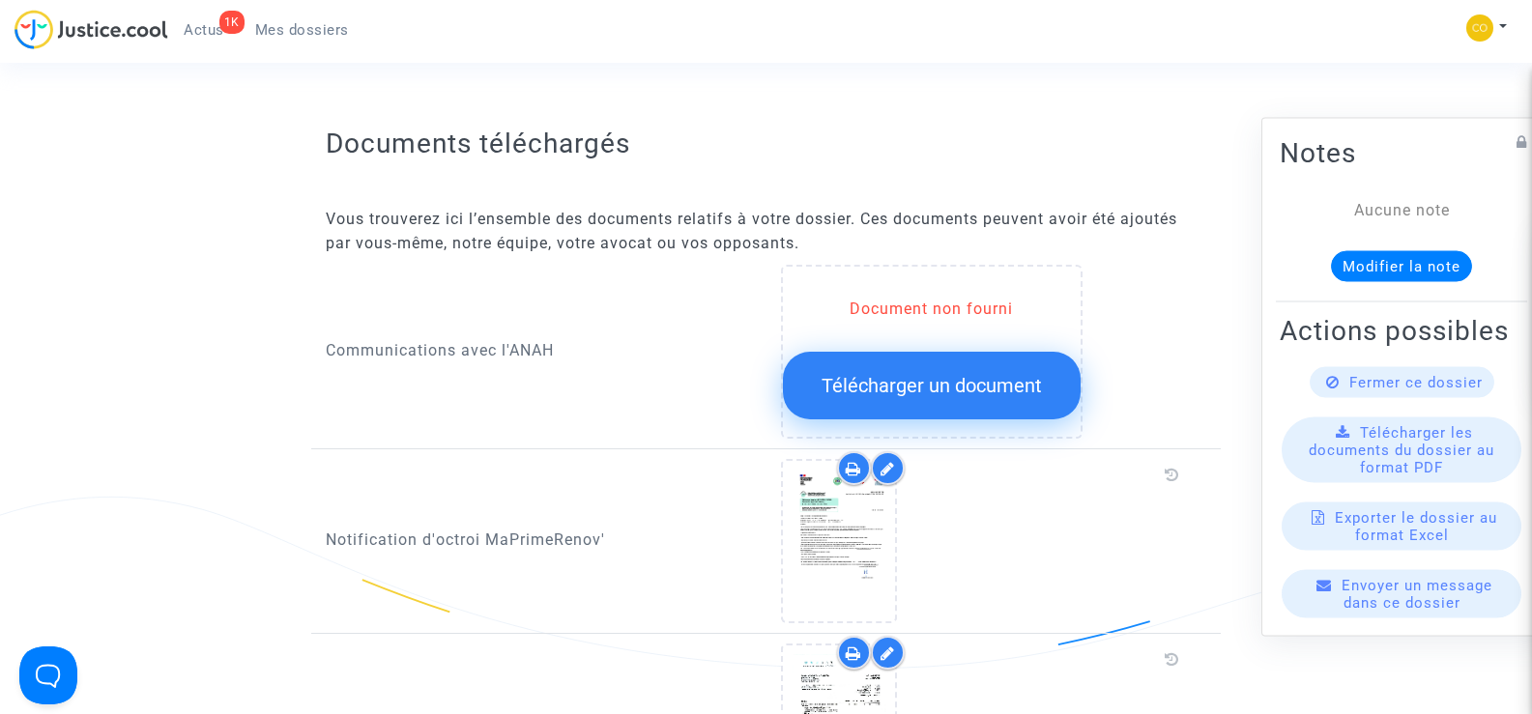
scroll to position [773, 0]
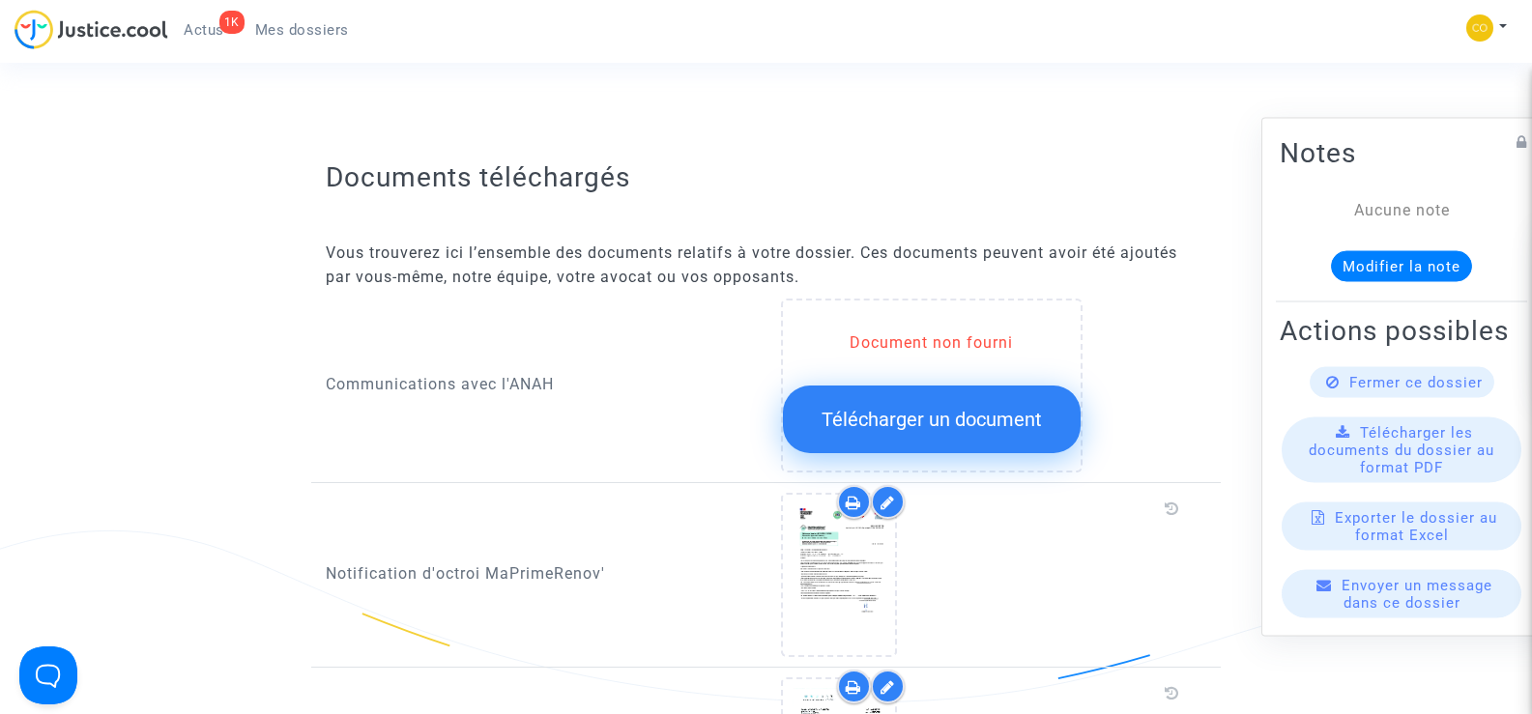
click at [955, 408] on span "Télécharger un document" at bounding box center [931, 419] width 220 height 23
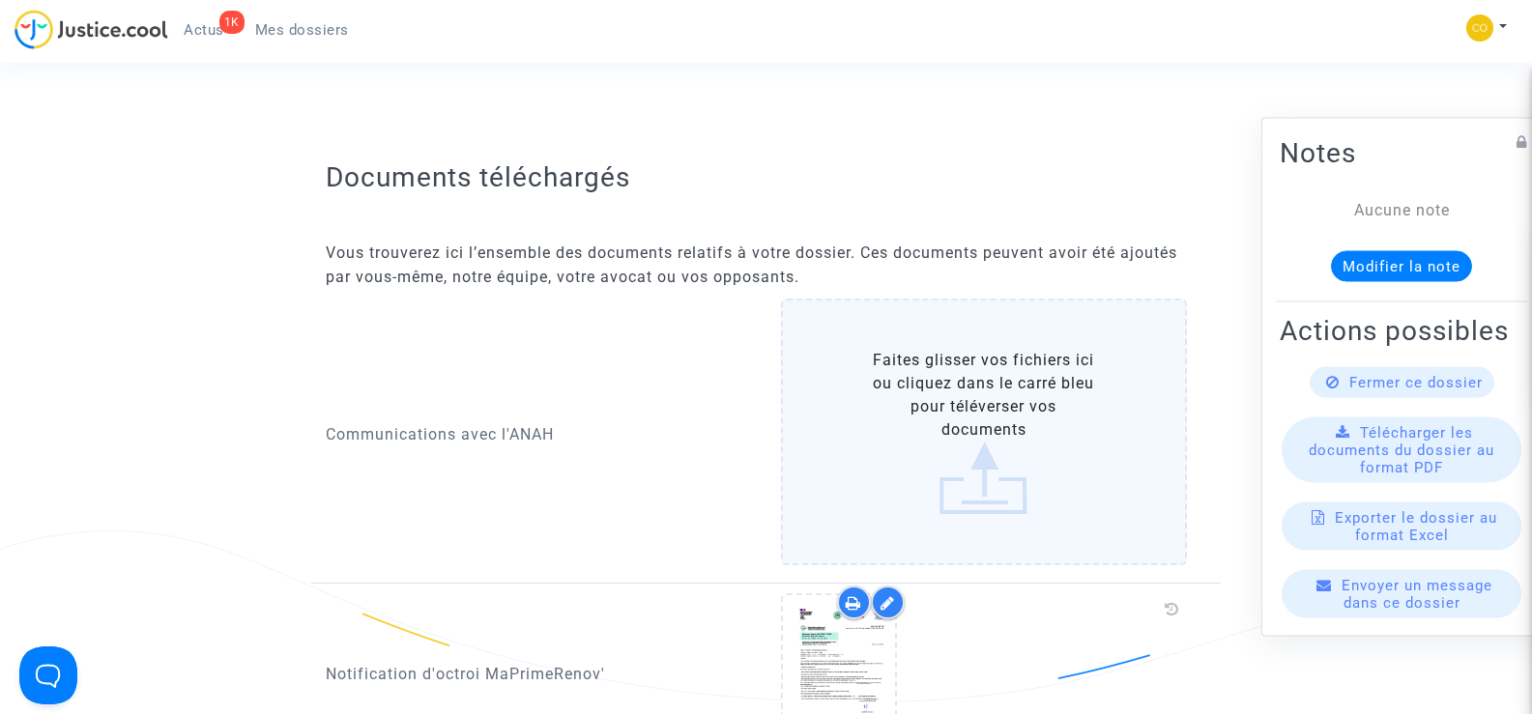
click at [991, 407] on label "Faites glisser vos fichiers ici ou cliquez dans le carré bleu pour téléverser v…" at bounding box center [984, 432] width 407 height 267
click at [0, 0] on input "Faites glisser vos fichiers ici ou cliquez dans le carré bleu pour téléverser v…" at bounding box center [0, 0] width 0 height 0
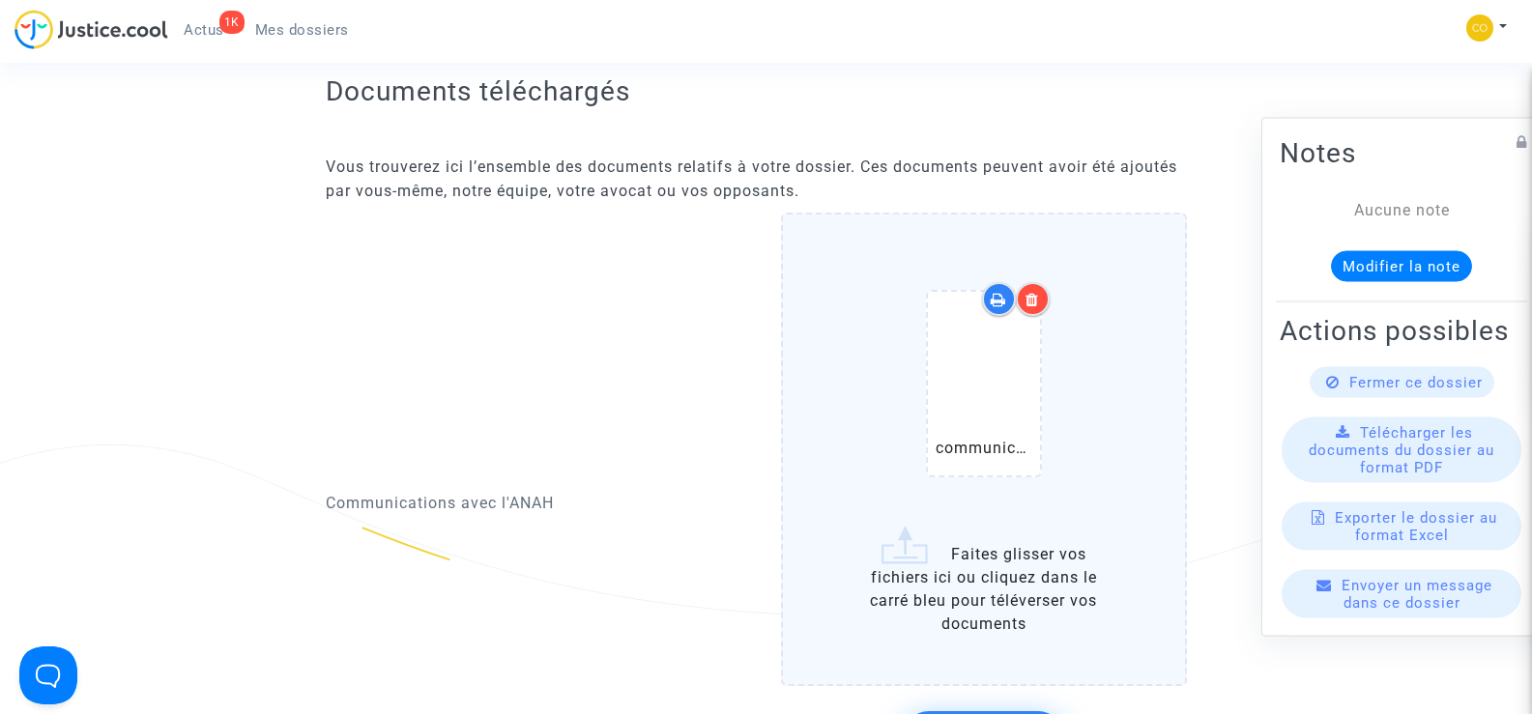
scroll to position [966, 0]
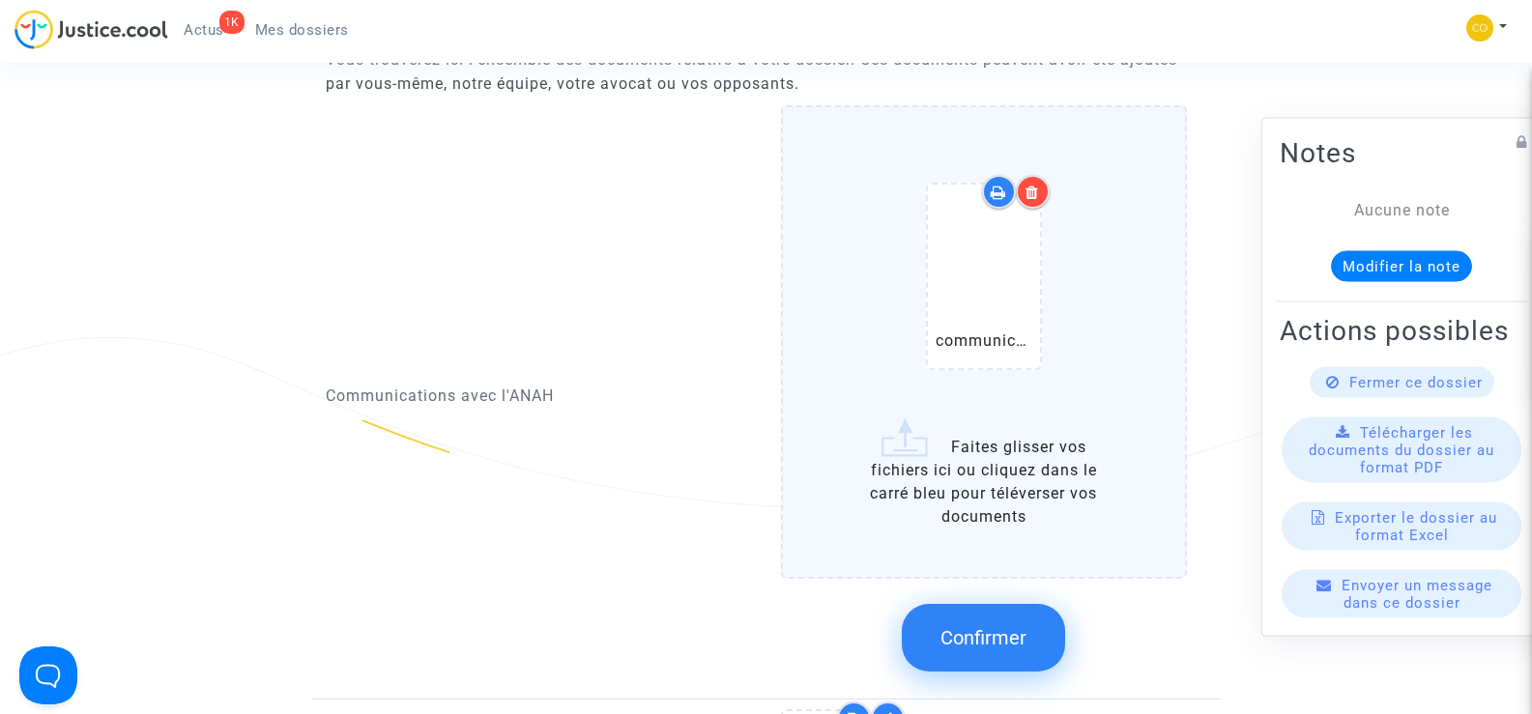
click at [1018, 626] on span "Confirmer" at bounding box center [983, 637] width 86 height 23
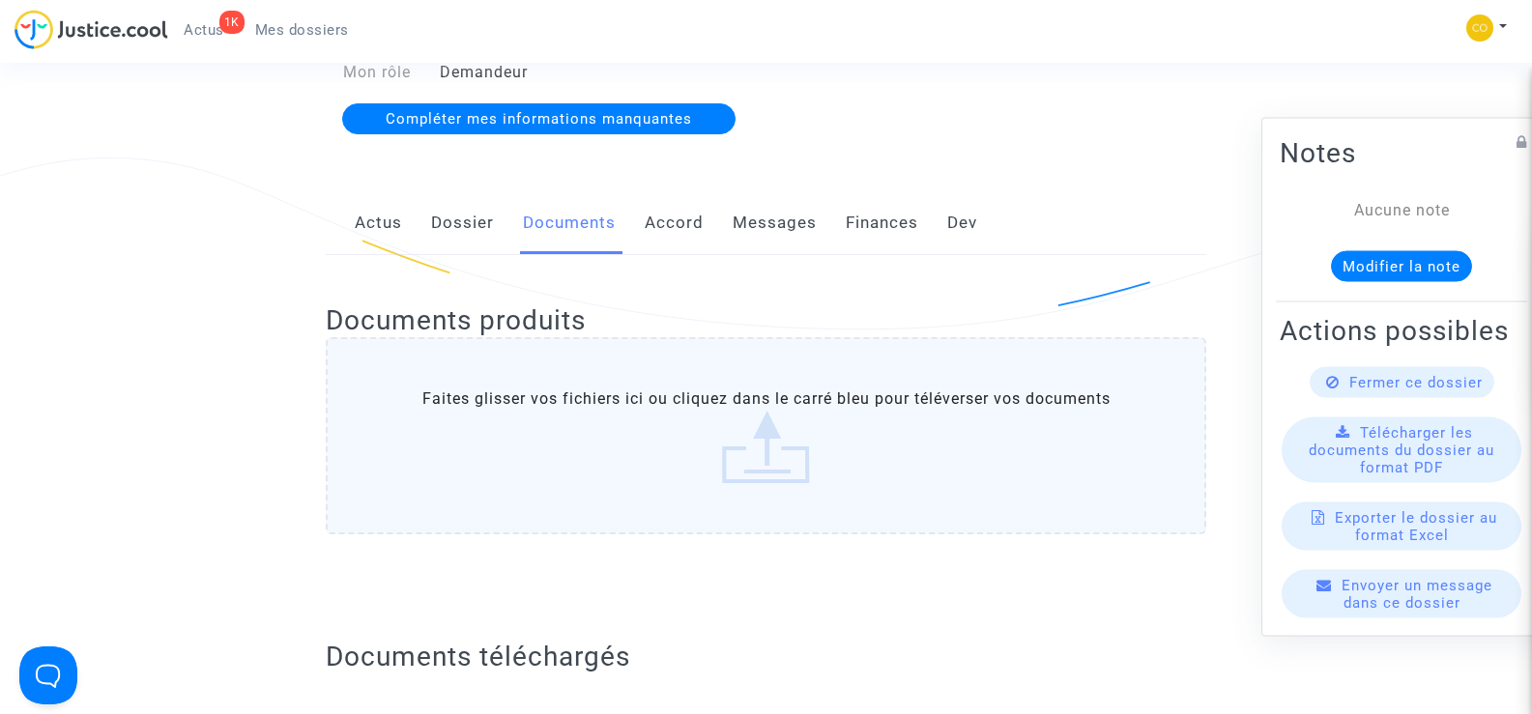
scroll to position [0, 0]
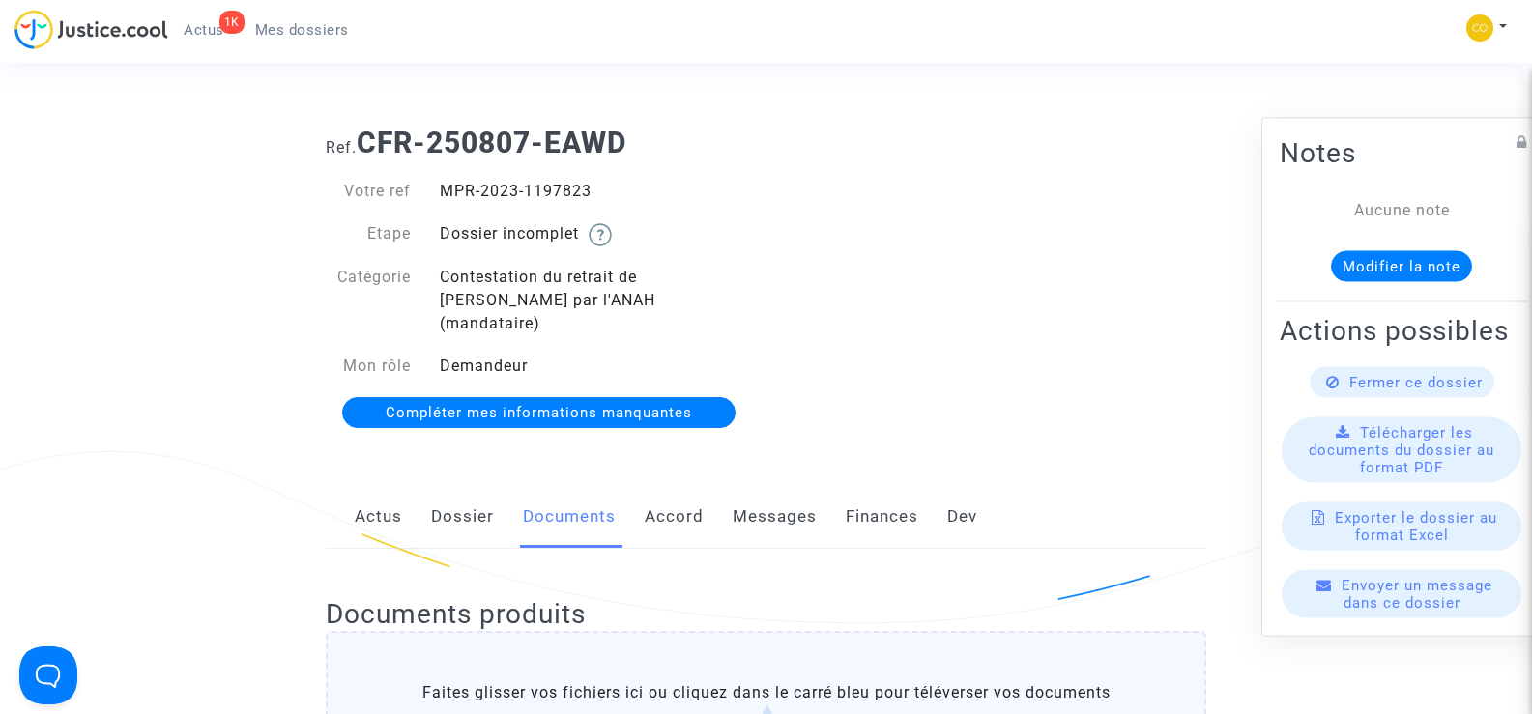
drag, startPoint x: 600, startPoint y: 188, endPoint x: 445, endPoint y: 188, distance: 154.6
click at [445, 188] on div "MPR-2023-1197823" at bounding box center [595, 191] width 341 height 23
click at [299, 22] on span "Mes dossiers" at bounding box center [302, 29] width 94 height 17
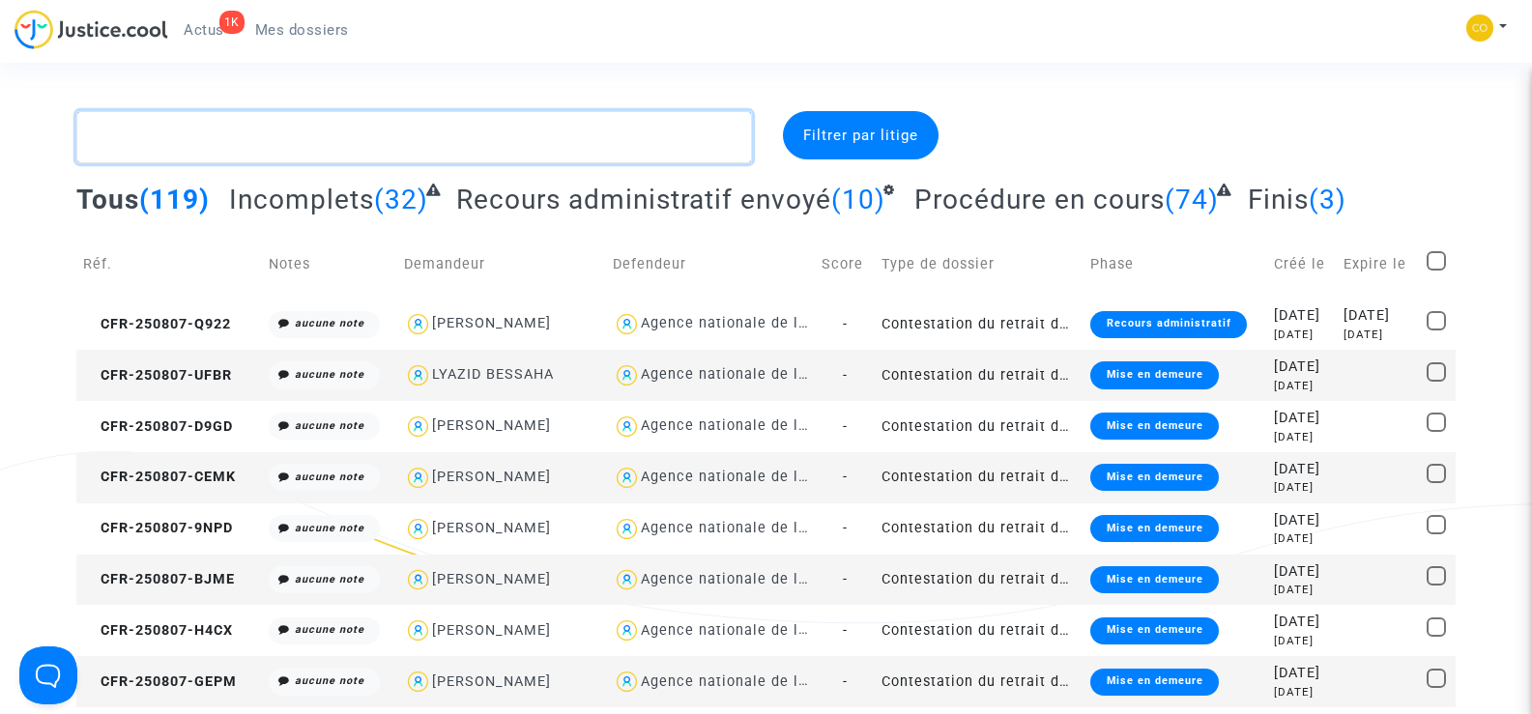
click at [153, 133] on textarea at bounding box center [413, 137] width 674 height 52
paste textarea "KAMEL AYADE"
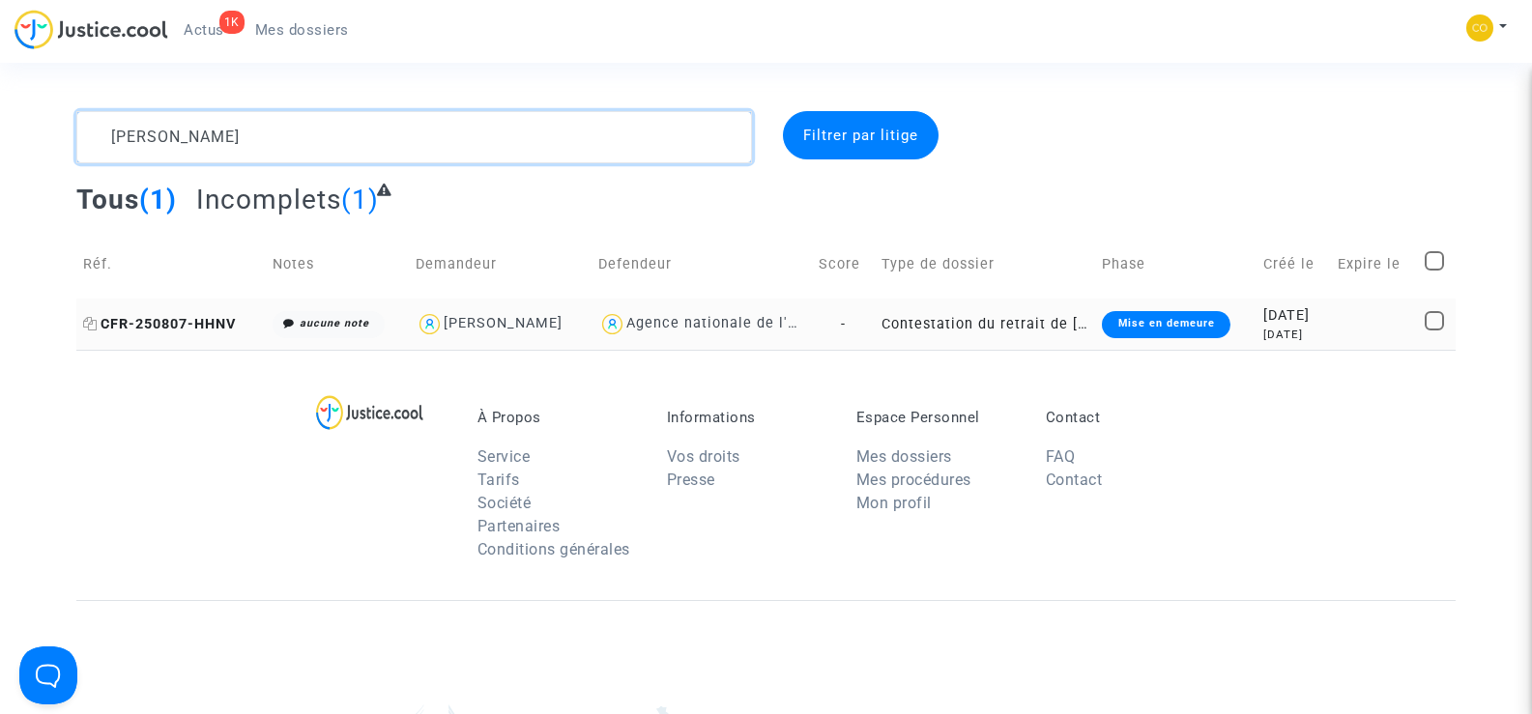
type textarea "KAMEL AYADE"
click at [160, 317] on span "CFR-250807-HHNV" at bounding box center [159, 324] width 153 height 16
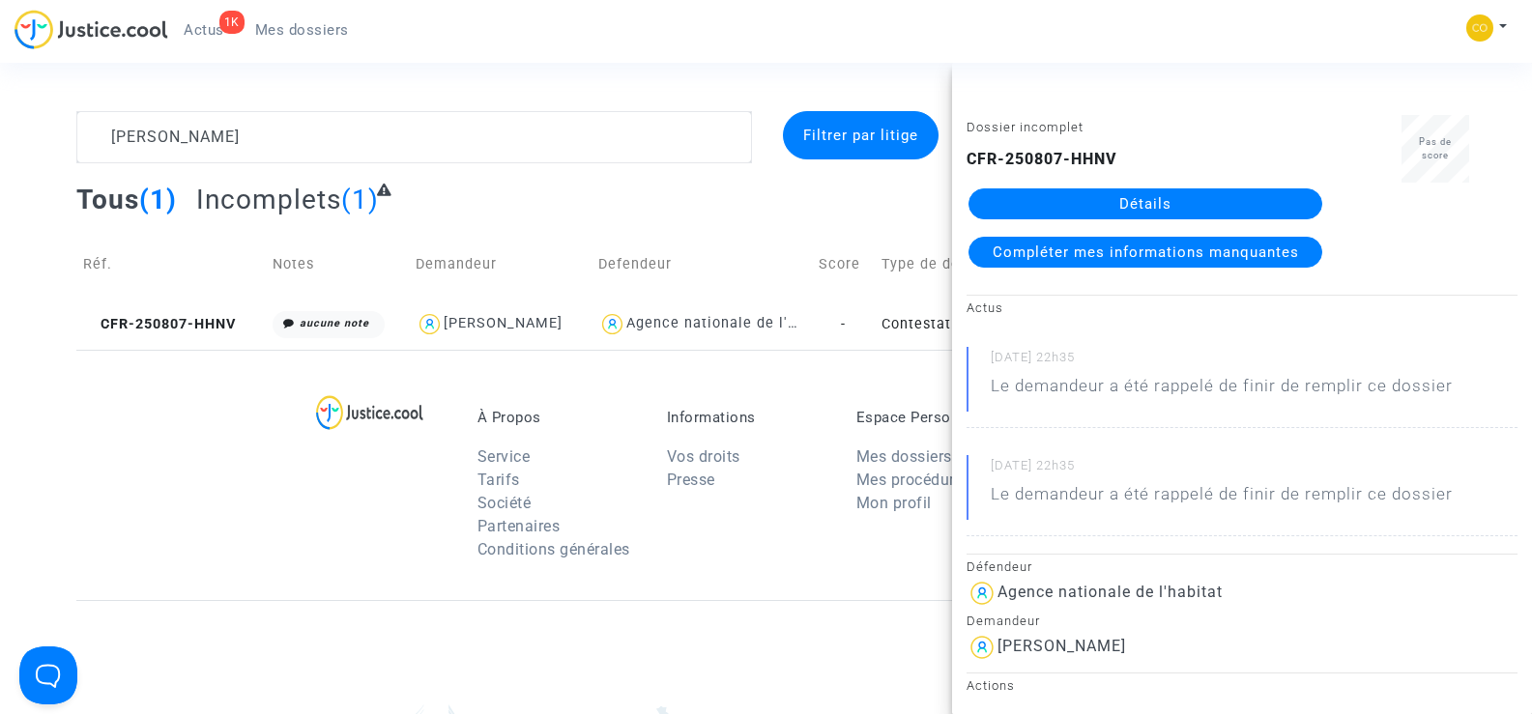
click at [1183, 207] on link "Détails" at bounding box center [1145, 203] width 354 height 31
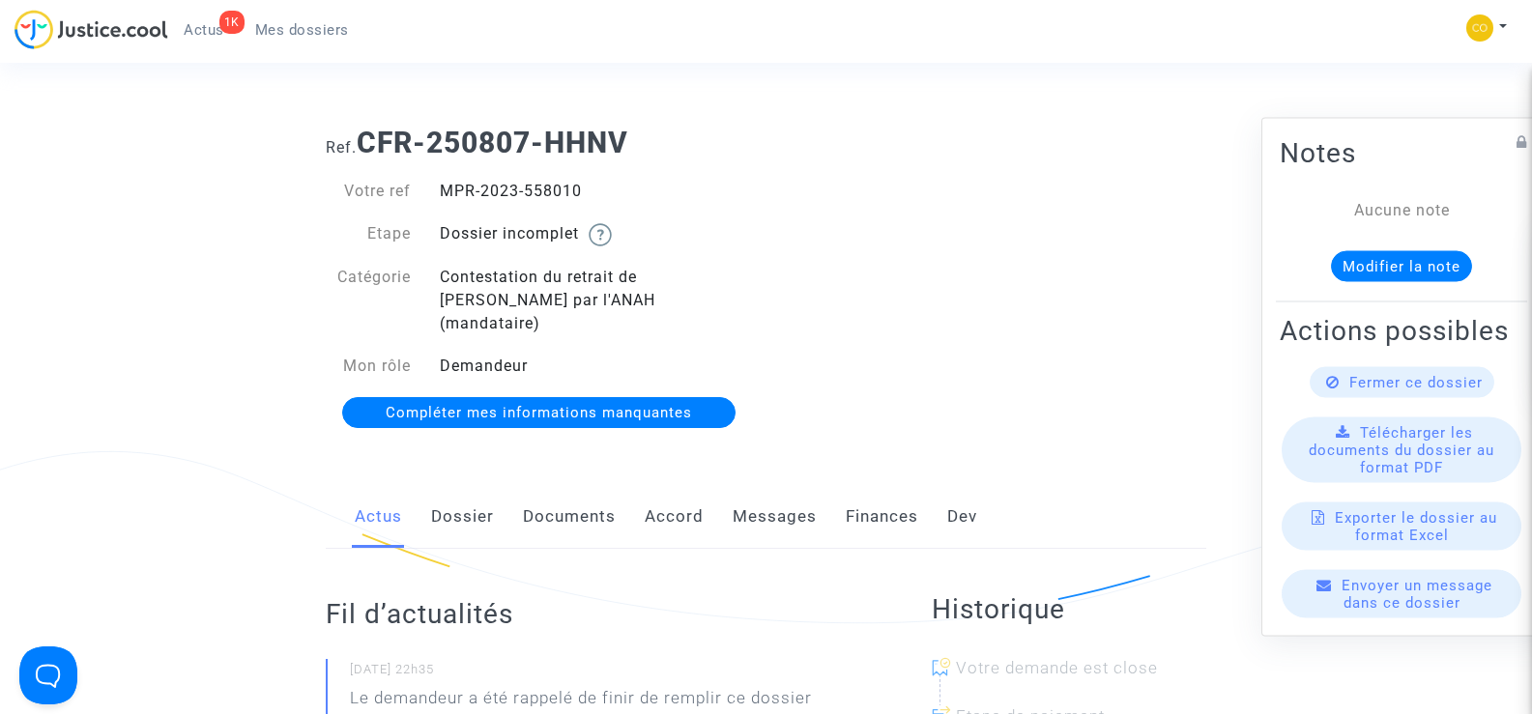
click at [543, 494] on link "Documents" at bounding box center [569, 517] width 93 height 64
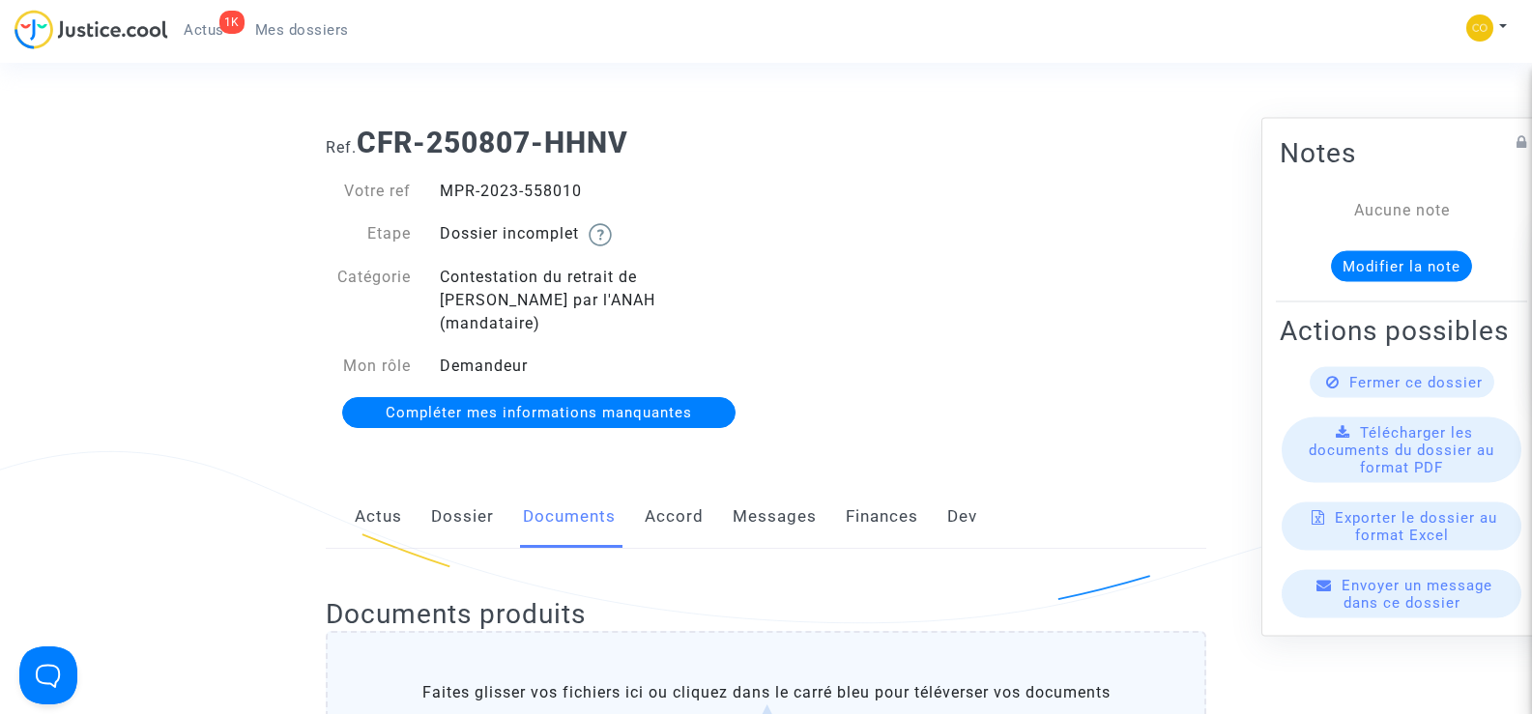
drag, startPoint x: 585, startPoint y: 189, endPoint x: 437, endPoint y: 184, distance: 148.0
click at [437, 184] on div "MPR-2023-558010" at bounding box center [595, 191] width 341 height 23
click at [984, 310] on div "Ref. CFR-250807-HHNV Votre ref MPR-2023-558010 Etape Dossier incomplet Catégori…" at bounding box center [765, 278] width 909 height 334
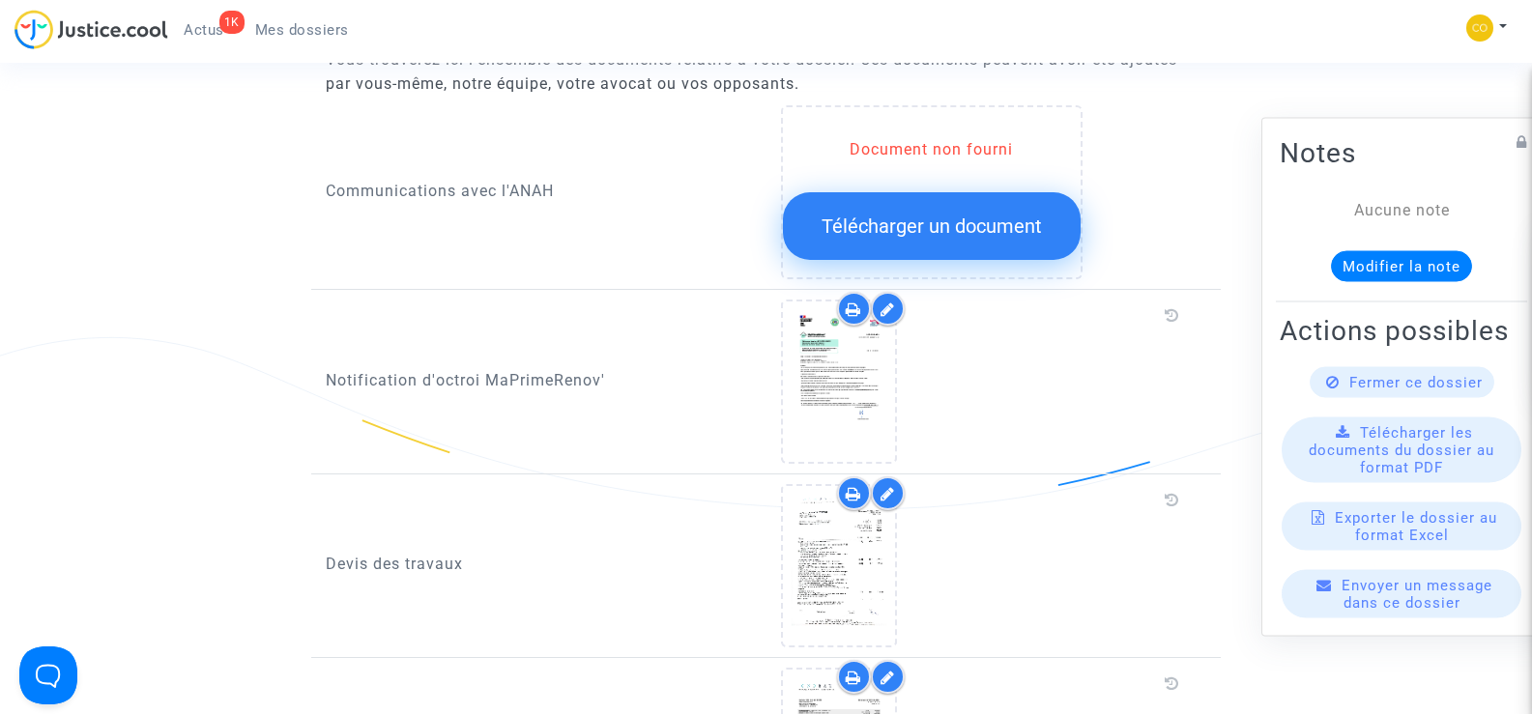
scroll to position [1353, 0]
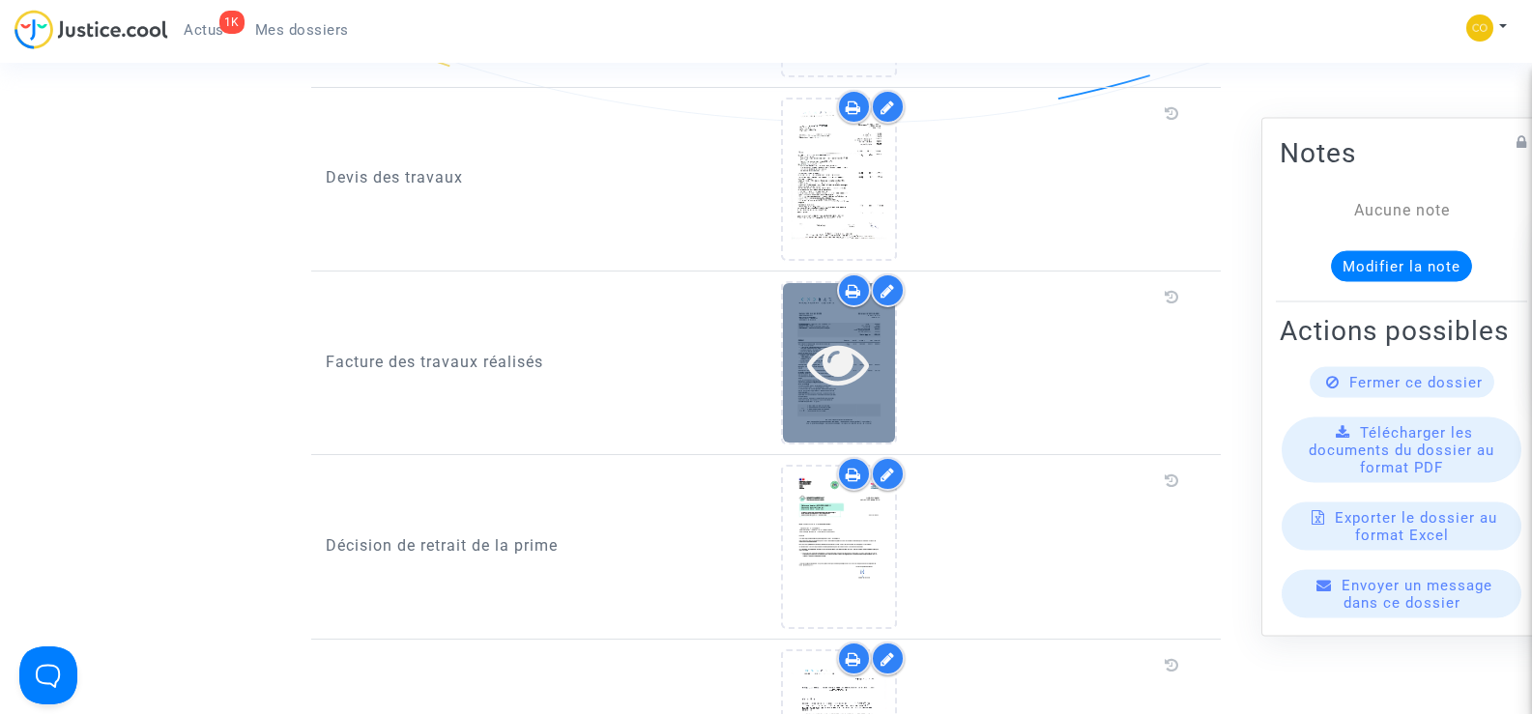
click at [808, 349] on icon at bounding box center [838, 363] width 63 height 62
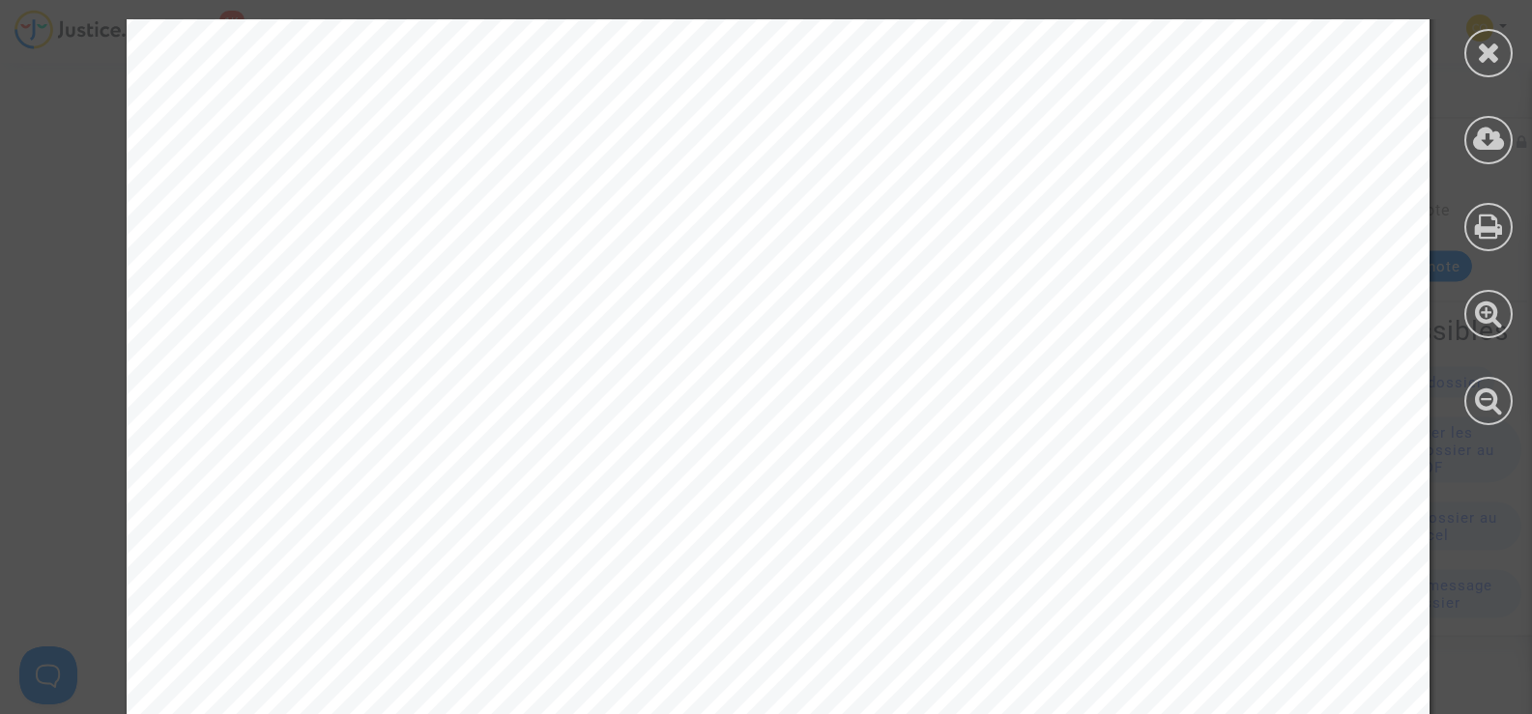
scroll to position [3025, 0]
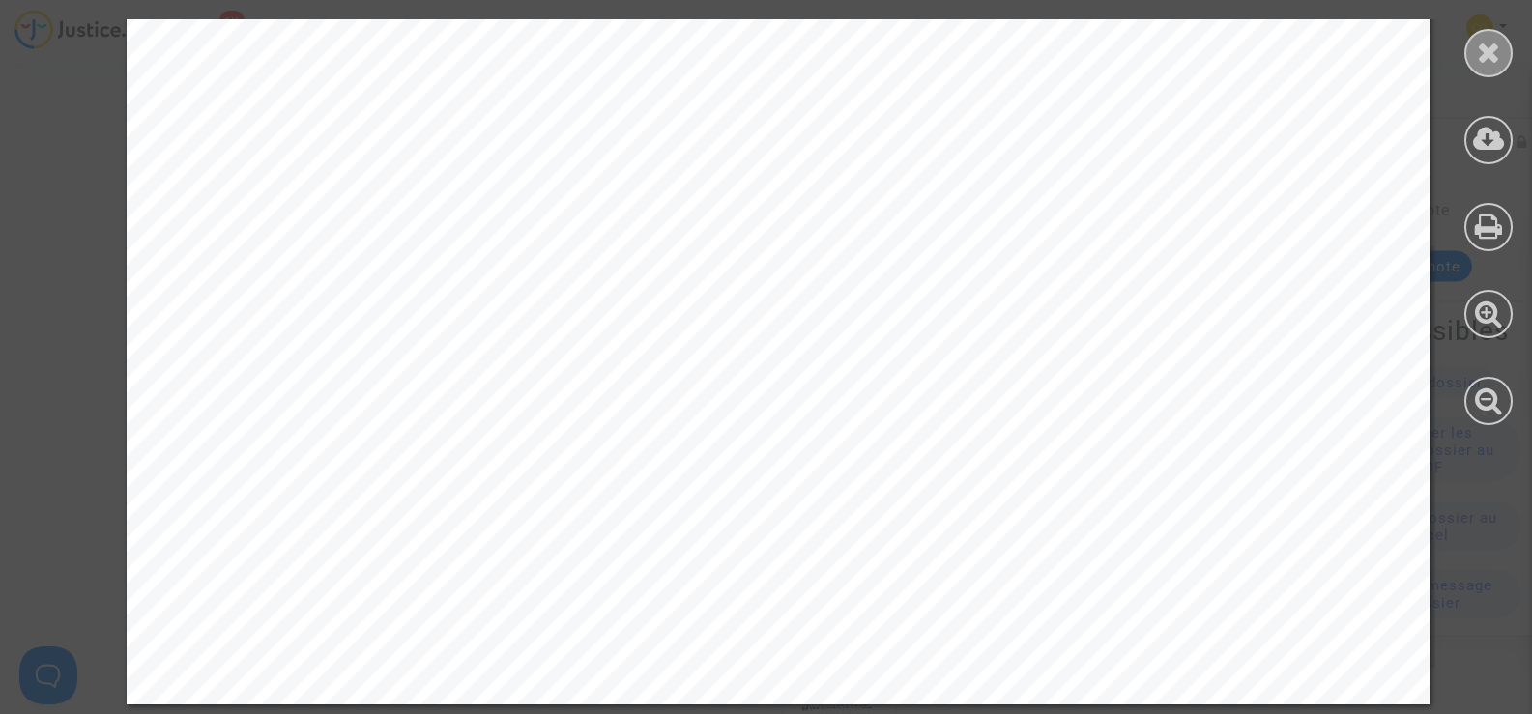
click at [1484, 65] on icon at bounding box center [1489, 52] width 24 height 29
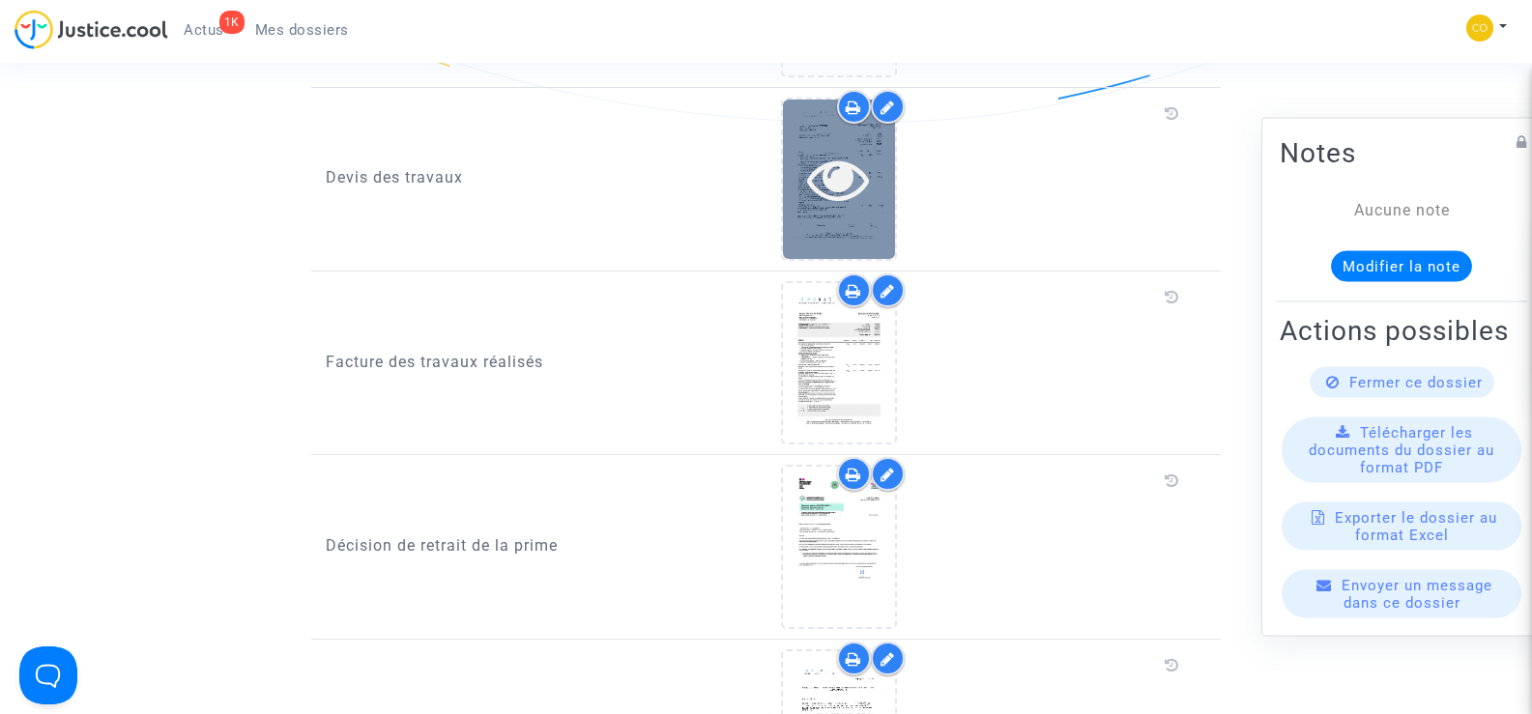
click at [847, 151] on icon at bounding box center [838, 179] width 63 height 62
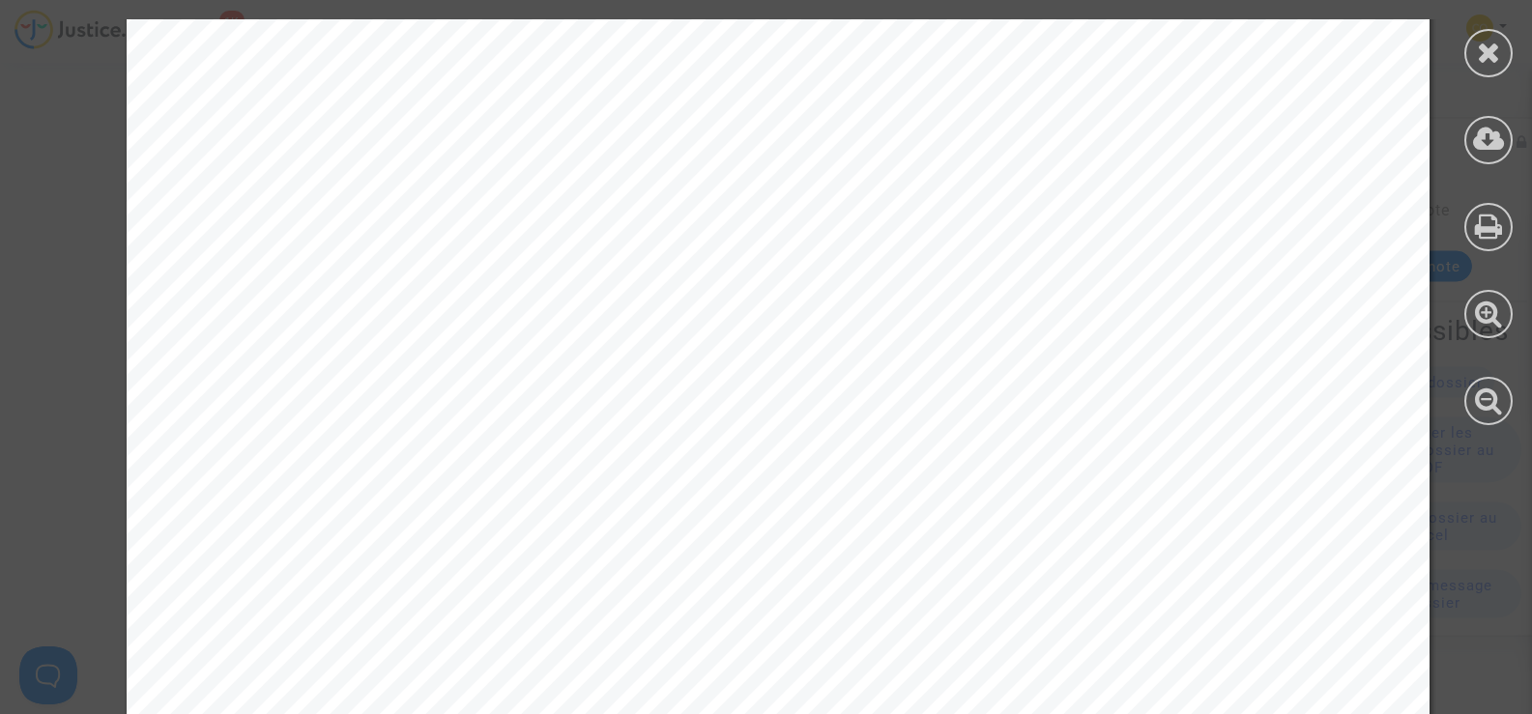
scroll to position [100, 0]
click at [1486, 49] on icon at bounding box center [1489, 52] width 24 height 29
